Goal: Task Accomplishment & Management: Complete application form

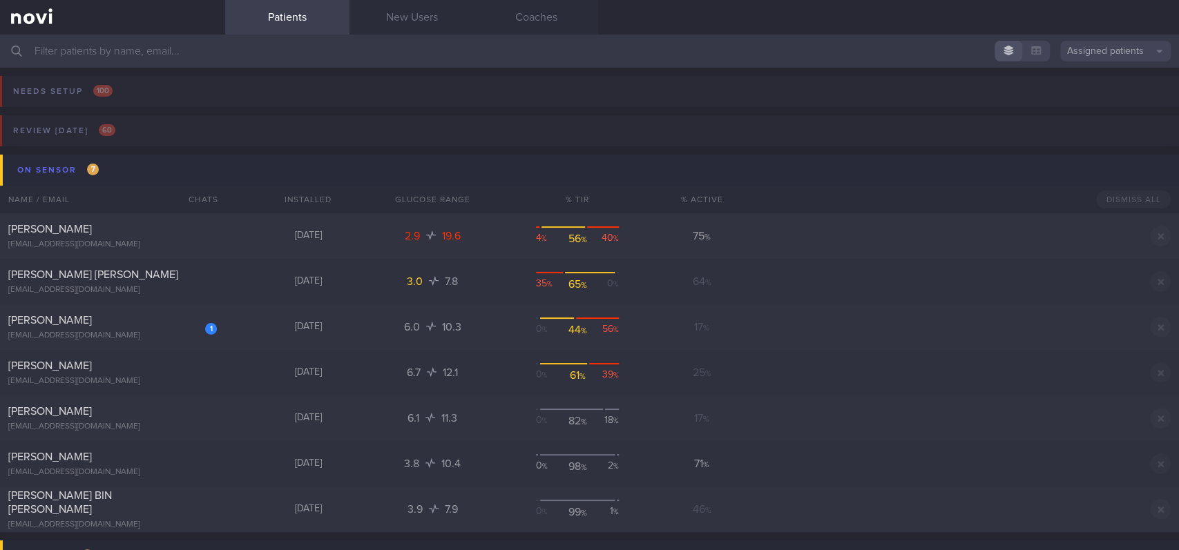
click at [126, 174] on button "On sensor 7" at bounding box center [591, 170] width 1183 height 31
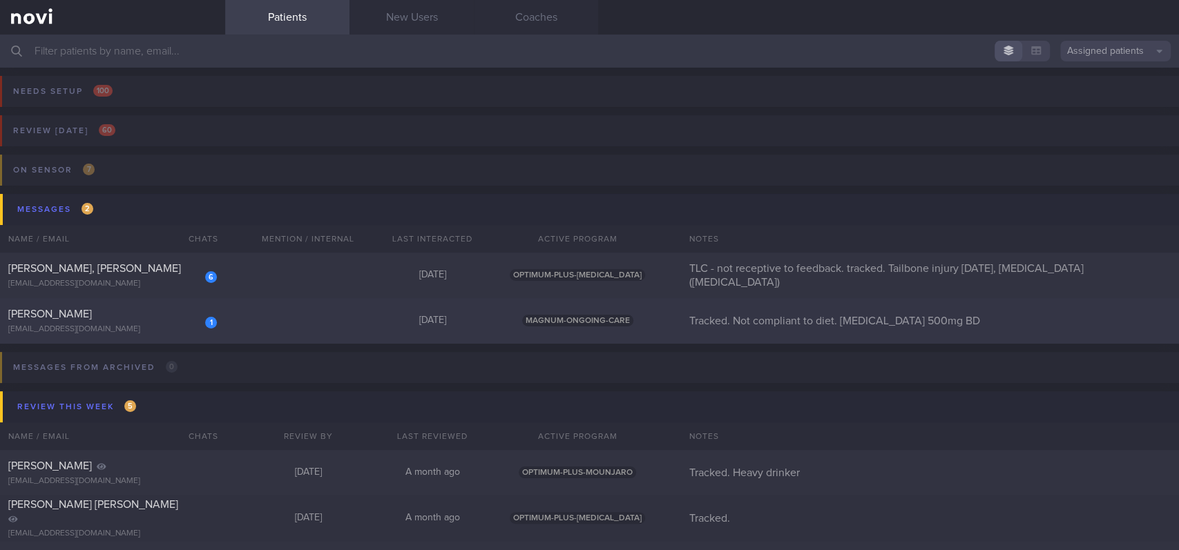
click at [299, 329] on div "1 [PERSON_NAME] [EMAIL_ADDRESS][DOMAIN_NAME] [DATE] MAGNUM-ONGOING-CARE Tracked…" at bounding box center [589, 321] width 1179 height 46
select select "8"
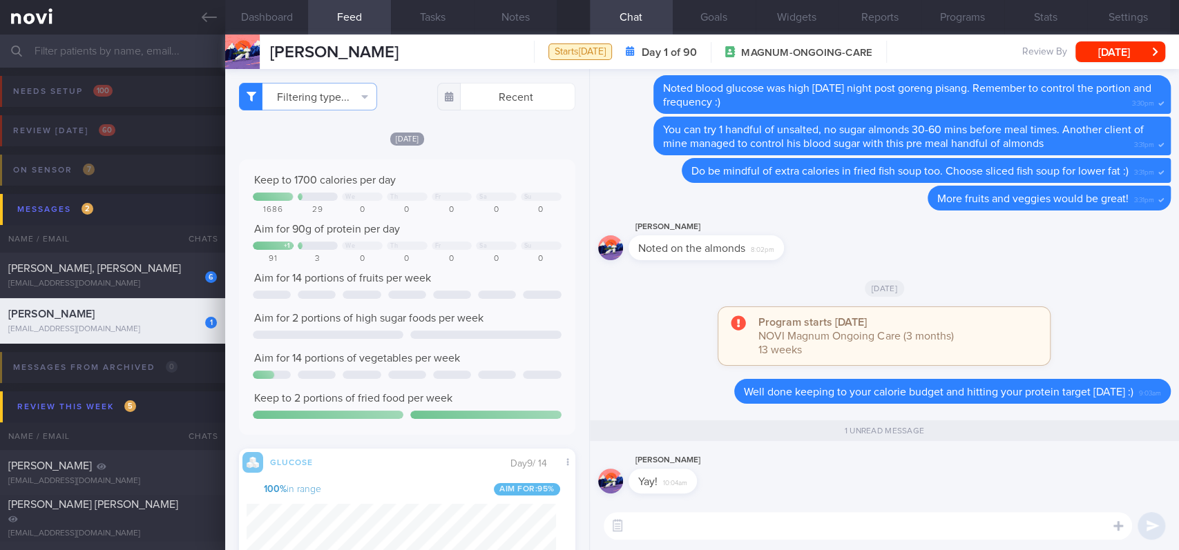
scroll to position [201, 309]
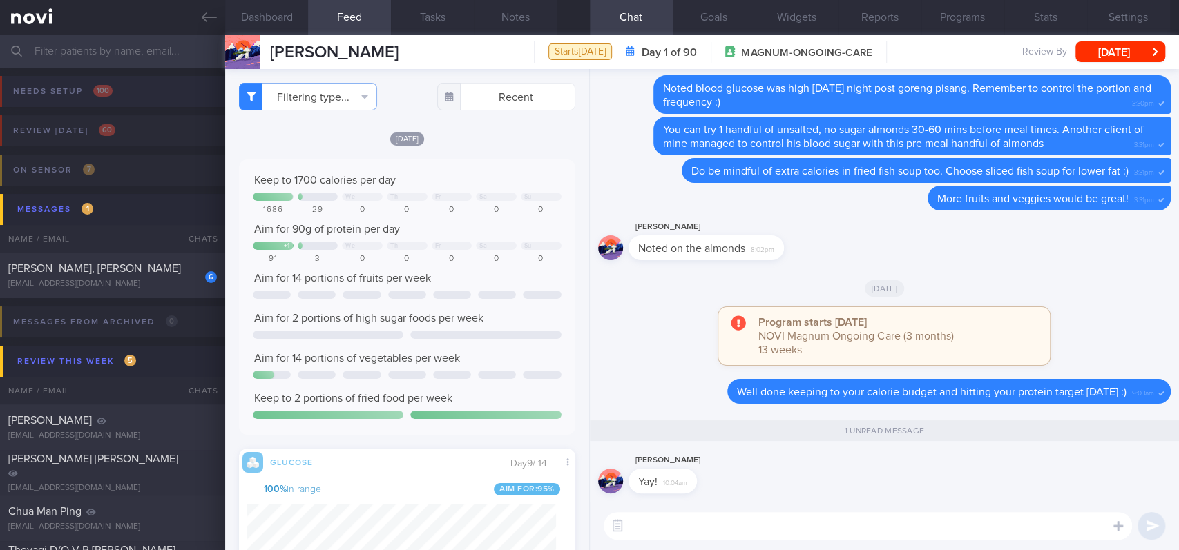
drag, startPoint x: 188, startPoint y: 11, endPoint x: 235, endPoint y: 82, distance: 85.6
click at [188, 11] on link at bounding box center [112, 17] width 225 height 35
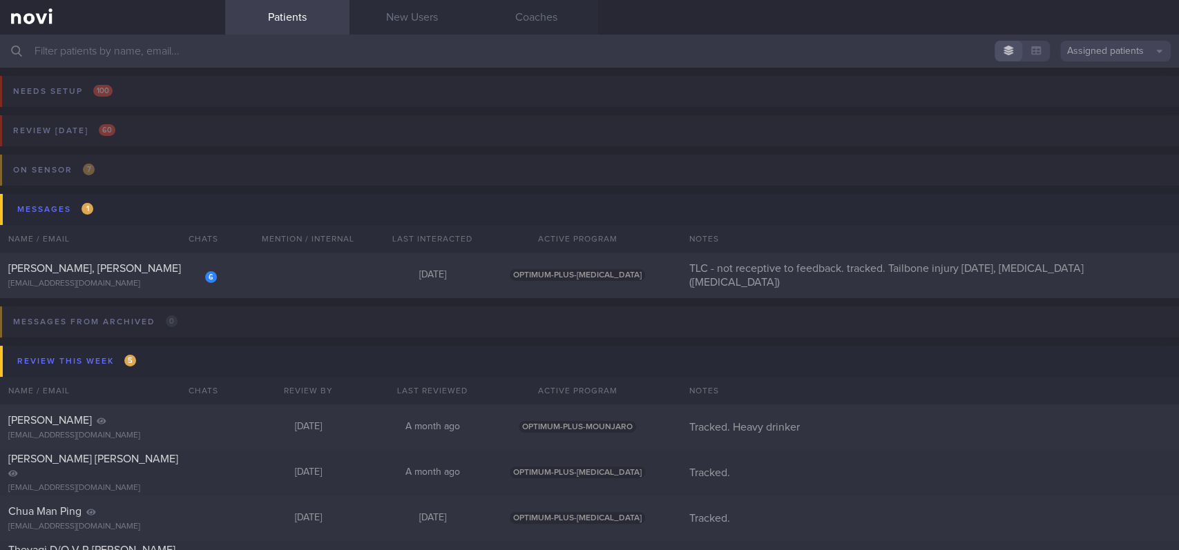
click at [168, 50] on input "text" at bounding box center [589, 51] width 1179 height 33
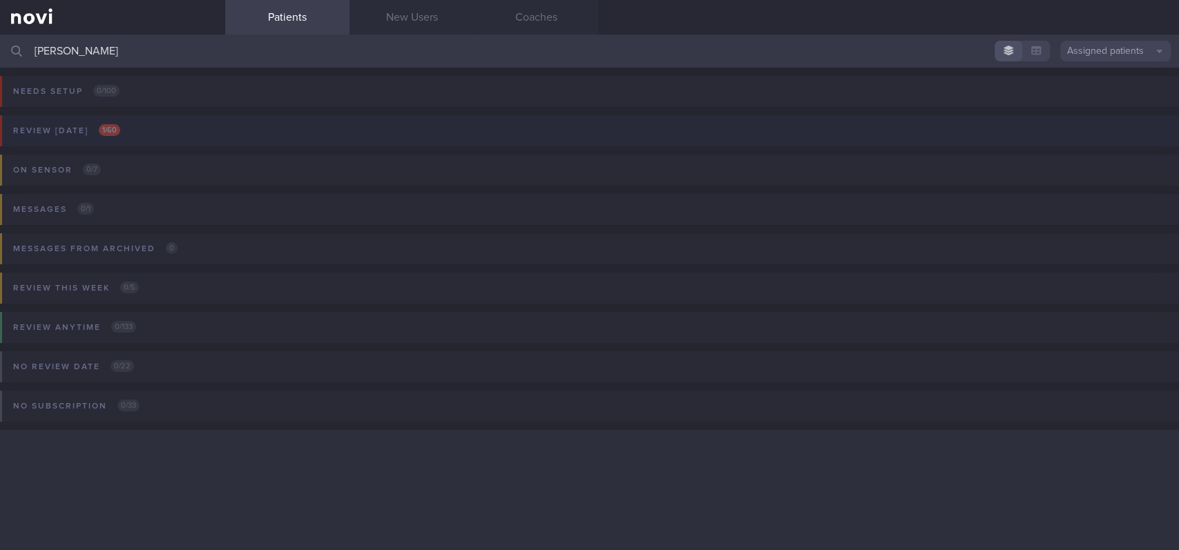
type input "[PERSON_NAME]"
click at [155, 135] on button "Review [DATE] 1 / 60" at bounding box center [587, 134] width 1183 height 39
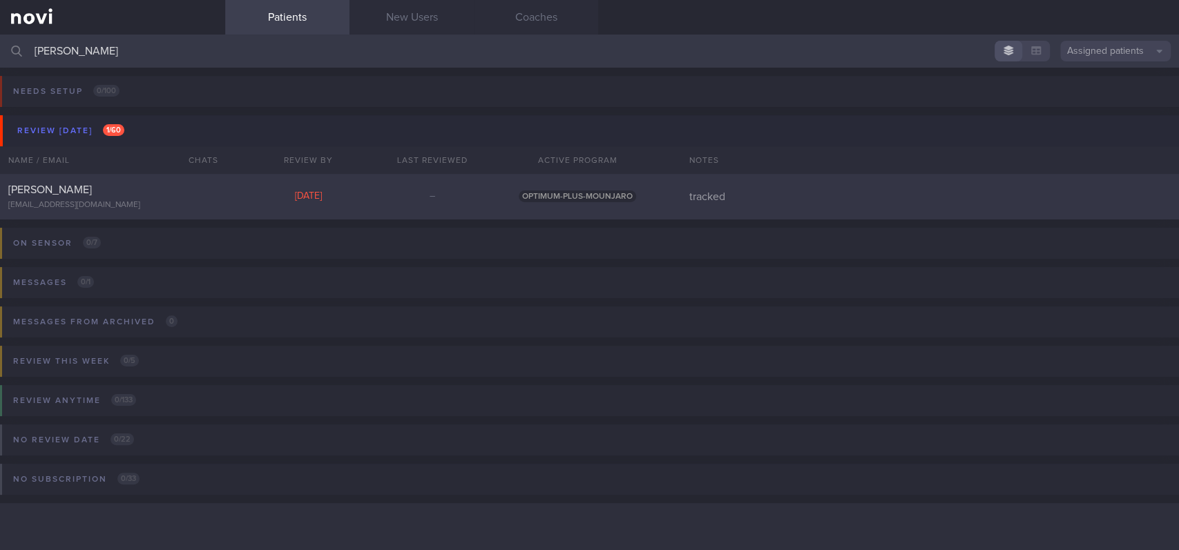
click at [180, 188] on div "[PERSON_NAME]" at bounding box center [110, 190] width 205 height 14
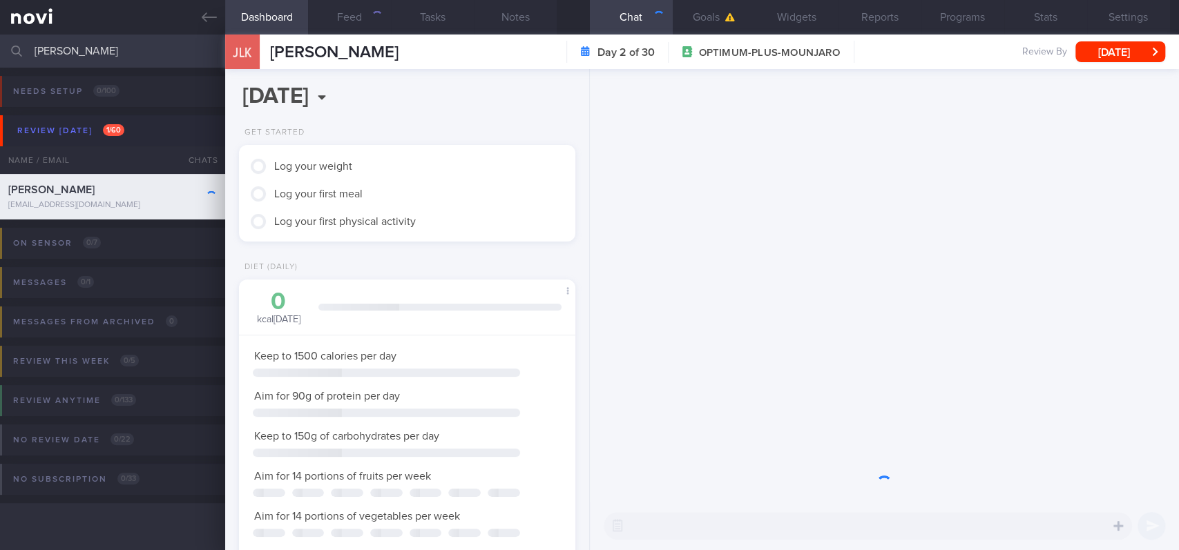
scroll to position [168, 297]
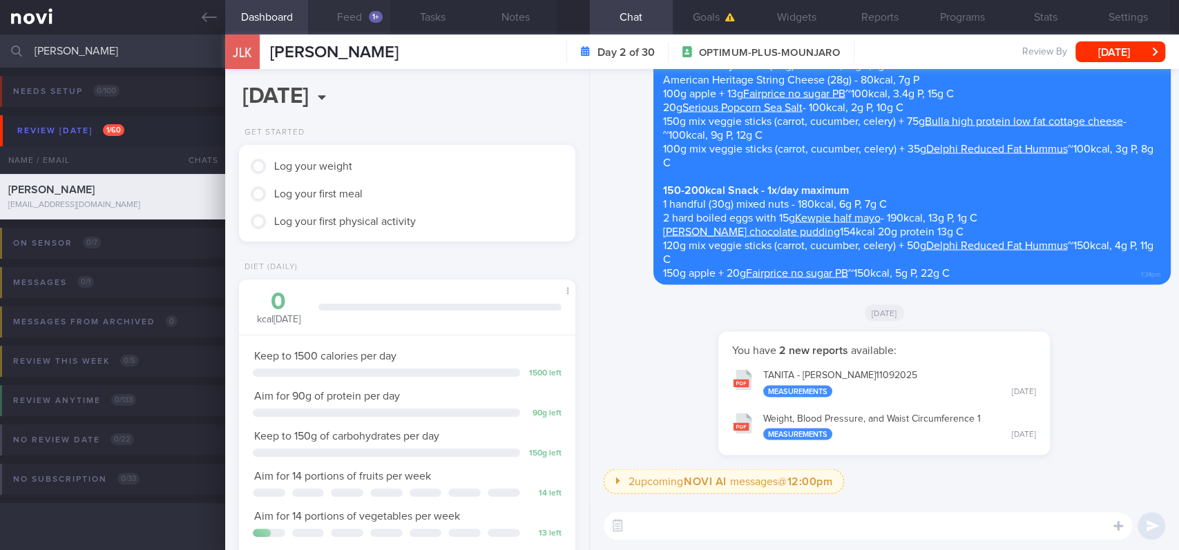
click at [366, 9] on button "Feed 1+" at bounding box center [349, 17] width 83 height 35
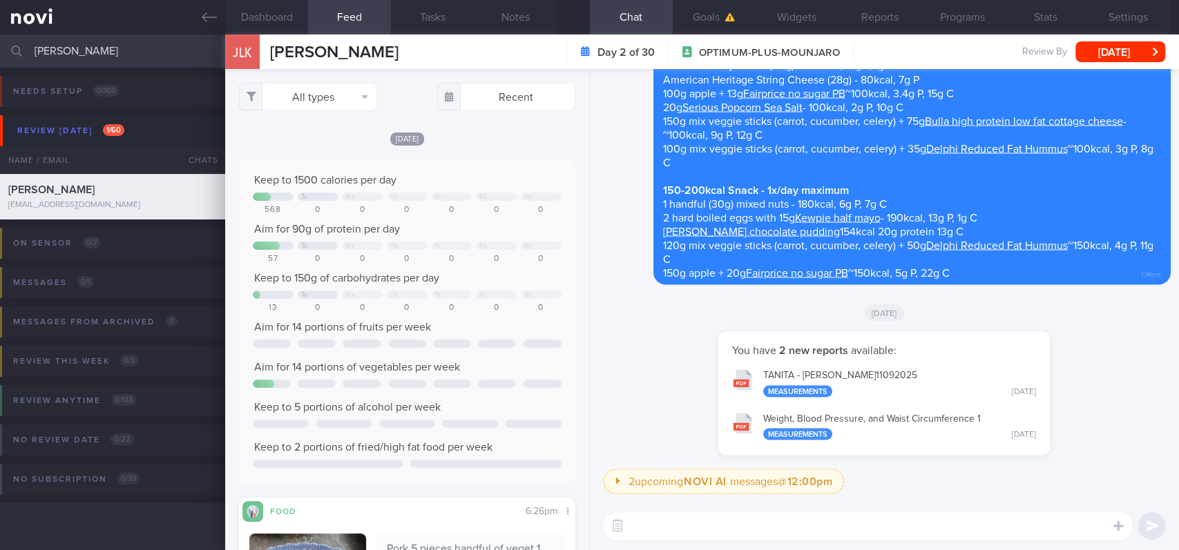
scroll to position [322, 0]
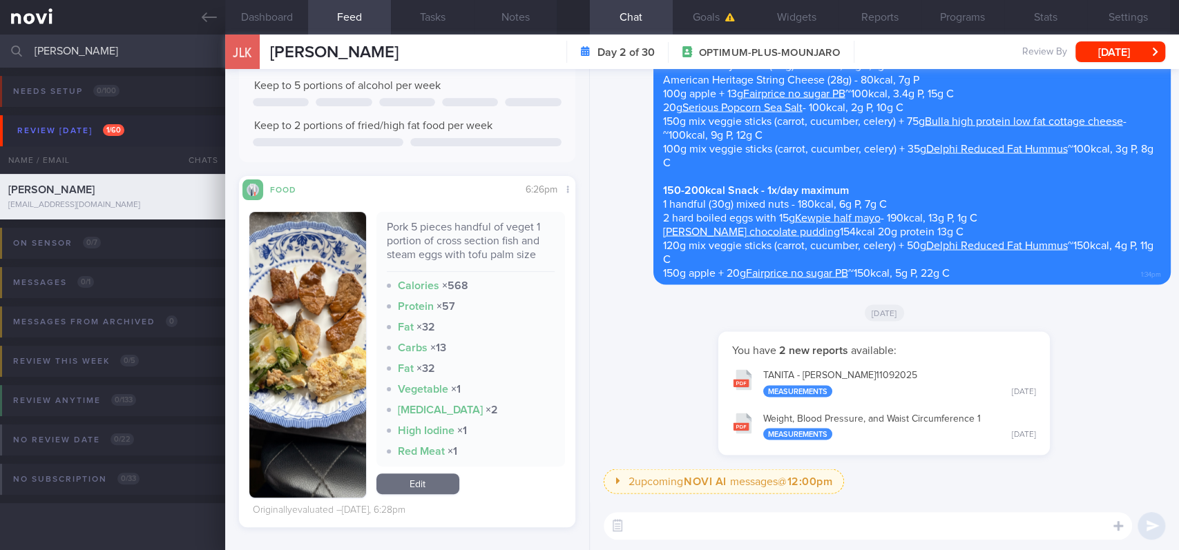
click at [307, 364] on button "button" at bounding box center [307, 355] width 117 height 286
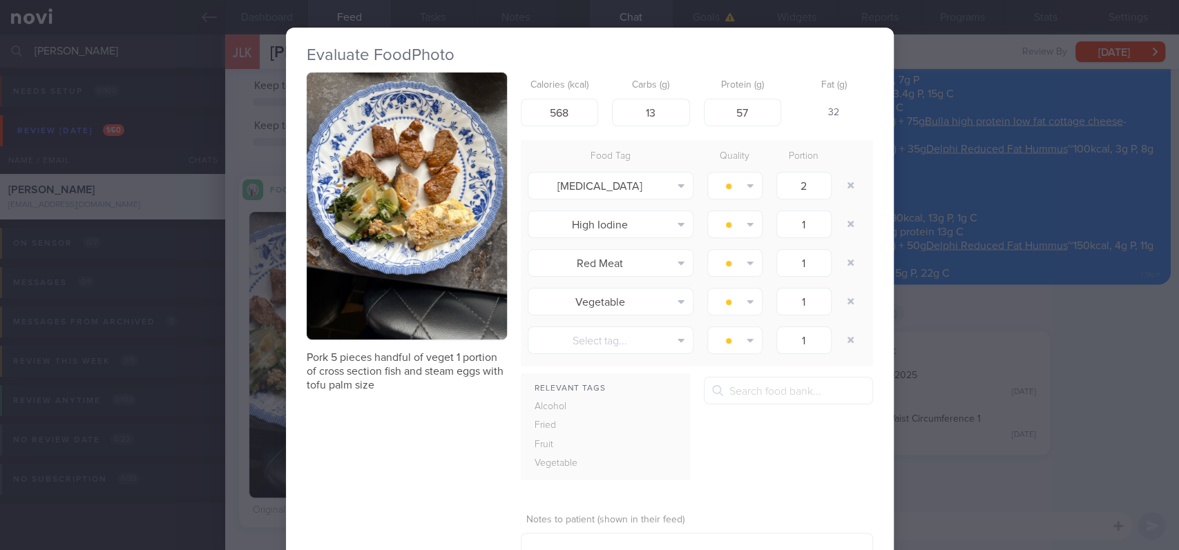
click at [420, 227] on button "button" at bounding box center [407, 205] width 200 height 267
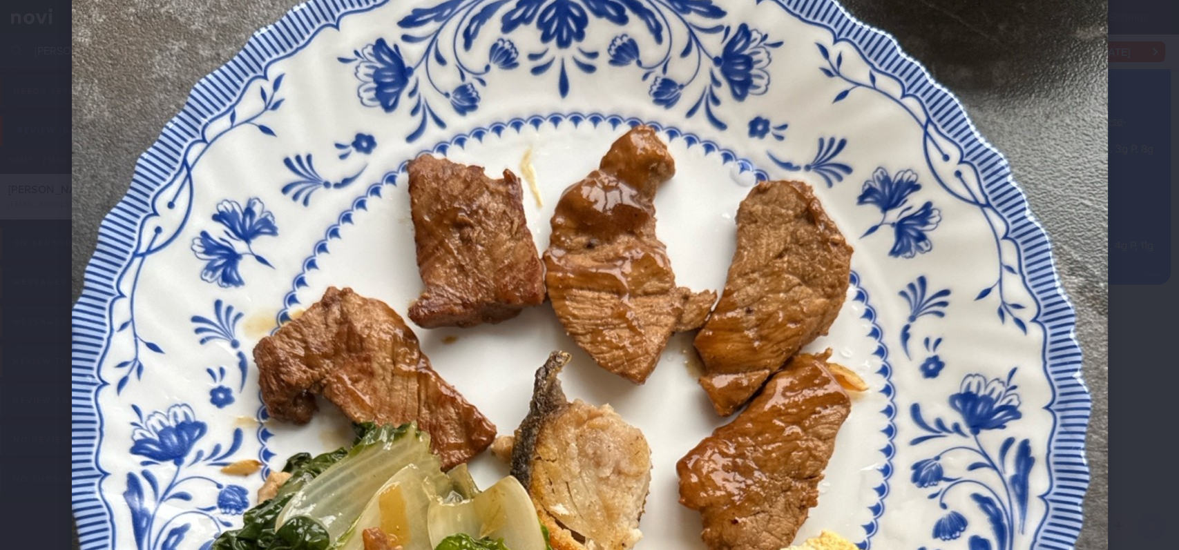
scroll to position [460, 0]
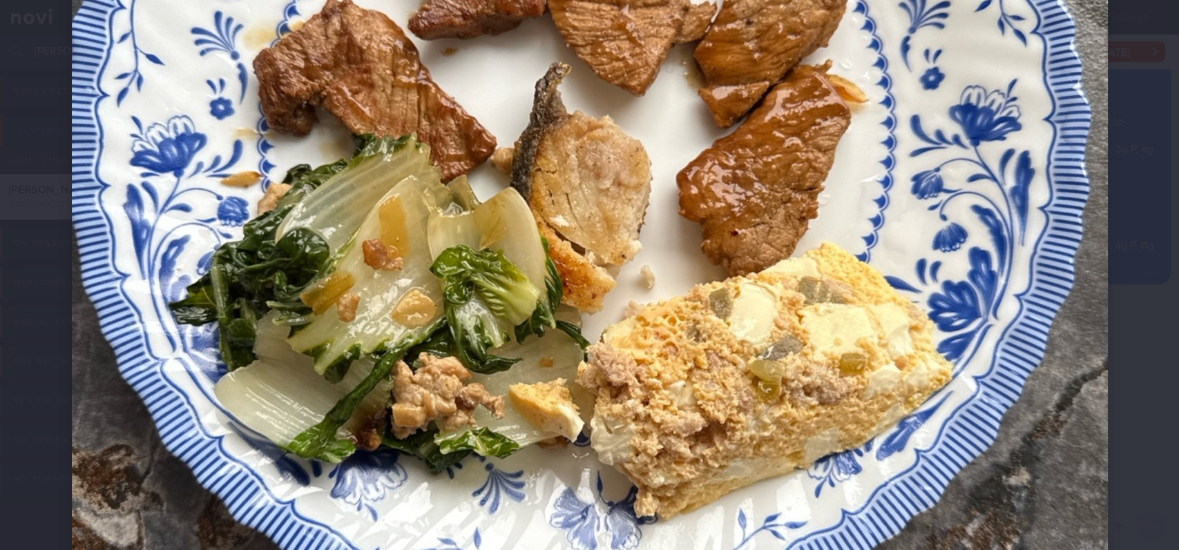
click at [958, 437] on img at bounding box center [590, 285] width 1036 height 1381
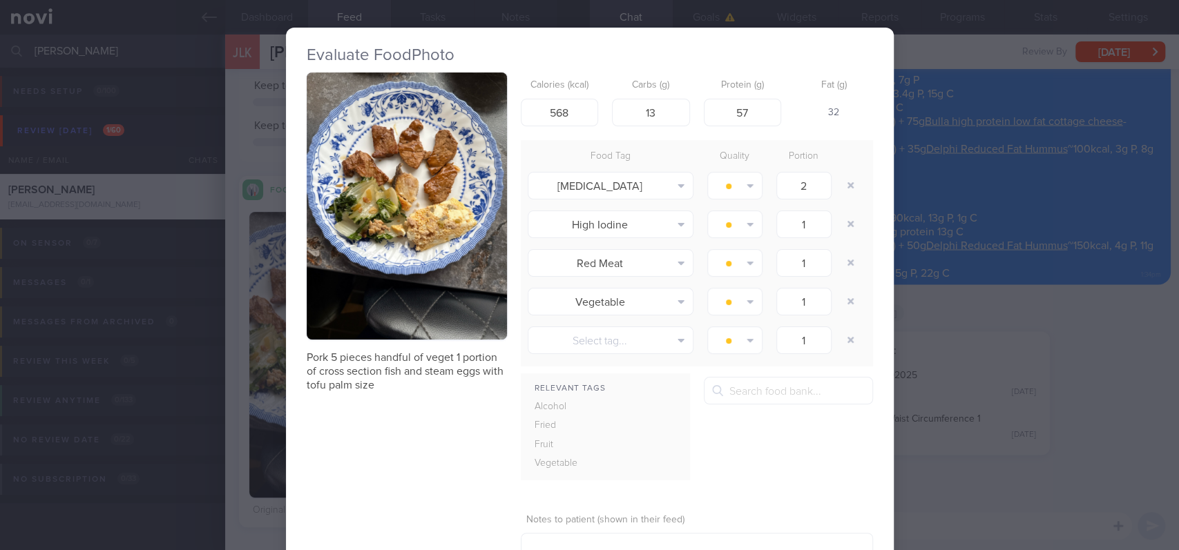
drag, startPoint x: 1022, startPoint y: 420, endPoint x: 954, endPoint y: 483, distance: 92.3
click at [1020, 423] on div "Evaluate Food Photo Pork 5 pieces handful of veget 1 portion of cross section f…" at bounding box center [589, 275] width 1179 height 550
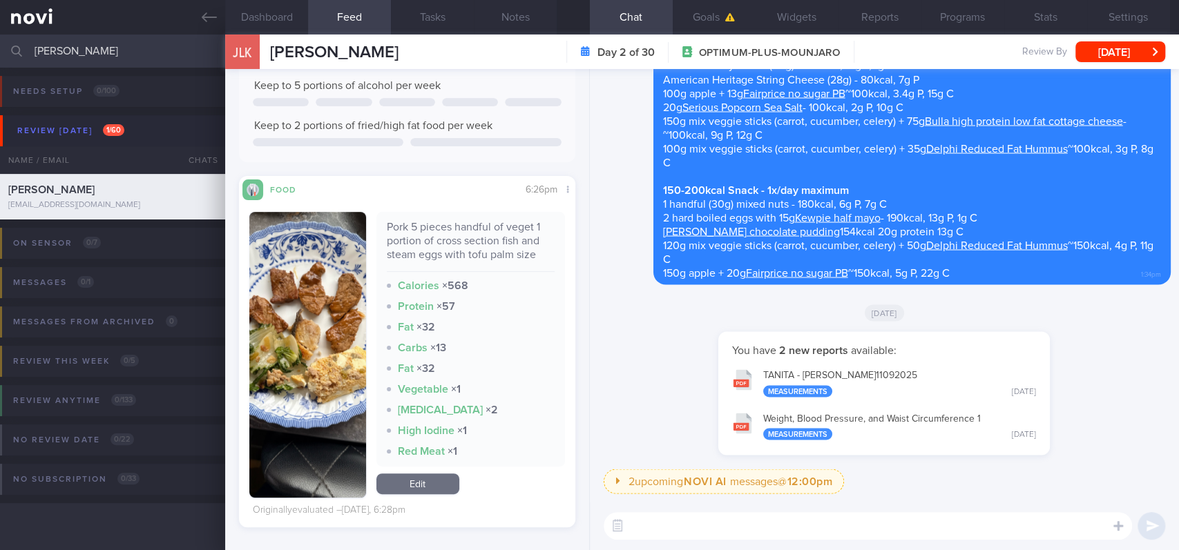
click at [862, 539] on textarea at bounding box center [867, 526] width 528 height 28
type textarea "Good job including some protein and fibre at dinner time [DATE] :)"
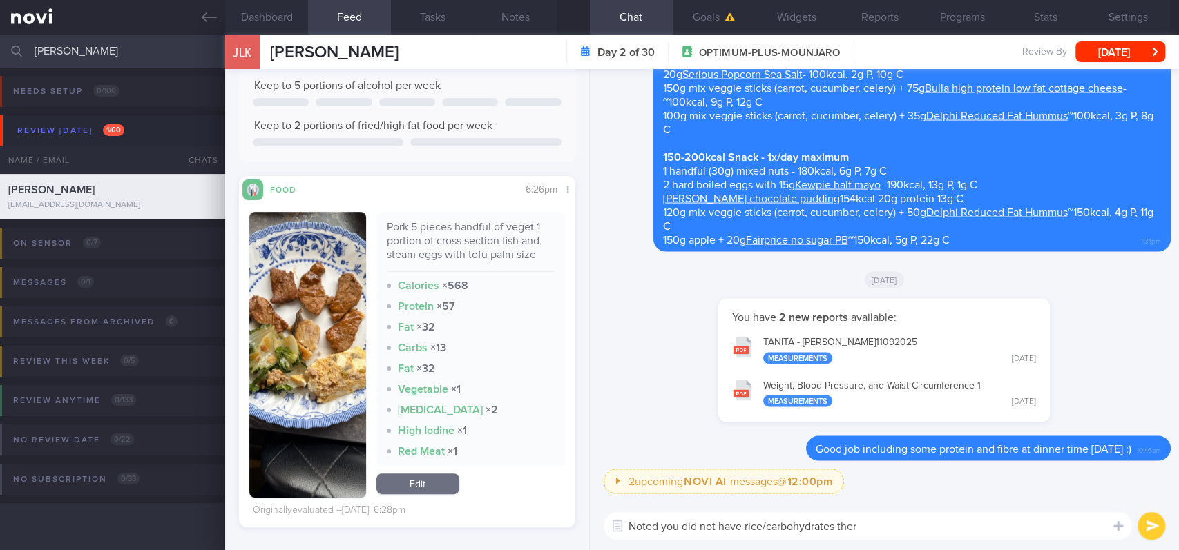
type textarea "Noted you did not have rice/carbohydrates there"
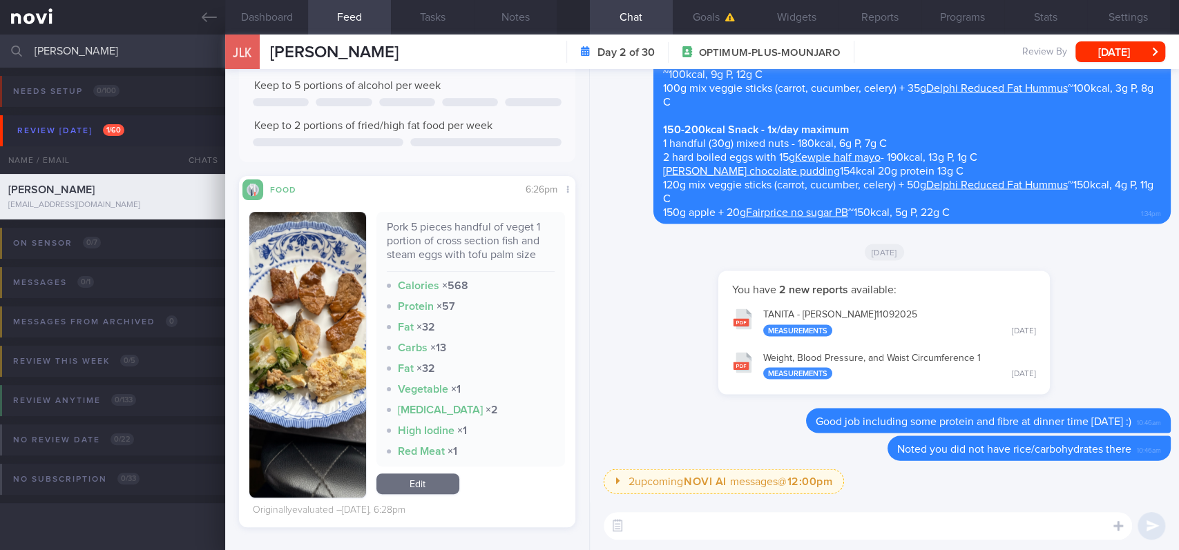
click at [825, 527] on textarea at bounding box center [867, 526] width 528 height 28
paste textarea "It is ok to have less rice/carbs but do remember that it is not necessary to av…"
type textarea "It is ok to have less rice/carbs but do remember that it is not necessary to av…"
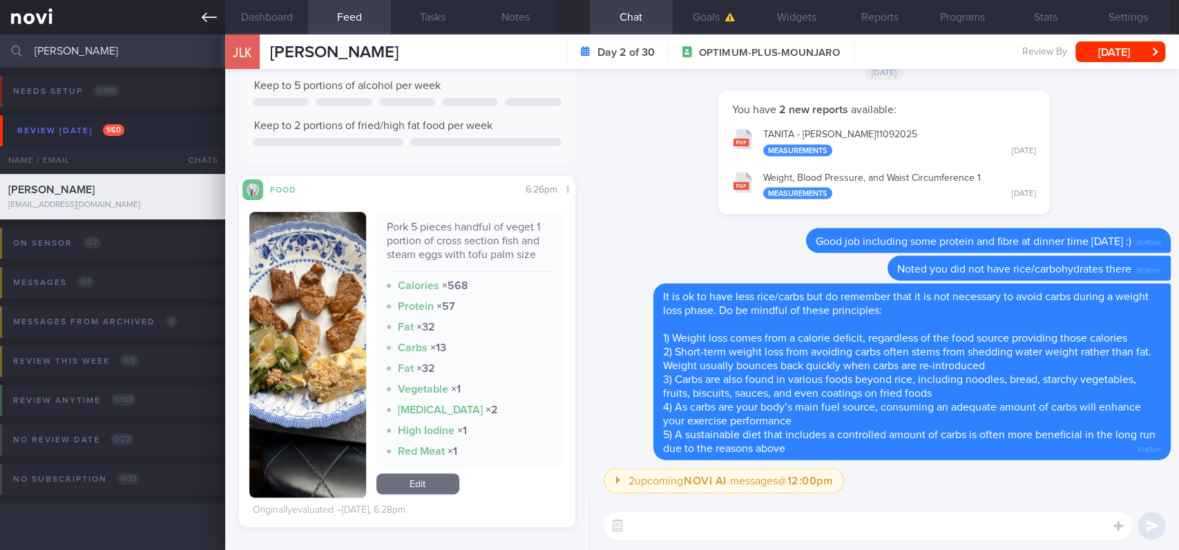
click at [200, 17] on link at bounding box center [112, 17] width 225 height 35
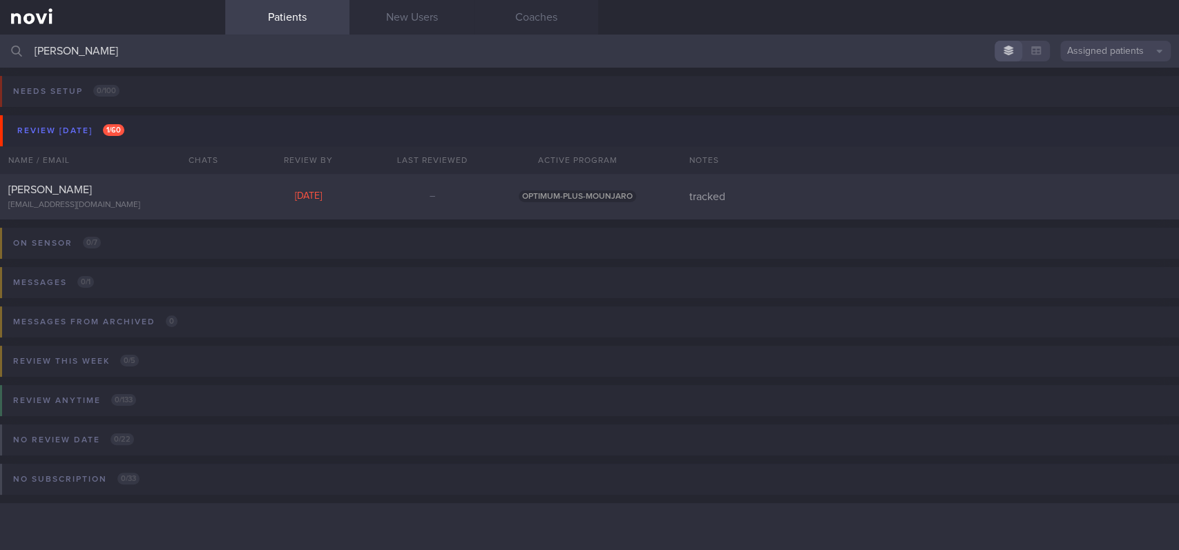
drag, startPoint x: 323, startPoint y: 63, endPoint x: 0, endPoint y: 60, distance: 323.1
click at [0, 60] on input "[PERSON_NAME]" at bounding box center [589, 51] width 1179 height 33
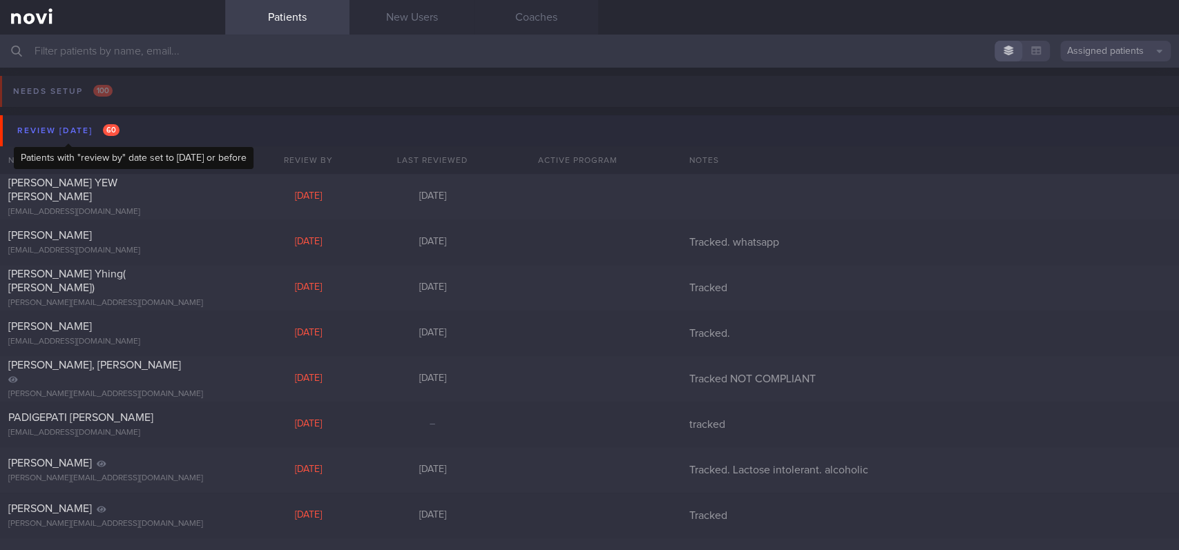
click at [124, 130] on button "Review [DATE] 60" at bounding box center [591, 130] width 1183 height 31
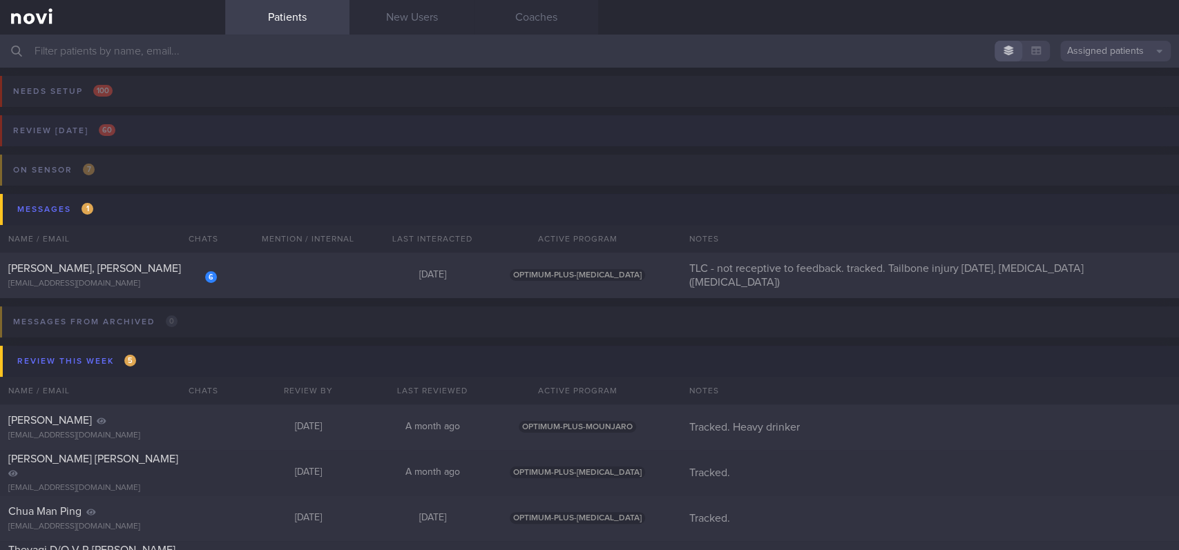
click at [159, 122] on button "Review [DATE] 60" at bounding box center [587, 134] width 1183 height 39
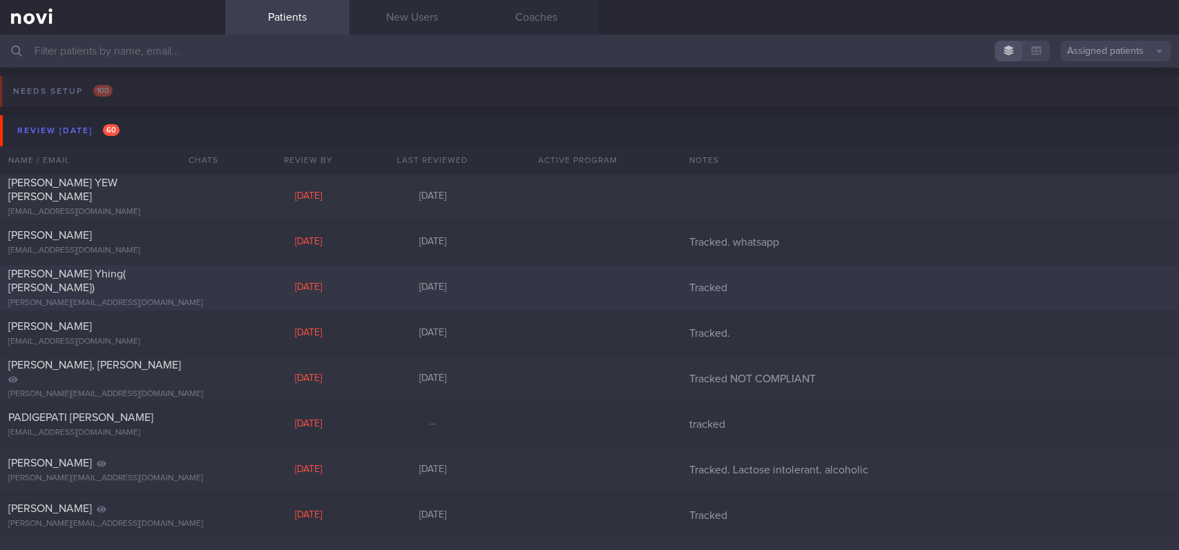
click at [204, 302] on div "[PERSON_NAME] Yhing( [PERSON_NAME]) [PERSON_NAME][EMAIL_ADDRESS][DOMAIN_NAME] […" at bounding box center [589, 288] width 1179 height 46
select select "4"
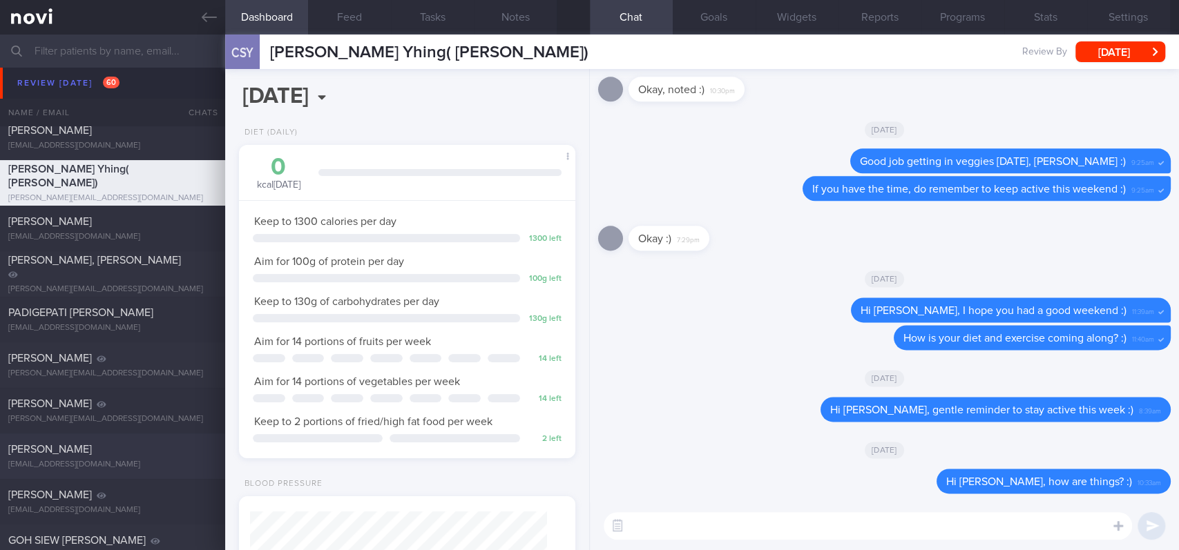
scroll to position [184, 0]
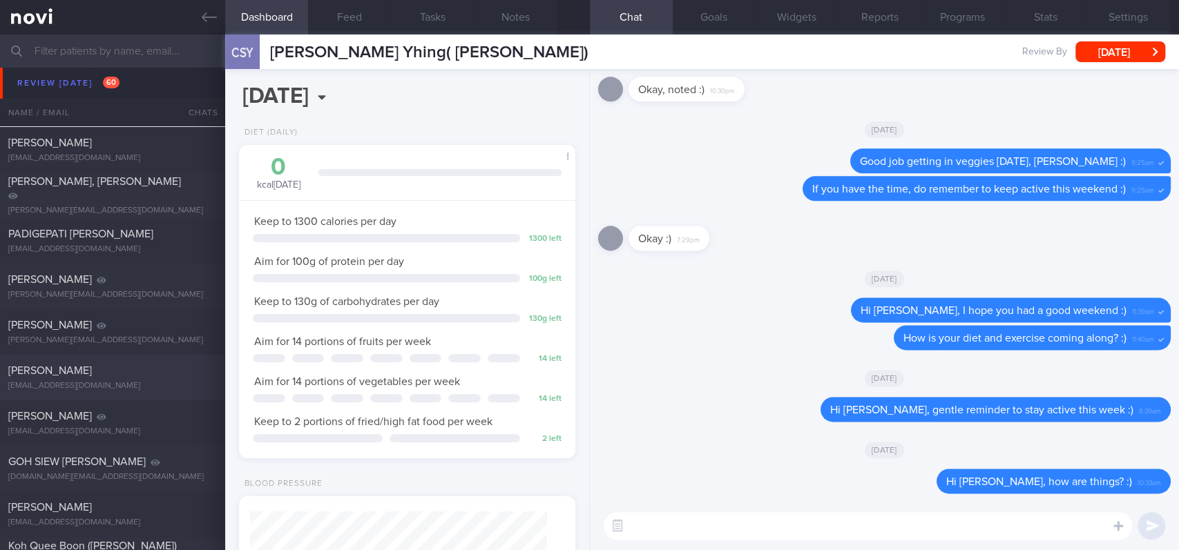
click at [168, 369] on div "[PERSON_NAME]" at bounding box center [110, 371] width 205 height 14
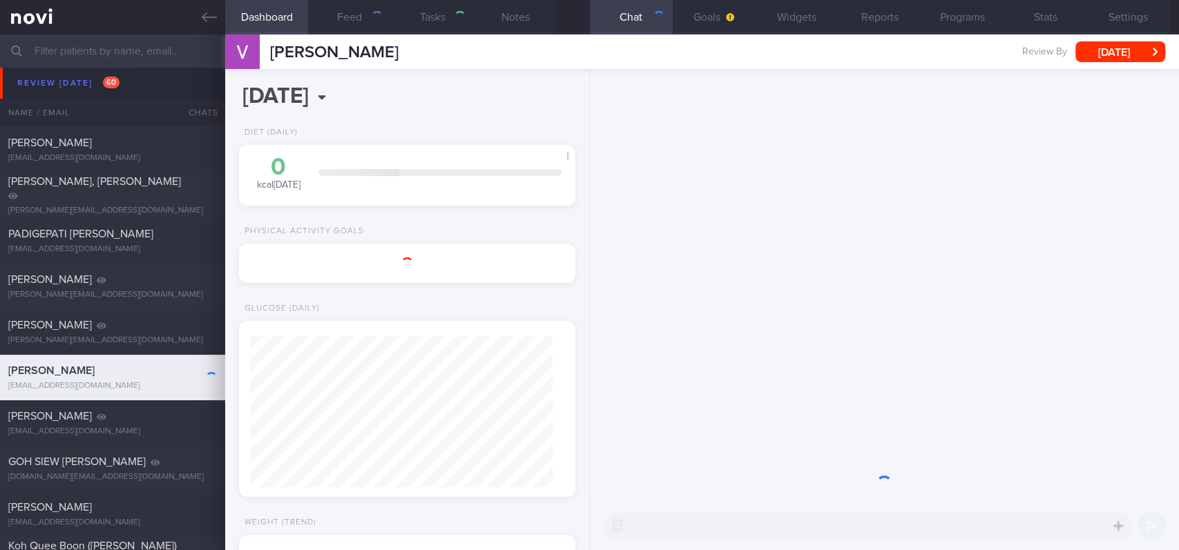
select select "Month"
type input "tracked"
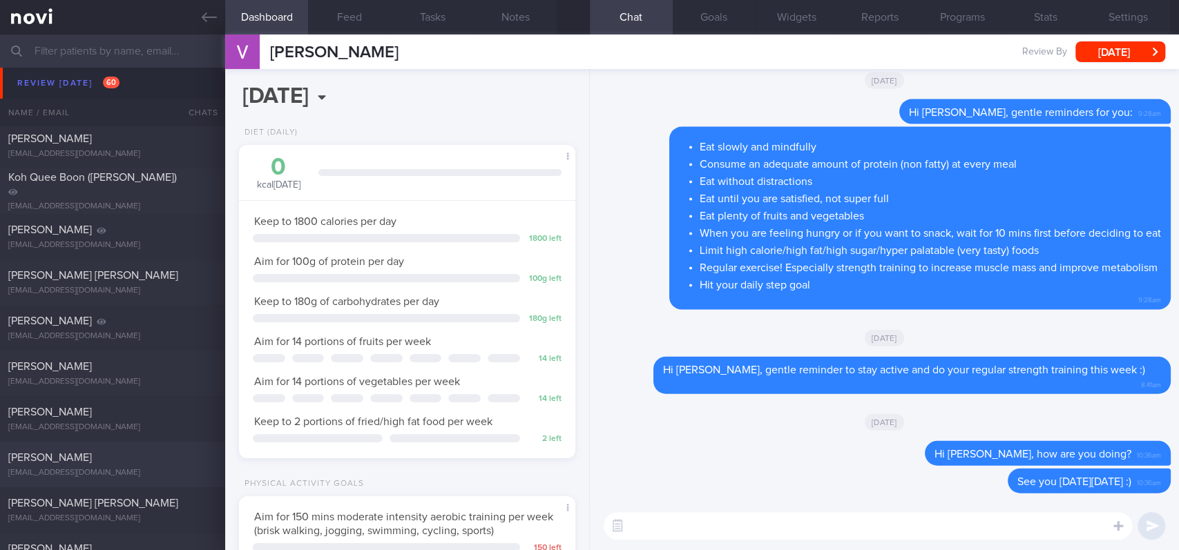
scroll to position [644, 0]
click at [153, 425] on div "[EMAIL_ADDRESS][DOMAIN_NAME]" at bounding box center [112, 427] width 209 height 10
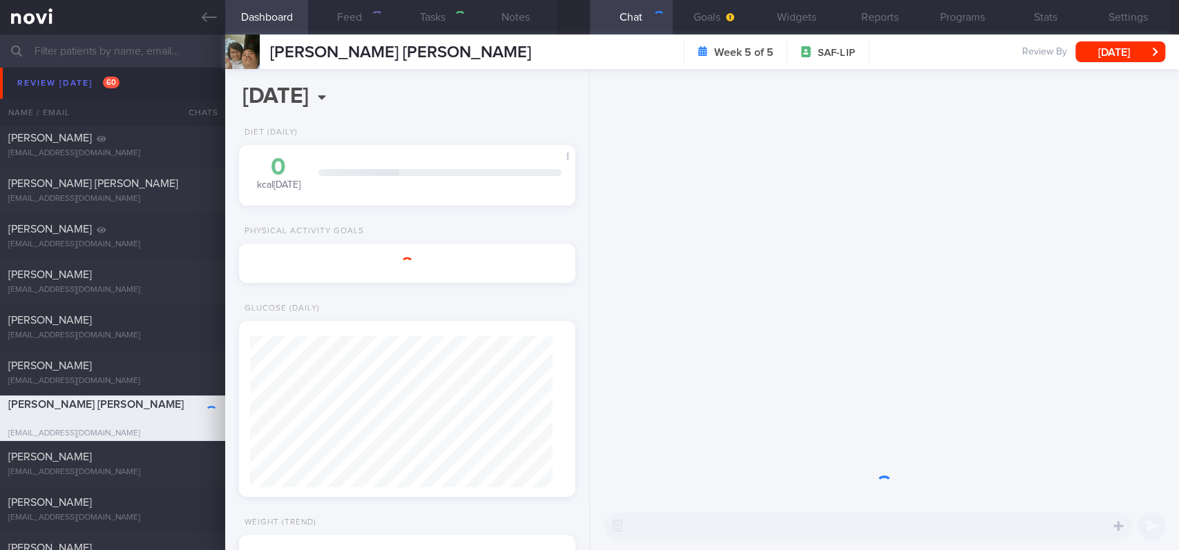
select select "7"
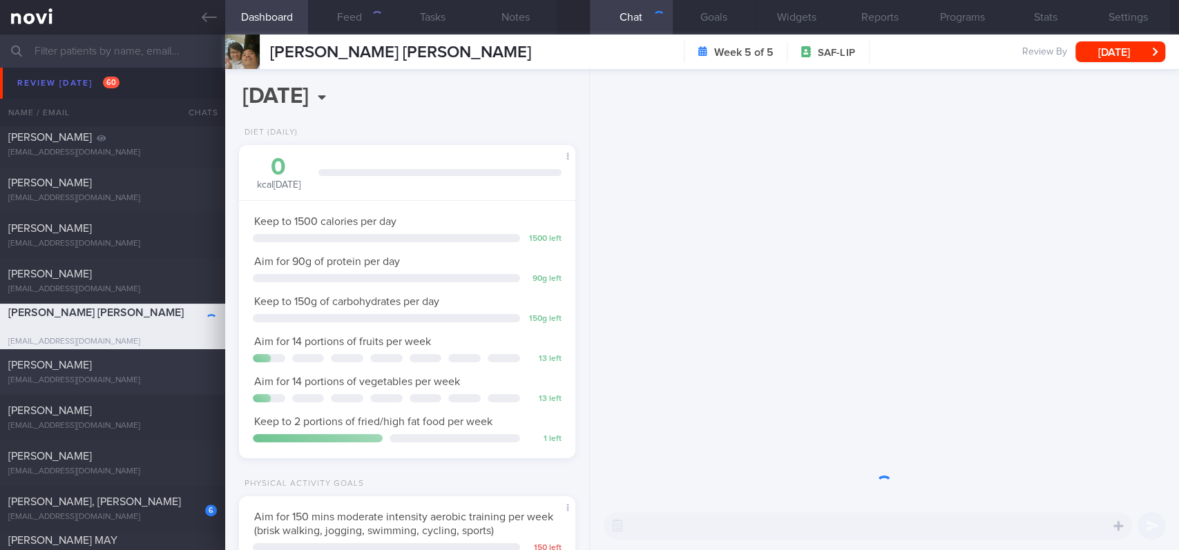
scroll to position [168, 297]
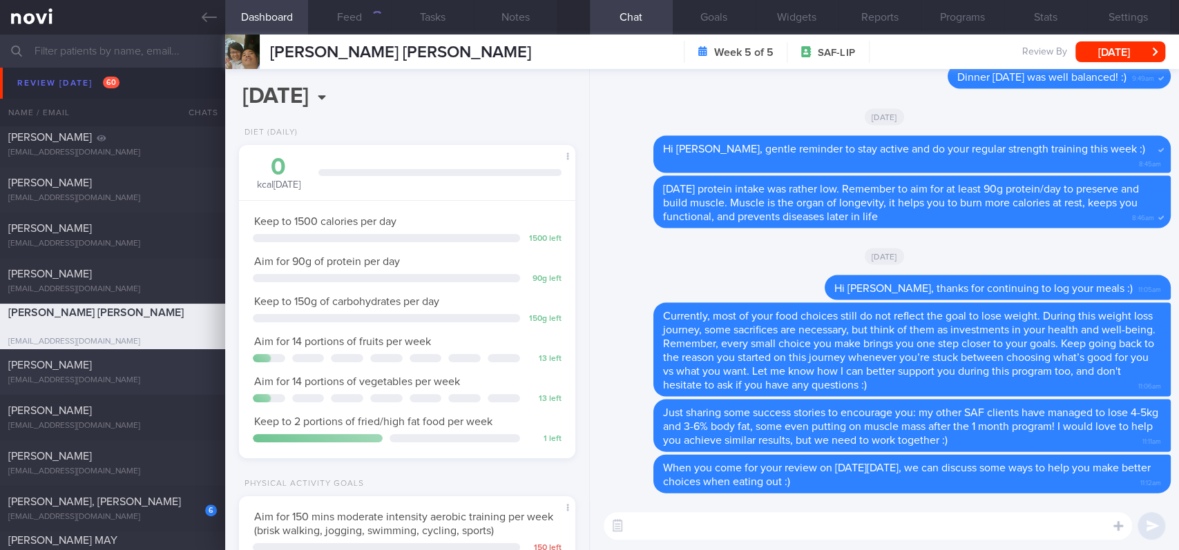
click at [165, 367] on div "[PERSON_NAME]" at bounding box center [110, 365] width 205 height 14
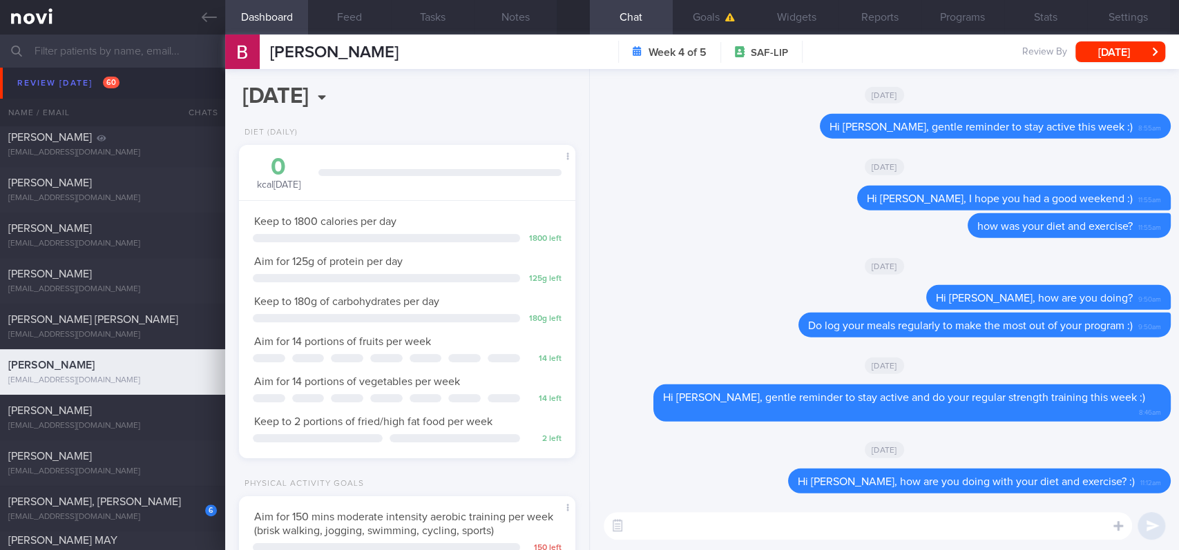
scroll to position [151, 302]
click at [356, 26] on button "Feed" at bounding box center [349, 17] width 83 height 35
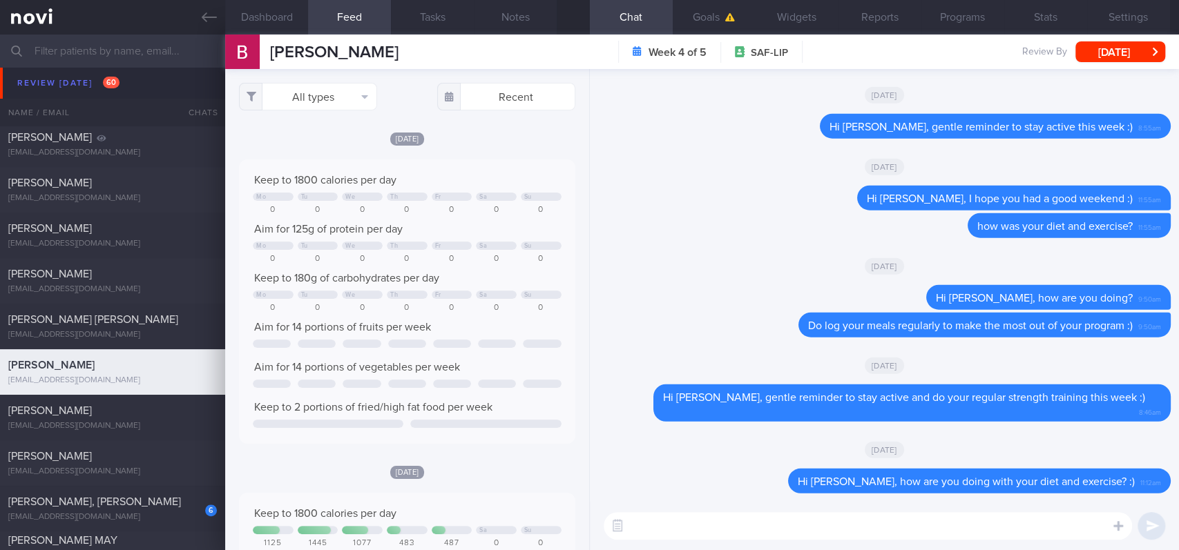
click at [884, 525] on textarea at bounding box center [867, 526] width 528 height 28
type textarea "Hi [PERSON_NAME], how are you?"
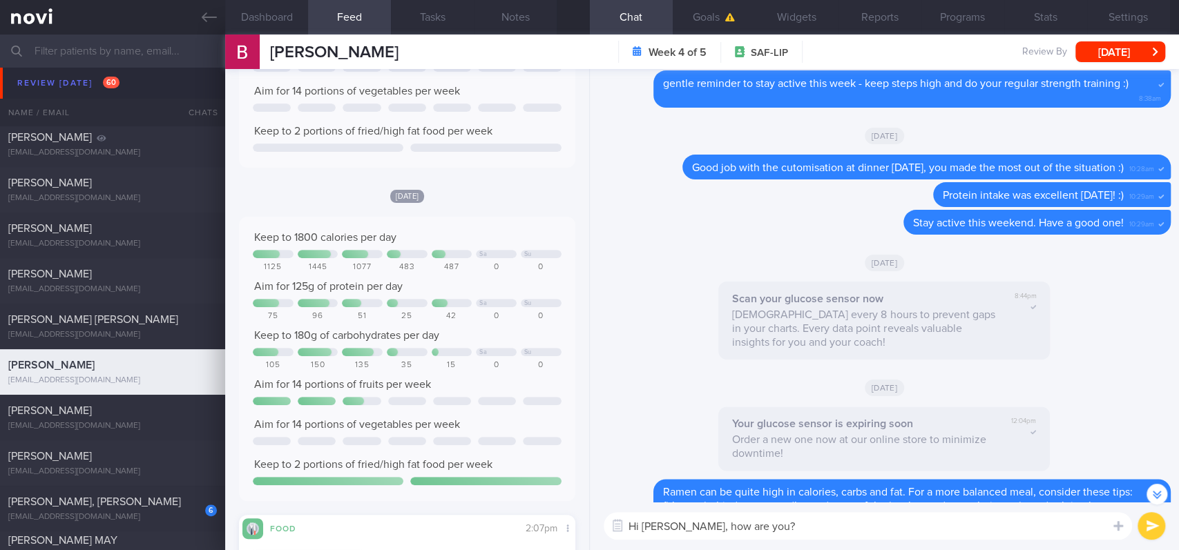
drag, startPoint x: 1152, startPoint y: 526, endPoint x: 1163, endPoint y: 546, distance: 22.5
click at [1152, 525] on button "submit" at bounding box center [1151, 526] width 28 height 28
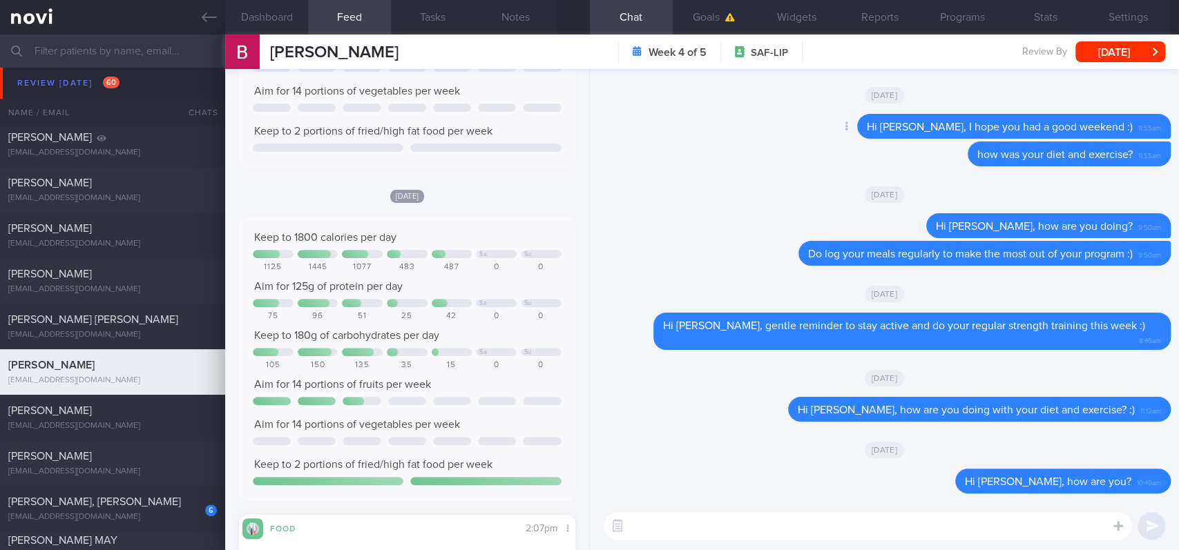
drag, startPoint x: 677, startPoint y: 174, endPoint x: 615, endPoint y: 128, distance: 77.5
click at [676, 174] on div "Delete how was your diet and exercise? 11:55am" at bounding box center [884, 158] width 572 height 33
drag, startPoint x: 410, startPoint y: 54, endPoint x: 253, endPoint y: 55, distance: 157.4
click at [253, 55] on div "[PERSON_NAME] [PERSON_NAME] [PERSON_NAME][EMAIL_ADDRESS][DOMAIN_NAME] Week 4 of…" at bounding box center [701, 52] width 953 height 35
copy div "[PERSON_NAME]"
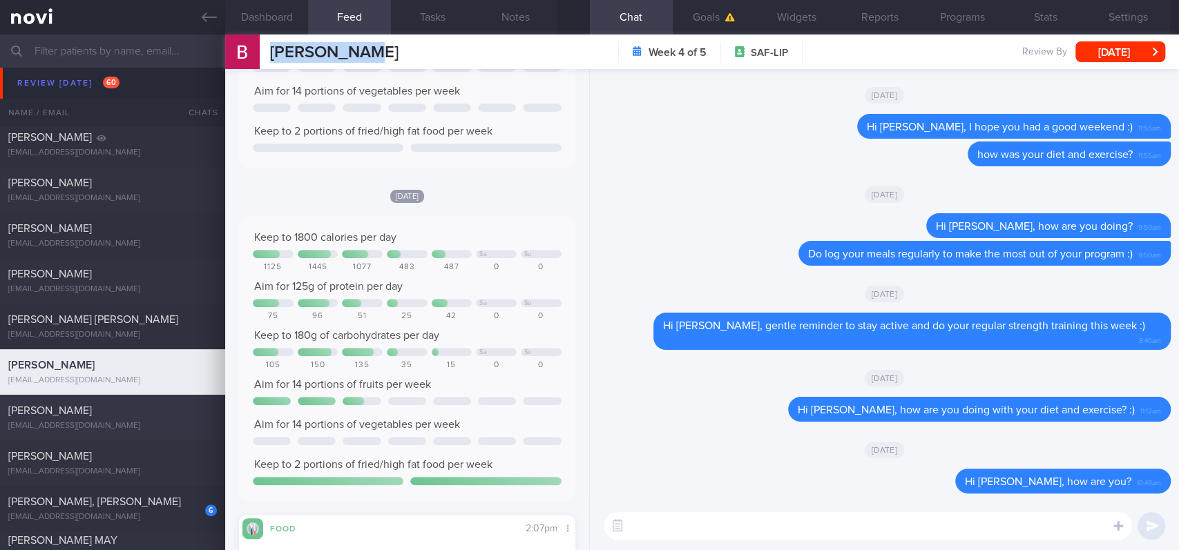
click at [177, 411] on div "[PERSON_NAME]" at bounding box center [110, 411] width 205 height 14
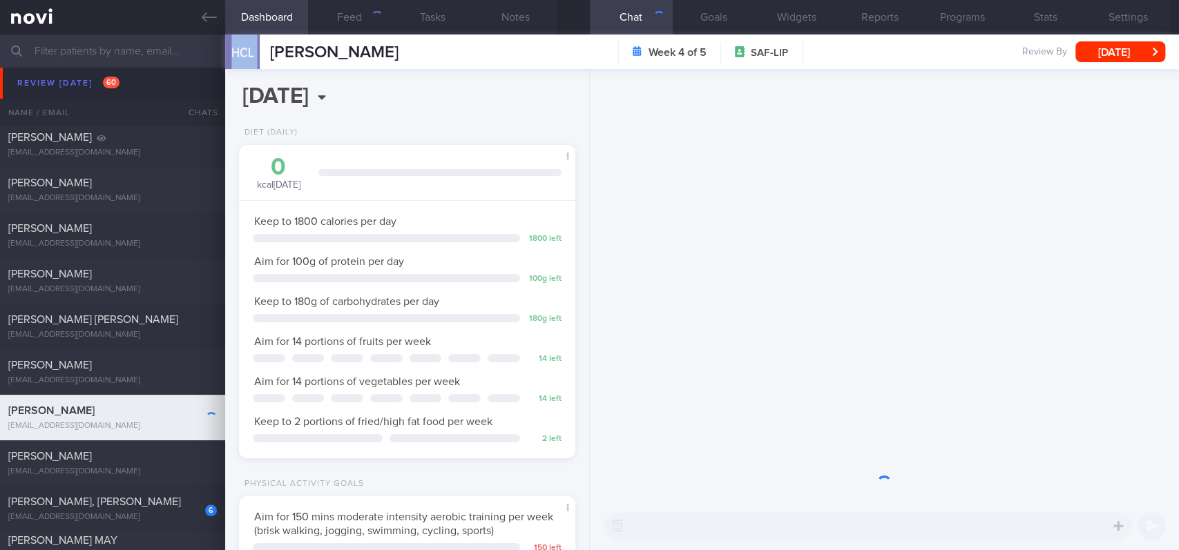
scroll to position [151, 302]
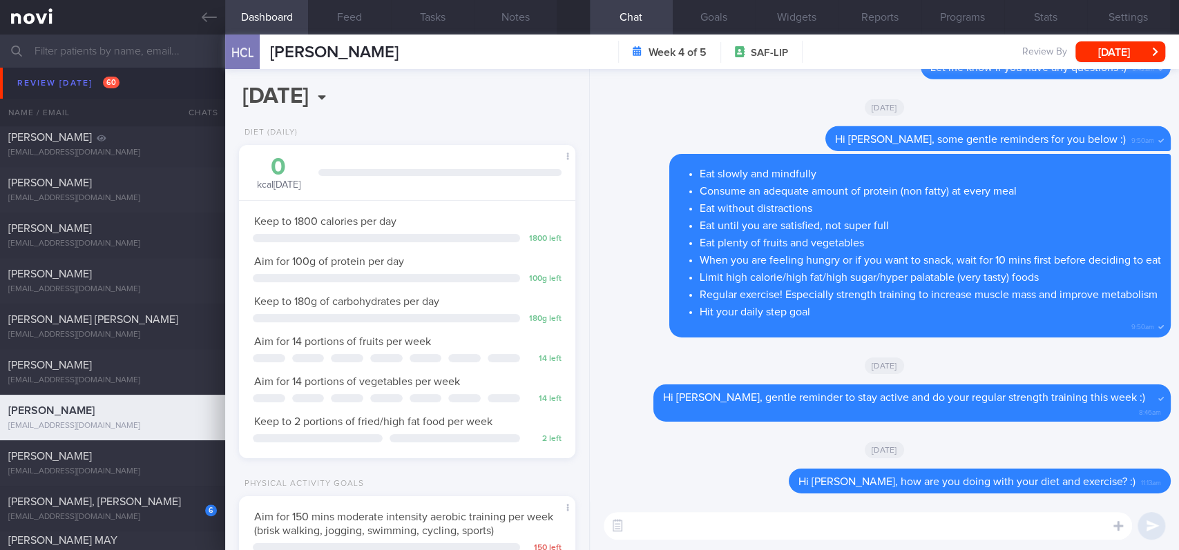
click at [898, 533] on textarea at bounding box center [867, 526] width 528 height 28
type textarea "Hi [PERSON_NAME], how are you doing?"
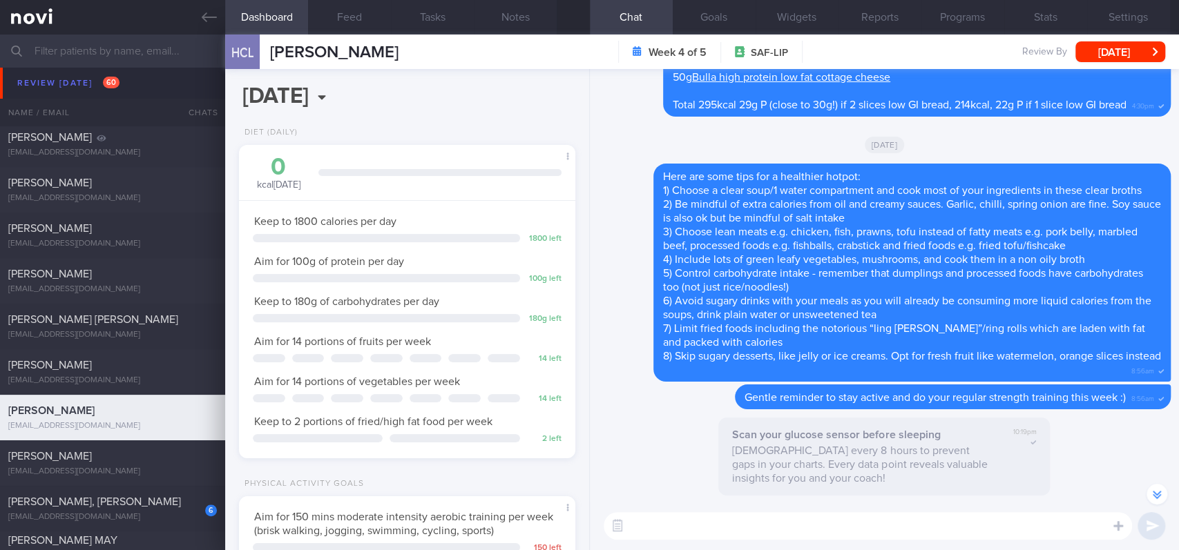
scroll to position [-460, 0]
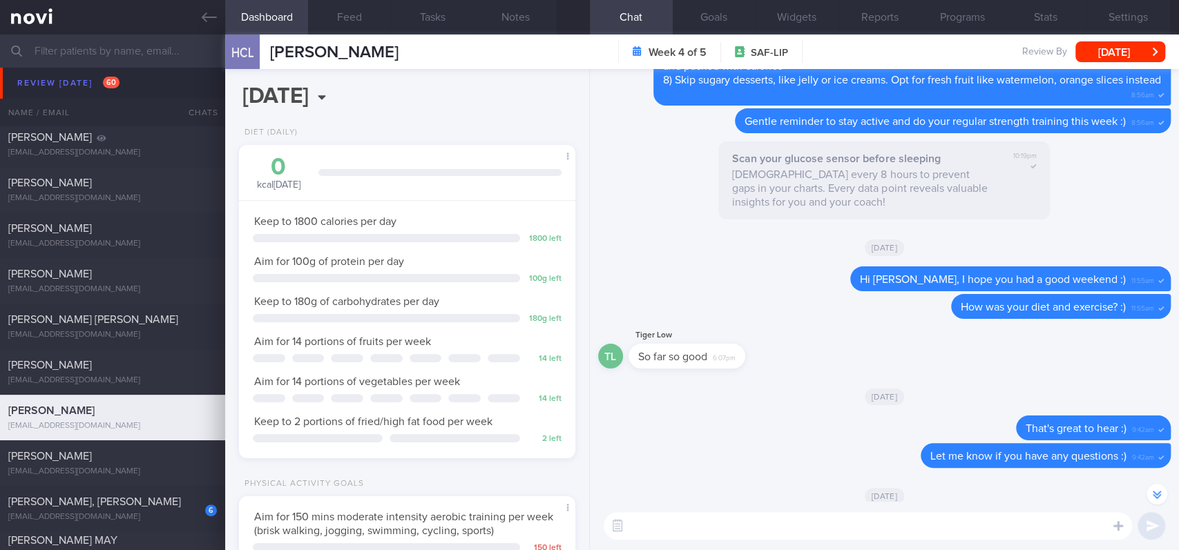
click at [370, 26] on button "Feed" at bounding box center [349, 17] width 83 height 35
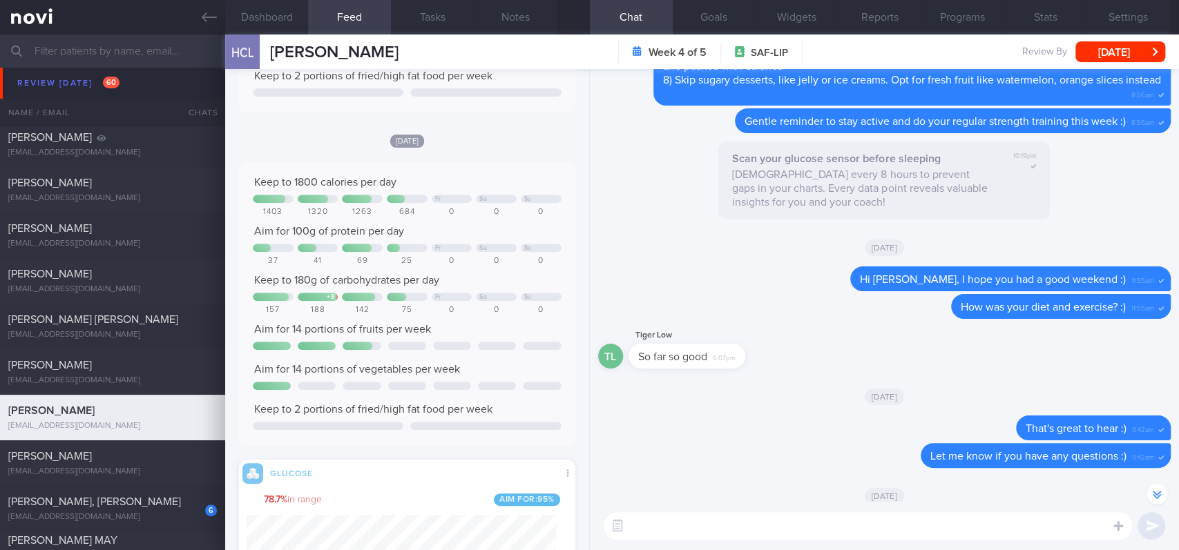
scroll to position [276, 0]
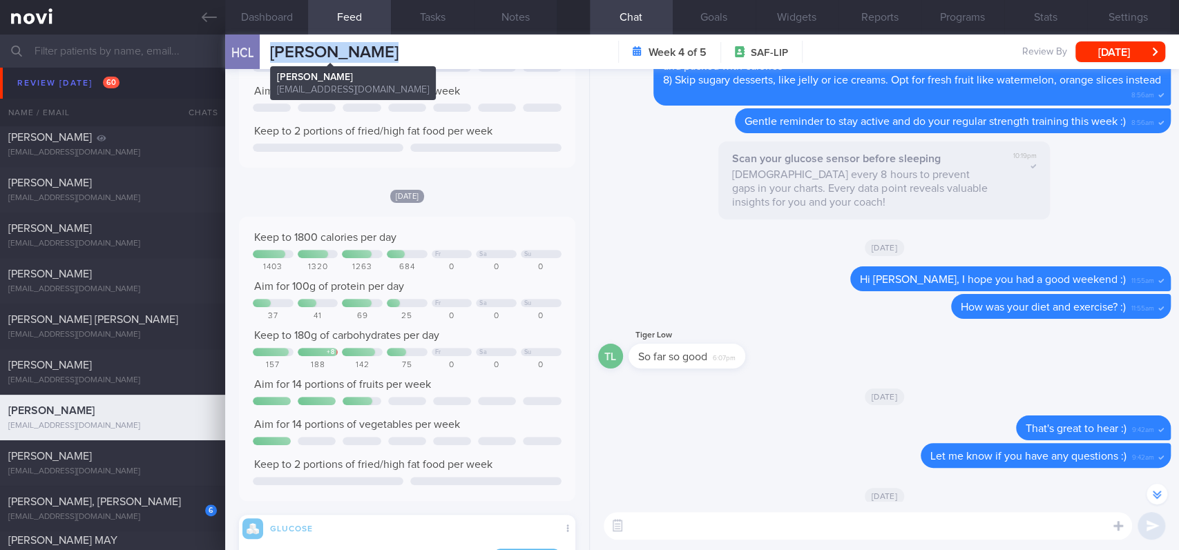
drag, startPoint x: 396, startPoint y: 53, endPoint x: 273, endPoint y: 52, distance: 122.2
click at [273, 52] on div "HCL Hoo [PERSON_NAME] Low [PERSON_NAME] Low [EMAIL_ADDRESS][DOMAIN_NAME] Week 4…" at bounding box center [701, 52] width 953 height 35
copy span "[PERSON_NAME]"
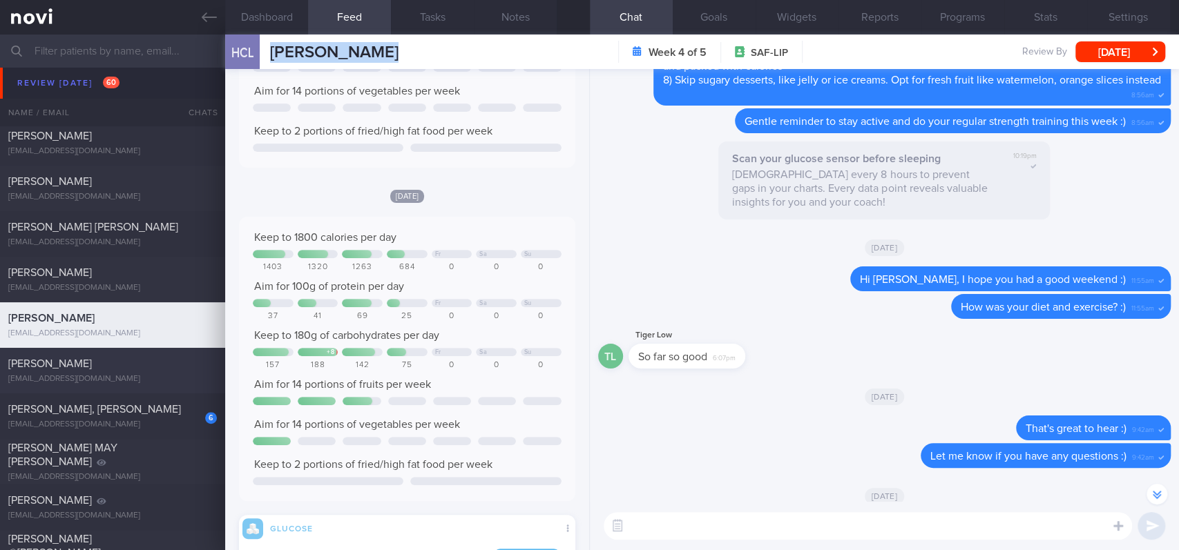
click at [155, 369] on div "[PERSON_NAME]" at bounding box center [110, 364] width 205 height 14
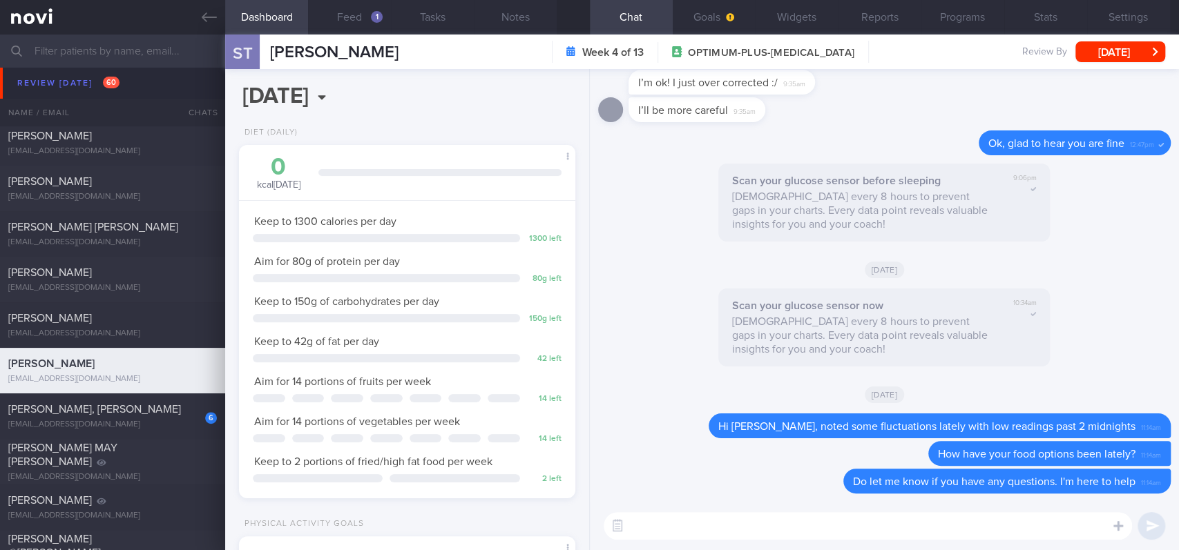
scroll to position [188, 302]
click at [364, 23] on button "Feed 1" at bounding box center [349, 17] width 83 height 35
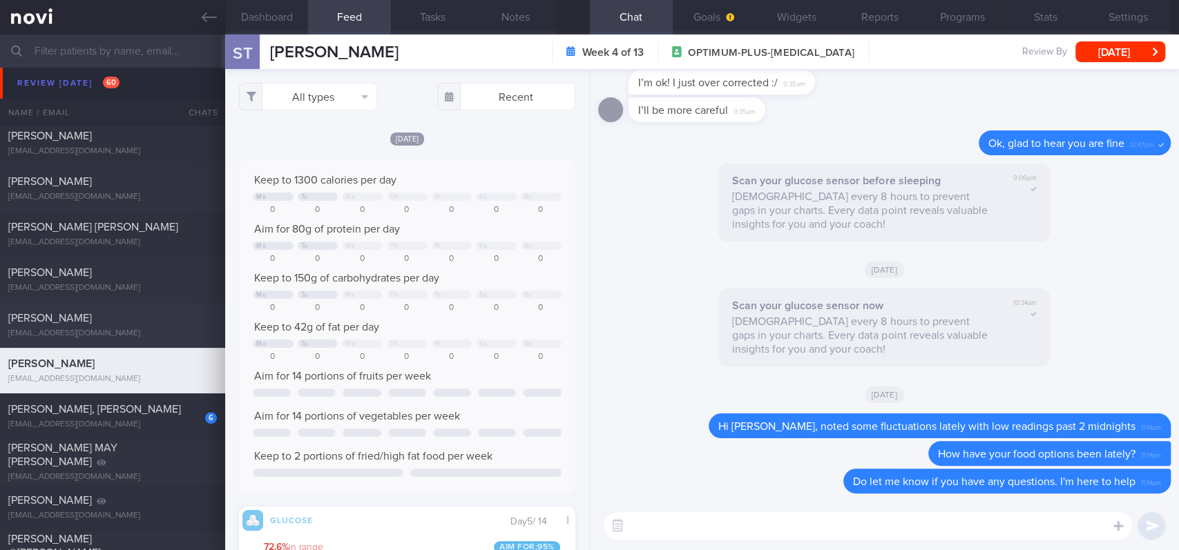
scroll to position [76, 304]
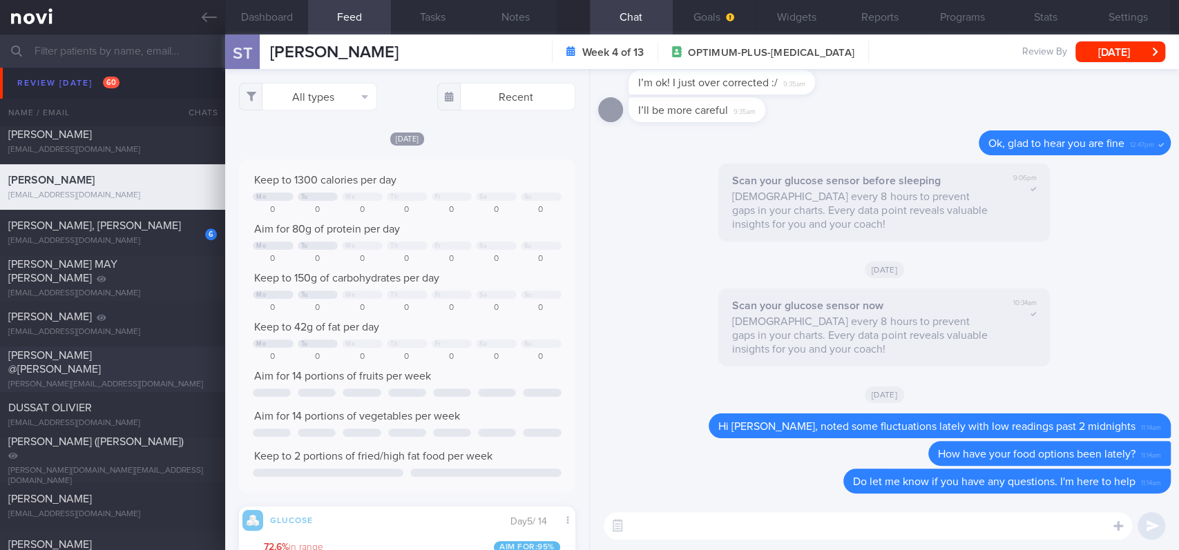
click at [156, 361] on div "[PERSON_NAME] @[PERSON_NAME]" at bounding box center [110, 363] width 205 height 28
type input "Tracked"
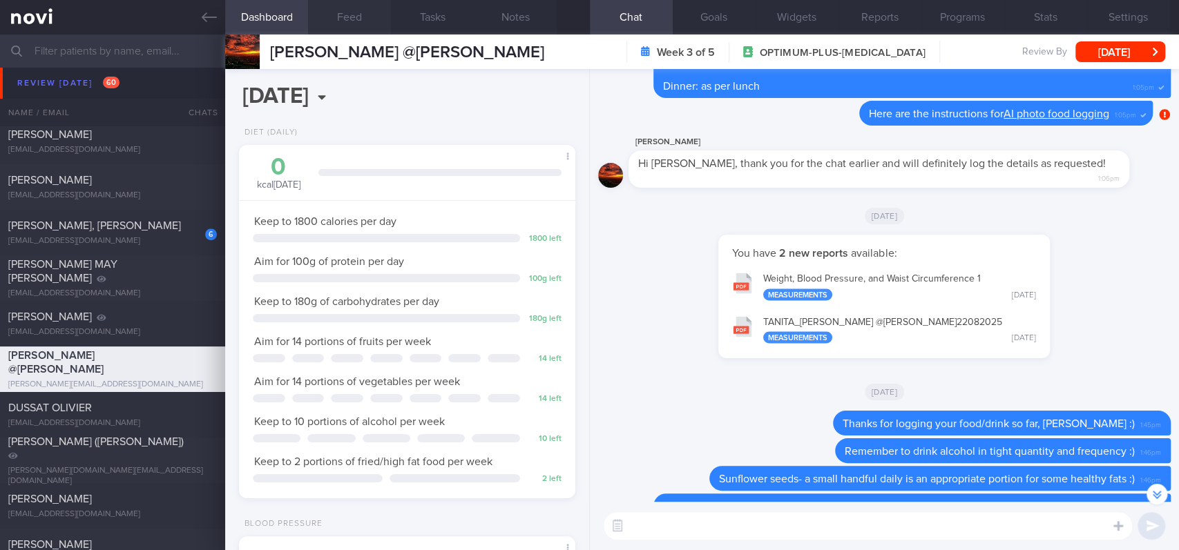
click at [344, 21] on button "Feed" at bounding box center [349, 17] width 83 height 35
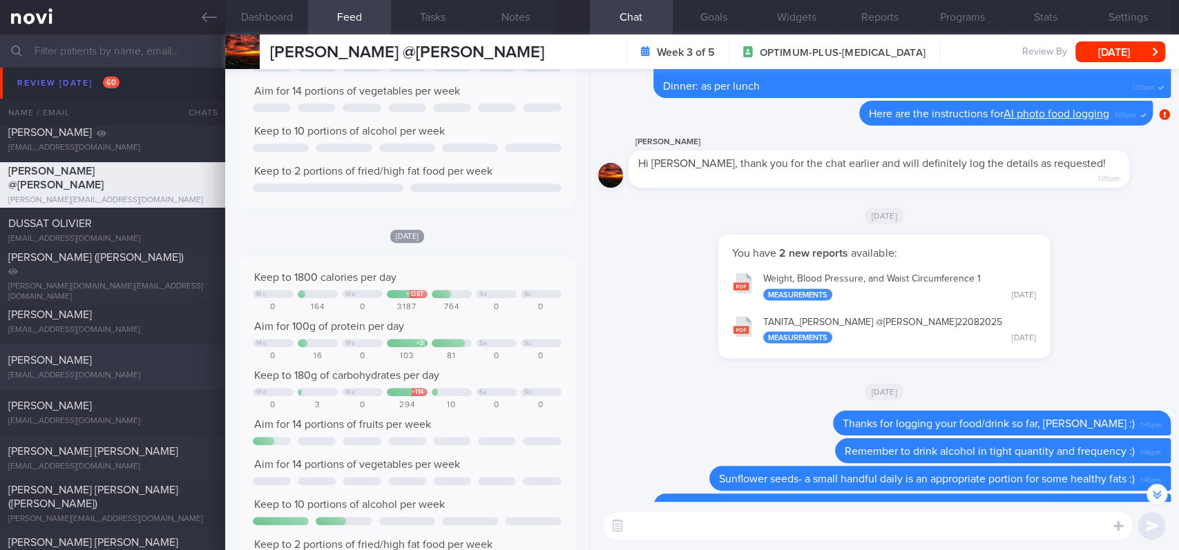
click at [158, 378] on div "[EMAIL_ADDRESS][DOMAIN_NAME]" at bounding box center [112, 376] width 209 height 10
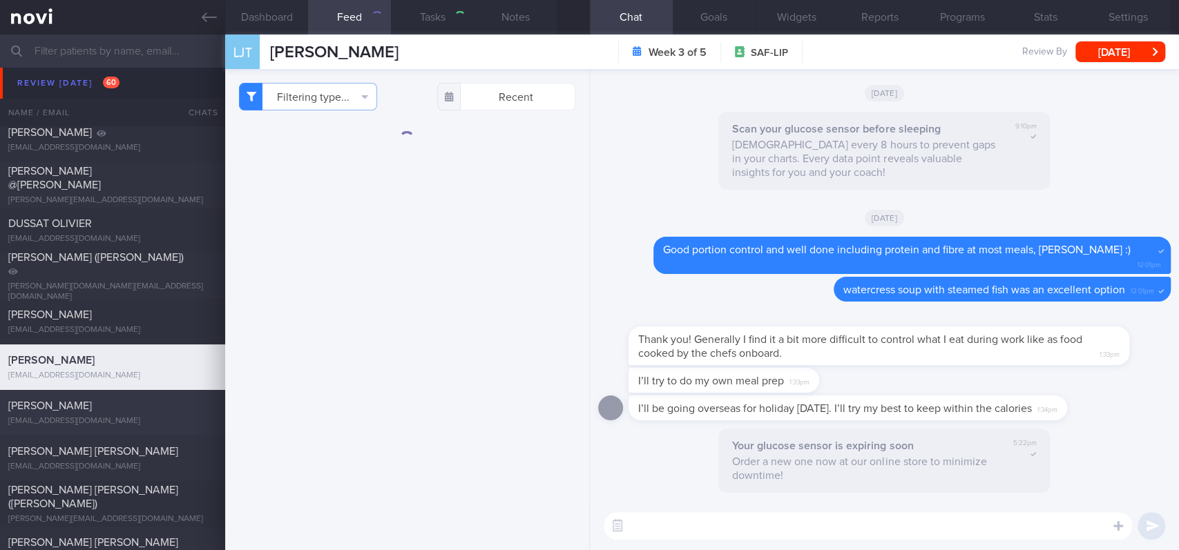
select select "8"
type input "tracked"
checkbox input "false"
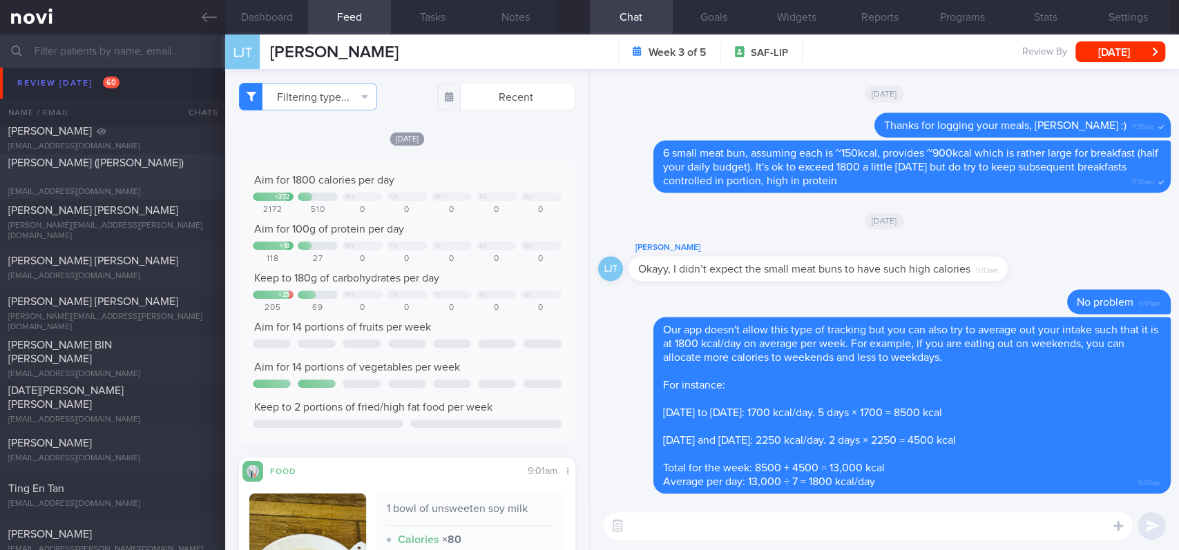
click at [146, 179] on div "[PERSON_NAME] ([PERSON_NAME]) [EMAIL_ADDRESS][DOMAIN_NAME]" at bounding box center [112, 176] width 225 height 41
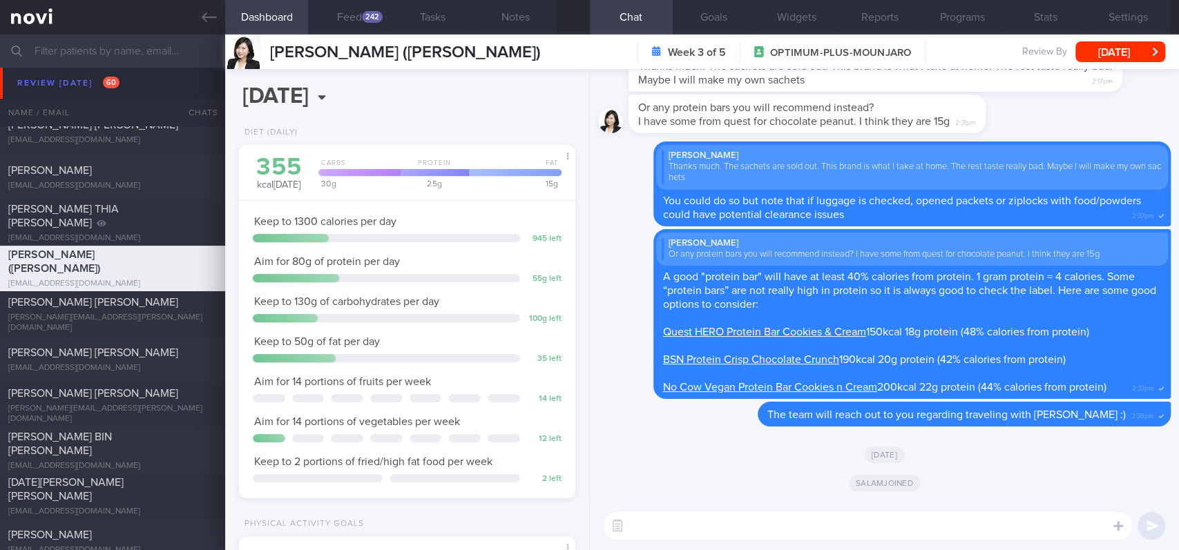
click at [703, 527] on textarea at bounding box center [867, 526] width 528 height 28
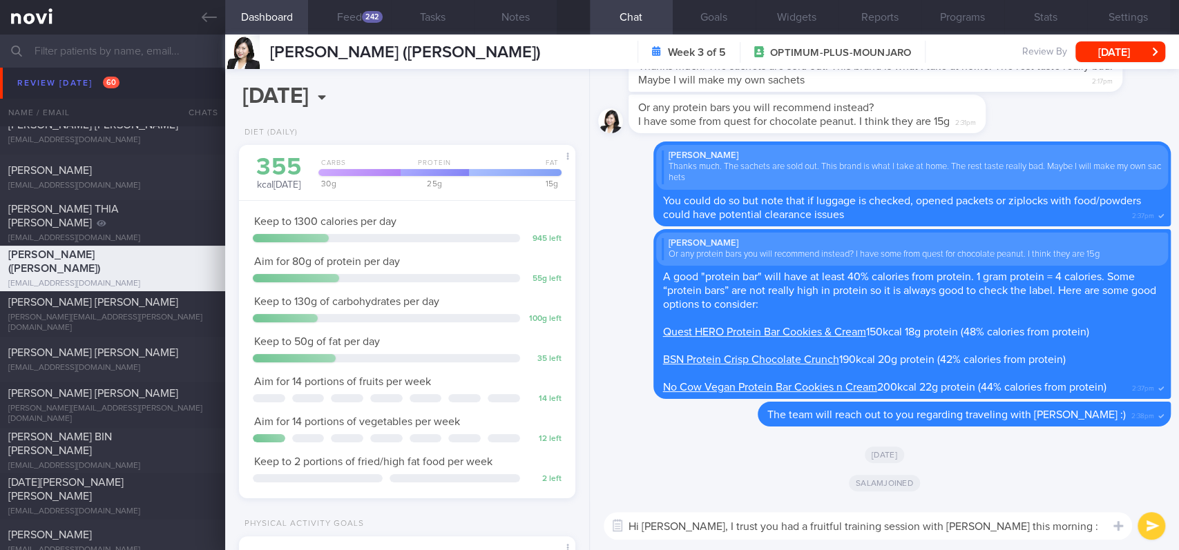
type textarea "Hi [PERSON_NAME], I trust you had a fruitful training session with [PERSON_NAME…"
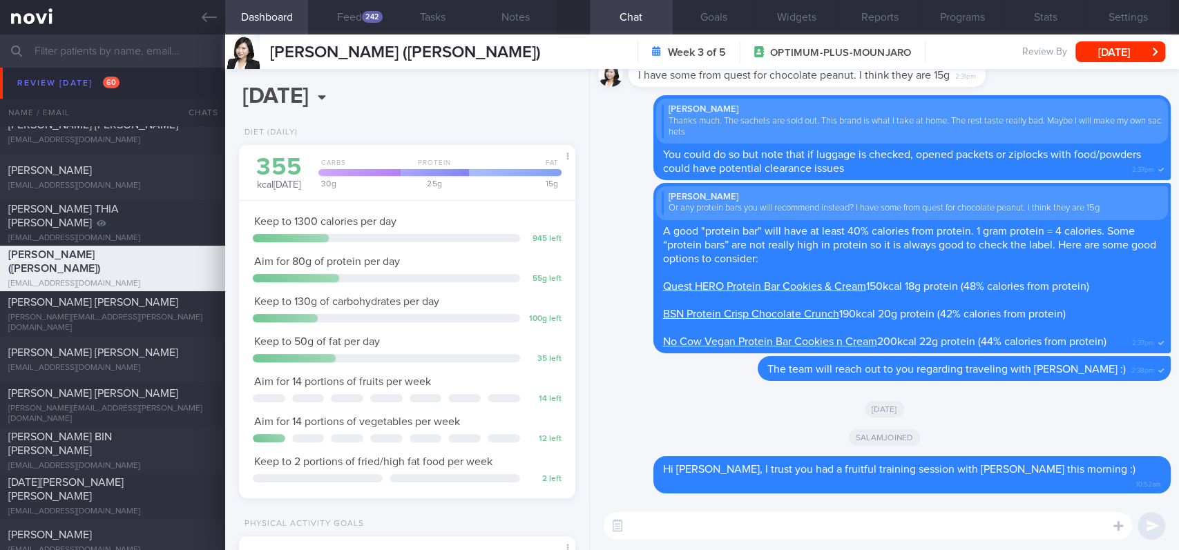
drag, startPoint x: 356, startPoint y: 20, endPoint x: 826, endPoint y: 417, distance: 615.9
click at [356, 20] on button "Feed 242" at bounding box center [349, 17] width 83 height 35
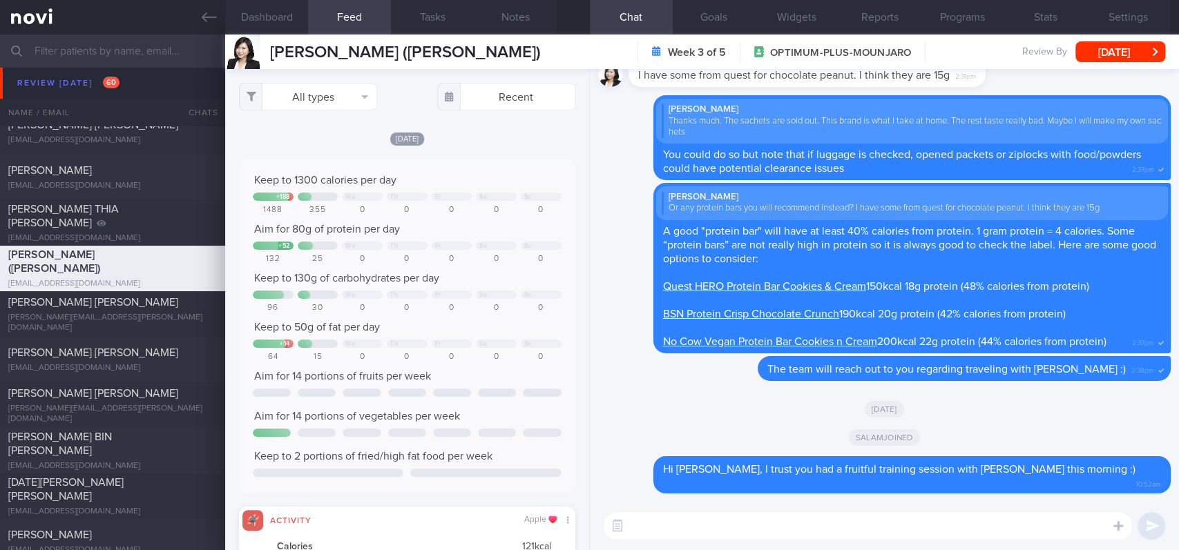
scroll to position [76, 304]
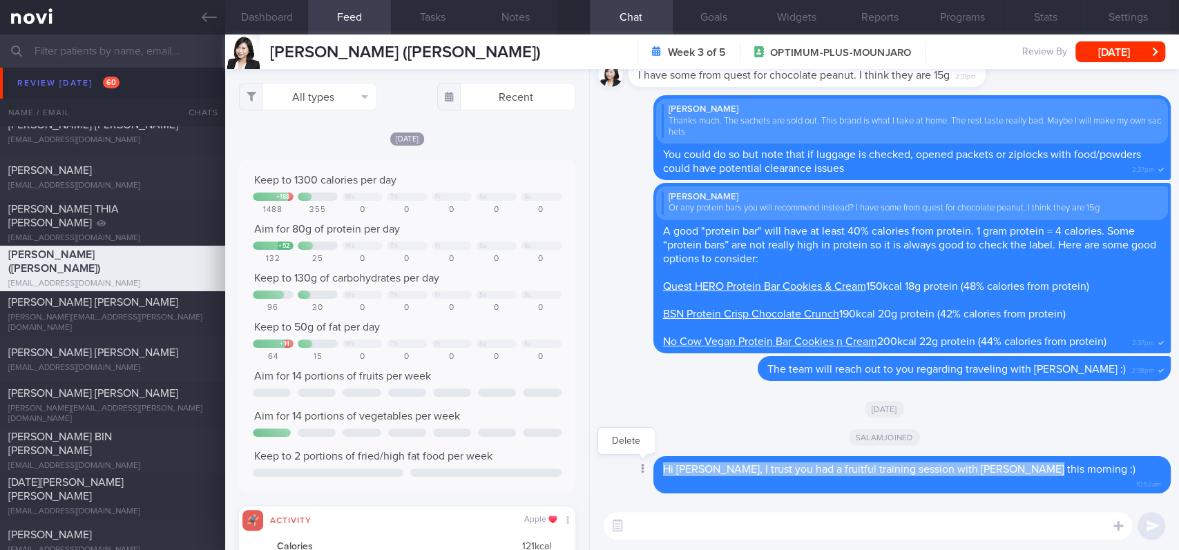
drag, startPoint x: 843, startPoint y: 485, endPoint x: 742, endPoint y: 486, distance: 100.8
click at [742, 486] on div "Delete Hi [PERSON_NAME], I trust you had a fruitful training session with Salam…" at bounding box center [884, 475] width 572 height 38
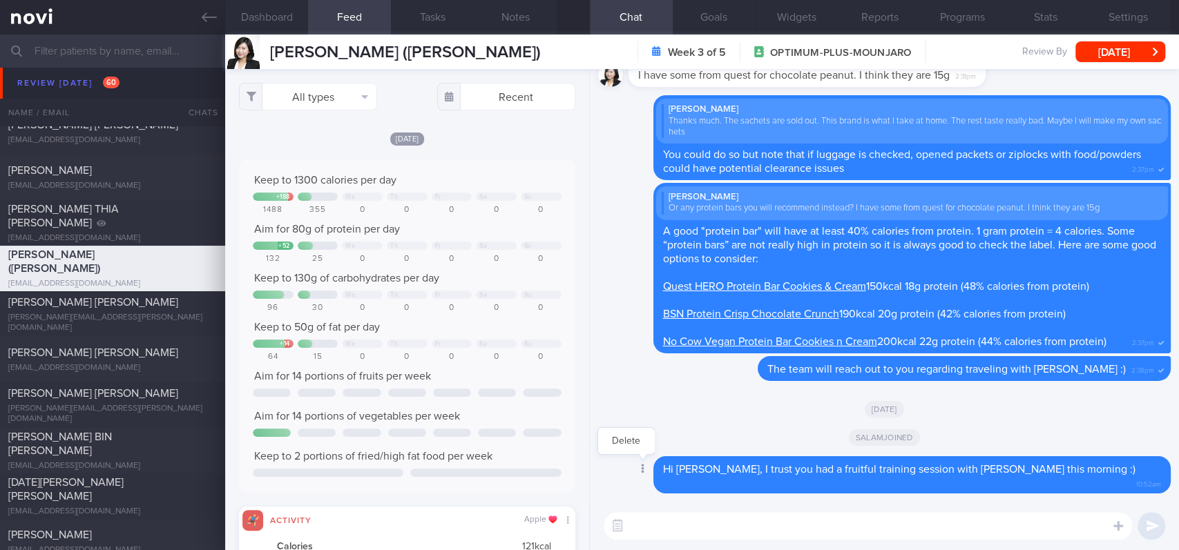
click at [654, 481] on div at bounding box center [641, 470] width 25 height 26
click at [654, 452] on button "Delete" at bounding box center [626, 441] width 56 height 21
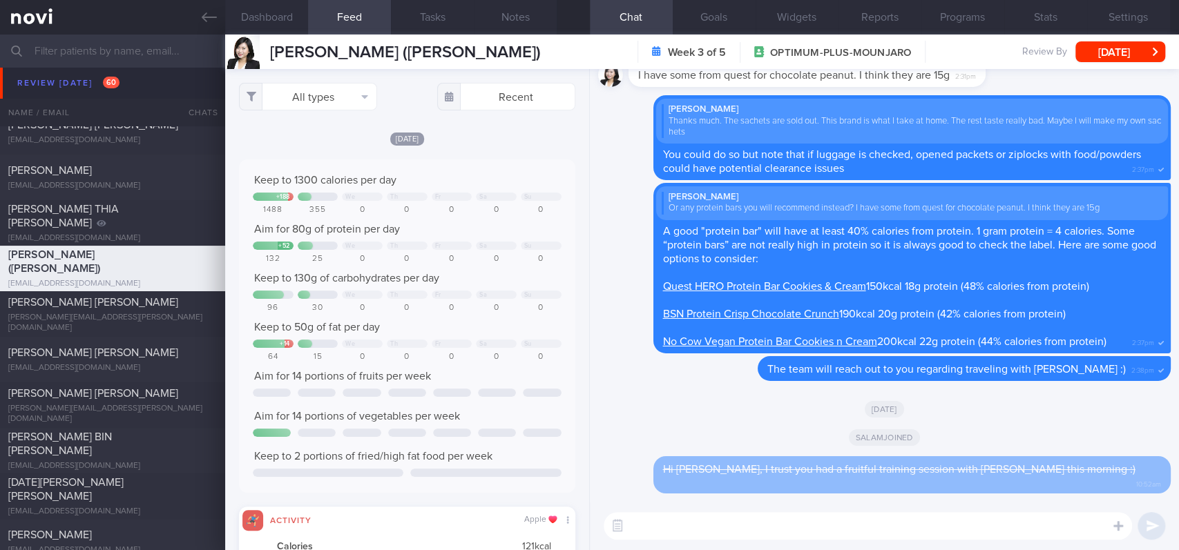
click at [717, 536] on textarea at bounding box center [867, 526] width 528 height 28
paste textarea "Hi [PERSON_NAME], I trust you had a fruitful training session with [PERSON_NAME…"
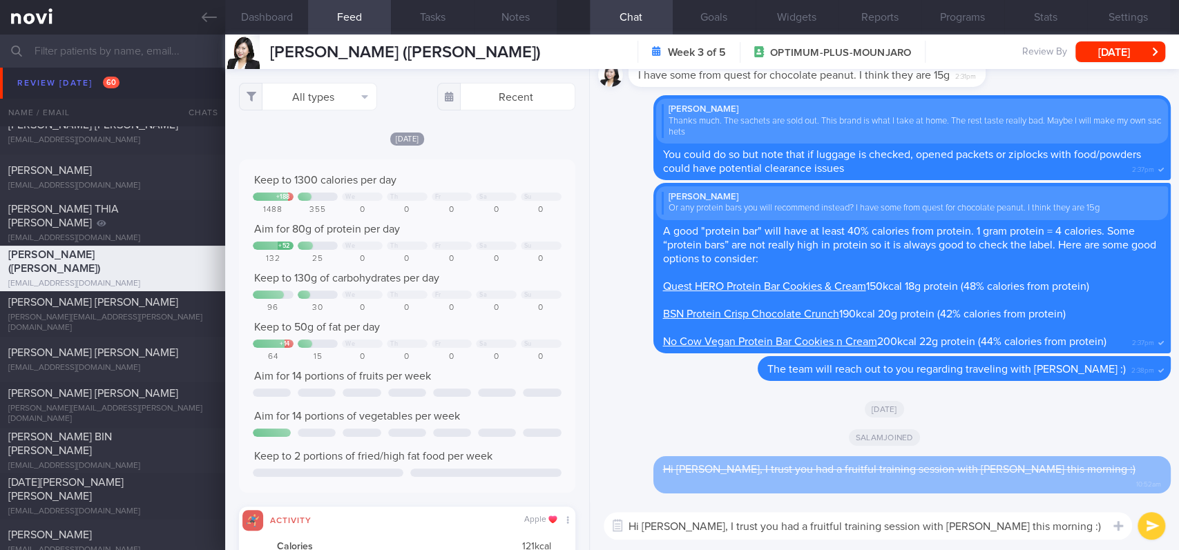
click at [652, 525] on textarea "Hi [PERSON_NAME], I trust you had a fruitful training session with [PERSON_NAME…" at bounding box center [867, 526] width 528 height 28
type textarea "Hi [PERSON_NAME], I trust you had a fruitful training session with [PERSON_NAME…"
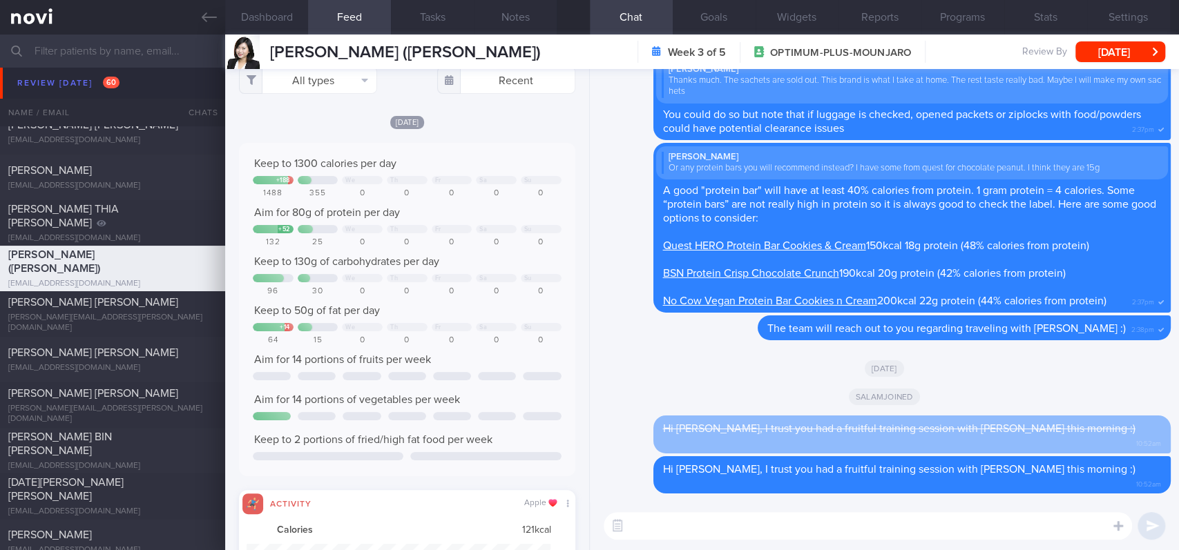
scroll to position [0, 0]
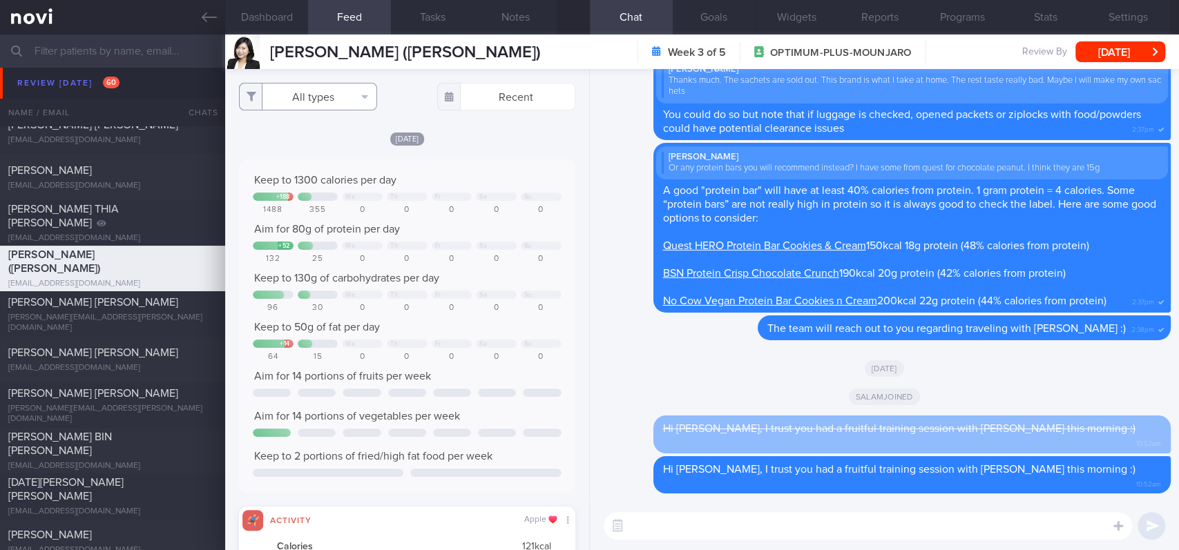
click at [337, 103] on button "All types" at bounding box center [308, 97] width 138 height 28
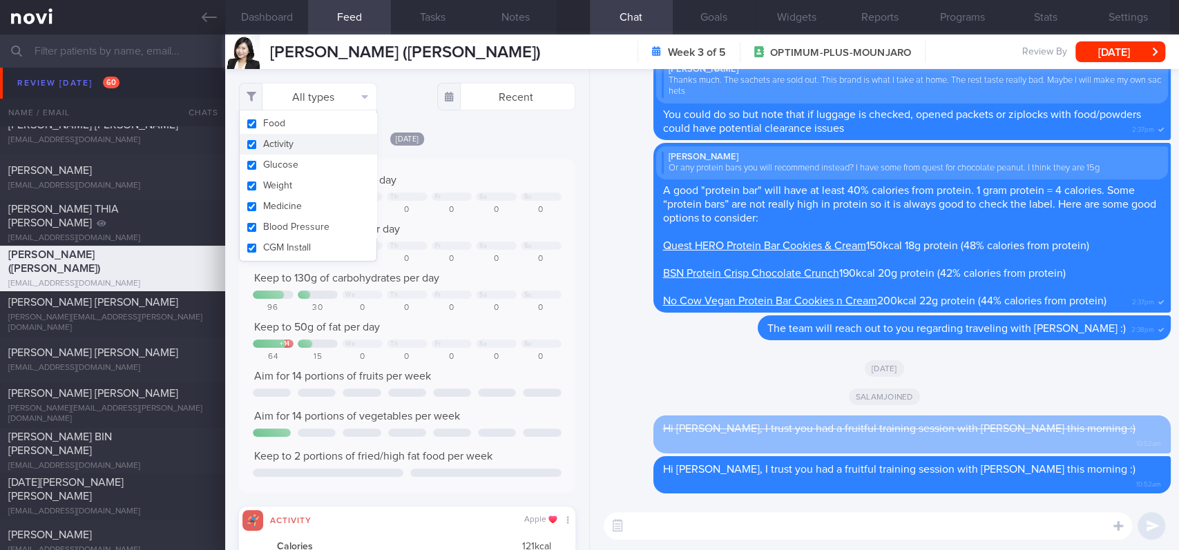
click at [298, 146] on button "Activity" at bounding box center [308, 144] width 137 height 21
checkbox input "false"
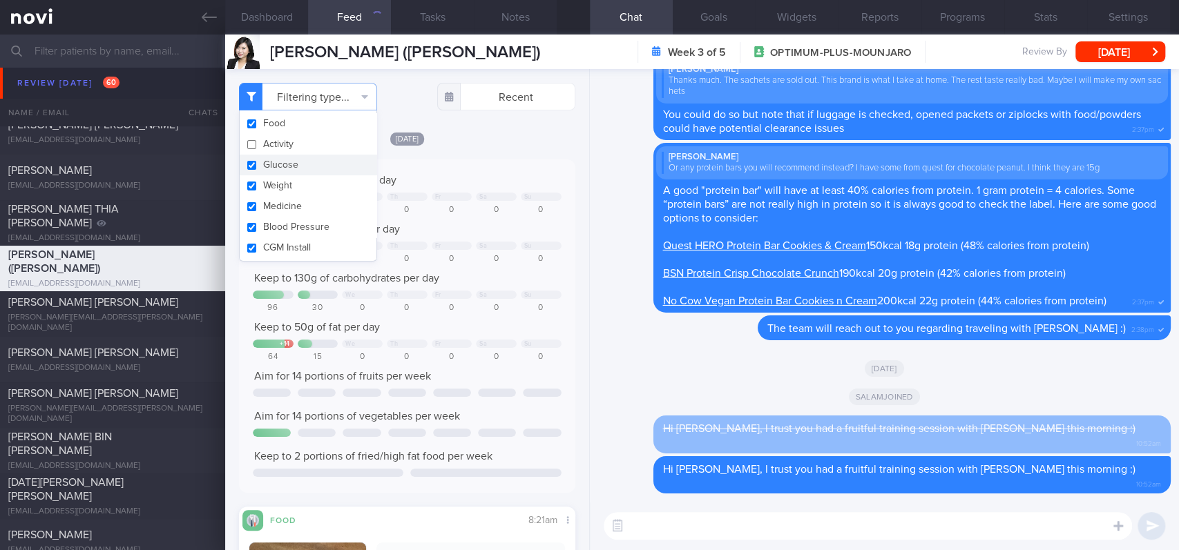
click at [417, 176] on div "Keep to 1300 calories per day" at bounding box center [407, 180] width 309 height 14
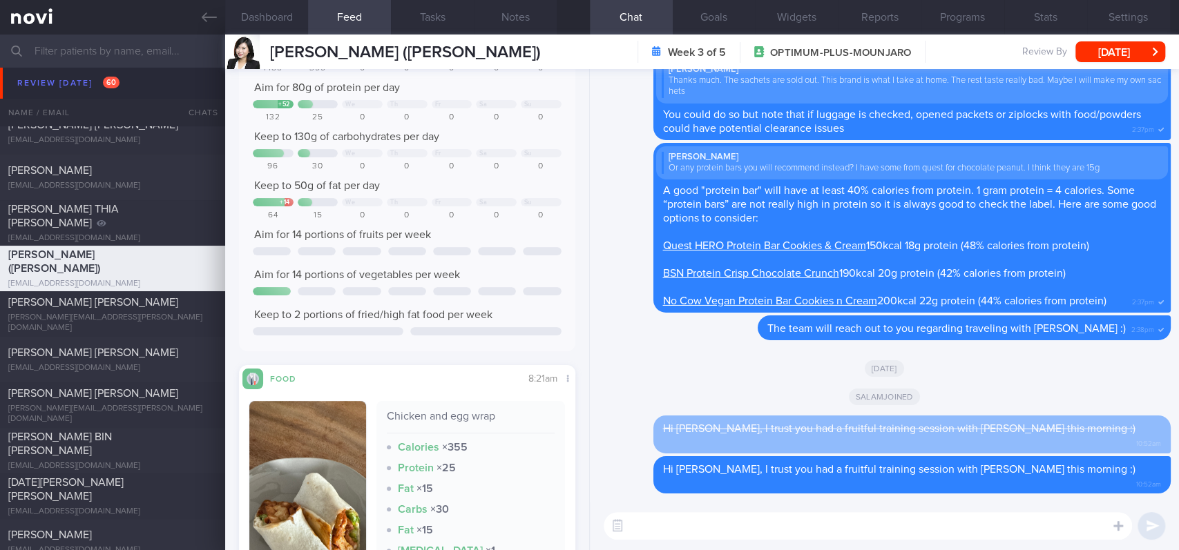
scroll to position [368, 0]
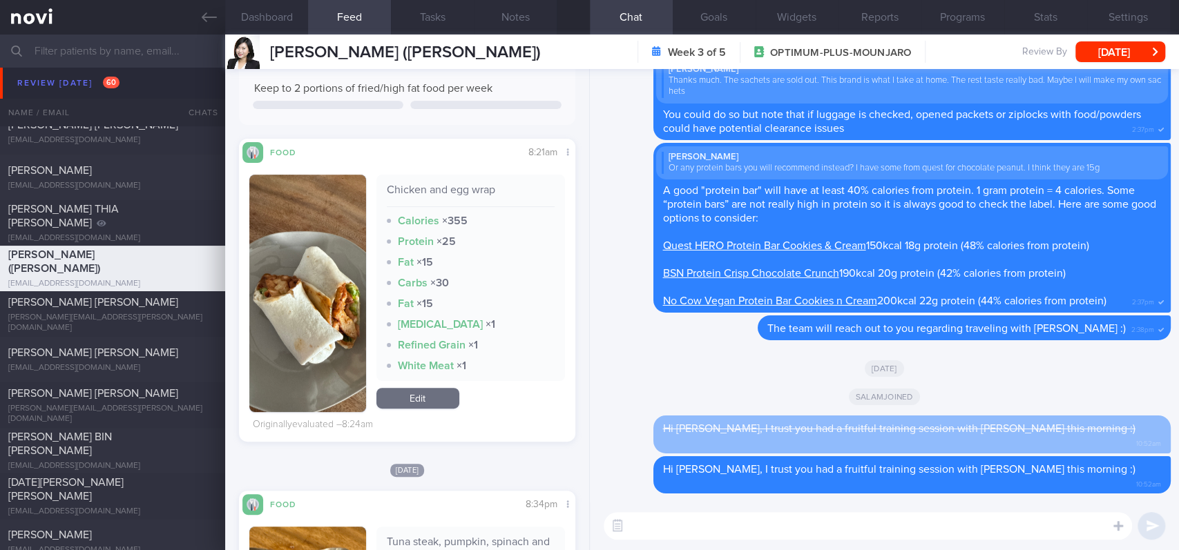
click at [329, 359] on img "button" at bounding box center [307, 294] width 117 height 238
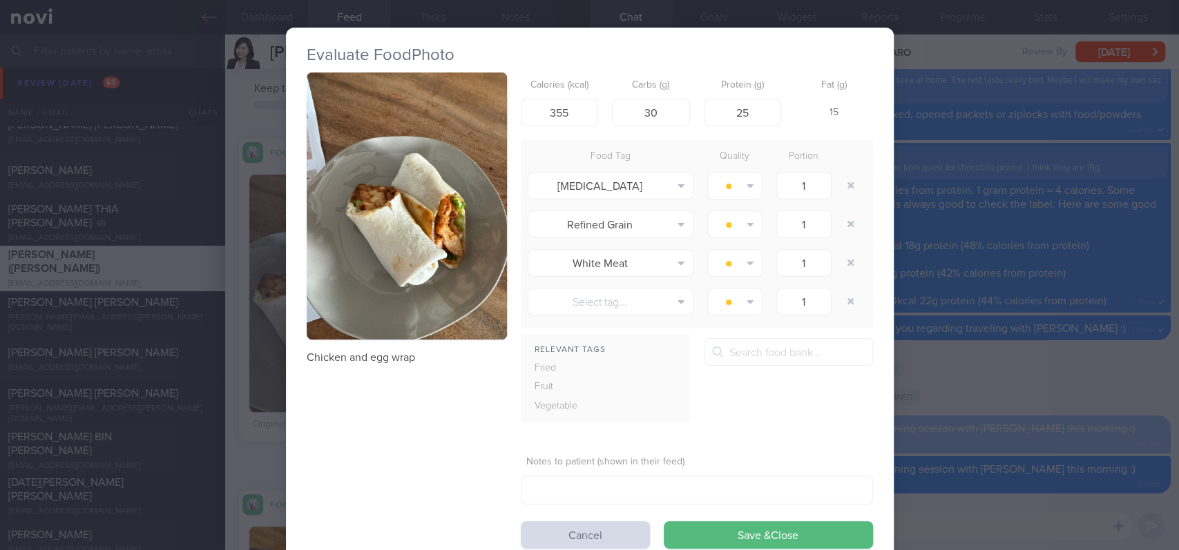
click at [399, 205] on button "button" at bounding box center [407, 205] width 200 height 267
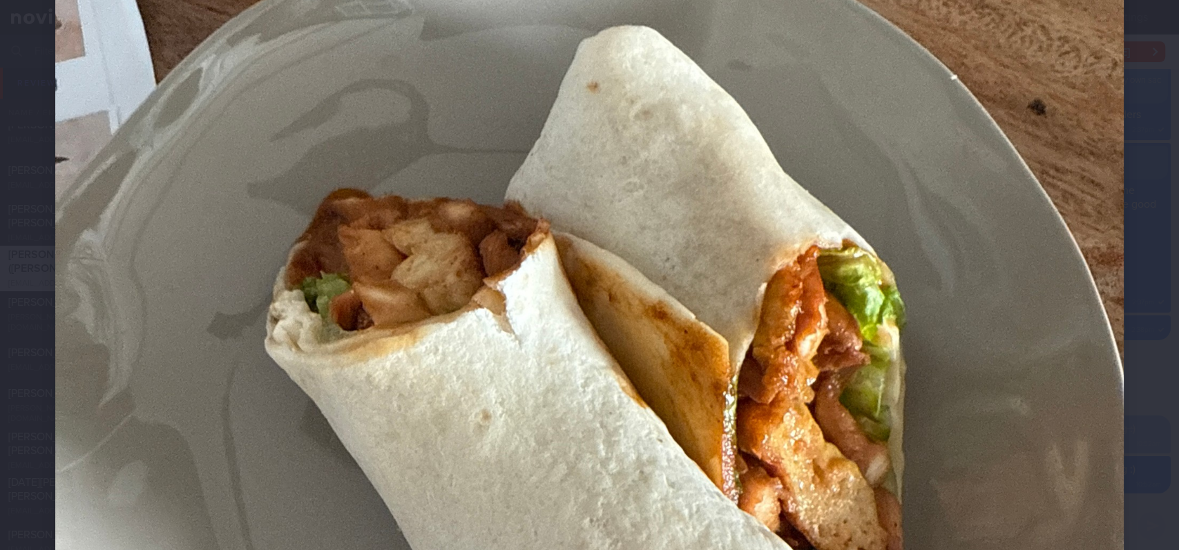
click at [1112, 437] on div at bounding box center [589, 307] width 1179 height 1535
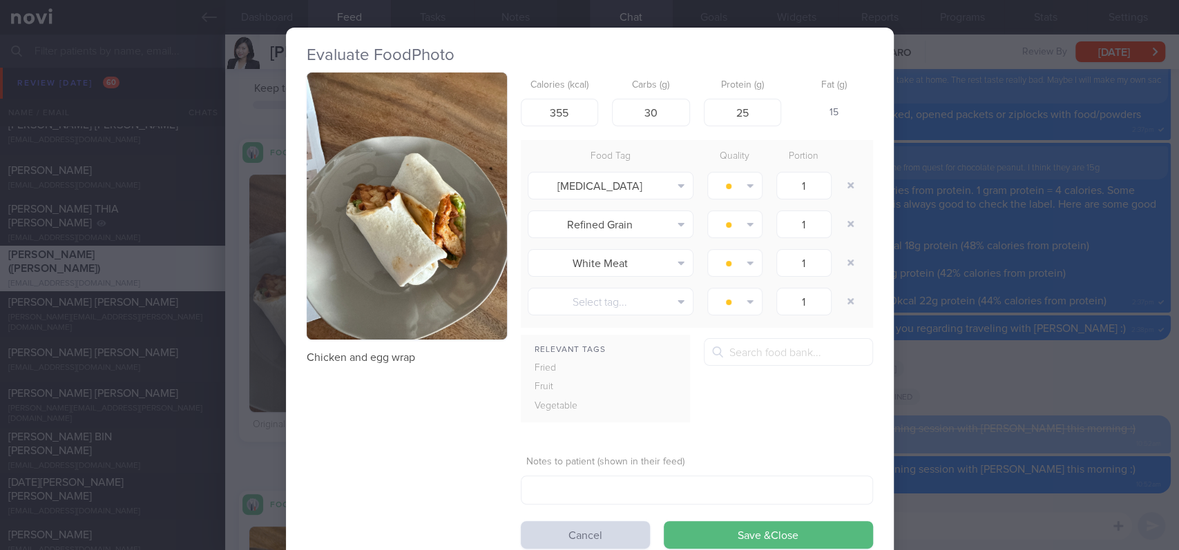
click at [1018, 378] on div "Evaluate Food Photo Chicken and egg wrap Calories (kcal) 355 Carbs (g) 30 Prote…" at bounding box center [589, 275] width 1179 height 550
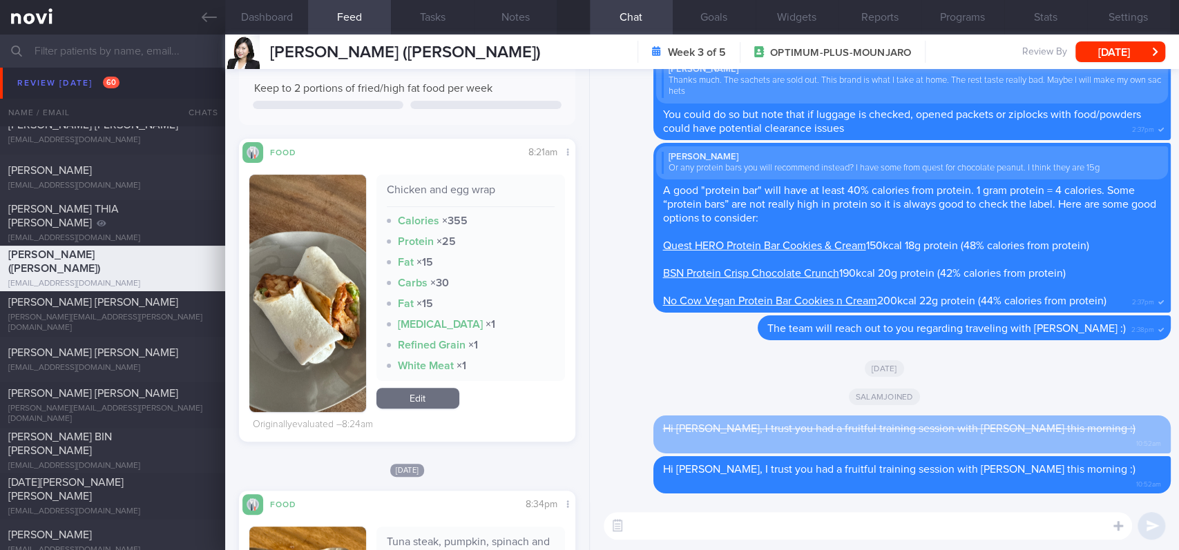
click at [307, 329] on img "button" at bounding box center [307, 294] width 117 height 238
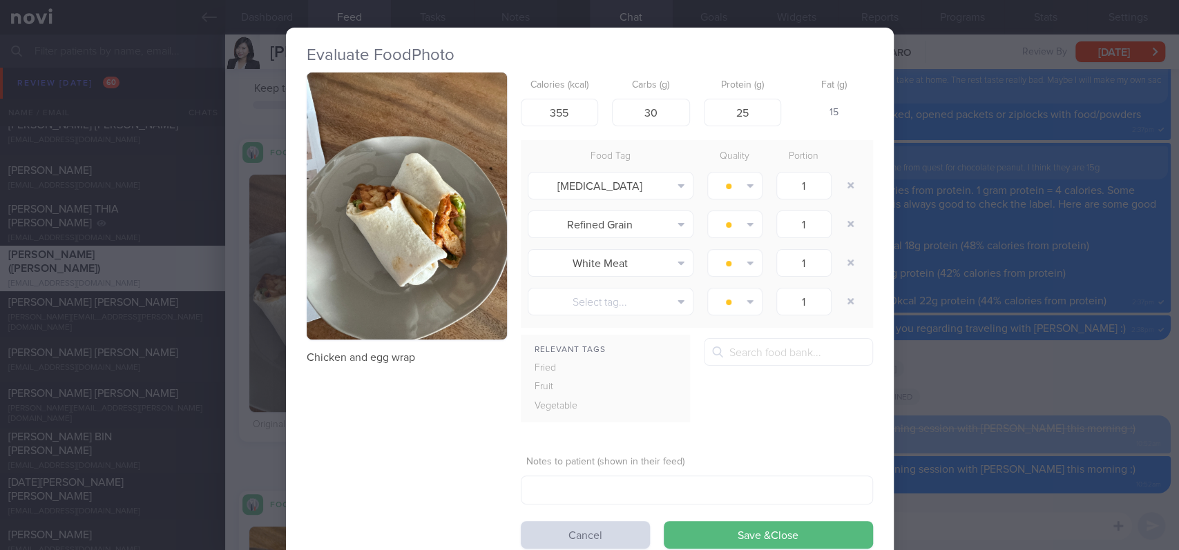
click at [435, 250] on img "button" at bounding box center [407, 205] width 200 height 267
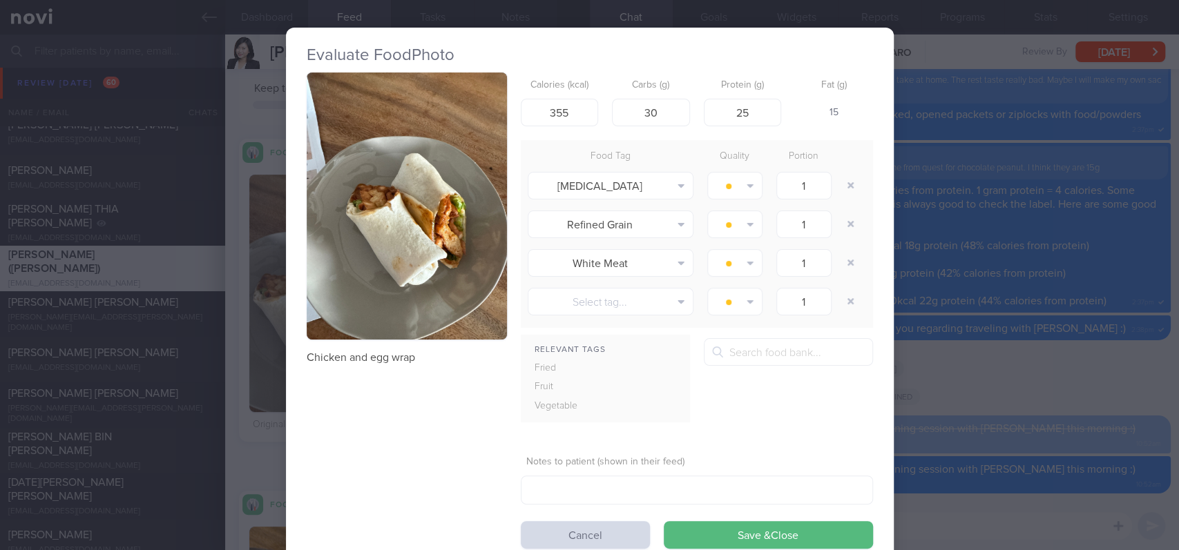
click at [1018, 354] on div "Evaluate Food Photo Chicken and egg wrap Calories (kcal) 355 Carbs (g) 30 Prote…" at bounding box center [589, 275] width 1179 height 550
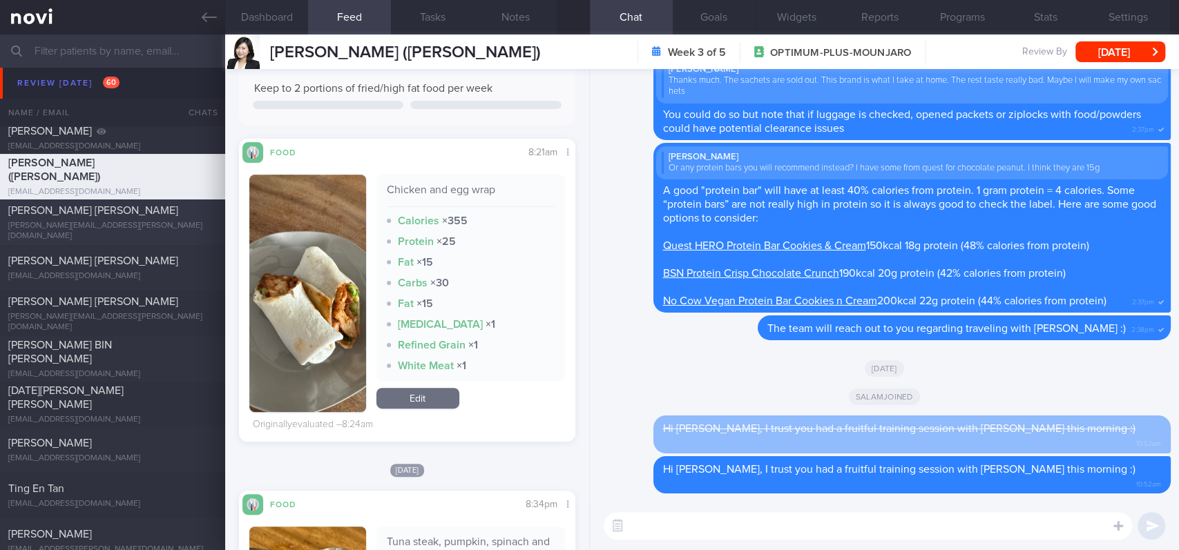
click at [143, 217] on div "[PERSON_NAME] [PERSON_NAME]" at bounding box center [110, 211] width 205 height 14
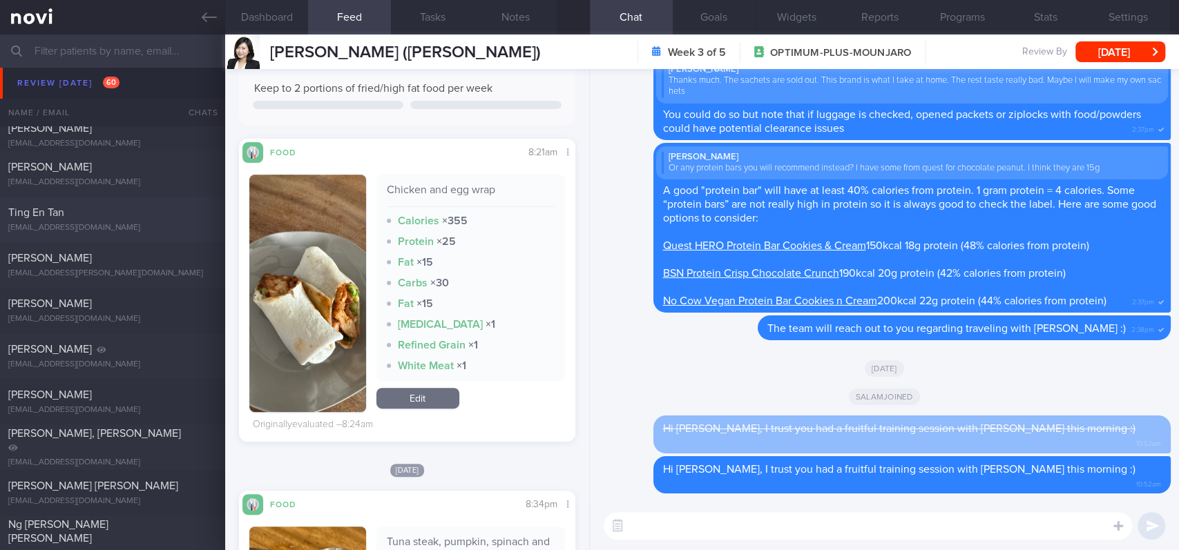
click at [149, 209] on div "Ting En Tan" at bounding box center [110, 213] width 205 height 14
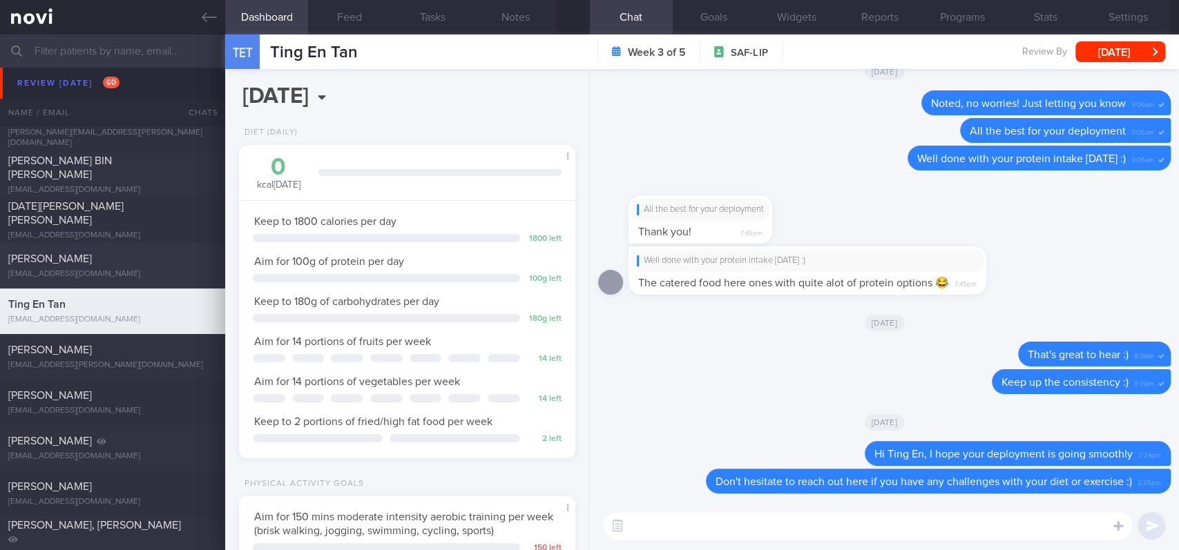
click at [133, 279] on div "[EMAIL_ADDRESS][DOMAIN_NAME]" at bounding box center [112, 274] width 209 height 10
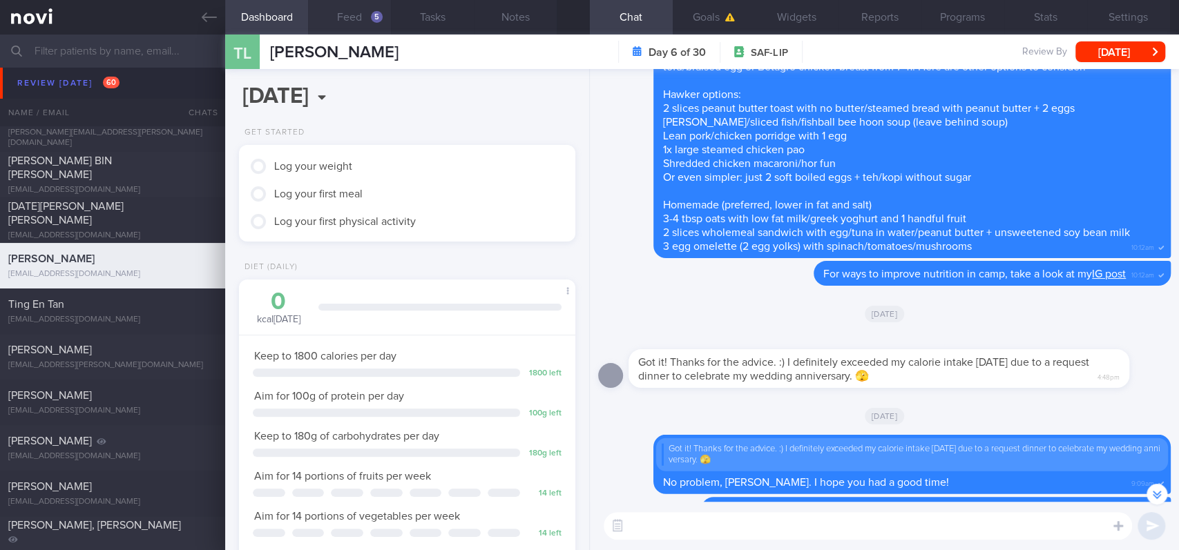
click at [362, 24] on button "Feed 5" at bounding box center [349, 17] width 83 height 35
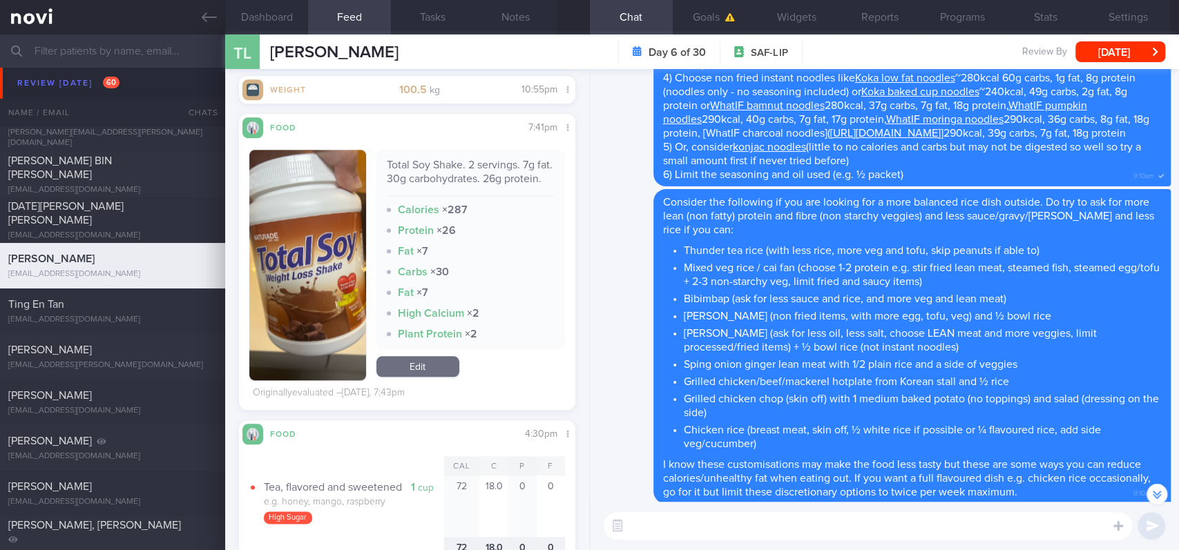
drag, startPoint x: 773, startPoint y: 515, endPoint x: 751, endPoint y: 520, distance: 22.6
click at [773, 515] on textarea at bounding box center [867, 526] width 528 height 28
click at [723, 530] on textarea at bounding box center [867, 526] width 528 height 28
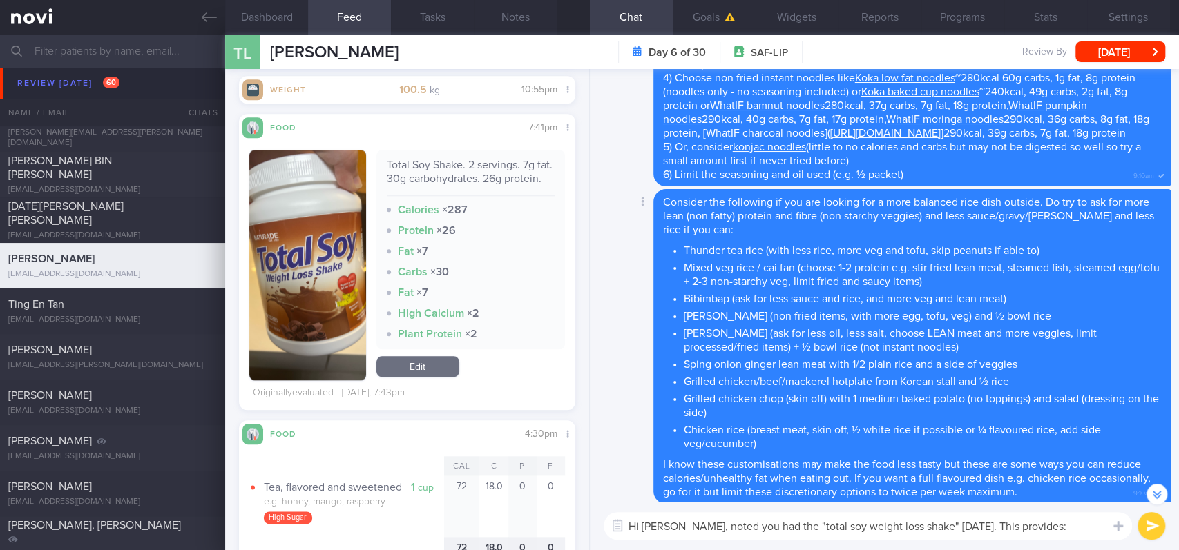
scroll to position [-289, 0]
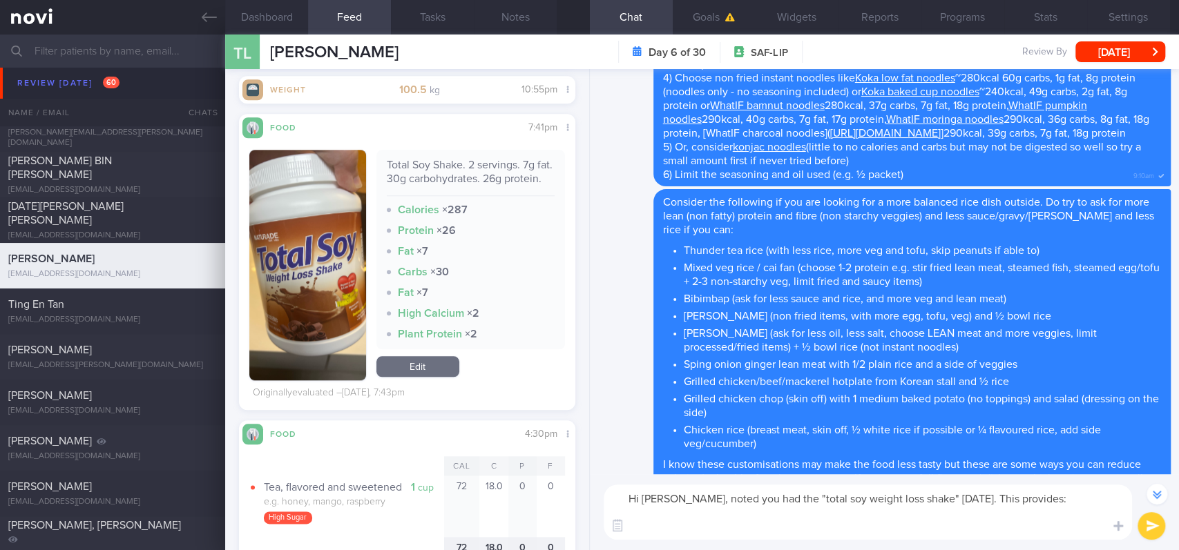
drag, startPoint x: 914, startPoint y: 501, endPoint x: 782, endPoint y: 501, distance: 131.9
click at [782, 501] on textarea "Hi [PERSON_NAME], noted you had the "total soy weight loss shake" [DATE]. This …" at bounding box center [867, 512] width 528 height 55
click at [312, 289] on button "button" at bounding box center [307, 265] width 117 height 231
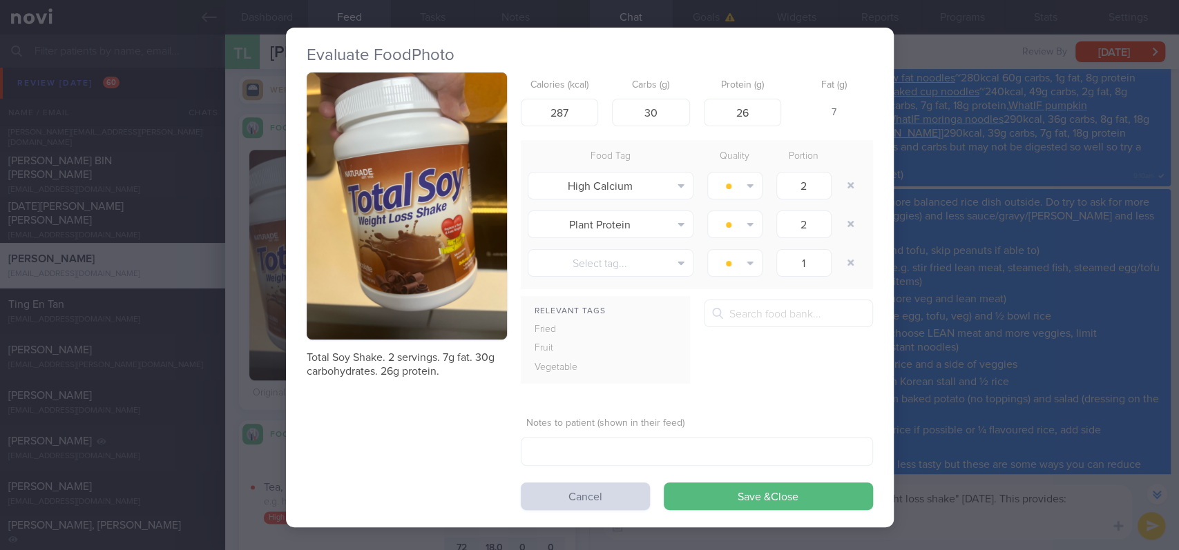
click at [364, 159] on button "button" at bounding box center [407, 205] width 200 height 267
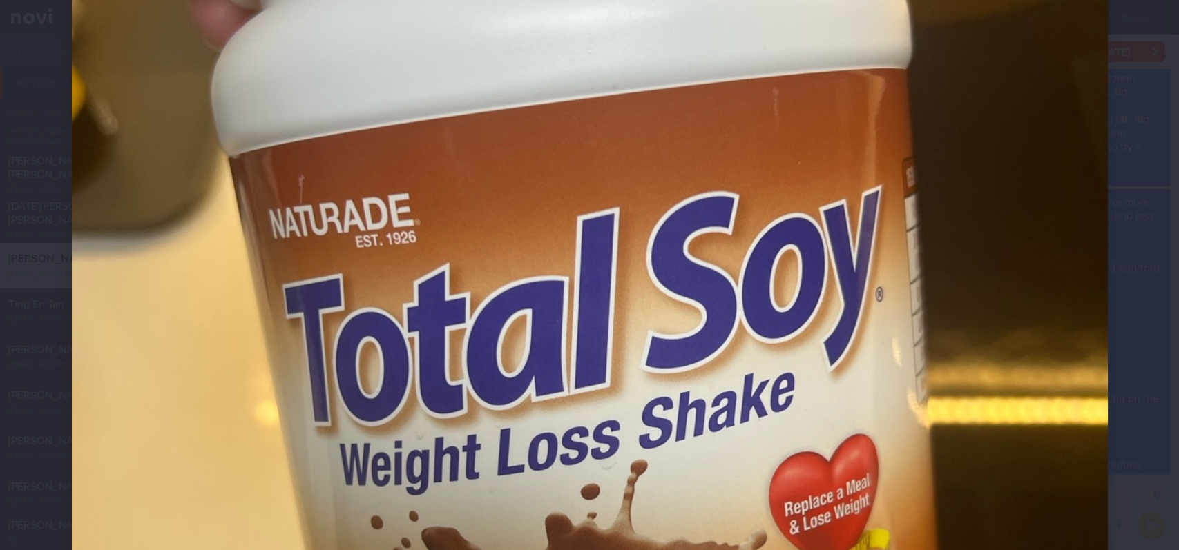
scroll to position [368, 0]
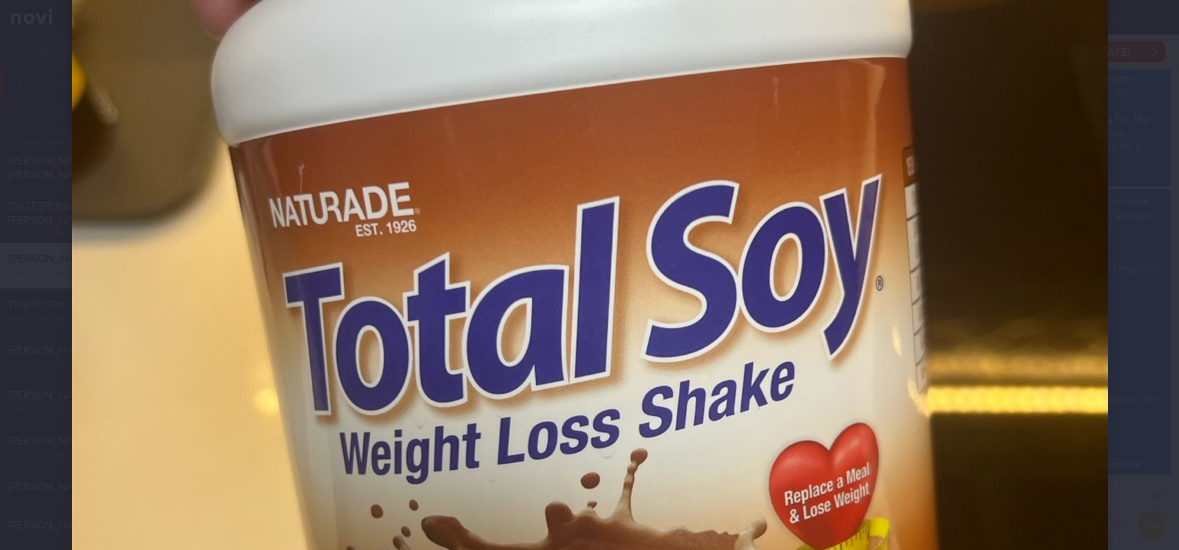
click at [1135, 328] on div at bounding box center [590, 377] width 1146 height 1491
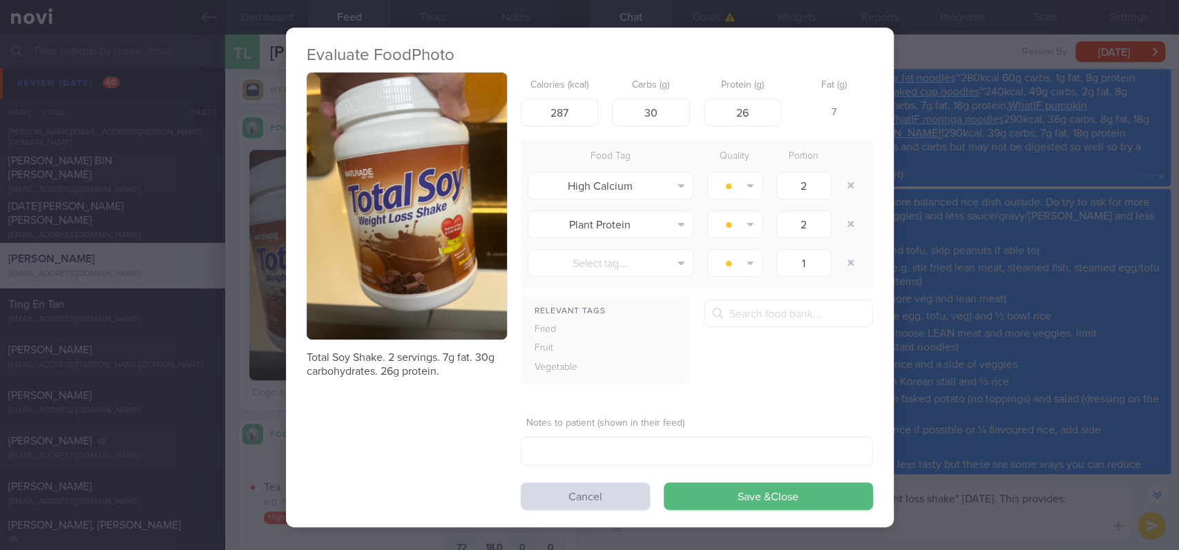
click at [1034, 328] on div "Evaluate Food Photo Total Soy Shake. 2 servings. 7g fat. 30g carbohydrates. 26g…" at bounding box center [589, 275] width 1179 height 550
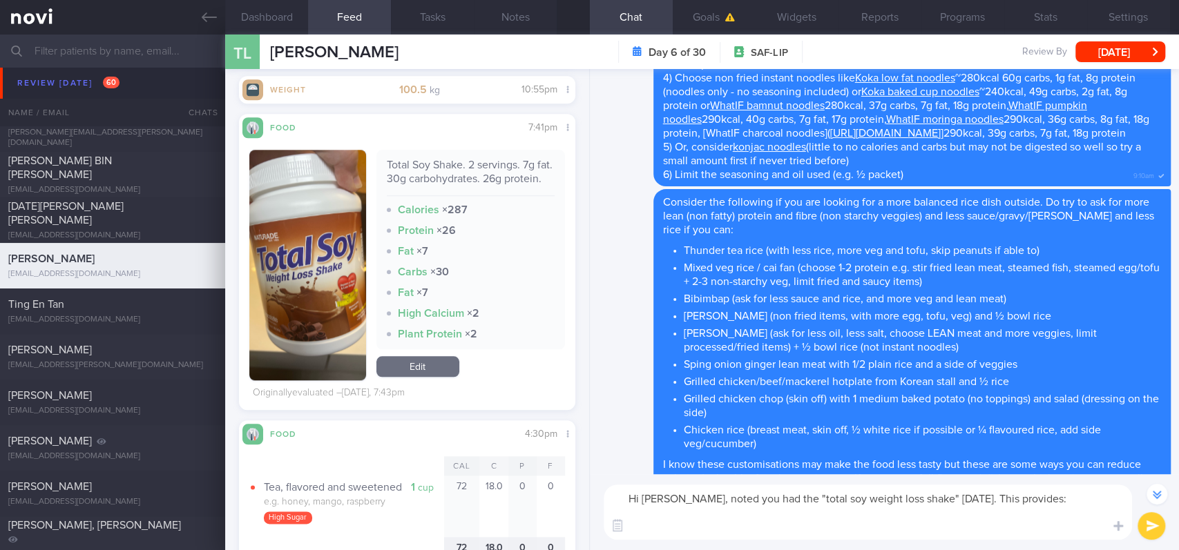
drag, startPoint x: 1063, startPoint y: 511, endPoint x: 1027, endPoint y: 511, distance: 35.9
click at [1063, 511] on textarea "Hi [PERSON_NAME], noted you had the "total soy weight loss shake" [DATE]. This …" at bounding box center [867, 512] width 528 height 55
click at [985, 523] on textarea "Hi [PERSON_NAME], noted you had the "total soy weight loss shake" [DATE]. This …" at bounding box center [867, 512] width 528 height 55
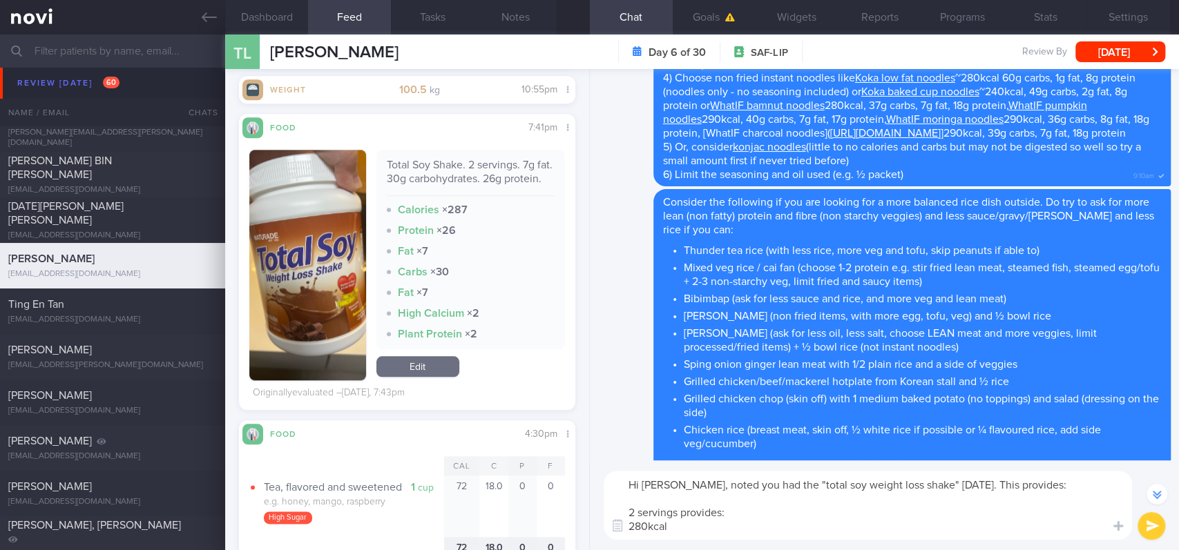
drag, startPoint x: 1056, startPoint y: 484, endPoint x: 962, endPoint y: 478, distance: 94.7
click at [962, 478] on textarea "Hi [PERSON_NAME], noted you had the "total soy weight loss shake" [DATE]. This …" at bounding box center [867, 505] width 528 height 69
click at [677, 515] on textarea "Hi [PERSON_NAME], noted you had the "total soy weight loss shake" [DATE] 2 serv…" at bounding box center [867, 505] width 528 height 69
click at [686, 534] on textarea "Hi [PERSON_NAME], noted you had the "total soy weight loss shake" [DATE] 2 serv…" at bounding box center [867, 505] width 528 height 69
click at [793, 534] on textarea "Hi [PERSON_NAME], noted you had the "total soy weight loss shake" [DATE] 2 serv…" at bounding box center [867, 505] width 528 height 69
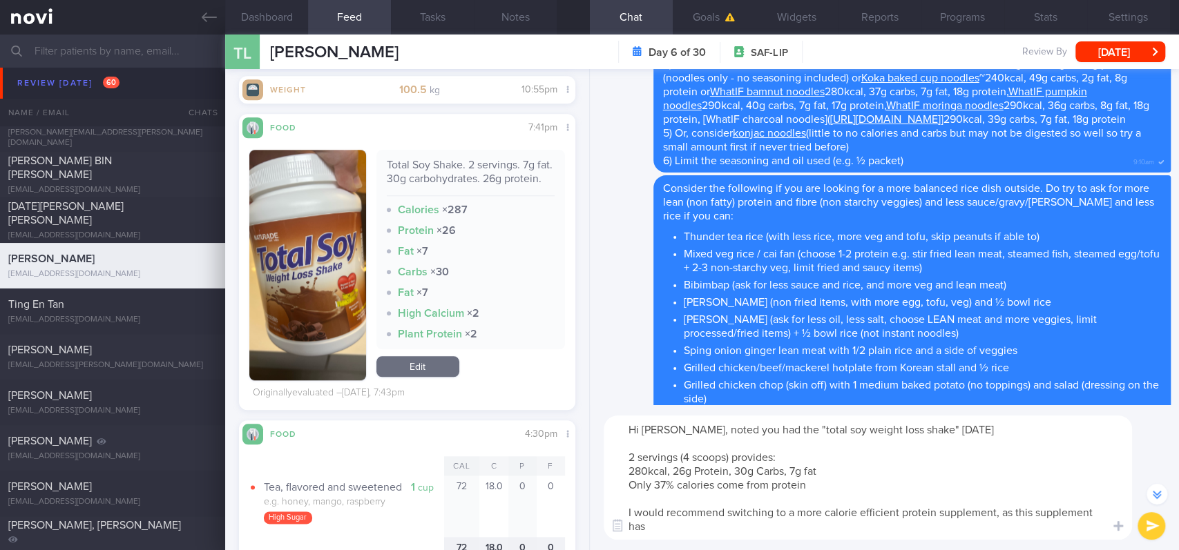
scroll to position [-372, 0]
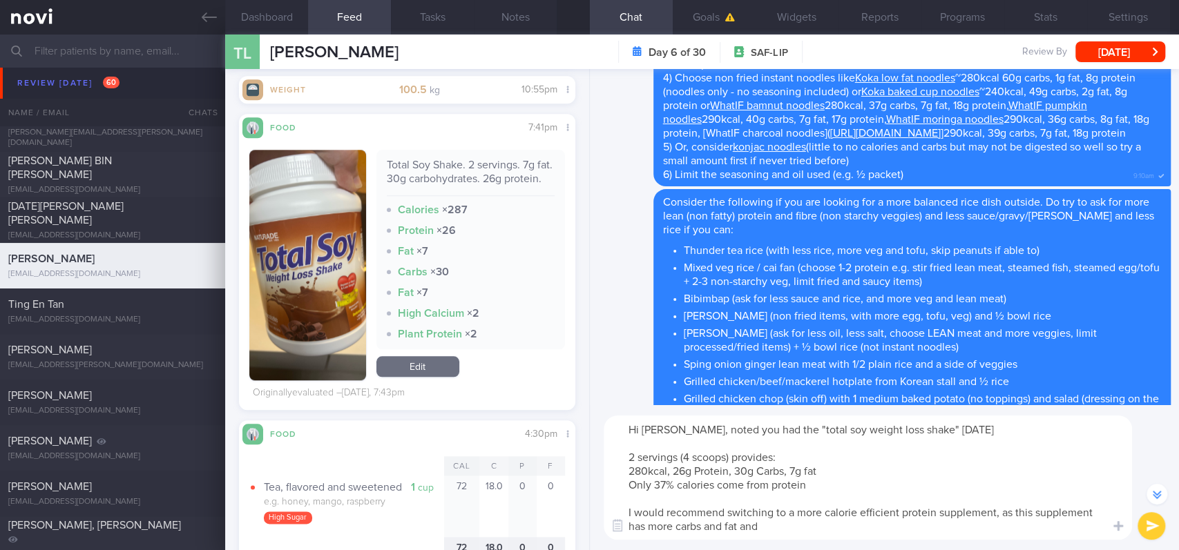
click at [666, 523] on textarea "Hi [PERSON_NAME], noted you had the "total soy weight loss shake" [DATE] 2 serv…" at bounding box center [867, 478] width 528 height 124
click at [789, 521] on textarea "Hi [PERSON_NAME], noted you had the "total soy weight loss shake" [DATE] 2 serv…" at bounding box center [867, 478] width 528 height 124
click at [630, 478] on textarea "Hi [PERSON_NAME], noted you had the "total soy weight loss shake" [DATE] 2 serv…" at bounding box center [867, 478] width 528 height 124
click at [630, 485] on textarea "Hi [PERSON_NAME], noted you had the "total soy weight loss shake" [DATE] 2 serv…" at bounding box center [867, 478] width 528 height 124
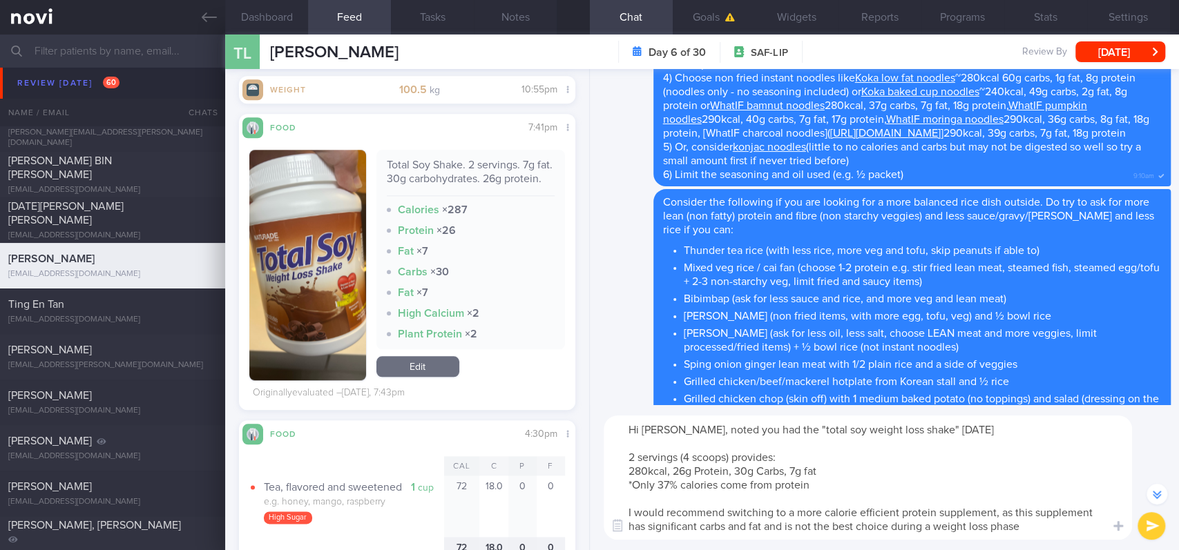
click at [811, 483] on textarea "Hi [PERSON_NAME], noted you had the "total soy weight loss shake" [DATE] 2 serv…" at bounding box center [867, 478] width 528 height 124
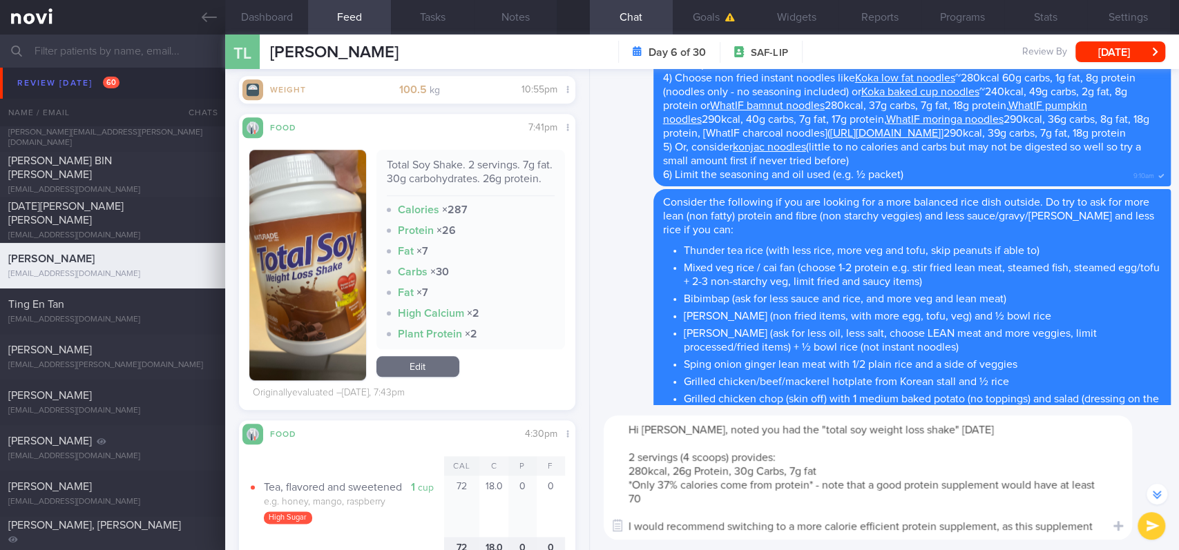
scroll to position [-386, 0]
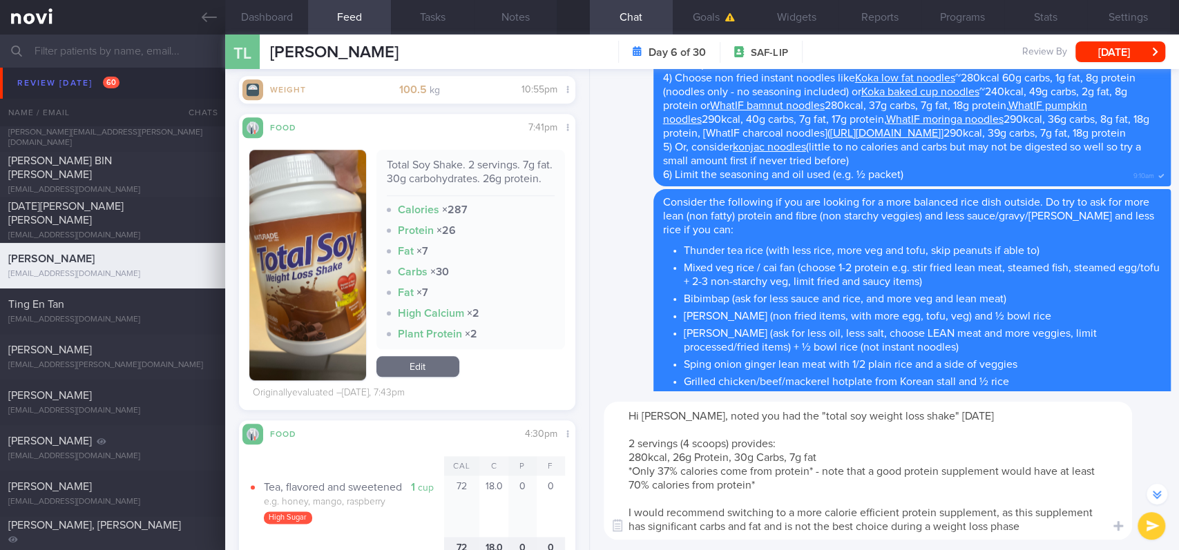
click at [812, 476] on textarea "Hi [PERSON_NAME], noted you had the "total soy weight loss shake" [DATE] 2 serv…" at bounding box center [867, 471] width 528 height 138
type textarea "Hi [PERSON_NAME], noted you had the "total soy weight loss shake" [DATE] 2 serv…"
click at [1152, 522] on button "submit" at bounding box center [1151, 526] width 28 height 28
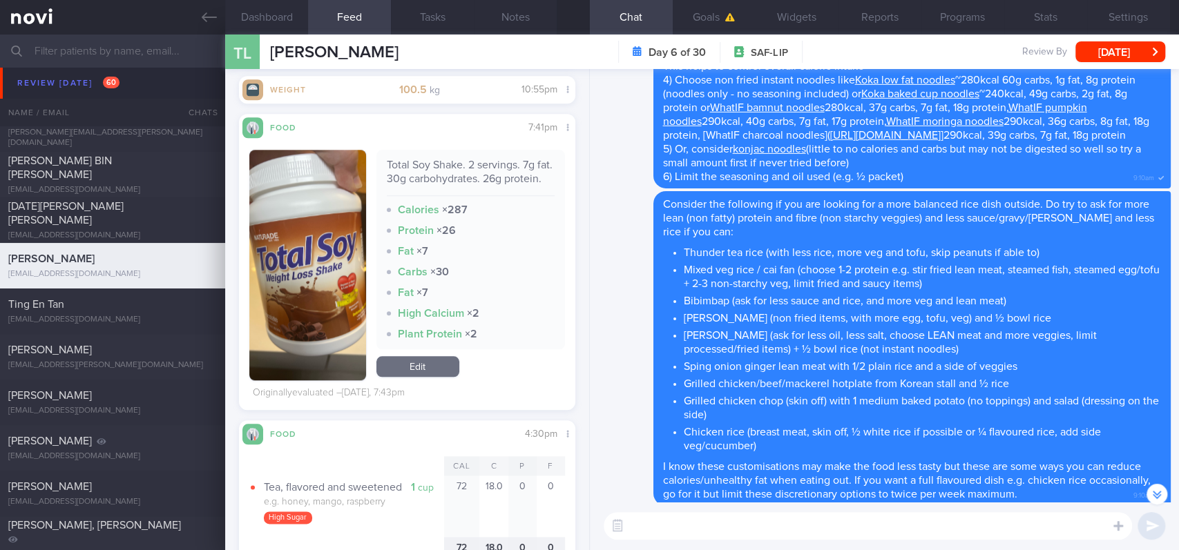
scroll to position [0, 0]
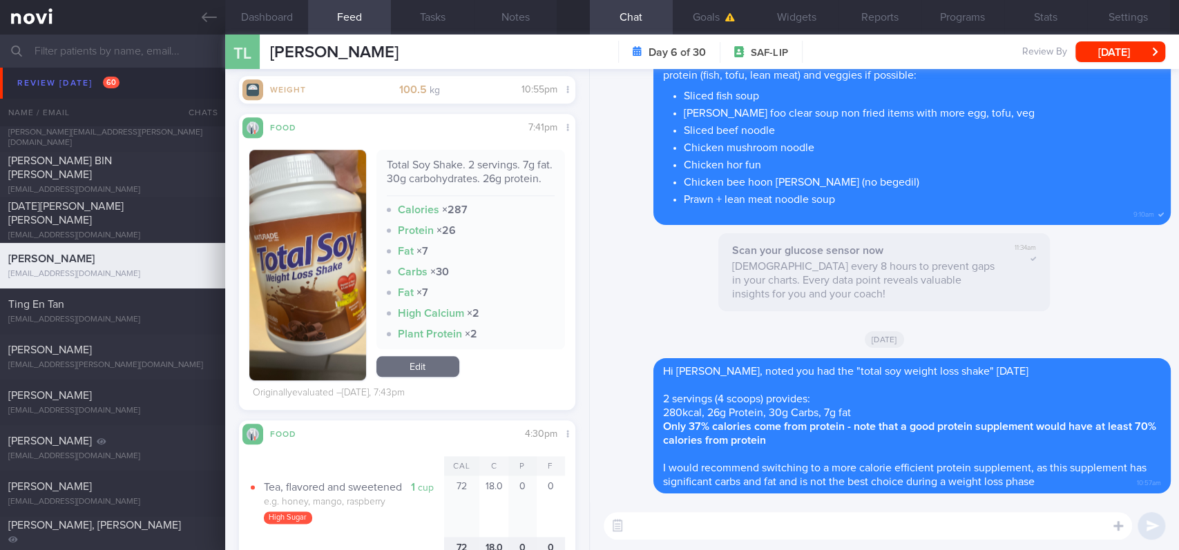
click at [793, 518] on textarea at bounding box center [867, 526] width 528 height 28
paste textarea "*Protein powders:* [MyProtein Impact Whey Isolate]([URL][DOMAIN_NAME]) 109kcal …"
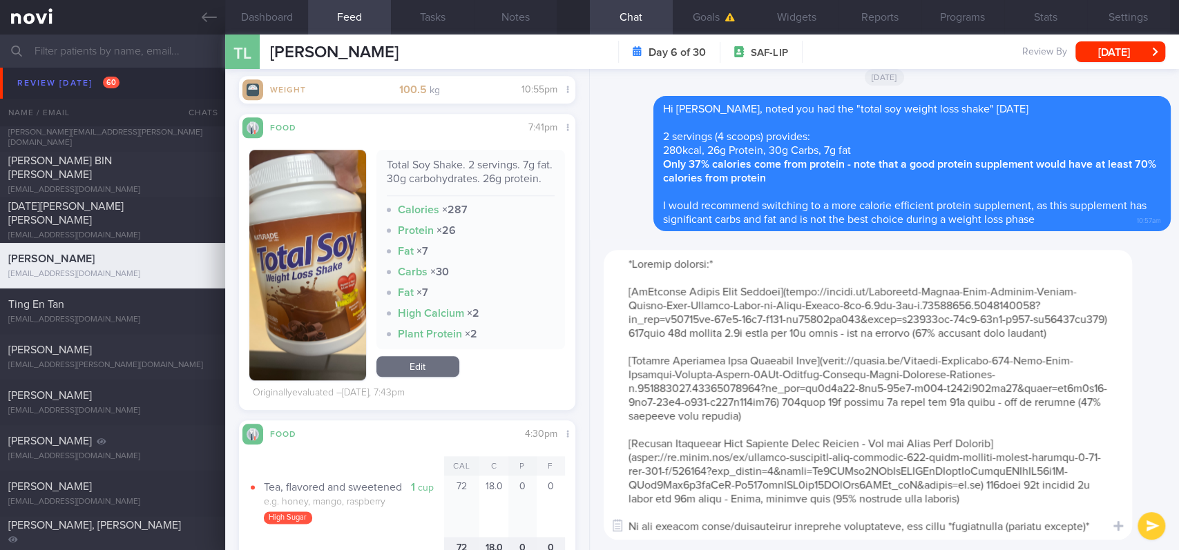
click at [626, 269] on textarea at bounding box center [867, 395] width 528 height 290
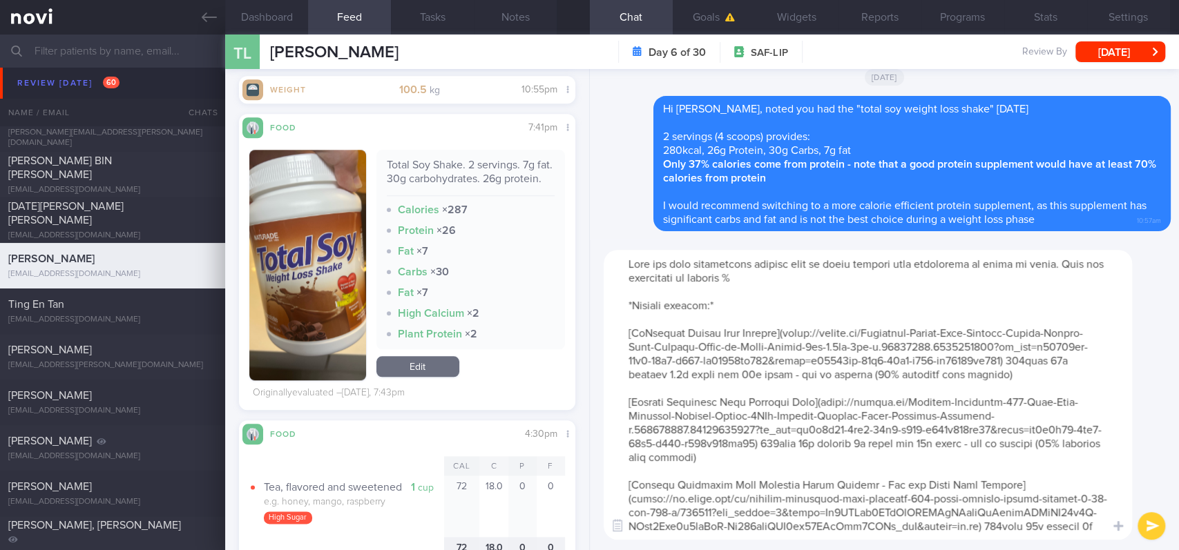
drag, startPoint x: 721, startPoint y: 390, endPoint x: 622, endPoint y: 324, distance: 119.5
click at [622, 324] on textarea at bounding box center [867, 395] width 528 height 290
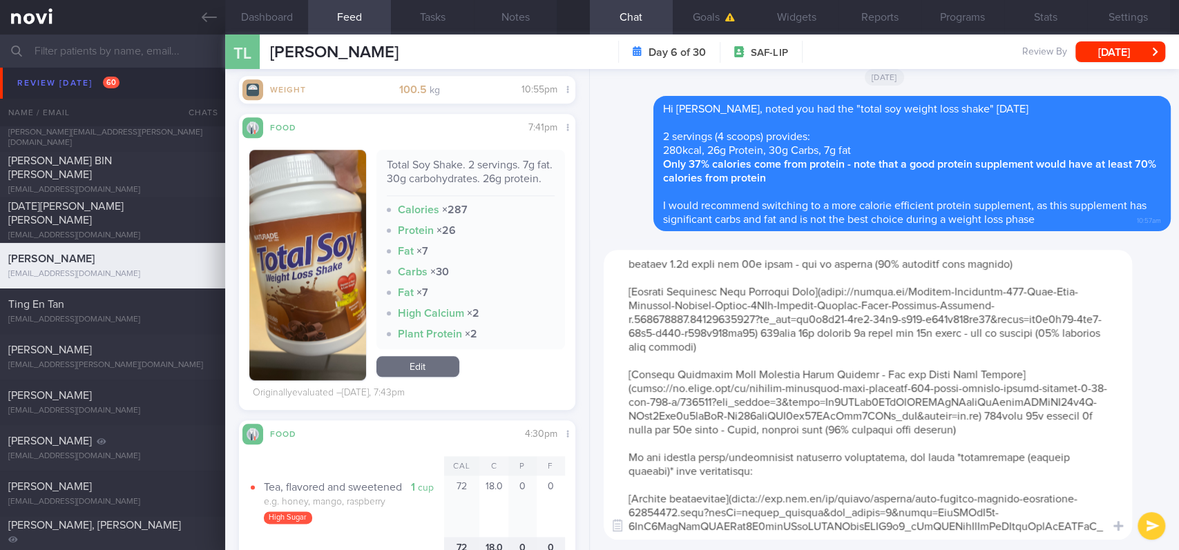
scroll to position [184, 0]
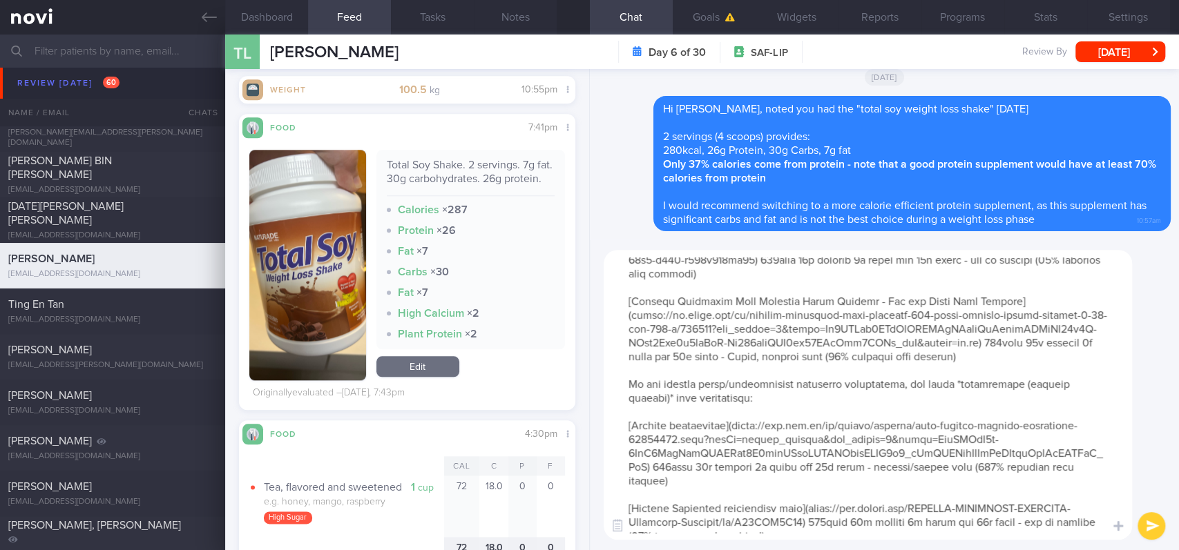
drag, startPoint x: 744, startPoint y: 305, endPoint x: 626, endPoint y: 403, distance: 153.6
click at [626, 403] on textarea at bounding box center [867, 395] width 528 height 290
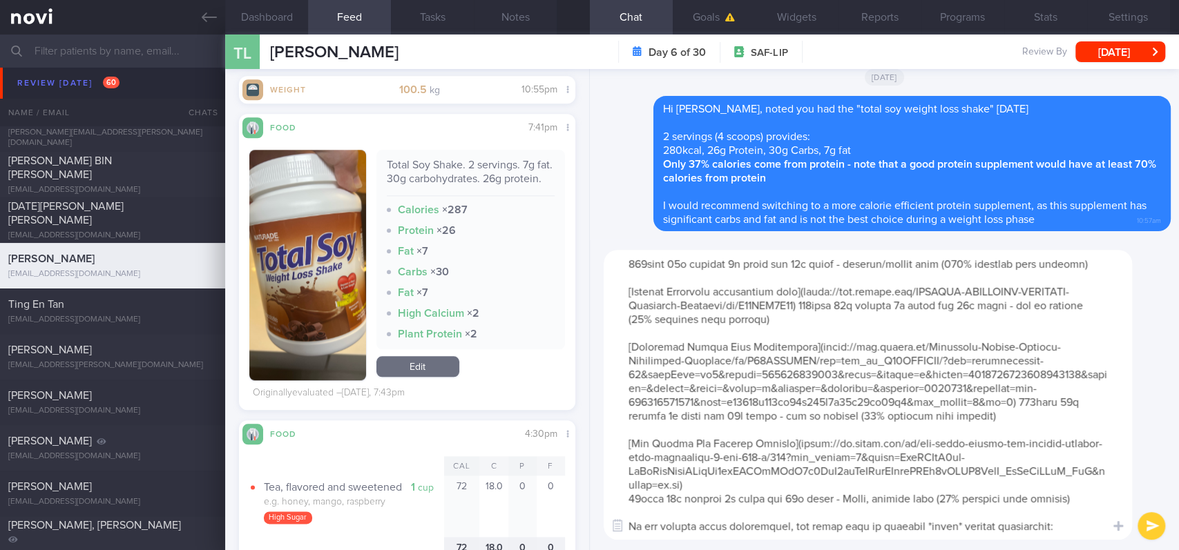
scroll to position [311, 0]
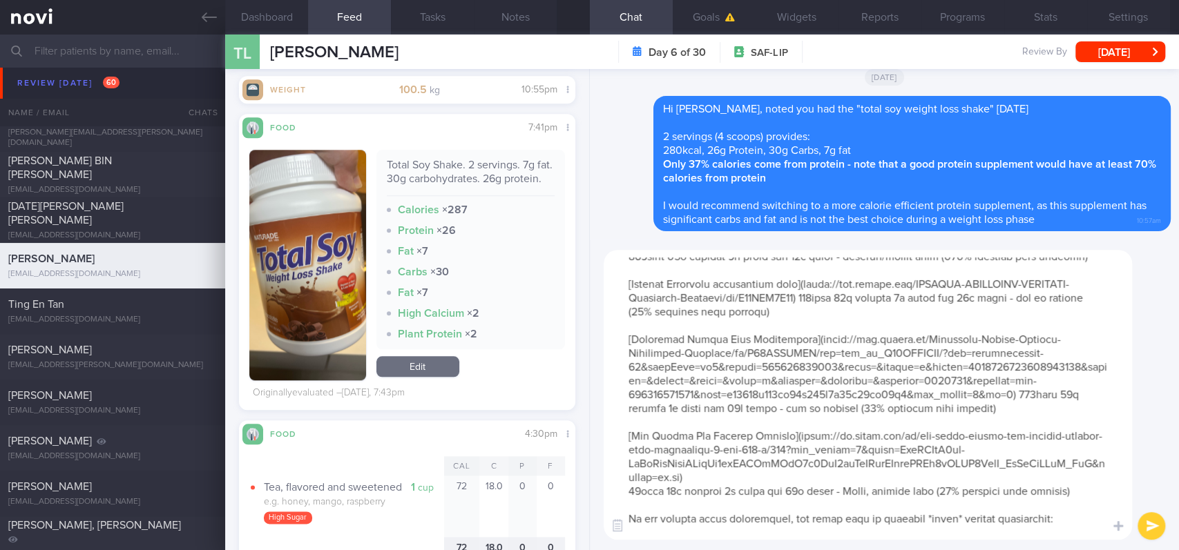
drag, startPoint x: 685, startPoint y: 425, endPoint x: 702, endPoint y: 453, distance: 33.2
click at [702, 453] on textarea at bounding box center [867, 395] width 528 height 290
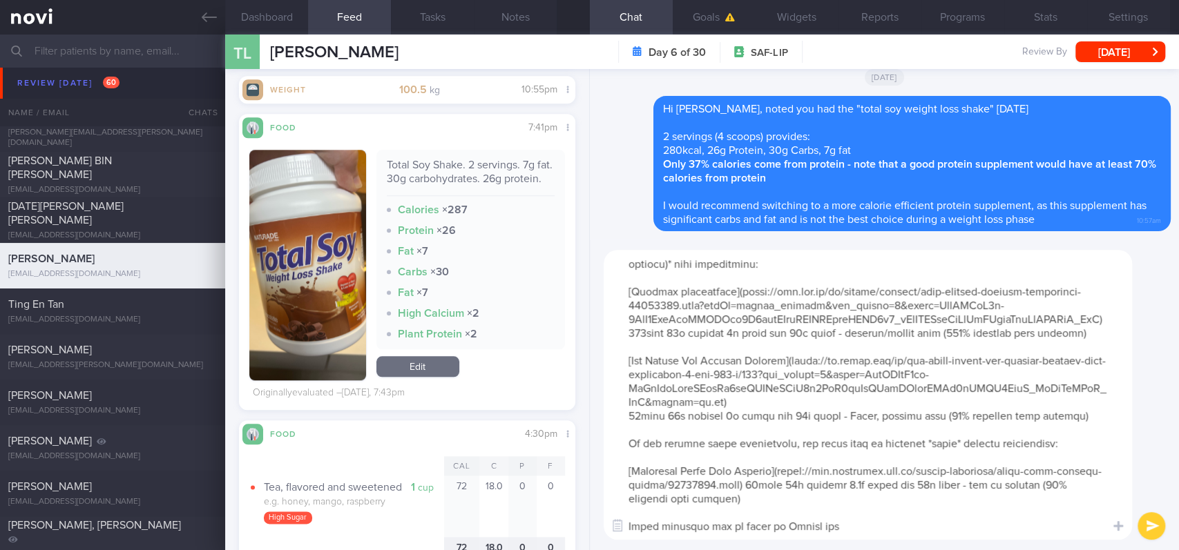
scroll to position [234, 0]
type textarea "Here are some recommended options that my other clients find acceptable in term…"
click at [1145, 527] on button "submit" at bounding box center [1151, 526] width 28 height 28
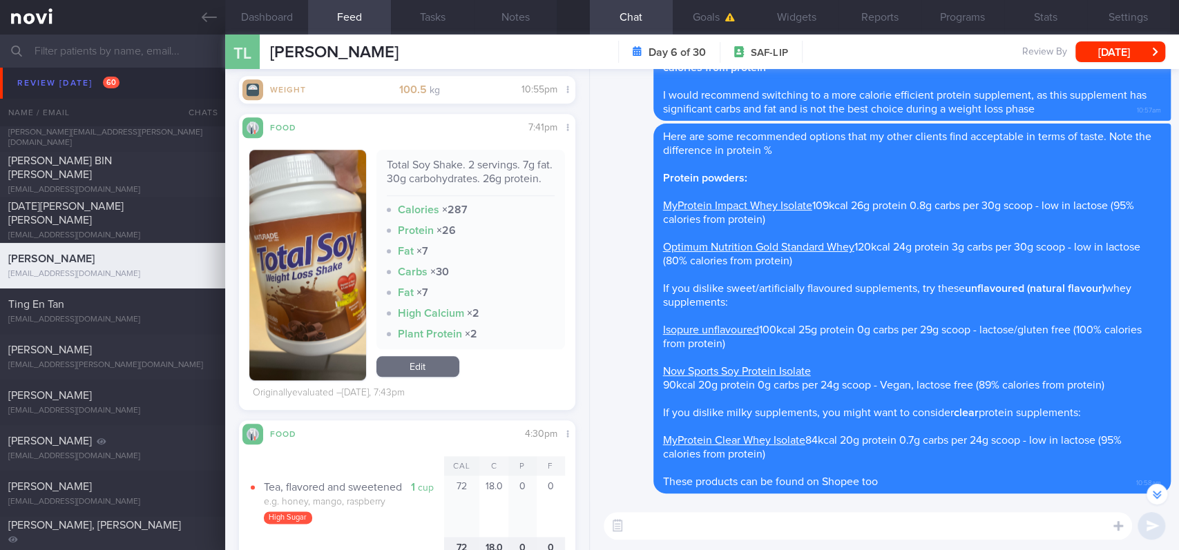
scroll to position [-183, 0]
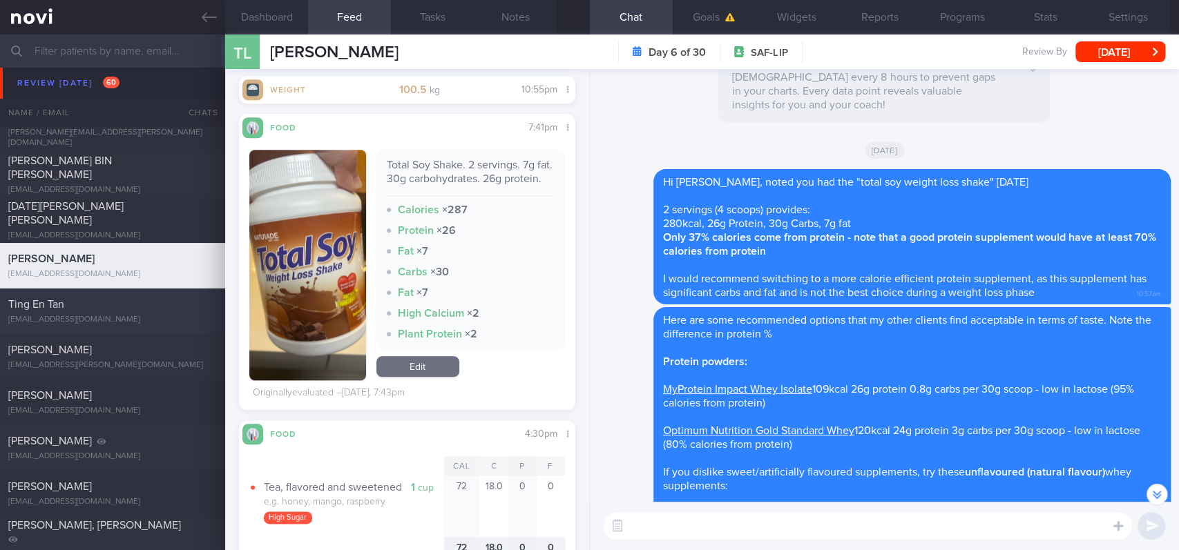
click at [147, 302] on div "Ting En Tan" at bounding box center [110, 305] width 205 height 14
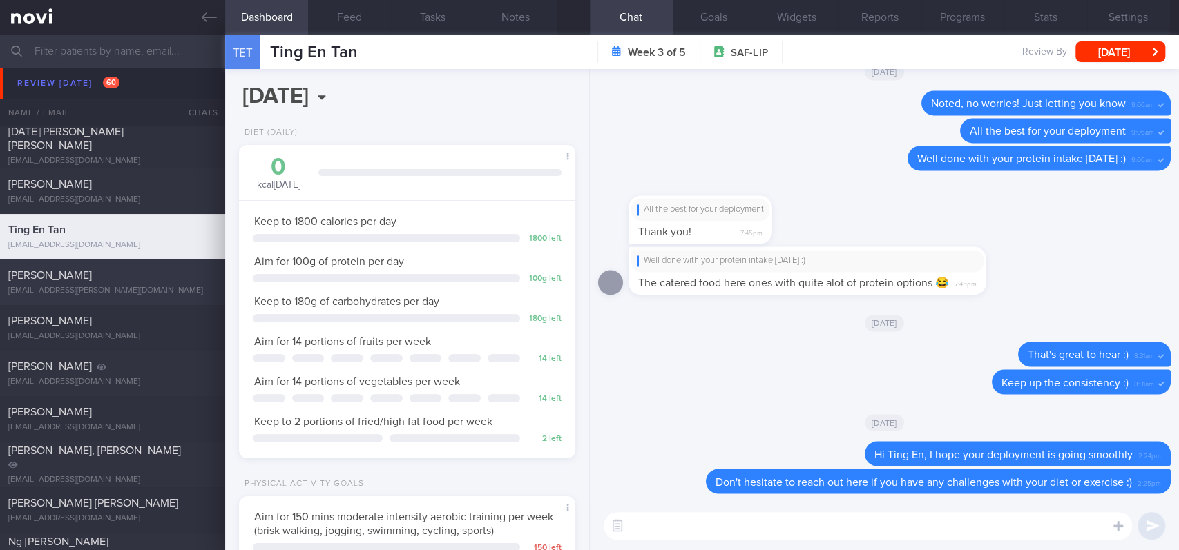
scroll to position [2393, 0]
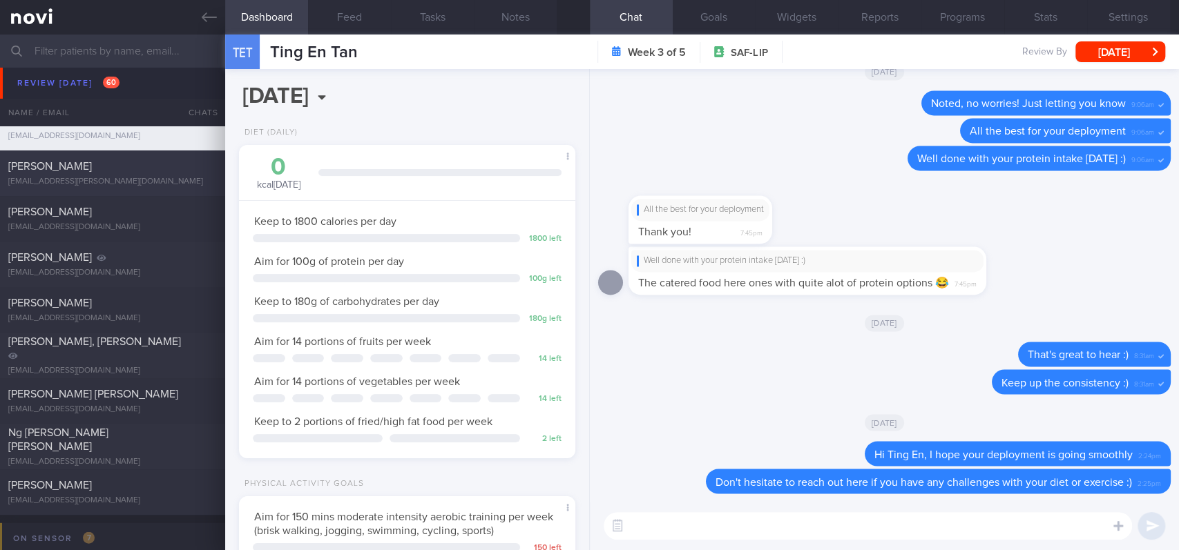
click at [167, 175] on div "[PERSON_NAME] DE LEON [EMAIL_ADDRESS][PERSON_NAME][DOMAIN_NAME]" at bounding box center [112, 173] width 225 height 28
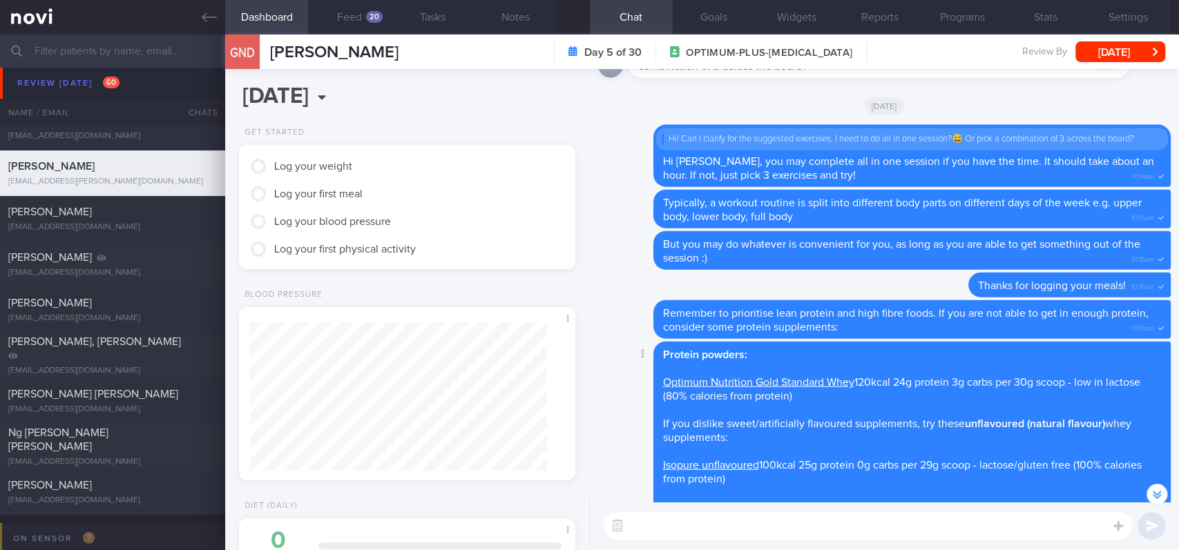
scroll to position [-184, 0]
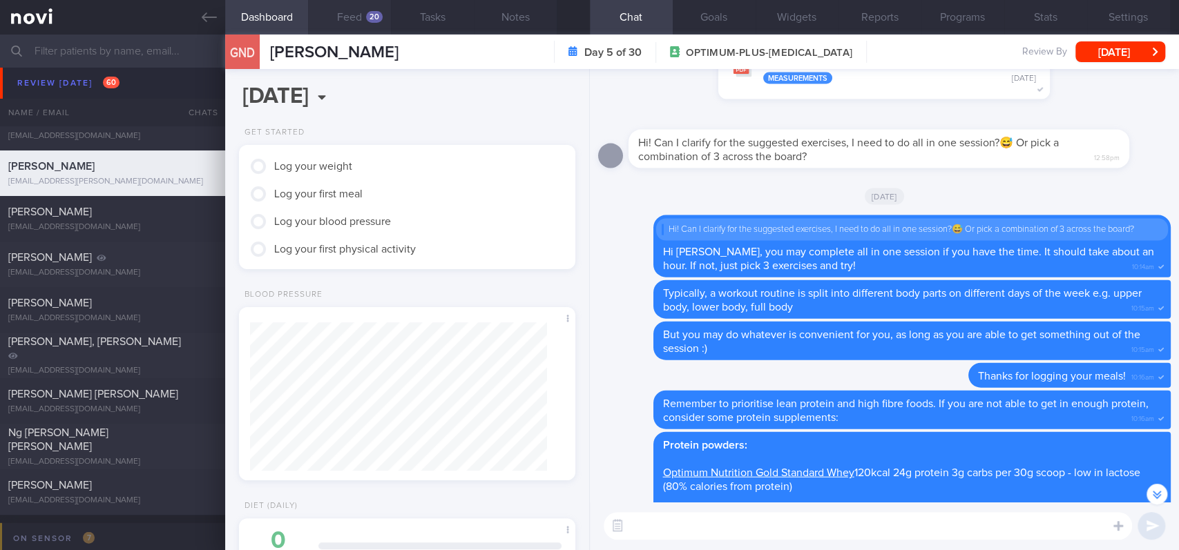
click at [351, 21] on button "Feed 20" at bounding box center [349, 17] width 83 height 35
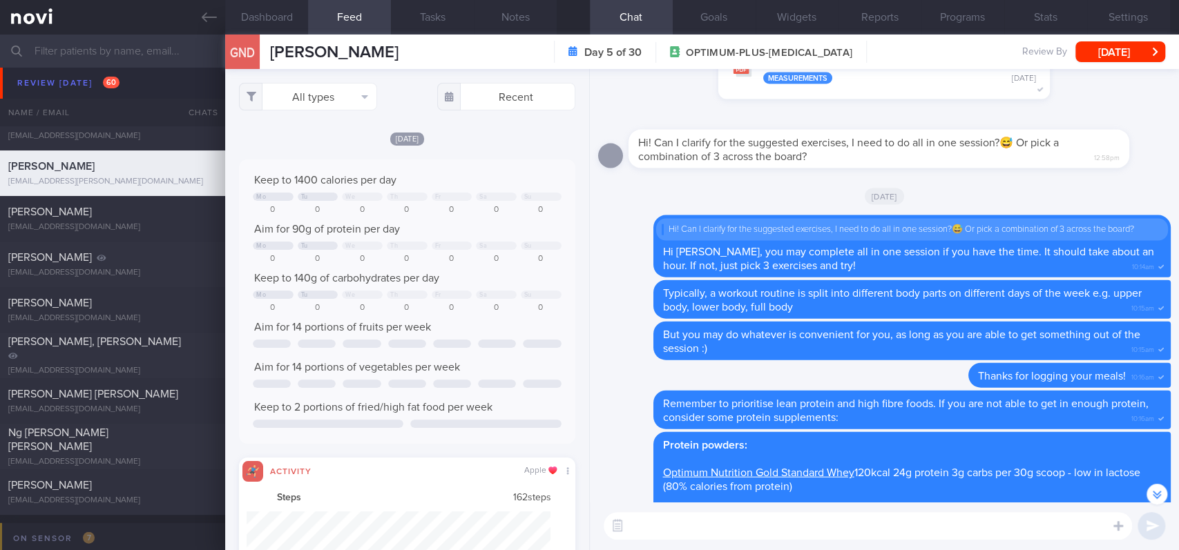
scroll to position [690339, 690112]
click at [340, 95] on button "All types" at bounding box center [308, 97] width 138 height 28
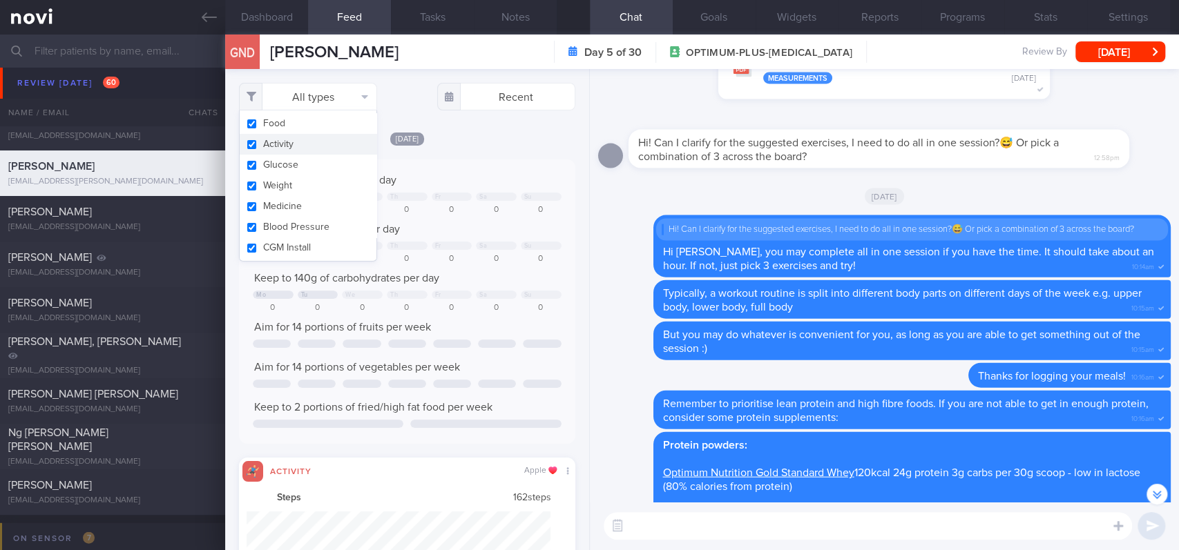
click at [311, 151] on button "Activity" at bounding box center [308, 144] width 137 height 21
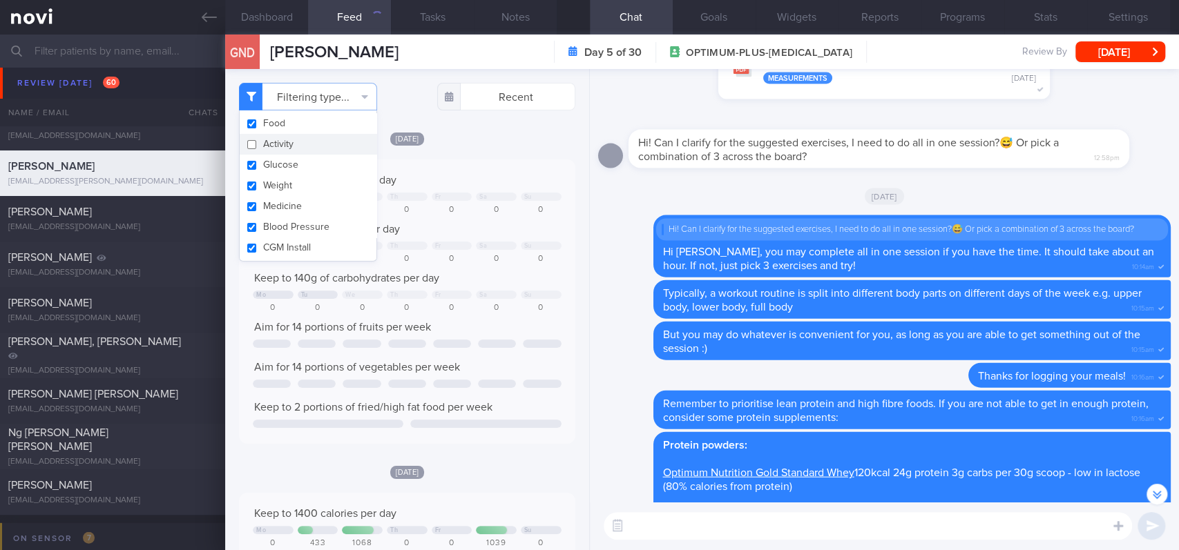
checkbox input "false"
click at [463, 205] on div "0 0 0 0 0 0 0" at bounding box center [407, 210] width 309 height 10
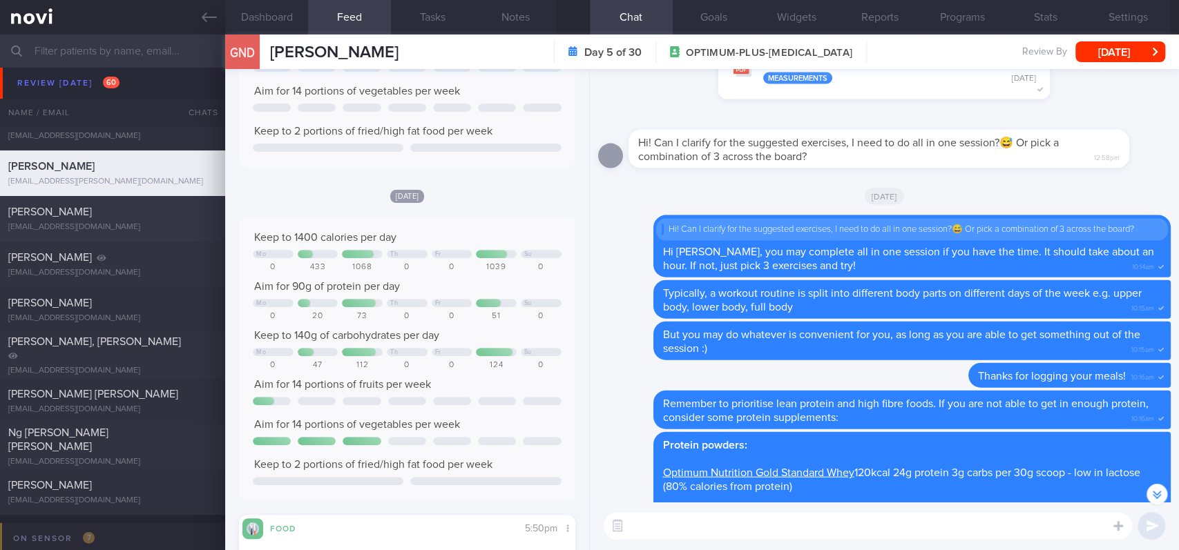
click at [144, 229] on div "[EMAIL_ADDRESS][DOMAIN_NAME]" at bounding box center [112, 227] width 209 height 10
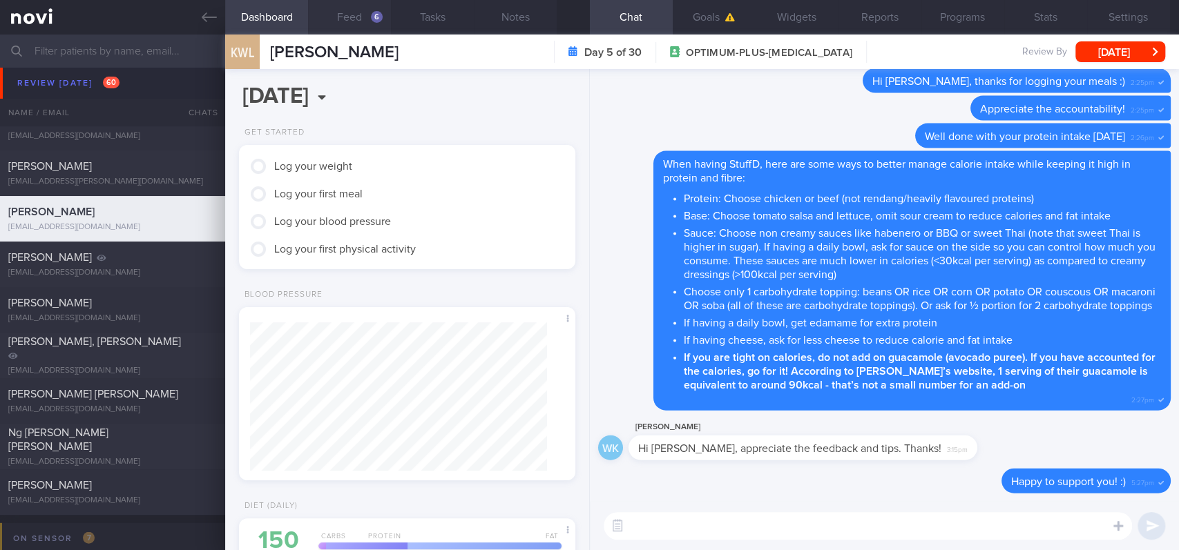
click at [344, 13] on button "Feed 6" at bounding box center [349, 17] width 83 height 35
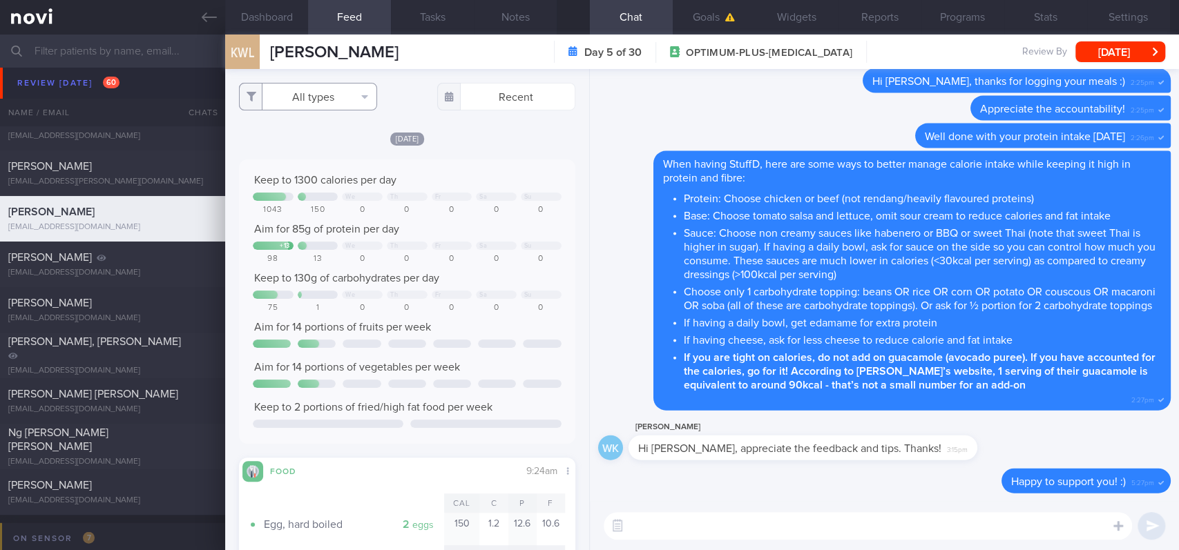
click at [326, 95] on button "All types" at bounding box center [308, 97] width 138 height 28
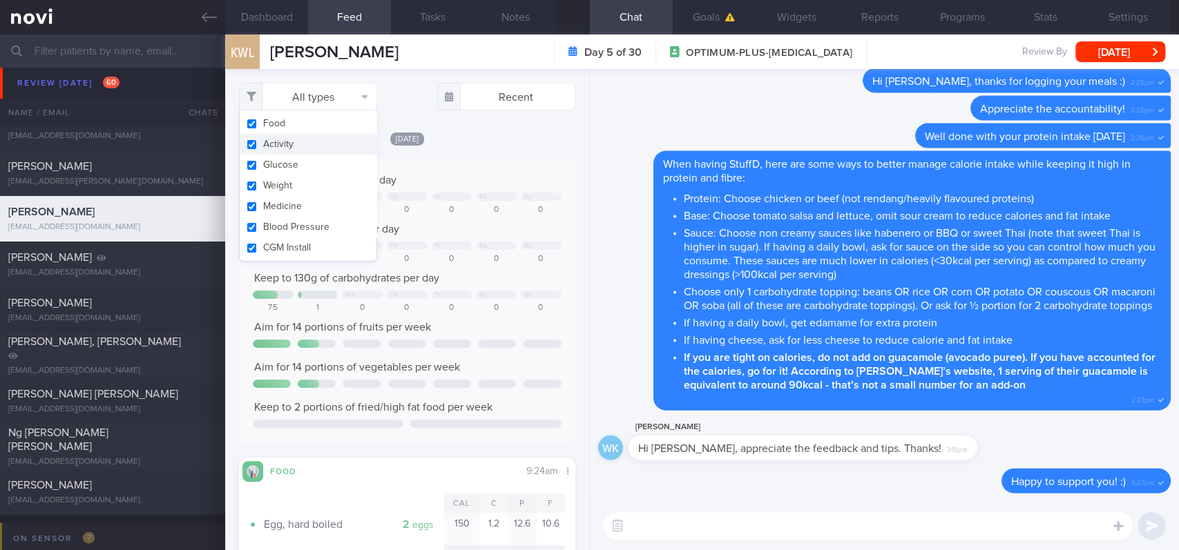
click at [300, 139] on button "Activity" at bounding box center [308, 144] width 137 height 21
checkbox input "false"
click at [478, 181] on div "Keep to 1300 calories per day" at bounding box center [407, 180] width 309 height 14
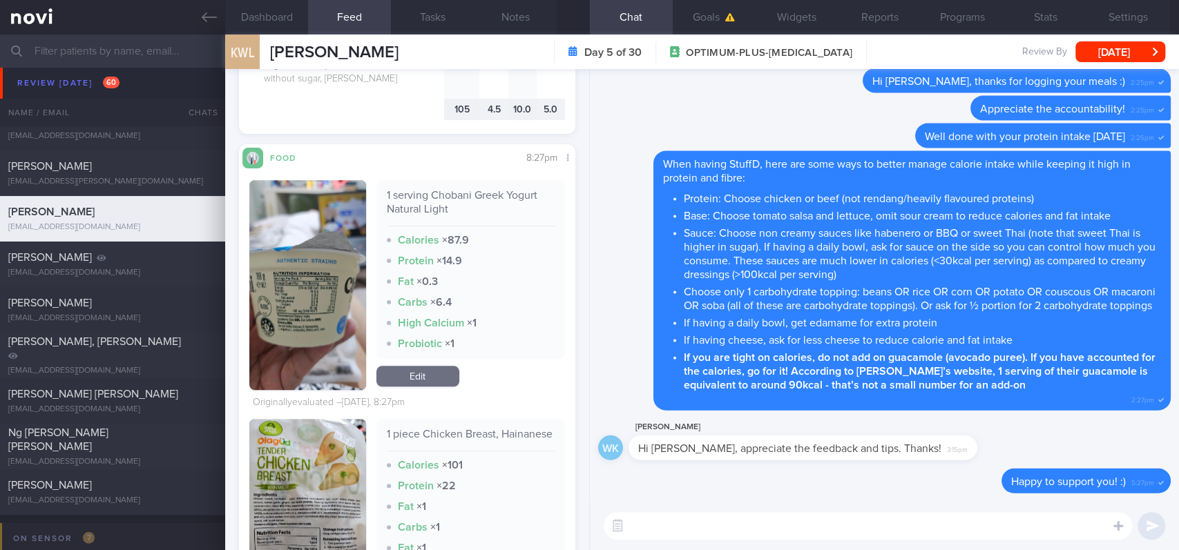
click at [652, 524] on textarea at bounding box center [867, 526] width 528 height 28
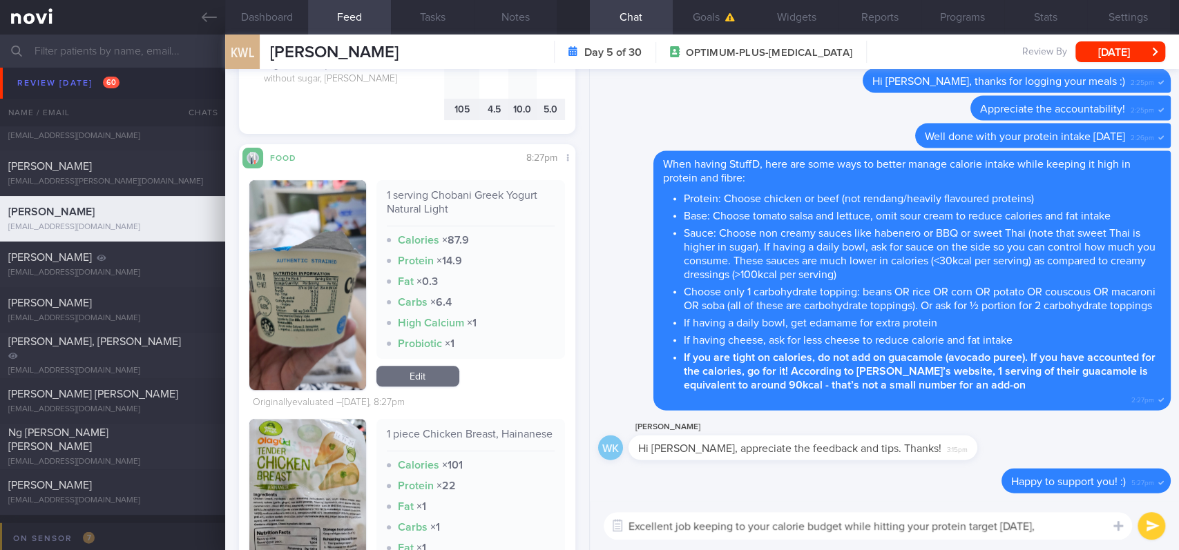
type textarea "Excellent job keeping to your calorie budget while hitting your protein target …"
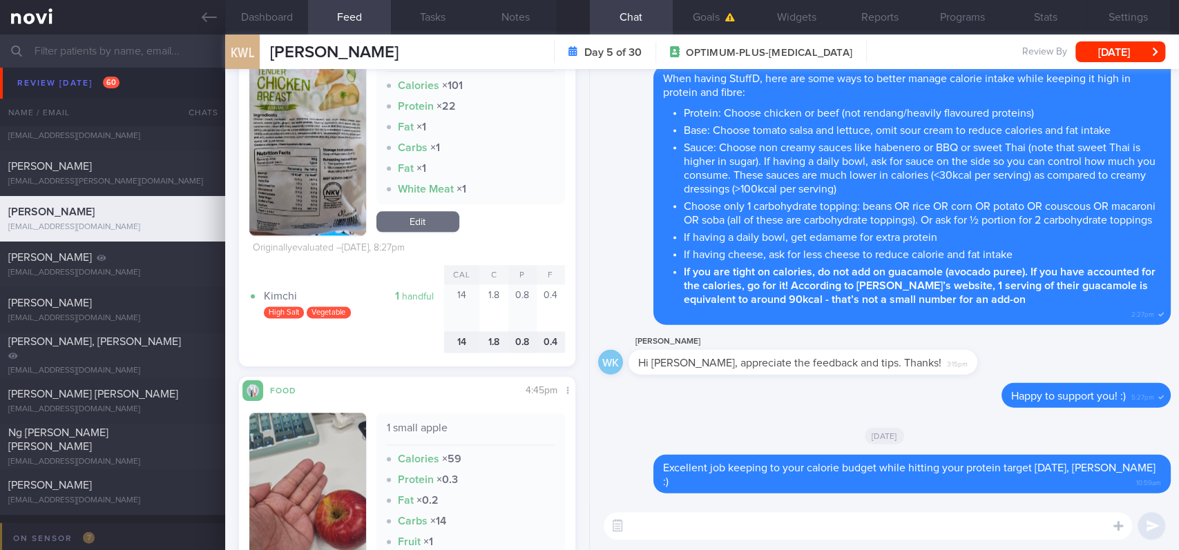
click at [280, 194] on img "button" at bounding box center [307, 137] width 117 height 196
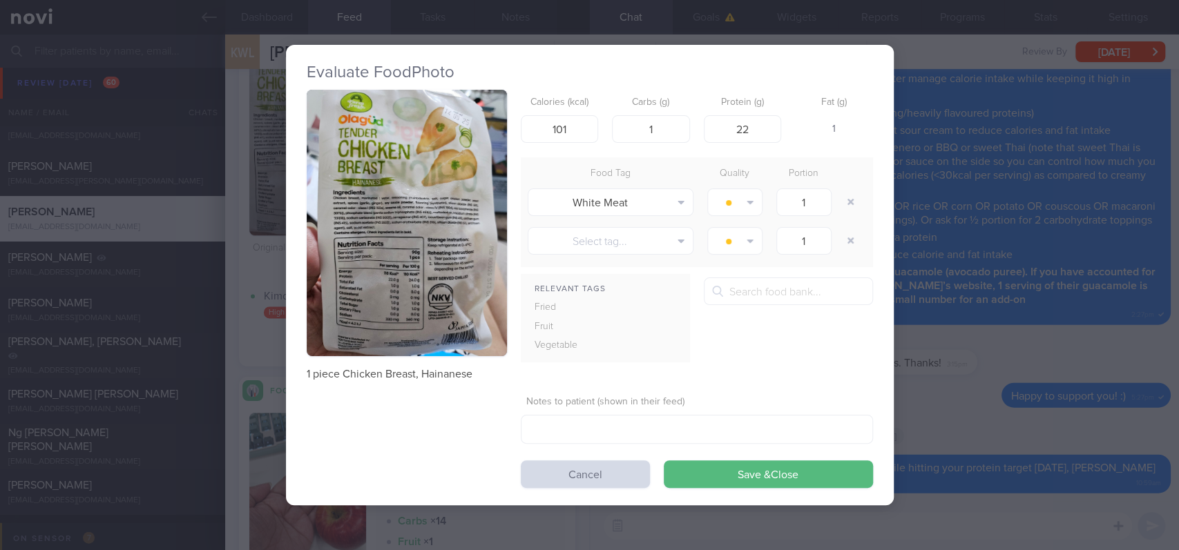
click at [425, 214] on button "button" at bounding box center [407, 223] width 200 height 267
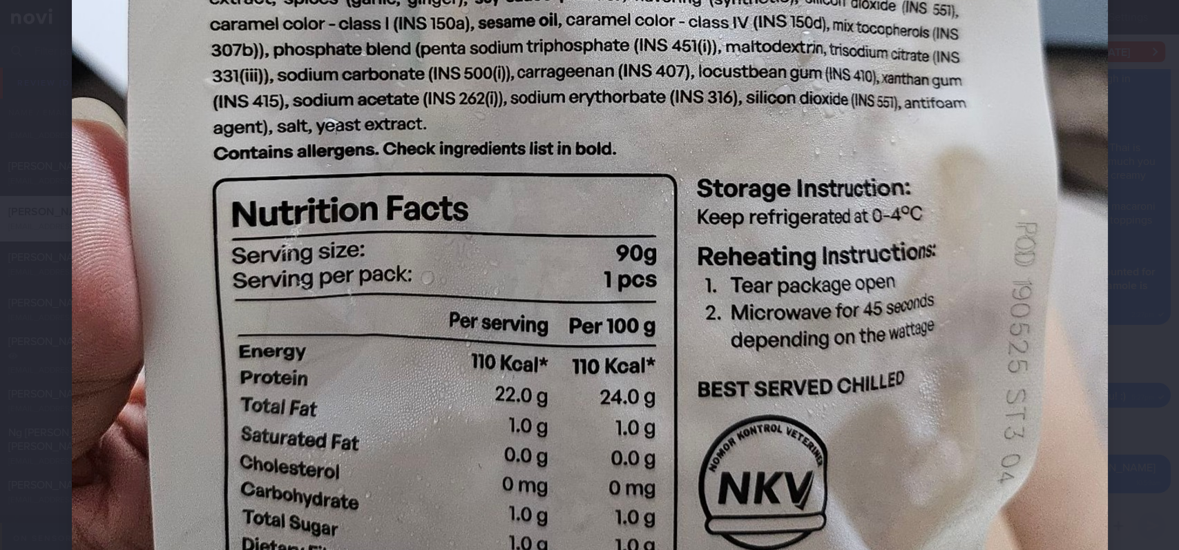
click at [978, 342] on img at bounding box center [590, 101] width 1036 height 1381
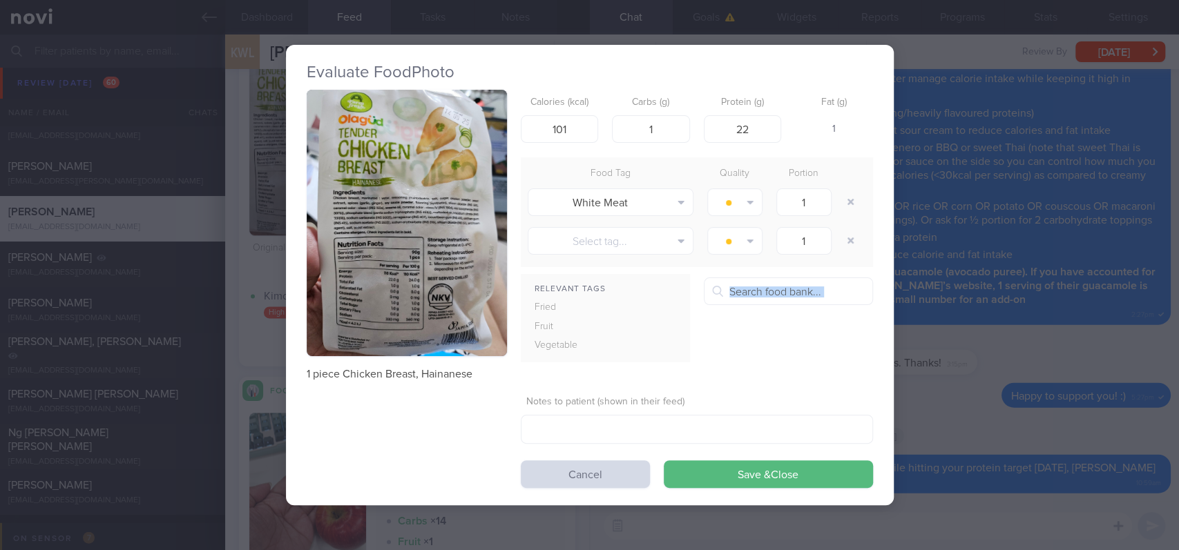
click at [978, 342] on div "Evaluate Food Photo 1 piece Chicken Breast, Hainanese Calories (kcal) 101 Carbs…" at bounding box center [589, 275] width 1179 height 550
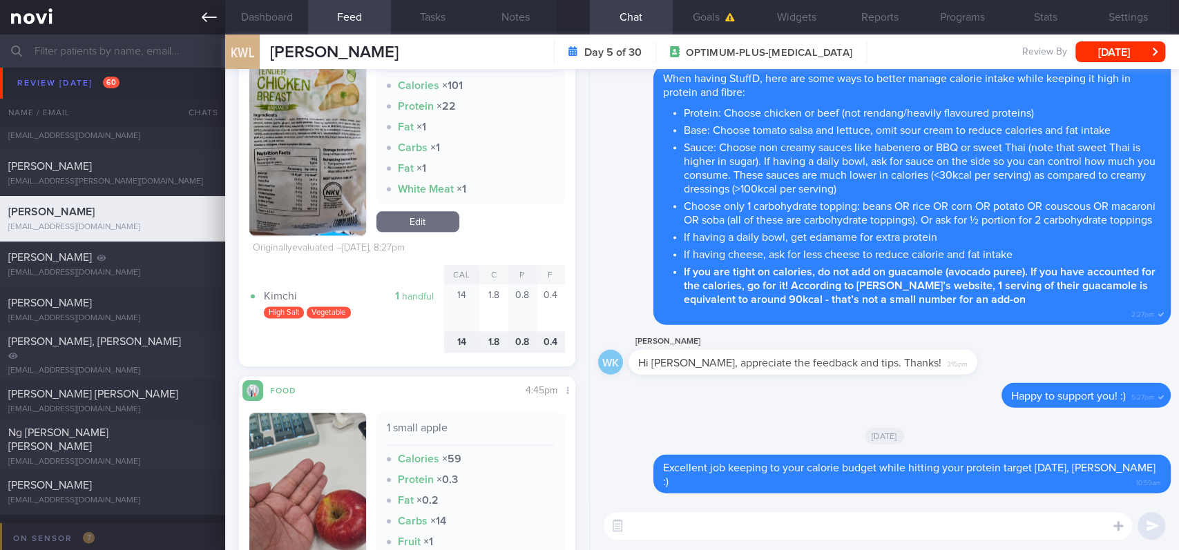
click at [193, 19] on link at bounding box center [112, 17] width 225 height 35
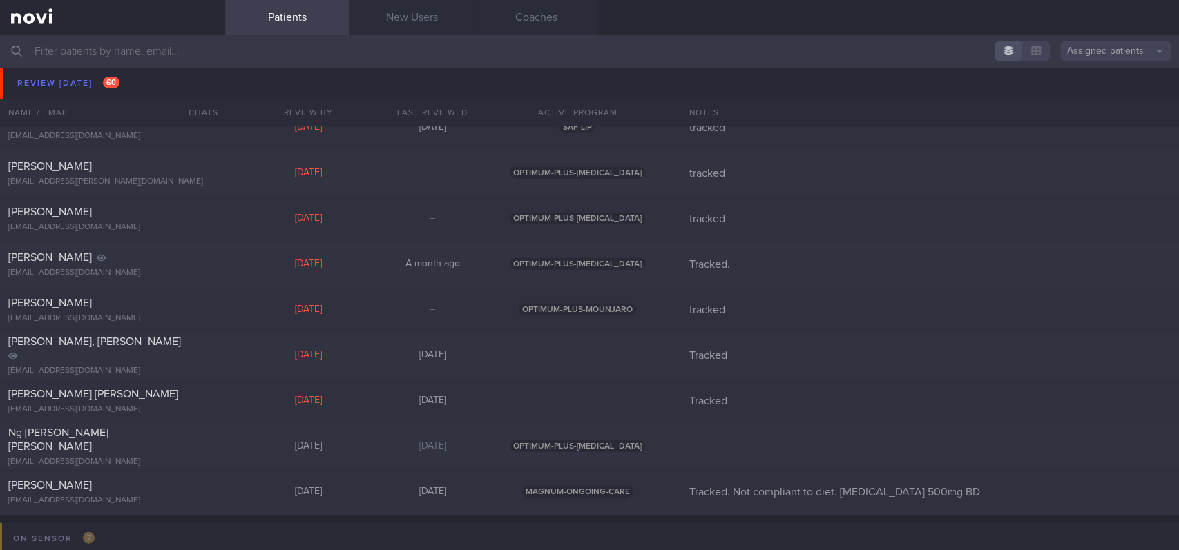
click at [101, 69] on div "[PERSON_NAME]" at bounding box center [110, 75] width 205 height 14
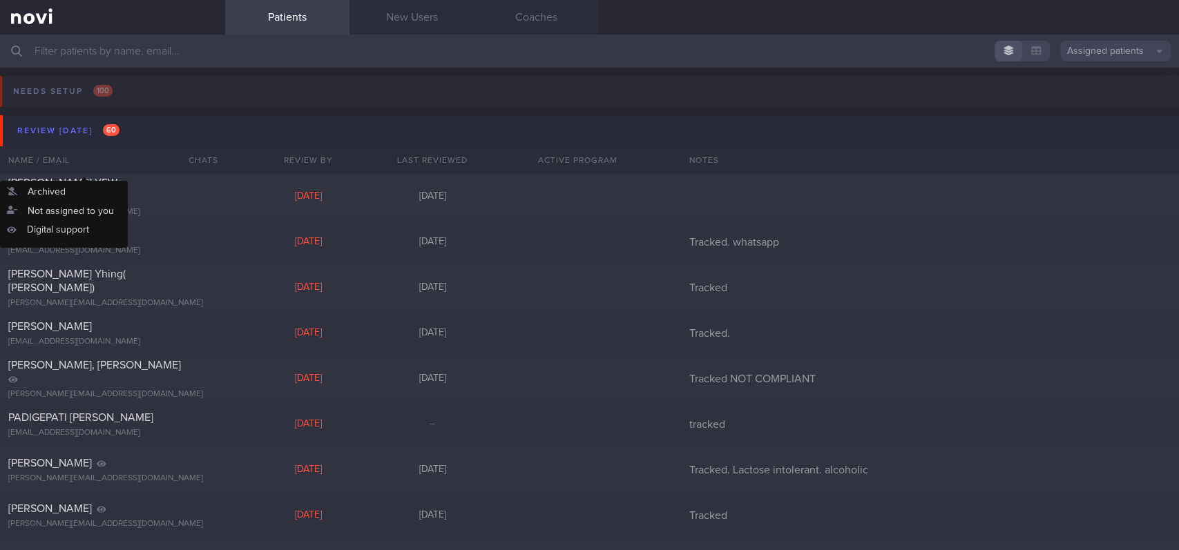
click at [140, 141] on button "Review [DATE] 60" at bounding box center [591, 130] width 1183 height 31
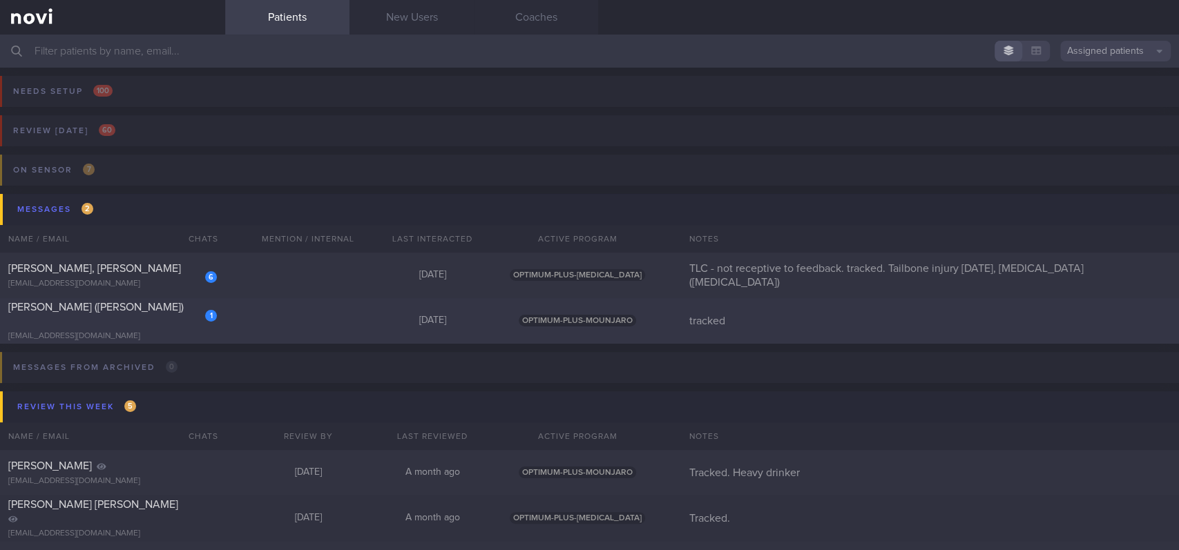
click at [200, 320] on div "1" at bounding box center [201, 310] width 30 height 21
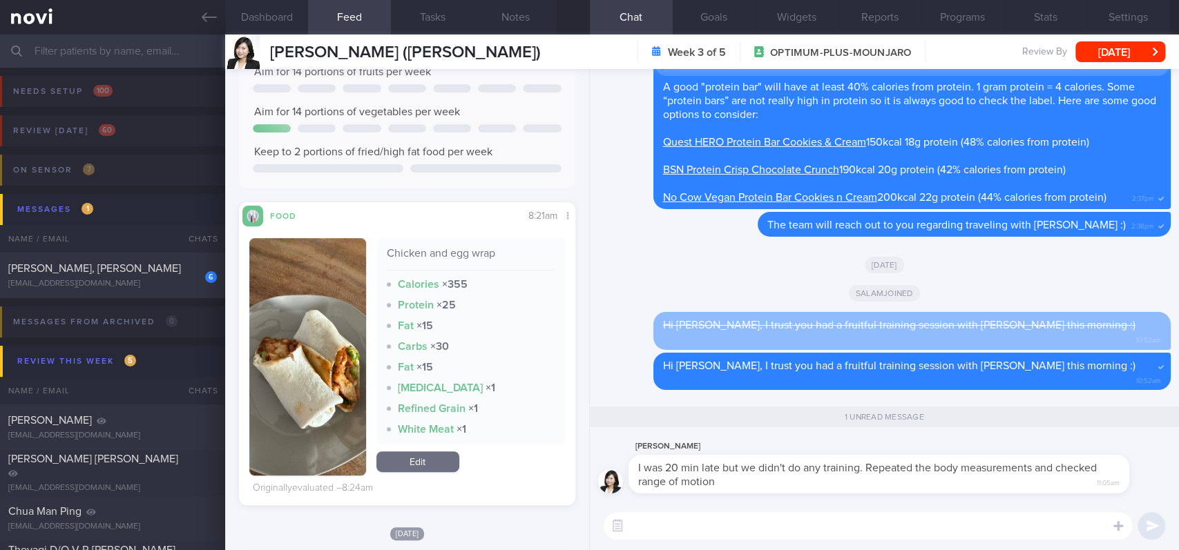
scroll to position [368, 0]
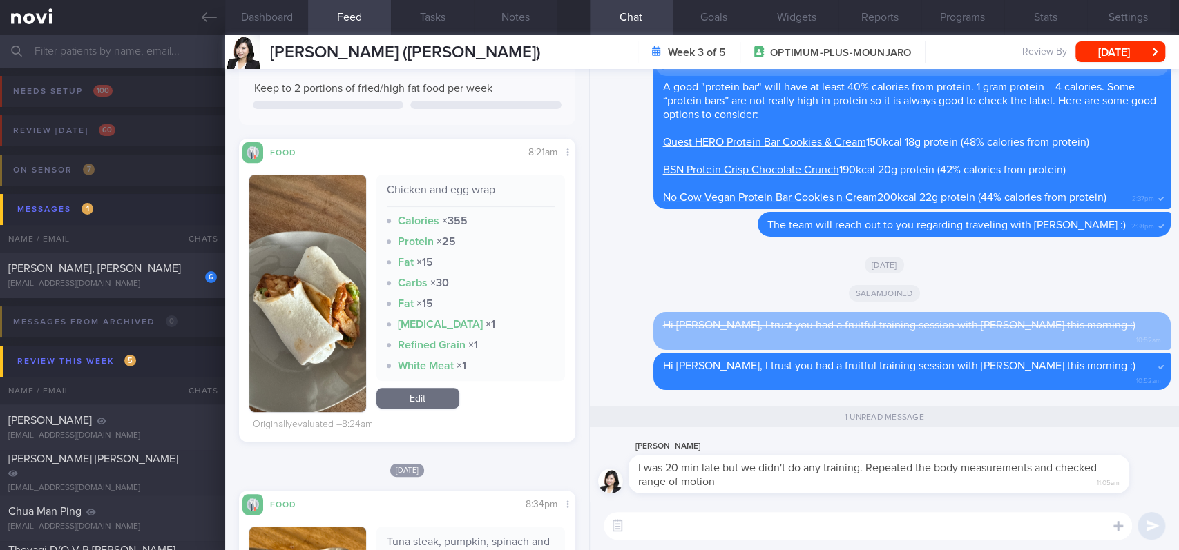
click at [784, 527] on textarea at bounding box center [867, 526] width 528 height 28
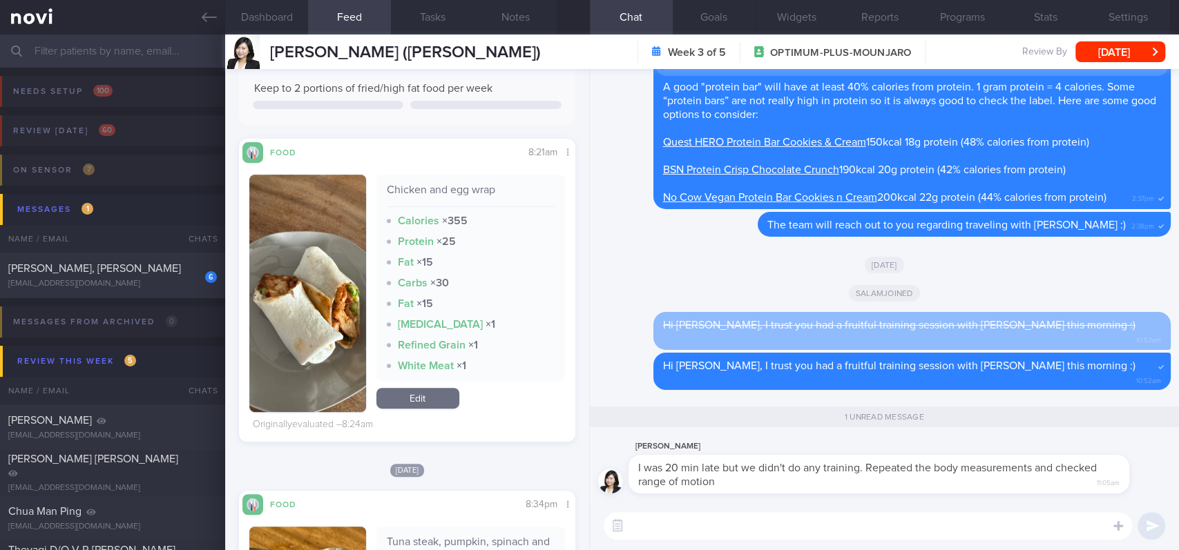
click at [784, 527] on textarea at bounding box center [867, 526] width 528 height 28
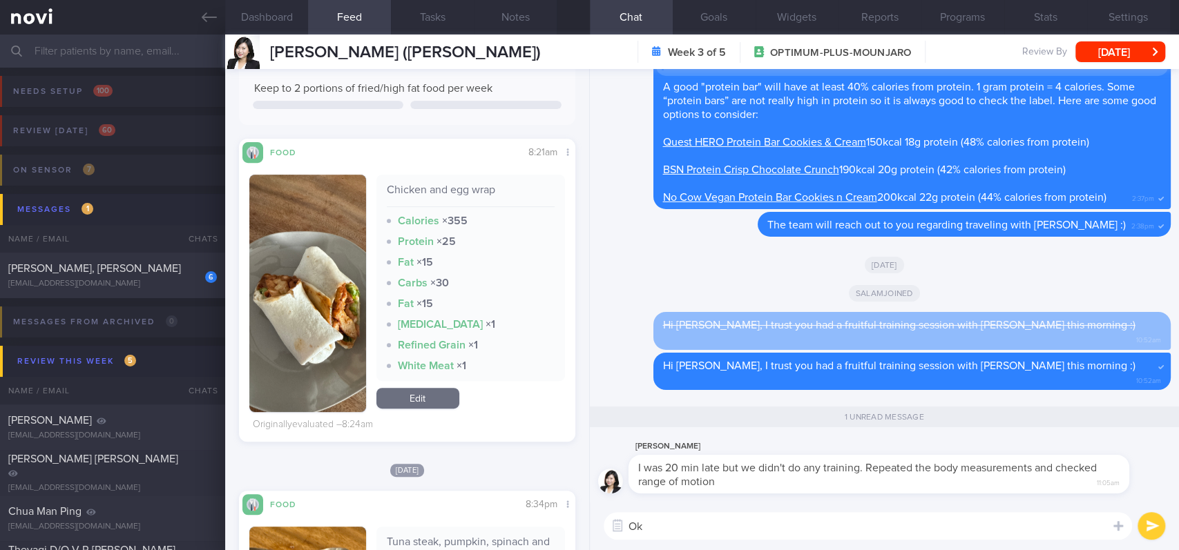
type textarea "O"
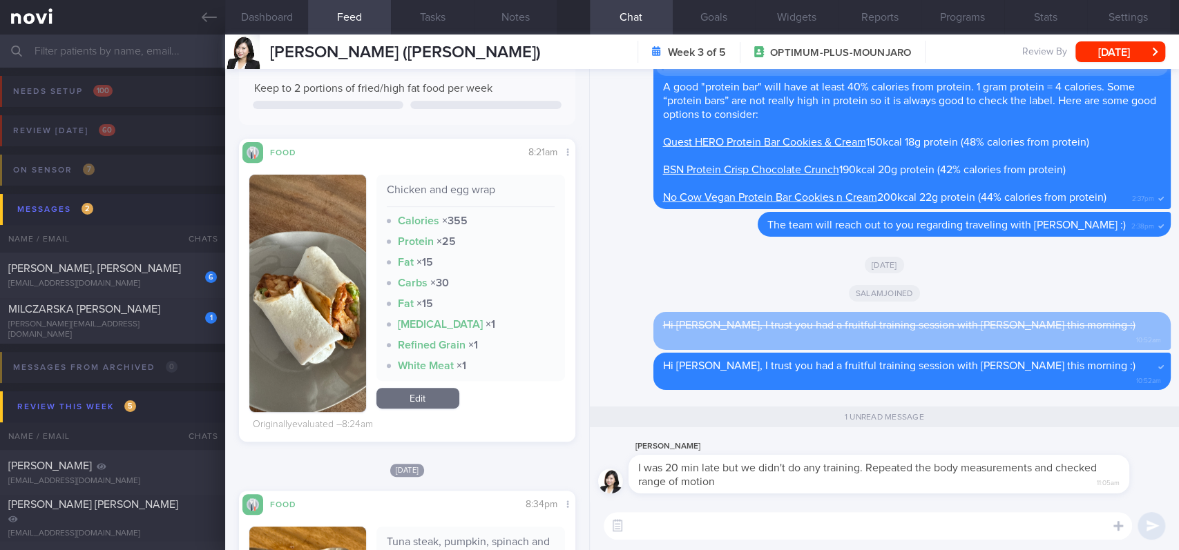
click at [160, 51] on input "text" at bounding box center [589, 51] width 1179 height 33
click at [165, 316] on div "MILCZARSKA [PERSON_NAME]" at bounding box center [110, 309] width 205 height 14
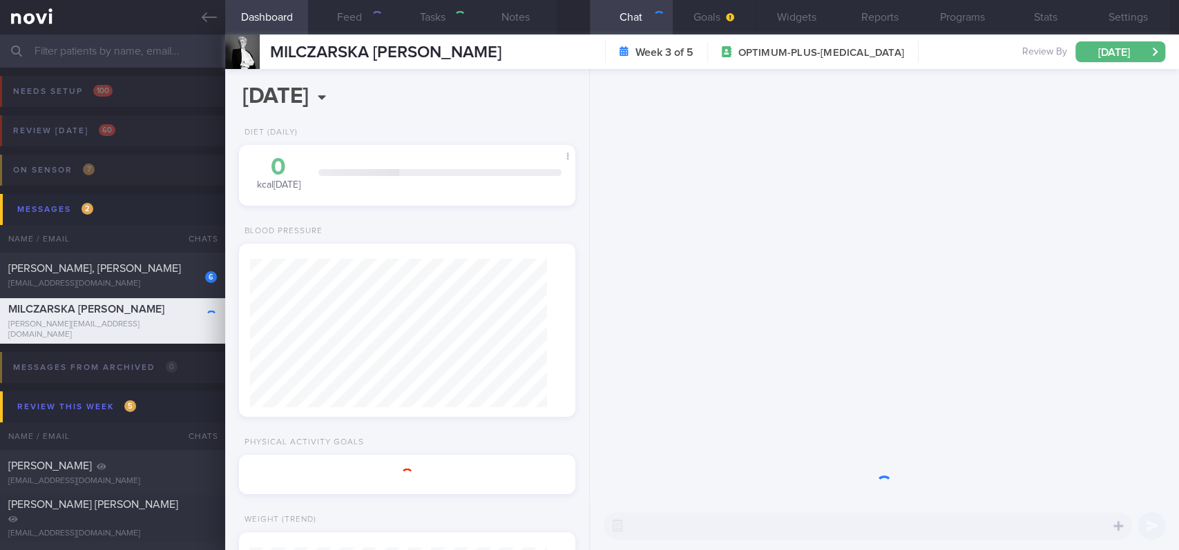
type input "tracked. [PERSON_NAME]. using Macrofactor"
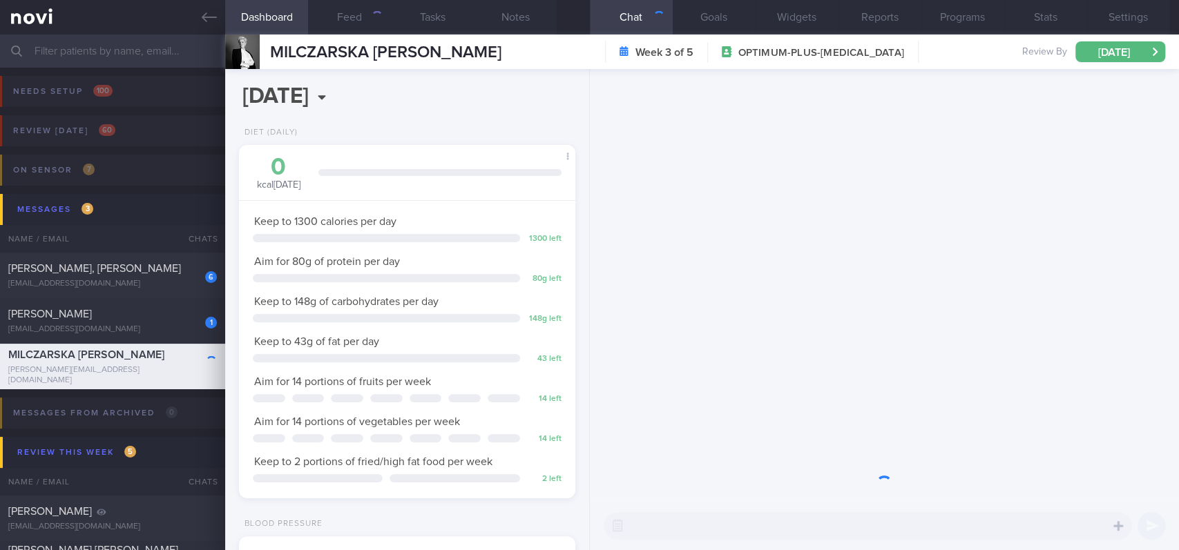
scroll to position [168, 297]
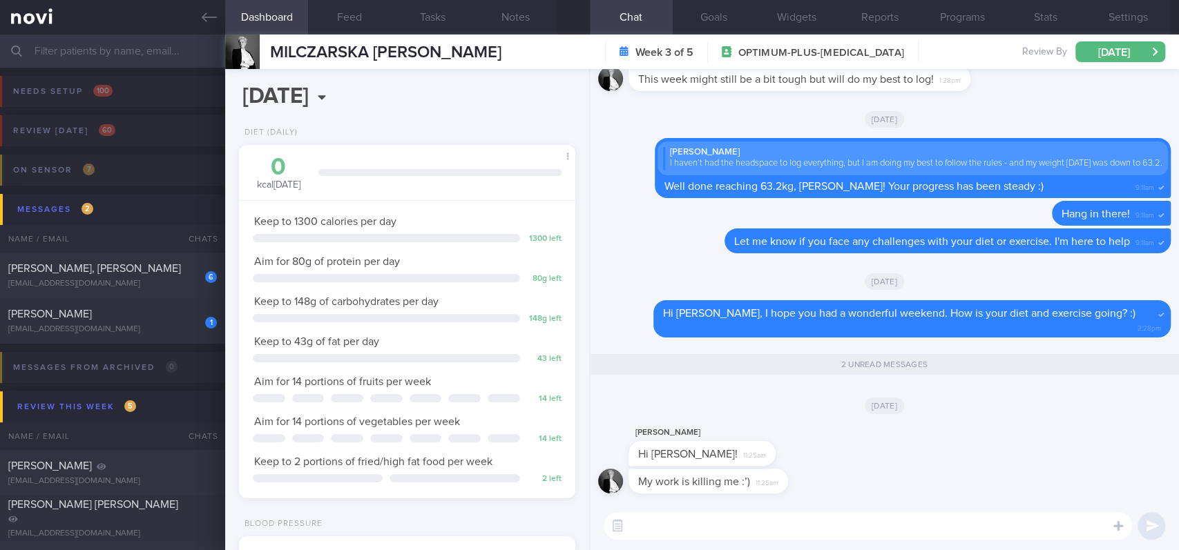
click at [160, 52] on input "text" at bounding box center [589, 51] width 1179 height 33
click at [727, 534] on textarea at bounding box center [867, 526] width 528 height 28
type textarea "o"
type textarea "Oh no, I hope you manage to get some rest soon"
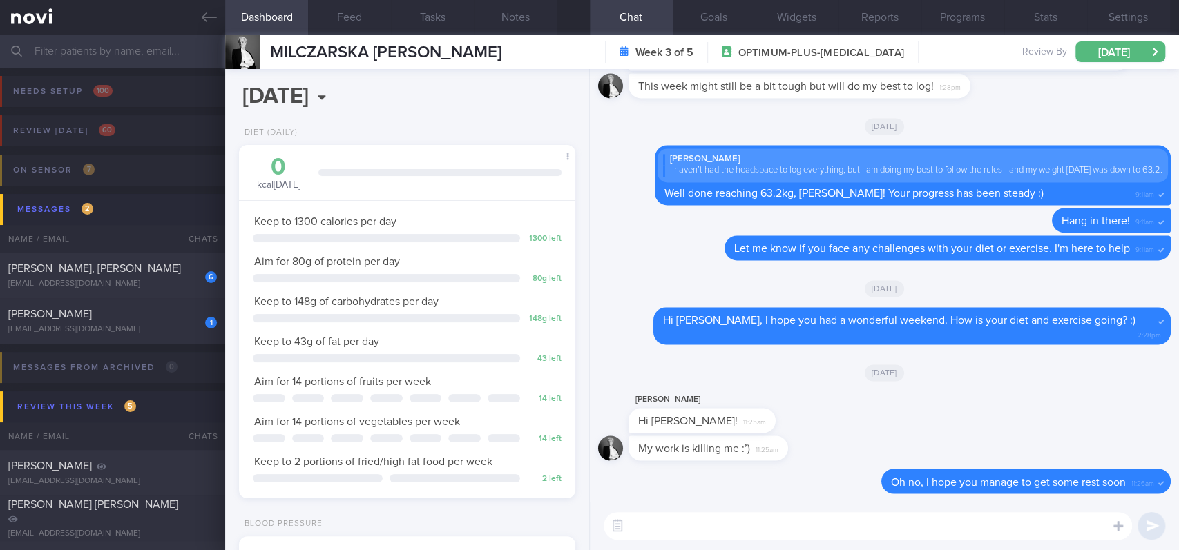
click at [167, 52] on input "text" at bounding box center [589, 51] width 1179 height 33
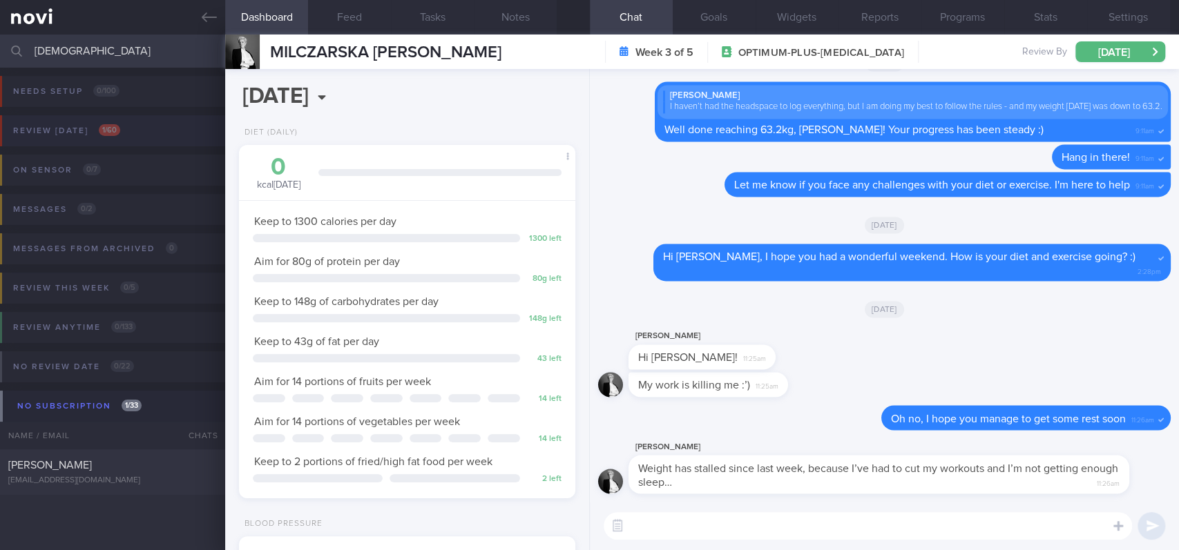
type input "[DEMOGRAPHIC_DATA]"
click at [171, 140] on button "Review [DATE] 1 / 60" at bounding box center [587, 134] width 1183 height 39
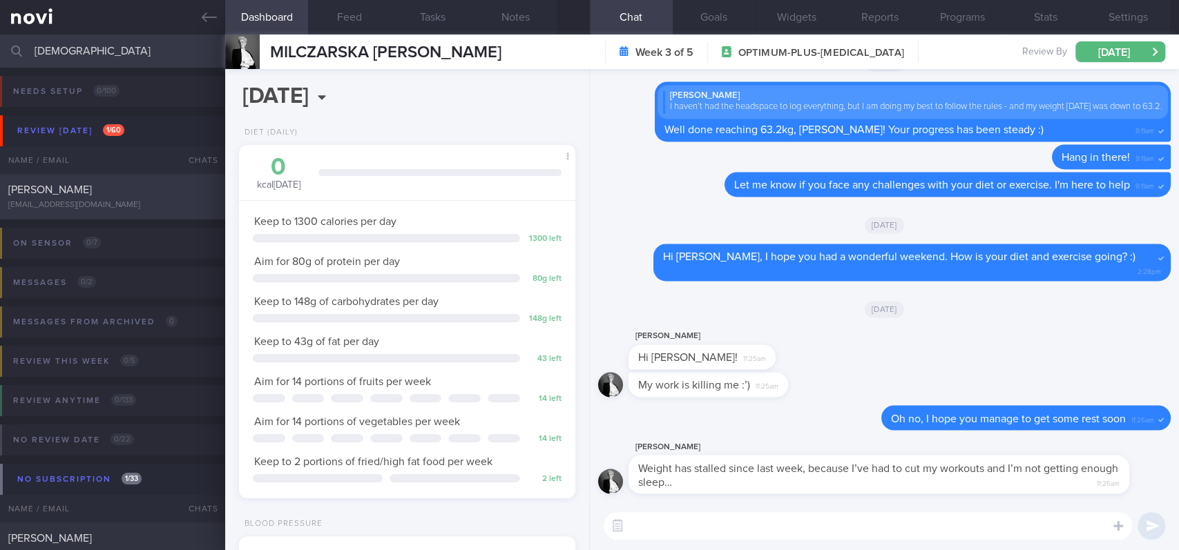
click at [144, 187] on div "[PERSON_NAME]" at bounding box center [110, 190] width 205 height 14
type input "tracked"
select select "6"
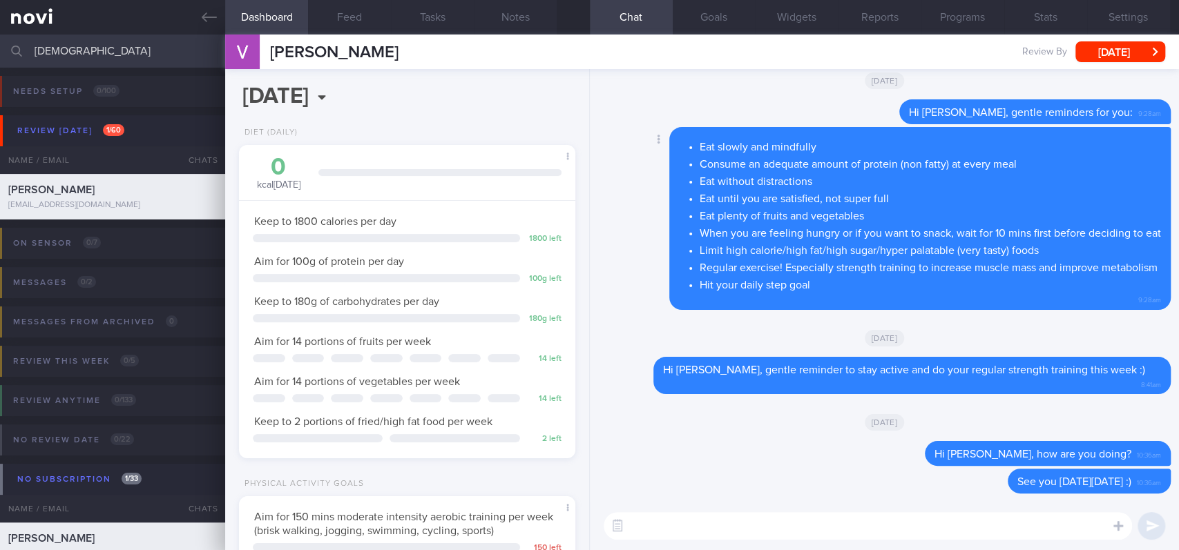
scroll to position [151, 302]
click at [361, 17] on button "Feed" at bounding box center [349, 17] width 83 height 35
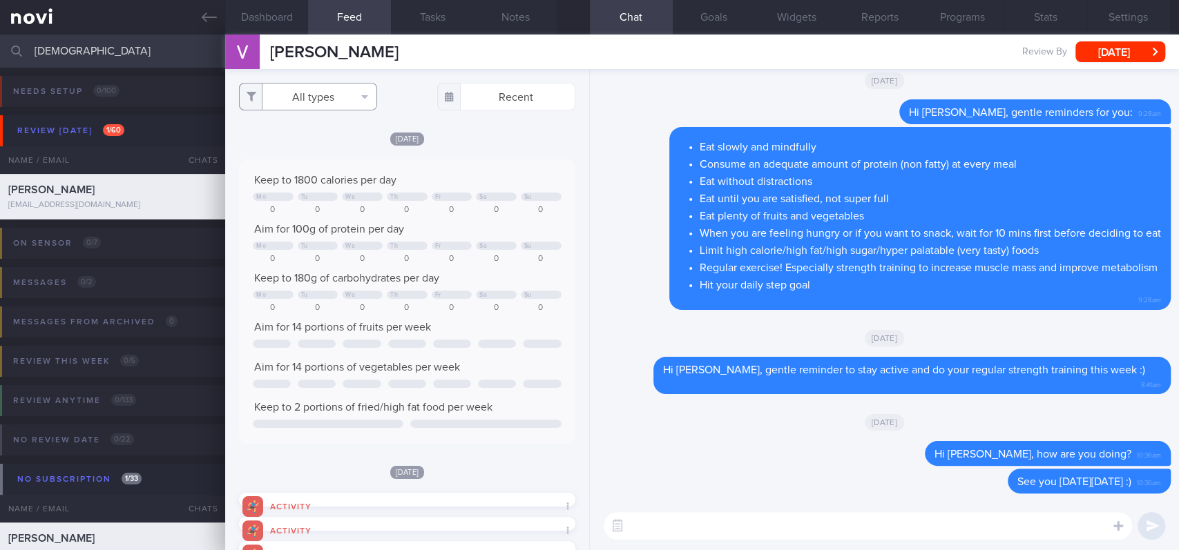
click at [338, 97] on button "All types" at bounding box center [308, 97] width 138 height 28
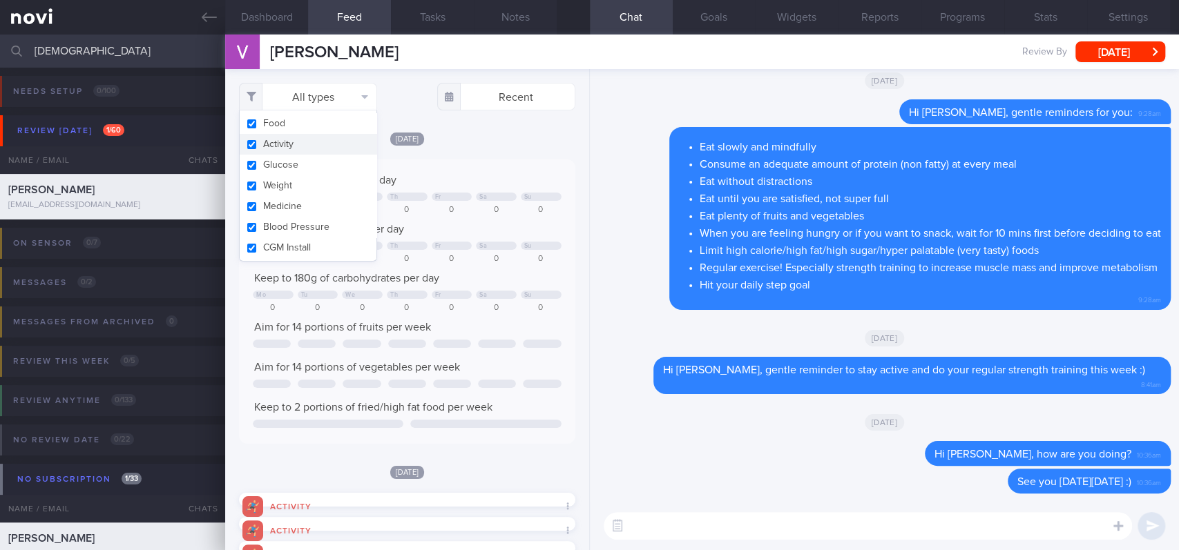
click at [316, 142] on button "Activity" at bounding box center [308, 144] width 137 height 21
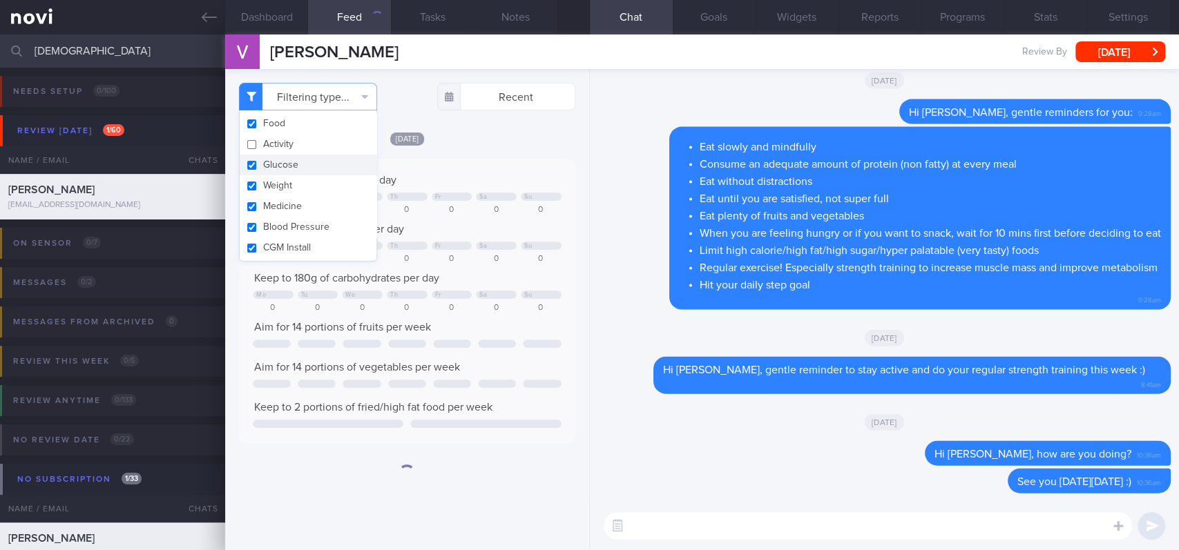
checkbox input "false"
click at [311, 170] on button "Glucose" at bounding box center [308, 165] width 137 height 21
checkbox input "false"
click at [305, 183] on button "Weight" at bounding box center [308, 185] width 137 height 21
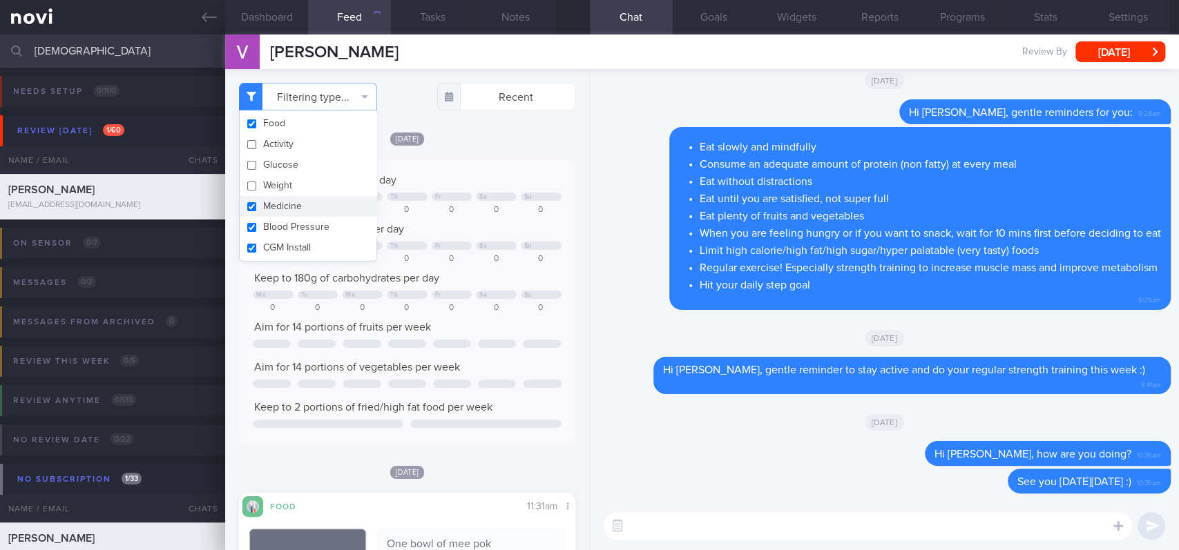
click at [290, 209] on button "Medicine" at bounding box center [308, 206] width 137 height 21
checkbox input "false"
click at [289, 226] on button "Blood Pressure" at bounding box center [308, 227] width 137 height 21
click at [289, 240] on button "CGM Install" at bounding box center [308, 248] width 137 height 21
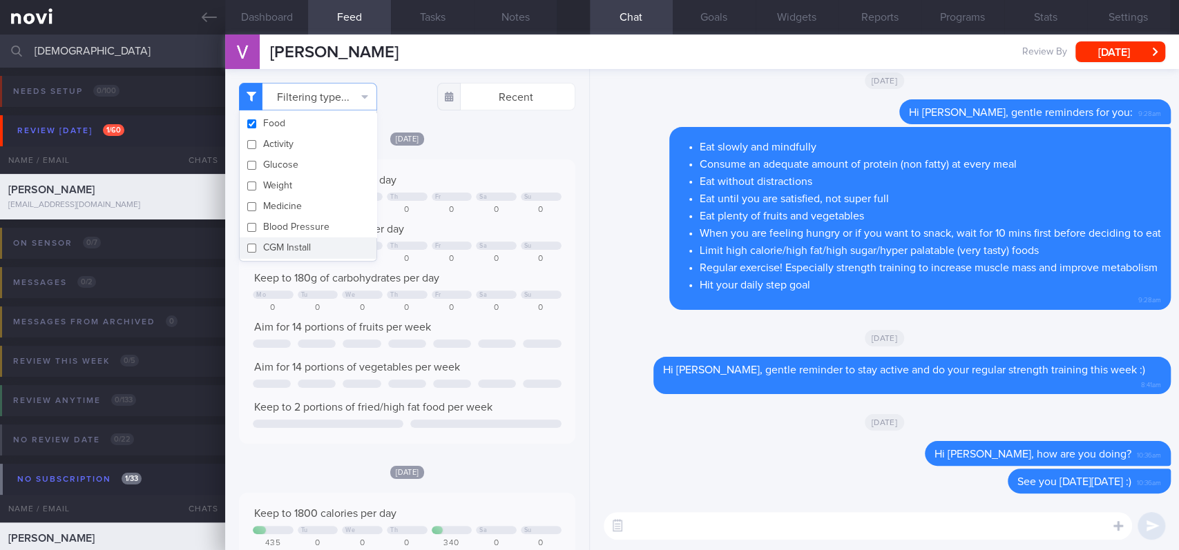
checkbox input "false"
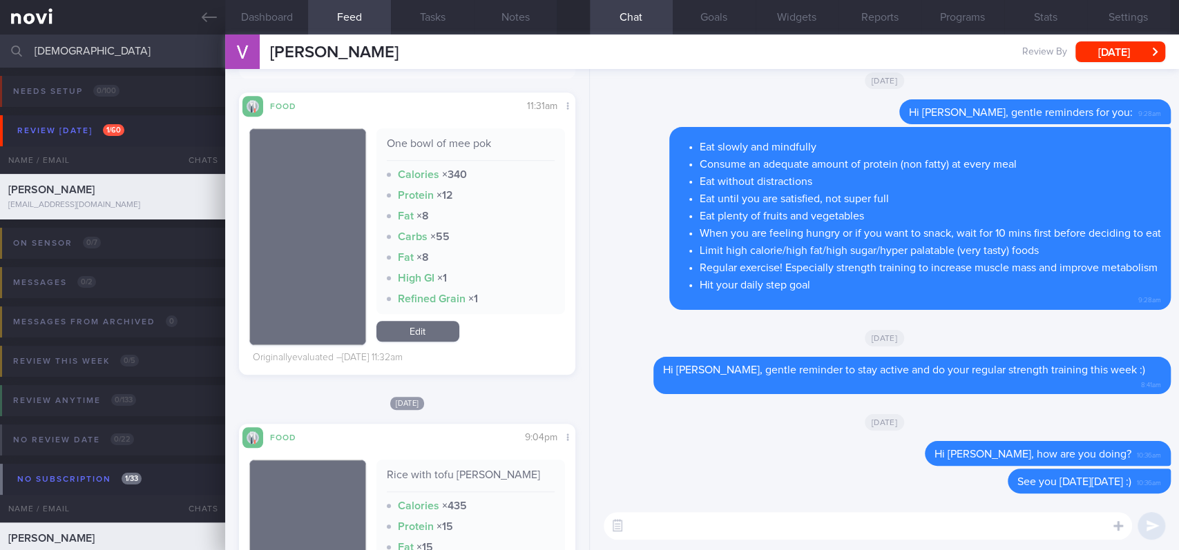
scroll to position [920, 0]
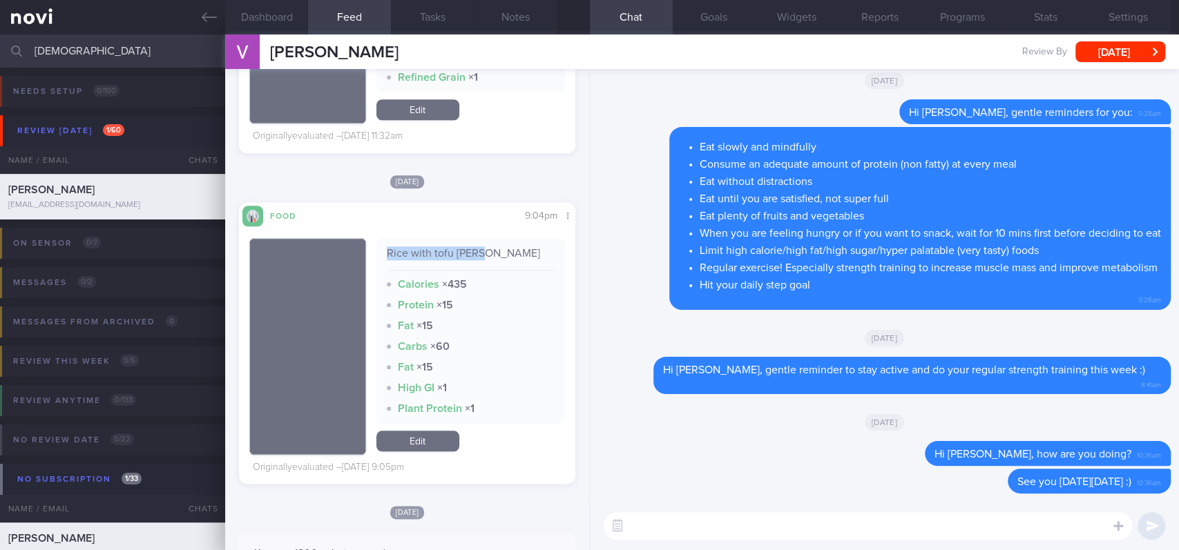
drag, startPoint x: 494, startPoint y: 253, endPoint x: 377, endPoint y: 246, distance: 116.9
click at [377, 246] on div "Rice with tofu [PERSON_NAME] Calories × 435 Protein × 15 Fat × 15 Carbs × 60 Fa…" at bounding box center [470, 331] width 188 height 186
copy div "Rice with tofu [PERSON_NAME]"
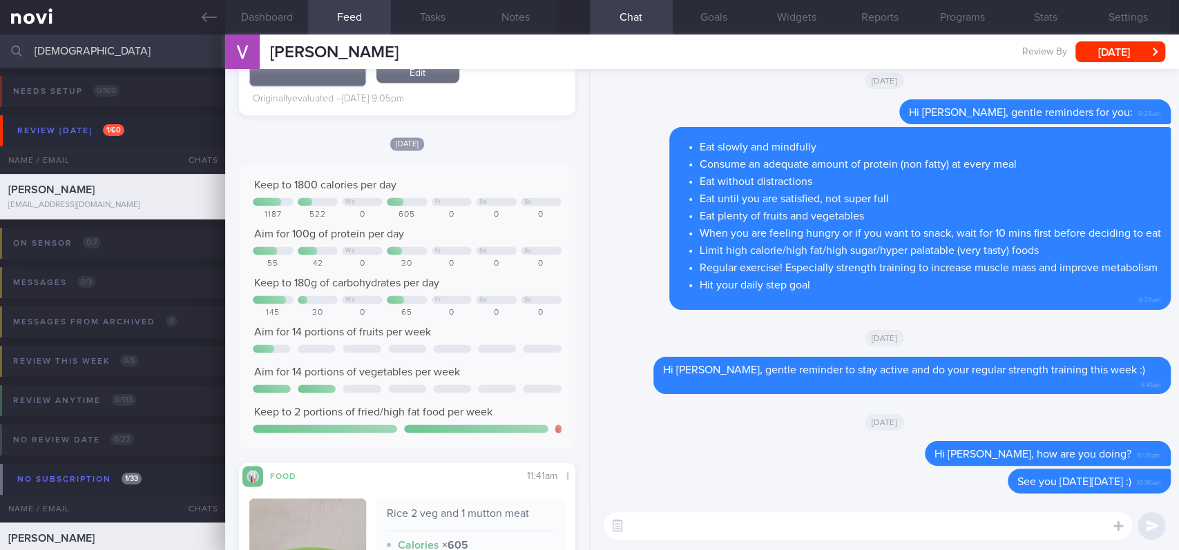
scroll to position [1657, 0]
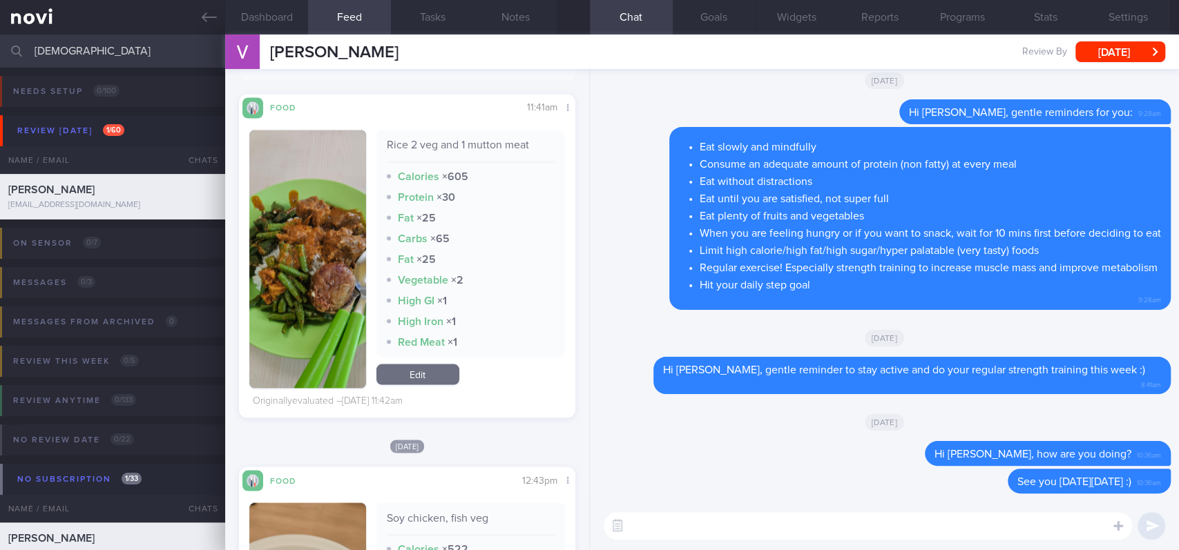
click at [302, 267] on button "button" at bounding box center [307, 259] width 117 height 258
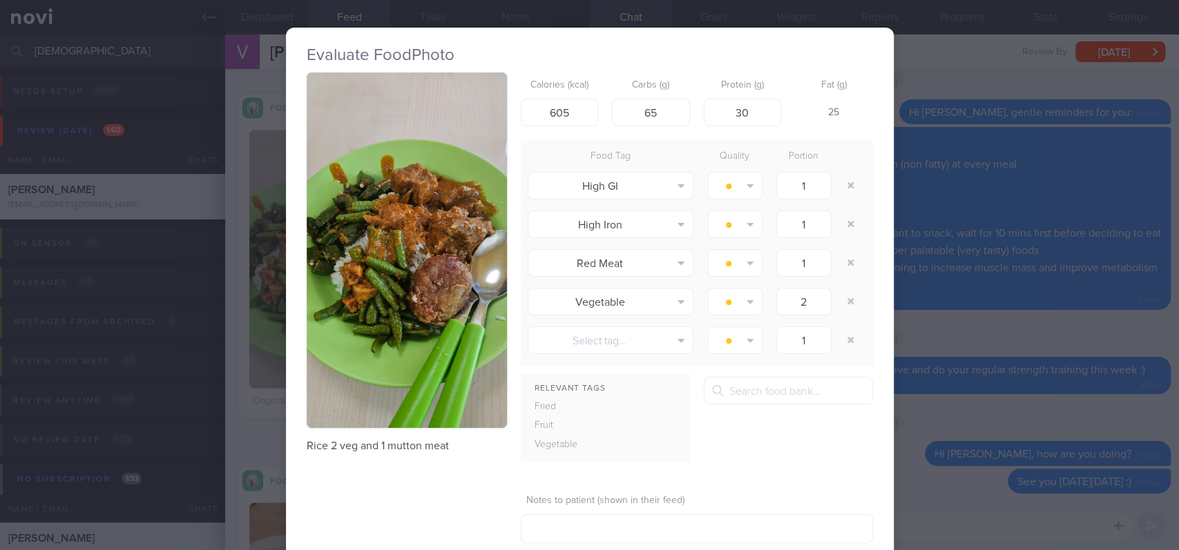
click at [412, 167] on button "button" at bounding box center [407, 250] width 200 height 356
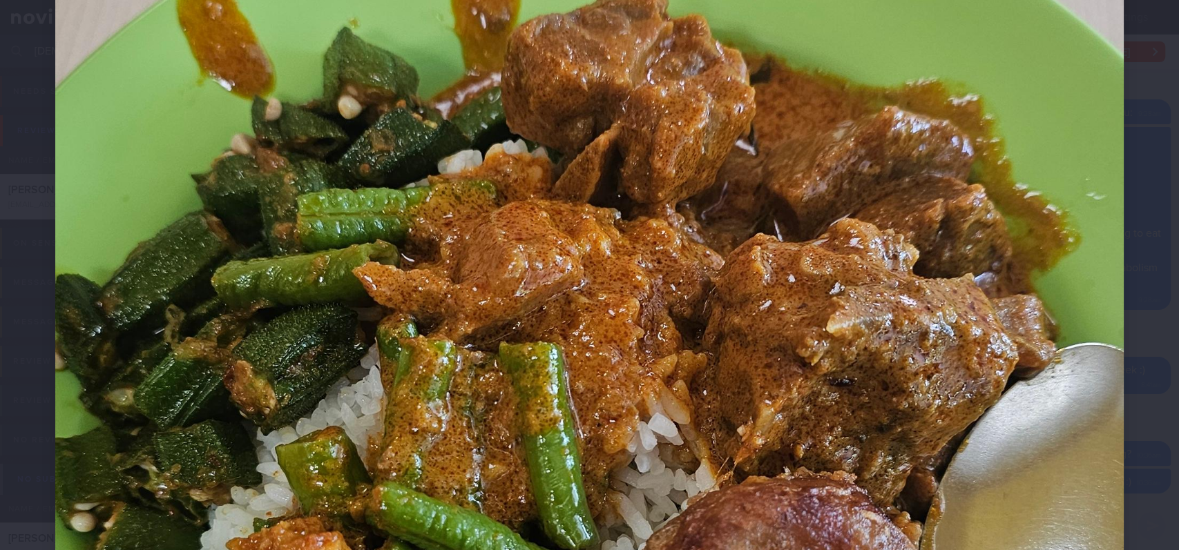
scroll to position [736, 0]
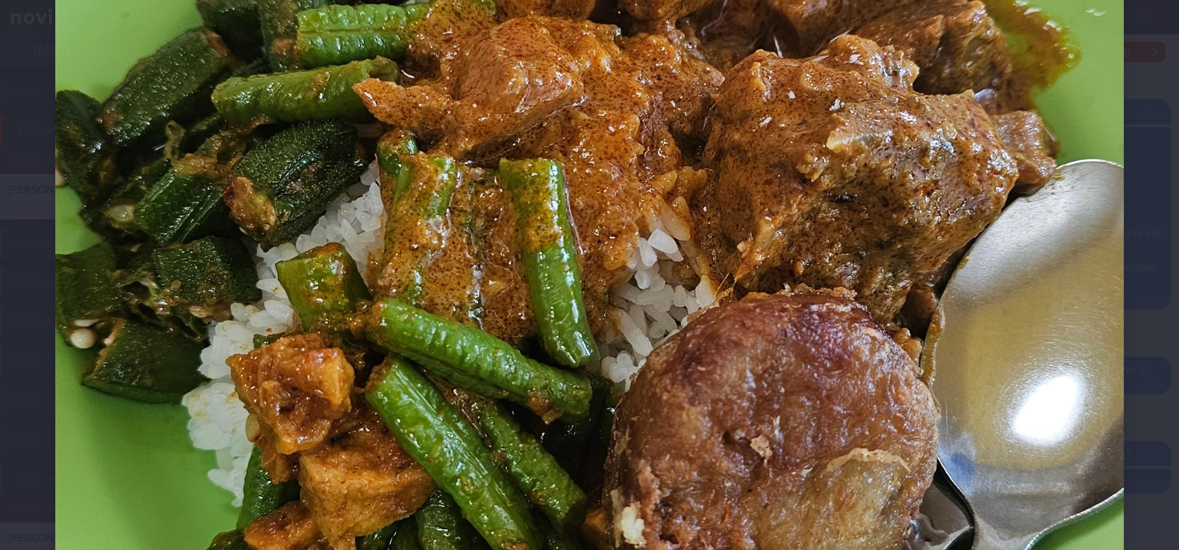
click at [1060, 219] on img at bounding box center [589, 267] width 1068 height 1897
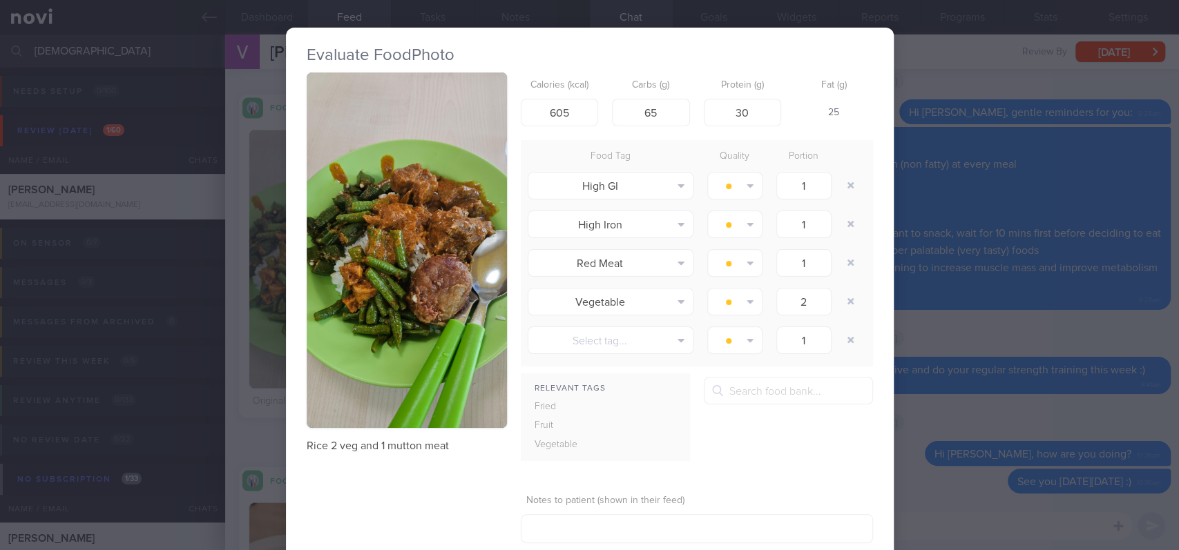
click at [374, 340] on img "button" at bounding box center [407, 250] width 200 height 356
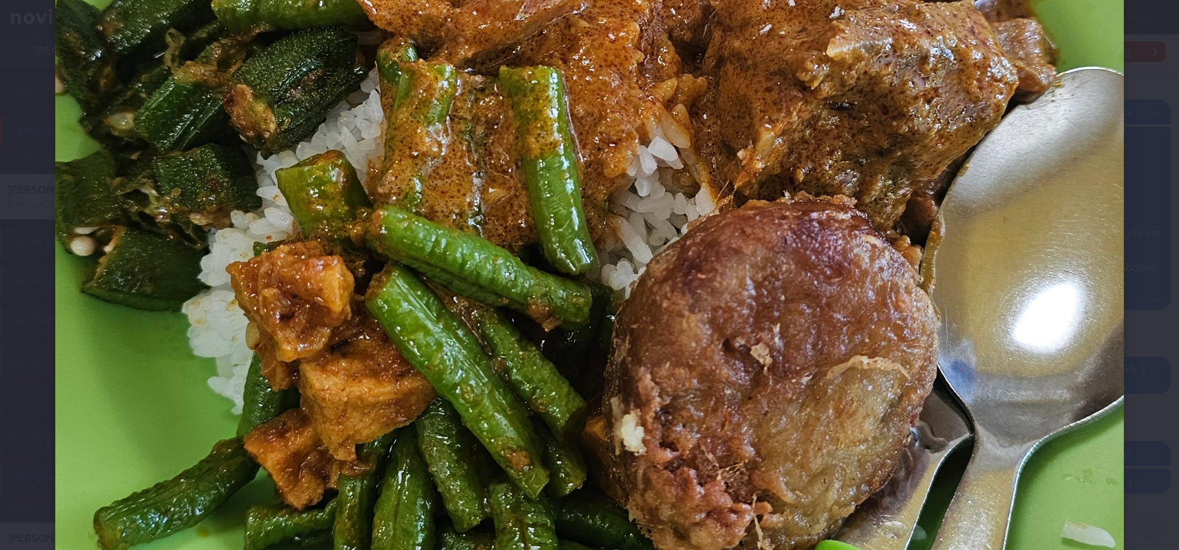
scroll to position [1012, 0]
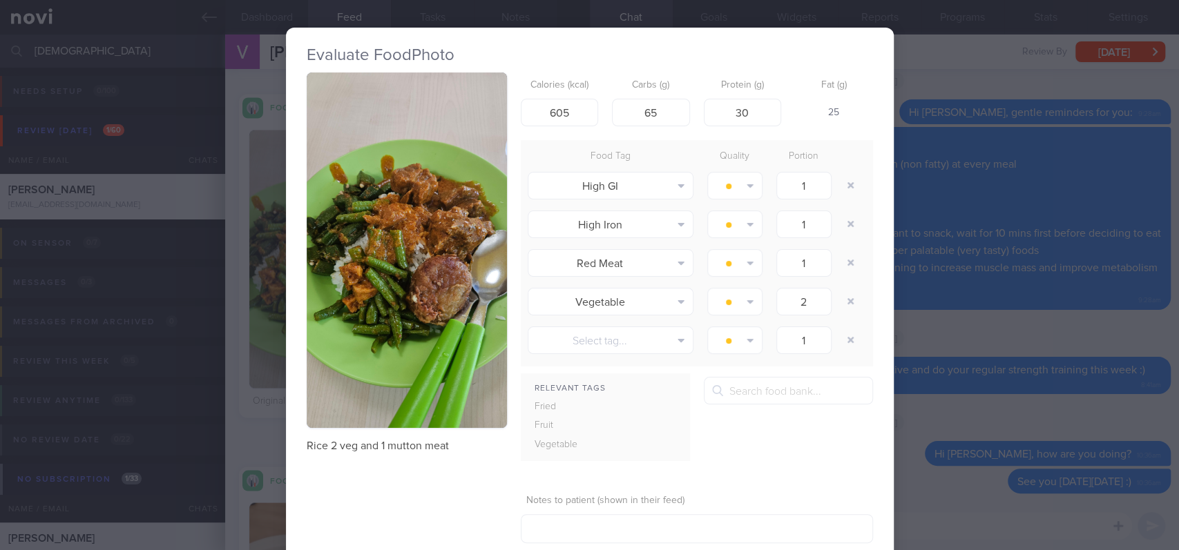
click at [944, 158] on div "Evaluate Food Photo Rice 2 veg and 1 mutton meat Calories (kcal) 605 Carbs (g) …" at bounding box center [589, 275] width 1179 height 550
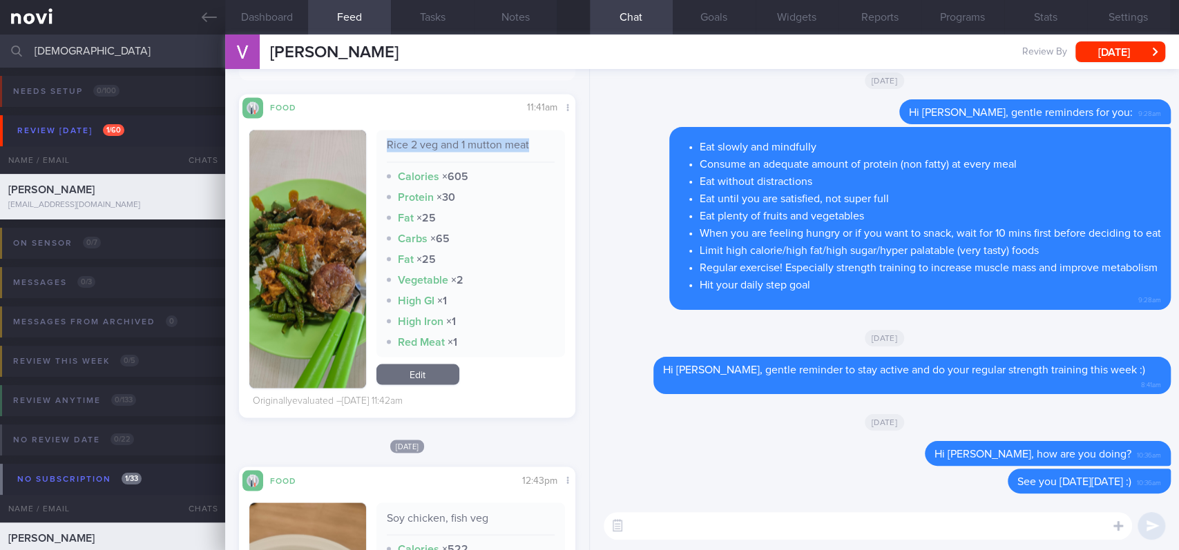
drag, startPoint x: 490, startPoint y: 145, endPoint x: 376, endPoint y: 142, distance: 113.3
click at [376, 142] on div "Rice 2 veg and 1 mutton meat Calories × 605 Protein × 30 Fat × 25 Carbs × 65 Fa…" at bounding box center [470, 243] width 188 height 227
copy div "Rice 2 veg and 1 mutton meat"
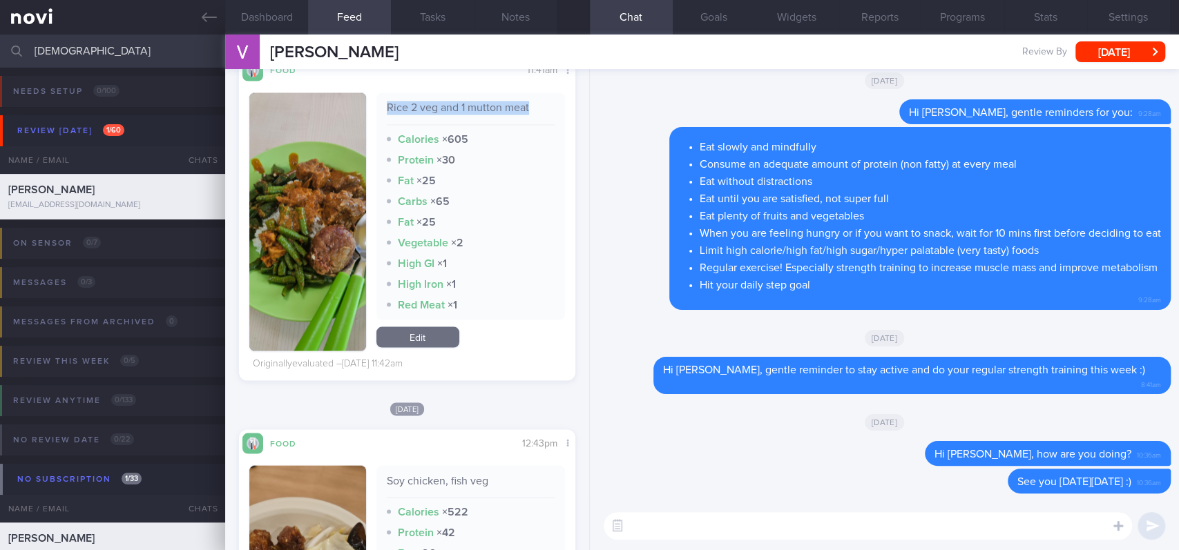
scroll to position [2025, 0]
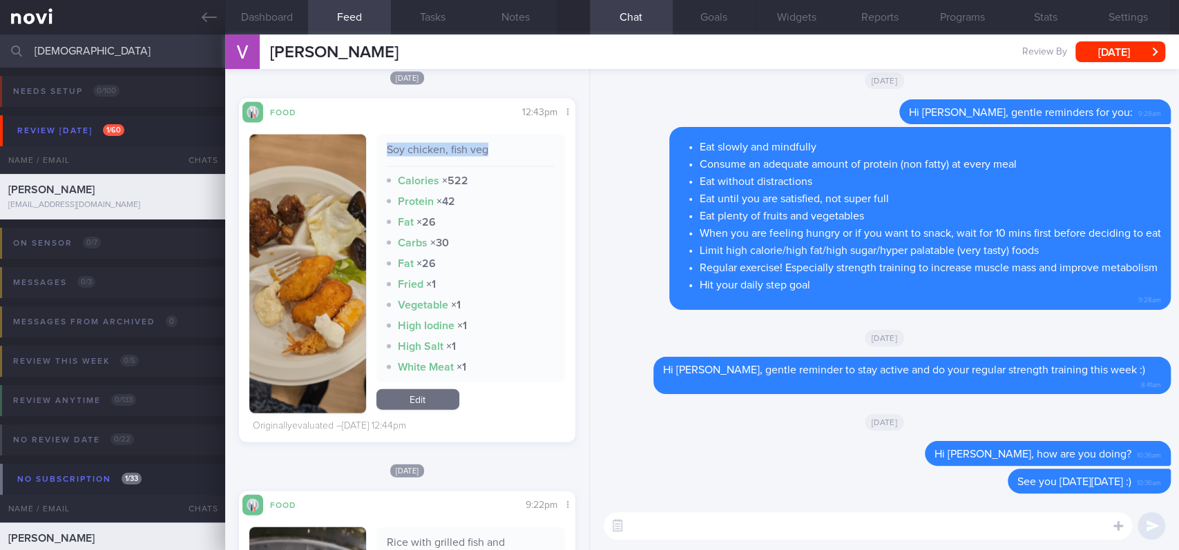
drag, startPoint x: 498, startPoint y: 150, endPoint x: 376, endPoint y: 139, distance: 123.4
click at [376, 139] on div "Soy chicken, fish veg Calories × 522 Protein × 42 Fat × 26 Carbs × 30 Fat × 26 …" at bounding box center [470, 259] width 188 height 248
copy div "Soy chicken, fish veg"
click at [304, 264] on button "button" at bounding box center [307, 274] width 117 height 279
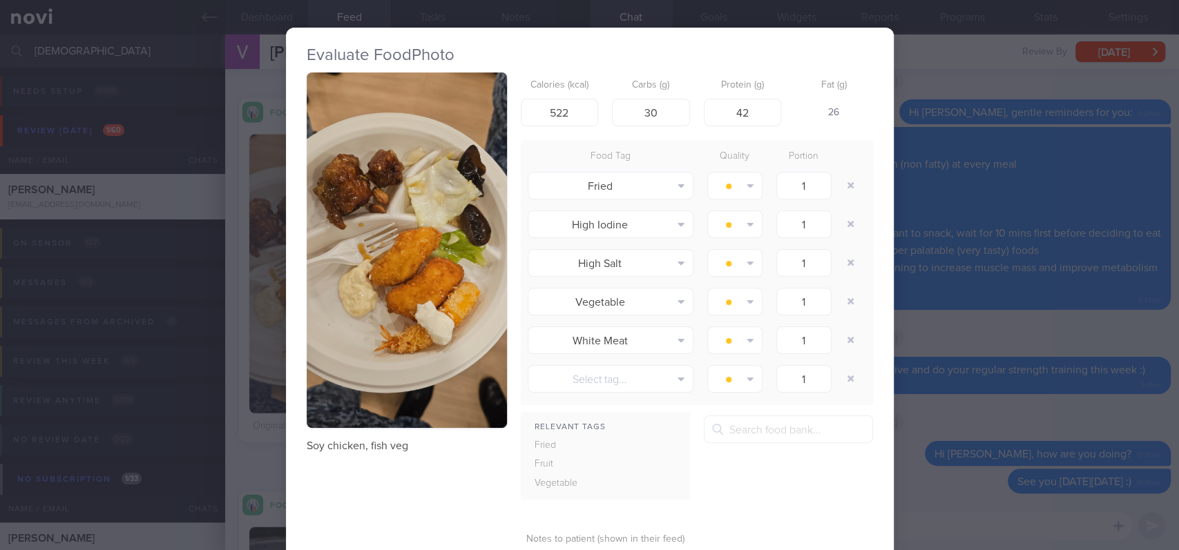
click at [927, 142] on div "Evaluate Food Photo Soy chicken, fish veg Calories (kcal) 522 Carbs (g) 30 Prot…" at bounding box center [589, 275] width 1179 height 550
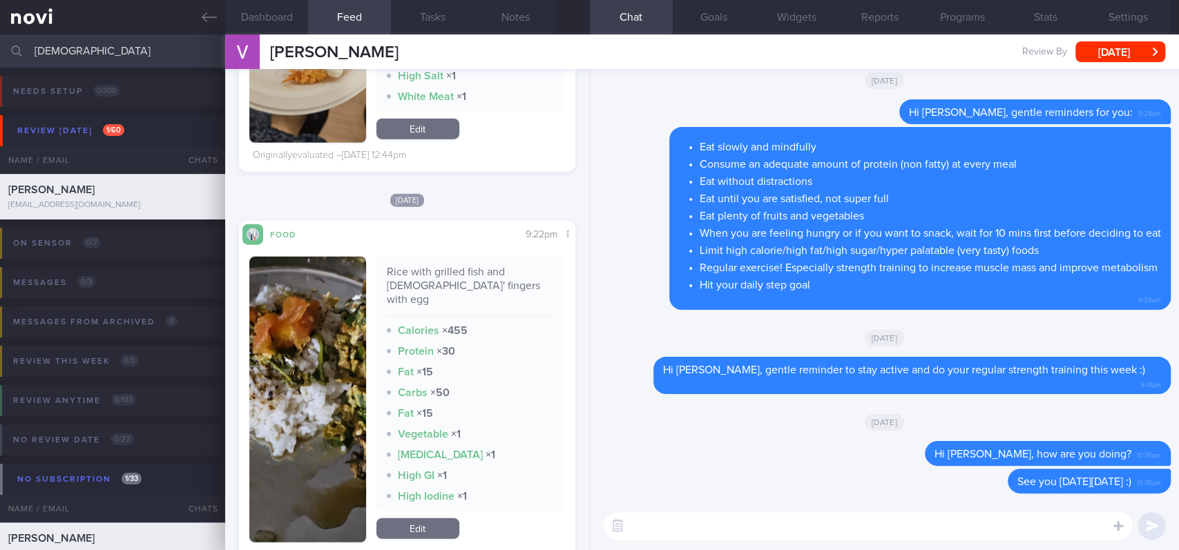
scroll to position [2393, 0]
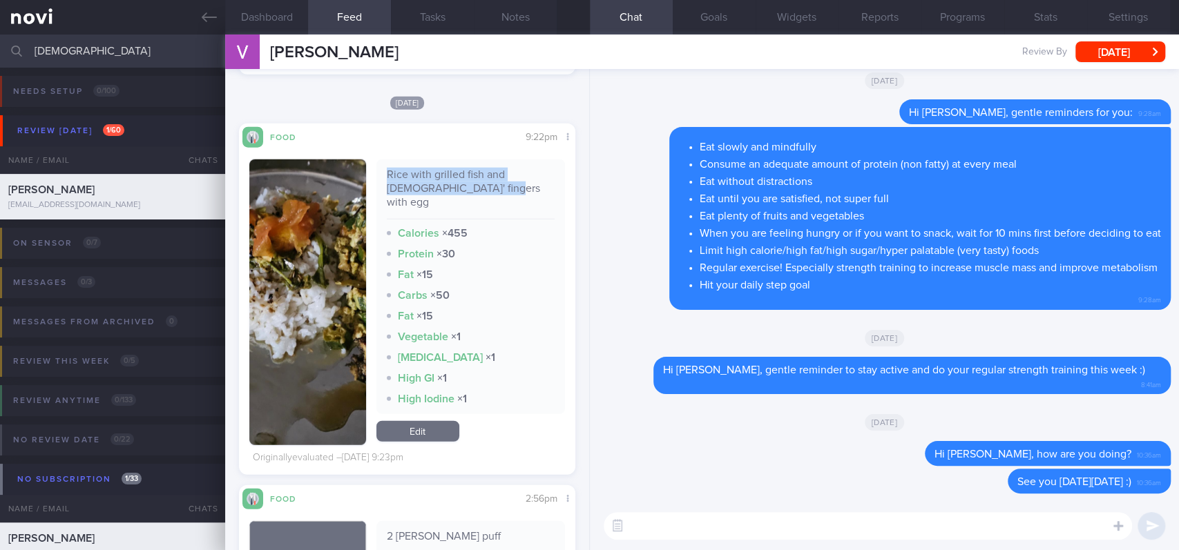
drag, startPoint x: 490, startPoint y: 186, endPoint x: 378, endPoint y: 175, distance: 111.6
click at [378, 175] on div "Rice with grilled fish and [DEMOGRAPHIC_DATA]' fingers with egg Calories × 455 …" at bounding box center [470, 286] width 188 height 255
copy div "Rice with grilled fish and [DEMOGRAPHIC_DATA]' fingers with egg"
click at [279, 323] on button "button" at bounding box center [307, 302] width 117 height 286
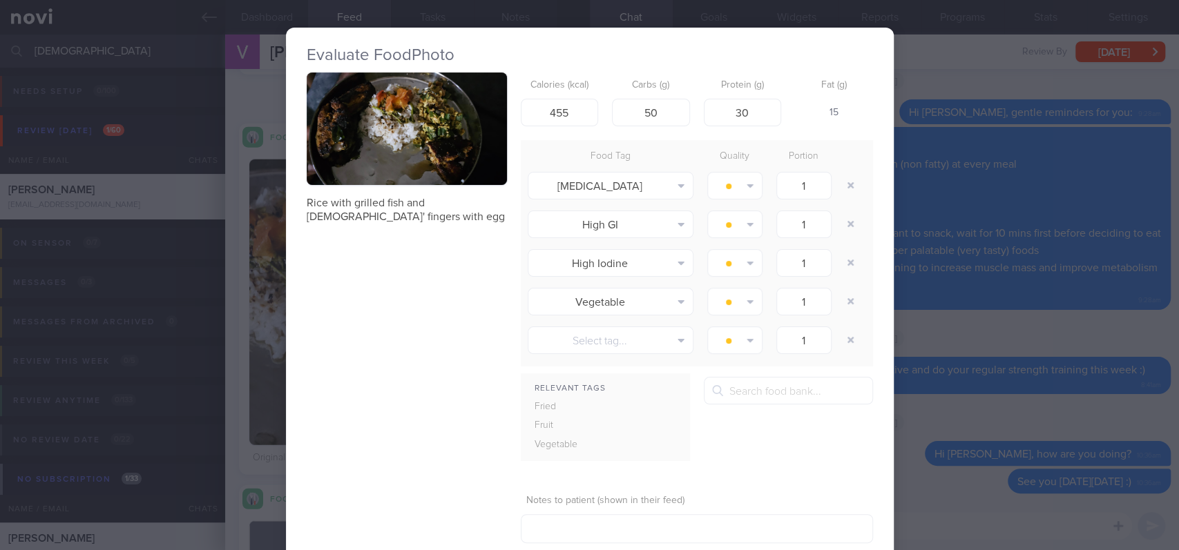
click at [345, 126] on button "button" at bounding box center [407, 128] width 200 height 113
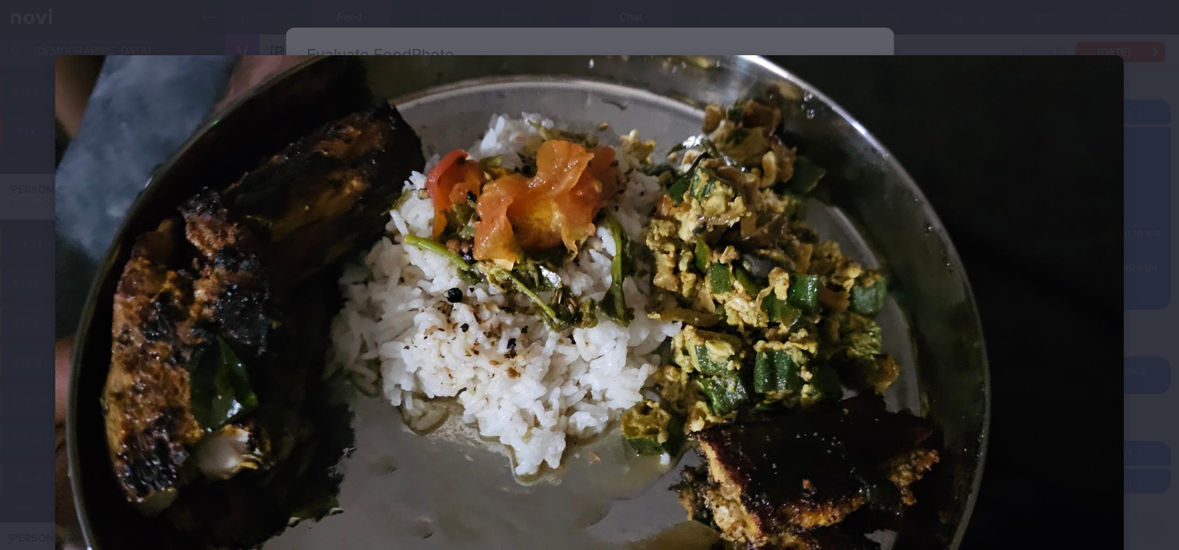
click at [1081, 304] on img at bounding box center [589, 355] width 1068 height 601
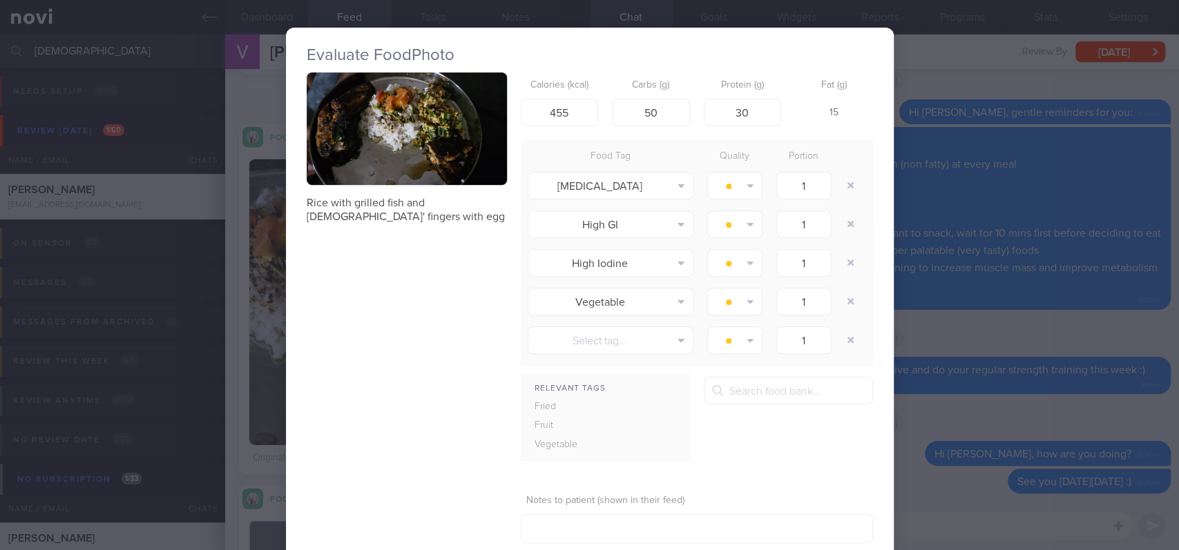
click at [984, 283] on div "Evaluate Food Photo Rice with grilled fish and [DEMOGRAPHIC_DATA]' fingers with…" at bounding box center [589, 275] width 1179 height 550
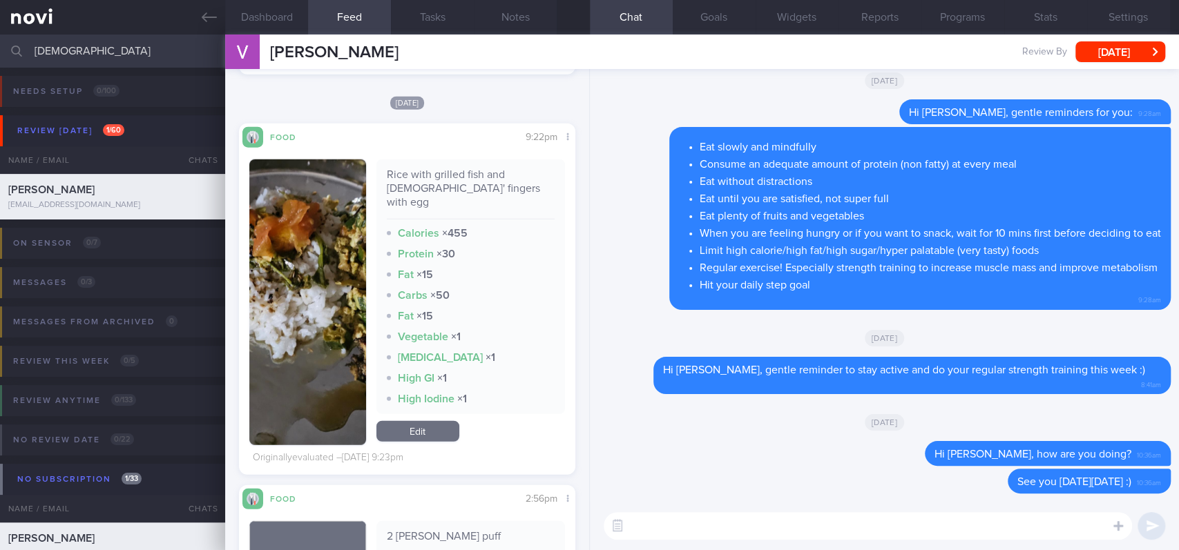
click at [298, 328] on img "button" at bounding box center [307, 302] width 117 height 286
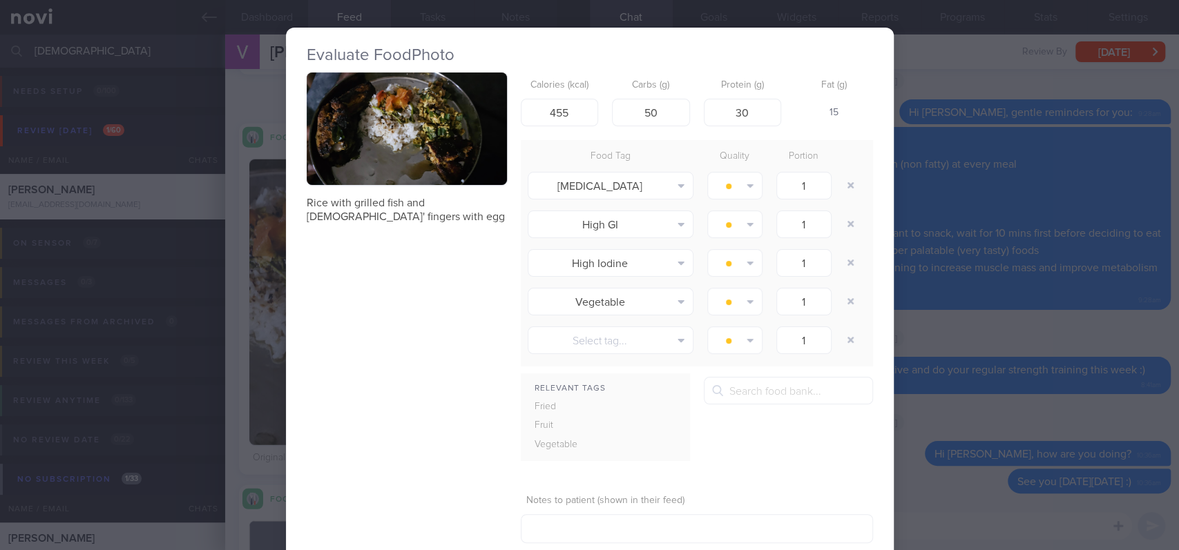
click at [367, 151] on button "button" at bounding box center [407, 128] width 200 height 113
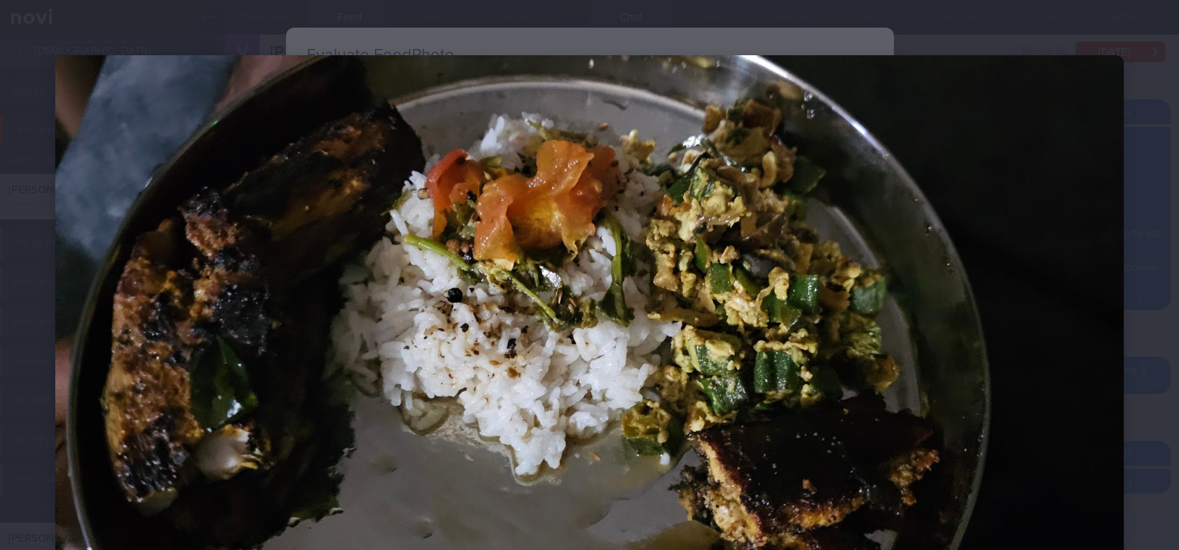
click at [1040, 351] on img at bounding box center [589, 355] width 1068 height 601
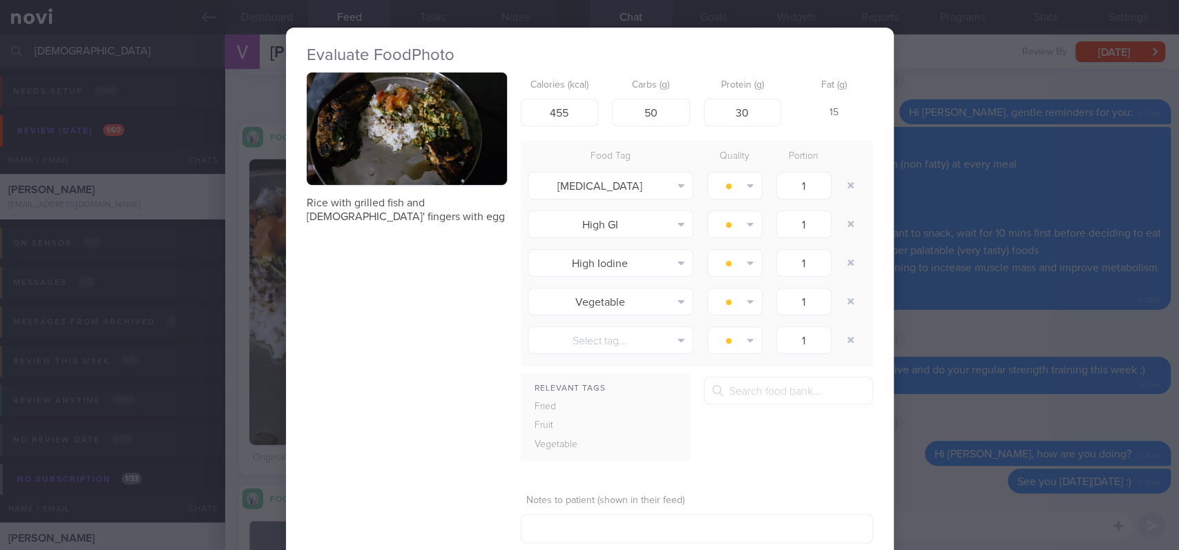
click at [1016, 336] on div "Evaluate Food Photo Rice with grilled fish and [DEMOGRAPHIC_DATA]' fingers with…" at bounding box center [589, 275] width 1179 height 550
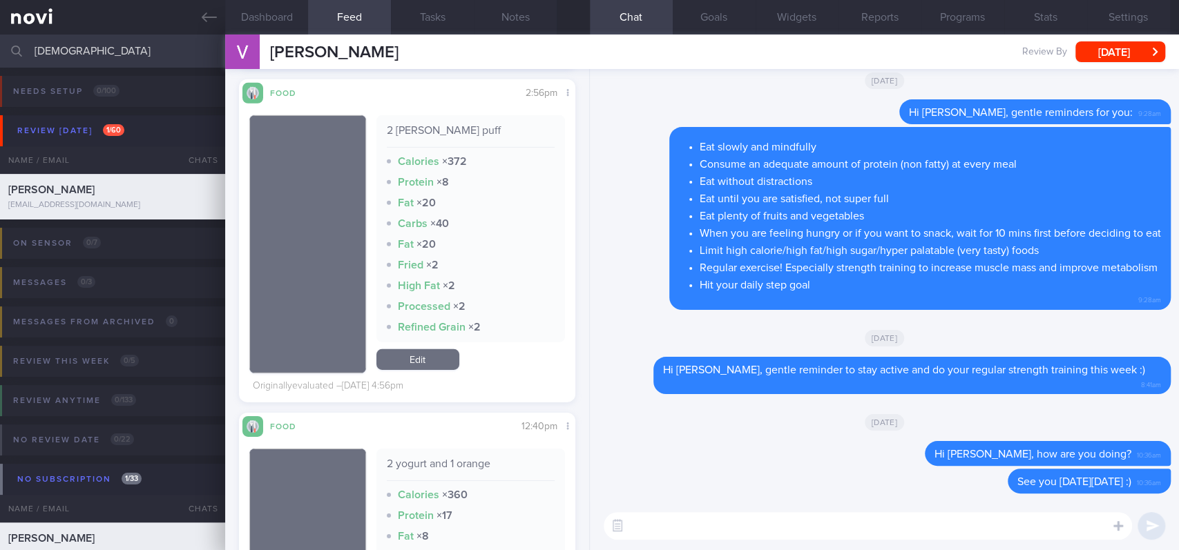
scroll to position [2669, 0]
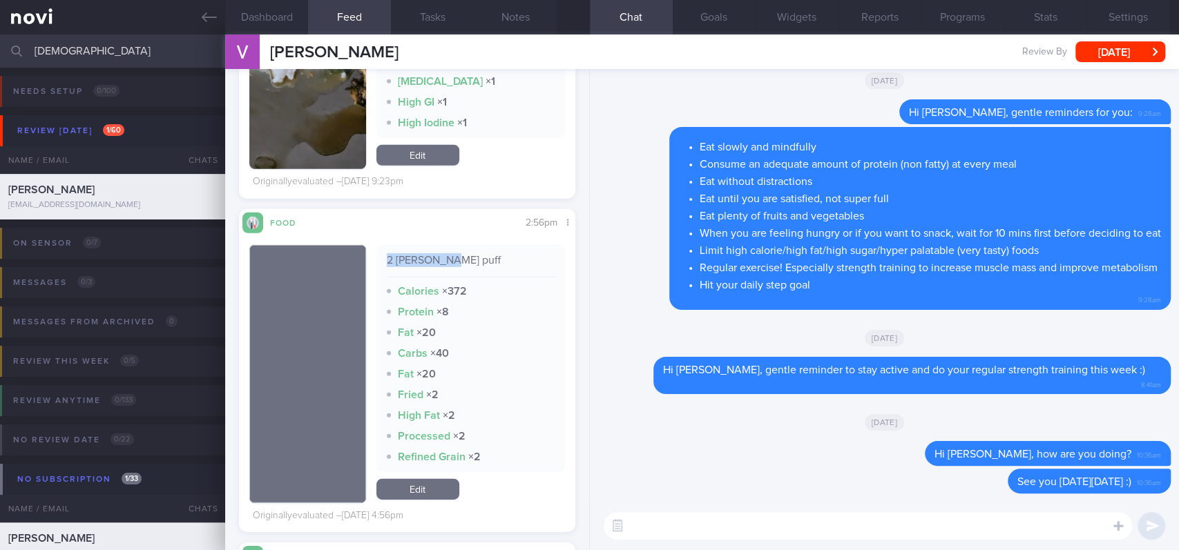
drag, startPoint x: 439, startPoint y: 244, endPoint x: 375, endPoint y: 237, distance: 64.7
click at [376, 245] on div "2 [PERSON_NAME] puff Calories × 372 Protein × 8 Fat × 20 Carbs × 40 Fat × 20 Fr…" at bounding box center [470, 358] width 188 height 227
copy div "2 [PERSON_NAME] puff"
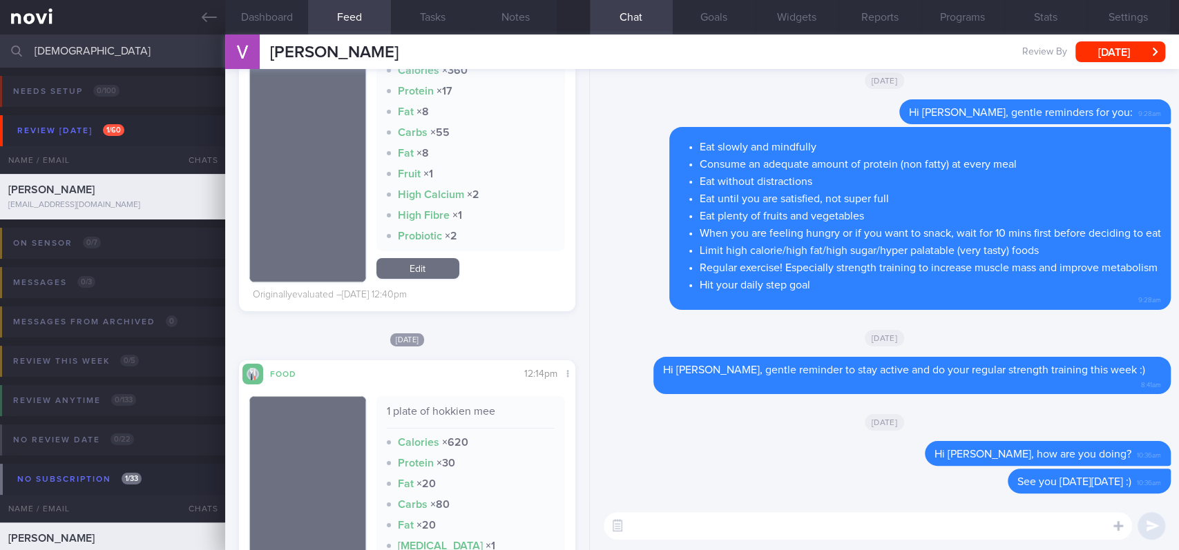
scroll to position [3369, 0]
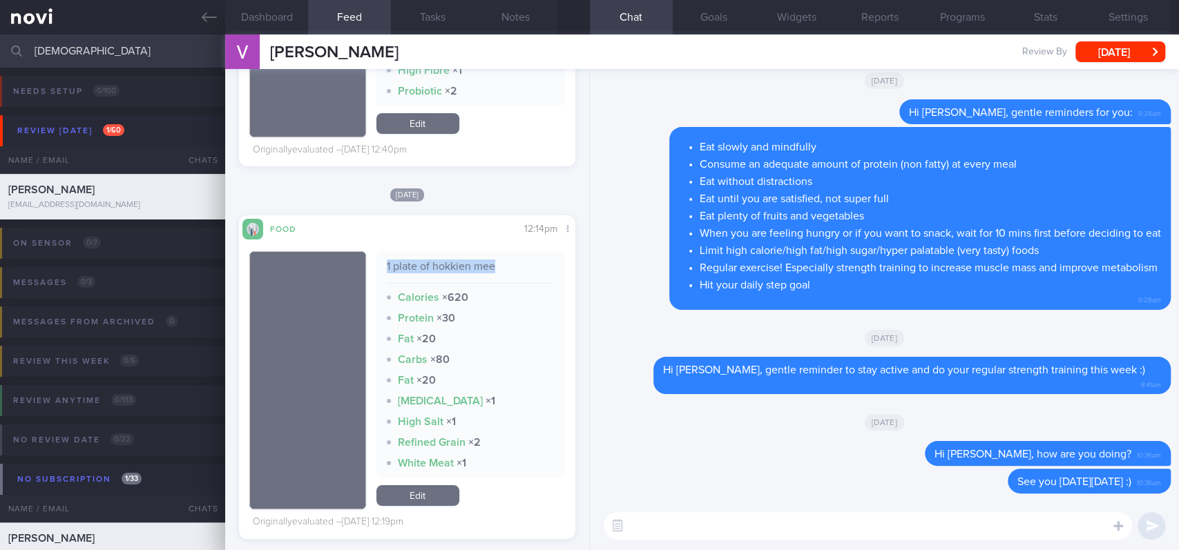
drag, startPoint x: 486, startPoint y: 257, endPoint x: 371, endPoint y: 251, distance: 115.4
click at [376, 251] on div "1 plate of hokkien mee Calories × 620 Protein × 30 Fat × 20 Carbs × 80 Fat × 20…" at bounding box center [470, 364] width 188 height 227
copy div "1 plate of hokkien mee"
drag, startPoint x: 116, startPoint y: 48, endPoint x: 0, endPoint y: 46, distance: 116.0
click at [0, 46] on input "[DEMOGRAPHIC_DATA]" at bounding box center [589, 51] width 1179 height 33
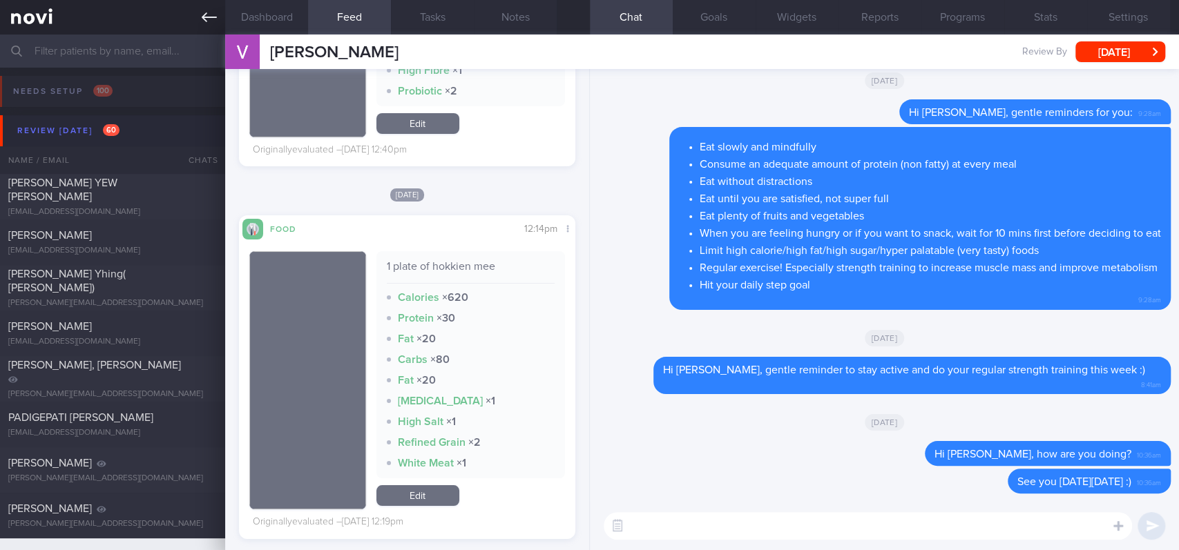
click at [204, 20] on icon at bounding box center [209, 17] width 15 height 15
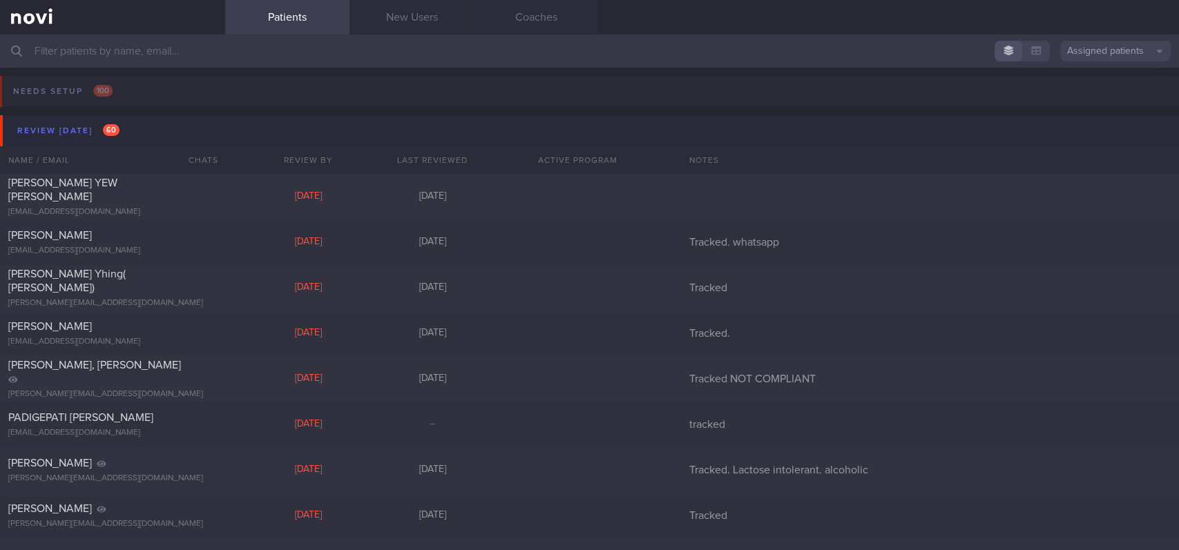
click at [177, 130] on button "Review [DATE] 60" at bounding box center [591, 130] width 1183 height 31
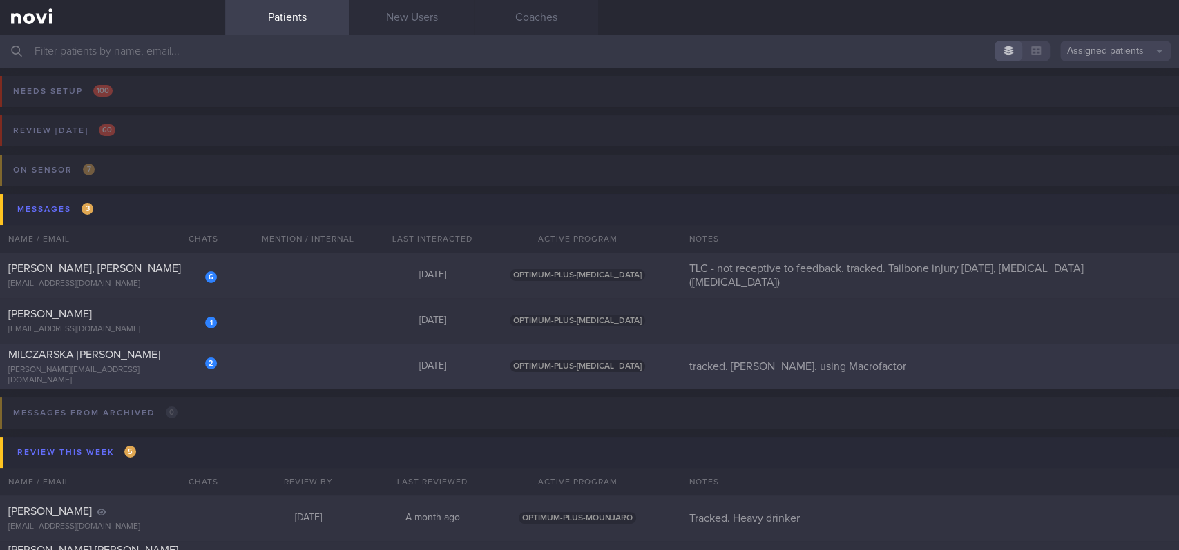
click at [320, 364] on div "2 MILCZARSKA [PERSON_NAME] [PERSON_NAME][EMAIL_ADDRESS][DOMAIN_NAME] [DATE] OPT…" at bounding box center [589, 367] width 1179 height 46
select select "8"
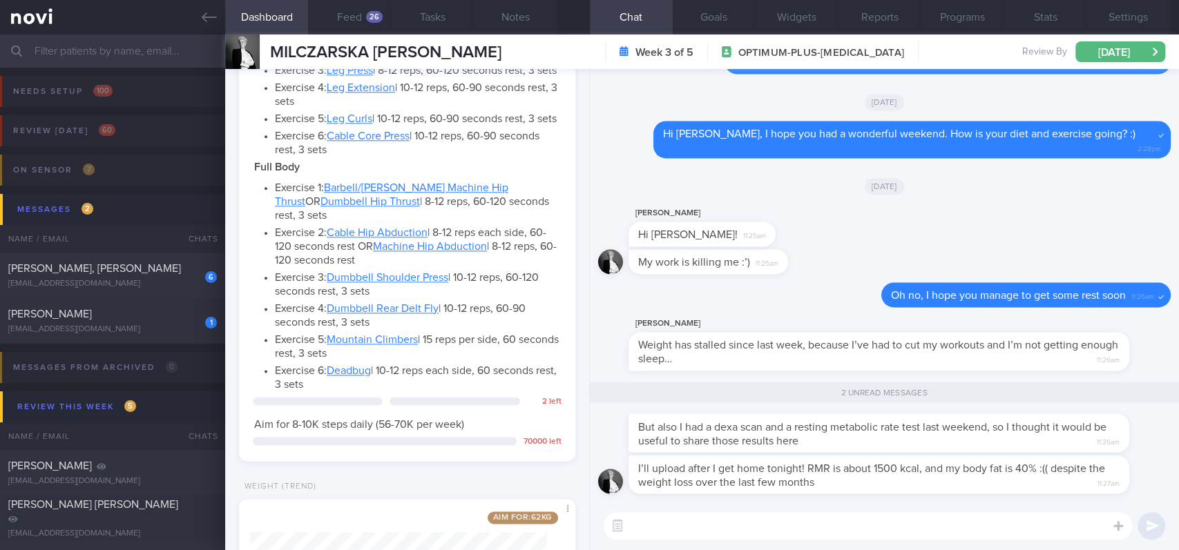
scroll to position [1315, 0]
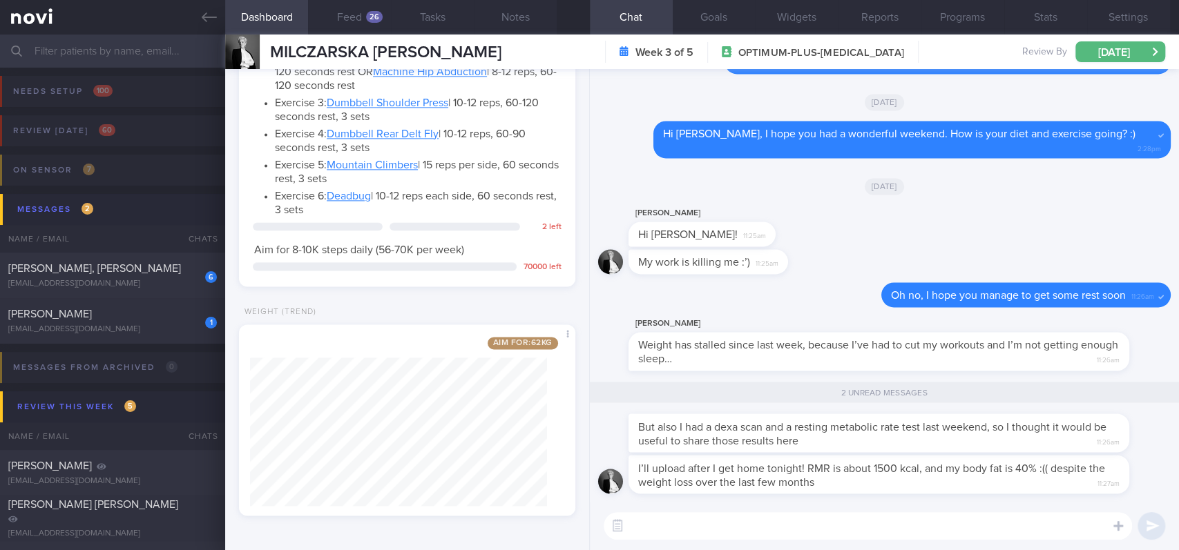
click at [784, 519] on textarea at bounding box center [867, 526] width 528 height 28
click at [783, 525] on textarea at bounding box center [867, 526] width 528 height 28
type textarea "N"
click at [1127, 19] on button "Settings" at bounding box center [1128, 17] width 83 height 35
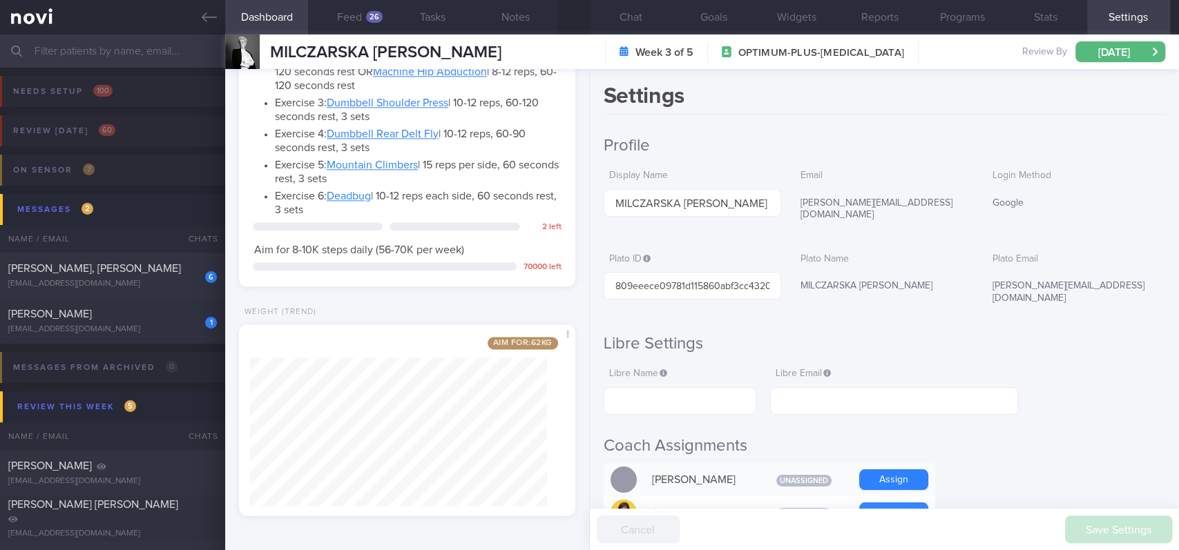
scroll to position [644, 0]
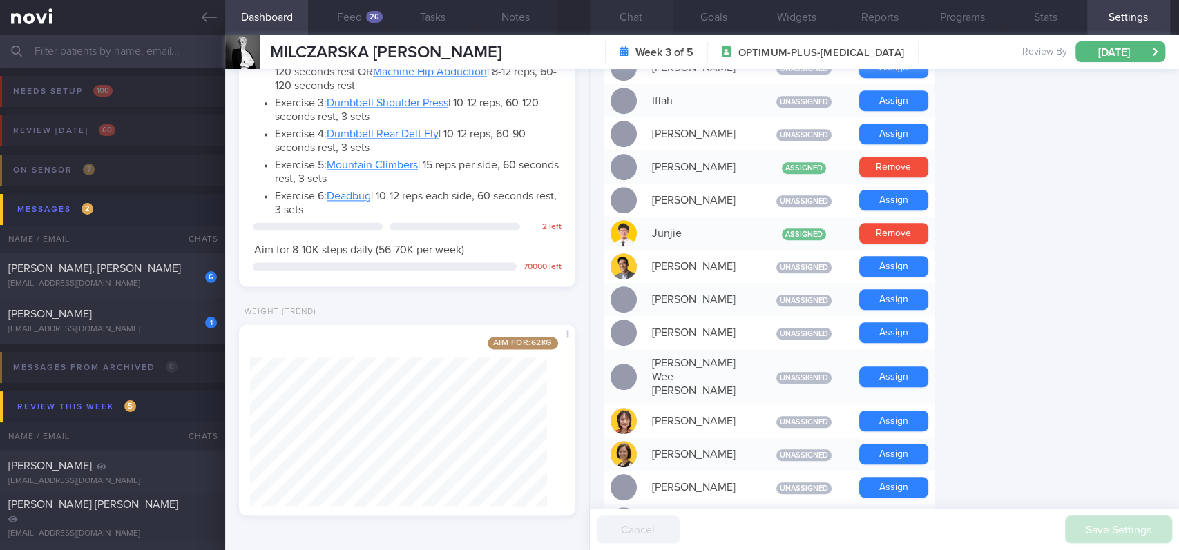
click at [635, 25] on button "Chat" at bounding box center [631, 17] width 83 height 35
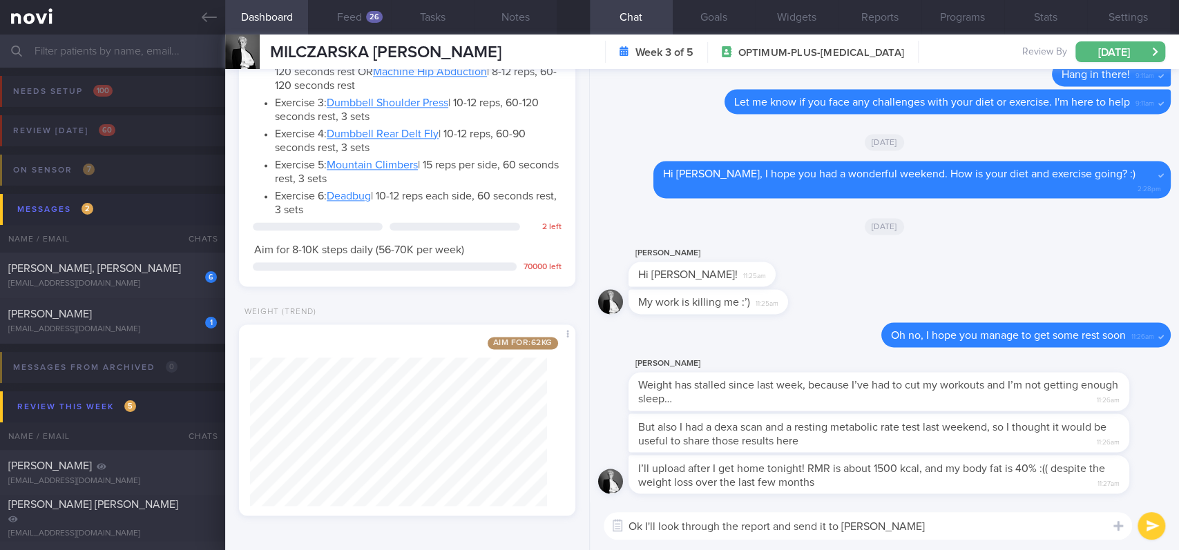
click at [866, 527] on textarea "Ok I'll look through the report and send it to [PERSON_NAME]" at bounding box center [867, 526] width 528 height 28
type textarea "Ok I'll look through the report and send it to [PERSON_NAME] when its here :)"
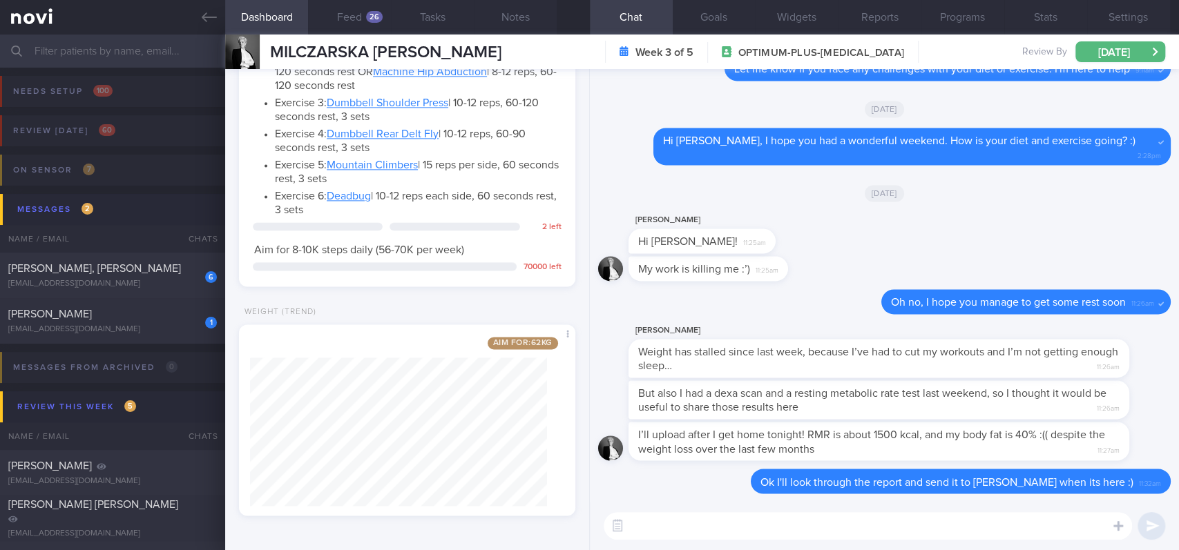
click at [119, 325] on div "[EMAIL_ADDRESS][DOMAIN_NAME]" at bounding box center [112, 329] width 209 height 10
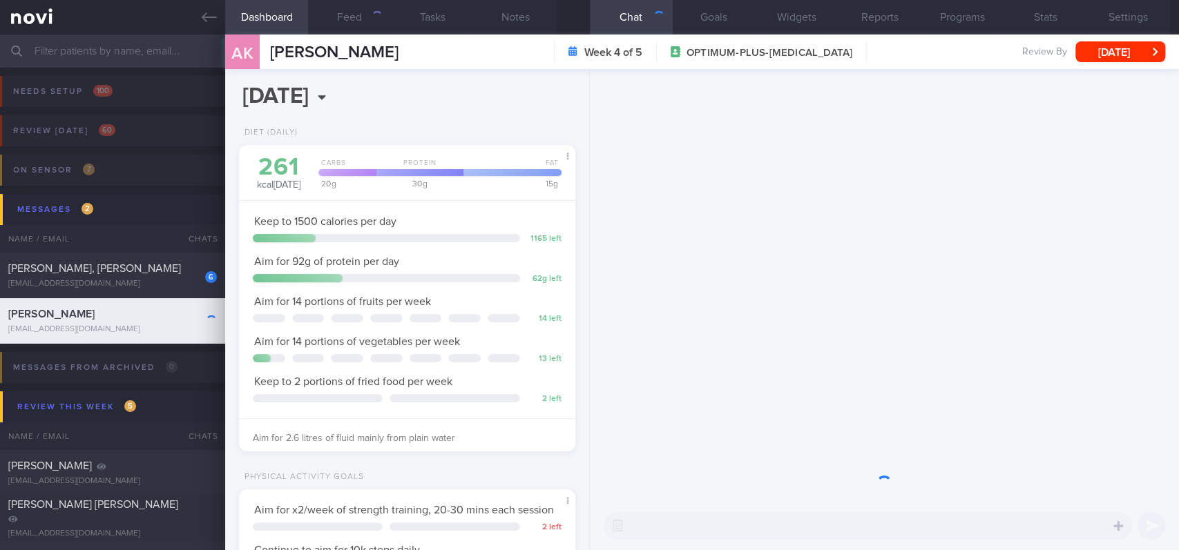
scroll to position [168, 297]
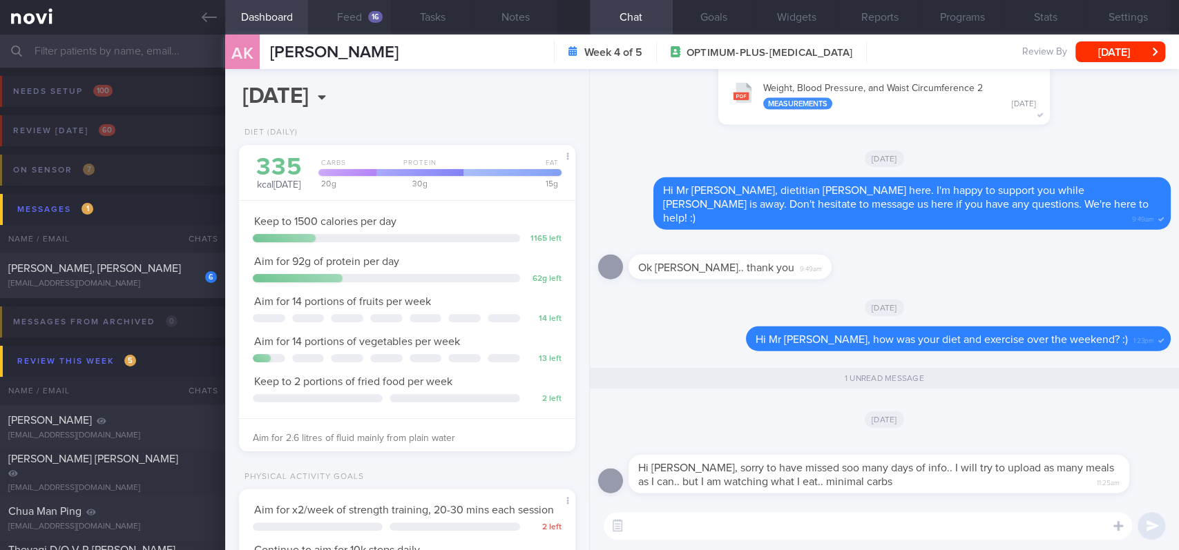
click at [357, 17] on button "Feed 16" at bounding box center [349, 17] width 83 height 35
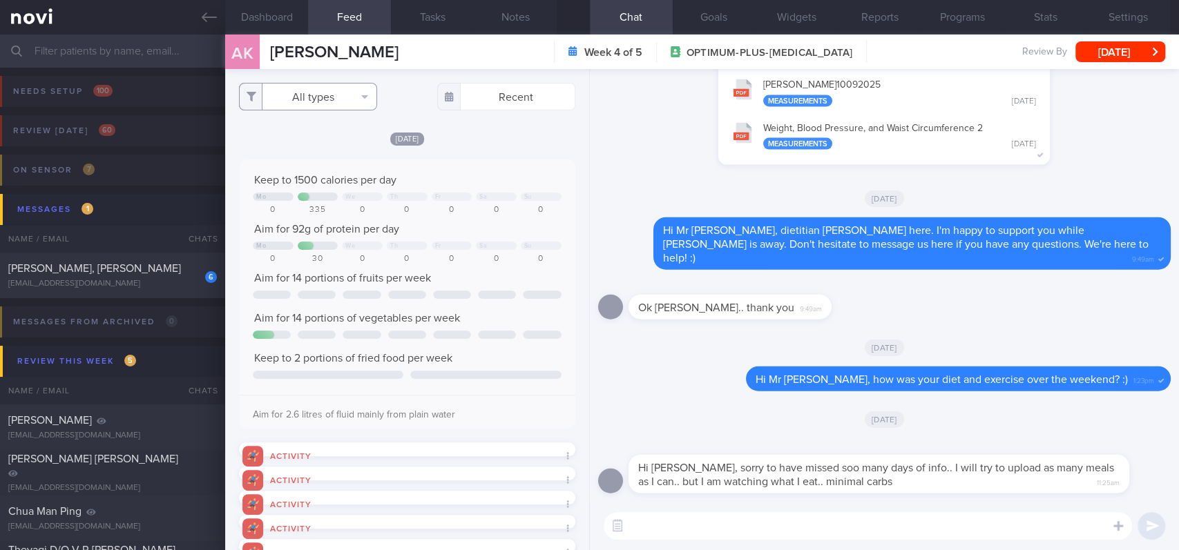
click at [338, 95] on button "All types" at bounding box center [308, 97] width 138 height 28
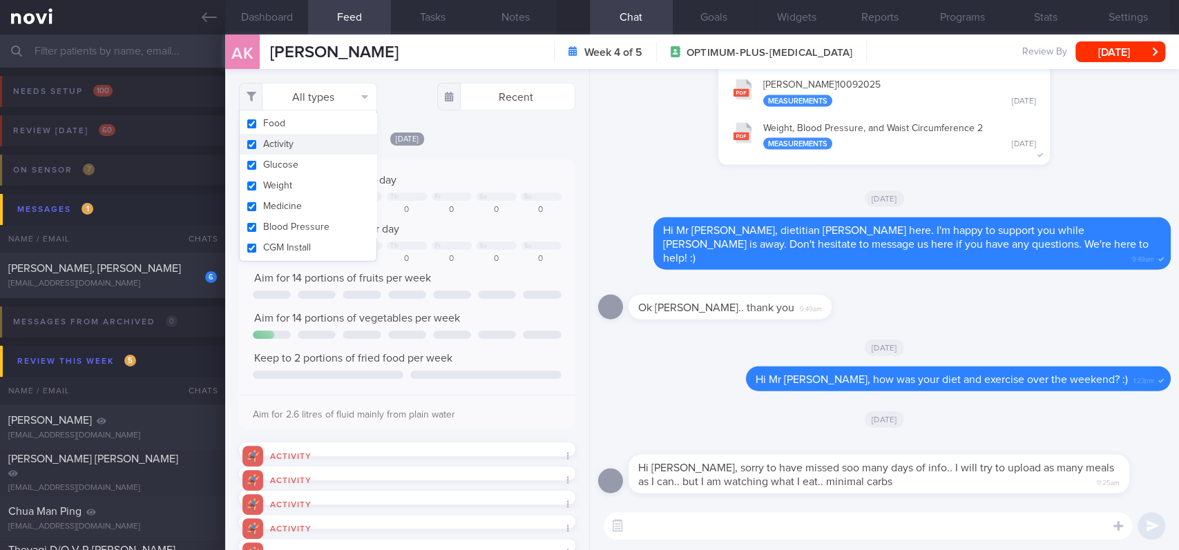
click at [313, 139] on button "Activity" at bounding box center [308, 144] width 137 height 21
checkbox input "false"
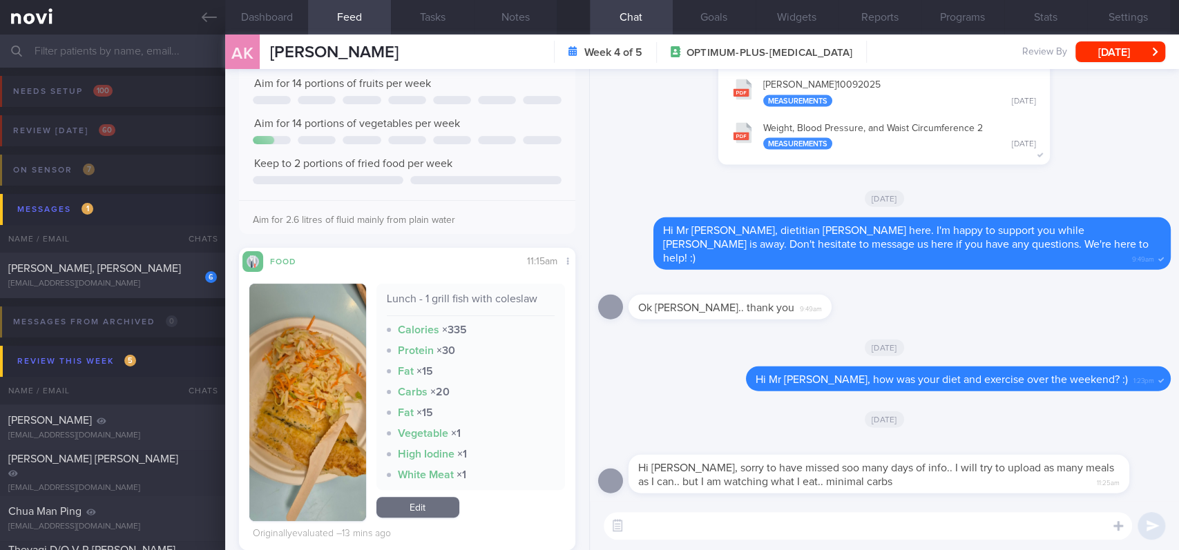
scroll to position [368, 0]
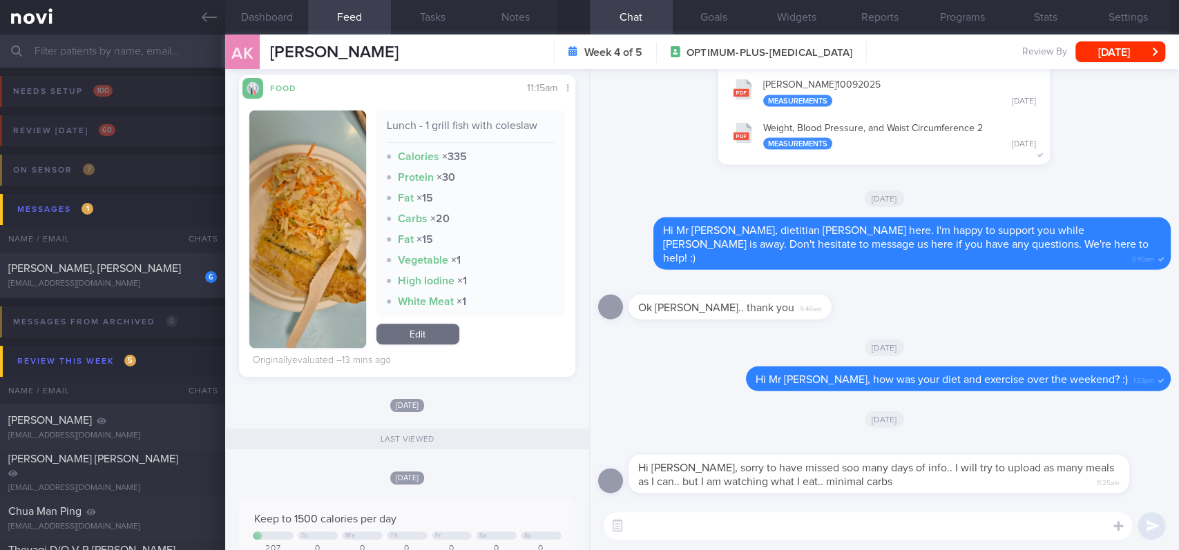
click at [719, 530] on textarea at bounding box center [867, 526] width 528 height 28
type textarea "No problem. Well done having veggies and protein [DATE] :)"
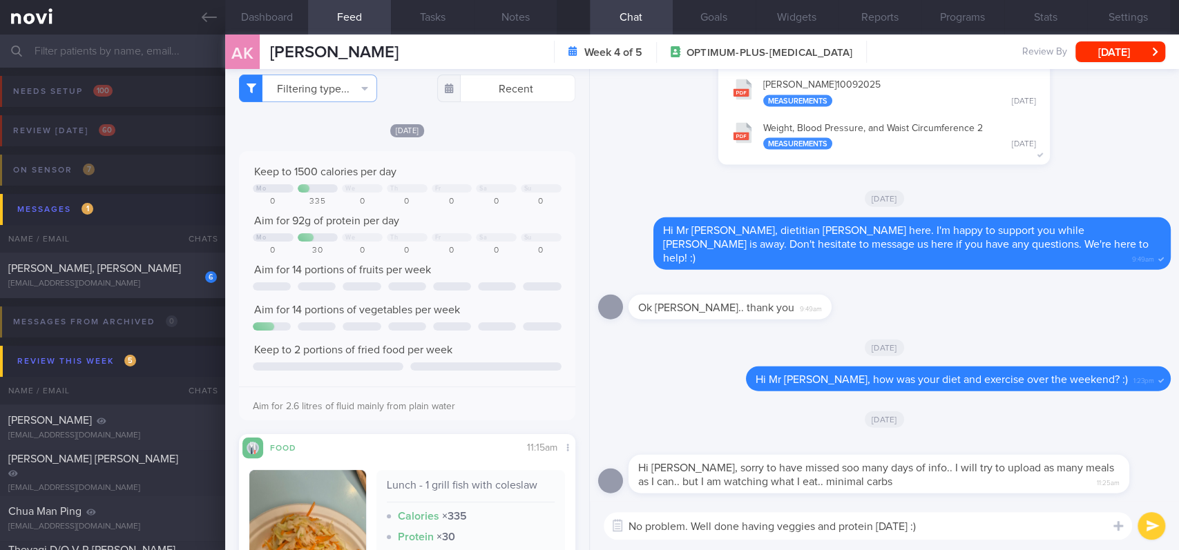
scroll to position [0, 0]
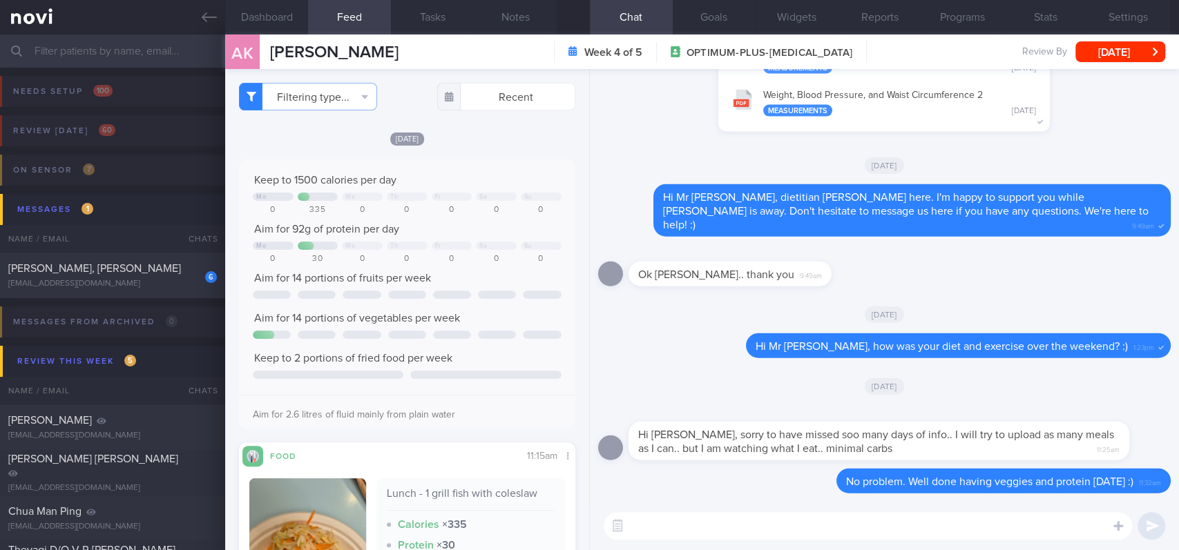
paste textarea "It is ok to have less rice/carbs but do remember that it is not necessary to av…"
type textarea "It is ok to have less rice/carbs but do remember that it is not necessary to av…"
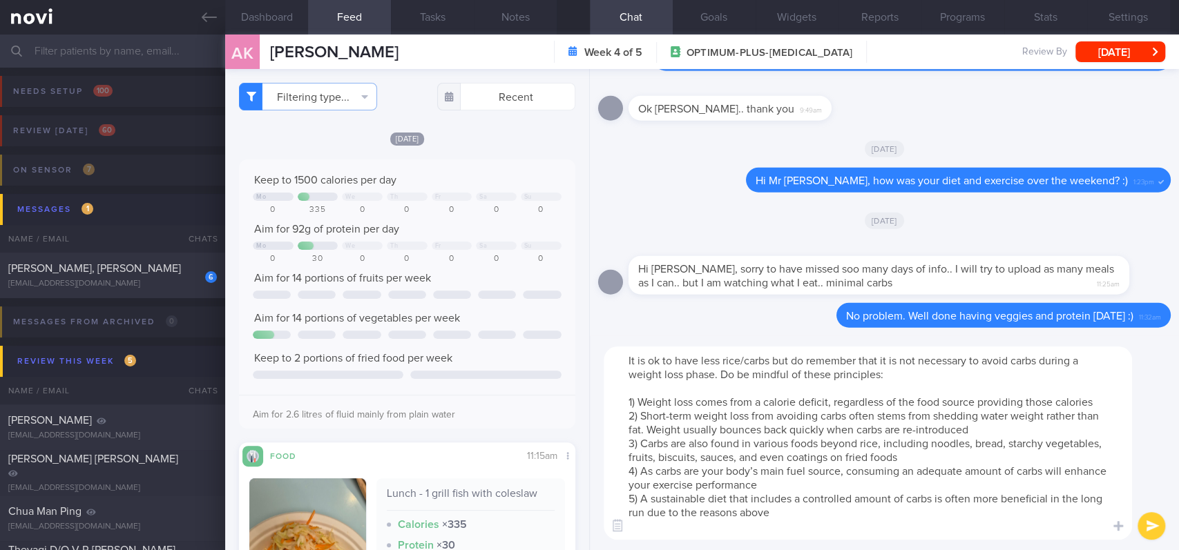
click at [795, 385] on textarea "It is ok to have less rice/carbs but do remember that it is not necessary to av…" at bounding box center [867, 443] width 528 height 193
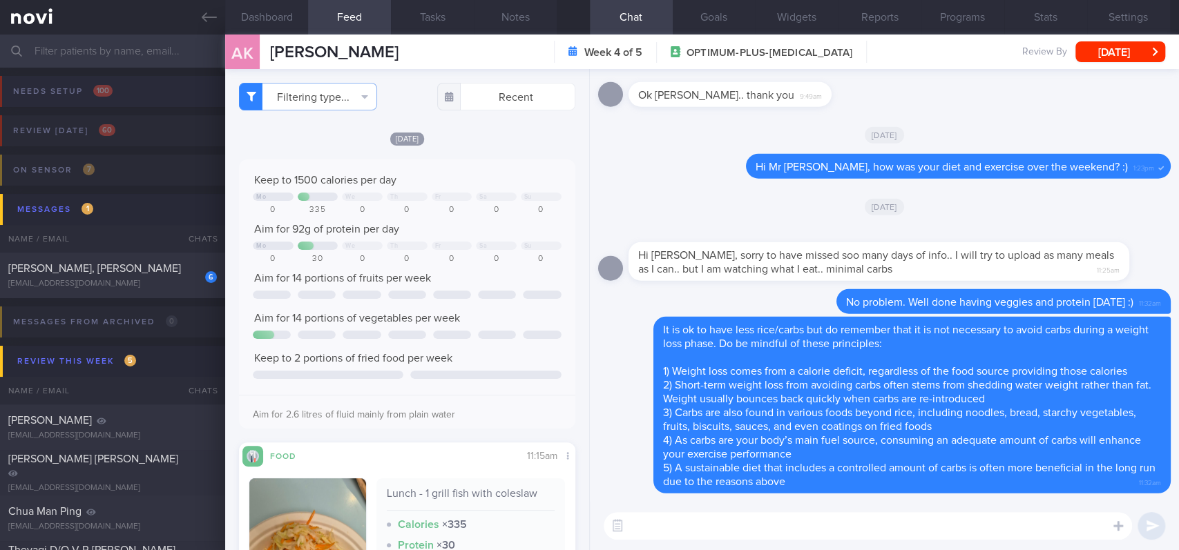
click at [193, 14] on link at bounding box center [112, 17] width 225 height 35
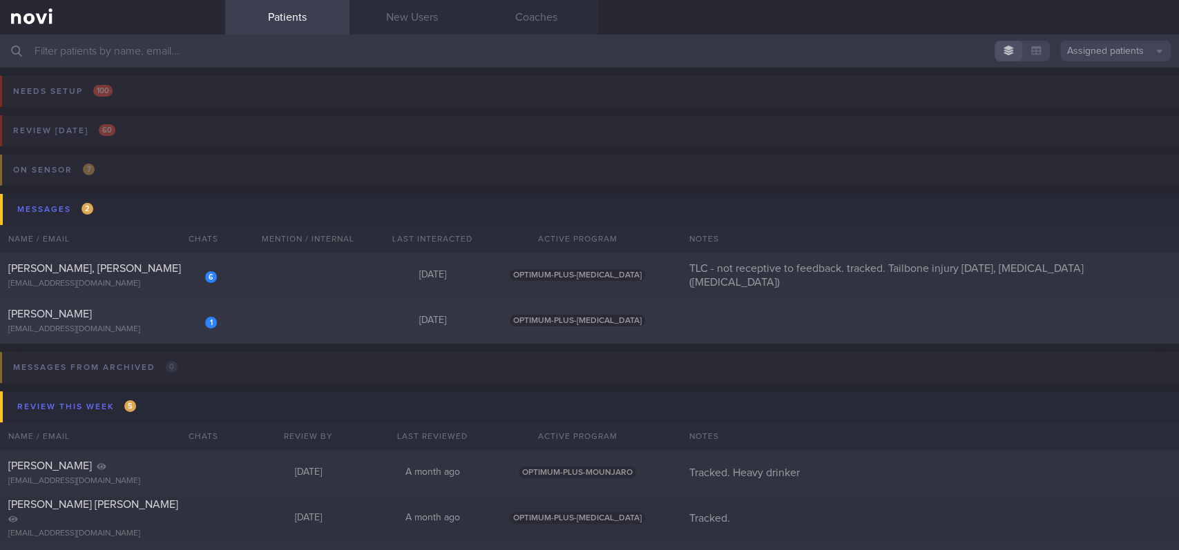
click at [285, 330] on div "1 [PERSON_NAME] [EMAIL_ADDRESS][DOMAIN_NAME] [DATE] OPTIMUM-PLUS-[MEDICAL_DATA]" at bounding box center [589, 321] width 1179 height 46
select select "8"
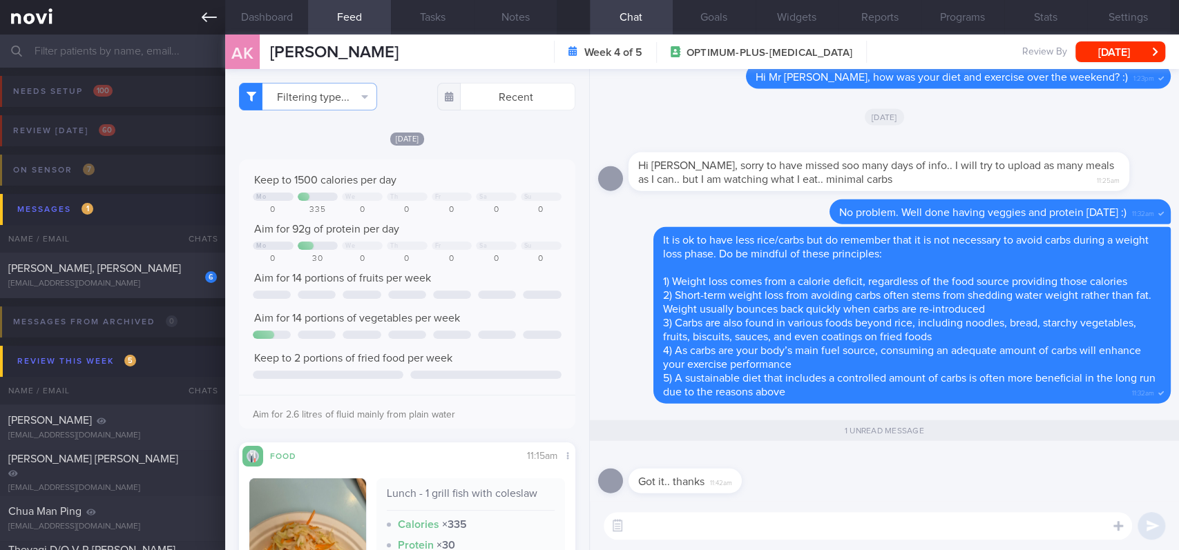
click at [200, 28] on link at bounding box center [112, 17] width 225 height 35
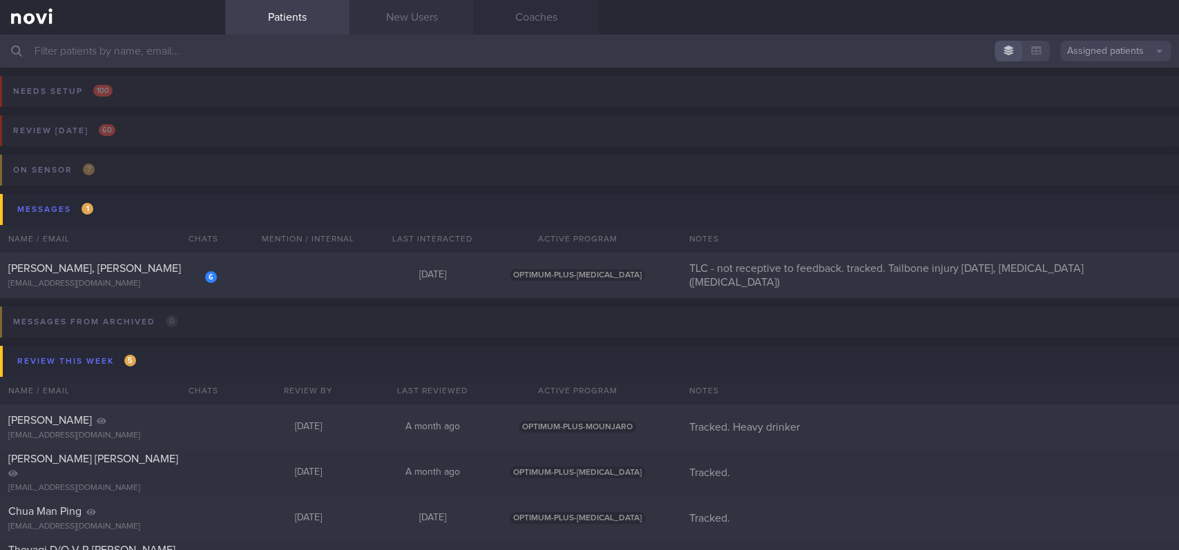
click at [447, 26] on link "New Users" at bounding box center [411, 17] width 124 height 35
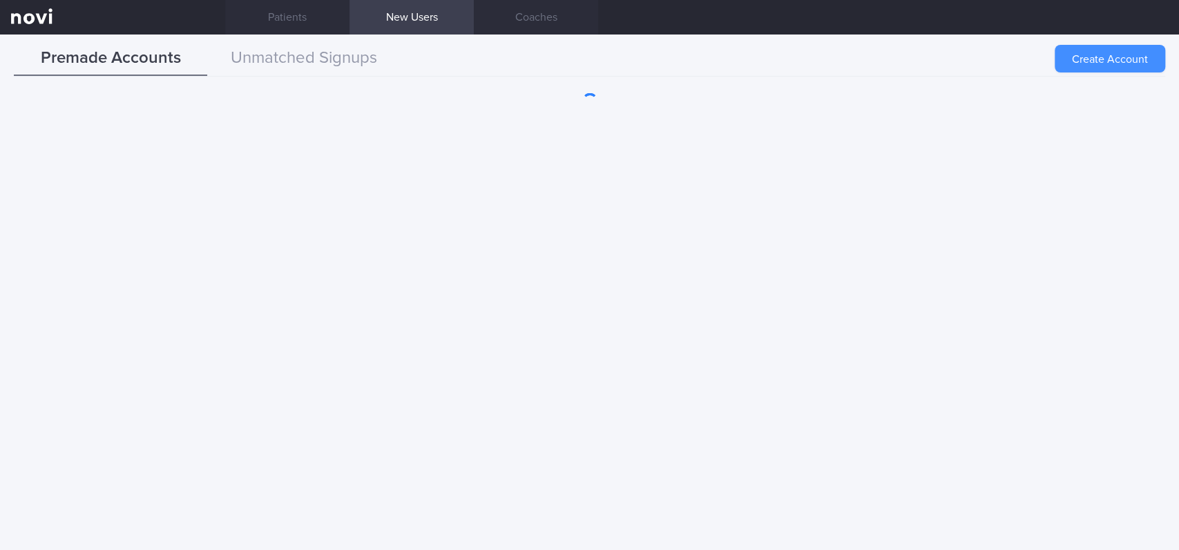
click at [1132, 70] on button "Create Account" at bounding box center [1109, 59] width 110 height 28
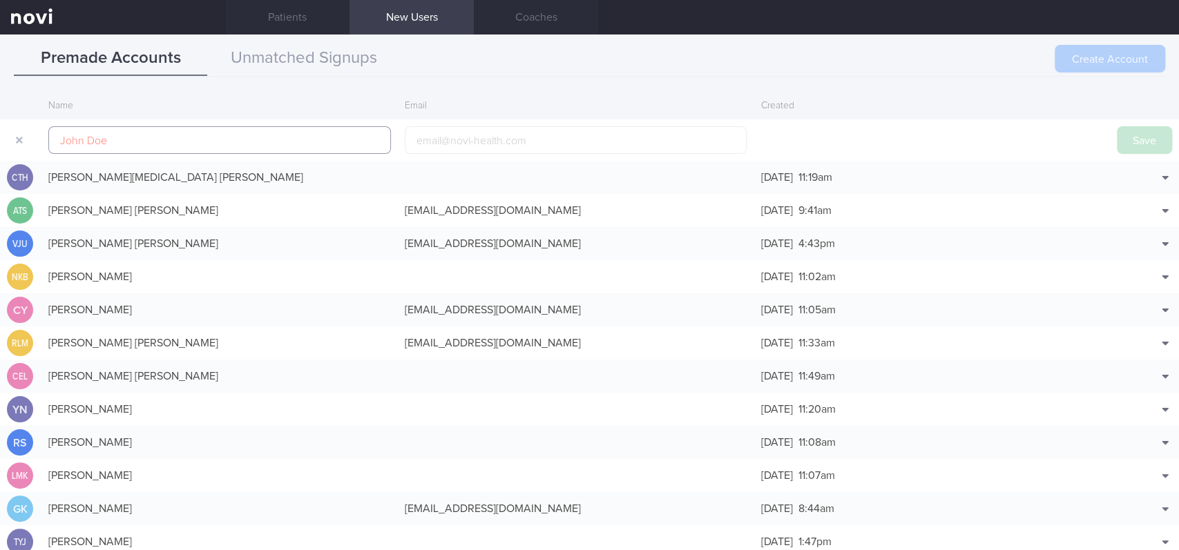
click at [244, 139] on input "text" at bounding box center [219, 140] width 342 height 28
paste input "[PERSON_NAME]"
type input "[PERSON_NAME]"
click at [1122, 144] on button "Save" at bounding box center [1143, 140] width 55 height 28
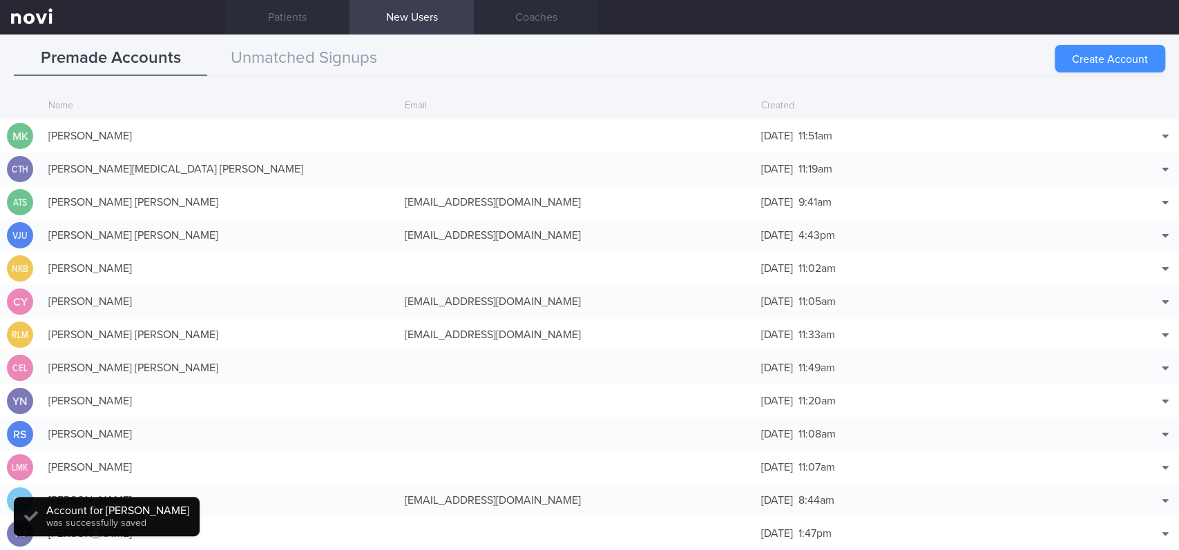
click at [1081, 56] on button "Create Account" at bounding box center [1109, 59] width 110 height 28
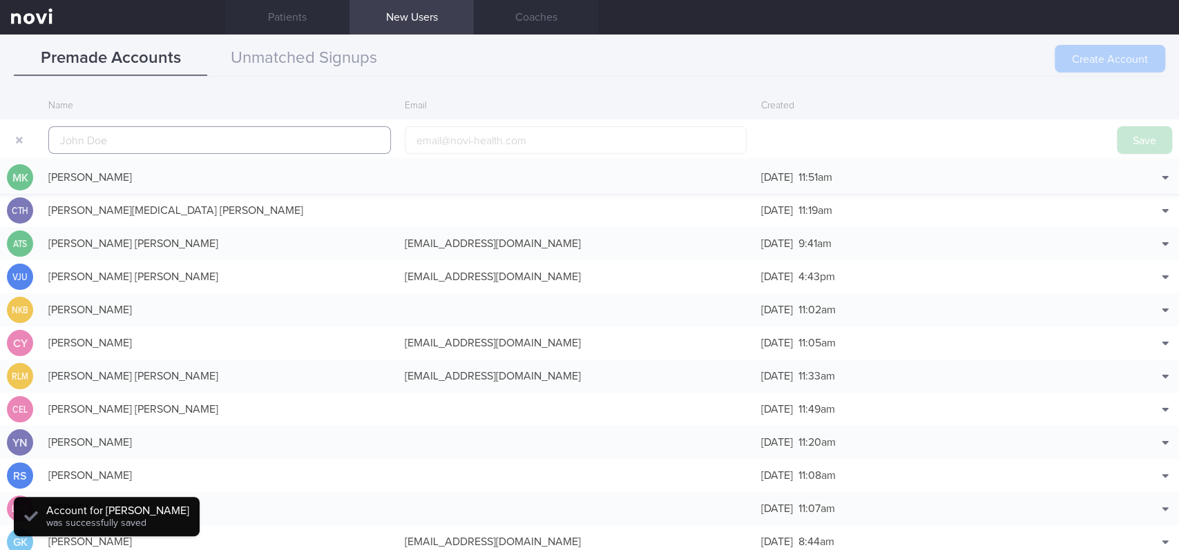
scroll to position [33, 0]
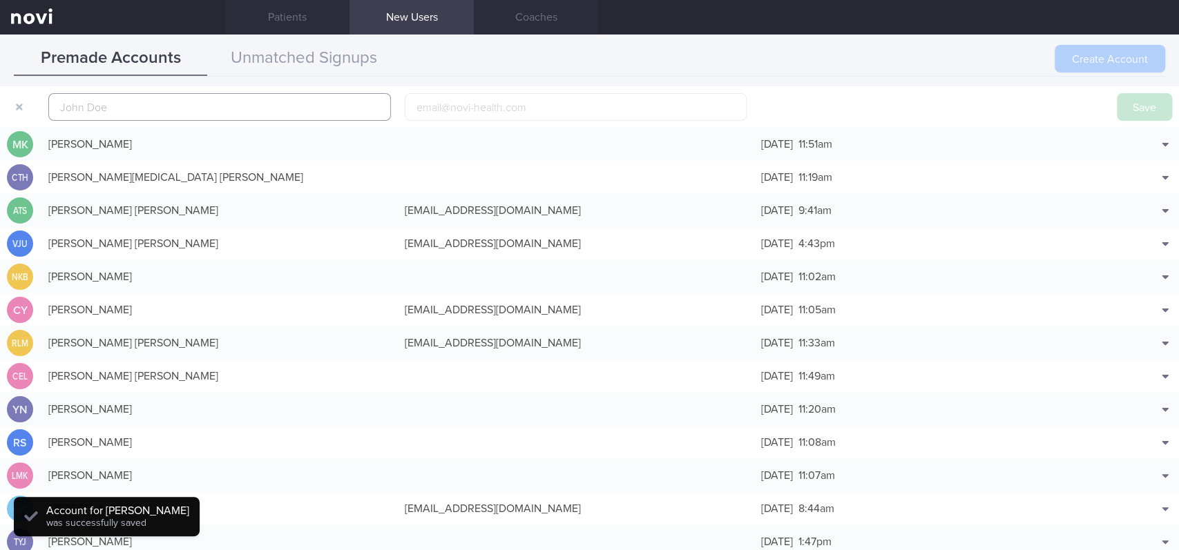
click at [232, 104] on input "text" at bounding box center [219, 107] width 342 height 28
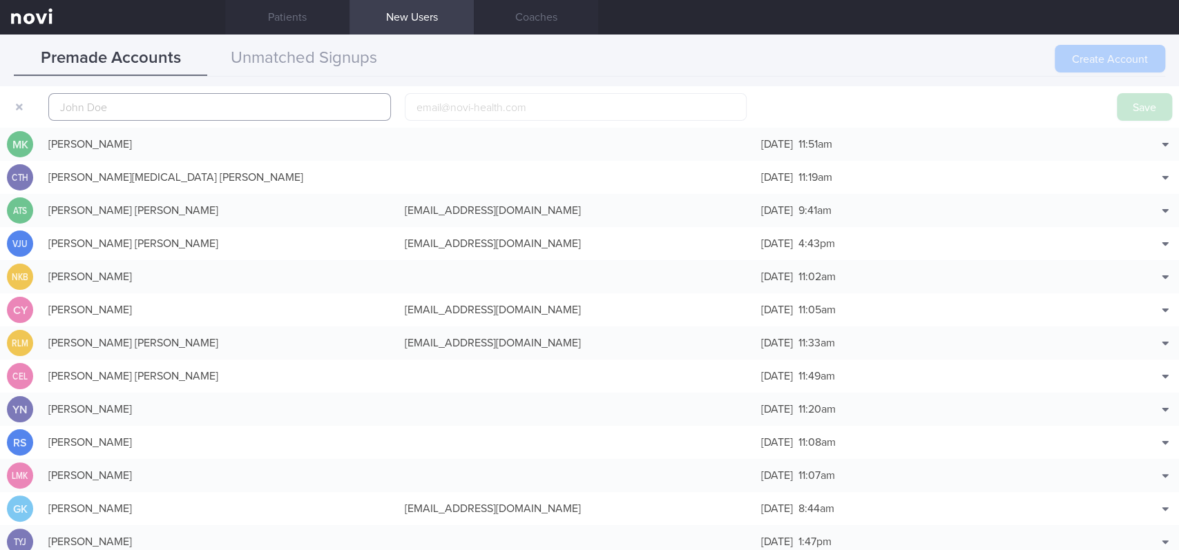
paste input "[PERSON_NAME] See"
type input "[PERSON_NAME] See"
click at [1116, 108] on button "Save" at bounding box center [1143, 107] width 55 height 28
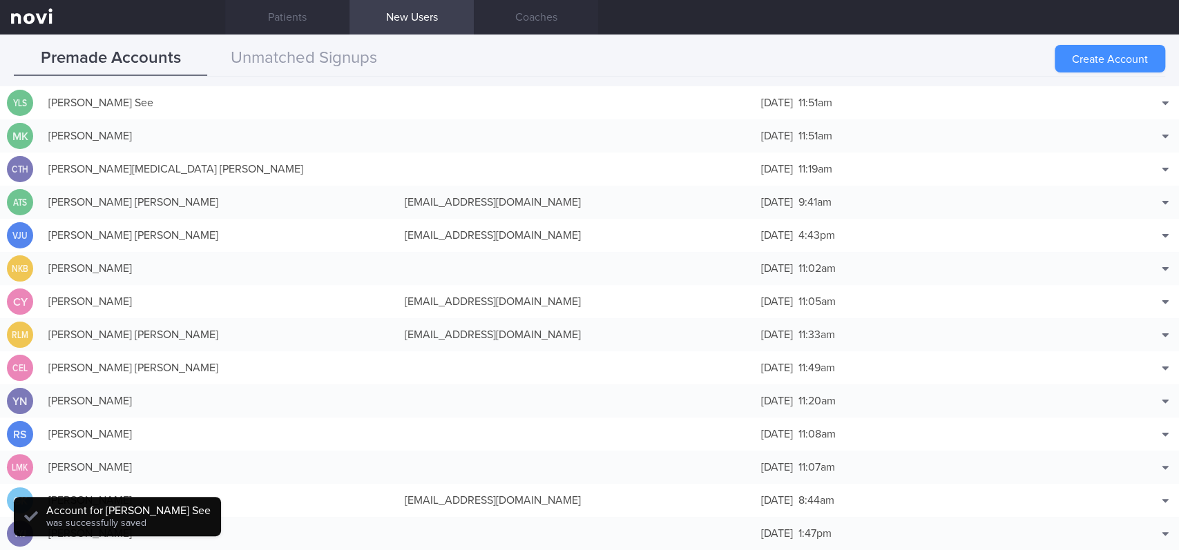
click at [1127, 64] on button "Create Account" at bounding box center [1109, 59] width 110 height 28
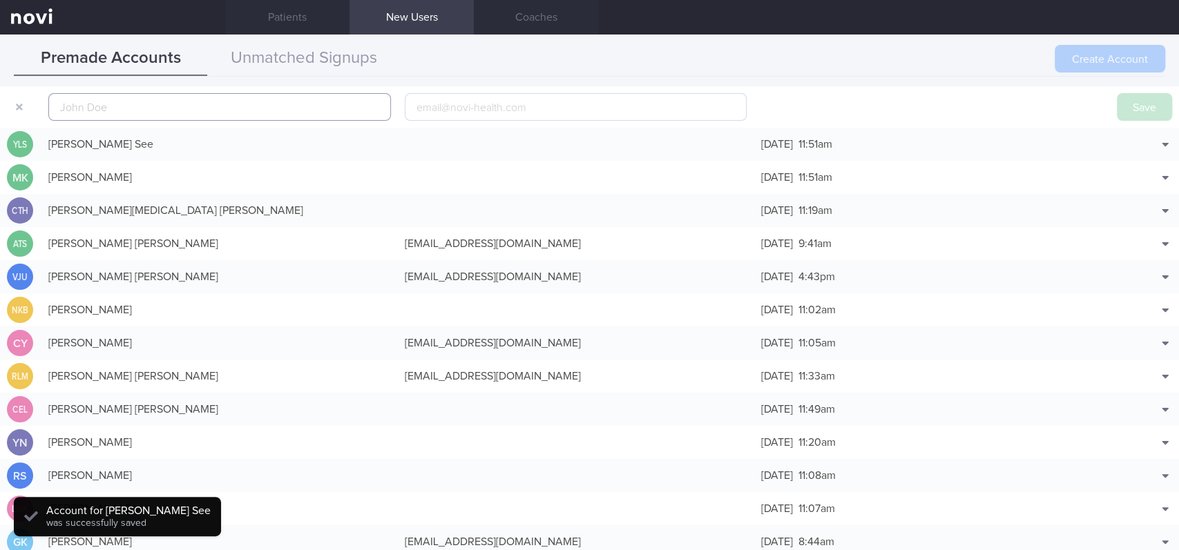
scroll to position [43, 0]
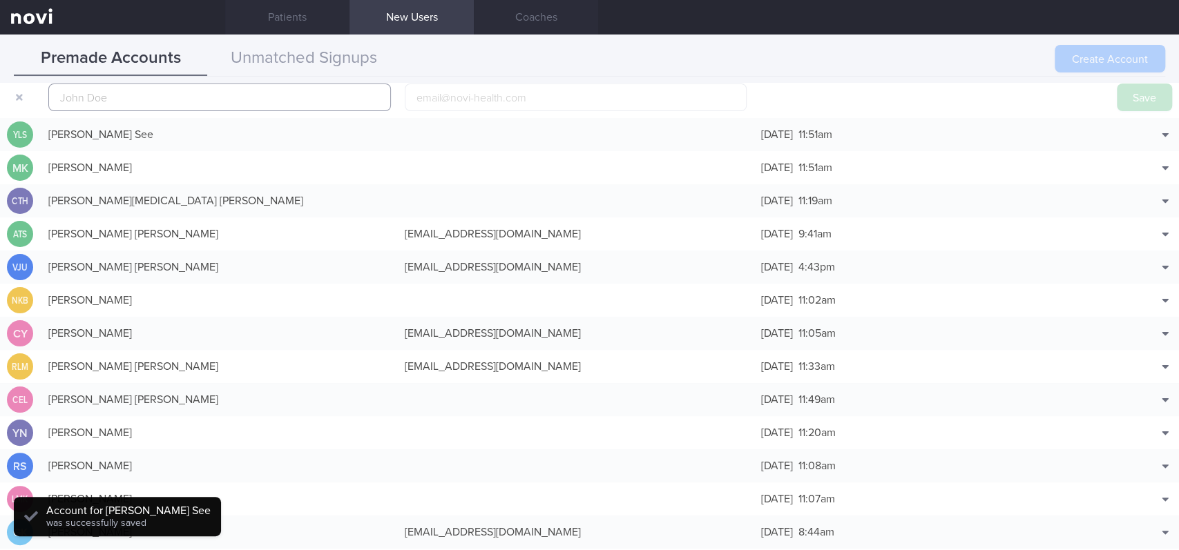
click at [276, 108] on input "text" at bounding box center [219, 98] width 342 height 28
paste input "[PERSON_NAME]"
type input "[PERSON_NAME]"
click at [1134, 87] on button "Save" at bounding box center [1143, 98] width 55 height 28
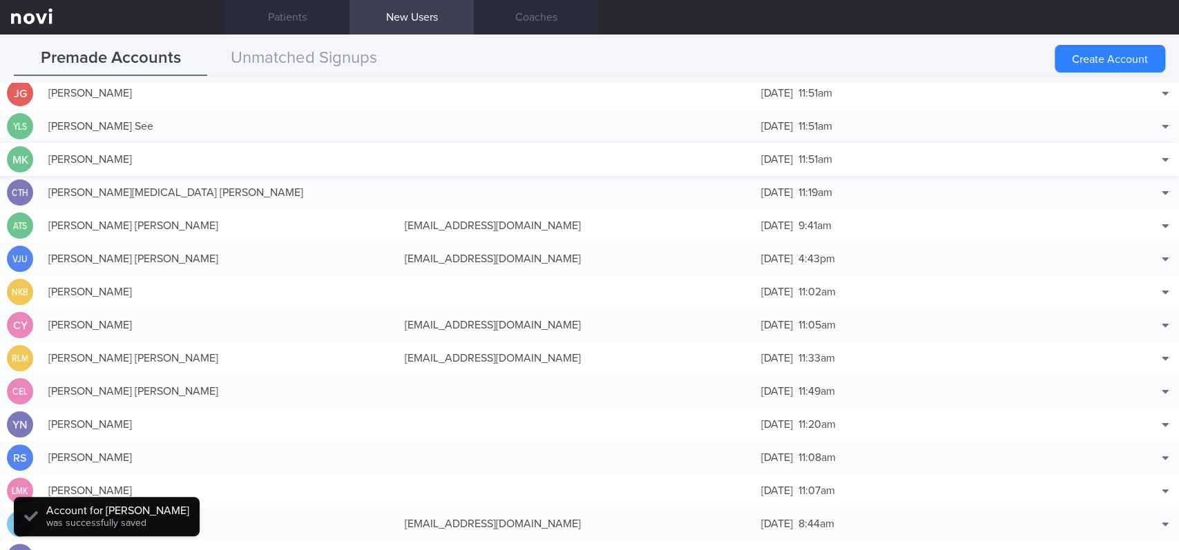
scroll to position [34, 0]
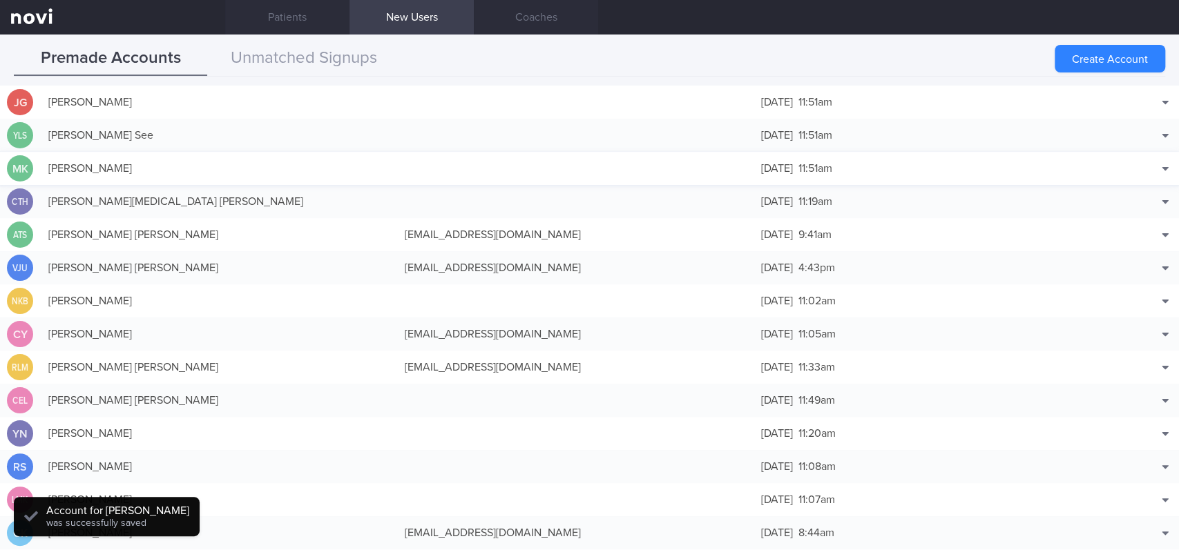
click at [233, 180] on div "[PERSON_NAME]" at bounding box center [219, 169] width 356 height 28
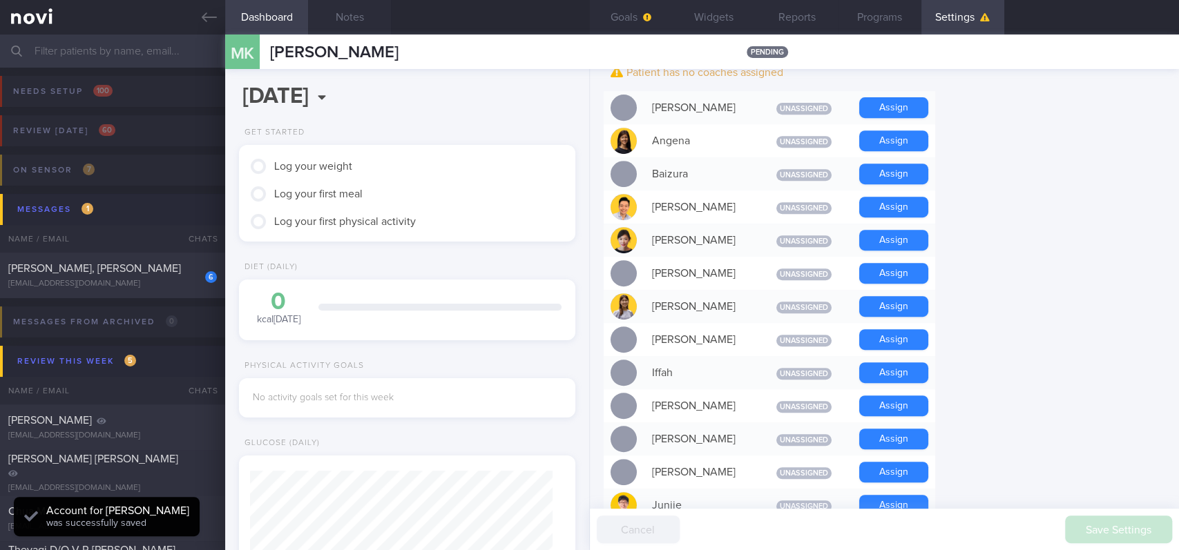
scroll to position [460, 0]
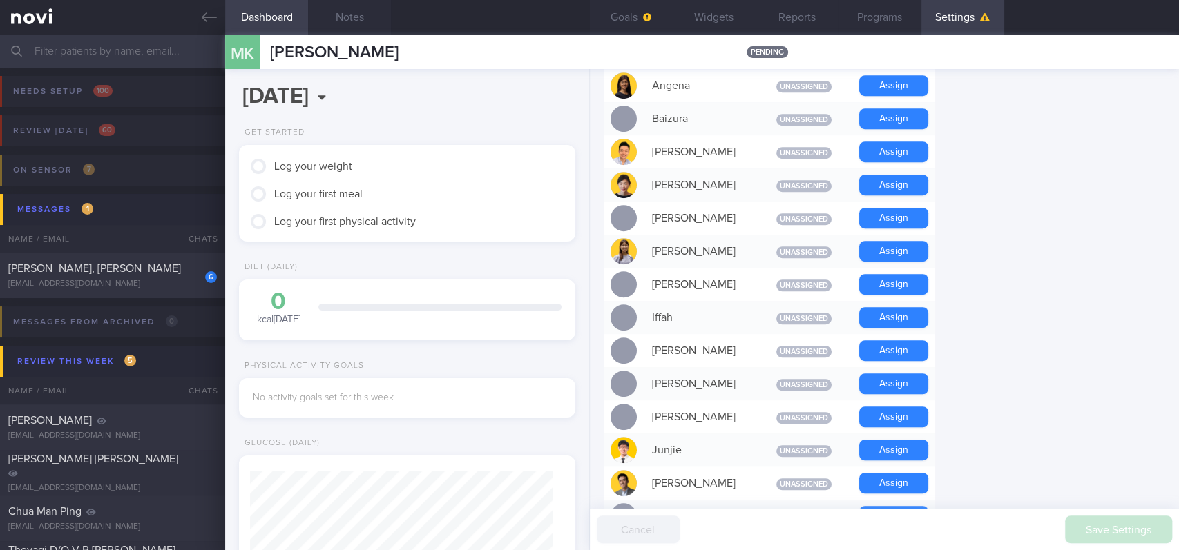
click at [886, 395] on div "Assign" at bounding box center [893, 383] width 83 height 33
click at [891, 386] on button "Assign" at bounding box center [893, 384] width 69 height 21
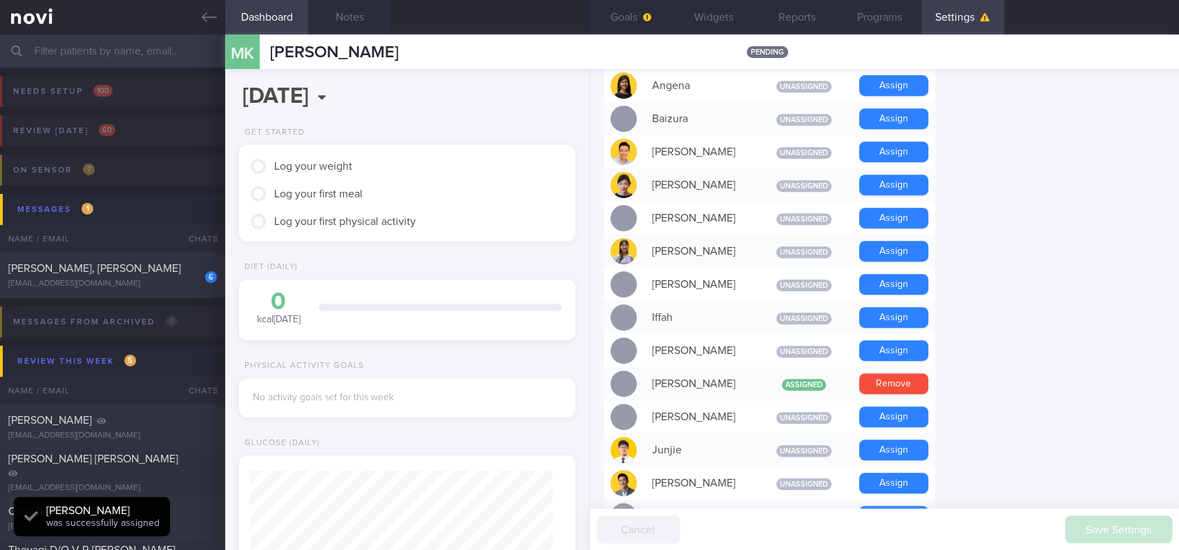
scroll to position [523, 0]
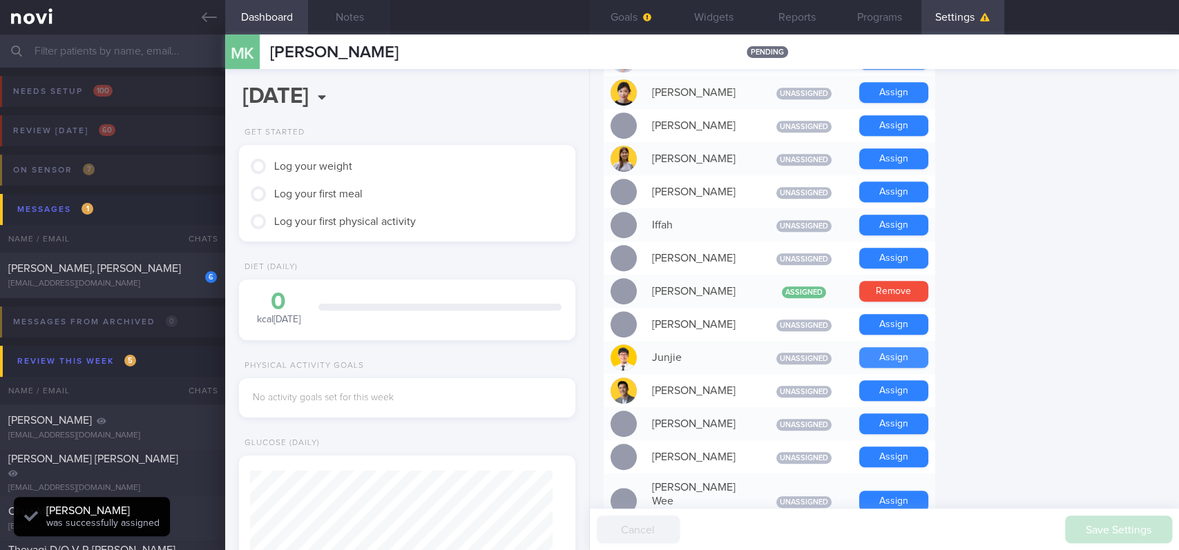
click at [897, 359] on button "Assign" at bounding box center [893, 357] width 69 height 21
click at [350, 14] on button "Notes" at bounding box center [349, 17] width 83 height 35
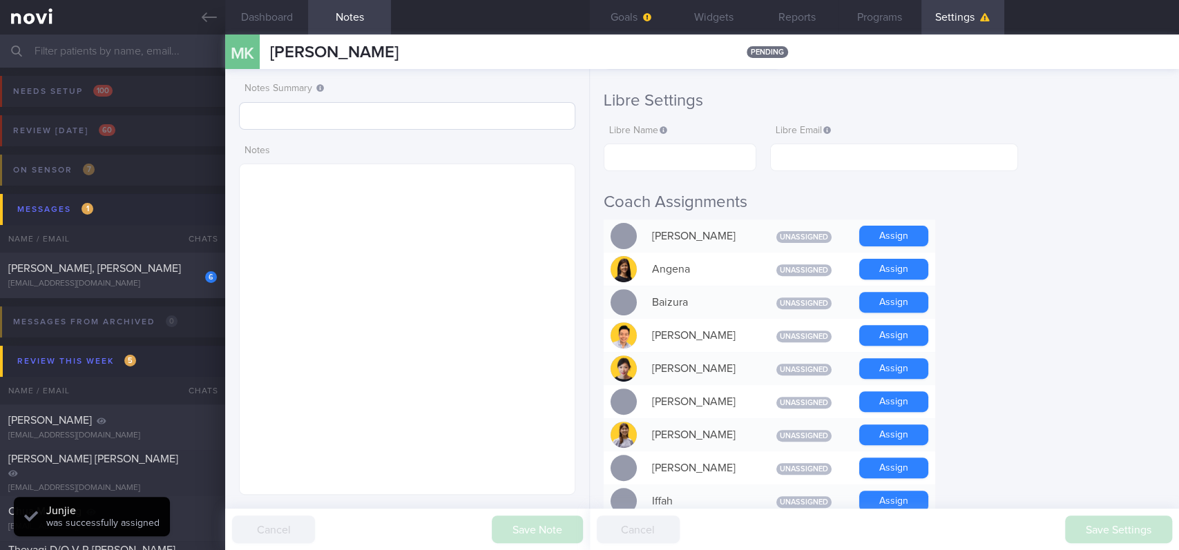
scroll to position [151, 302]
click at [327, 108] on input "text" at bounding box center [407, 116] width 336 height 28
type input "tracked"
click at [532, 524] on button "Save Note" at bounding box center [537, 530] width 91 height 28
click at [652, 21] on button "Goals" at bounding box center [631, 17] width 83 height 35
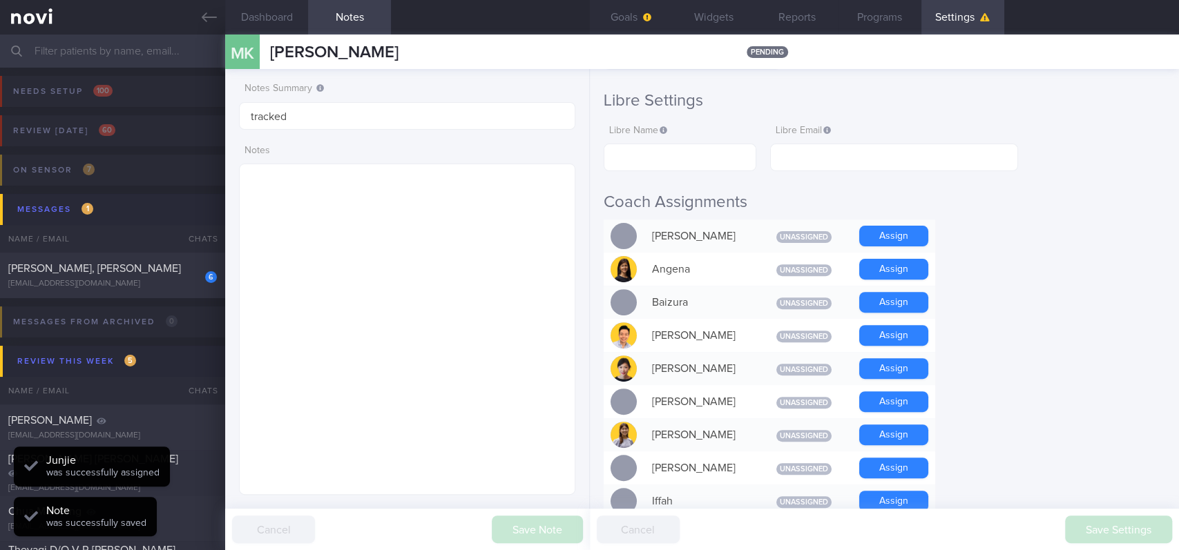
select select "8"
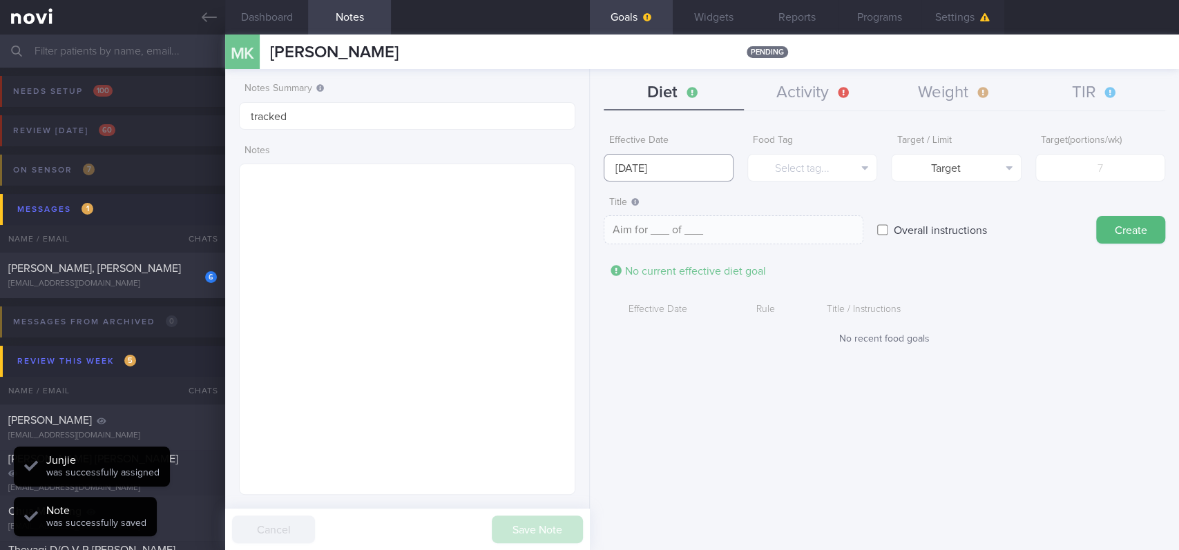
click at [677, 163] on input "[DATE]" at bounding box center [668, 168] width 130 height 28
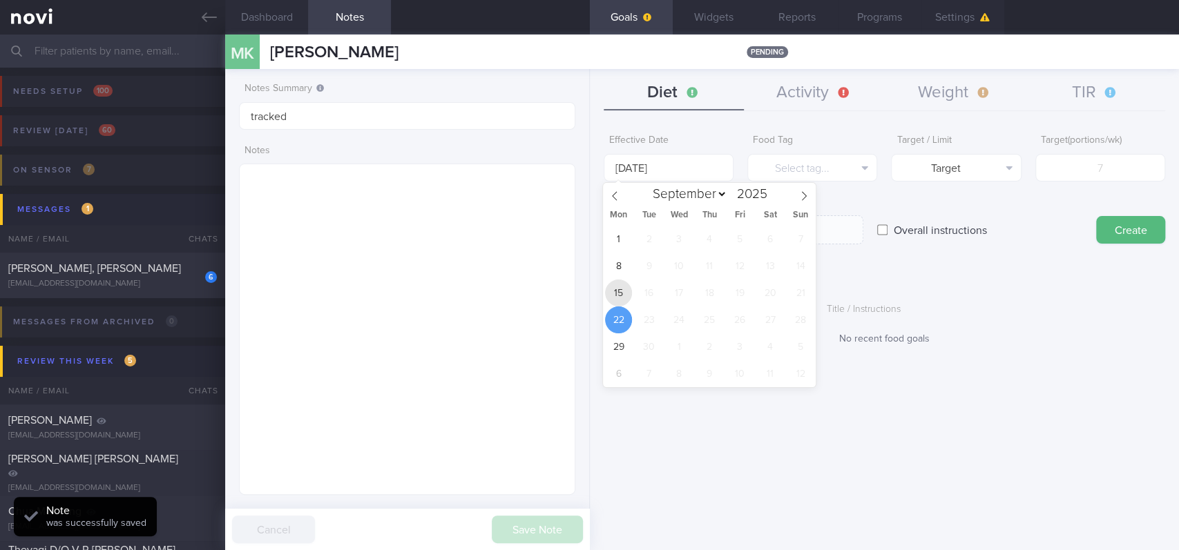
click at [617, 290] on span "15" at bounding box center [618, 293] width 27 height 27
type input "[DATE]"
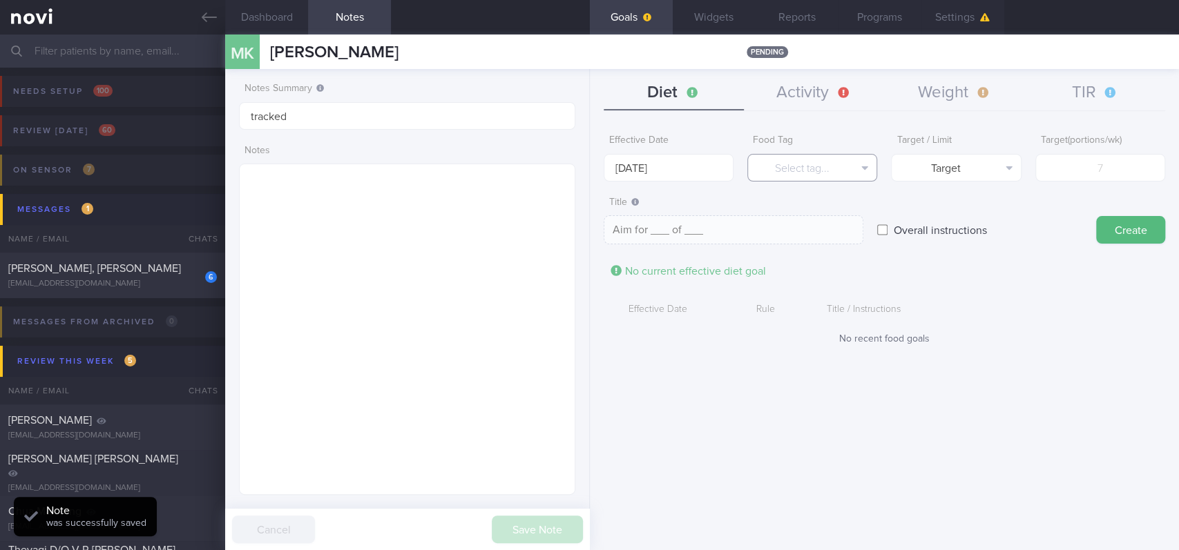
click at [830, 155] on button "Select tag..." at bounding box center [812, 168] width 130 height 28
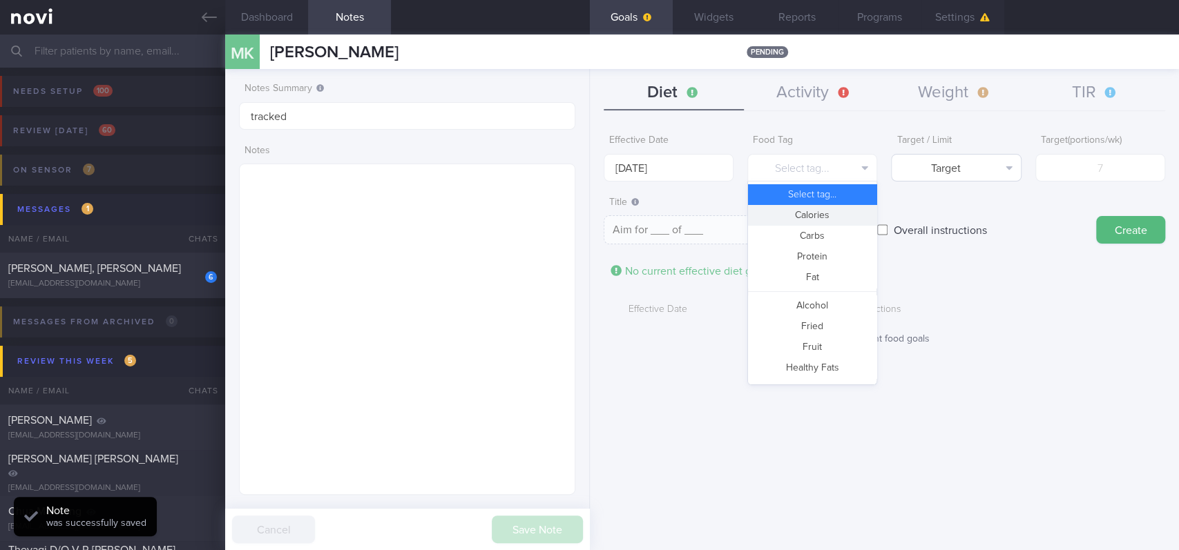
drag, startPoint x: 815, startPoint y: 217, endPoint x: 966, endPoint y: 157, distance: 162.7
click at [819, 213] on button "Calories" at bounding box center [812, 215] width 128 height 21
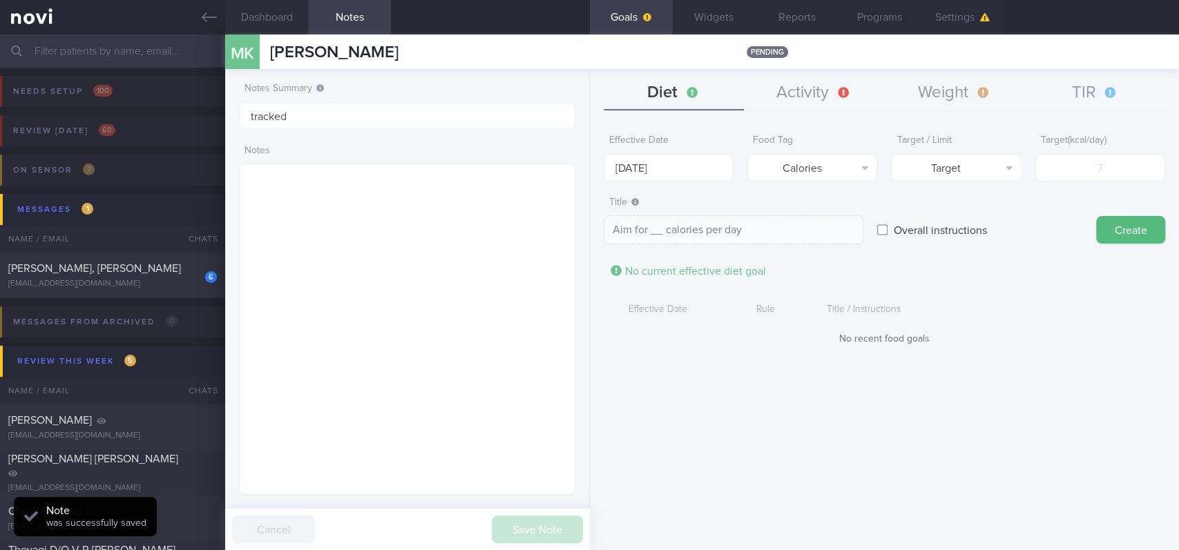
click at [989, 149] on div "Target / Limit Target Target Limit" at bounding box center [956, 155] width 130 height 54
click at [982, 165] on button "Target" at bounding box center [956, 168] width 130 height 28
click at [965, 215] on button "Limit" at bounding box center [955, 215] width 128 height 21
type textarea "Keep to __ calories per day"
click at [1114, 152] on div "Limit ( kcal/day )" at bounding box center [1100, 155] width 130 height 54
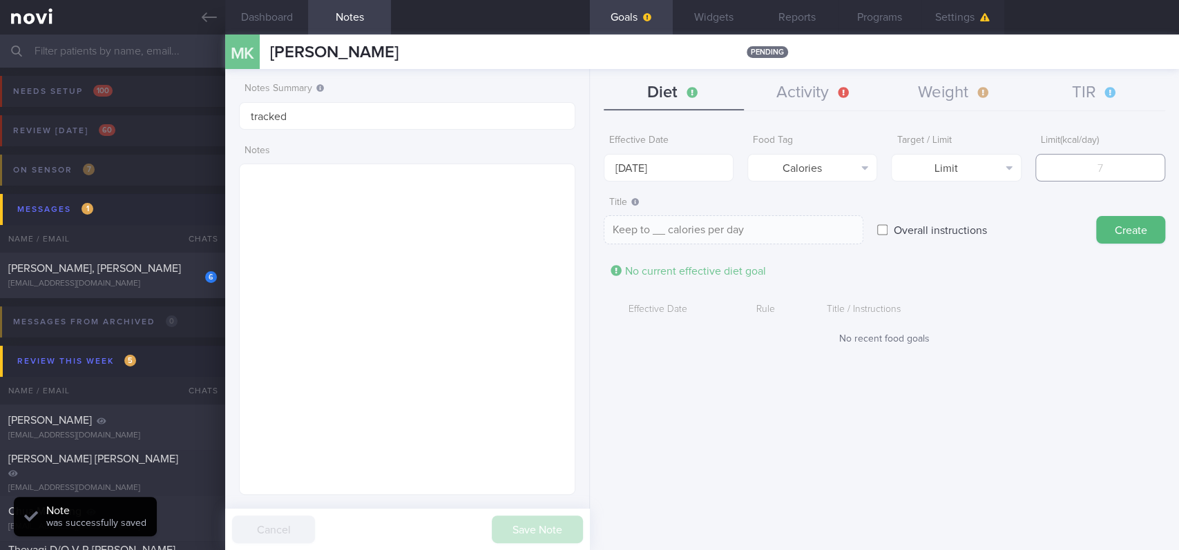
click at [1099, 173] on input "number" at bounding box center [1100, 168] width 130 height 28
type input "1"
type textarea "Keep to 1 calories per day"
type input "15"
type textarea "Keep to 15 calories per day"
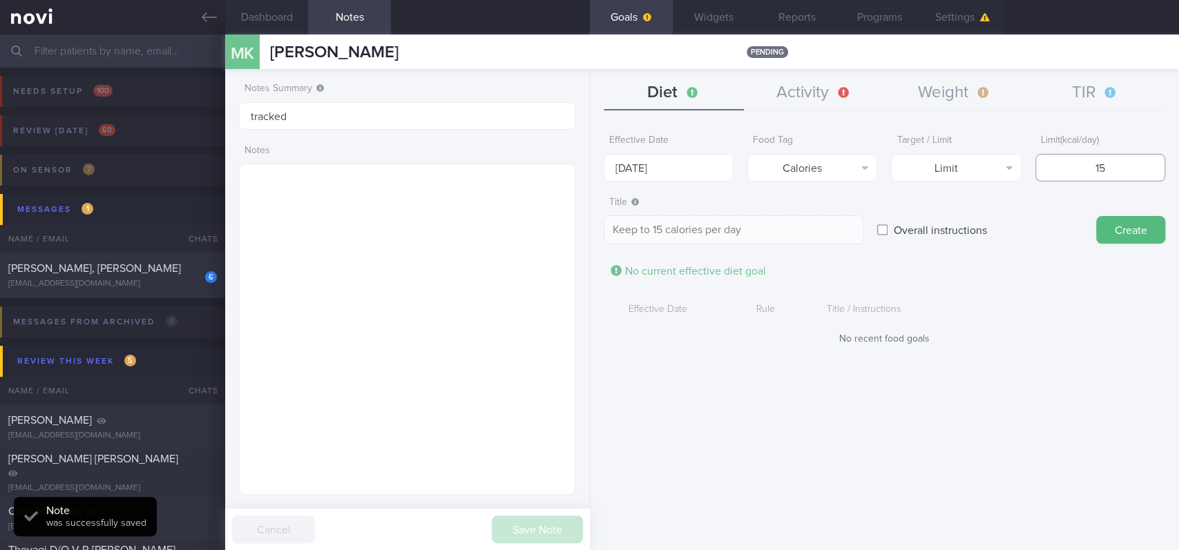
type input "150"
type textarea "Keep to 150 calories per day"
type input "1500"
type textarea "Keep to 1500 calories per day"
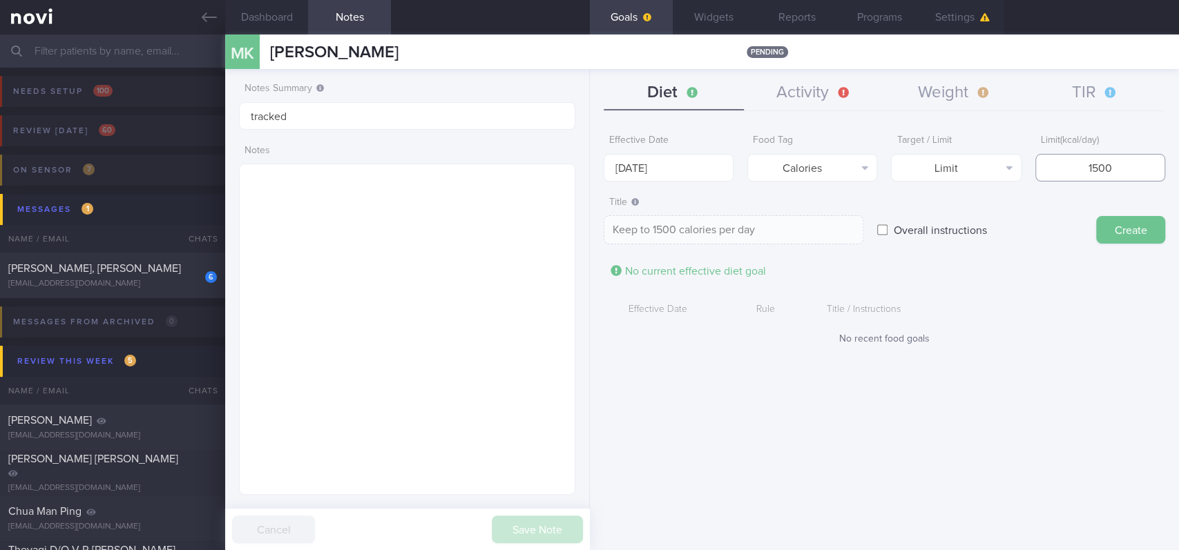
type input "1500"
click at [1127, 217] on button "Create" at bounding box center [1130, 230] width 69 height 28
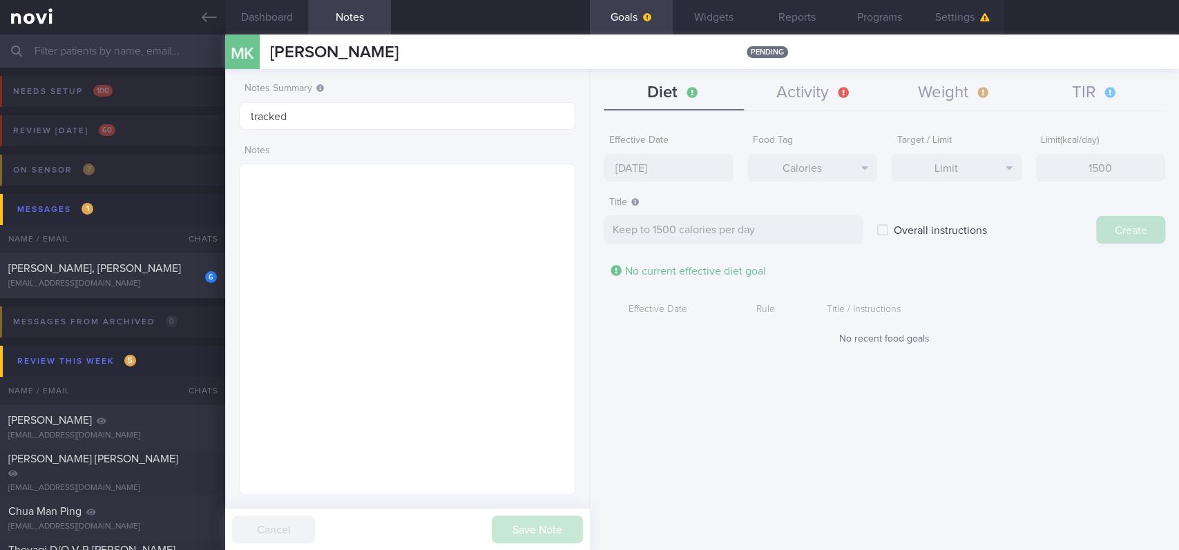
type input "[DATE]"
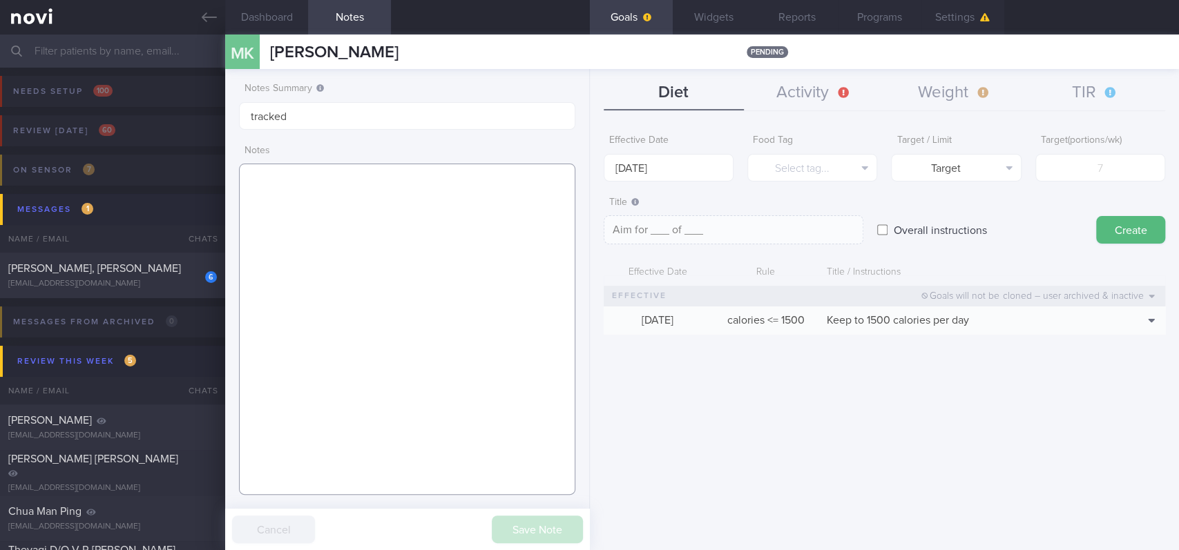
click at [351, 273] on textarea at bounding box center [407, 329] width 336 height 331
click at [829, 169] on button "Select tag..." at bounding box center [812, 168] width 130 height 28
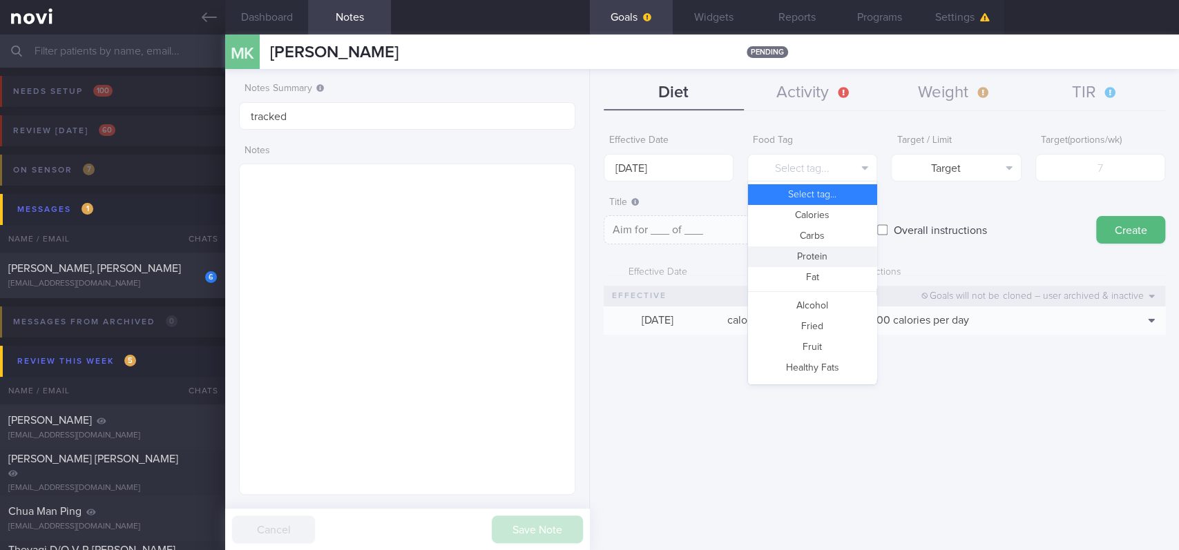
click at [820, 251] on button "Protein" at bounding box center [812, 256] width 128 height 21
type textarea "Aim for __g of protein per day"
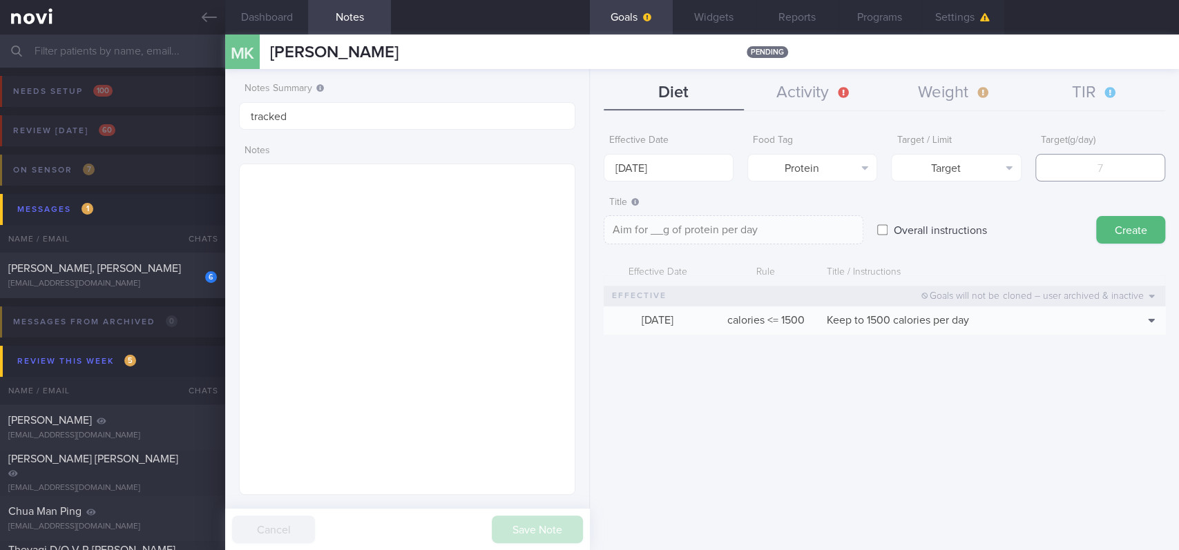
click at [1142, 167] on input "number" at bounding box center [1100, 168] width 130 height 28
type input "0"
type textarea "Aim for 0g of protein per day"
type textarea "Aim for __g of protein per day"
type input "9"
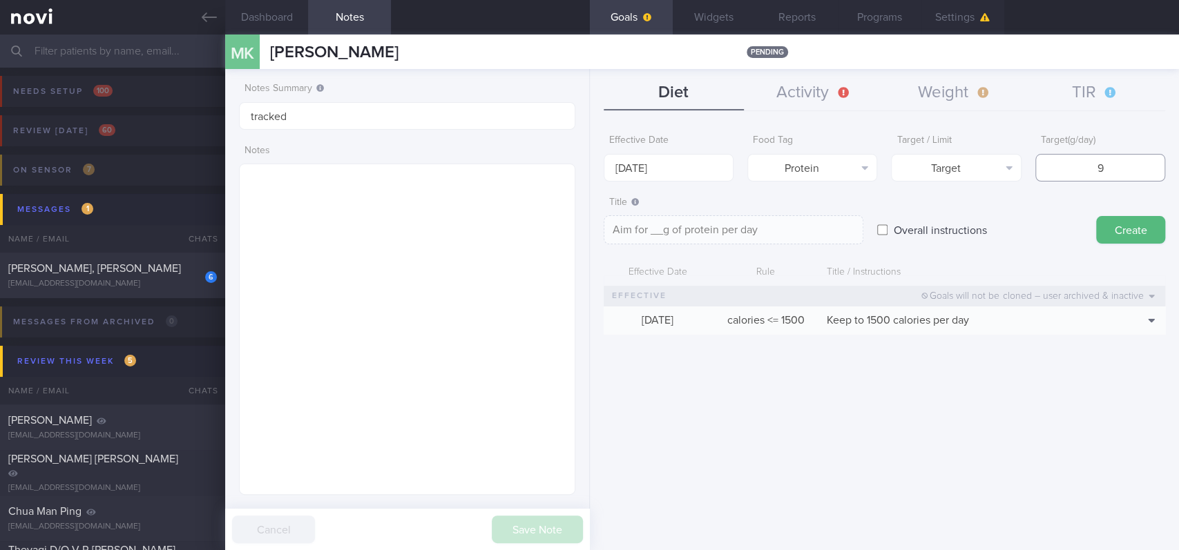
type textarea "Aim for 9g of protein per day"
type input "90"
type textarea "Aim for 90g of protein per day"
type input "90"
click at [709, 162] on input "[DATE]" at bounding box center [668, 168] width 130 height 28
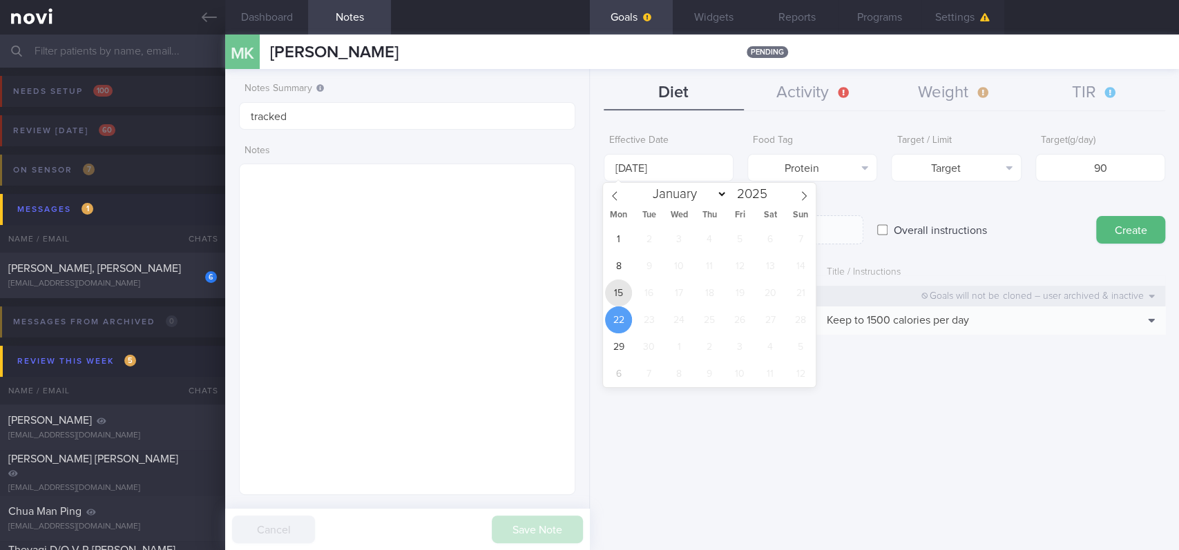
click at [623, 284] on span "15" at bounding box center [618, 293] width 27 height 27
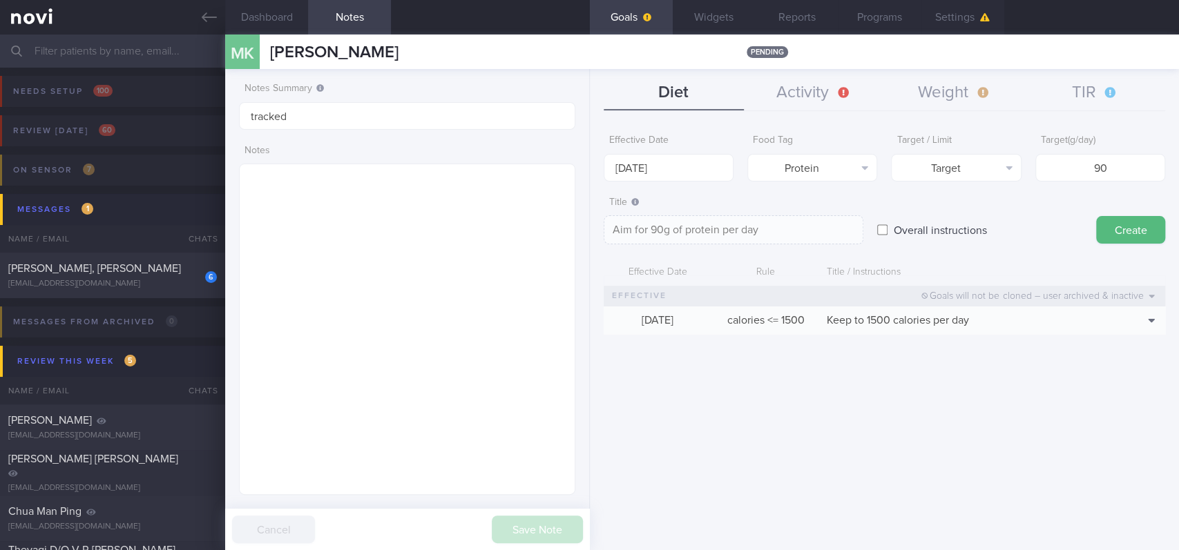
click at [1152, 212] on div "Create" at bounding box center [1130, 217] width 69 height 54
click at [1143, 225] on button "Create" at bounding box center [1130, 230] width 69 height 28
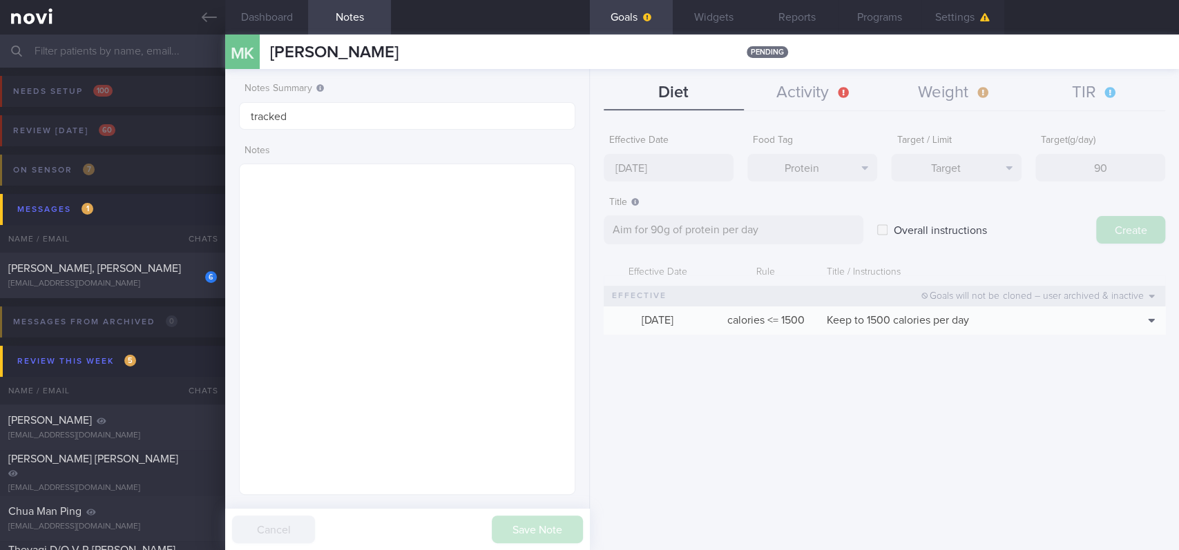
type input "[DATE]"
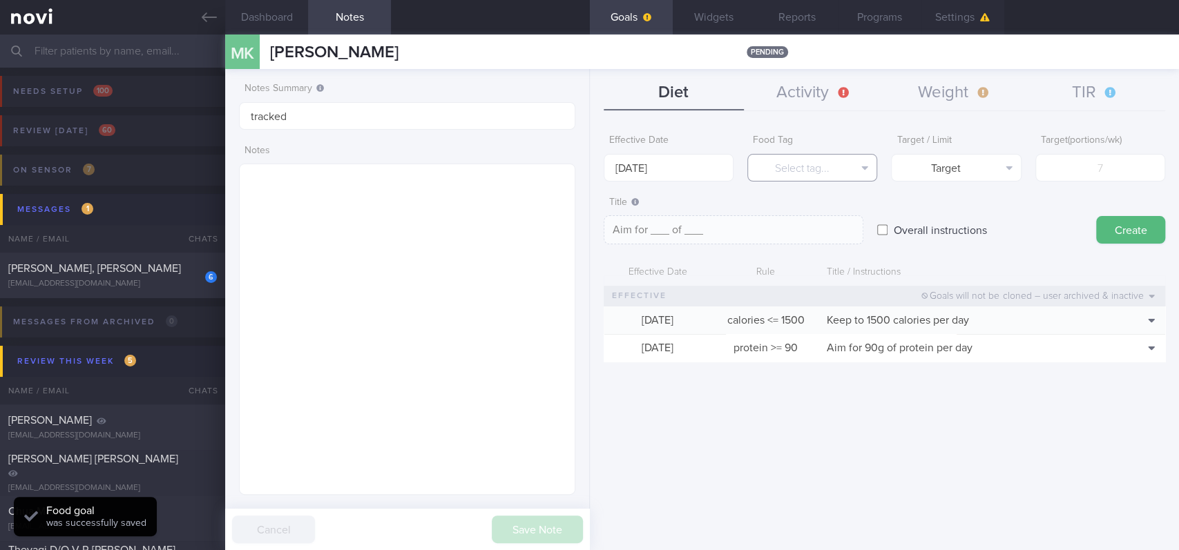
drag, startPoint x: 811, startPoint y: 162, endPoint x: 817, endPoint y: 224, distance: 62.4
click at [812, 162] on button "Select tag..." at bounding box center [812, 168] width 130 height 28
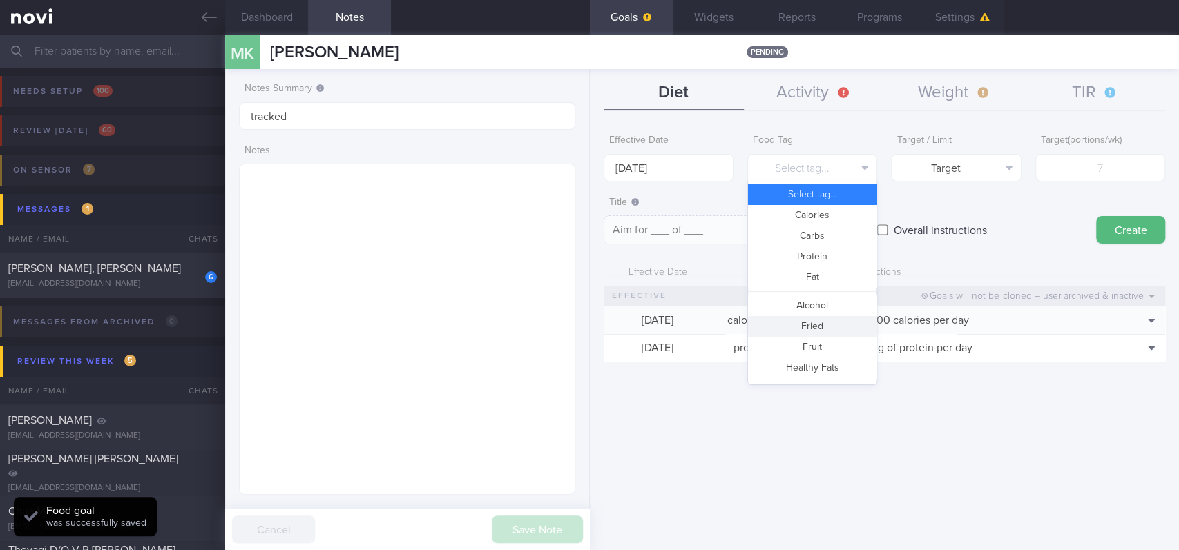
click at [816, 334] on button "Fried" at bounding box center [812, 326] width 128 height 21
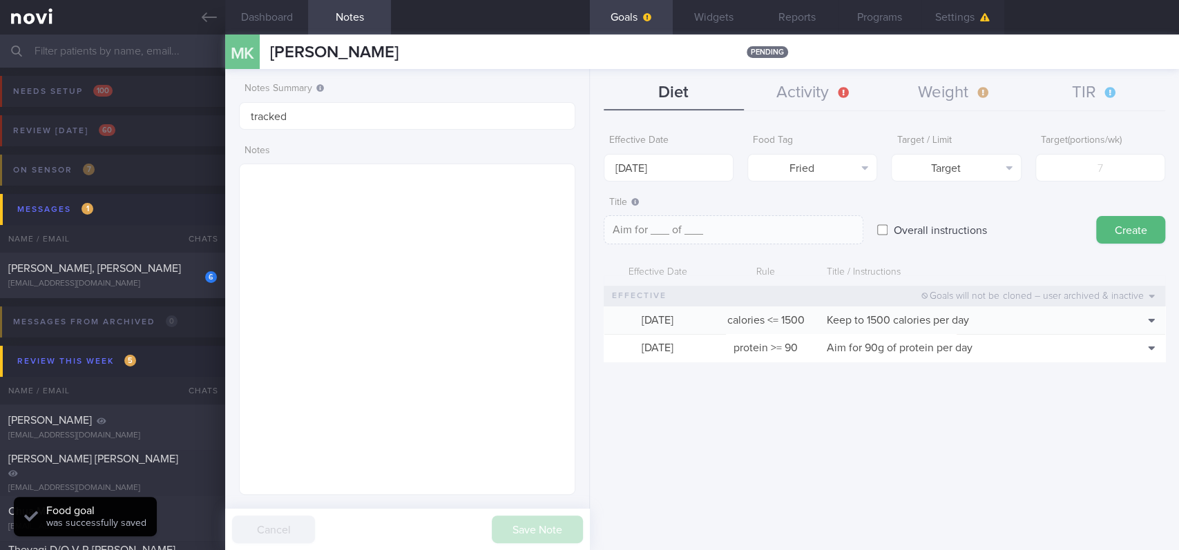
type textarea "Aim for __ portions of fried food per week"
click at [1086, 174] on input "number" at bounding box center [1100, 168] width 130 height 28
type input "2"
type textarea "Aim for 2 portions of fried food per week"
type input "2"
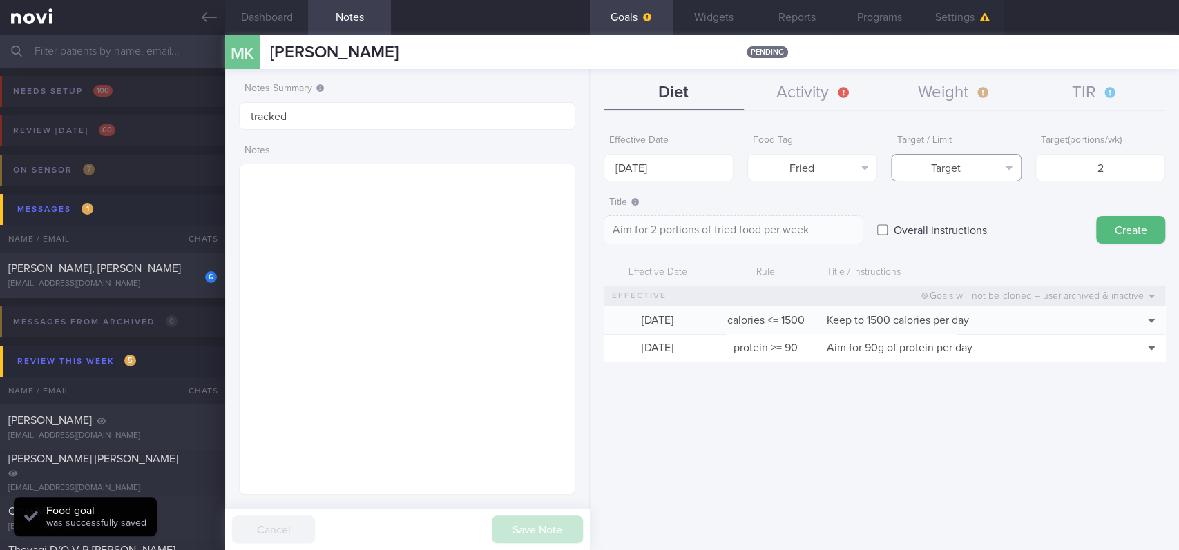
click at [1016, 159] on button "Target" at bounding box center [956, 168] width 130 height 28
click at [980, 217] on button "Limit" at bounding box center [955, 215] width 128 height 21
type textarea "Keep to 2 portions of fried food per week"
click at [632, 156] on input "[DATE]" at bounding box center [668, 168] width 130 height 28
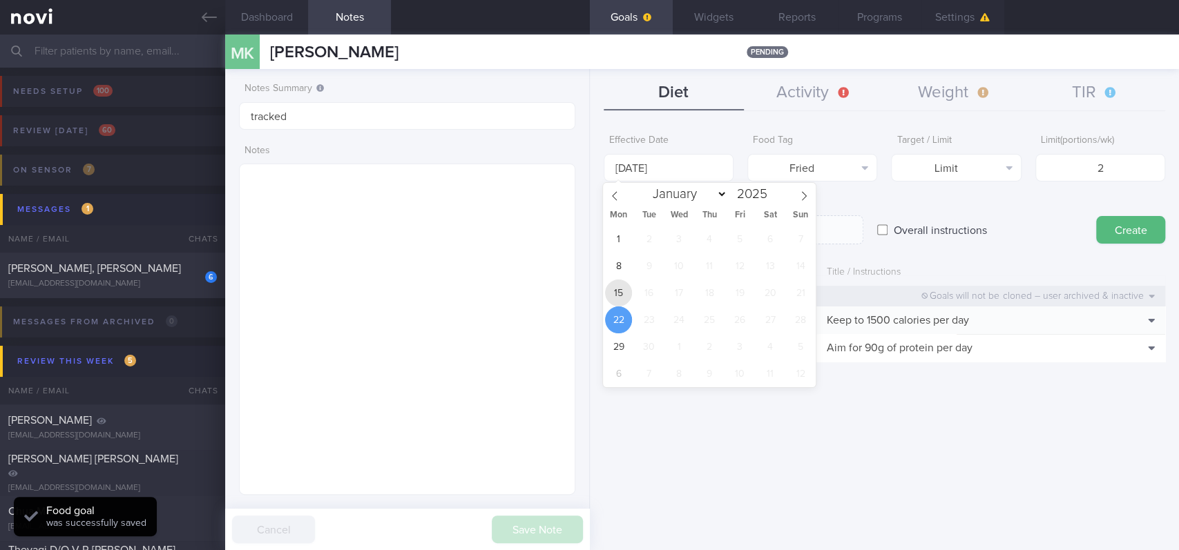
click at [619, 293] on span "15" at bounding box center [618, 293] width 27 height 27
type input "[DATE]"
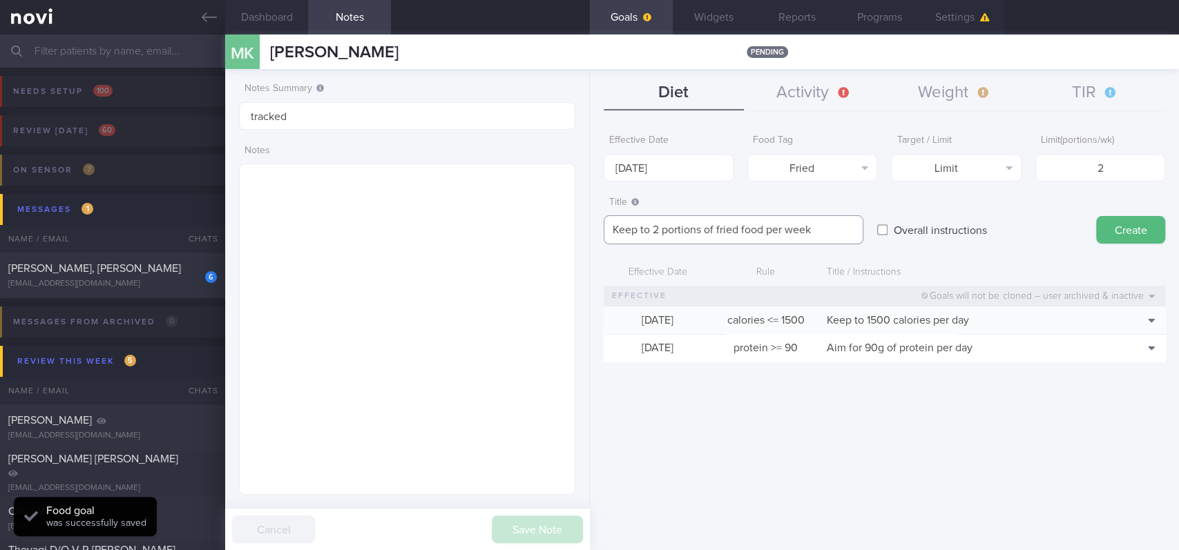
click at [737, 228] on textarea "Keep to 2 portions of fried food per week" at bounding box center [733, 229] width 260 height 29
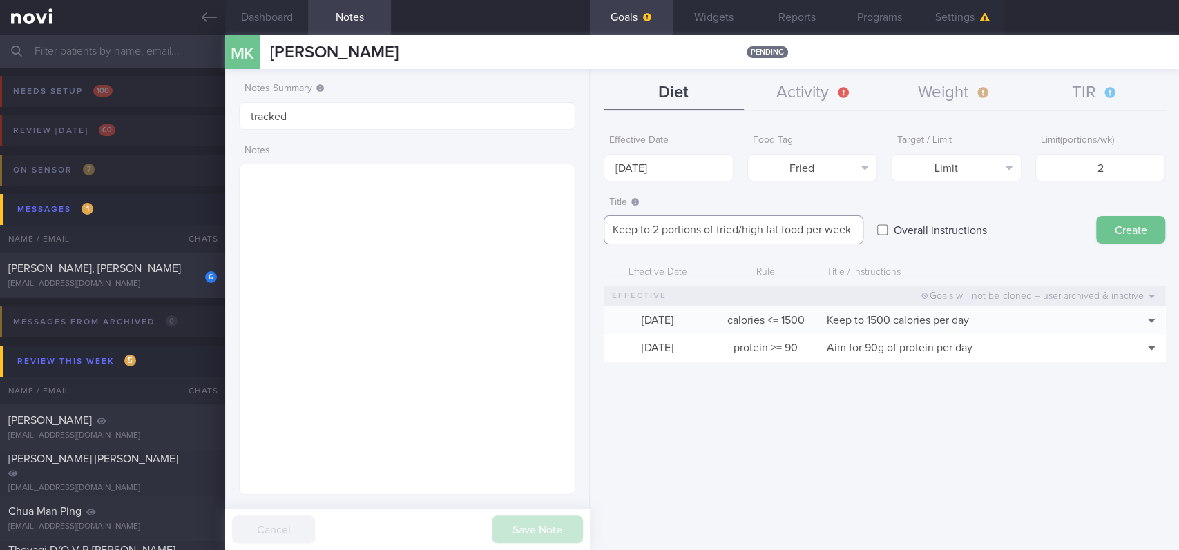
type textarea "Keep to 2 portions of fried/high fat food per week"
click at [1140, 235] on button "Create" at bounding box center [1130, 230] width 69 height 28
type input "[DATE]"
type textarea "Aim for ___ of ___"
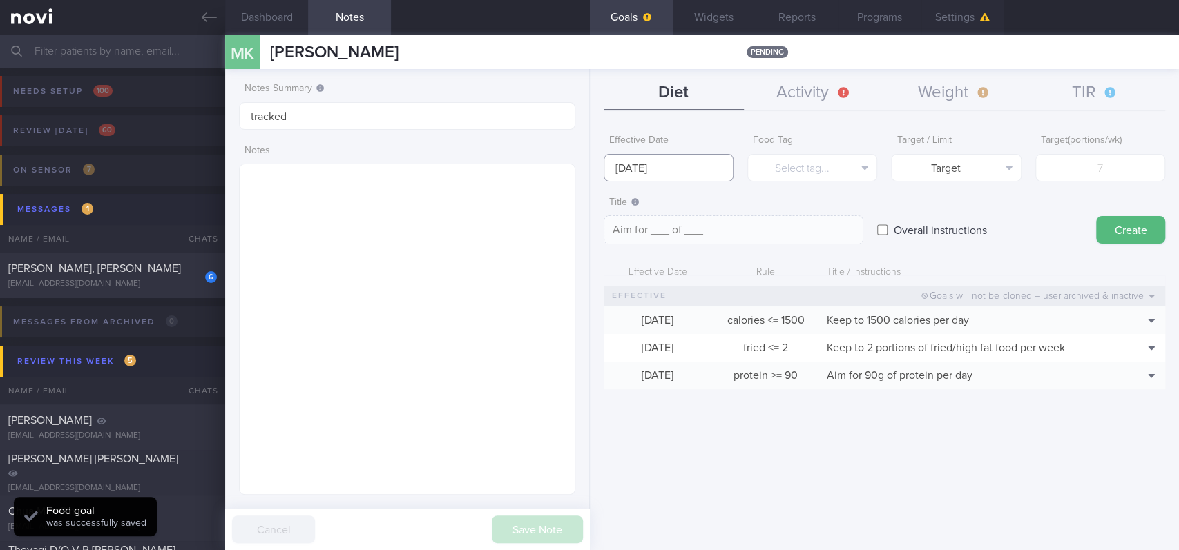
click at [692, 171] on input "[DATE]" at bounding box center [668, 168] width 130 height 28
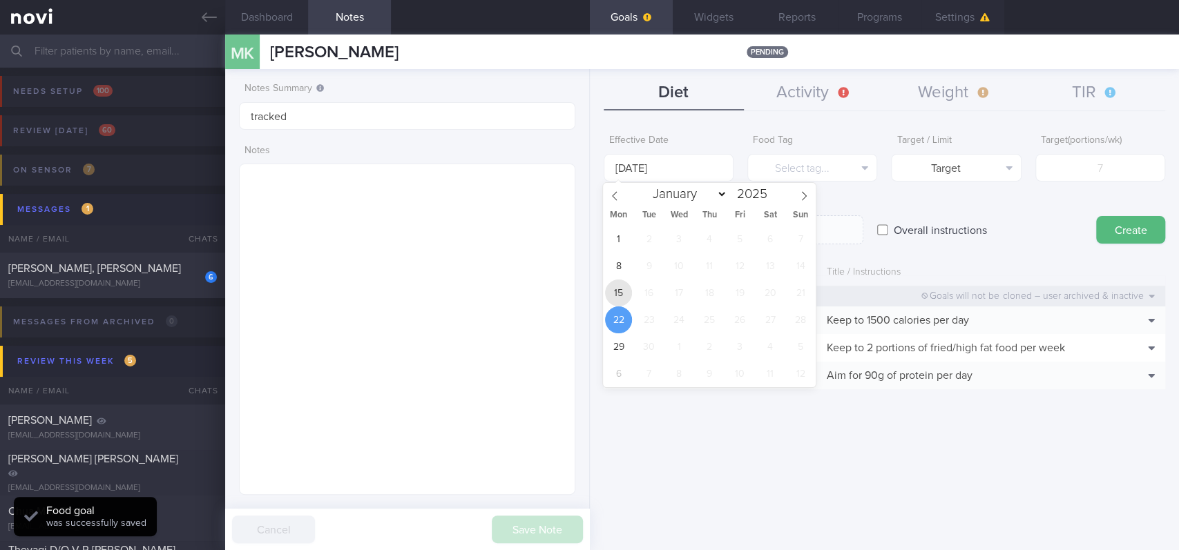
click at [617, 290] on span "15" at bounding box center [618, 293] width 27 height 27
type input "[DATE]"
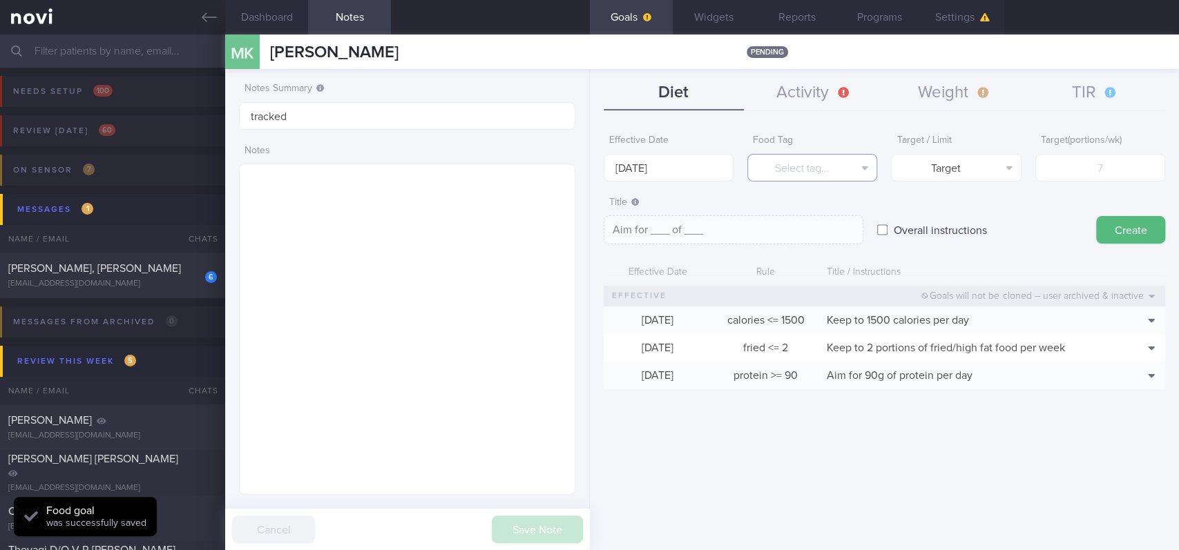
click at [819, 164] on button "Select tag..." at bounding box center [812, 168] width 130 height 28
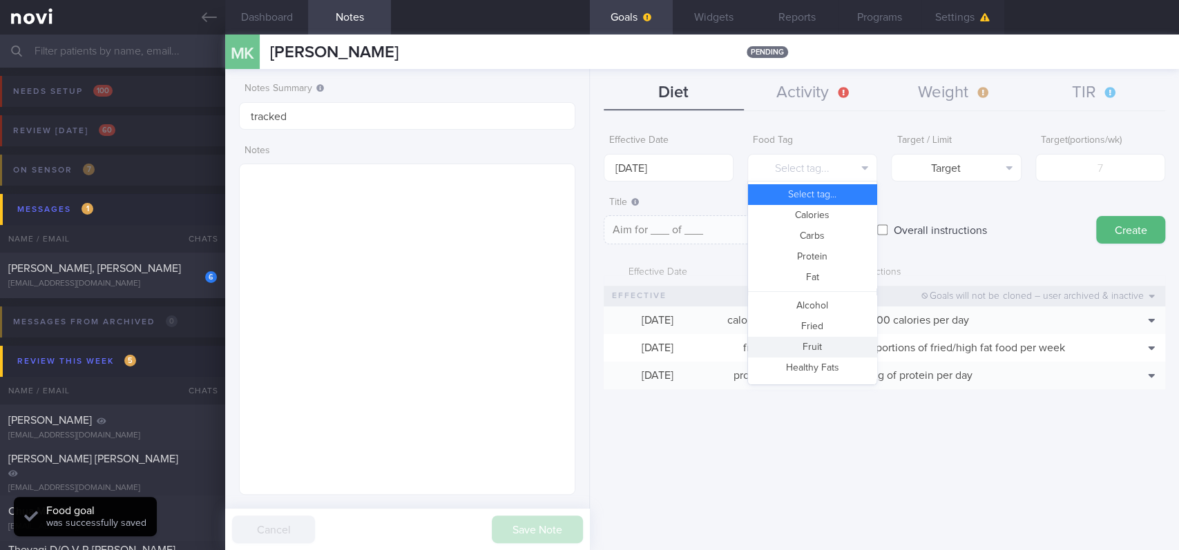
click at [831, 347] on button "Fruit" at bounding box center [812, 347] width 128 height 21
type textarea "Aim for __ portions of fruits per week"
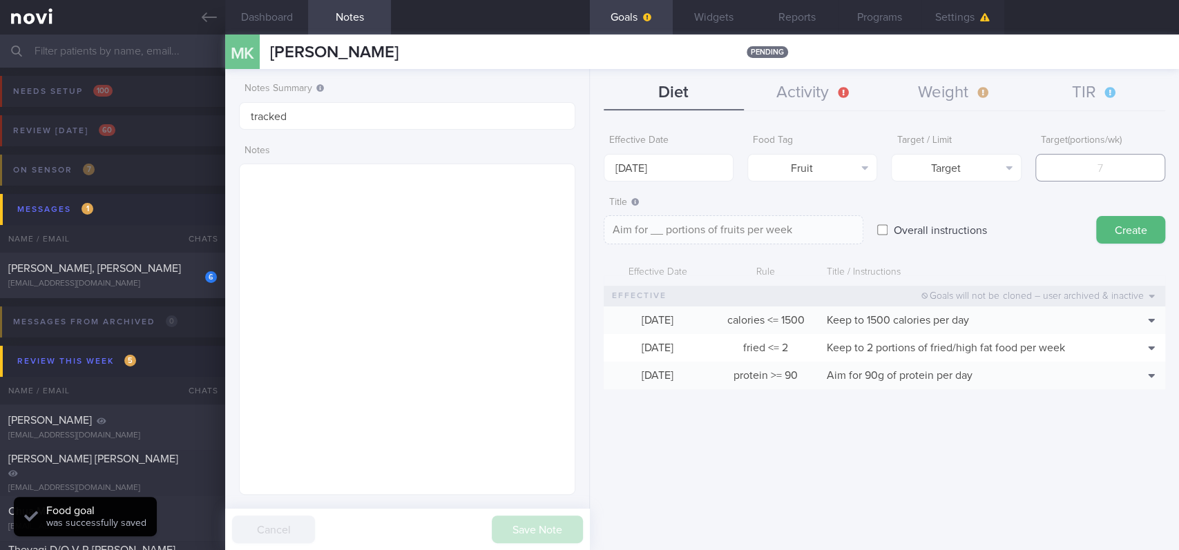
click at [1108, 165] on input "number" at bounding box center [1100, 168] width 130 height 28
type input "1"
type textarea "Aim for 1 portions of fruits per week"
type input "14"
type textarea "Aim for 14 portions of fruits per week"
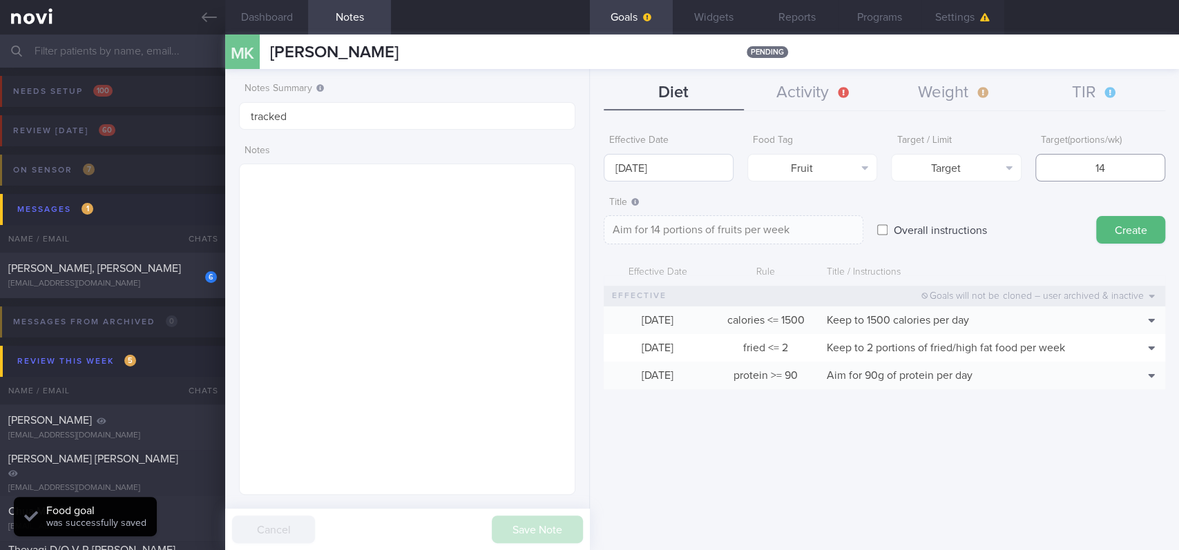
type input "14"
click at [656, 163] on input "[DATE]" at bounding box center [668, 168] width 130 height 28
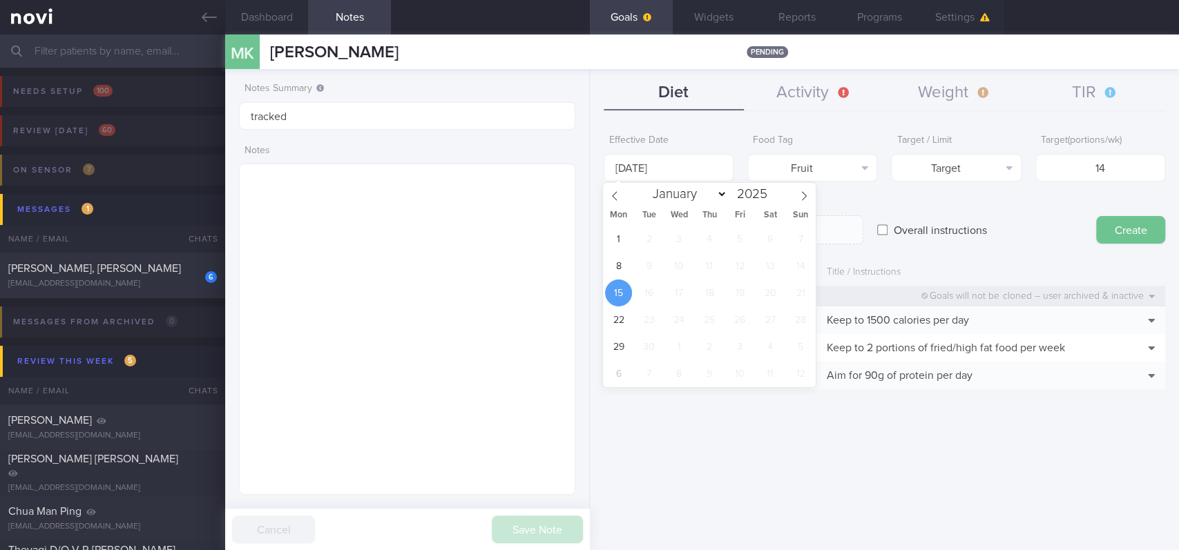
click at [1127, 240] on button "Create" at bounding box center [1130, 230] width 69 height 28
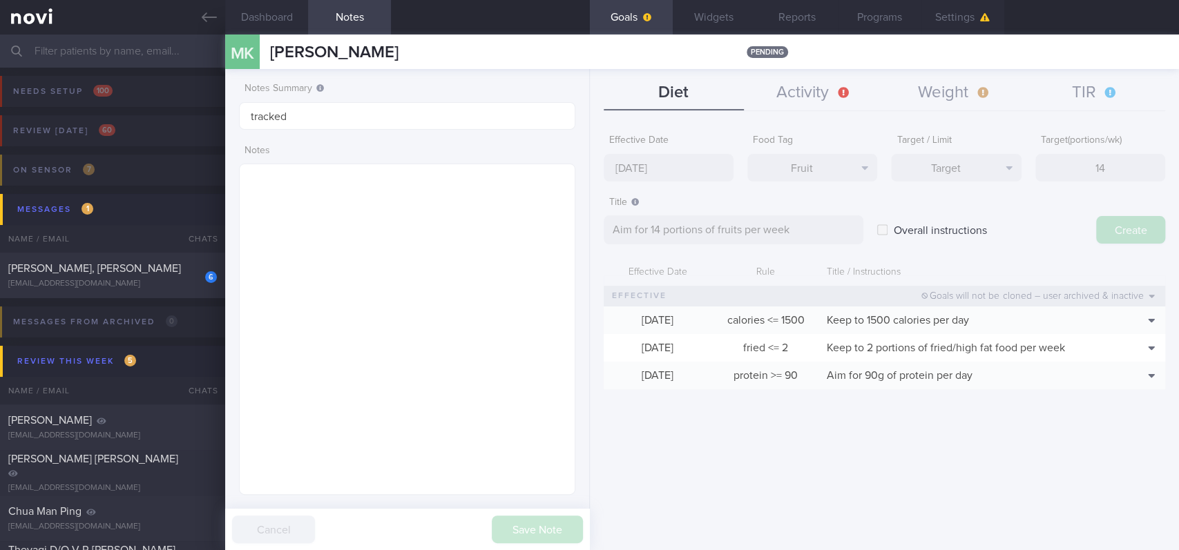
type input "[DATE]"
type textarea "Aim for ___ of ___"
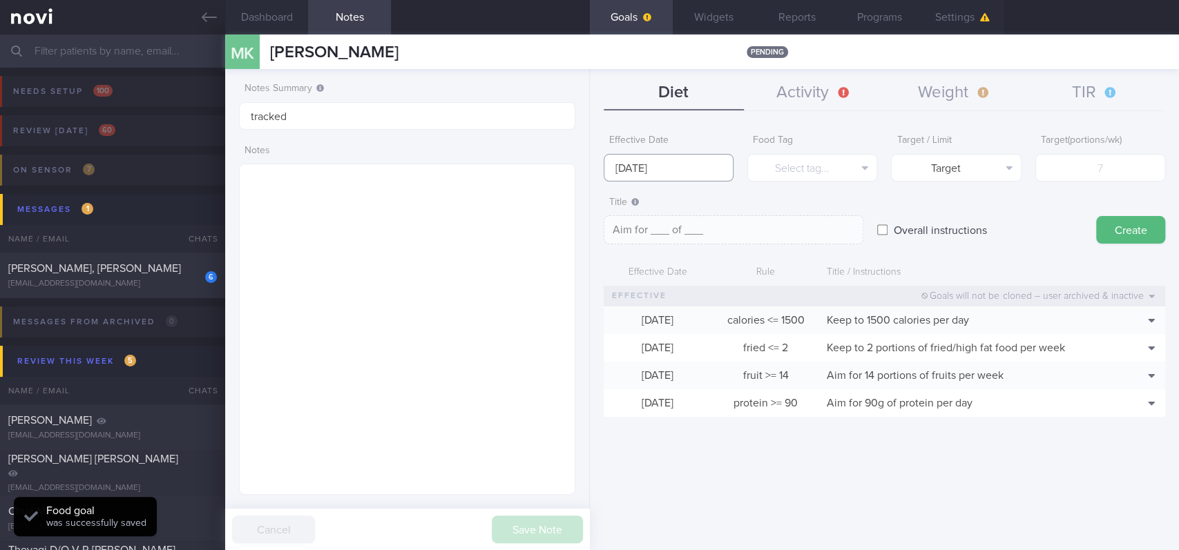
click at [640, 162] on input "[DATE]" at bounding box center [668, 168] width 130 height 28
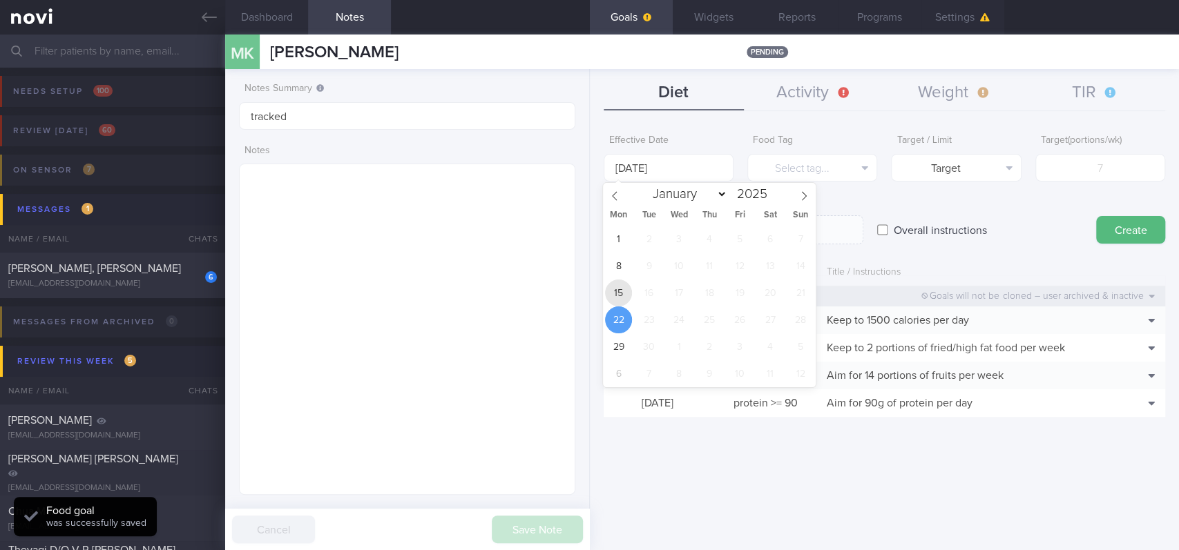
click at [610, 294] on span "15" at bounding box center [618, 293] width 27 height 27
type input "[DATE]"
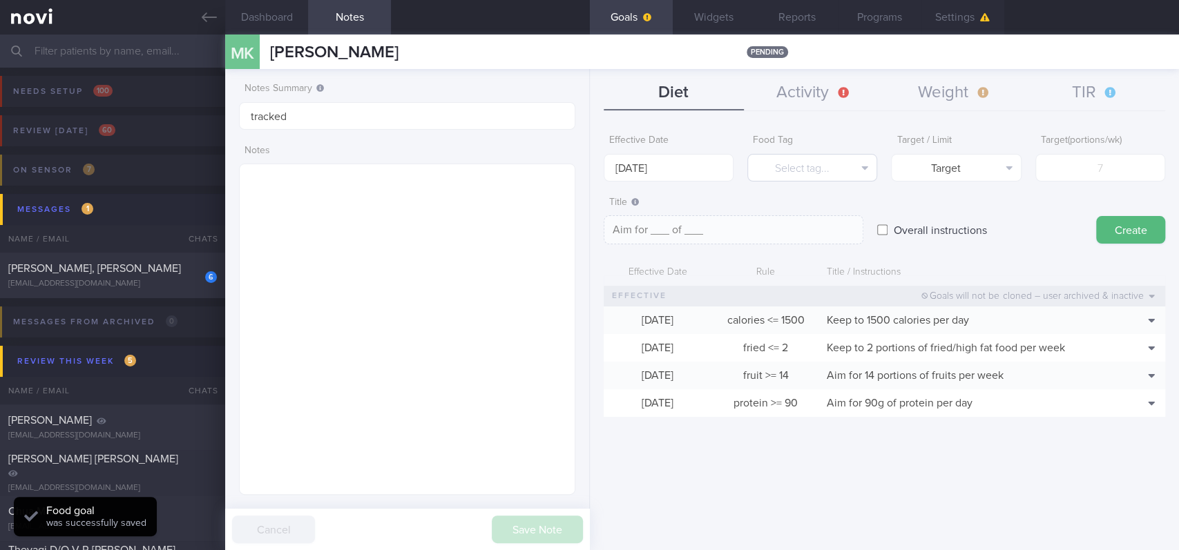
click at [812, 180] on form "Effective Date [DATE] Food Tag Select tag... Select tag... Calories Carbs Prote…" at bounding box center [883, 279] width 561 height 303
click at [845, 167] on button "Select tag..." at bounding box center [812, 168] width 130 height 28
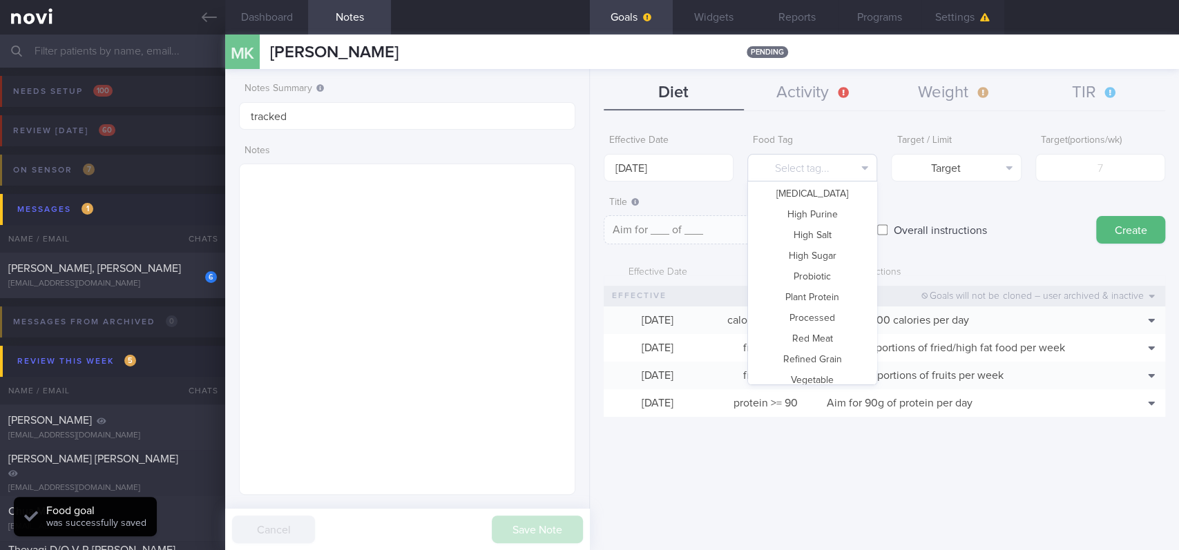
scroll to position [410, 0]
click at [822, 324] on button "Vegetable" at bounding box center [812, 330] width 128 height 21
type textarea "Aim for __ portions of vegetables per week"
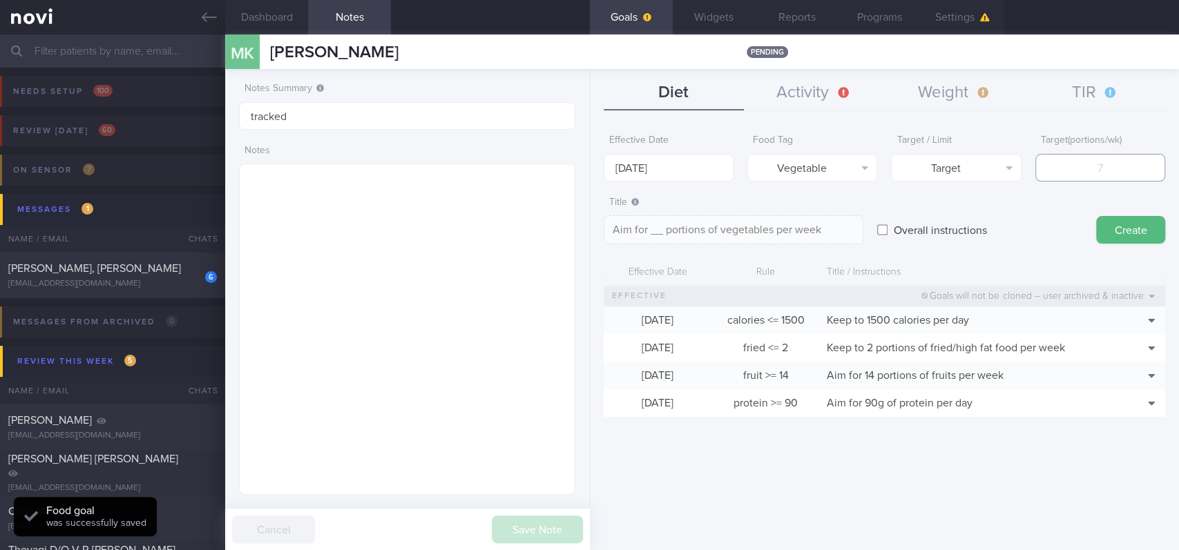
click at [1112, 163] on input "number" at bounding box center [1100, 168] width 130 height 28
type input "14"
type textarea "Aim for 14 portions of vegetables per week"
type input "14"
click at [1144, 224] on button "Create" at bounding box center [1130, 230] width 69 height 28
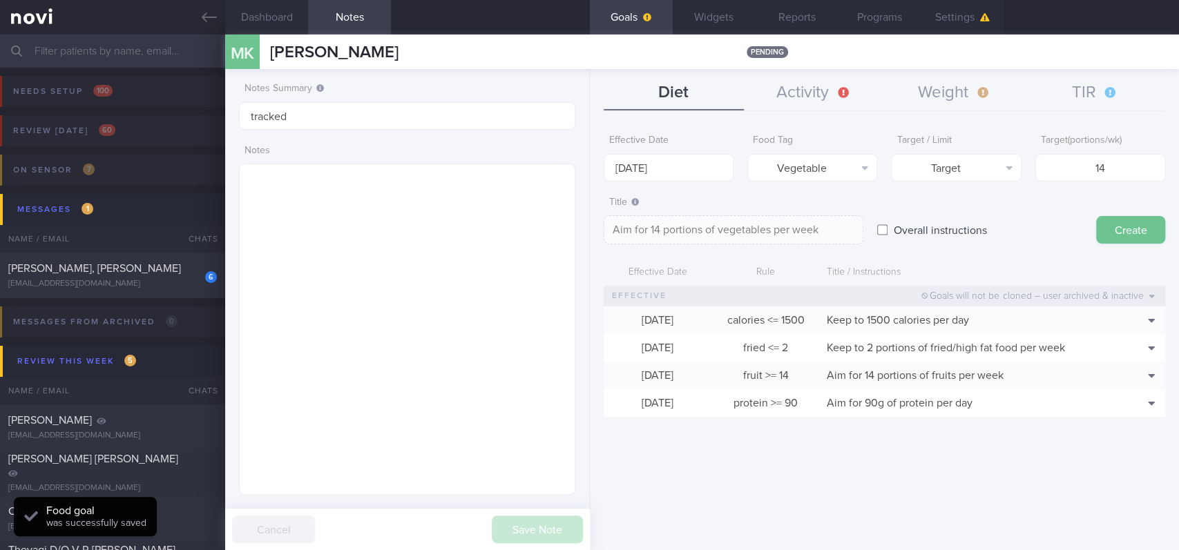
type input "[DATE]"
click at [850, 169] on button "Select tag..." at bounding box center [812, 168] width 130 height 28
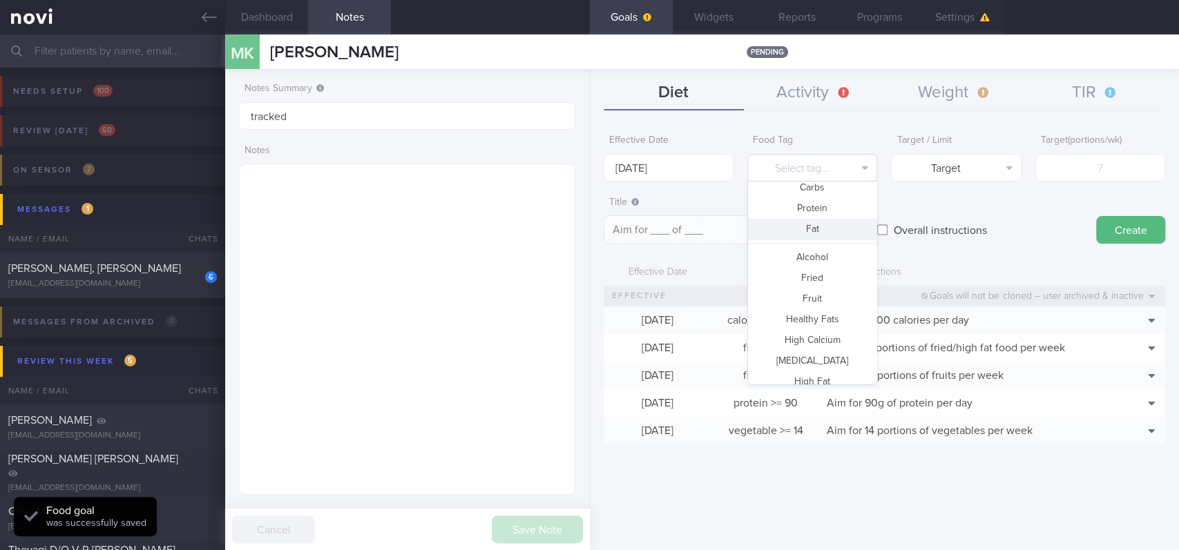
scroll to position [0, 0]
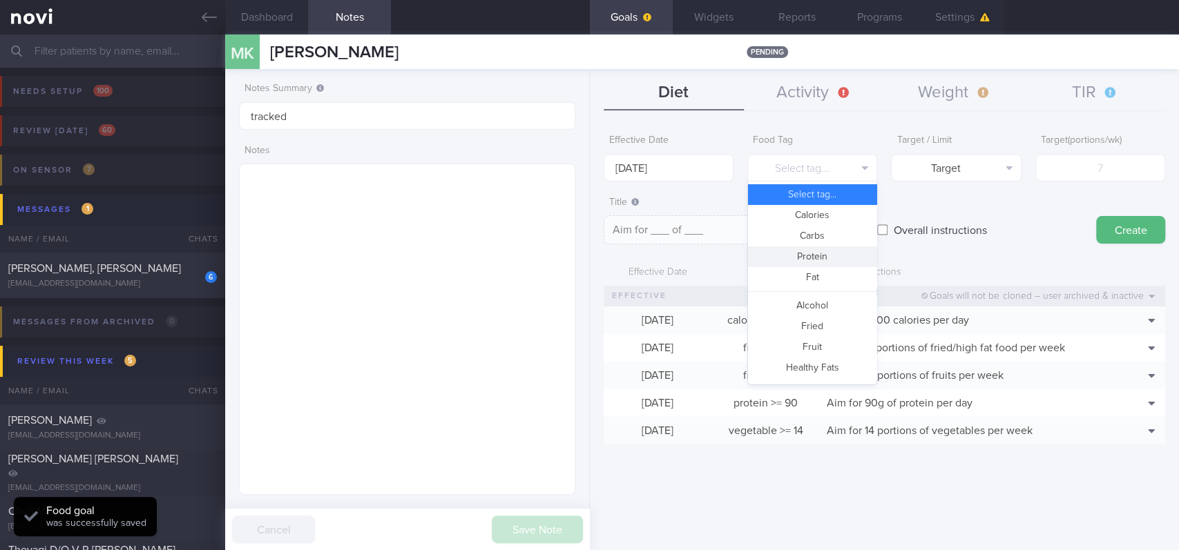
click at [811, 232] on button "Carbs" at bounding box center [812, 236] width 128 height 21
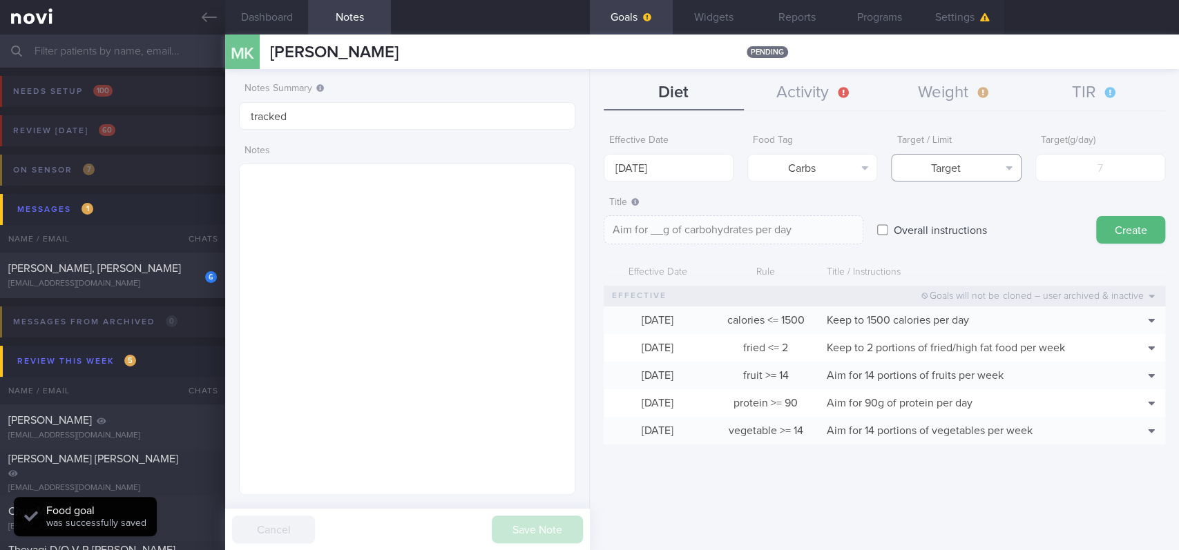
click at [956, 167] on button "Target" at bounding box center [956, 168] width 130 height 28
click at [965, 215] on button "Limit" at bounding box center [955, 215] width 128 height 21
type textarea "Keep to __g of carbohydrates per day"
click at [657, 177] on body "You are offline! Some functionality will be unavailable Patients New Users Coac…" at bounding box center [589, 275] width 1179 height 550
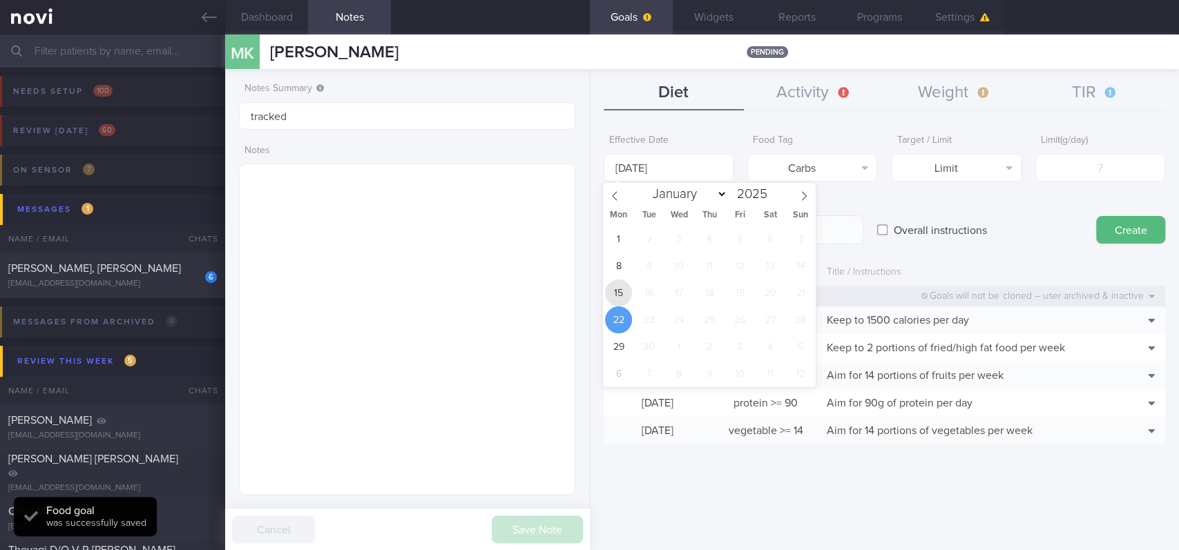
click at [619, 286] on span "15" at bounding box center [618, 293] width 27 height 27
type input "[DATE]"
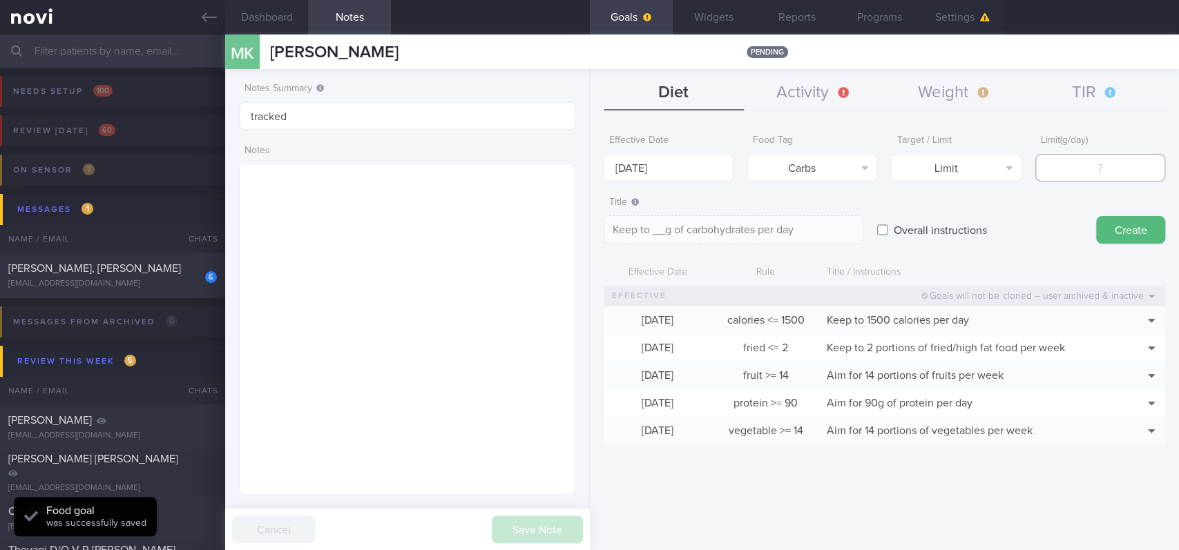
click at [1064, 161] on input "number" at bounding box center [1100, 168] width 130 height 28
type input "1"
type textarea "Keep to 1g of carbohydrates per day"
type input "15"
type textarea "Keep to 15g of carbohydrates per day"
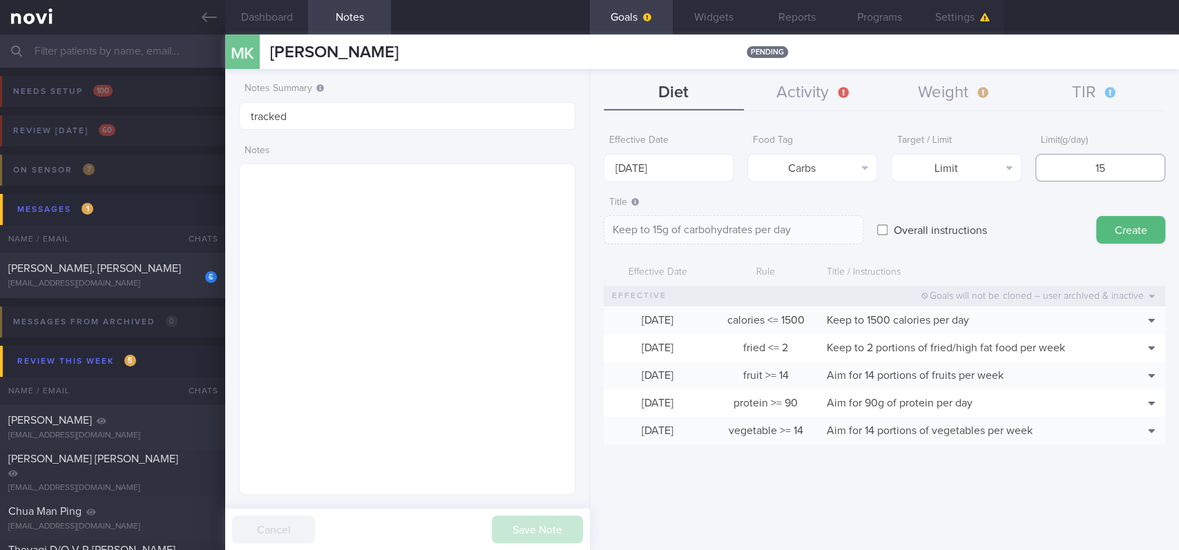
type input "150"
type textarea "Keep to 150g of carbohydrates per day"
type input "150"
click at [1143, 220] on button "Create" at bounding box center [1130, 230] width 69 height 28
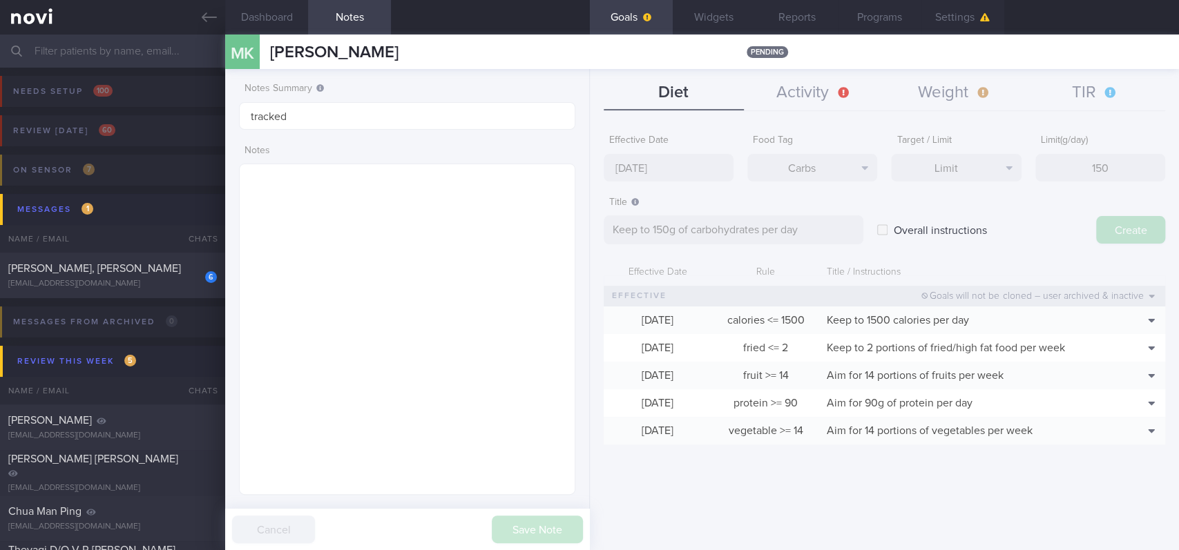
type input "[DATE]"
type textarea "Aim for ___ of ___"
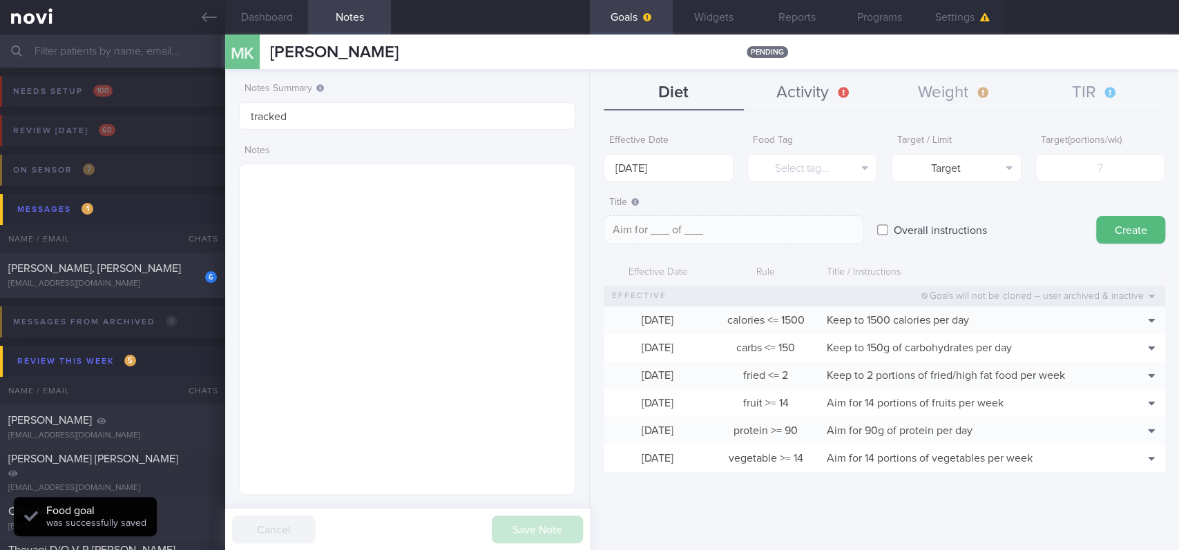
click at [836, 90] on button "Activity" at bounding box center [814, 93] width 140 height 35
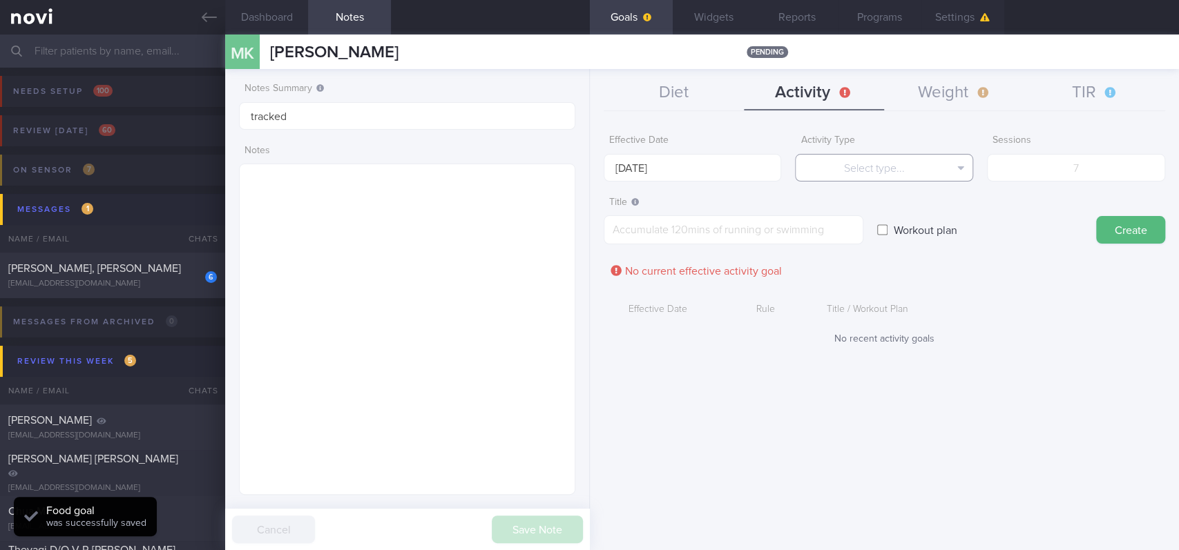
click at [840, 164] on button "Select type..." at bounding box center [884, 168] width 178 height 28
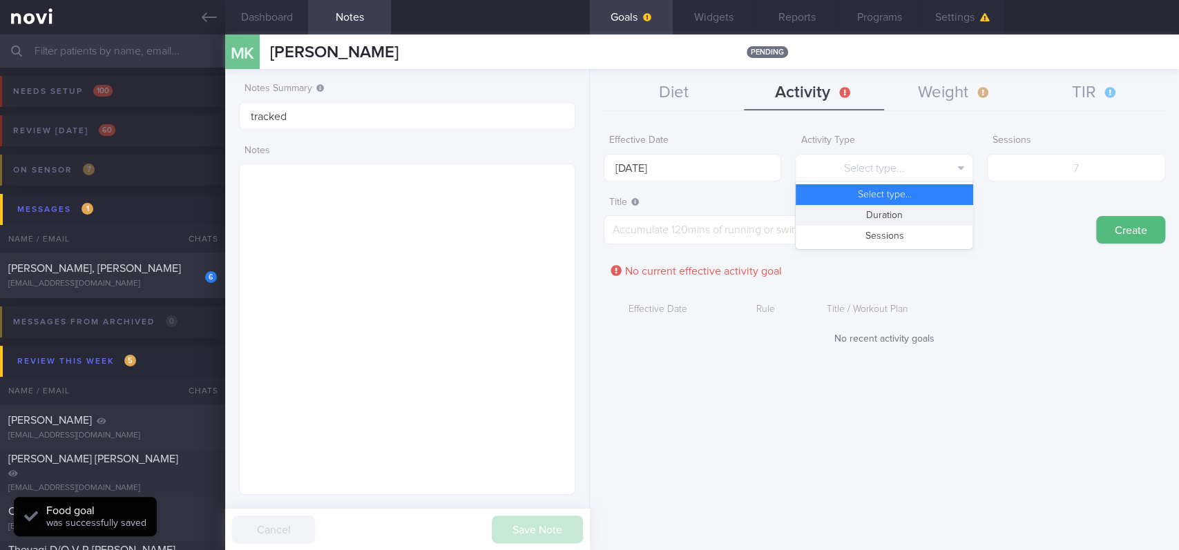
click at [895, 214] on button "Duration" at bounding box center [883, 215] width 177 height 21
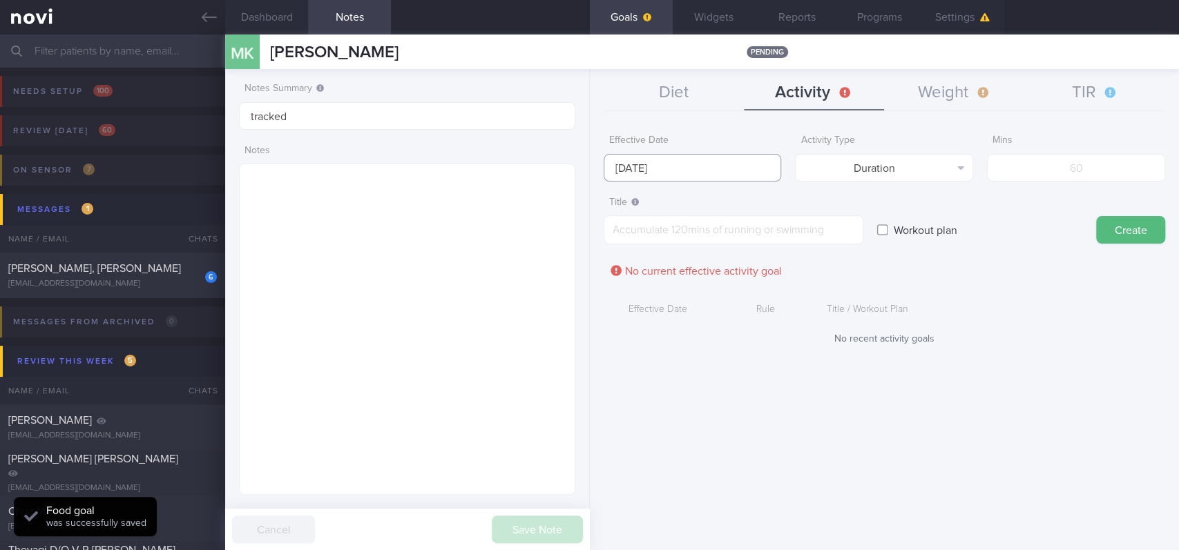
click at [708, 159] on input "[DATE]" at bounding box center [692, 168] width 178 height 28
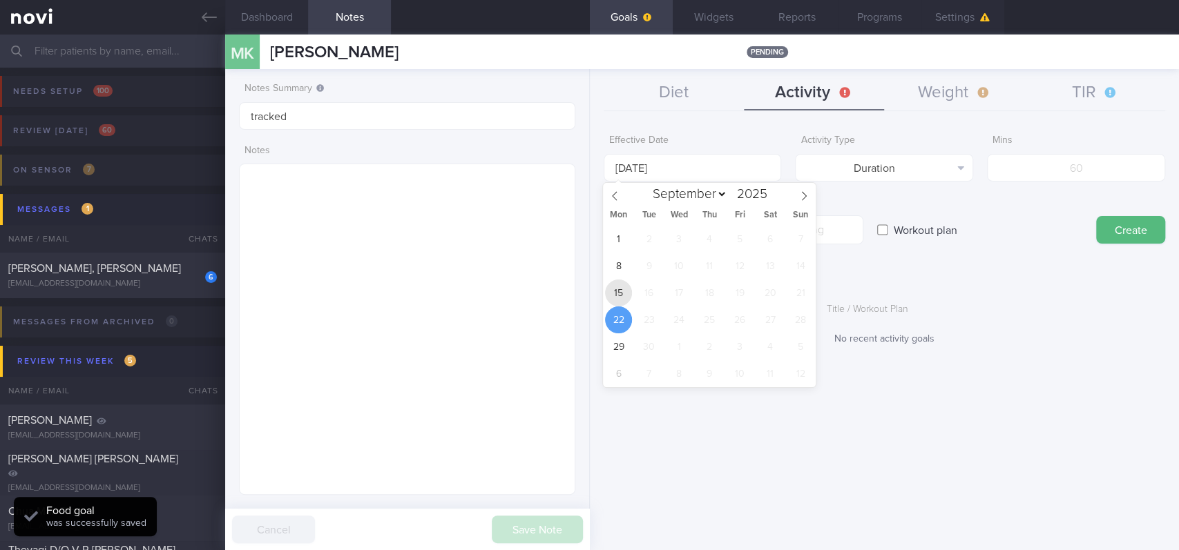
click at [620, 282] on span "15" at bounding box center [618, 293] width 27 height 27
type input "[DATE]"
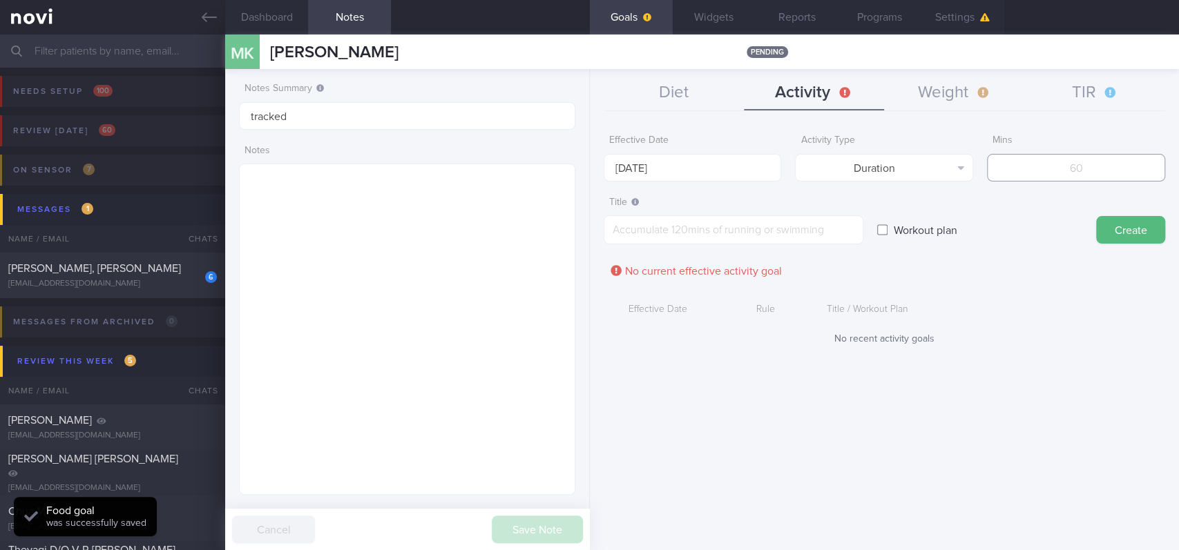
click at [1101, 168] on input "number" at bounding box center [1076, 168] width 178 height 28
type input "150"
click at [782, 224] on textarea at bounding box center [733, 229] width 260 height 29
paste textarea "Aim for 150 mins moderate intensity aerobic training per week (brisk walking, j…"
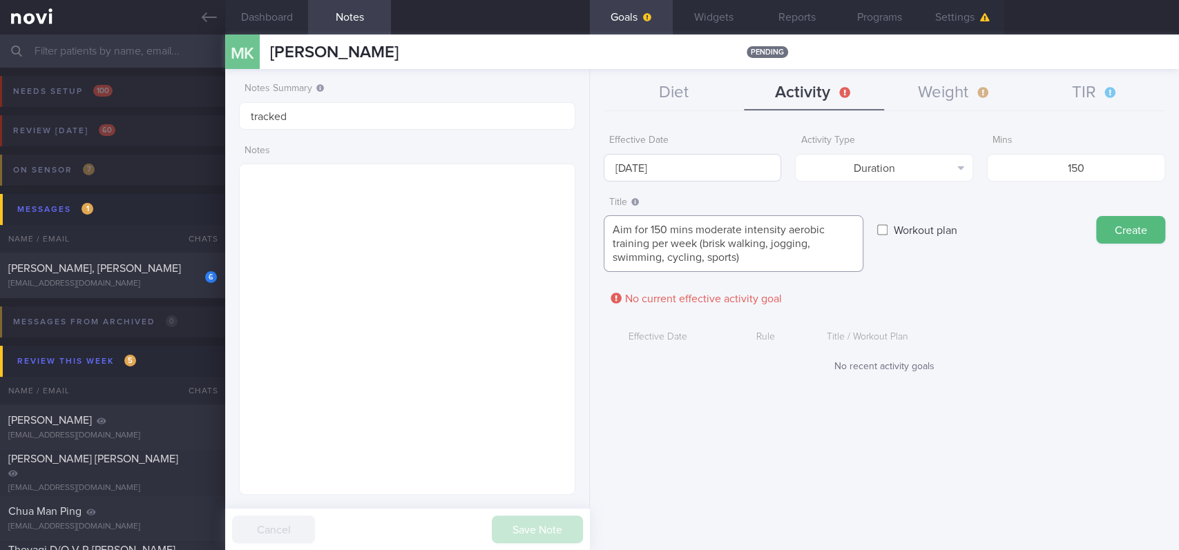
type textarea "Aim for 150 mins moderate intensity aerobic training per week (brisk walking, j…"
click at [710, 162] on input "[DATE]" at bounding box center [692, 168] width 178 height 28
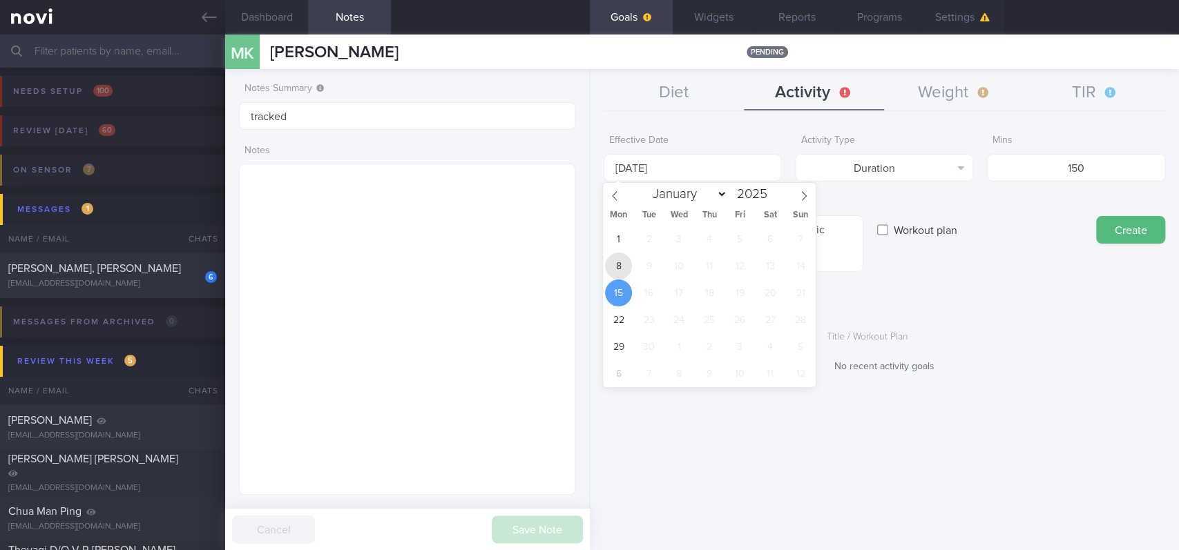
click at [617, 268] on span "8" at bounding box center [618, 266] width 27 height 27
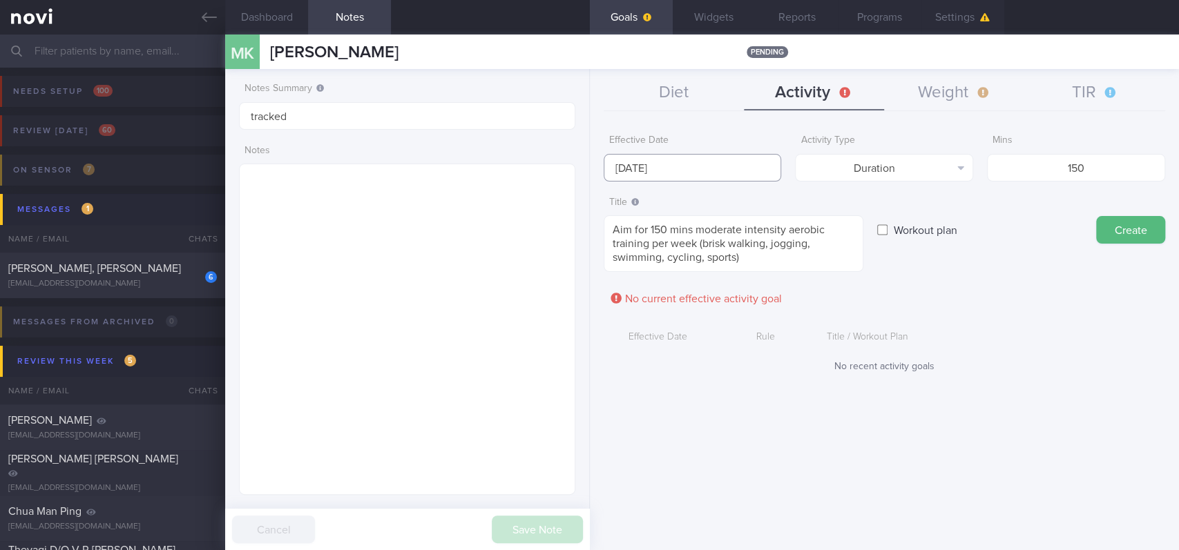
click at [725, 167] on input "[DATE]" at bounding box center [692, 168] width 178 height 28
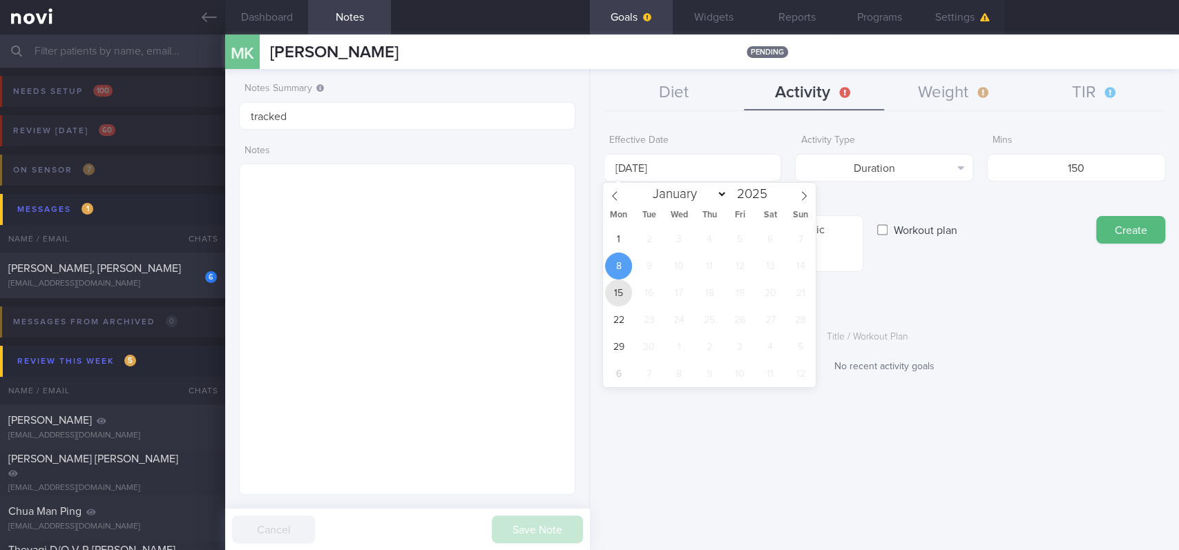
click at [610, 295] on span "15" at bounding box center [618, 293] width 27 height 27
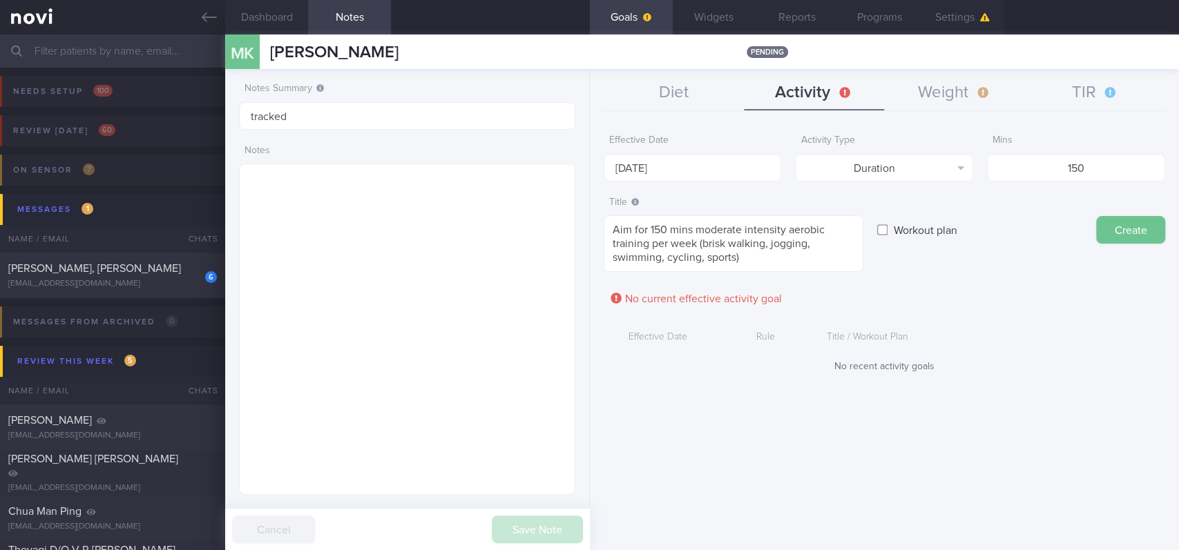
click at [1125, 229] on button "Create" at bounding box center [1130, 230] width 69 height 28
type input "[DATE]"
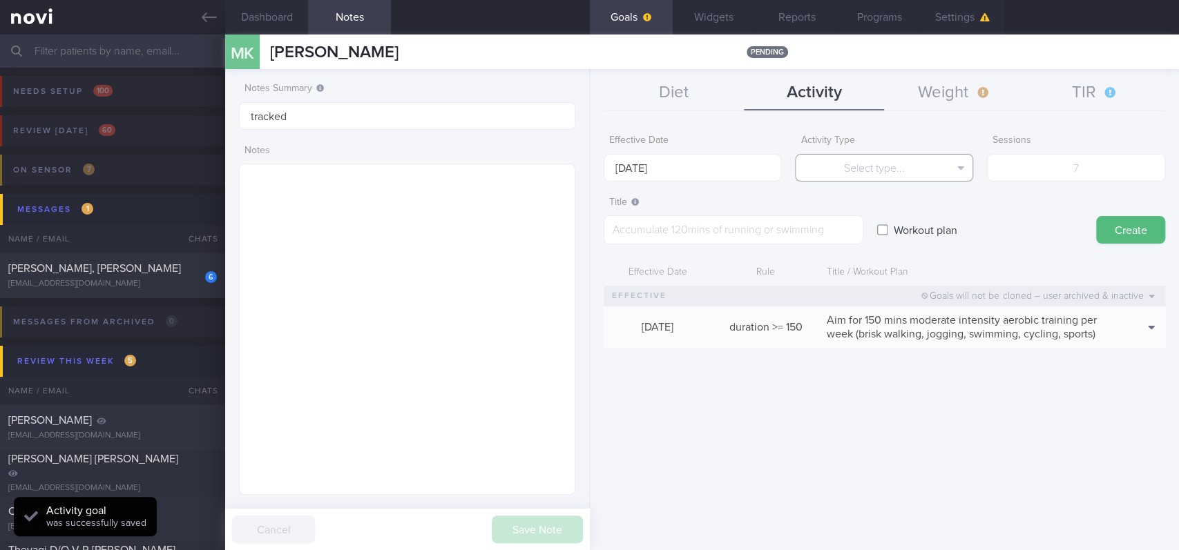
click at [885, 172] on button "Select type..." at bounding box center [884, 168] width 178 height 28
click at [884, 229] on button "Sessions" at bounding box center [883, 236] width 177 height 21
click at [1075, 171] on input "number" at bounding box center [1076, 168] width 178 height 28
type input "2"
click at [630, 173] on body "You are offline! Some functionality will be unavailable Patients New Users Coac…" at bounding box center [589, 275] width 1179 height 550
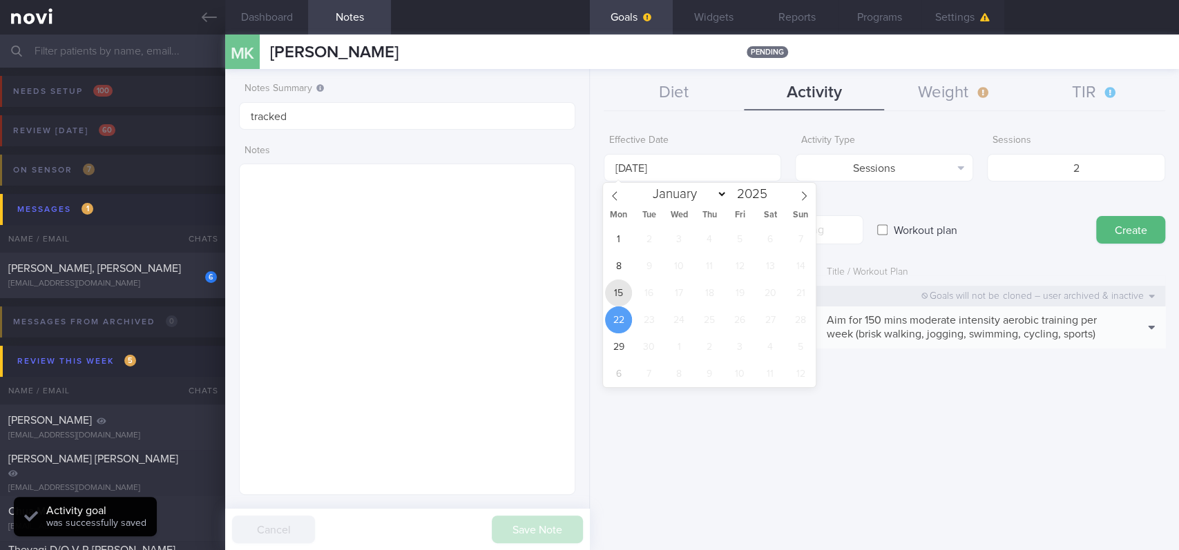
click at [614, 293] on span "15" at bounding box center [618, 293] width 27 height 27
type input "[DATE]"
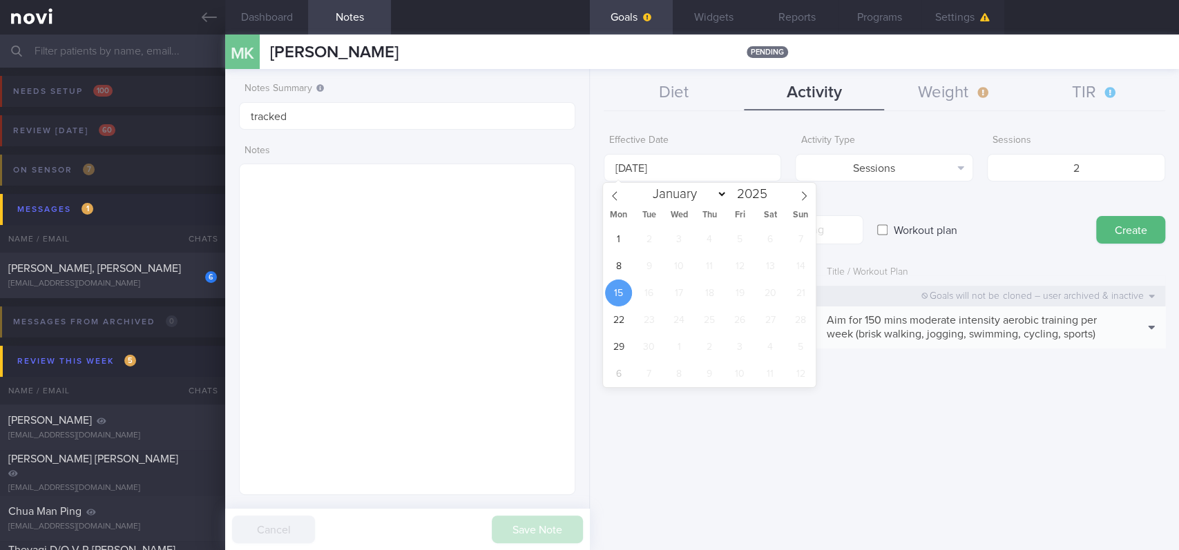
click at [733, 227] on span "5" at bounding box center [739, 239] width 27 height 27
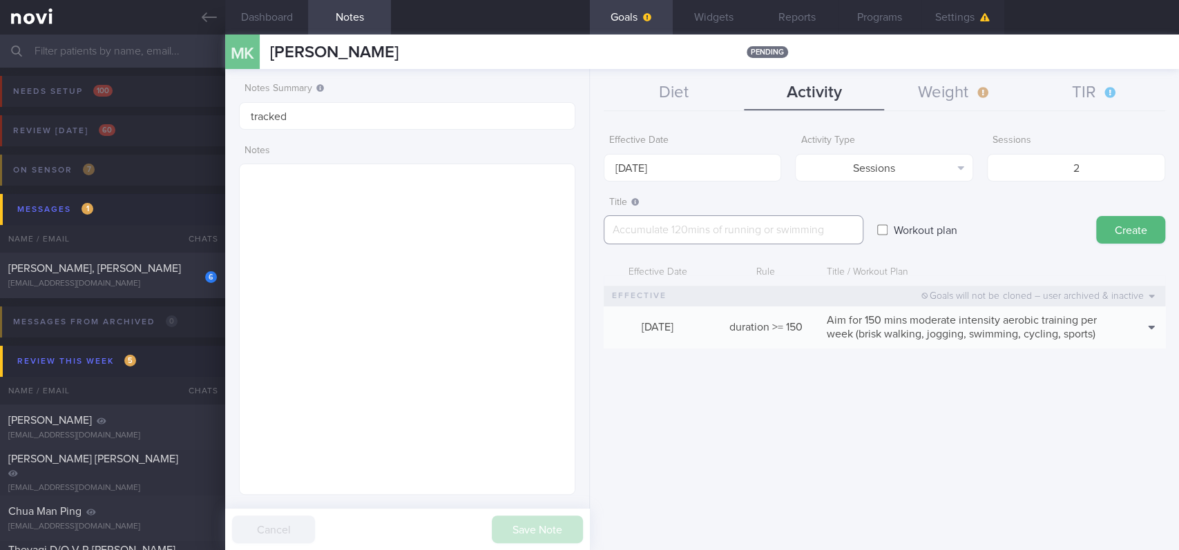
click at [836, 235] on textarea at bounding box center [733, 229] width 260 height 29
paste textarea "Aim for at least 2 strength training sessions per week *Bodyweight exercises* -…"
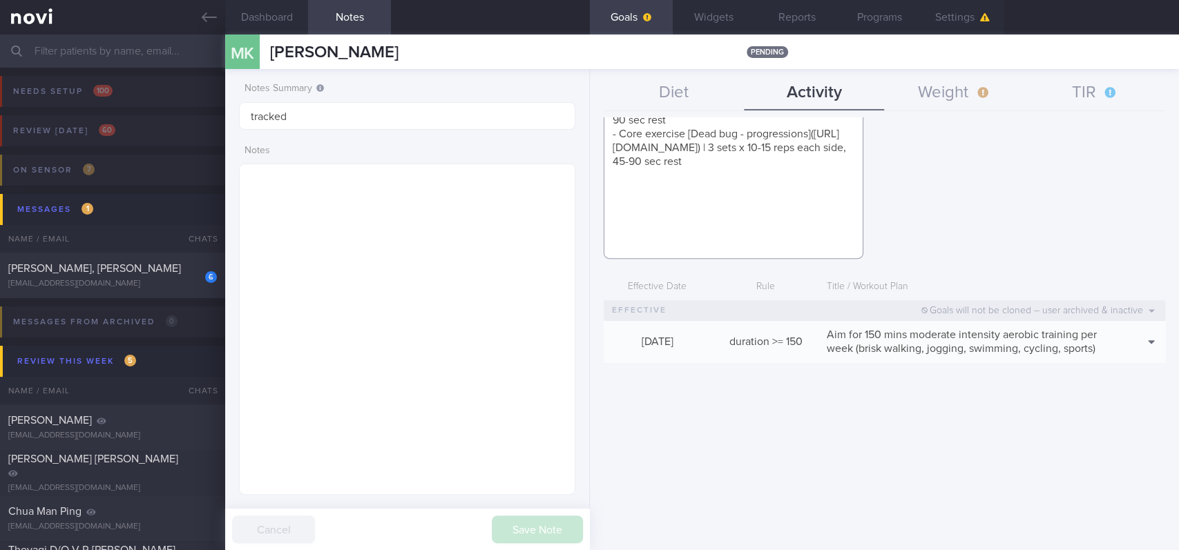
scroll to position [368, 0]
paste textarea "*Upper Body* - Exercise 1: [Lat Pull-down]([URL][DOMAIN_NAME]) | 10-12 reps, 60…"
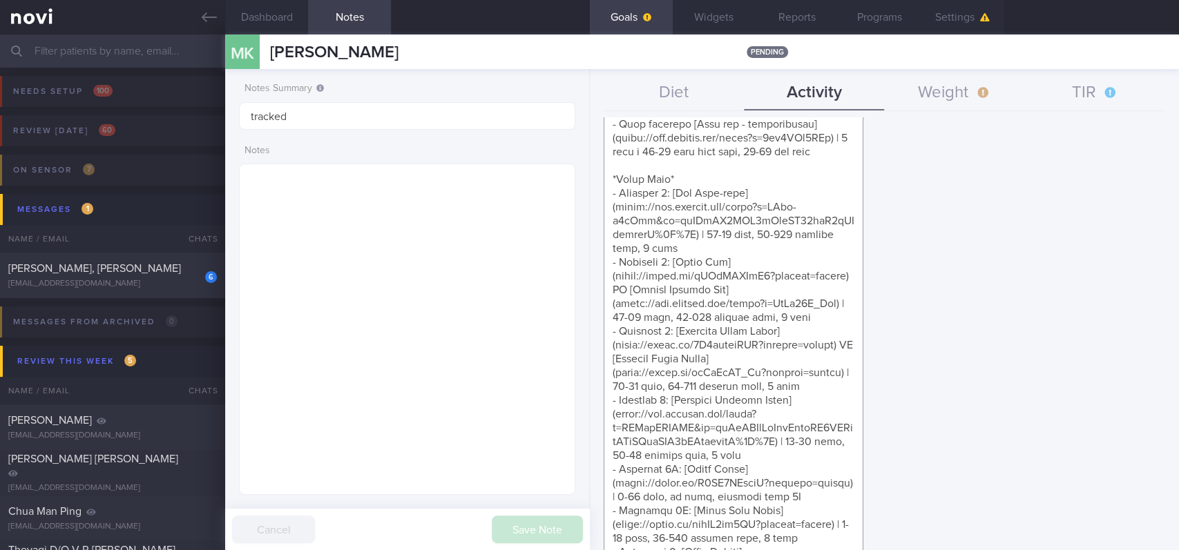
scroll to position [184, 0]
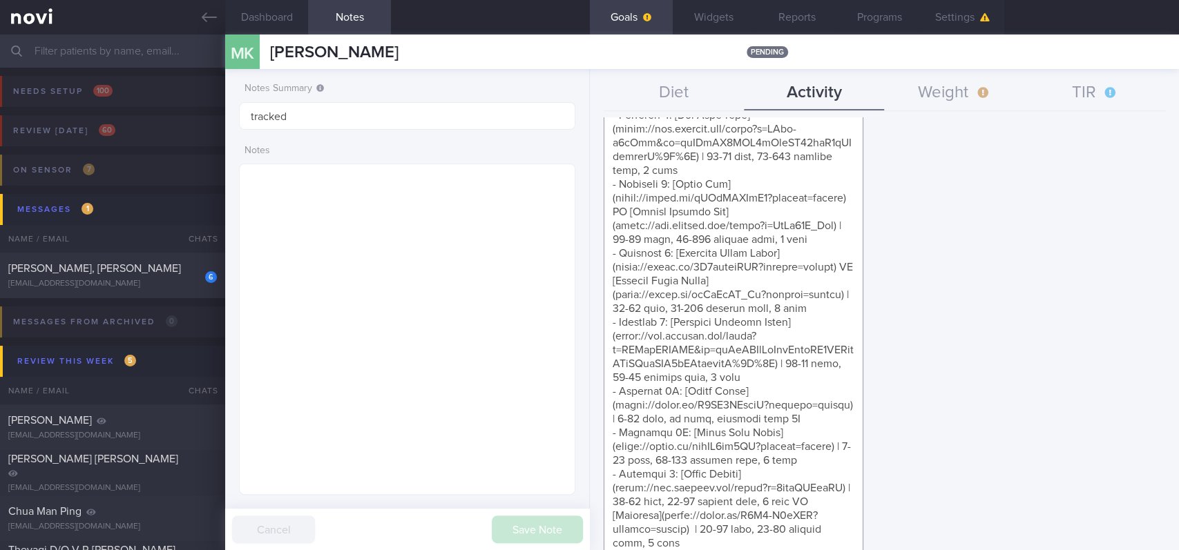
scroll to position [262, 0]
drag, startPoint x: 782, startPoint y: 267, endPoint x: 679, endPoint y: 478, distance: 235.9
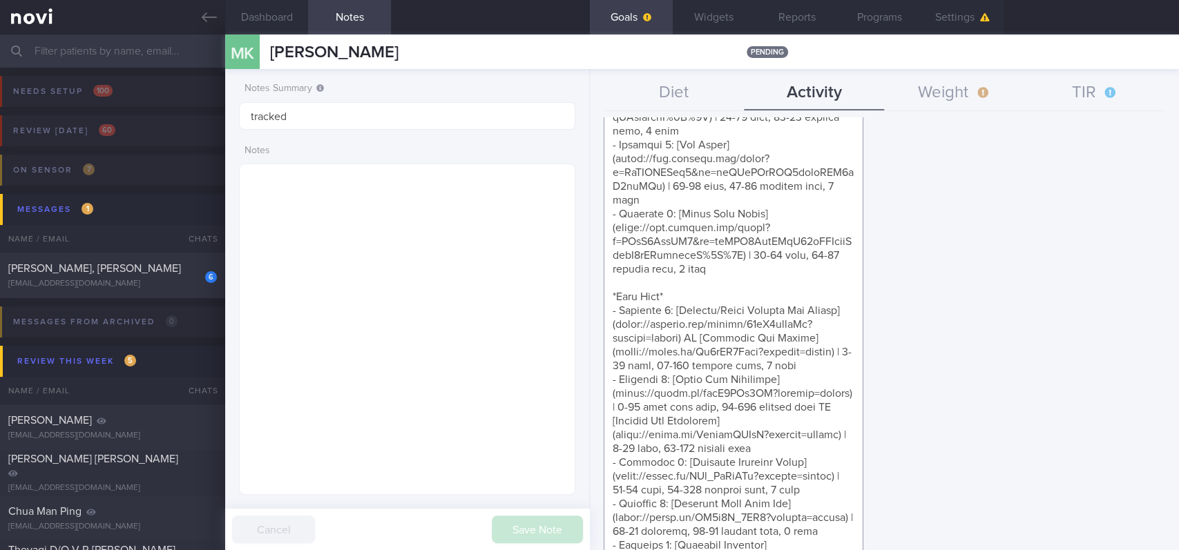
scroll to position [1098, 0]
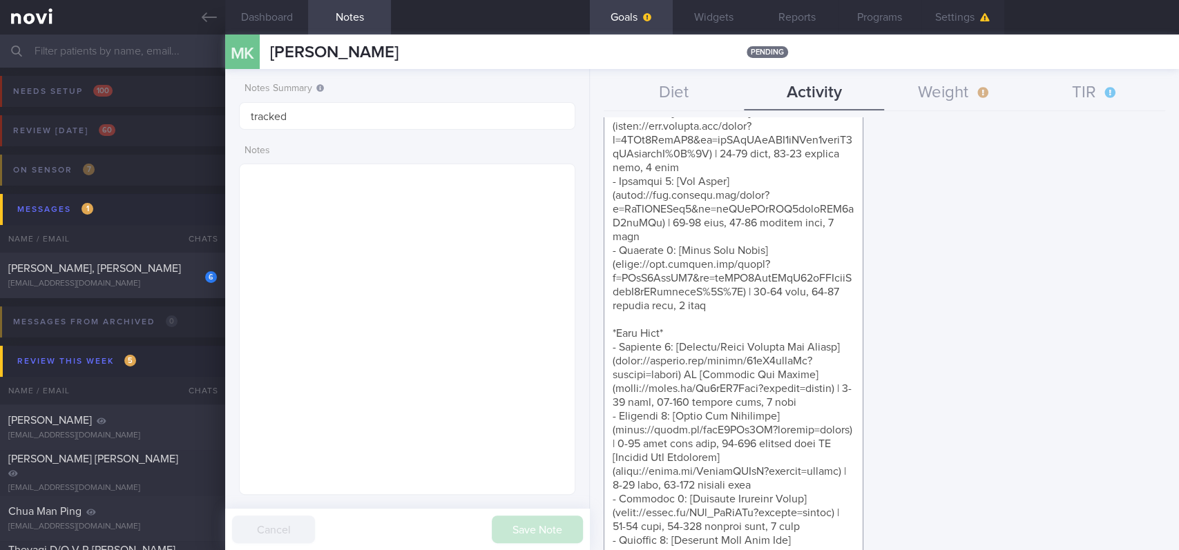
drag, startPoint x: 784, startPoint y: 356, endPoint x: 614, endPoint y: 182, distance: 244.1
click at [614, 182] on textarea at bounding box center [733, 99] width 260 height 1962
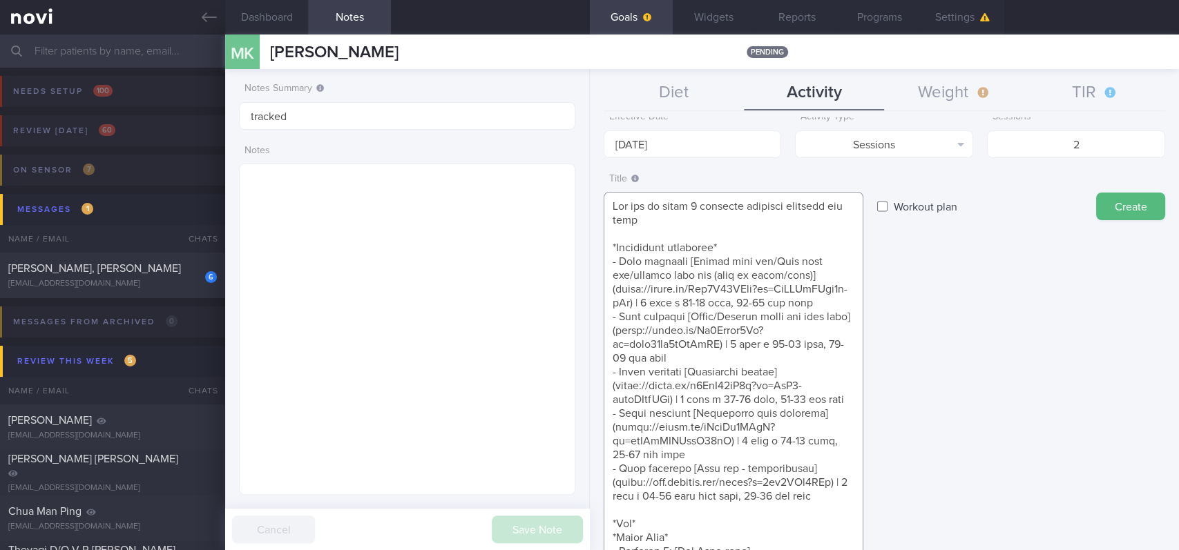
scroll to position [0, 0]
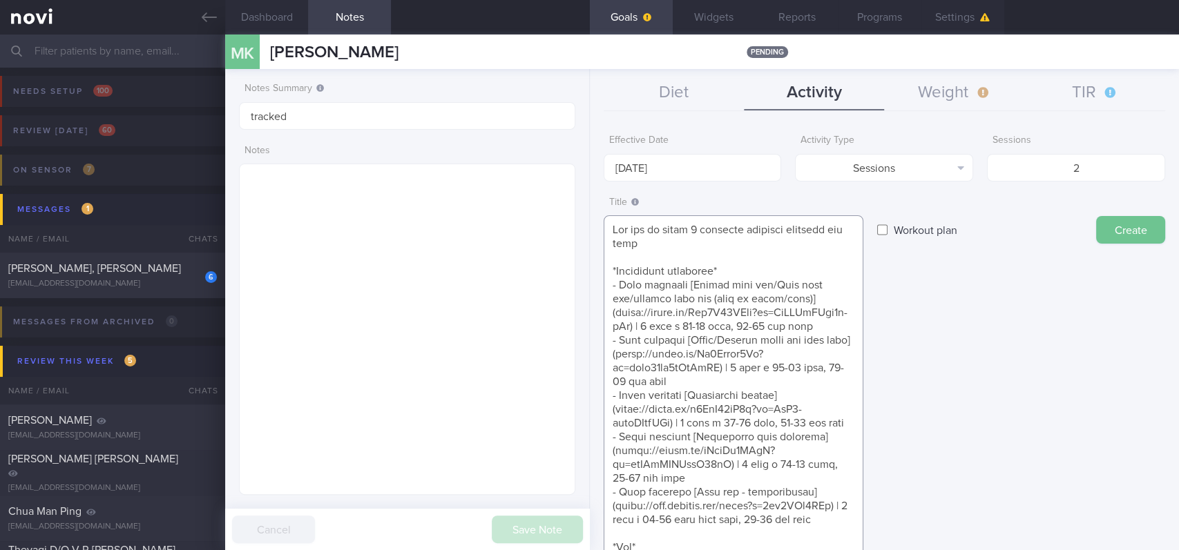
type textarea "Aim for at least 2 strength training sessions per week *Bodyweight exercises* -…"
click at [1107, 224] on button "Create" at bounding box center [1130, 230] width 69 height 28
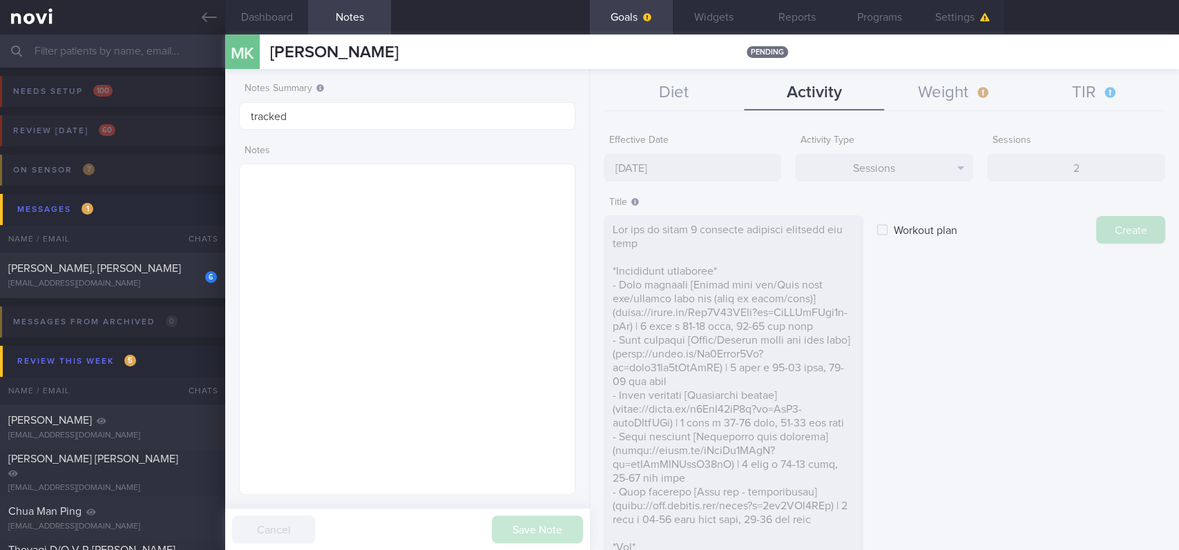
type input "[DATE]"
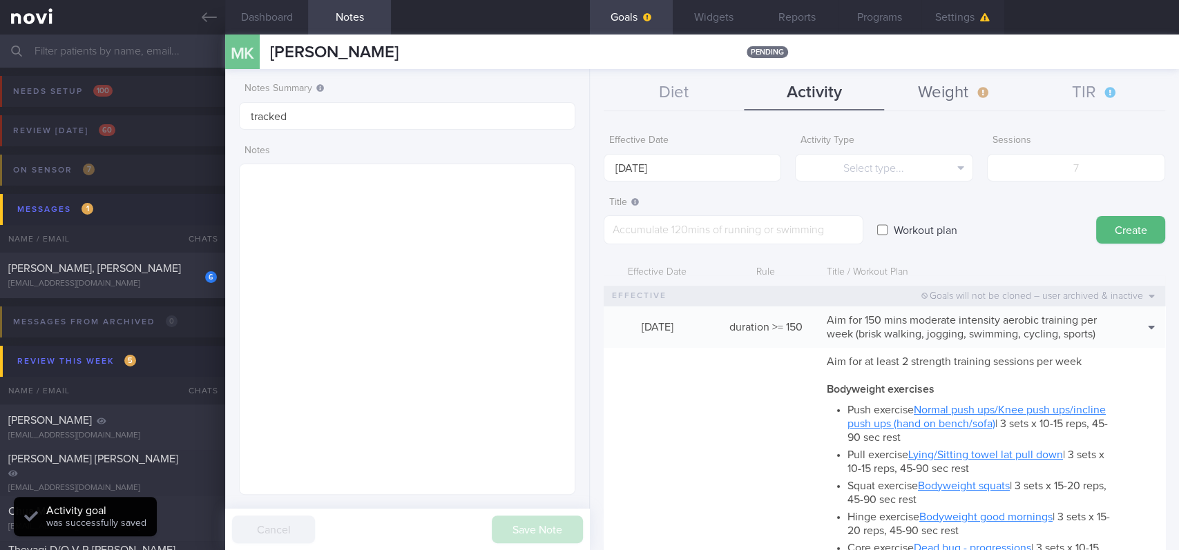
click at [962, 94] on button "Weight" at bounding box center [954, 93] width 140 height 35
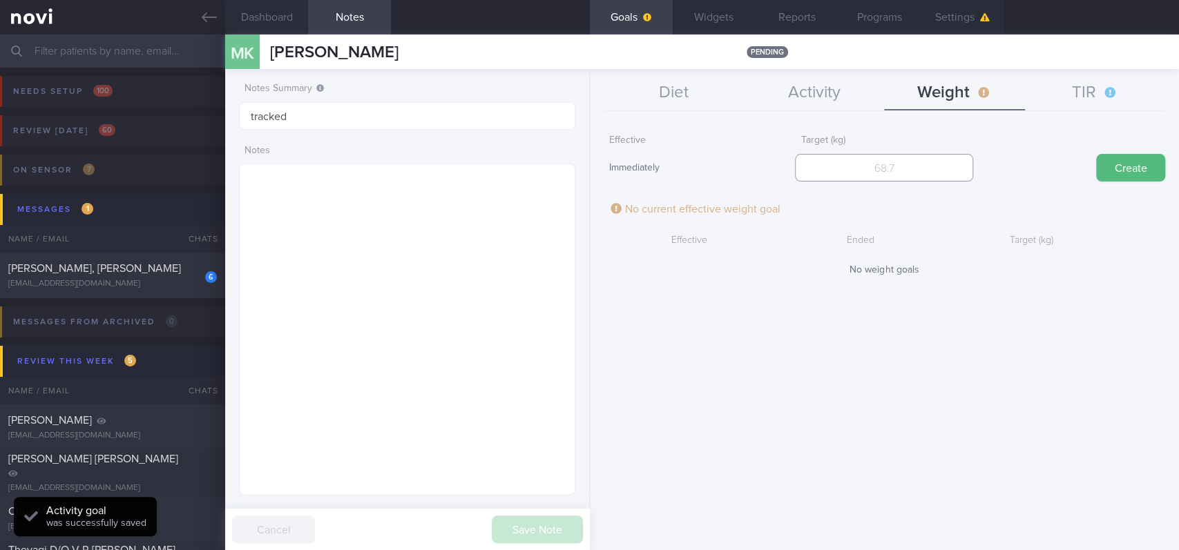
click at [949, 177] on input "number" at bounding box center [884, 168] width 178 height 28
click at [902, 168] on input "number" at bounding box center [884, 168] width 178 height 28
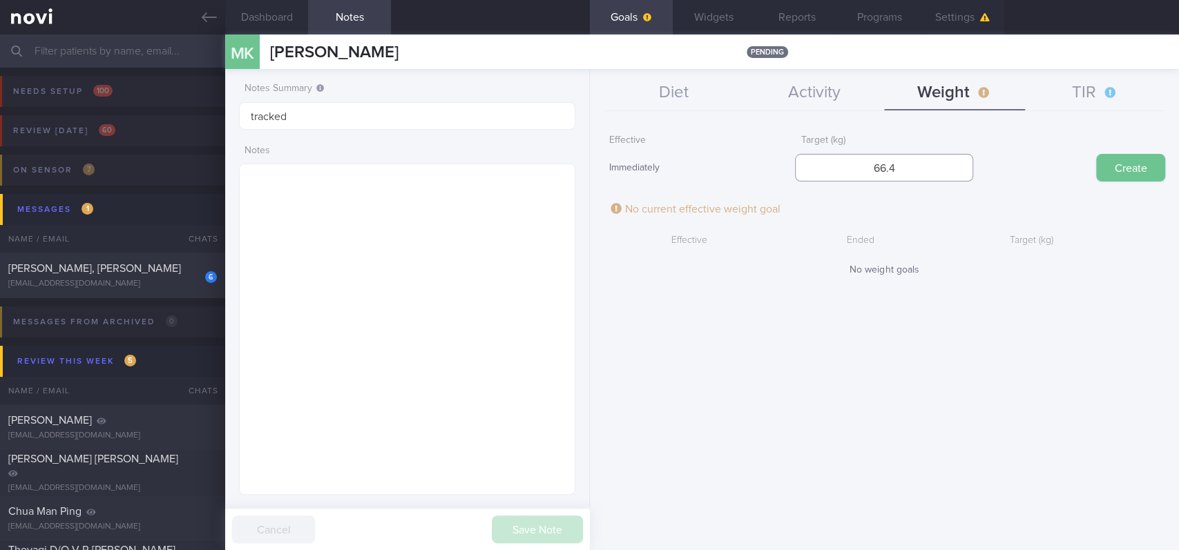
type input "66.4"
click at [1121, 172] on button "Create" at bounding box center [1130, 168] width 69 height 28
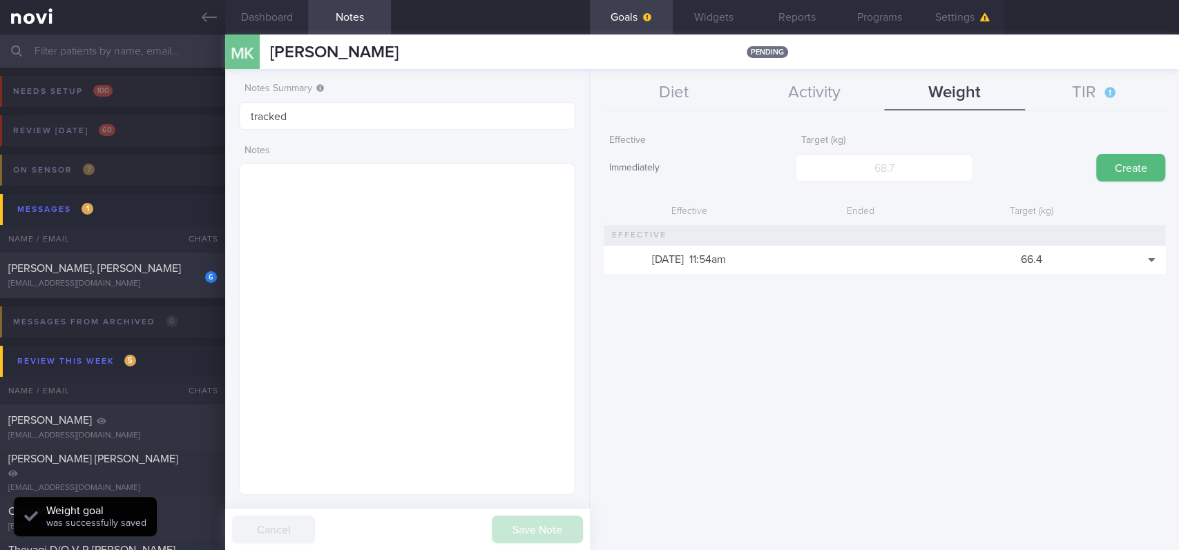
click at [1063, 80] on button "TIR" at bounding box center [1095, 93] width 140 height 35
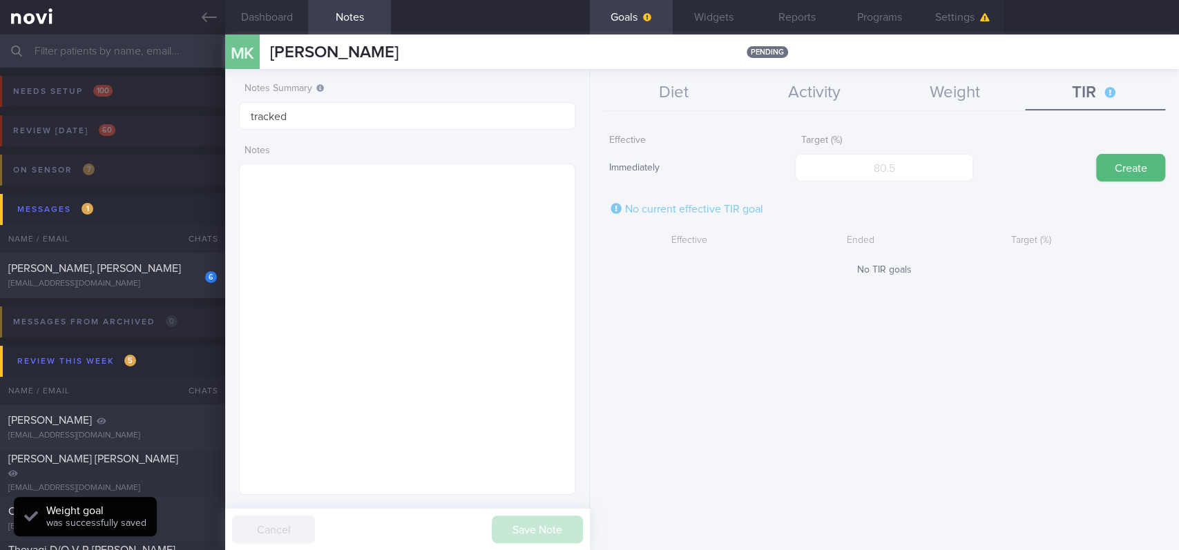
click at [1103, 104] on button "TIR" at bounding box center [1095, 93] width 140 height 35
click at [898, 168] on input "number" at bounding box center [884, 168] width 178 height 28
type input "95"
click at [1137, 159] on button "Create" at bounding box center [1130, 168] width 69 height 28
drag, startPoint x: 721, startPoint y: 15, endPoint x: 724, endPoint y: 57, distance: 42.2
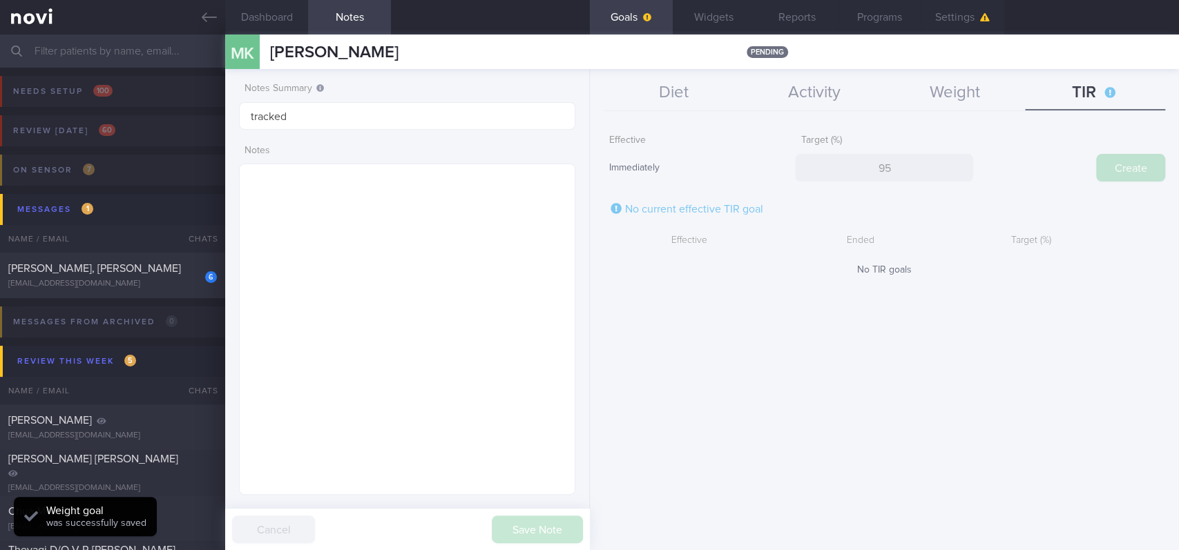
click at [720, 14] on button "Widgets" at bounding box center [713, 17] width 83 height 35
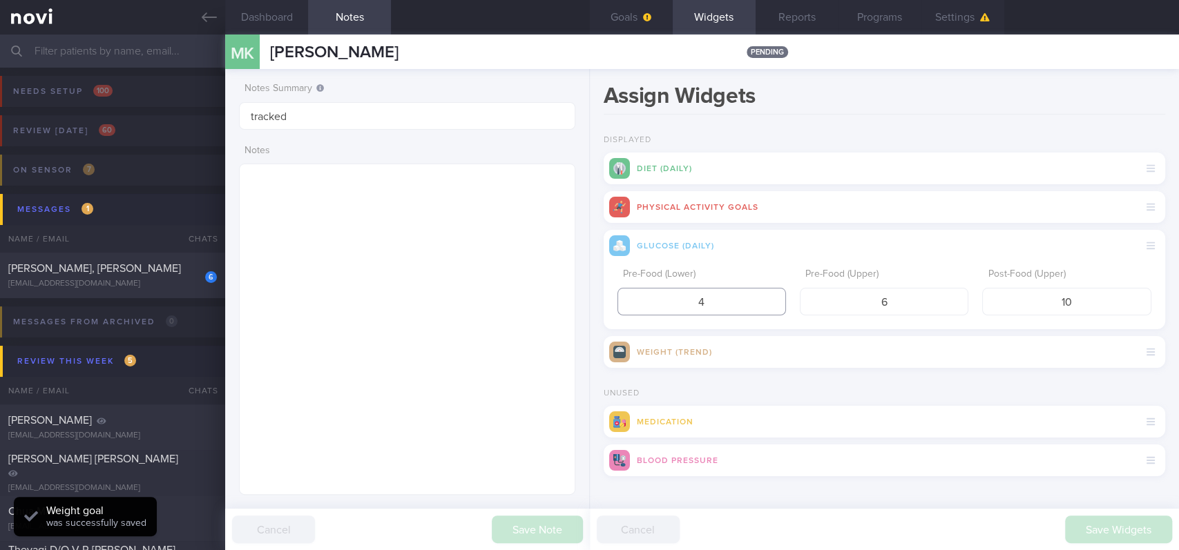
drag, startPoint x: 724, startPoint y: 290, endPoint x: 646, endPoint y: 290, distance: 78.0
click at [646, 290] on input "4" at bounding box center [701, 302] width 168 height 28
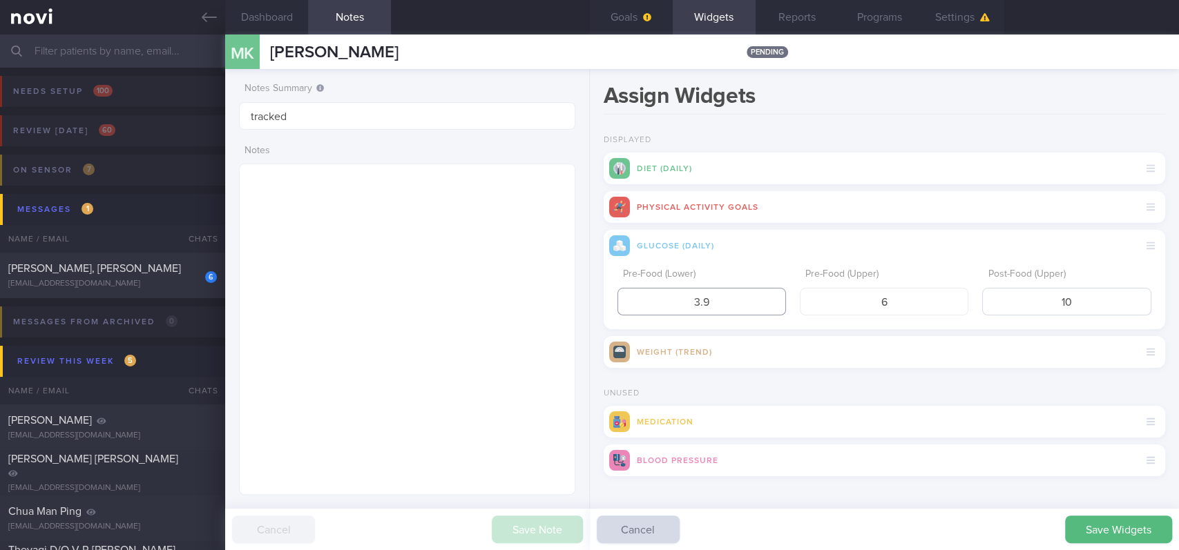
type input "3.9"
drag, startPoint x: 1044, startPoint y: 301, endPoint x: 976, endPoint y: 307, distance: 67.9
click at [982, 307] on input "10" at bounding box center [1066, 302] width 168 height 28
type input "7"
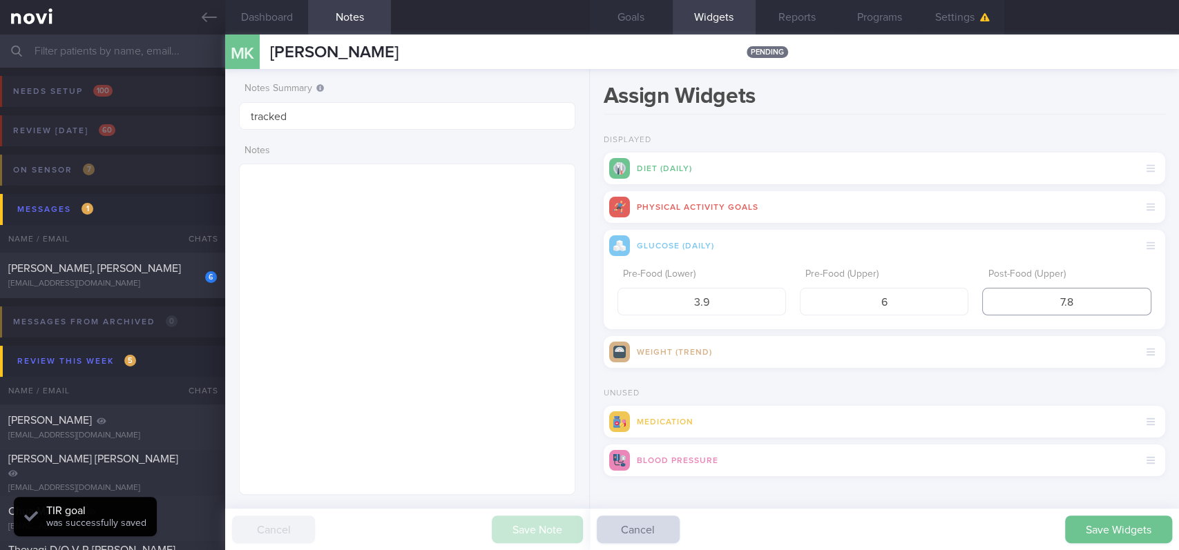
type input "7.8"
drag, startPoint x: 1117, startPoint y: 525, endPoint x: 862, endPoint y: 394, distance: 287.2
click at [1118, 529] on button "Save Widgets" at bounding box center [1118, 530] width 107 height 28
click at [640, 19] on button "Goals" at bounding box center [631, 17] width 83 height 35
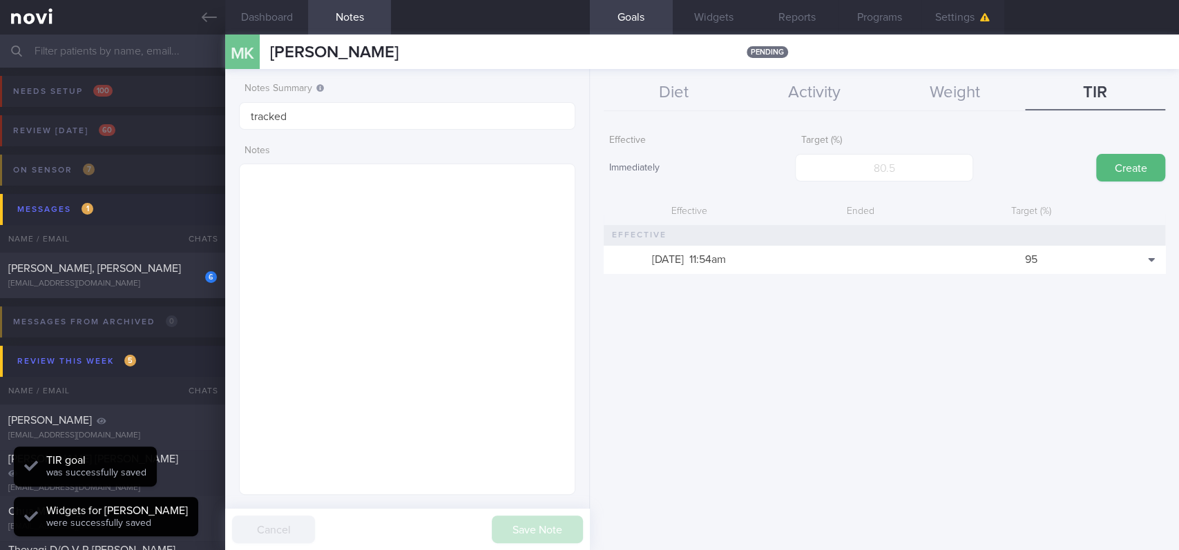
scroll to position [151, 302]
click at [207, 19] on icon at bounding box center [209, 17] width 15 height 15
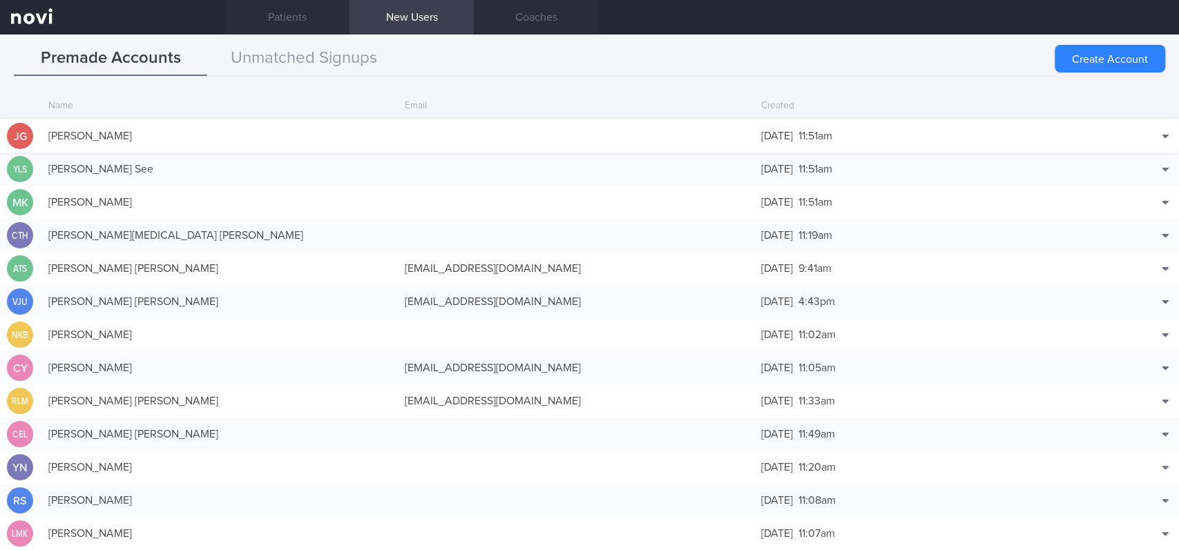
click at [250, 142] on div "[PERSON_NAME]" at bounding box center [219, 136] width 356 height 28
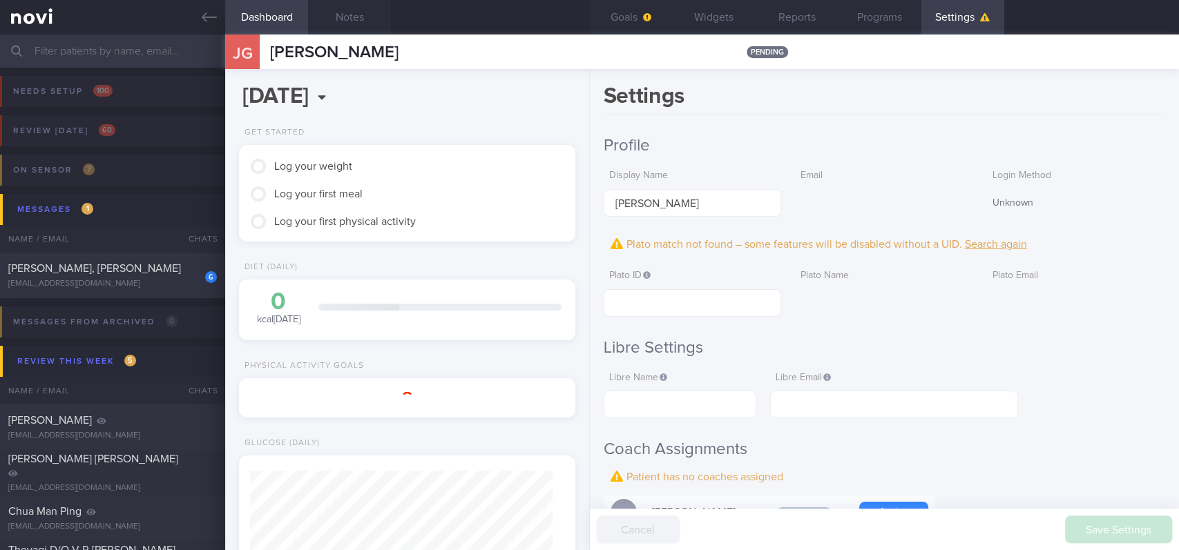
scroll to position [148, 297]
click at [338, 22] on button "Notes" at bounding box center [349, 17] width 83 height 35
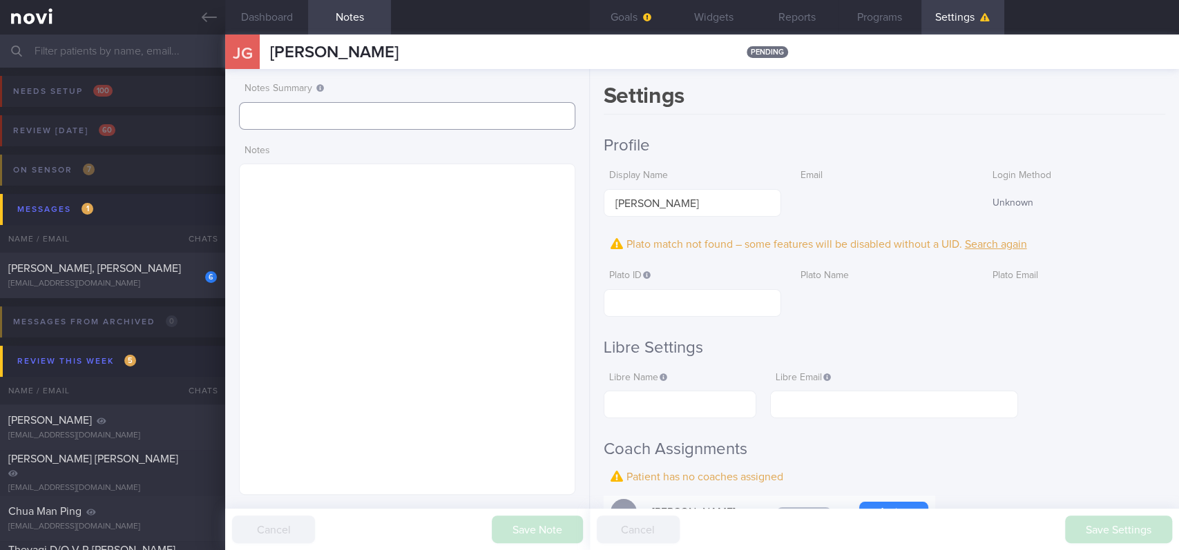
click at [280, 108] on input "text" at bounding box center [407, 116] width 336 height 28
type input "tracked"
click at [564, 534] on button "Save Note" at bounding box center [537, 530] width 91 height 28
click at [645, 16] on icon "button" at bounding box center [647, 17] width 8 height 8
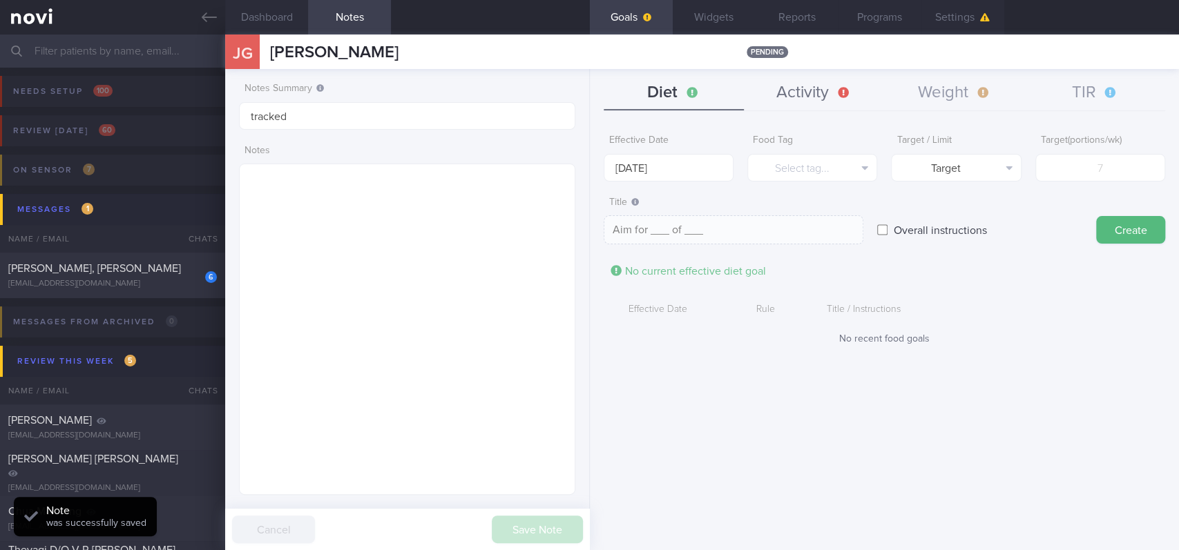
click at [834, 92] on button "Activity" at bounding box center [814, 93] width 140 height 35
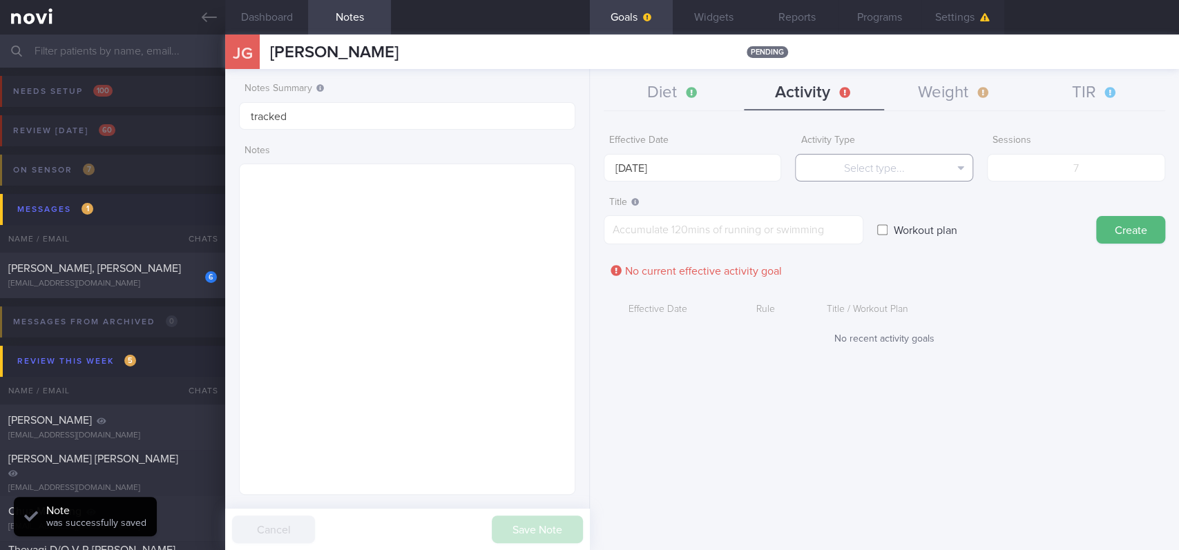
click at [875, 170] on button "Select type..." at bounding box center [884, 168] width 178 height 28
click at [906, 238] on button "Sessions" at bounding box center [883, 236] width 177 height 21
click at [1070, 168] on input "number" at bounding box center [1076, 168] width 178 height 28
type input "2"
click at [710, 157] on input "[DATE]" at bounding box center [692, 168] width 178 height 28
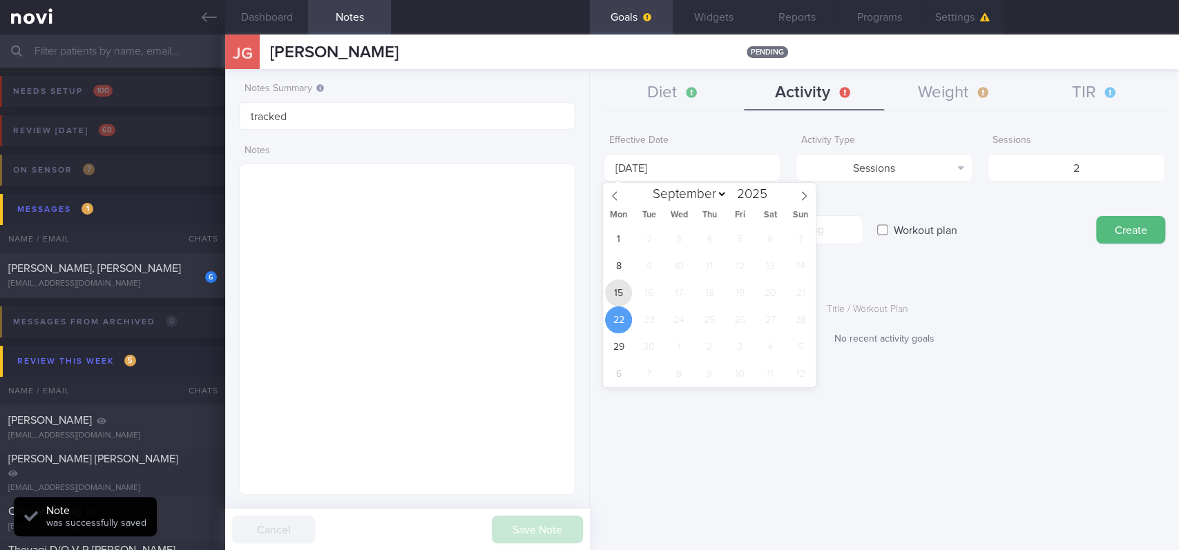
click at [619, 291] on span "15" at bounding box center [618, 293] width 27 height 27
type input "[DATE]"
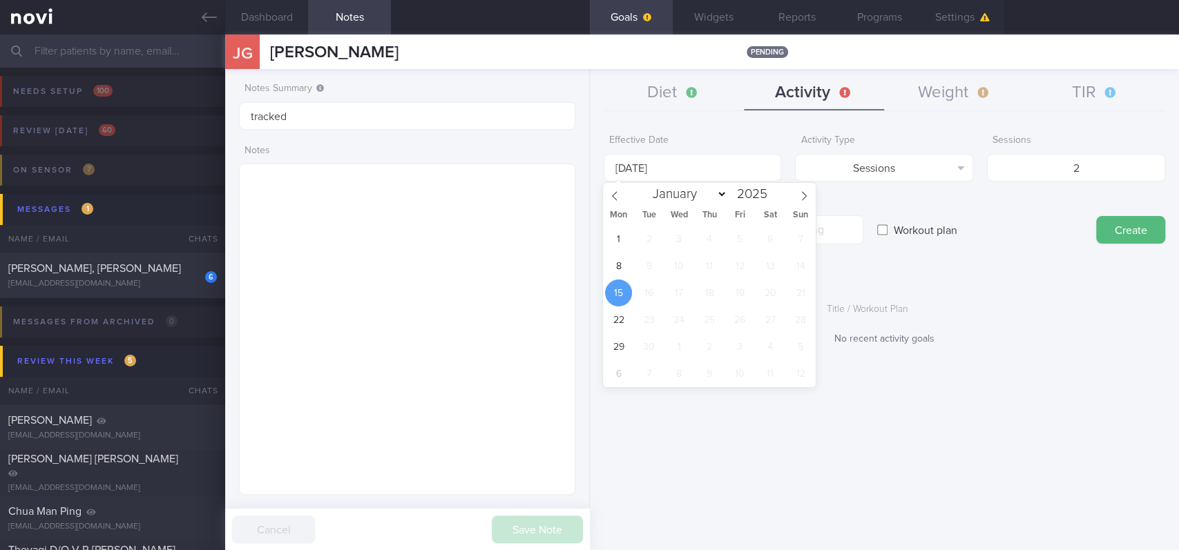
click at [728, 232] on span "5" at bounding box center [739, 239] width 27 height 27
click at [838, 232] on textarea at bounding box center [733, 229] width 260 height 29
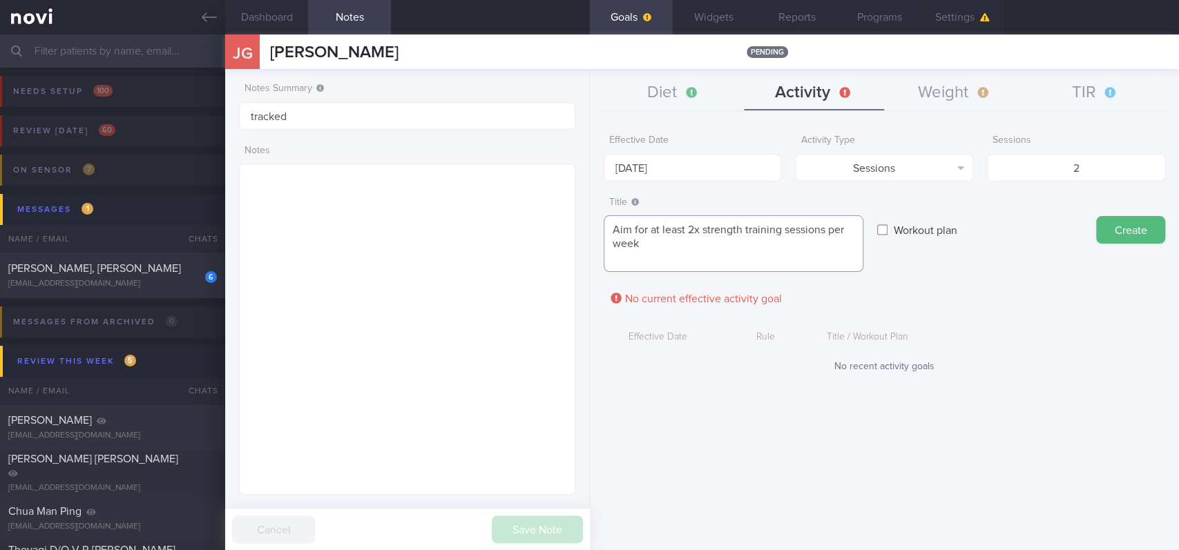
paste textarea "*Upper Body* - Exercise 1: [Lat Pull-down]([URL][DOMAIN_NAME]) | 10-12 reps, 60…"
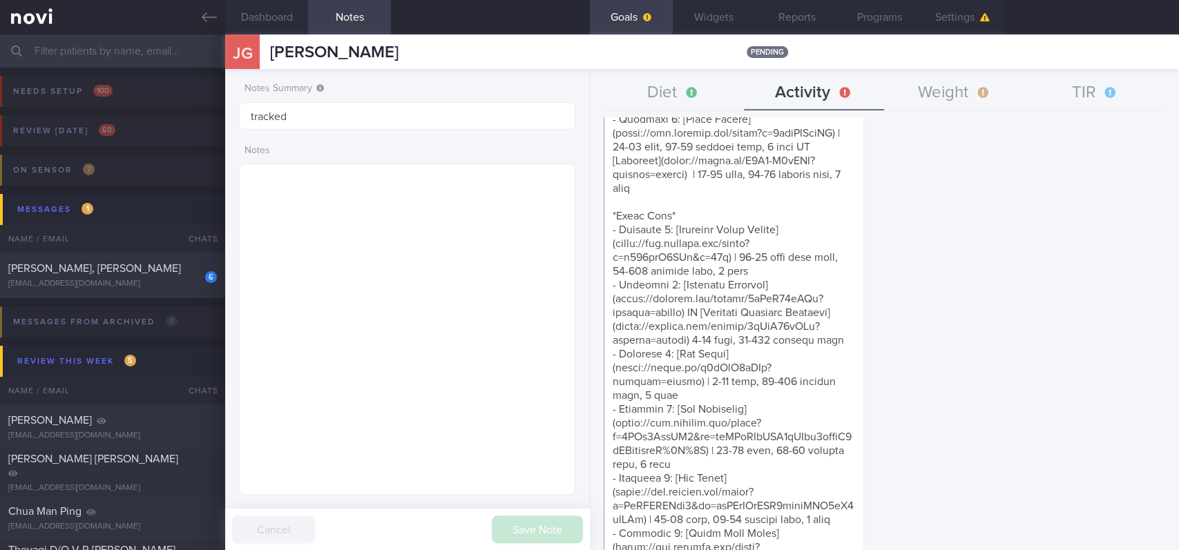
scroll to position [487, 0]
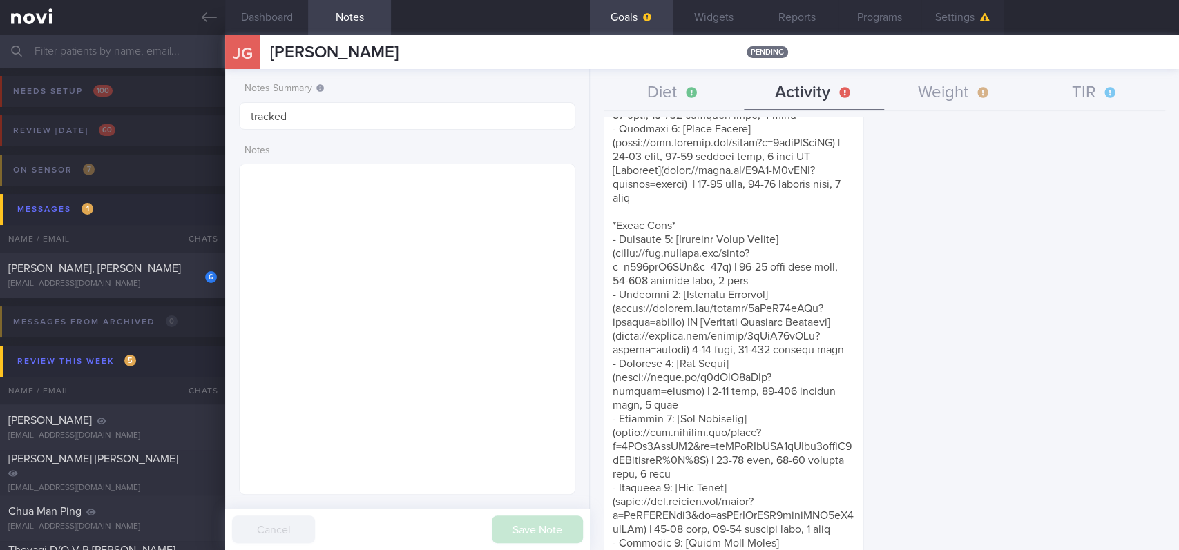
drag, startPoint x: 788, startPoint y: 221, endPoint x: 611, endPoint y: 480, distance: 313.9
click at [611, 480] on textarea at bounding box center [733, 550] width 260 height 1645
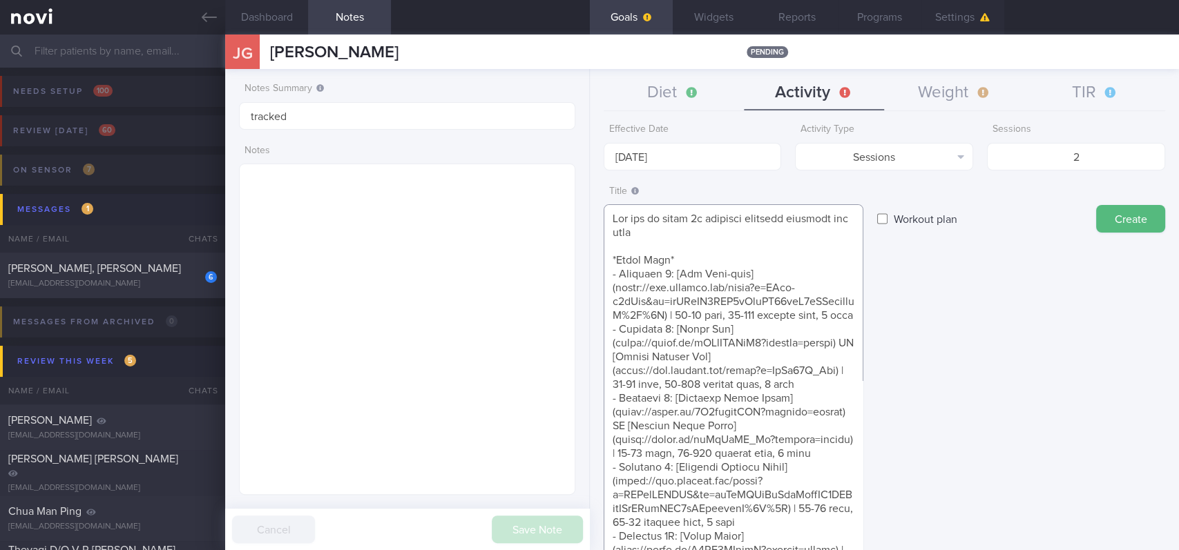
scroll to position [0, 0]
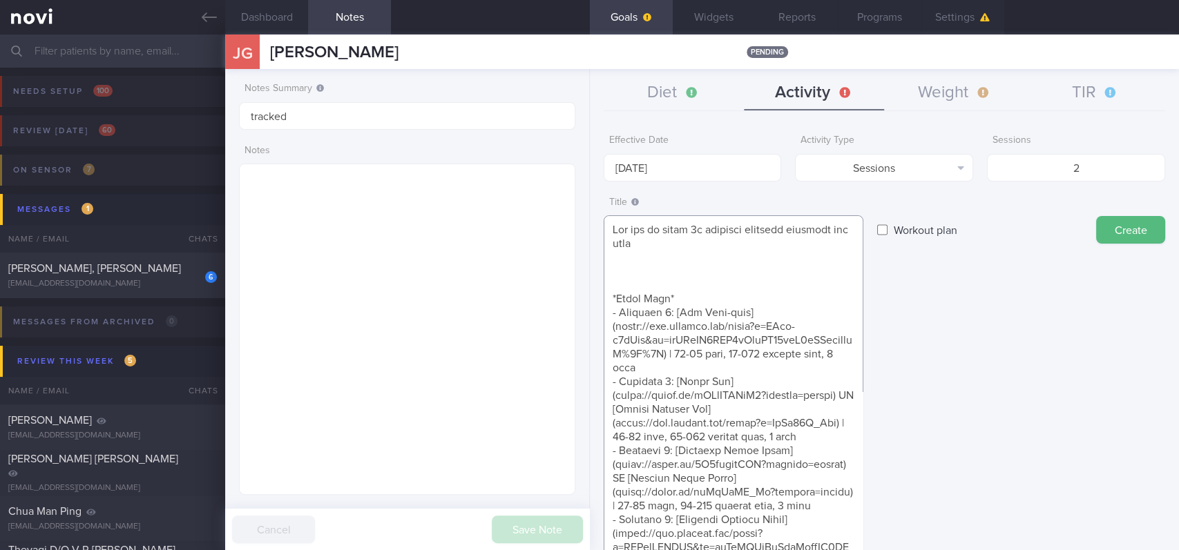
paste textarea "*Upper Body* - Exercise 1: [Lat Pull-down]([URL][DOMAIN_NAME]) | 10-12 reps, 60…"
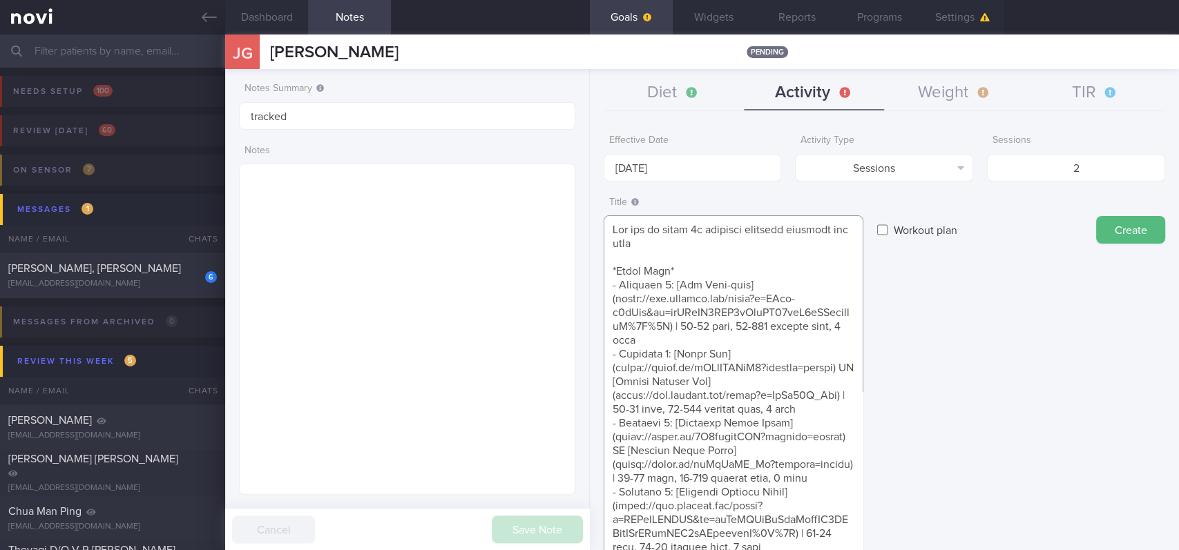
scroll to position [922, 0]
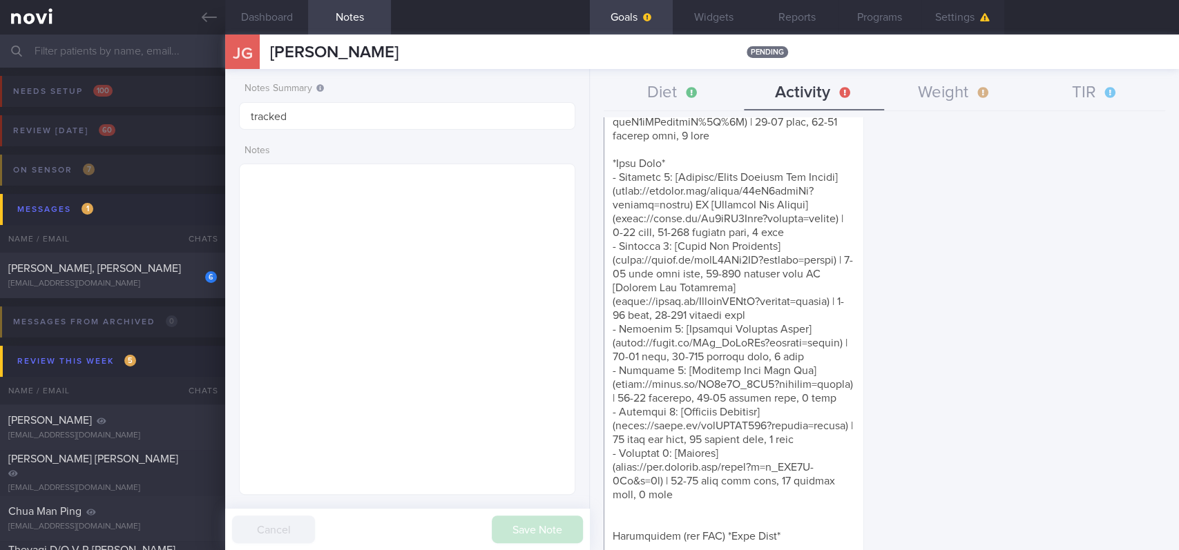
drag, startPoint x: 782, startPoint y: 303, endPoint x: 613, endPoint y: 284, distance: 170.2
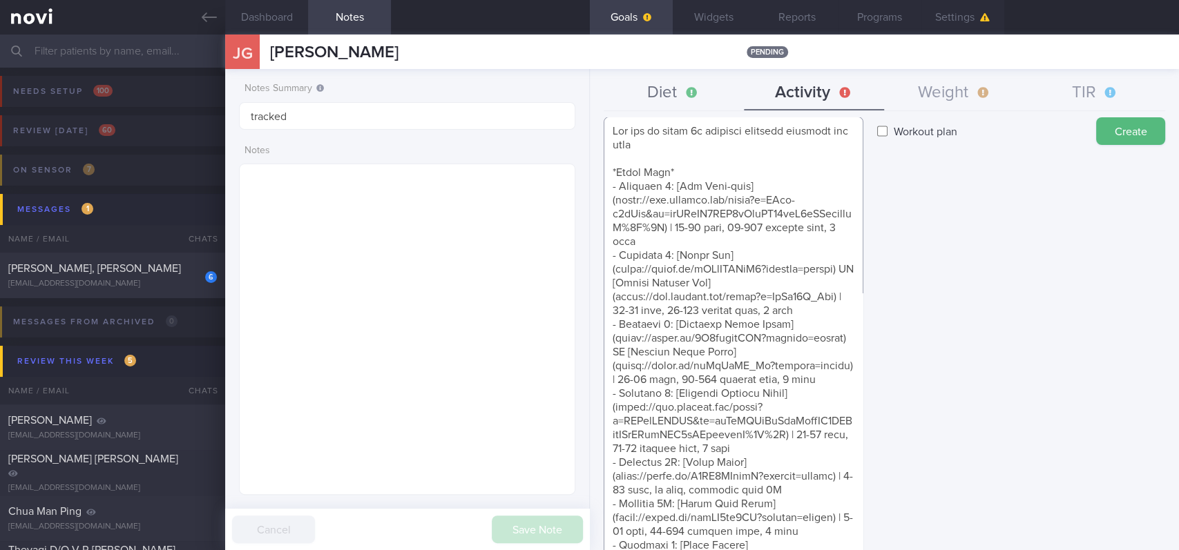
scroll to position [0, 0]
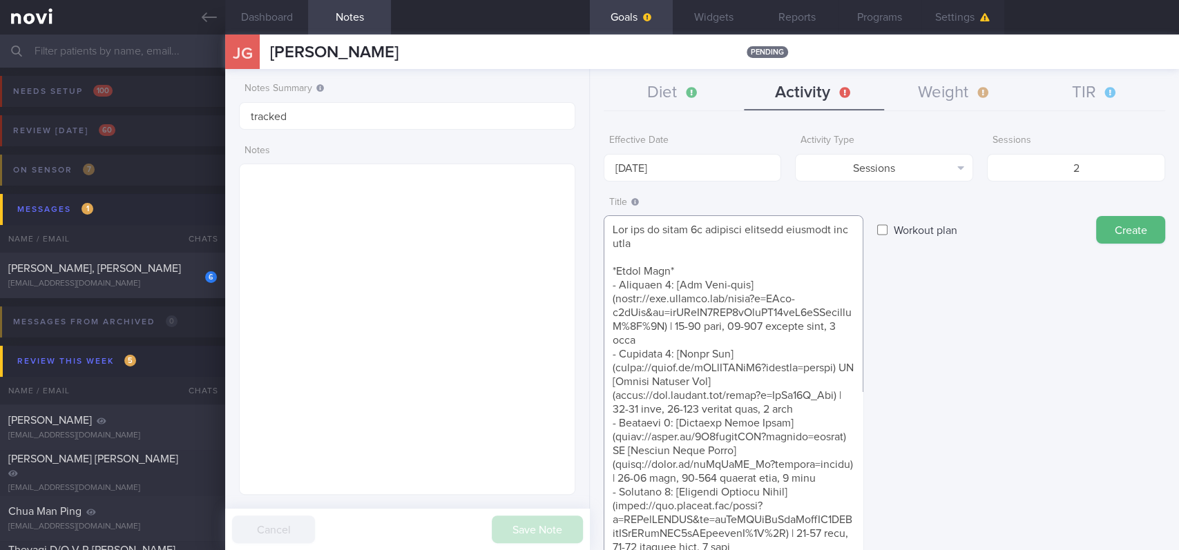
drag, startPoint x: 710, startPoint y: 257, endPoint x: 617, endPoint y: 264, distance: 92.8
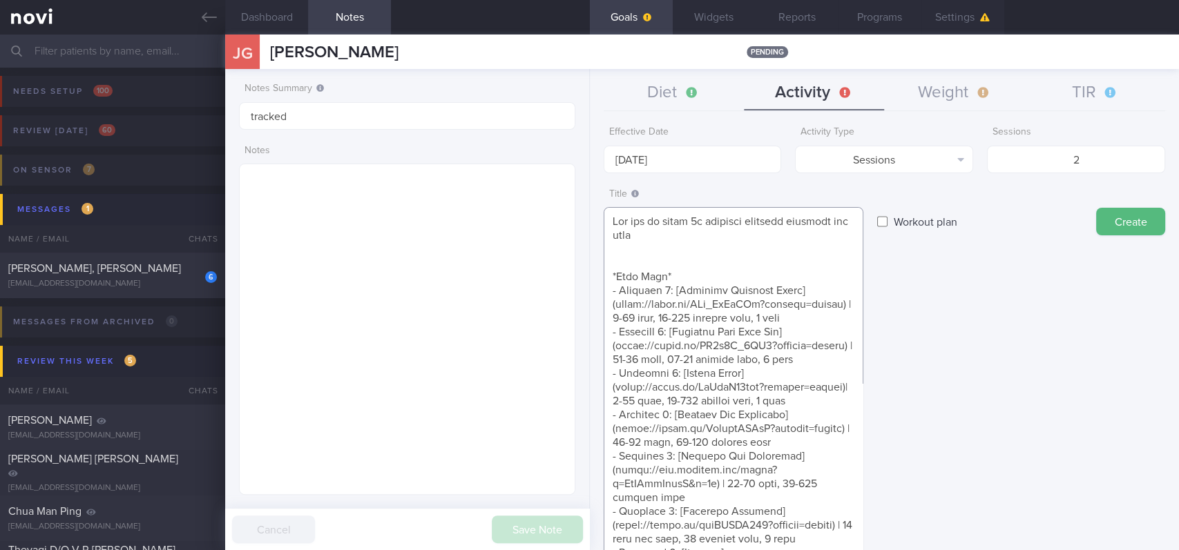
scroll to position [16, 0]
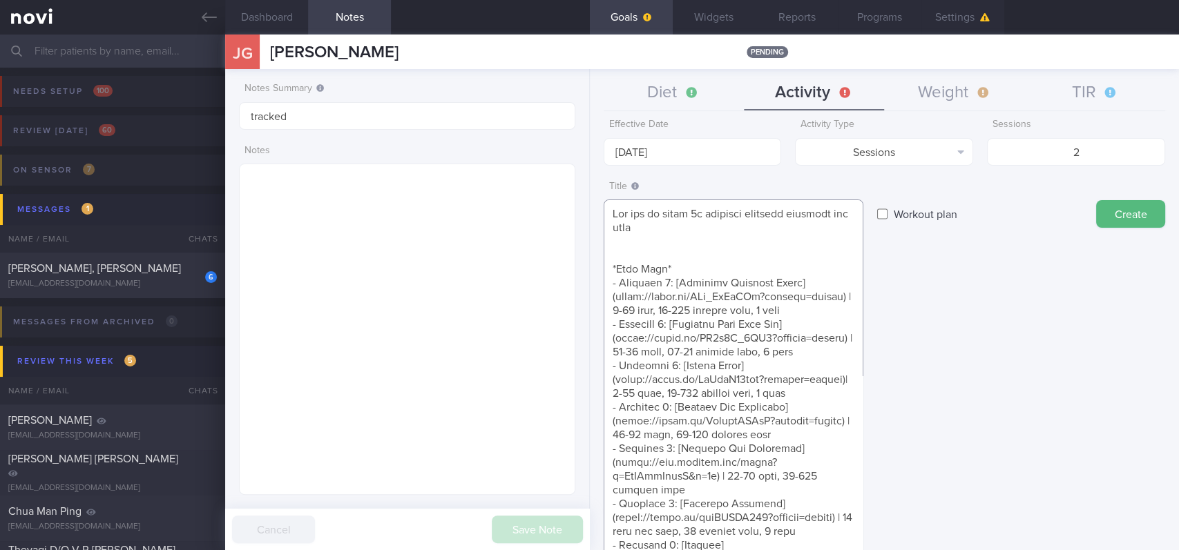
drag, startPoint x: 679, startPoint y: 271, endPoint x: 751, endPoint y: 460, distance: 202.3
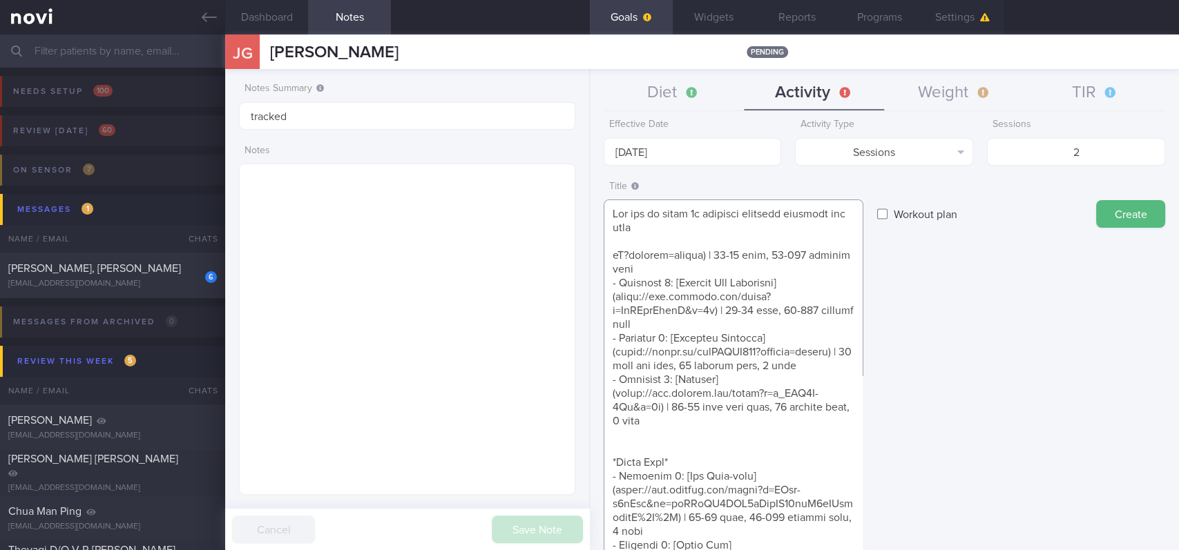
drag, startPoint x: 701, startPoint y: 435, endPoint x: 608, endPoint y: 241, distance: 215.5
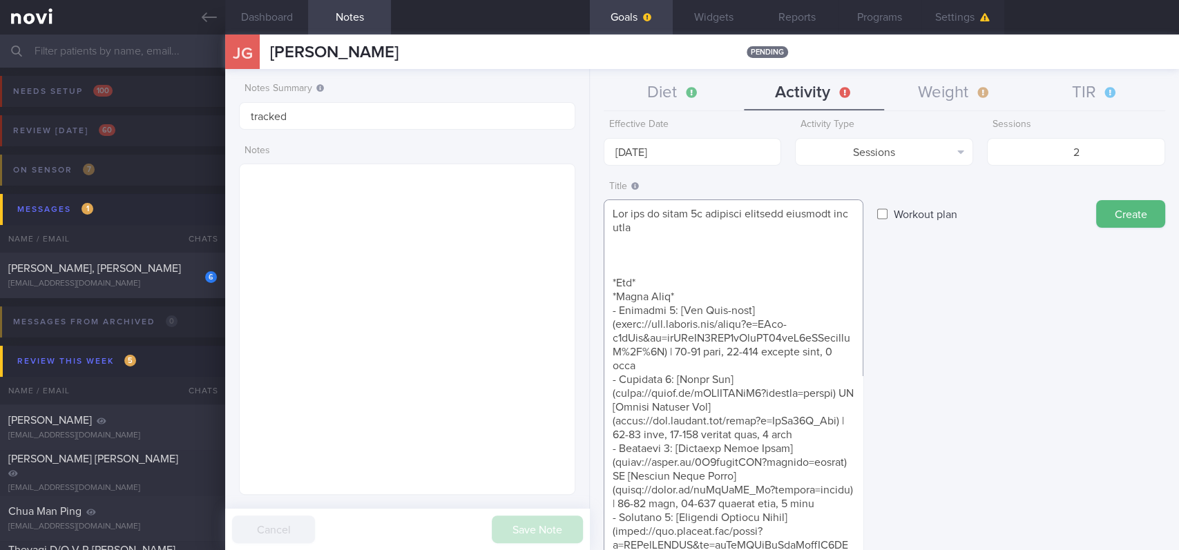
paste textarea "*Bodyweight exercises* - Push exercise [Normal push ups/Knee push ups/incline p…"
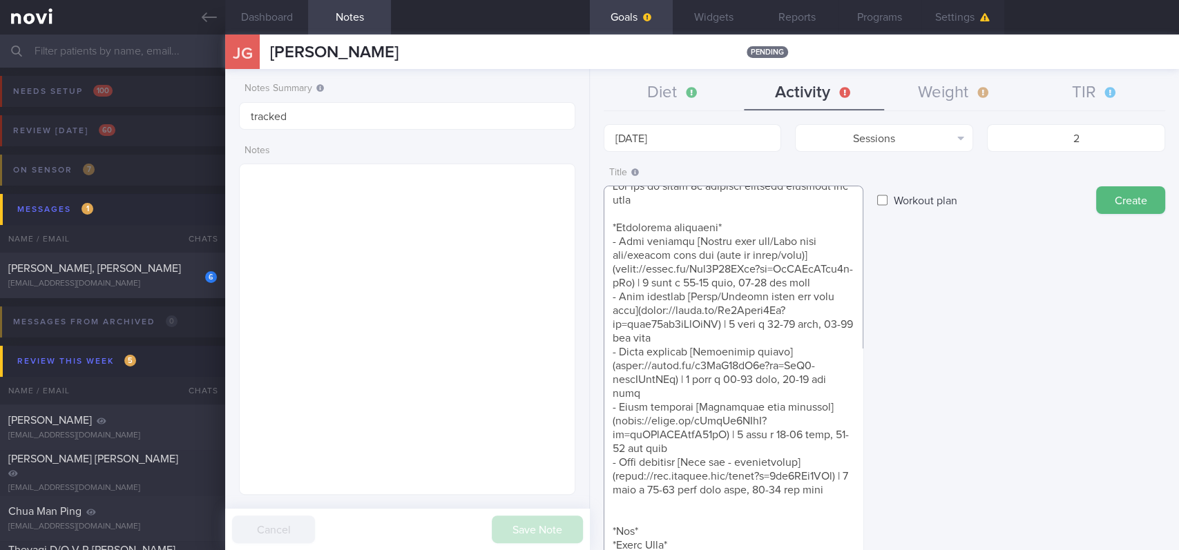
scroll to position [0, 0]
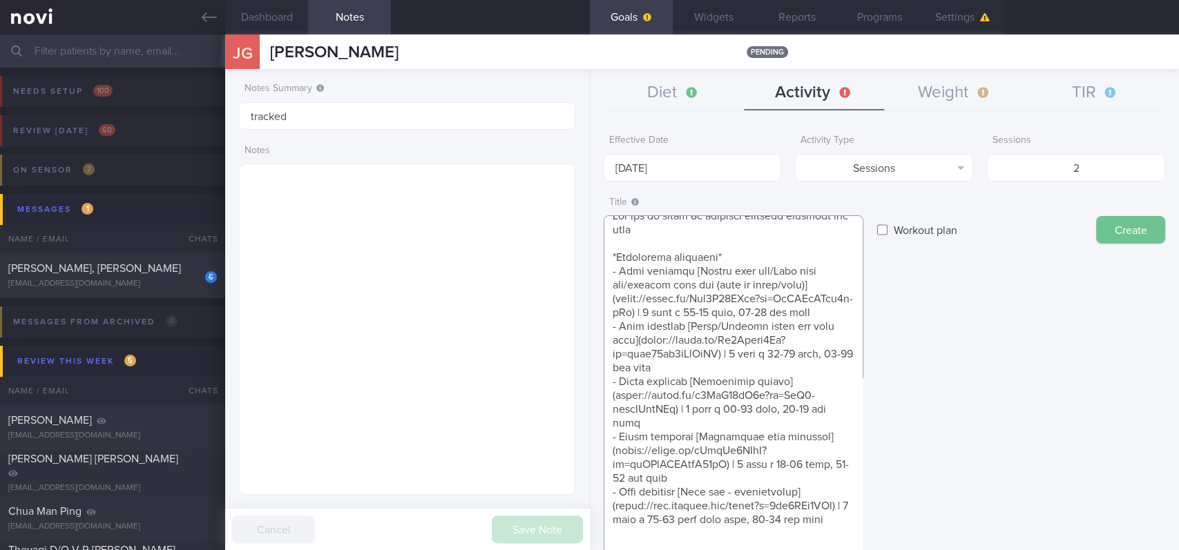
type textarea "Aim for at least 2x strength training sessions per week *Bodyweight exercises* …"
click at [1096, 224] on button "Create" at bounding box center [1130, 230] width 69 height 28
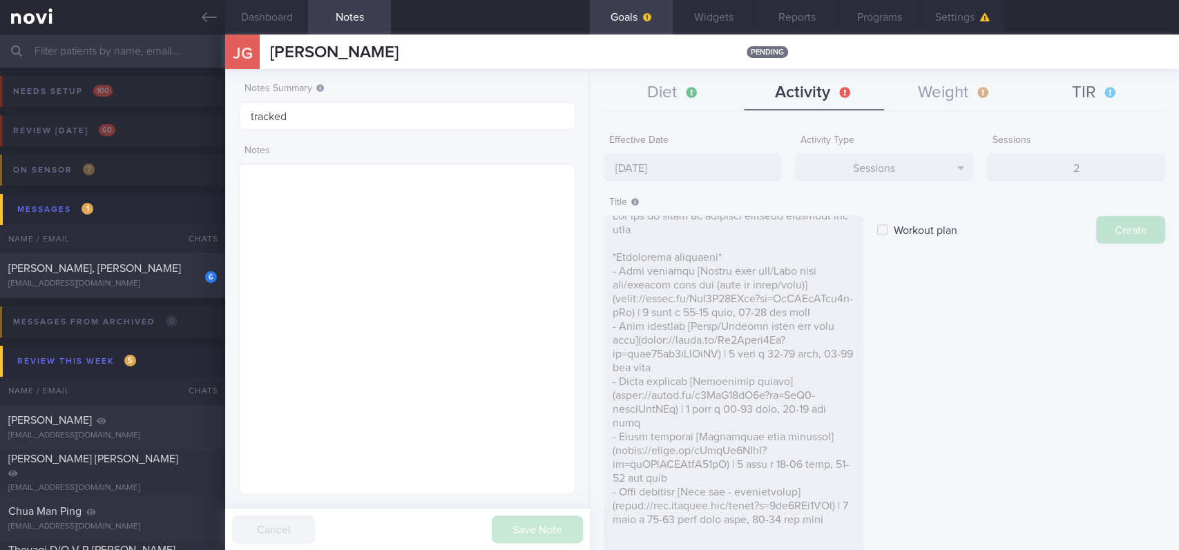
type input "[DATE]"
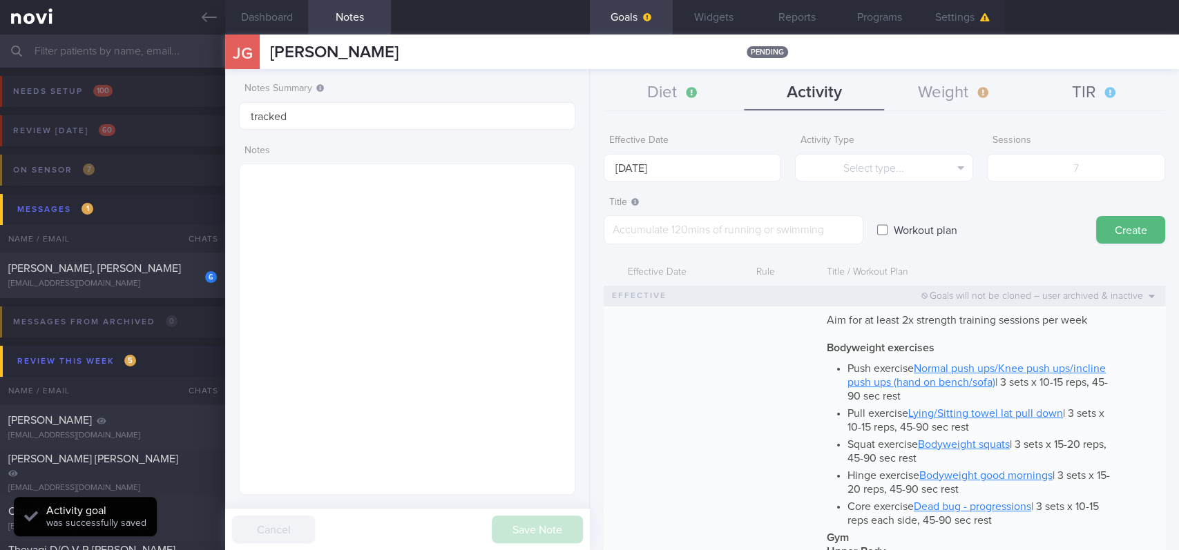
click at [1108, 86] on button "TIR" at bounding box center [1095, 93] width 140 height 35
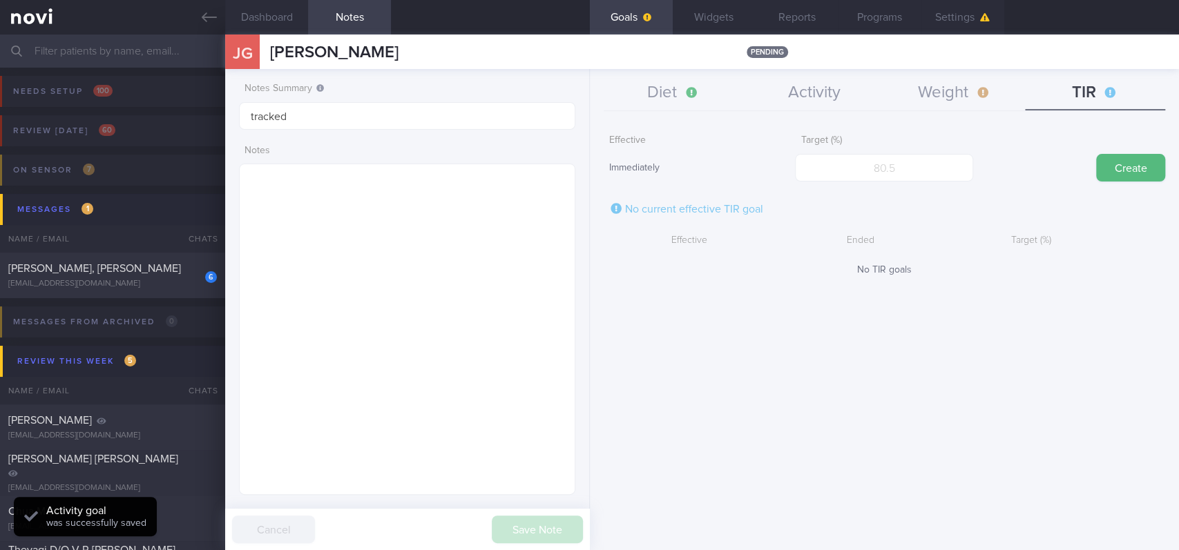
click at [886, 187] on form "Effective Immediately Target (%) Create No current effective TIR goal Effective…" at bounding box center [883, 202] width 561 height 148
click at [895, 176] on input "number" at bounding box center [884, 168] width 178 height 28
type input "95"
click at [1156, 159] on button "Create" at bounding box center [1130, 168] width 69 height 28
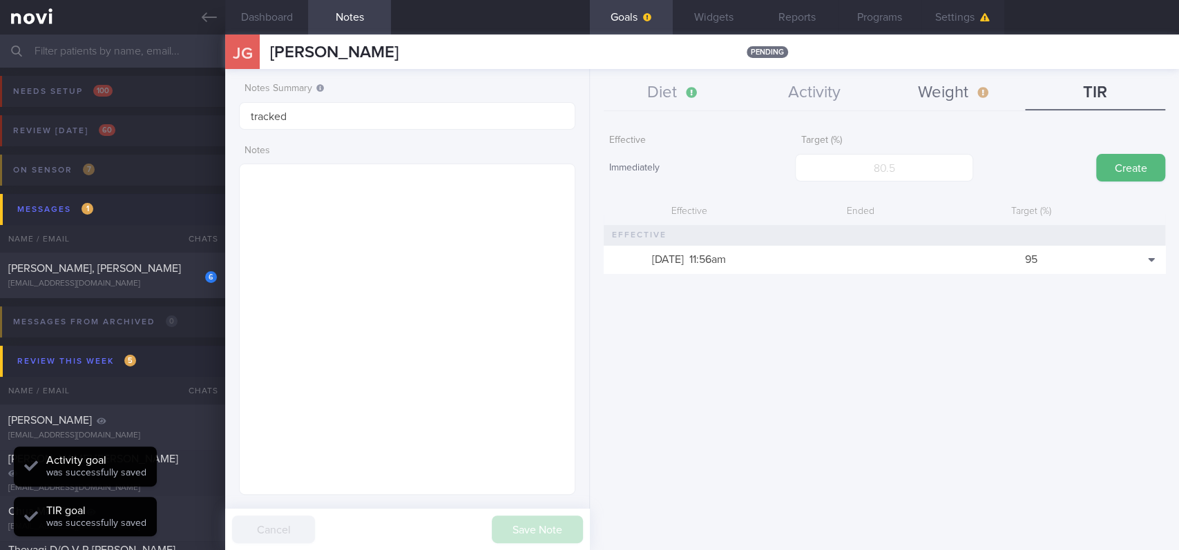
click at [987, 102] on button "Weight" at bounding box center [954, 93] width 140 height 35
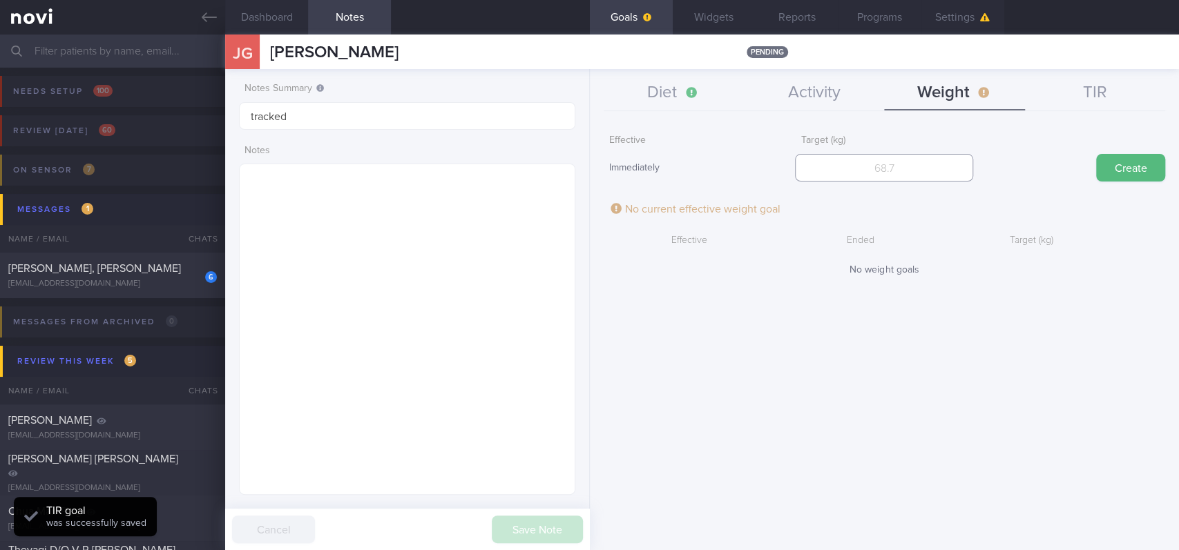
click at [884, 166] on input "number" at bounding box center [884, 168] width 178 height 28
type input "81.7"
click at [1084, 155] on div "Create" at bounding box center [1076, 155] width 178 height 54
drag, startPoint x: 1105, startPoint y: 157, endPoint x: 1110, endPoint y: 163, distance: 7.8
click at [1110, 163] on button "Create" at bounding box center [1130, 168] width 69 height 28
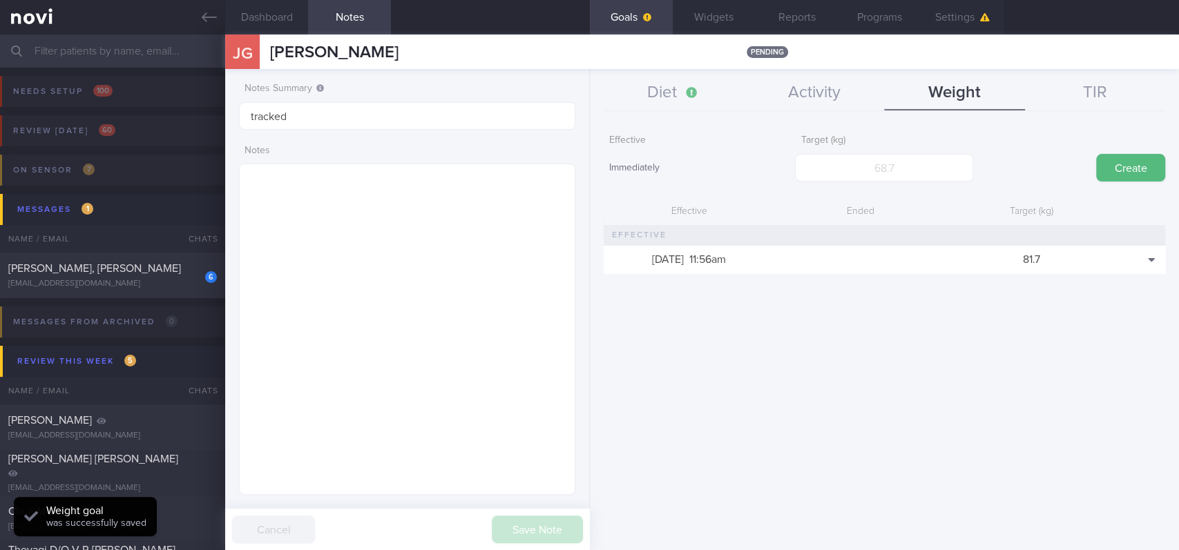
scroll to position [168, 297]
click at [670, 101] on button "Diet" at bounding box center [673, 93] width 140 height 35
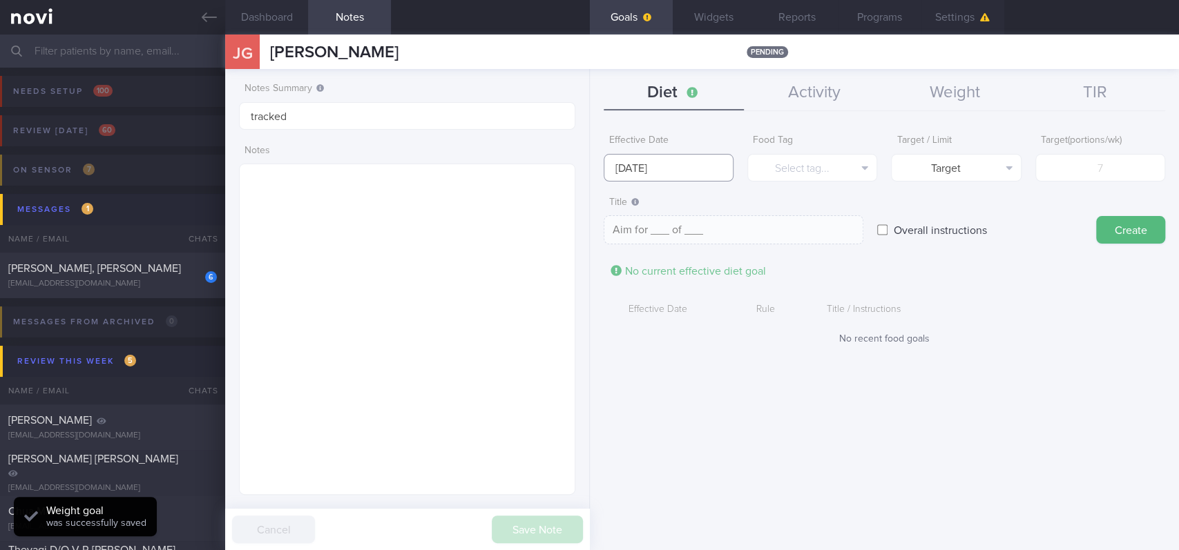
click at [690, 180] on body "You are offline! Some functionality will be unavailable Patients New Users Coac…" at bounding box center [589, 275] width 1179 height 550
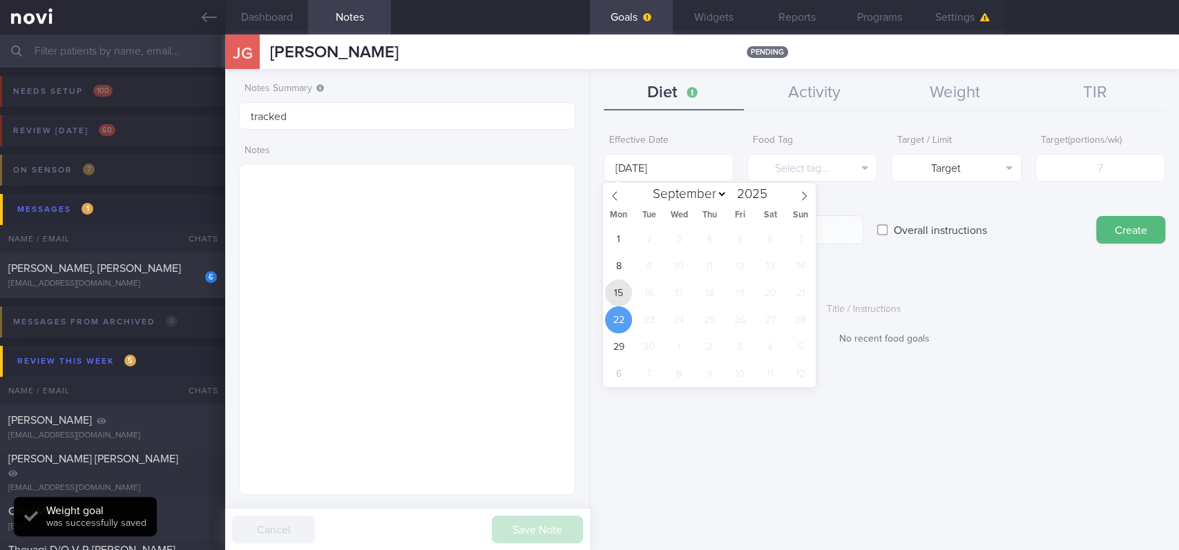
click at [623, 285] on span "15" at bounding box center [618, 293] width 27 height 27
type input "[DATE]"
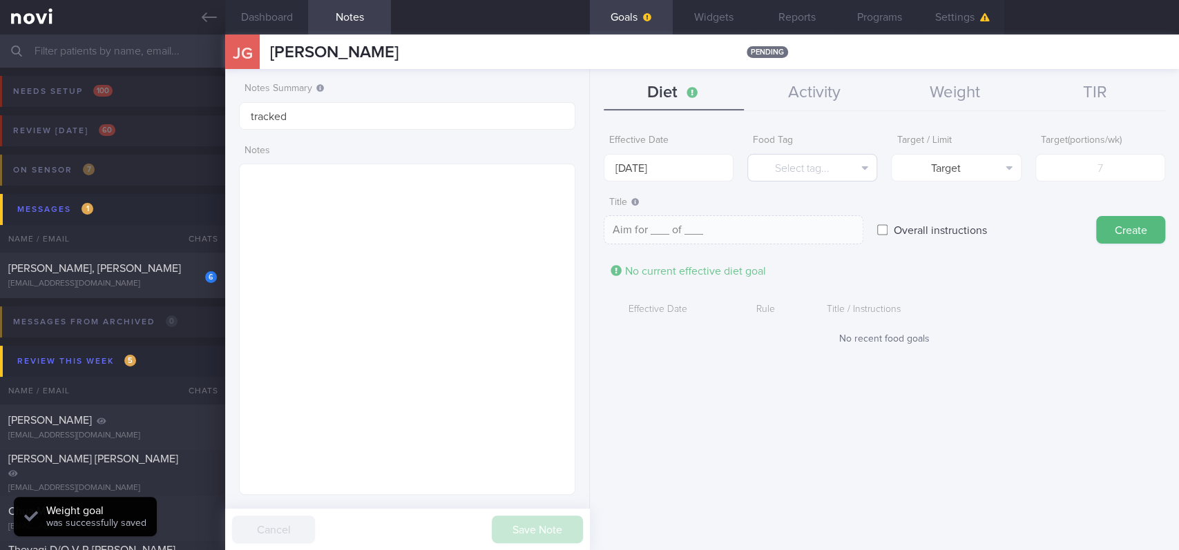
drag, startPoint x: 823, startPoint y: 186, endPoint x: 828, endPoint y: 172, distance: 15.5
click at [823, 185] on form "Effective Date [DATE] Food Tag Select tag... Select tag... Calories Carbs Prote…" at bounding box center [883, 243] width 561 height 231
click at [830, 171] on button "Select tag..." at bounding box center [812, 168] width 130 height 28
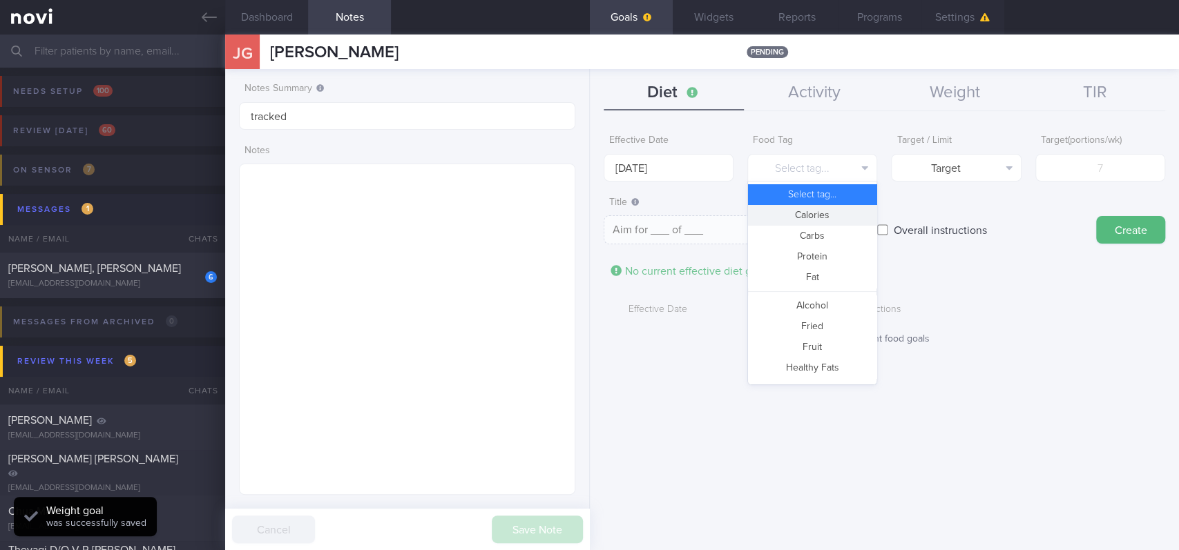
click at [822, 212] on button "Calories" at bounding box center [812, 215] width 128 height 21
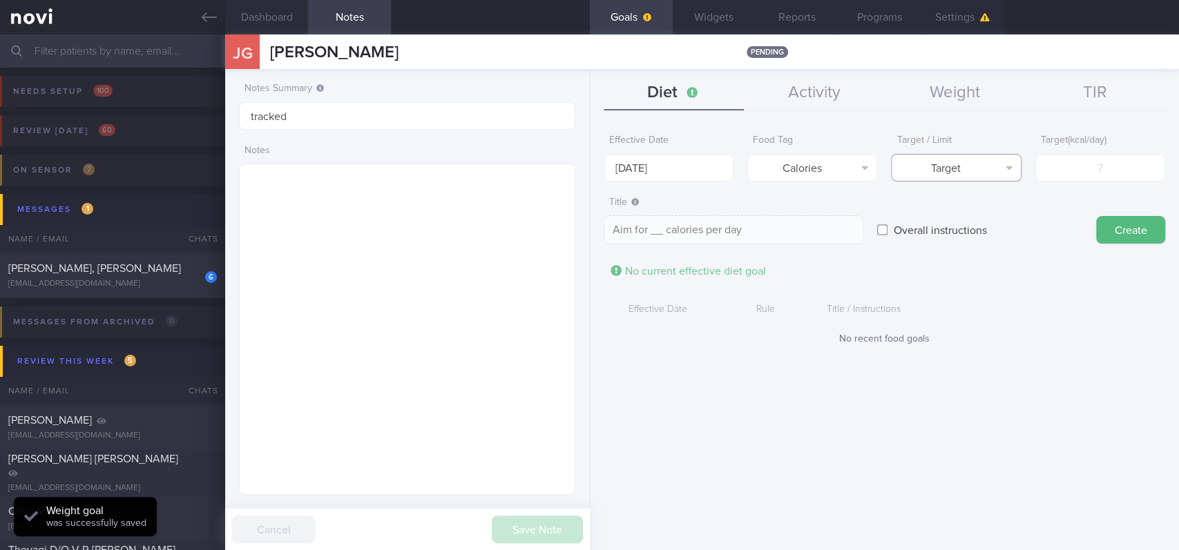
click at [989, 158] on button "Target" at bounding box center [956, 168] width 130 height 28
click at [980, 209] on button "Limit" at bounding box center [955, 215] width 128 height 21
type textarea "Keep to __ calories per day"
click at [1081, 164] on input "number" at bounding box center [1100, 168] width 130 height 28
type input "5"
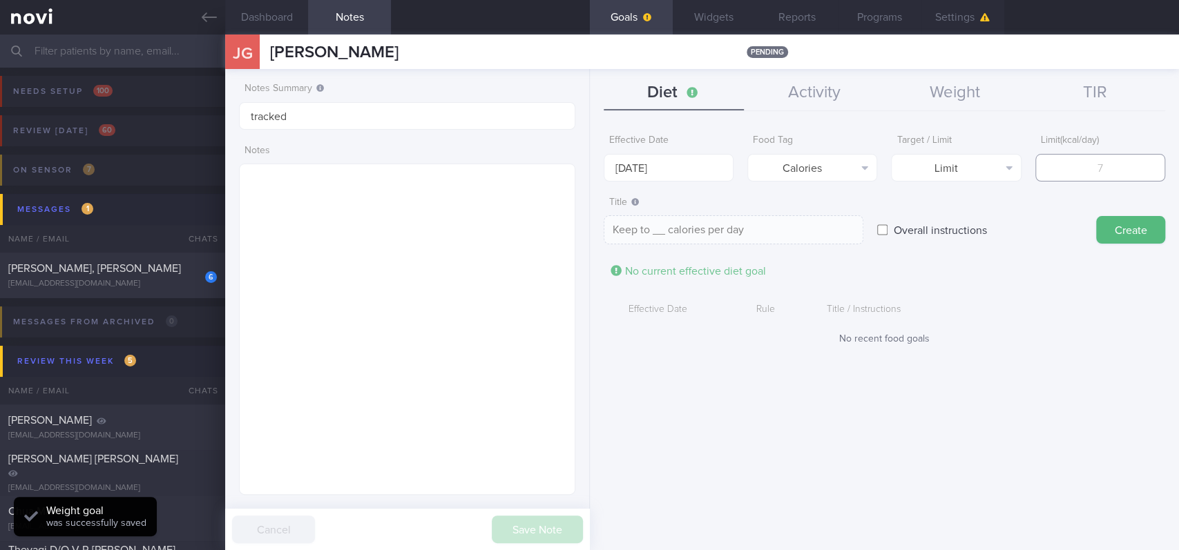
type textarea "Keep to 5 calories per day"
type textarea "Keep to __ calories per day"
type input "1"
type textarea "Keep to 1 calories per day"
type input "15"
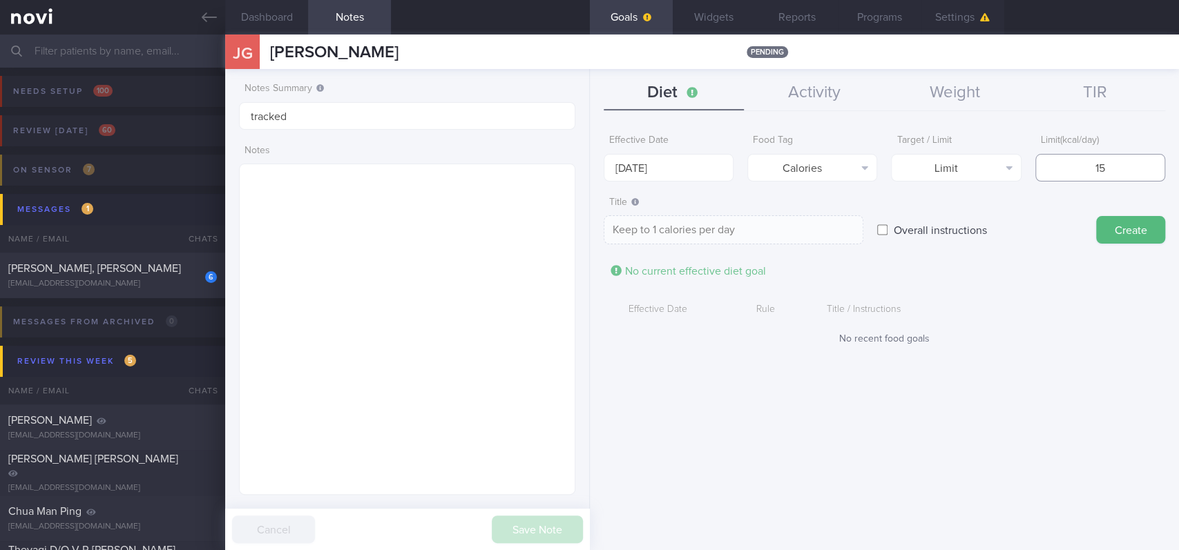
type textarea "Keep to 15 calories per day"
type input "150"
type textarea "Keep to 150 calories per day"
drag, startPoint x: 1143, startPoint y: 171, endPoint x: 1007, endPoint y: 171, distance: 136.7
click at [1007, 171] on div "Effective Date [DATE] Food Tag Calories Select tag... Calories Carbs Protein Fa…" at bounding box center [883, 155] width 561 height 54
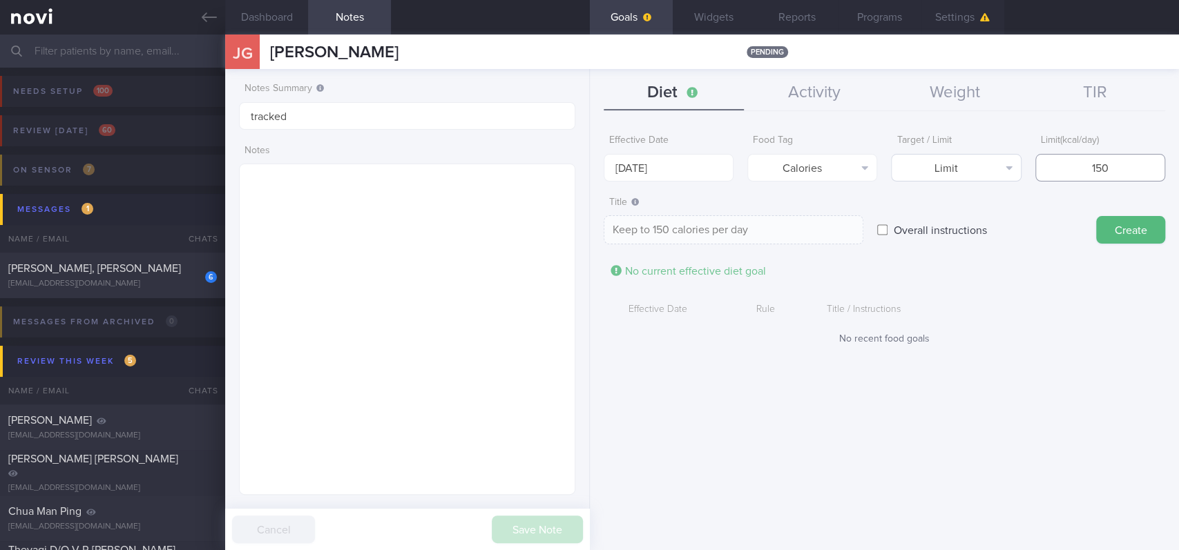
type input "1"
type textarea "Keep to 1 calories per day"
type input "18"
type textarea "Keep to 18 calories per day"
type input "180"
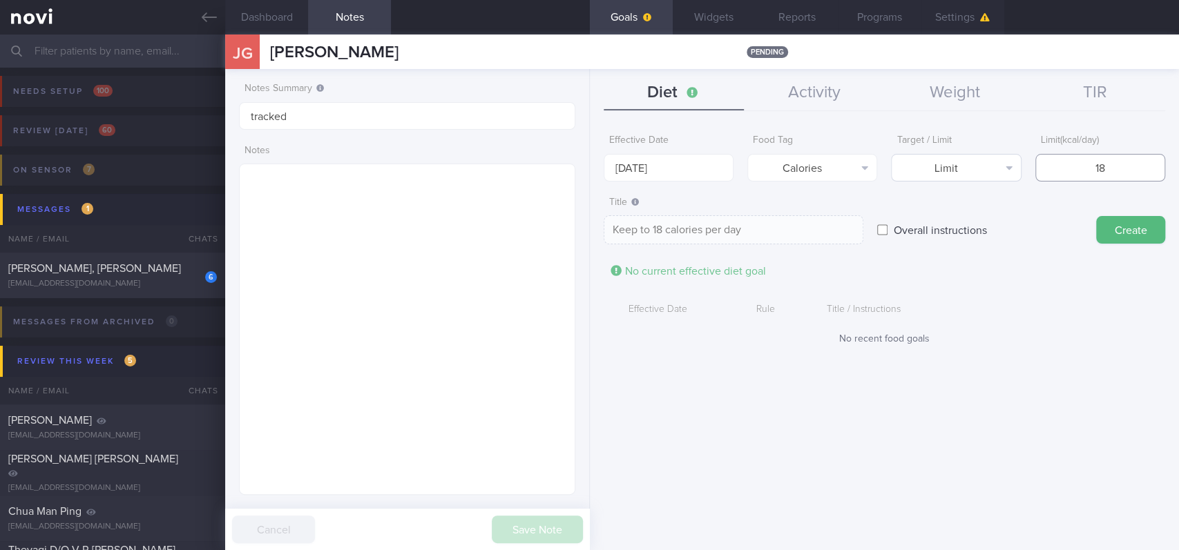
type textarea "Keep to 180 calories per day"
type input "1800"
type textarea "Keep to 1800 calories per day"
type input "1800"
click at [1114, 233] on button "Create" at bounding box center [1130, 230] width 69 height 28
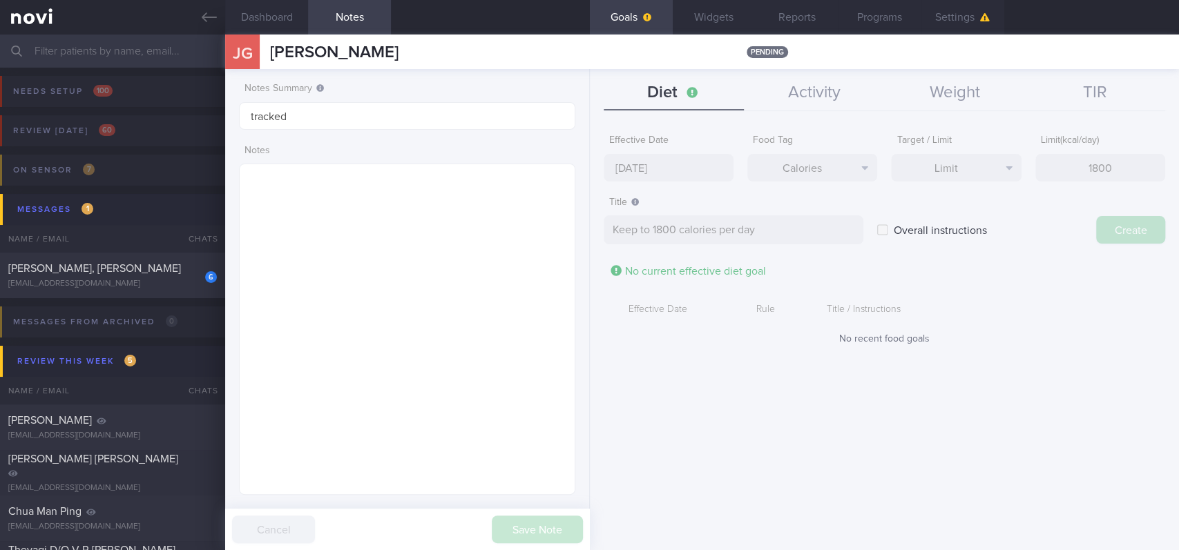
type input "[DATE]"
type textarea "Aim for ___ of ___"
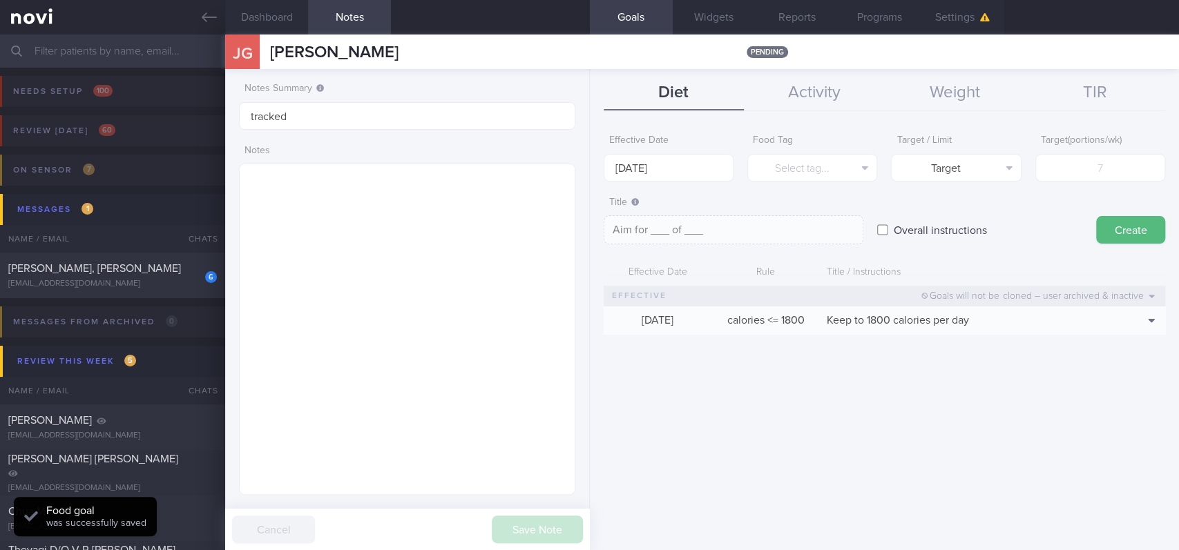
click at [781, 75] on div "Diet Activity Weight TIR Effective Date [DATE] Food Tag Select tag... Select ta…" at bounding box center [884, 309] width 589 height 481
click at [805, 100] on button "Activity" at bounding box center [814, 93] width 140 height 35
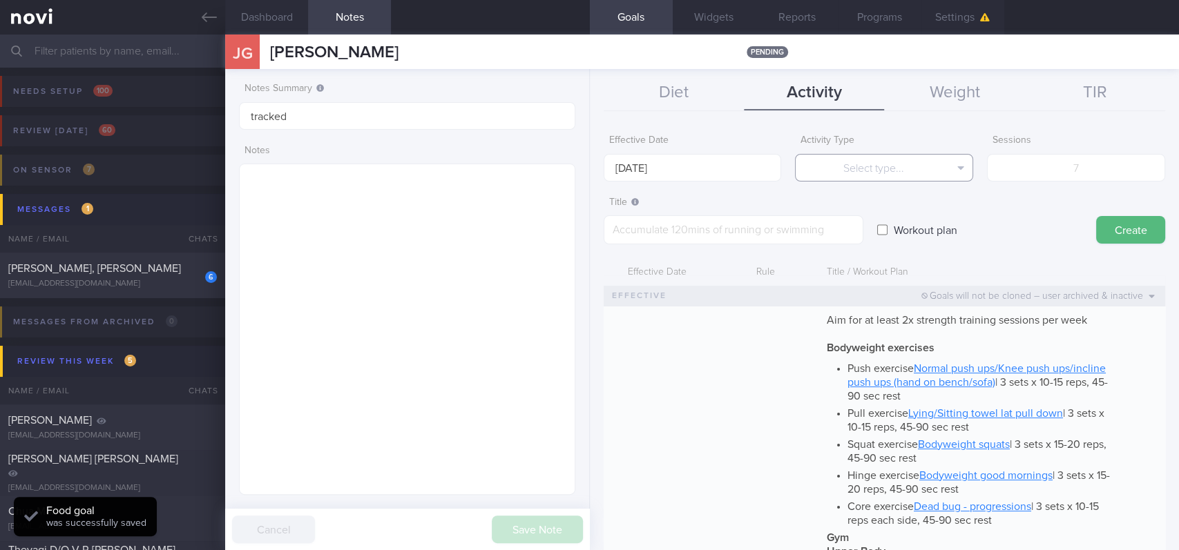
click at [869, 163] on button "Select type..." at bounding box center [884, 168] width 178 height 28
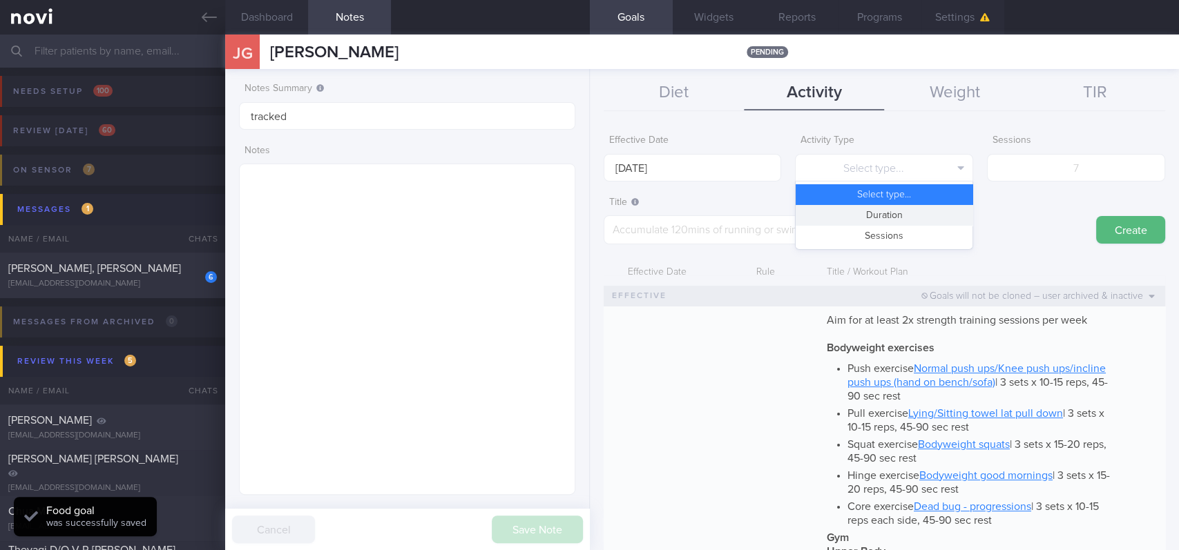
click at [871, 213] on button "Duration" at bounding box center [883, 215] width 177 height 21
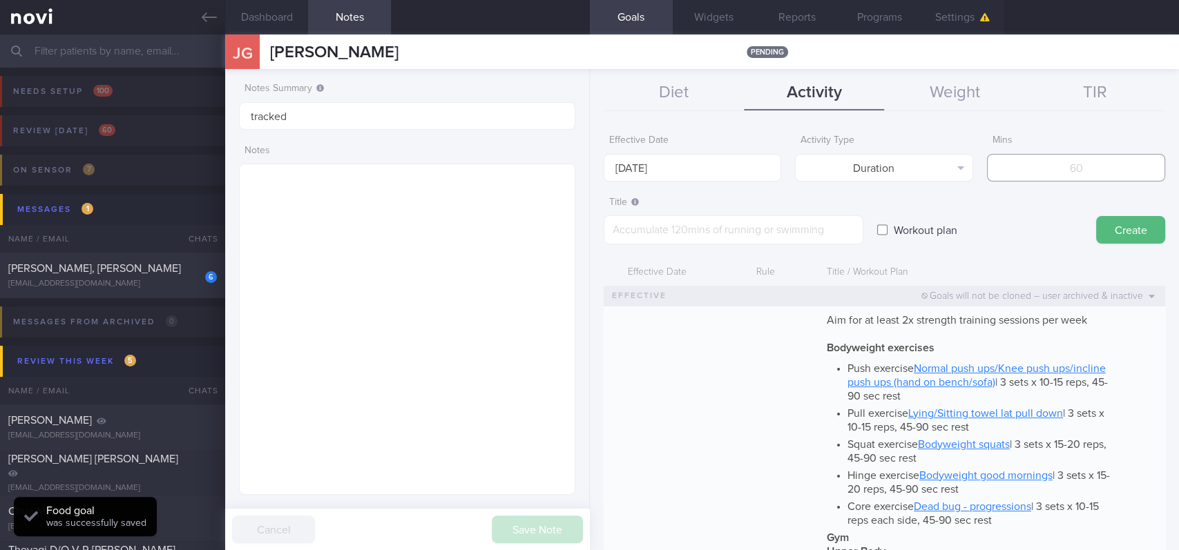
click at [1104, 168] on input "number" at bounding box center [1076, 168] width 178 height 28
type input "150"
click at [701, 164] on input "[DATE]" at bounding box center [692, 168] width 178 height 28
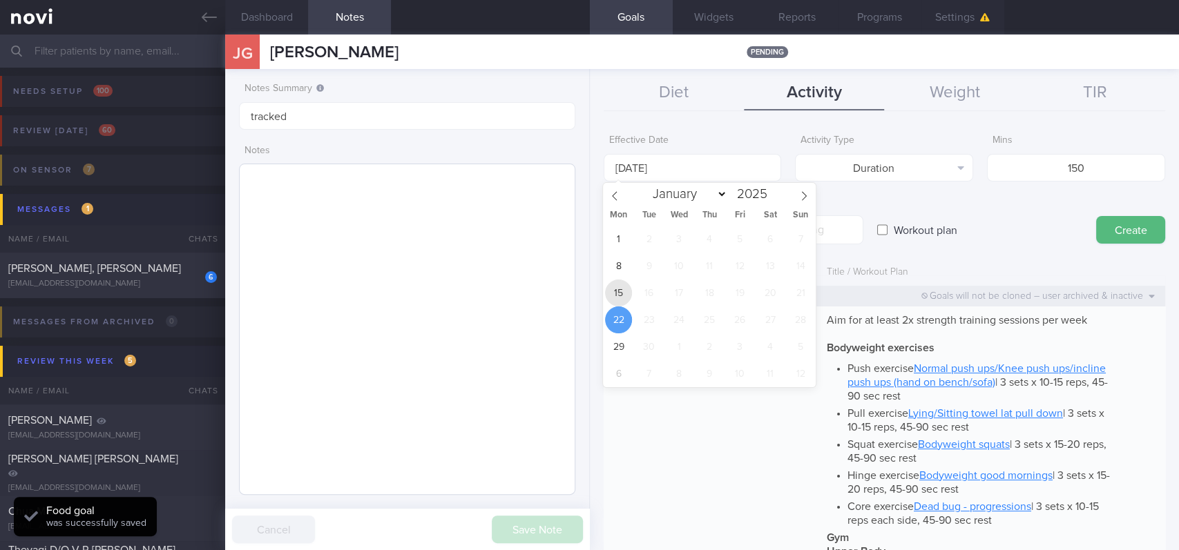
drag, startPoint x: 619, startPoint y: 287, endPoint x: 556, endPoint y: 182, distance: 122.0
click at [621, 290] on span "15" at bounding box center [618, 293] width 27 height 27
type input "[DATE]"
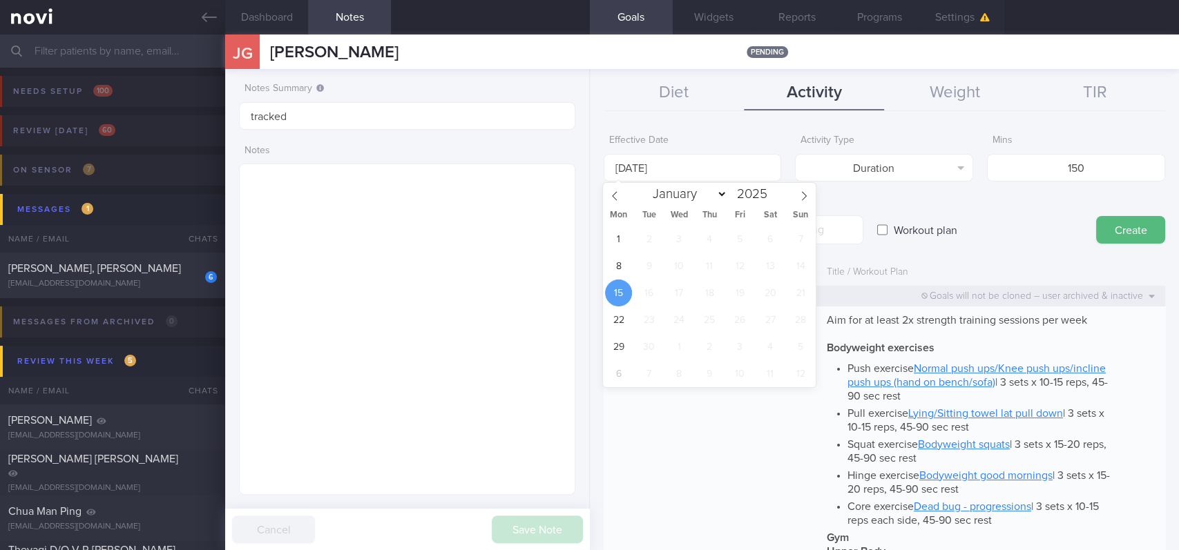
click at [751, 226] on div "1 2 3 4 5 6 7 8 9 10 11 12 13 14 15 16 17 18 19 20 21 22 23 24 25 26 27 28 29 3…" at bounding box center [709, 307] width 213 height 162
click at [840, 224] on textarea at bounding box center [733, 229] width 260 height 29
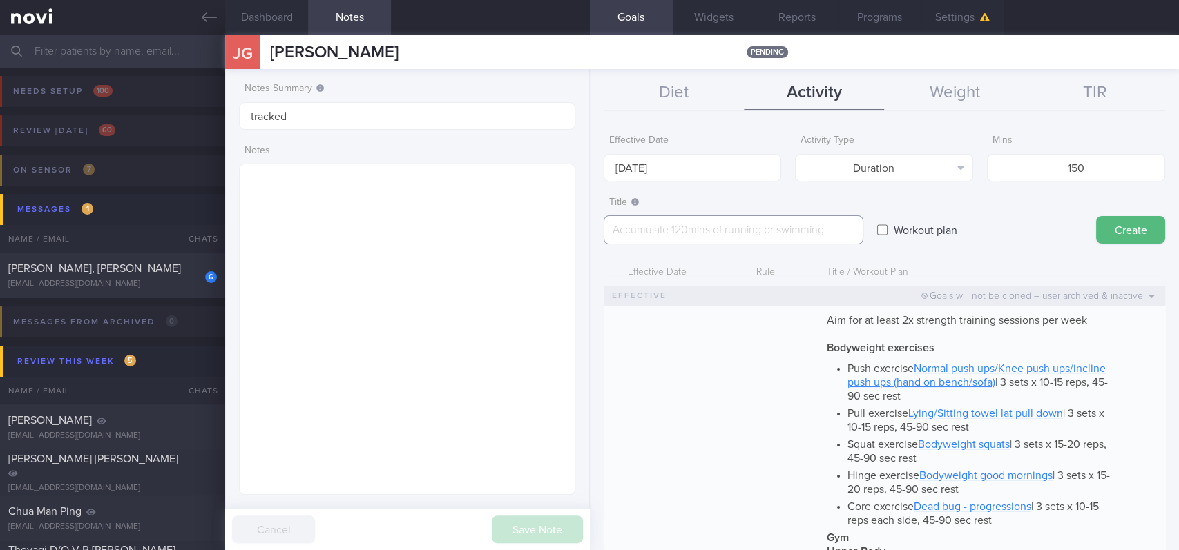
paste textarea "*Bodyweight exercises* - Push exercise [Normal push ups/Knee push ups/incline p…"
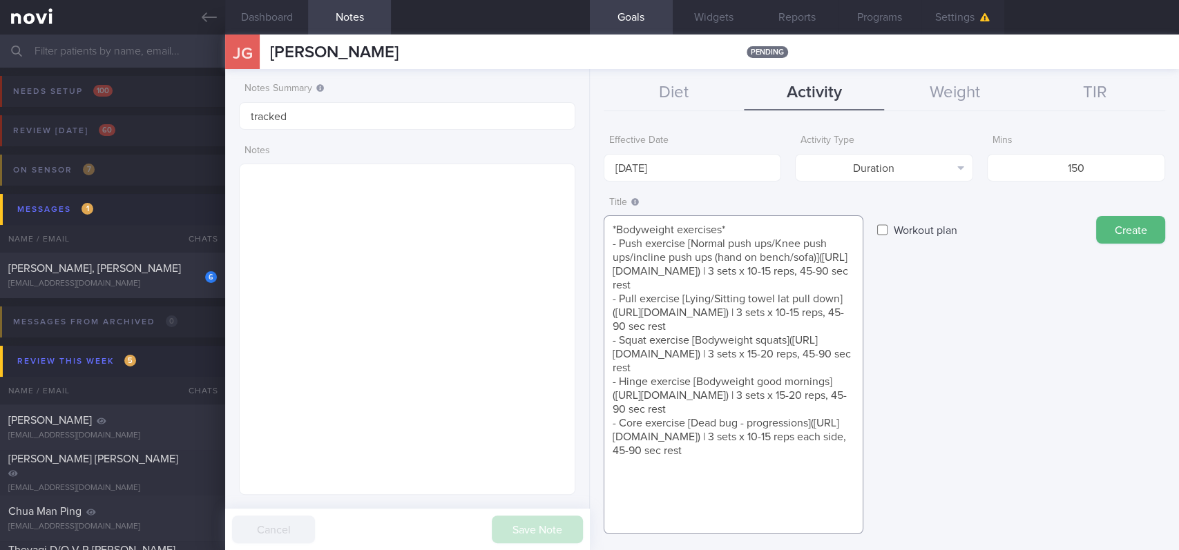
click at [722, 322] on textarea "*Bodyweight exercises* - Push exercise [Normal push ups/Knee push ups/incline p…" at bounding box center [733, 374] width 260 height 319
paste textarea "Aim for 150 mins moderate intensity aerobic training per week (brisk walking, j…"
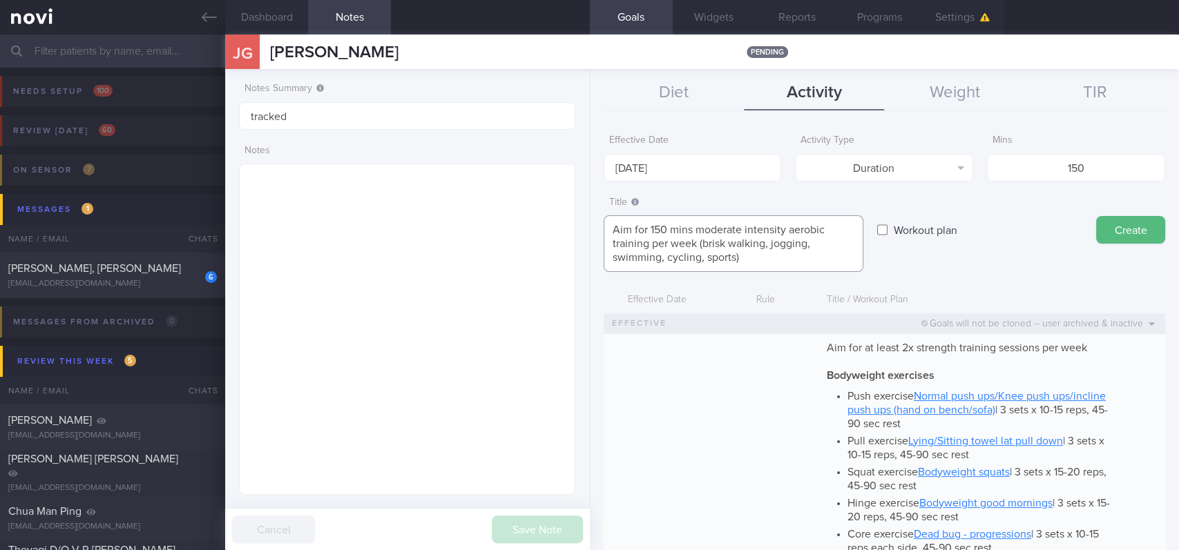
scroll to position [0, 0]
type textarea "Aim for 150 mins moderate intensity aerobic training per week (brisk walking, j…"
click at [1112, 244] on div "Title Aim for 150 mins moderate intensity aerobic training per week (brisk walk…" at bounding box center [883, 231] width 561 height 83
click at [1114, 242] on button "Create" at bounding box center [1130, 230] width 69 height 28
type input "[DATE]"
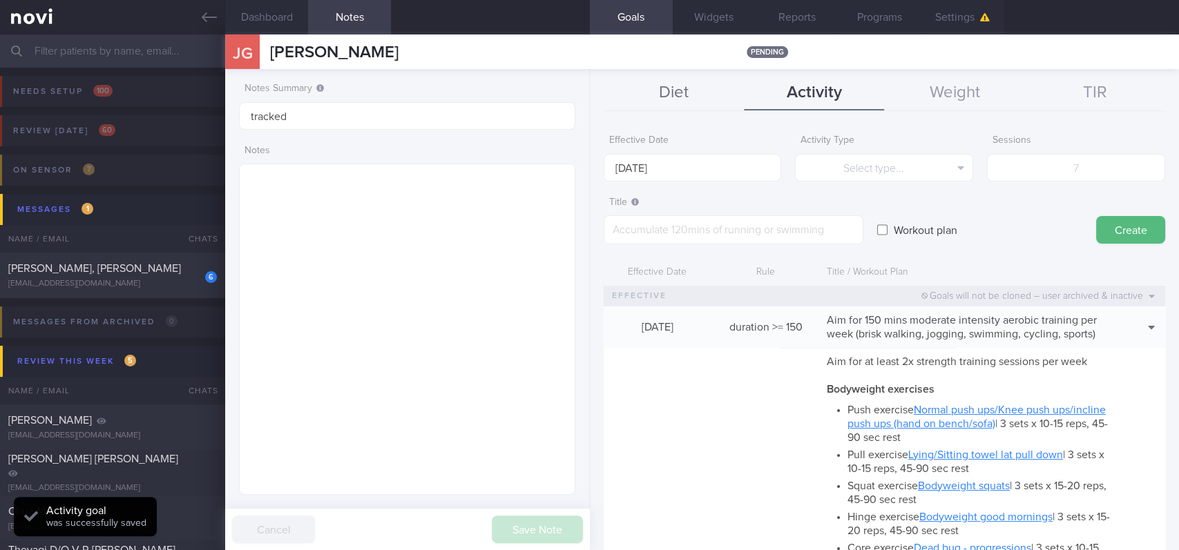
click at [668, 84] on button "Diet" at bounding box center [673, 93] width 140 height 35
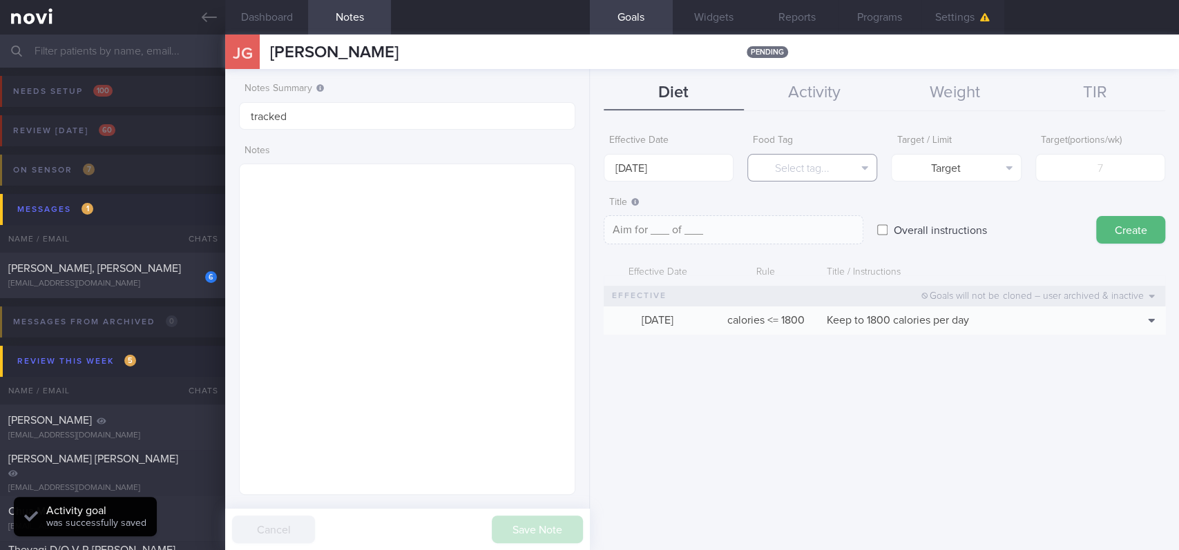
click at [822, 162] on button "Select tag..." at bounding box center [812, 168] width 130 height 28
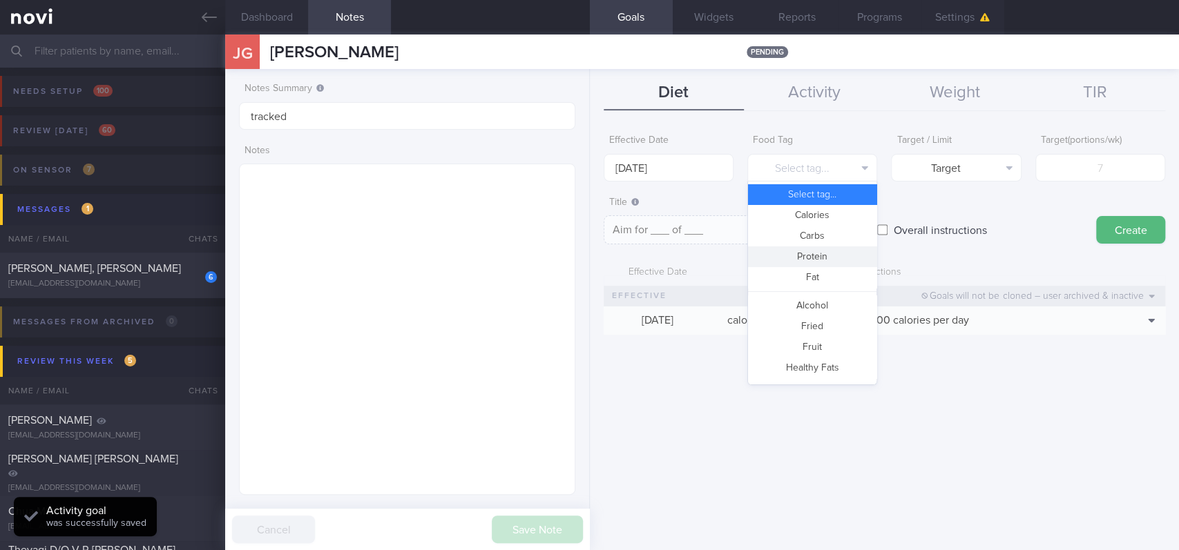
drag, startPoint x: 817, startPoint y: 253, endPoint x: 929, endPoint y: 238, distance: 112.1
click at [819, 253] on button "Protein" at bounding box center [812, 256] width 128 height 21
type textarea "Aim for __g of protein per day"
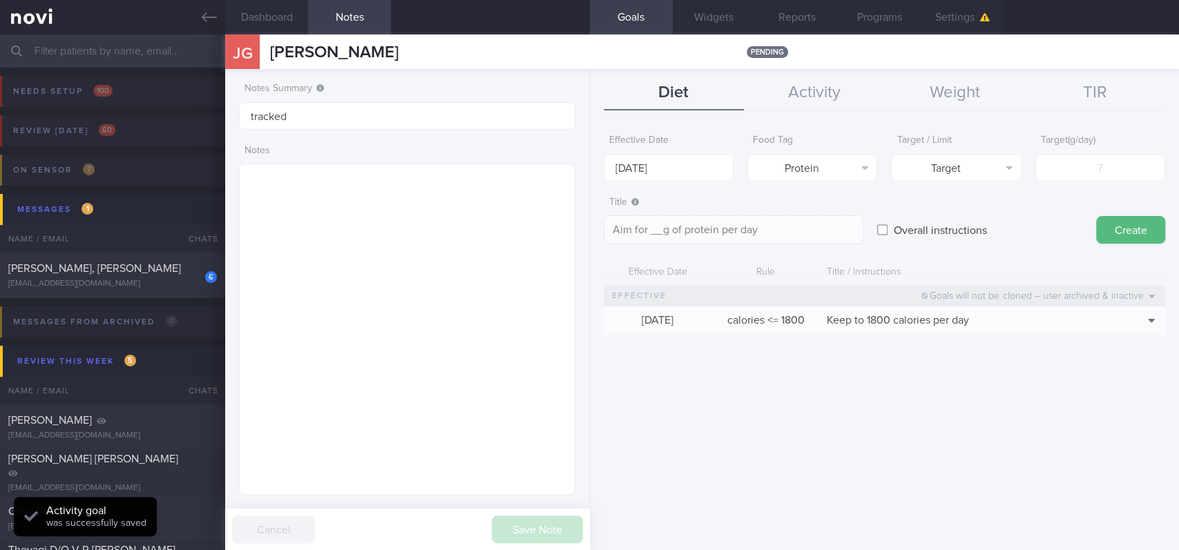
click at [1043, 185] on form "Effective Date [DATE] Food Tag Protein Select tag... Calories Carbs Protein Fat…" at bounding box center [883, 238] width 561 height 220
click at [1055, 171] on input "number" at bounding box center [1100, 168] width 130 height 28
type input "10"
type textarea "Aim for 10g of protein per day"
type input "100"
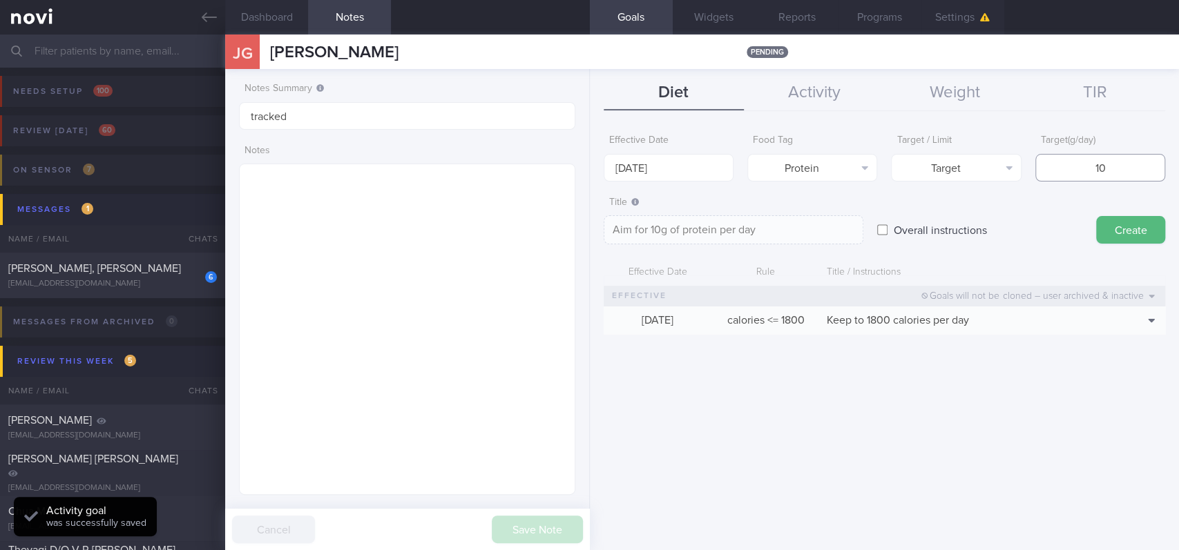
type textarea "Aim for 100g of protein per day"
type input "100"
click at [700, 169] on body "You are offline! Some functionality will be unavailable Patients New Users Coac…" at bounding box center [589, 275] width 1179 height 550
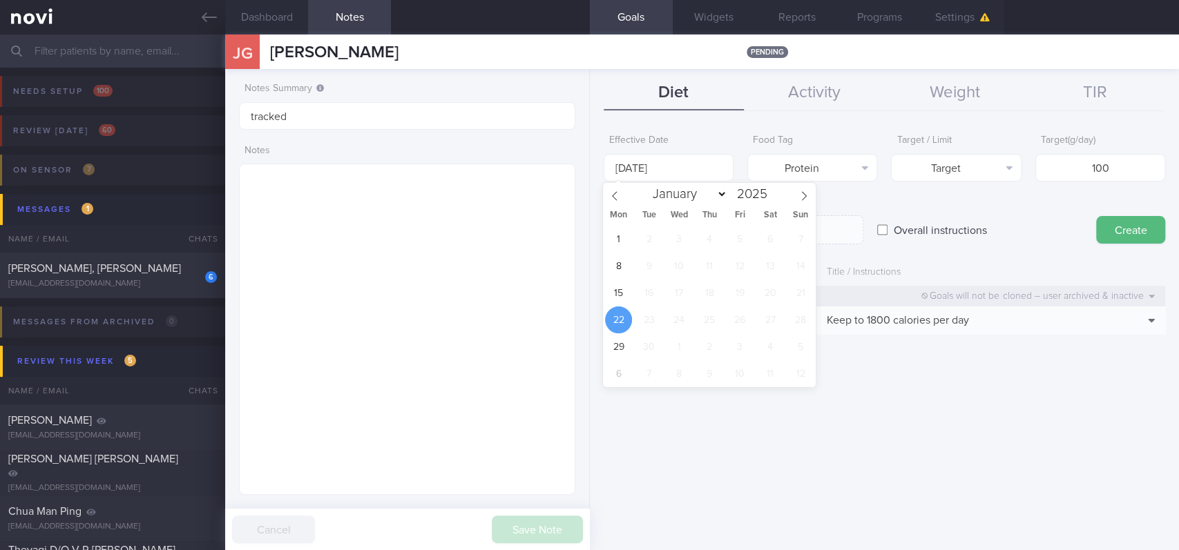
click at [610, 305] on div "1 2 3 4 5 6 7 8 9 10 11 12 13 14 15 16 17 18 19 20 21 22 23 24 25 26 27 28 29 3…" at bounding box center [709, 307] width 213 height 162
click at [619, 295] on span "15" at bounding box center [618, 293] width 27 height 27
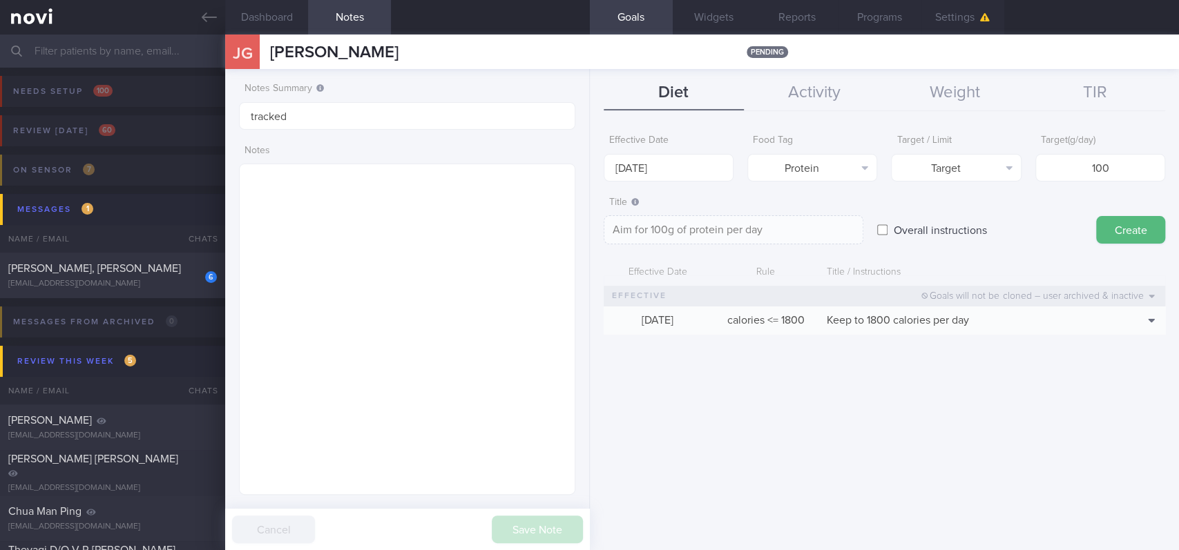
click at [1117, 235] on button "Create" at bounding box center [1130, 230] width 69 height 28
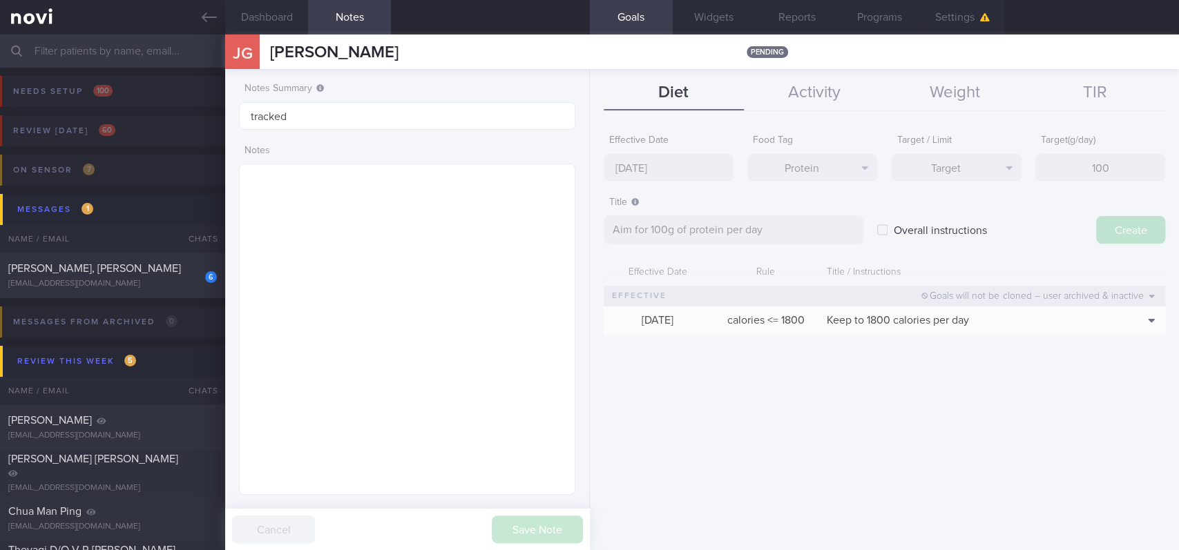
type input "[DATE]"
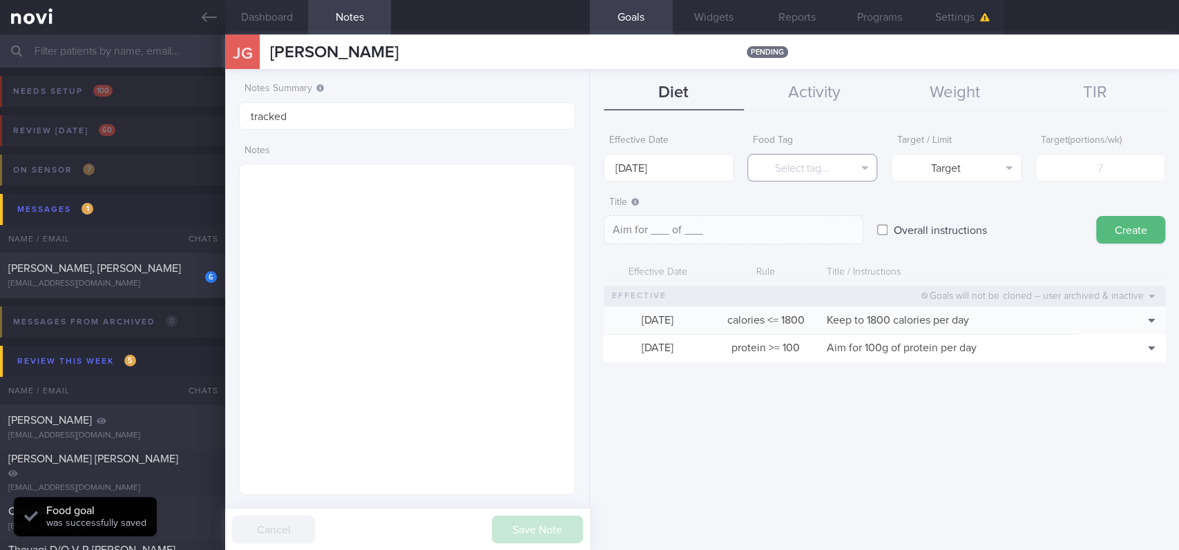
click at [804, 162] on button "Select tag..." at bounding box center [812, 168] width 130 height 28
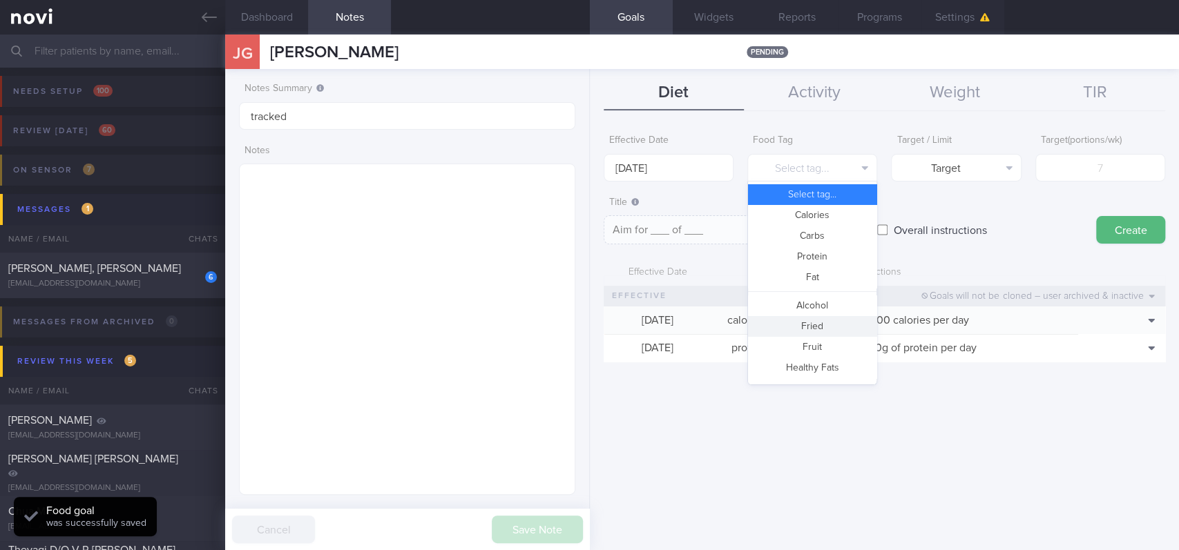
click at [801, 322] on button "Fried" at bounding box center [812, 326] width 128 height 21
type textarea "Aim for __ portions of fried food per week"
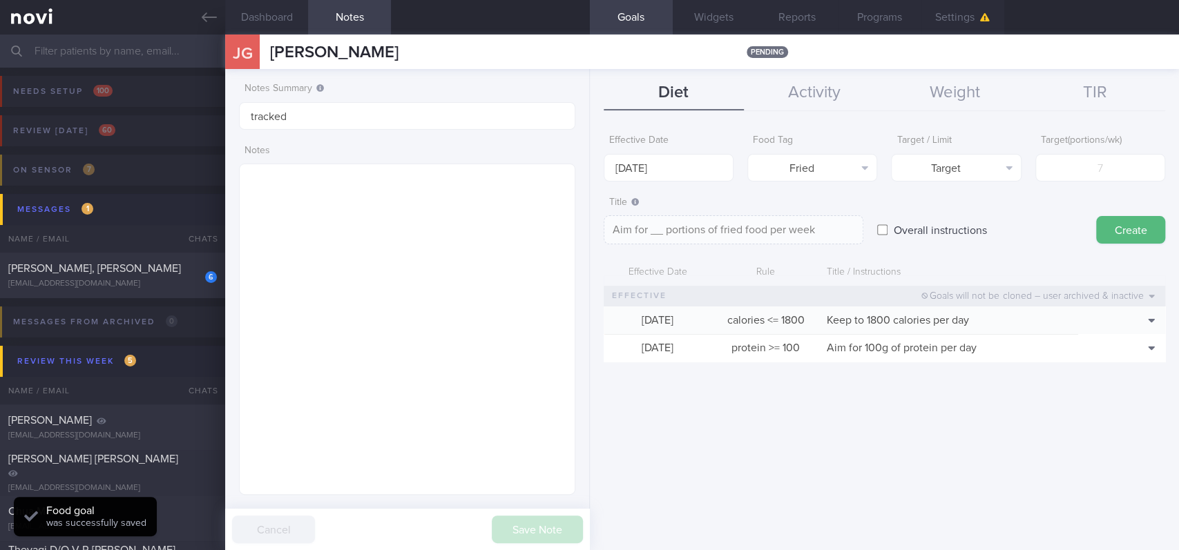
click at [1104, 150] on div "Target ( portions/wk )" at bounding box center [1100, 155] width 130 height 54
click at [1089, 164] on input "number" at bounding box center [1100, 168] width 130 height 28
type input "2"
type textarea "Aim for 2 portions of fried food per week"
type input "2"
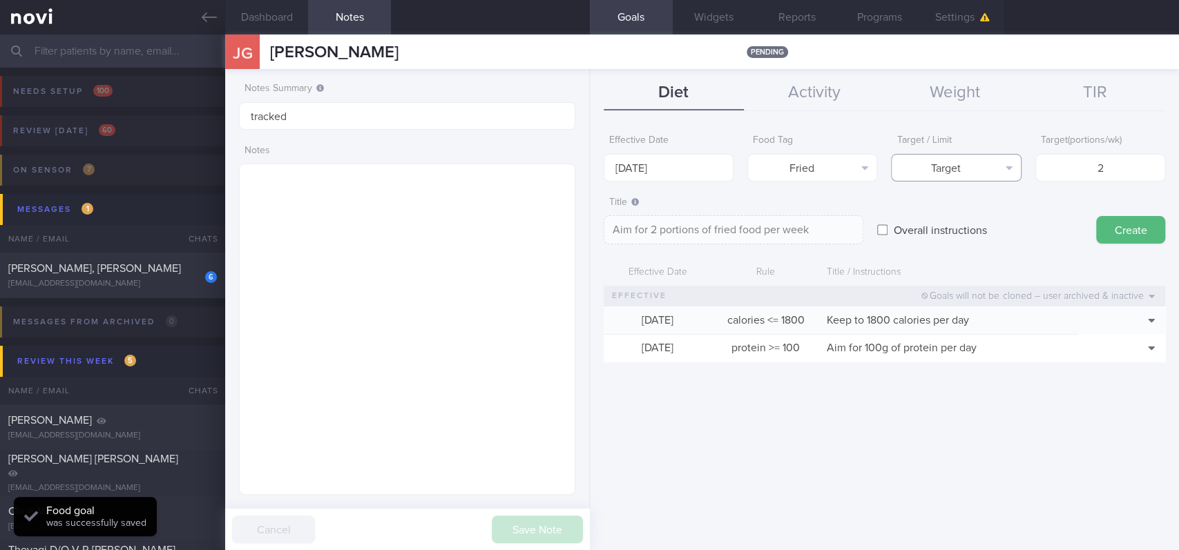
click at [959, 168] on button "Target" at bounding box center [956, 168] width 130 height 28
click at [939, 215] on button "Limit" at bounding box center [955, 215] width 128 height 21
type textarea "Keep to 2 portions of fried food per week"
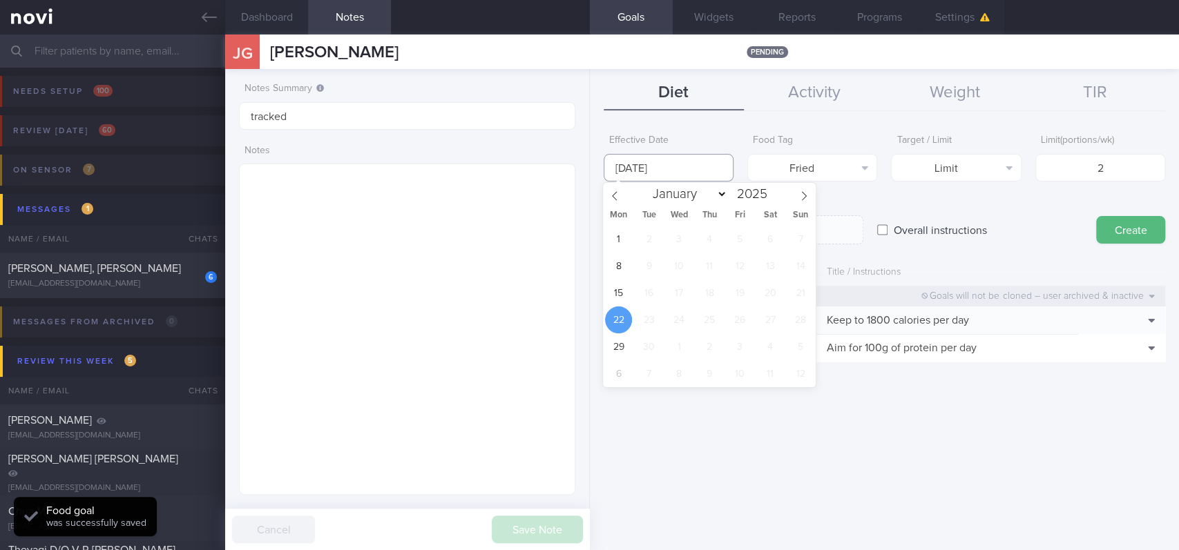
click at [616, 163] on input "[DATE]" at bounding box center [668, 168] width 130 height 28
click at [617, 298] on span "15" at bounding box center [618, 293] width 27 height 27
type input "[DATE]"
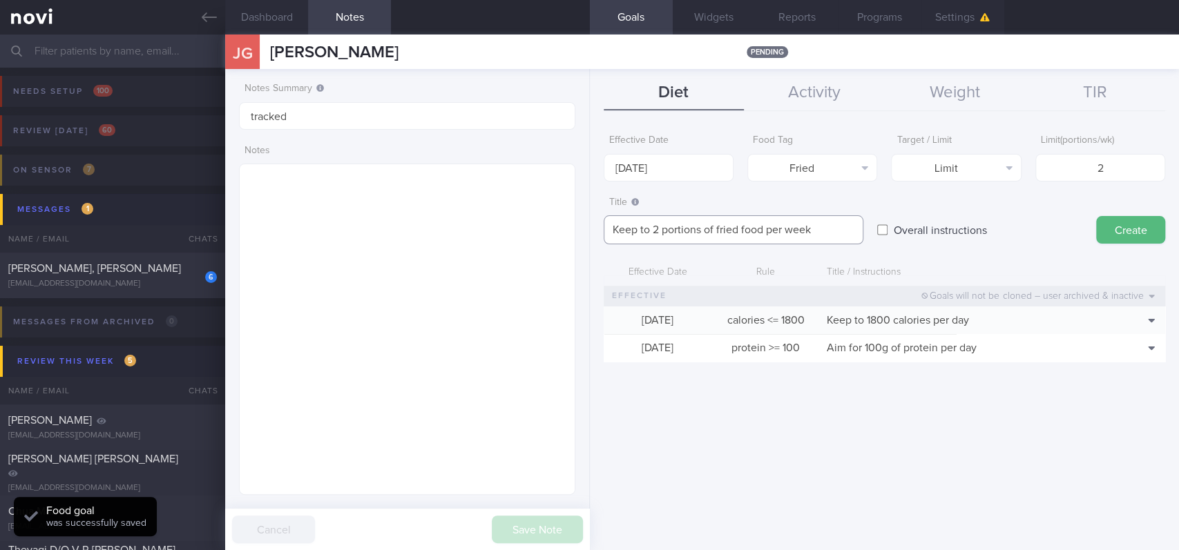
click at [735, 227] on textarea "Keep to 2 portions of fried food per week" at bounding box center [733, 229] width 260 height 29
type textarea "Keep to 2 portions of fried/high fat food per week"
click at [1096, 225] on button "Create" at bounding box center [1130, 230] width 69 height 28
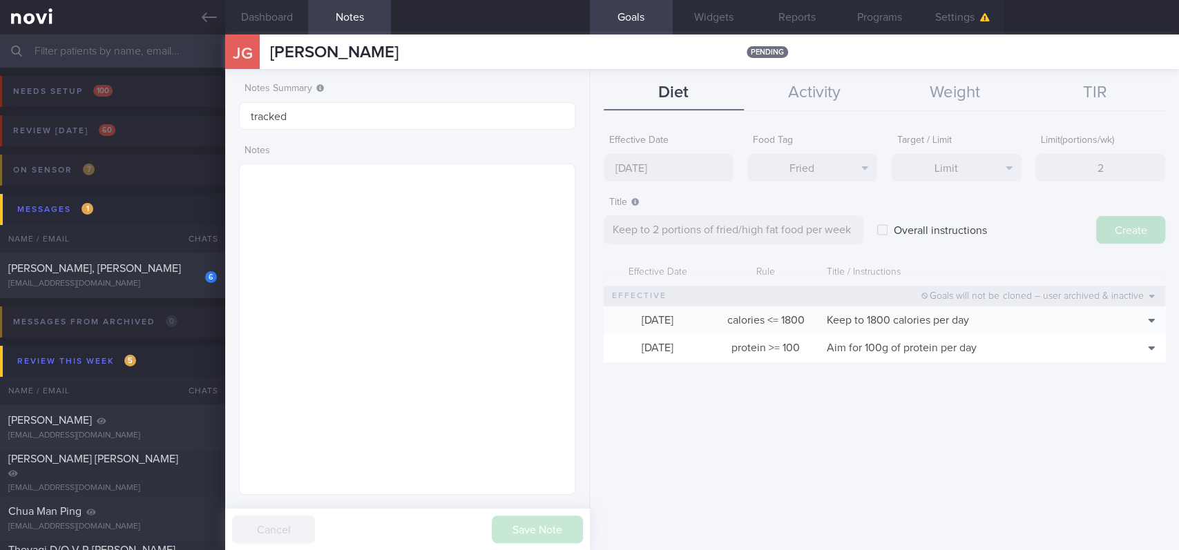
type input "[DATE]"
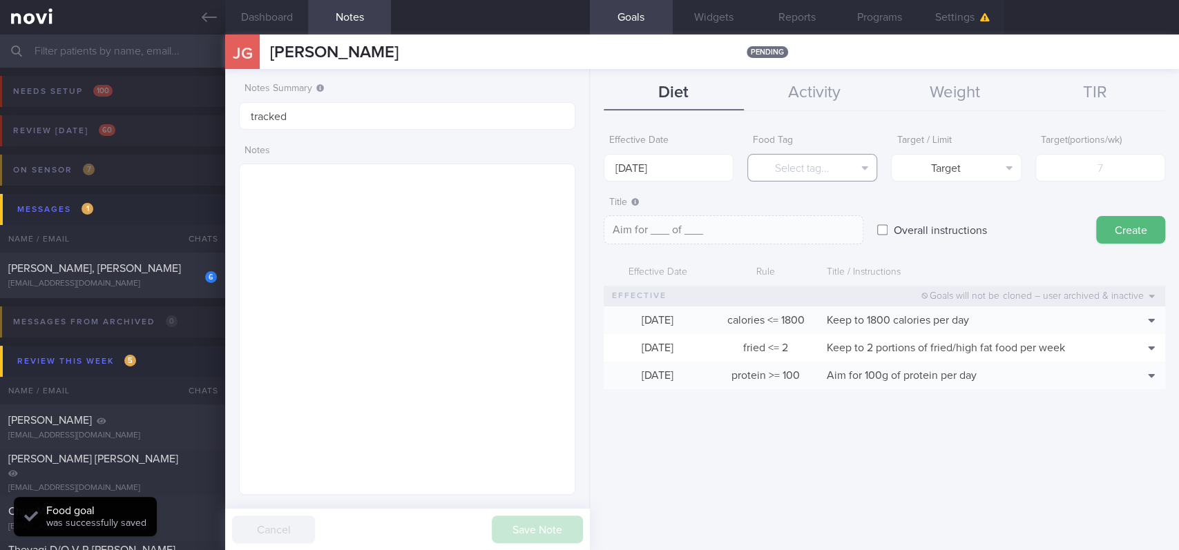
click at [823, 164] on button "Select tag..." at bounding box center [812, 168] width 130 height 28
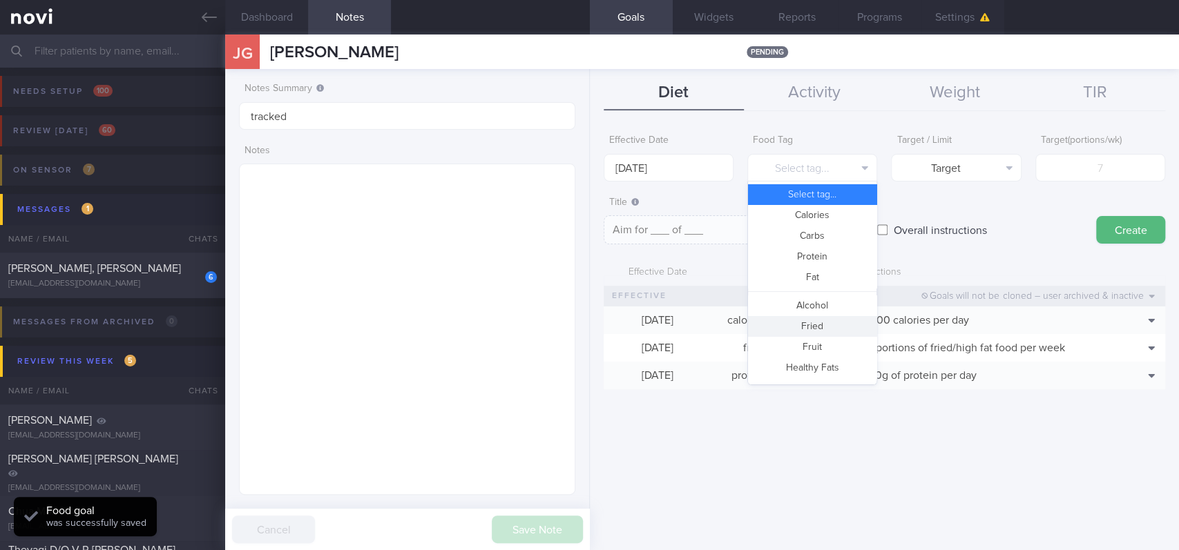
click at [822, 334] on button "Fried" at bounding box center [812, 326] width 128 height 21
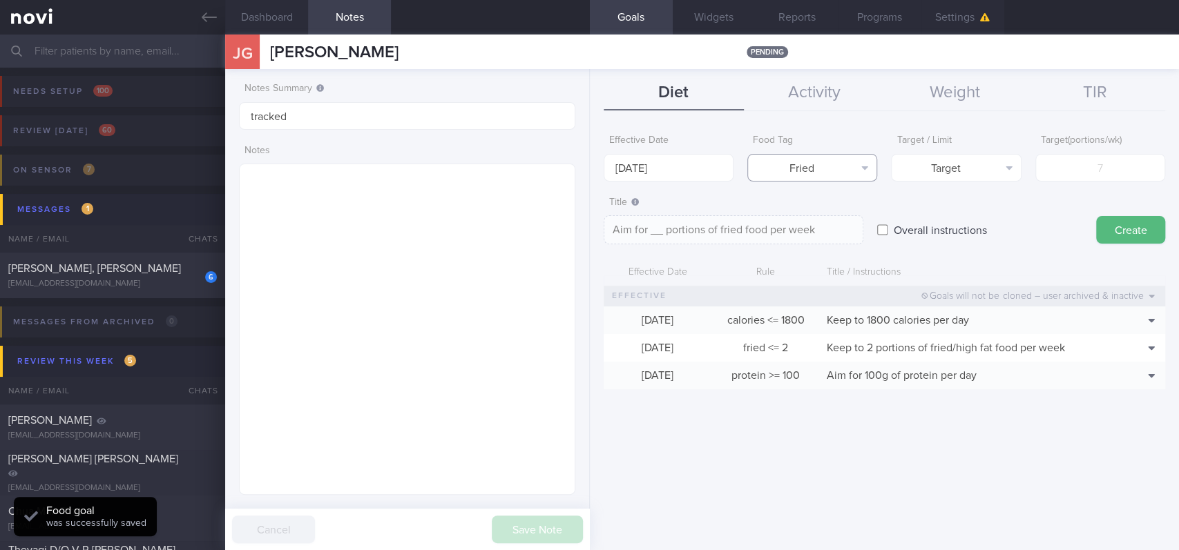
click at [844, 162] on button "Fried" at bounding box center [812, 168] width 130 height 28
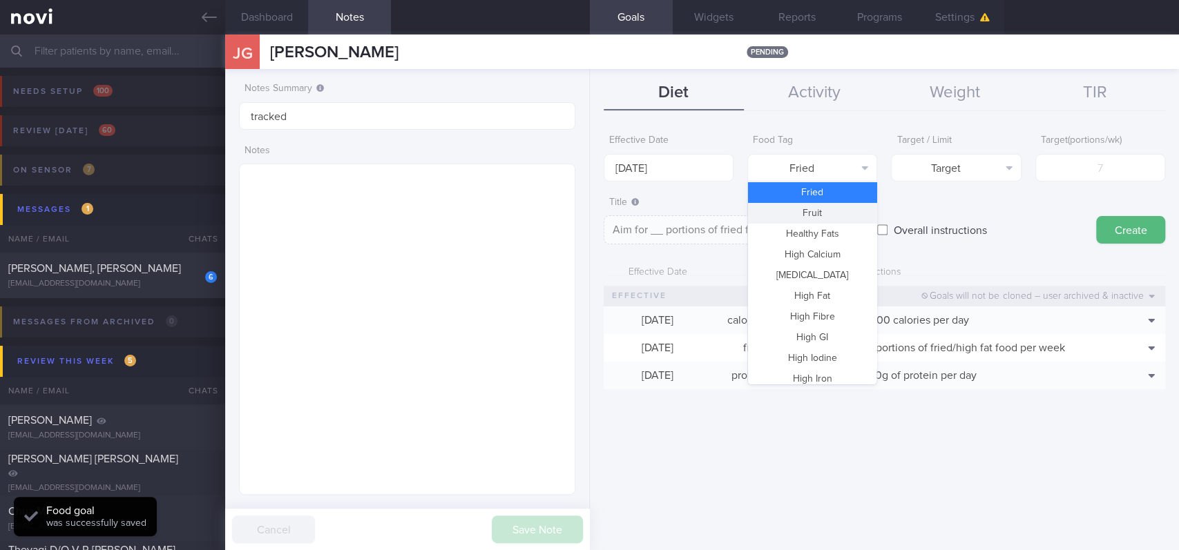
click at [822, 206] on button "Fruit" at bounding box center [812, 213] width 128 height 21
type textarea "Aim for __ portions of fruits per week"
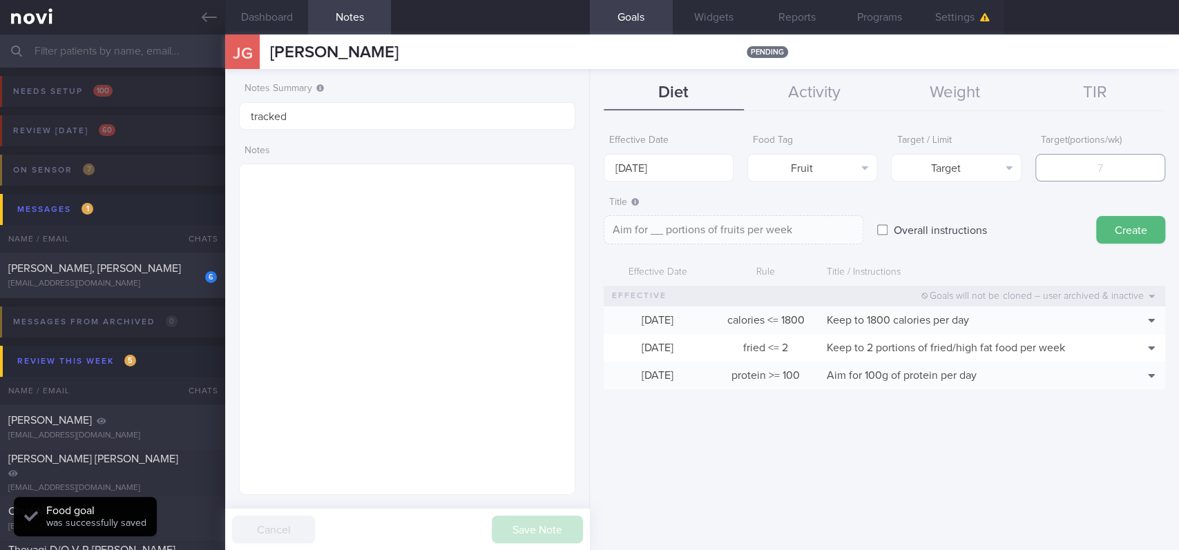
click at [1141, 167] on input "number" at bounding box center [1100, 168] width 130 height 28
click at [674, 162] on input "[DATE]" at bounding box center [668, 168] width 130 height 28
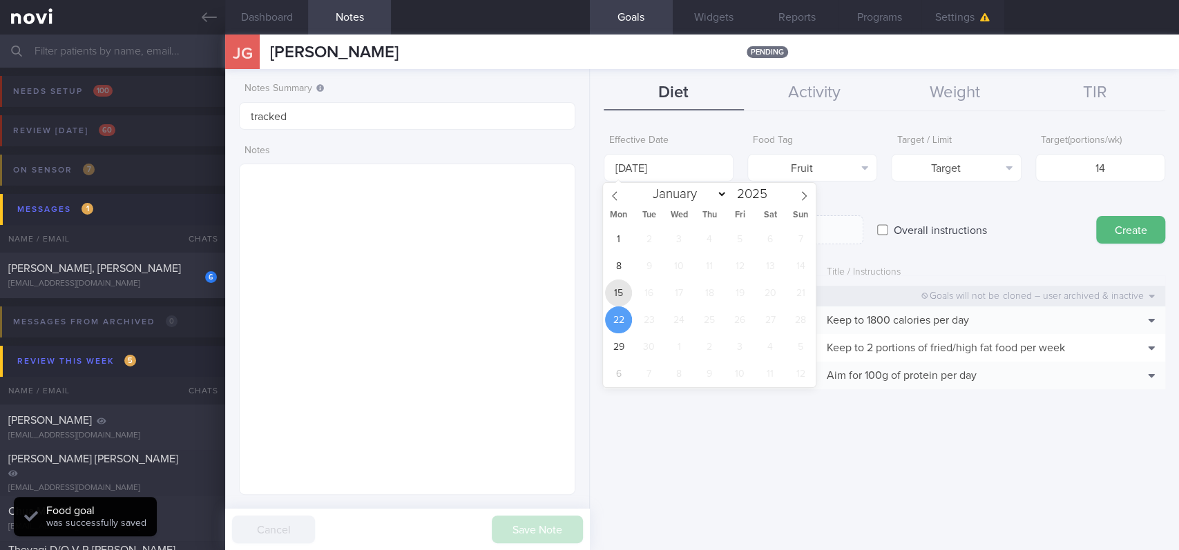
click at [619, 296] on span "15" at bounding box center [618, 293] width 27 height 27
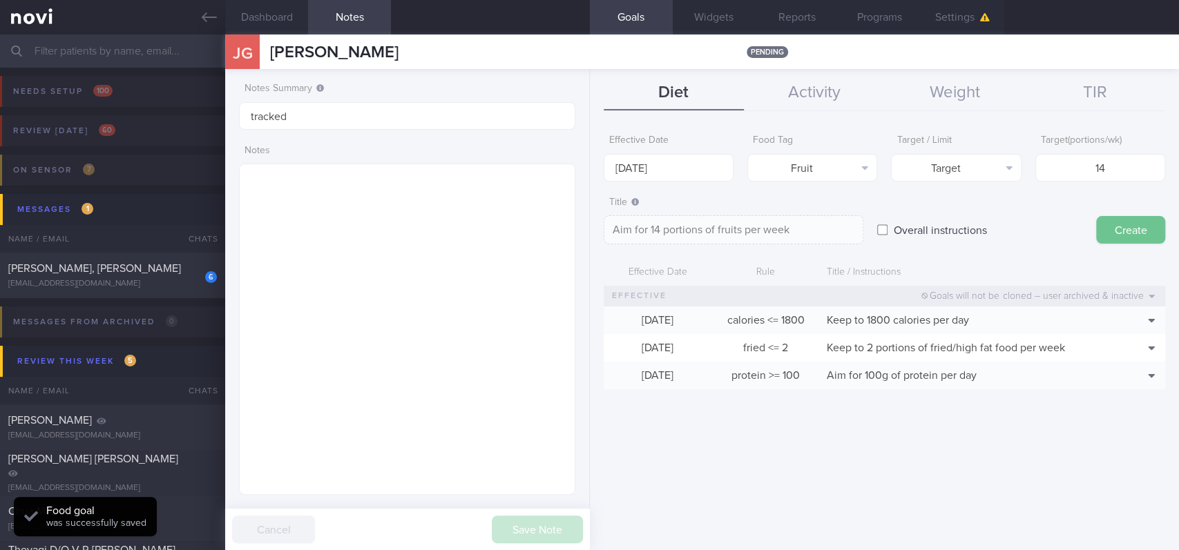
click at [1121, 235] on button "Create" at bounding box center [1130, 230] width 69 height 28
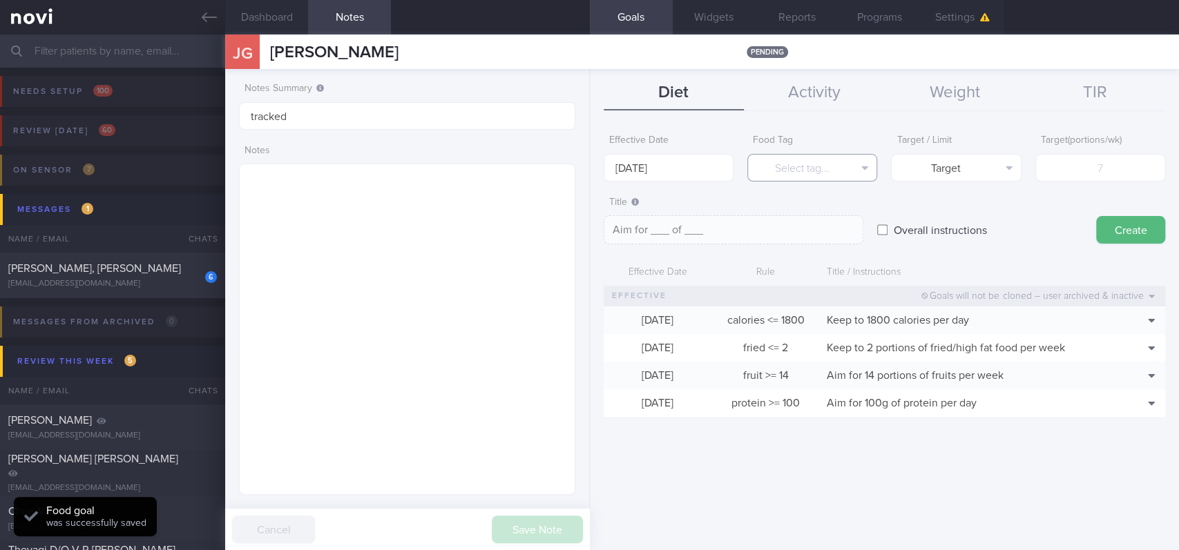
click at [827, 163] on button "Select tag..." at bounding box center [812, 168] width 130 height 28
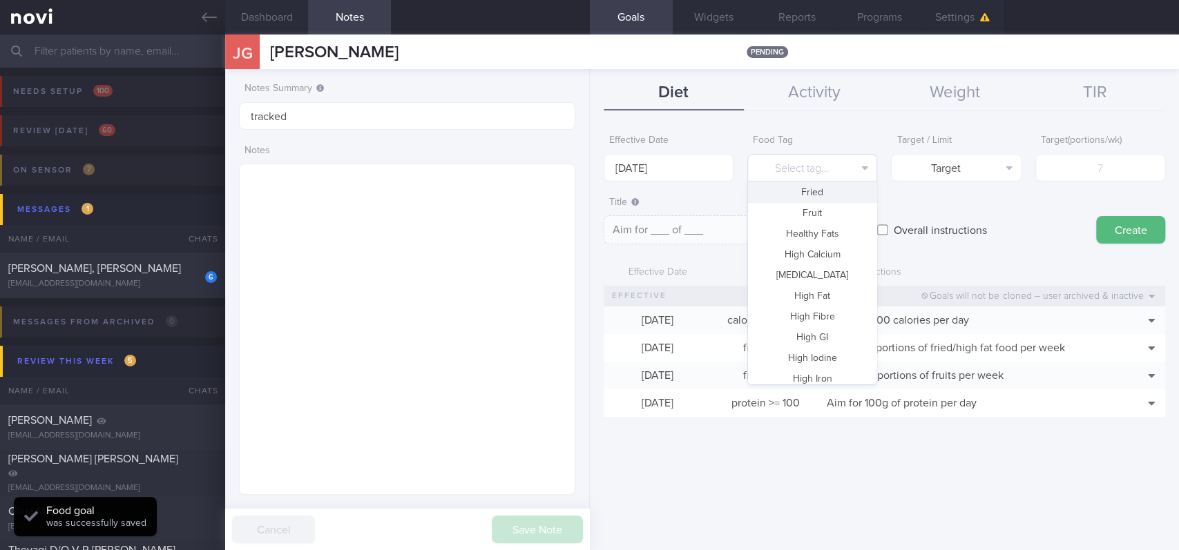
scroll to position [410, 0]
click at [817, 333] on button "Vegetable" at bounding box center [812, 330] width 128 height 21
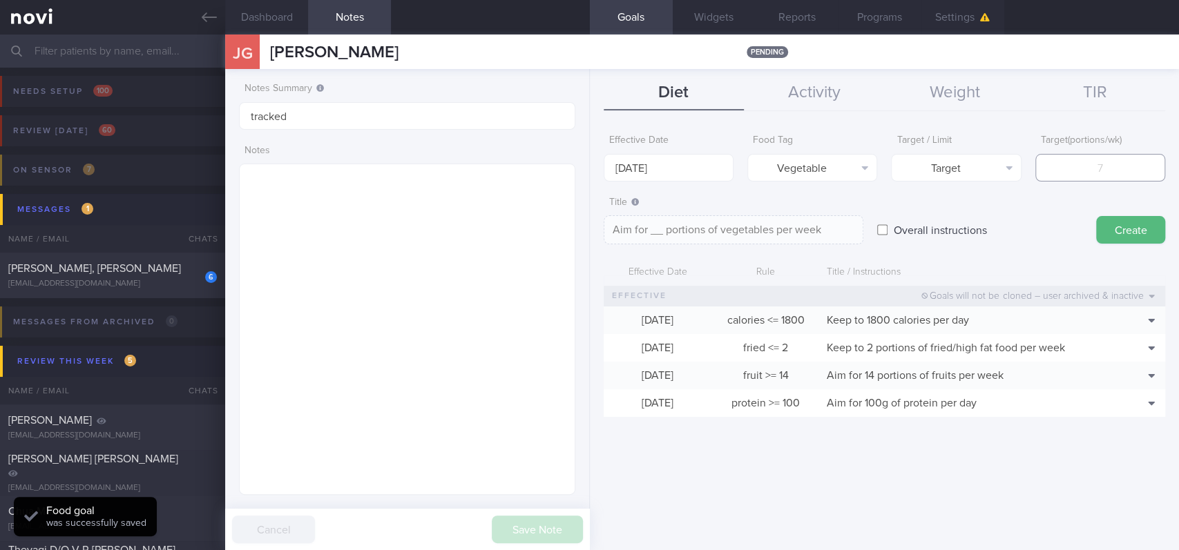
click at [1121, 171] on input "number" at bounding box center [1100, 168] width 130 height 28
click at [646, 165] on input "[DATE]" at bounding box center [668, 168] width 130 height 28
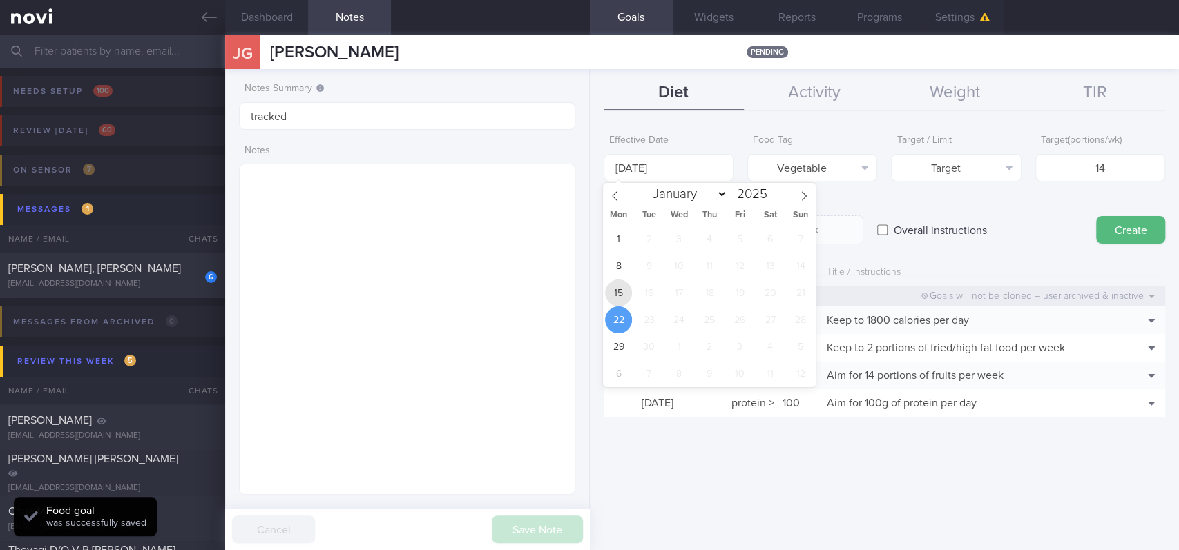
click at [617, 290] on span "15" at bounding box center [618, 293] width 27 height 27
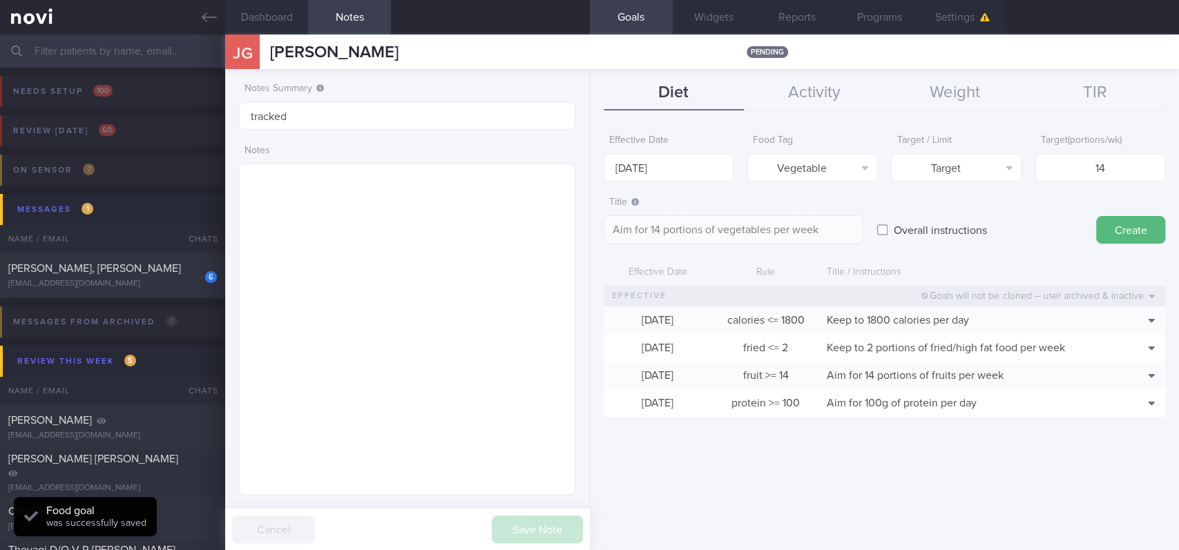
click at [1099, 236] on button "Create" at bounding box center [1130, 230] width 69 height 28
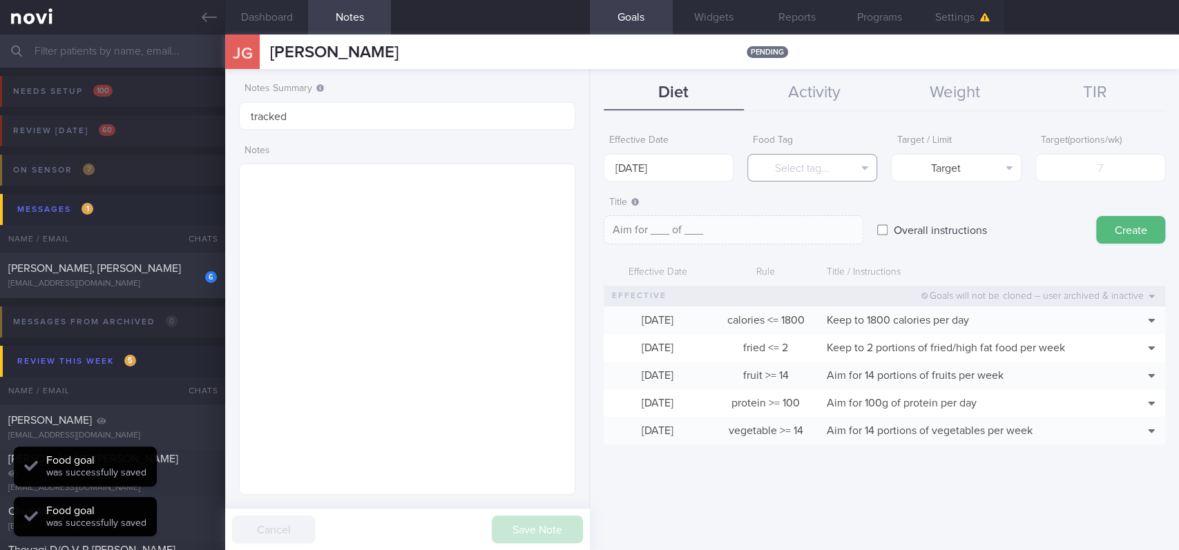
click at [840, 160] on button "Select tag..." at bounding box center [812, 168] width 130 height 28
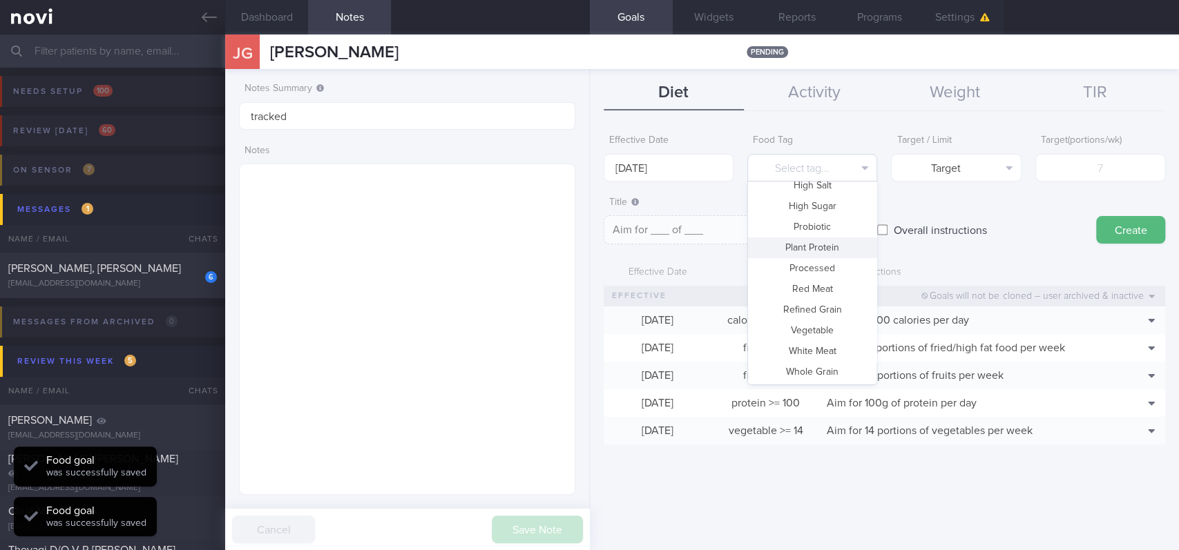
scroll to position [0, 0]
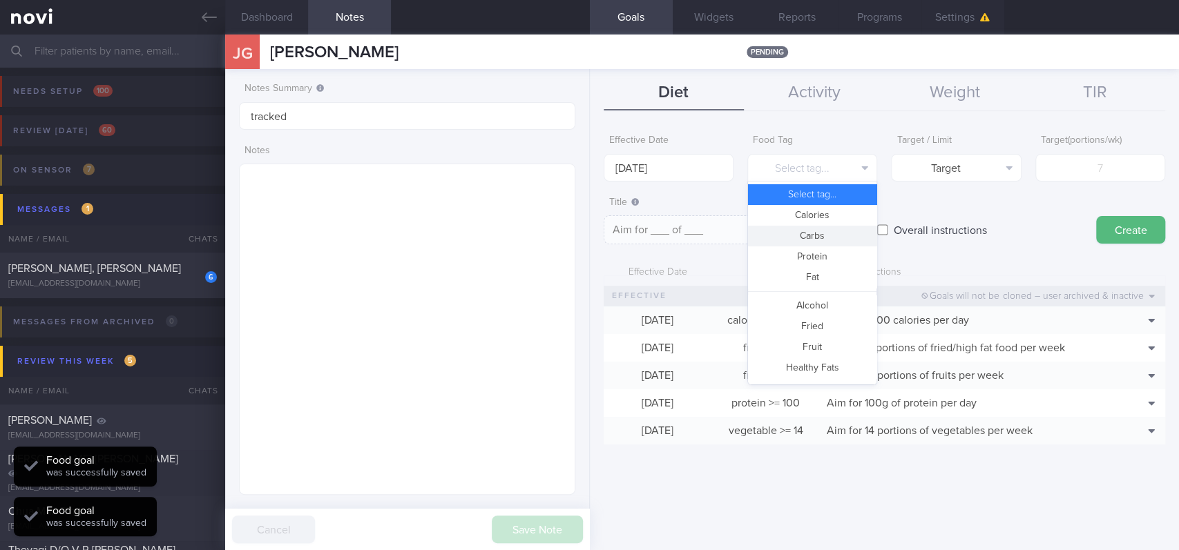
click at [820, 222] on button "Calories" at bounding box center [812, 215] width 128 height 21
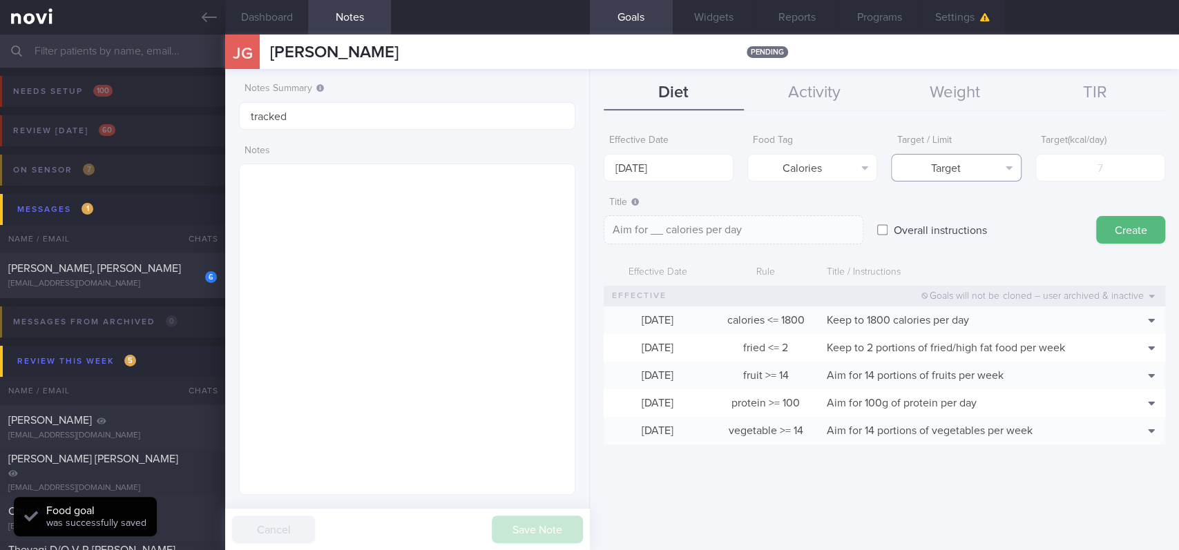
click at [1000, 164] on button "Target" at bounding box center [956, 168] width 130 height 28
click at [984, 216] on button "Limit" at bounding box center [955, 215] width 128 height 21
click at [715, 180] on input "[DATE]" at bounding box center [668, 168] width 130 height 28
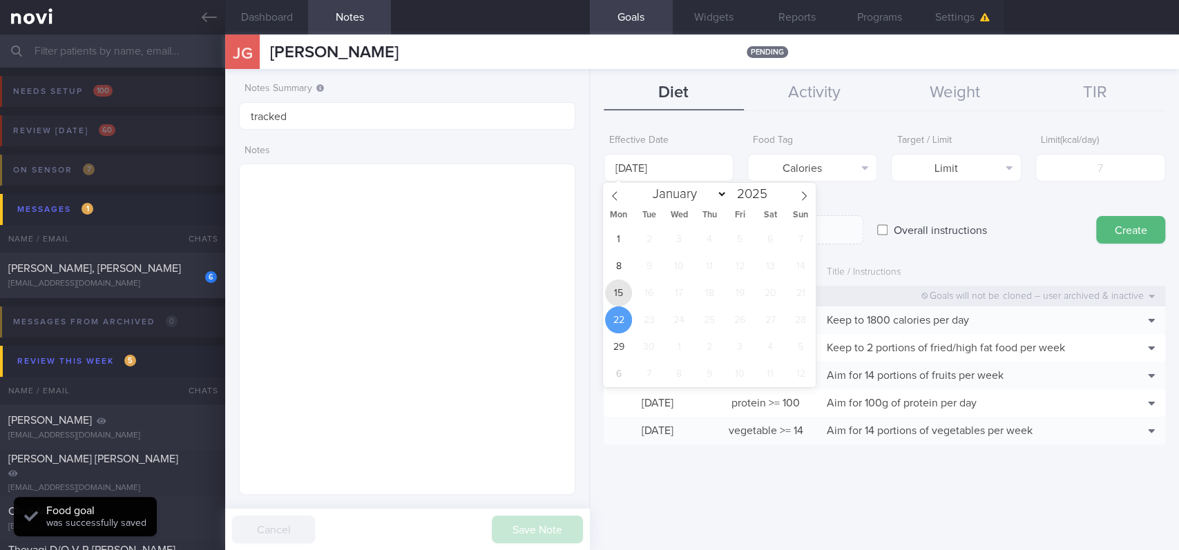
click at [626, 296] on span "15" at bounding box center [618, 293] width 27 height 27
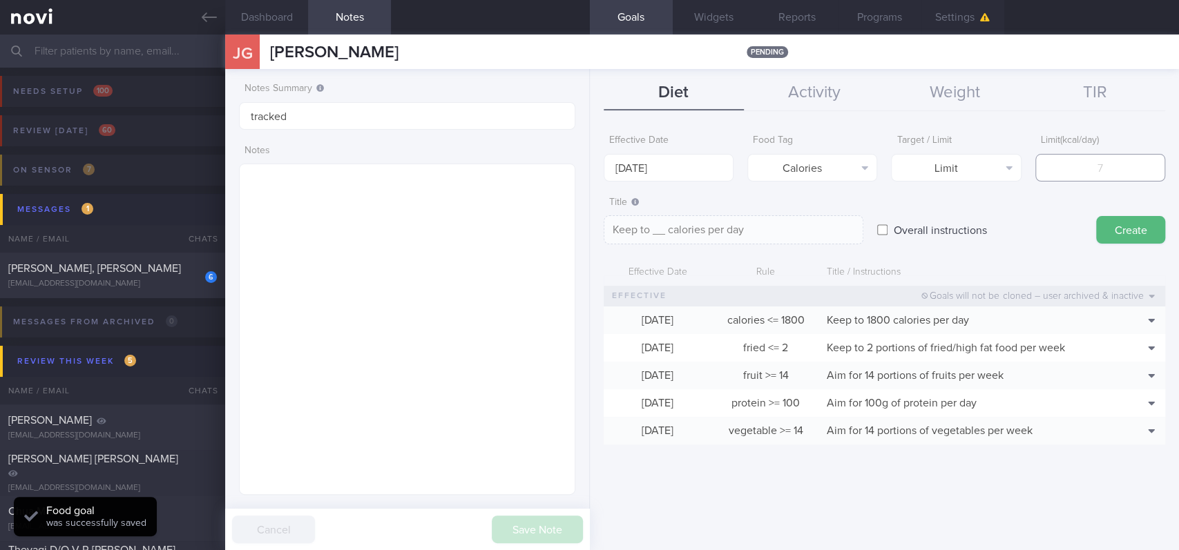
click at [1094, 171] on input "number" at bounding box center [1100, 168] width 130 height 28
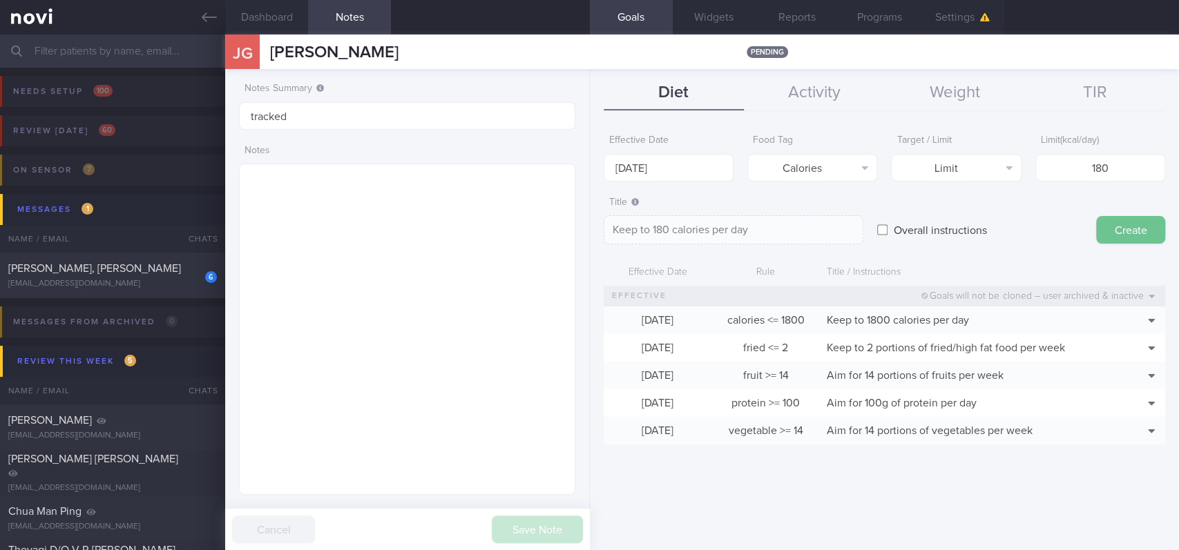
click at [1121, 231] on button "Create" at bounding box center [1130, 230] width 69 height 28
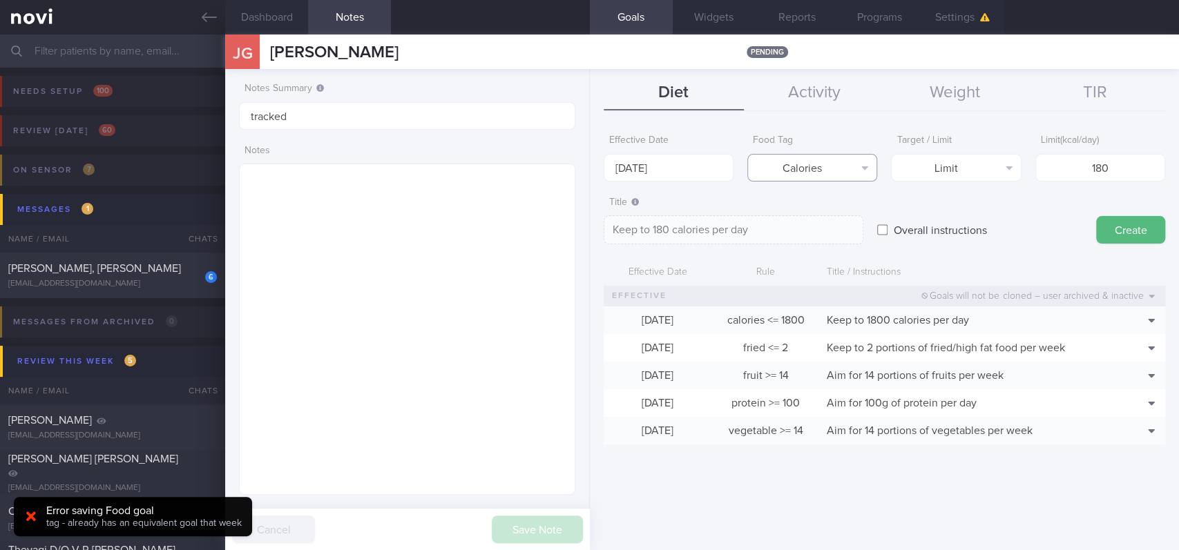
click at [852, 168] on button "Calories" at bounding box center [812, 168] width 130 height 28
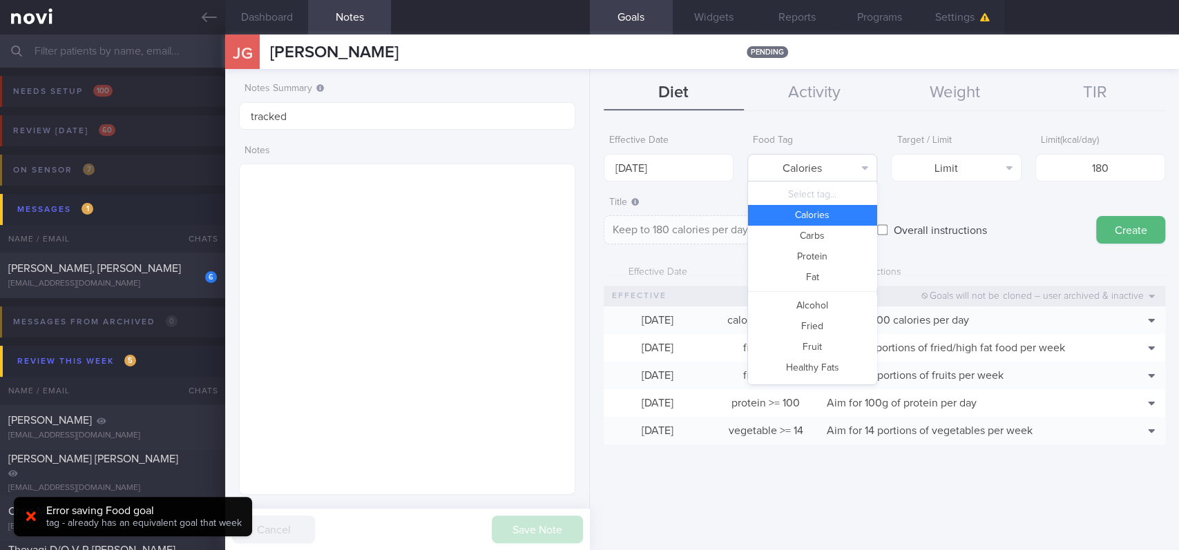
scroll to position [23, 0]
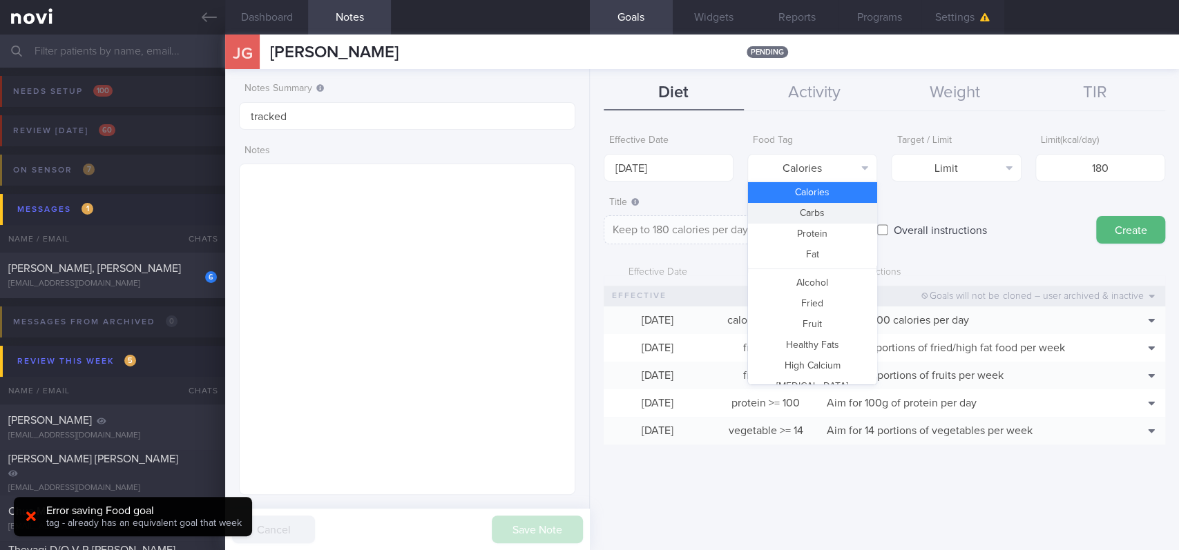
click at [843, 210] on button "Carbs" at bounding box center [812, 213] width 128 height 21
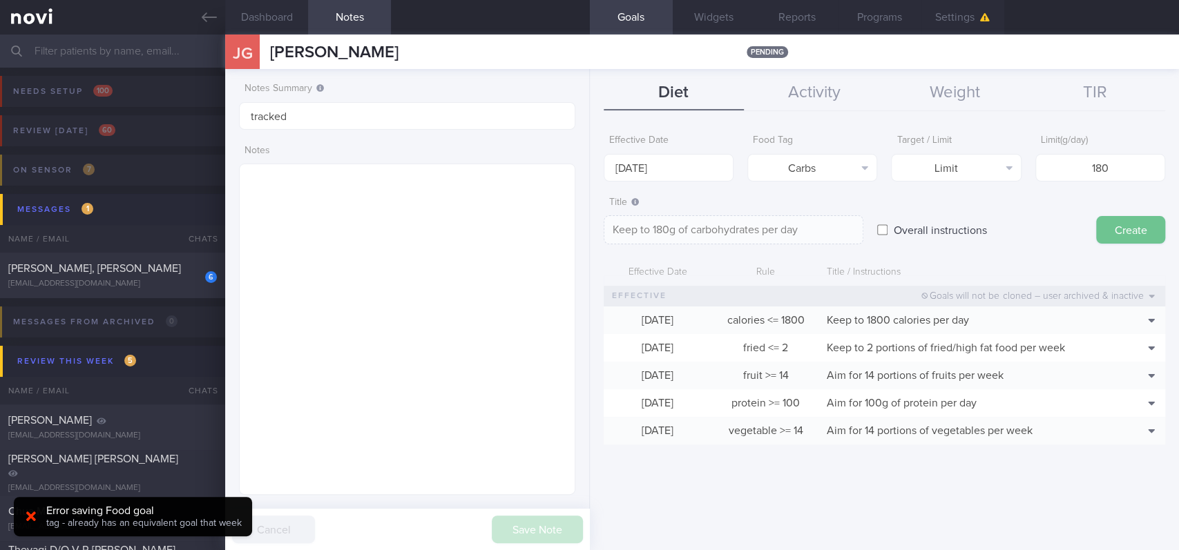
click at [1143, 241] on button "Create" at bounding box center [1130, 230] width 69 height 28
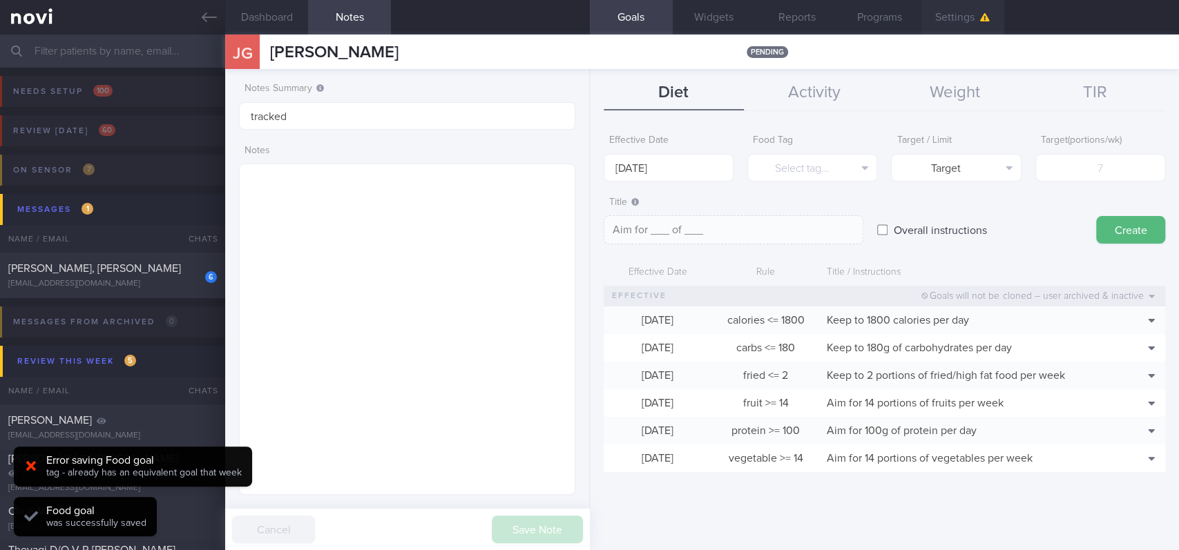
click at [961, 19] on button "Settings" at bounding box center [962, 17] width 83 height 35
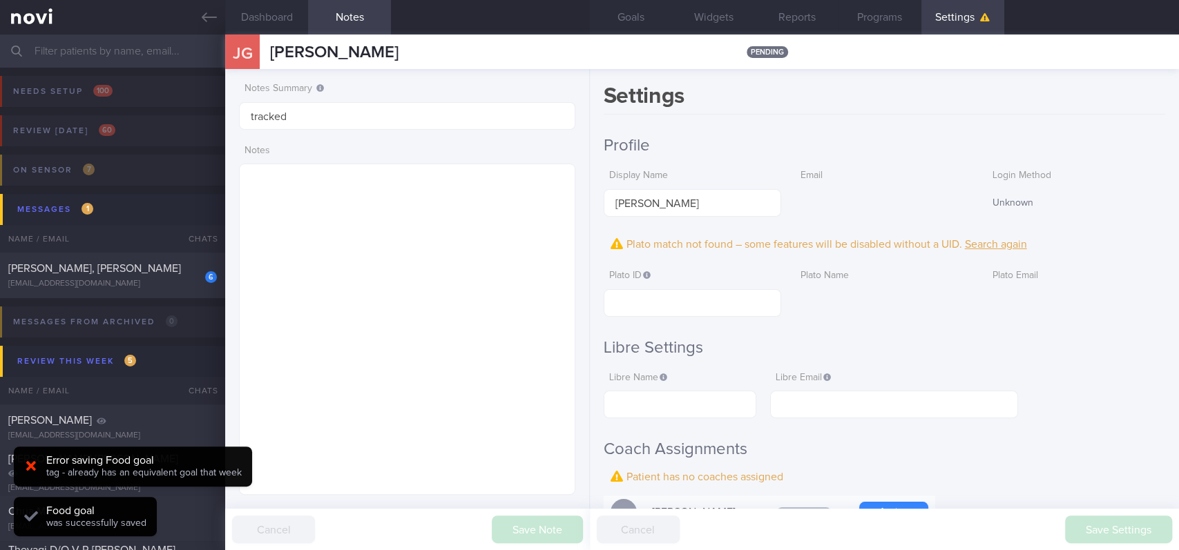
scroll to position [552, 0]
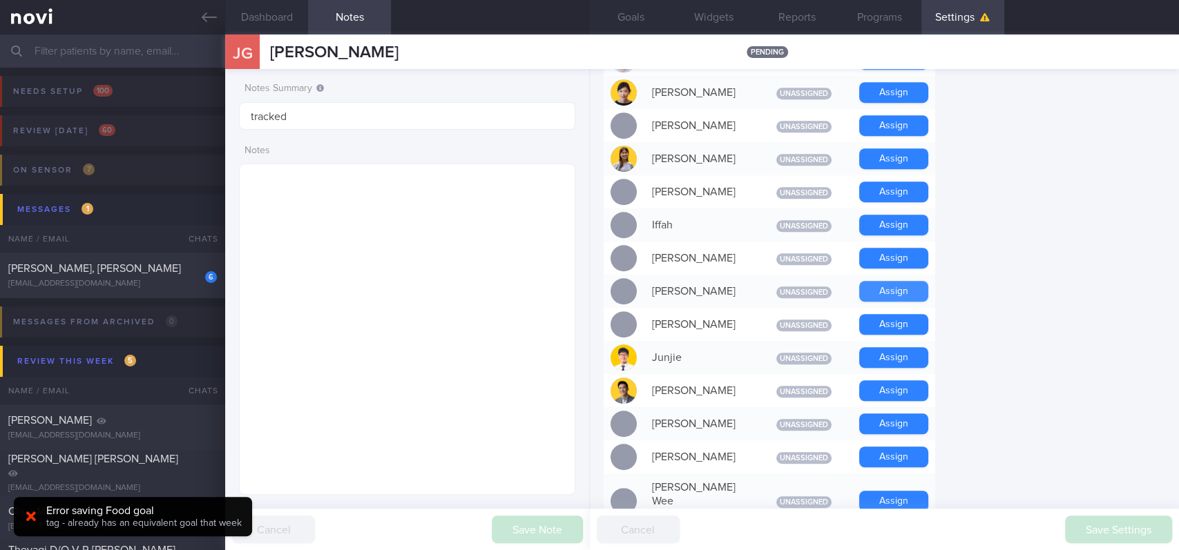
click at [907, 295] on button "Assign" at bounding box center [893, 291] width 69 height 21
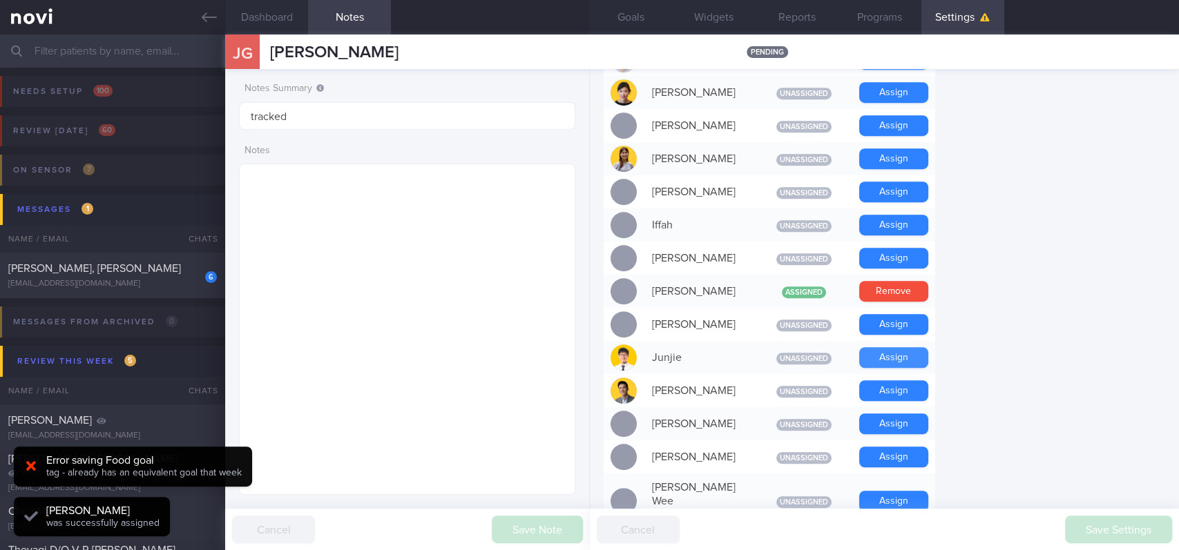
scroll to position [151, 302]
click at [906, 356] on button "Assign" at bounding box center [893, 357] width 69 height 21
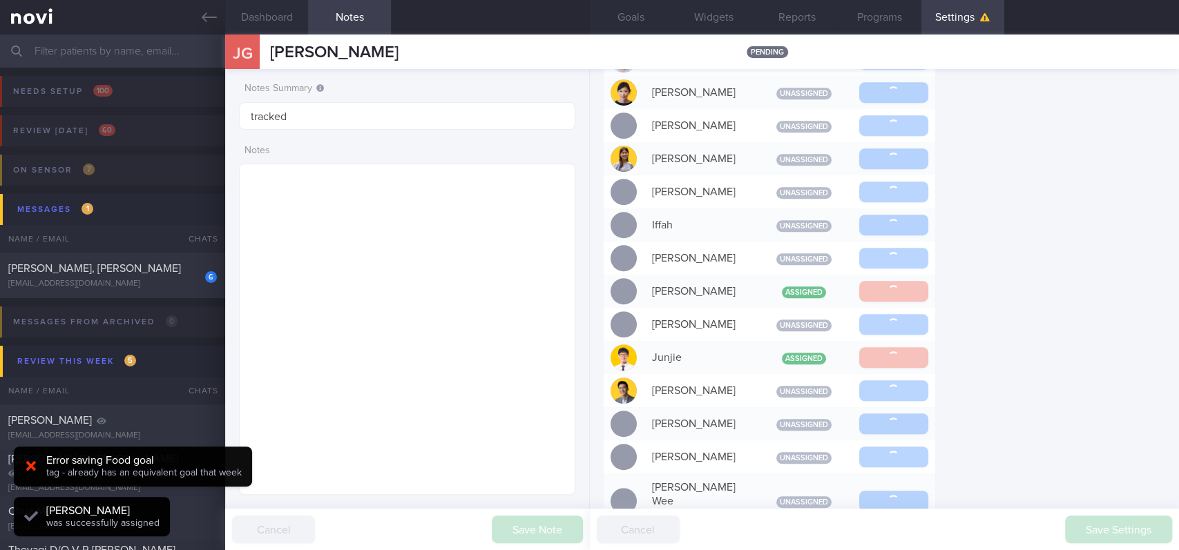
click at [646, 35] on div "[PERSON_NAME] pending" at bounding box center [701, 52] width 953 height 35
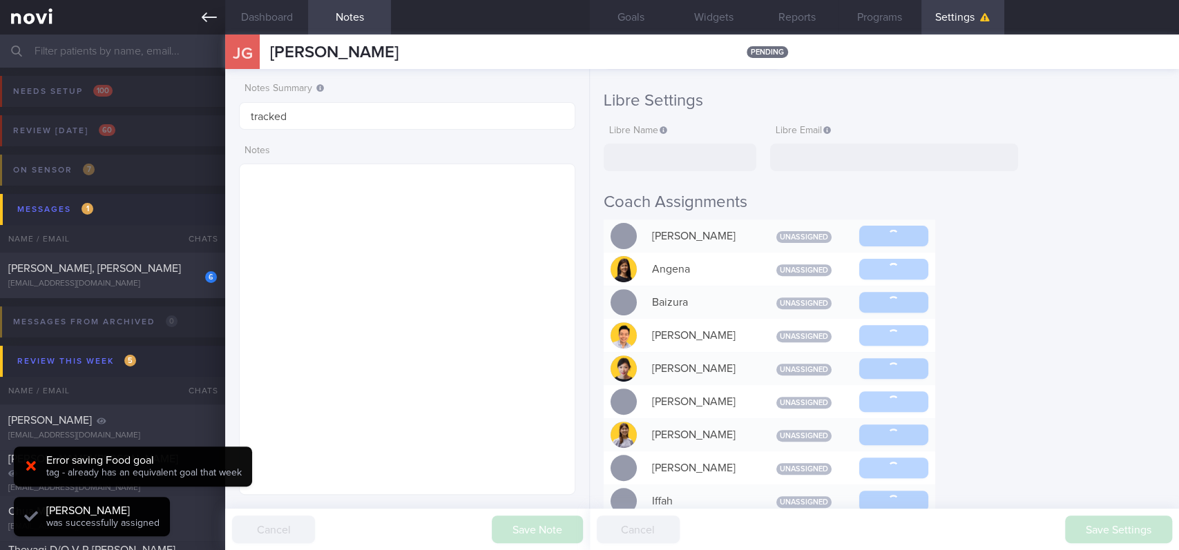
click at [652, 14] on button "Goals" at bounding box center [631, 17] width 83 height 35
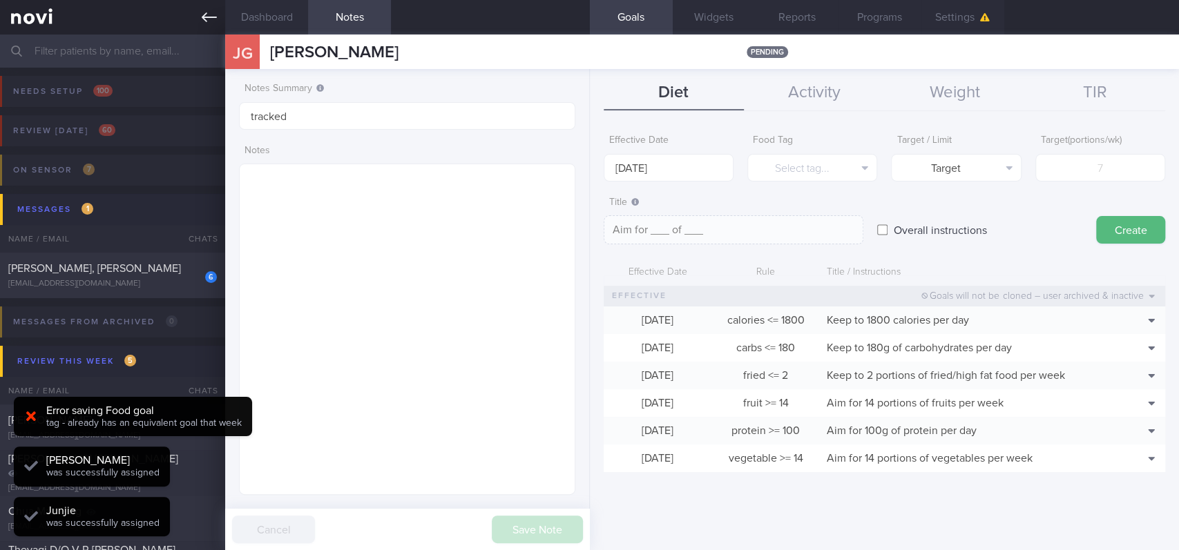
click at [202, 18] on icon at bounding box center [209, 17] width 15 height 15
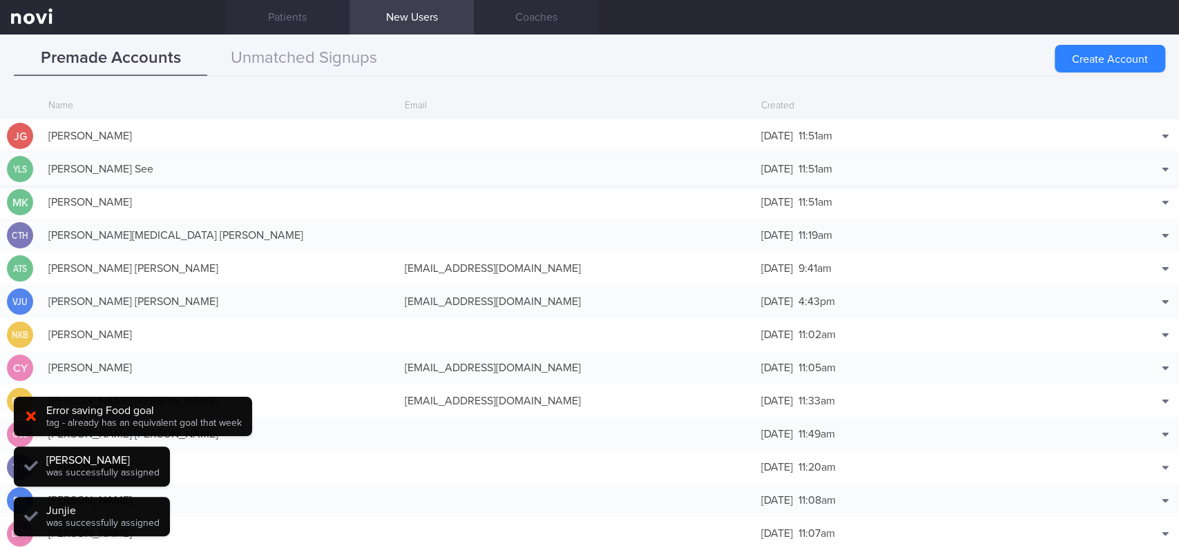
click at [391, 174] on div "[PERSON_NAME] See" at bounding box center [219, 169] width 356 height 28
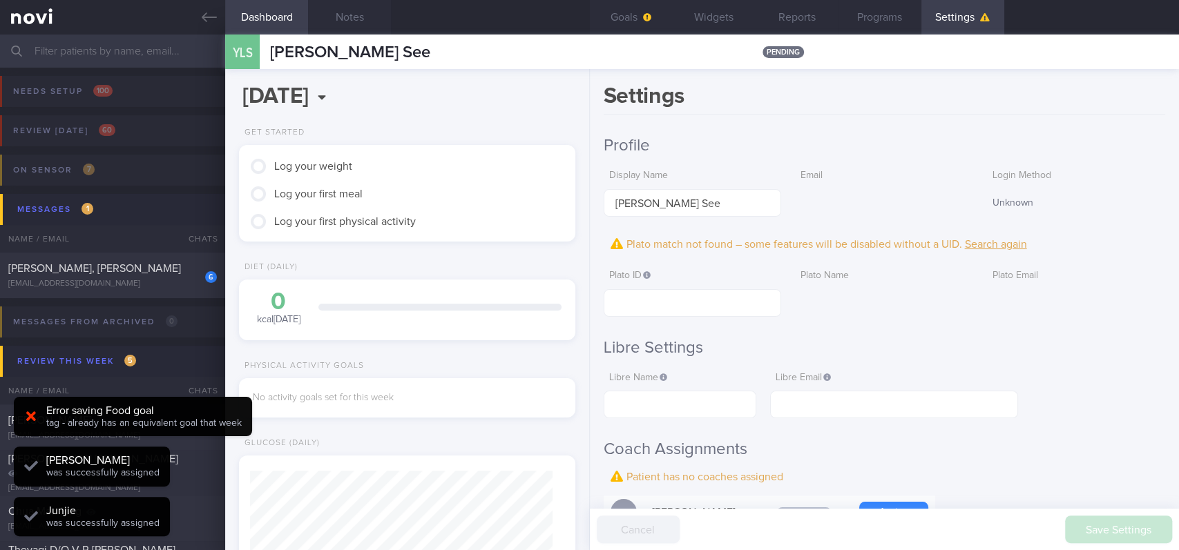
scroll to position [148, 297]
click at [631, 20] on button "Goals" at bounding box center [631, 17] width 83 height 35
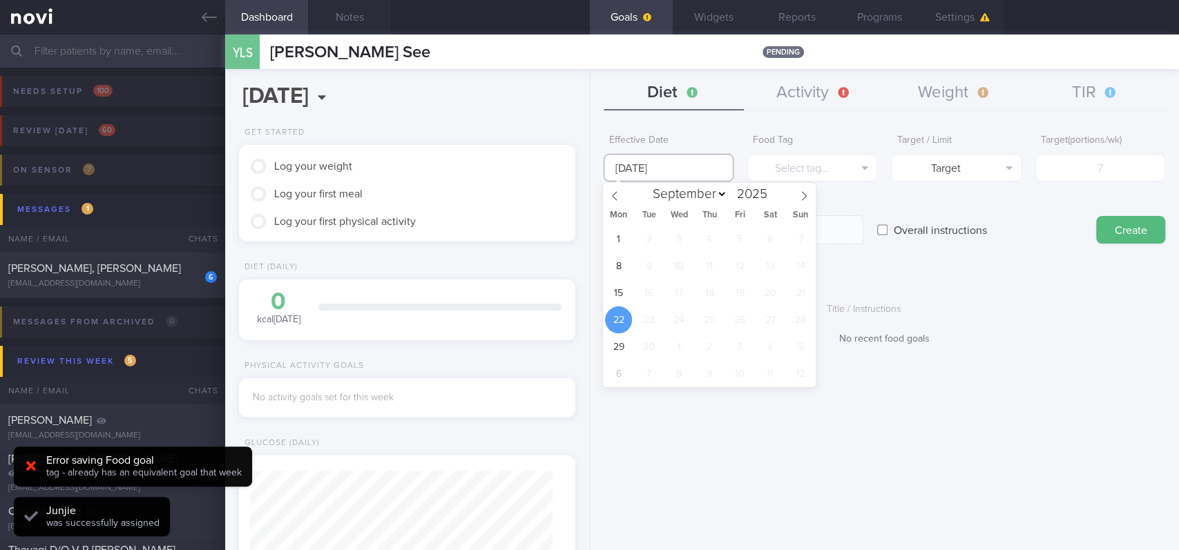
click at [647, 168] on input "[DATE]" at bounding box center [668, 168] width 130 height 28
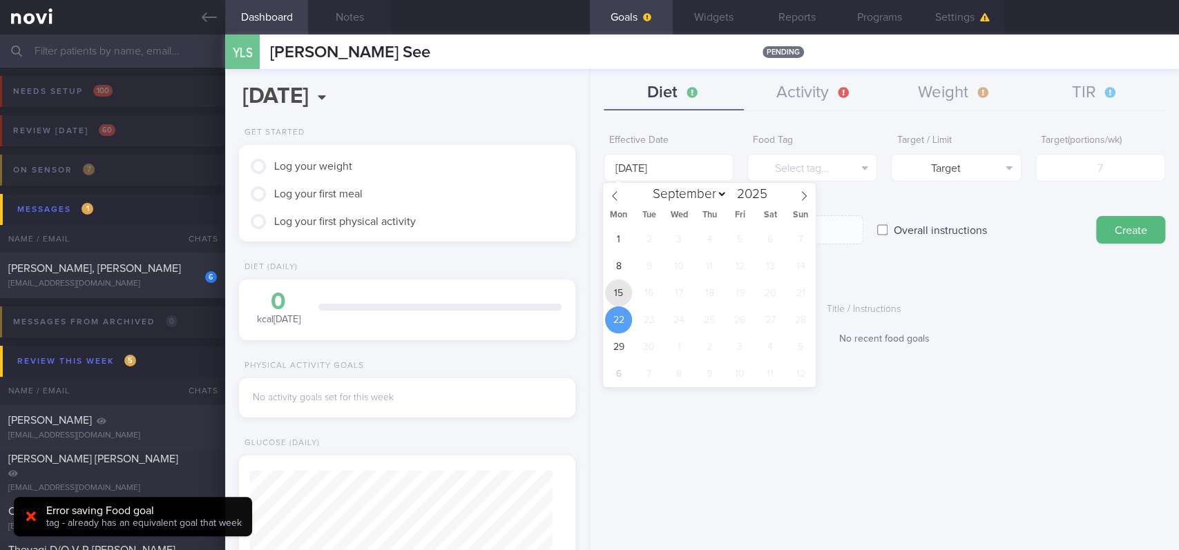
drag, startPoint x: 623, startPoint y: 290, endPoint x: 685, endPoint y: 266, distance: 66.0
click at [623, 291] on span "15" at bounding box center [618, 293] width 27 height 27
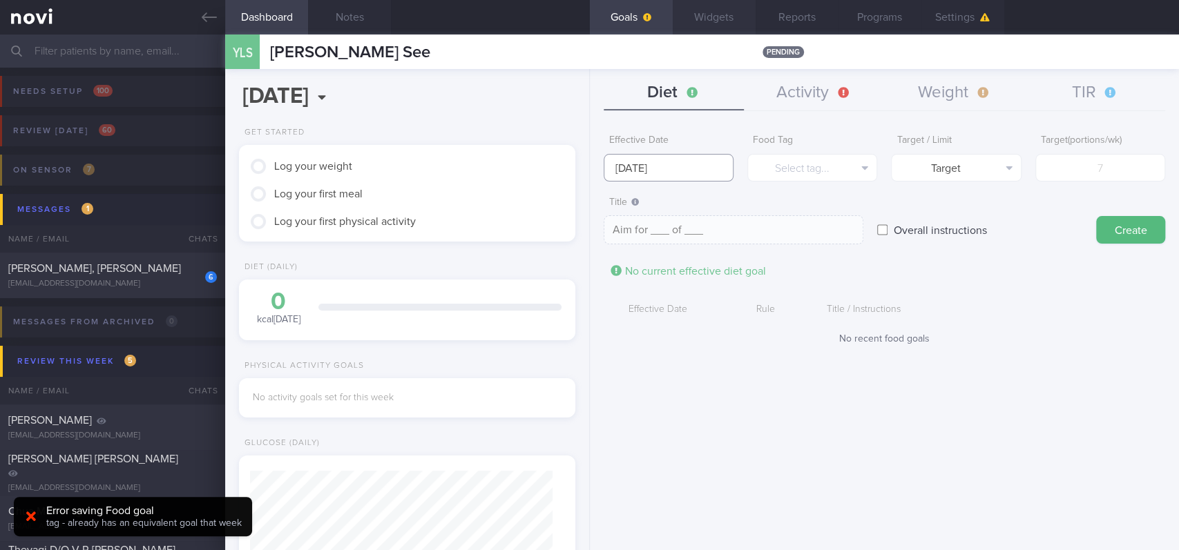
scroll to position [151, 302]
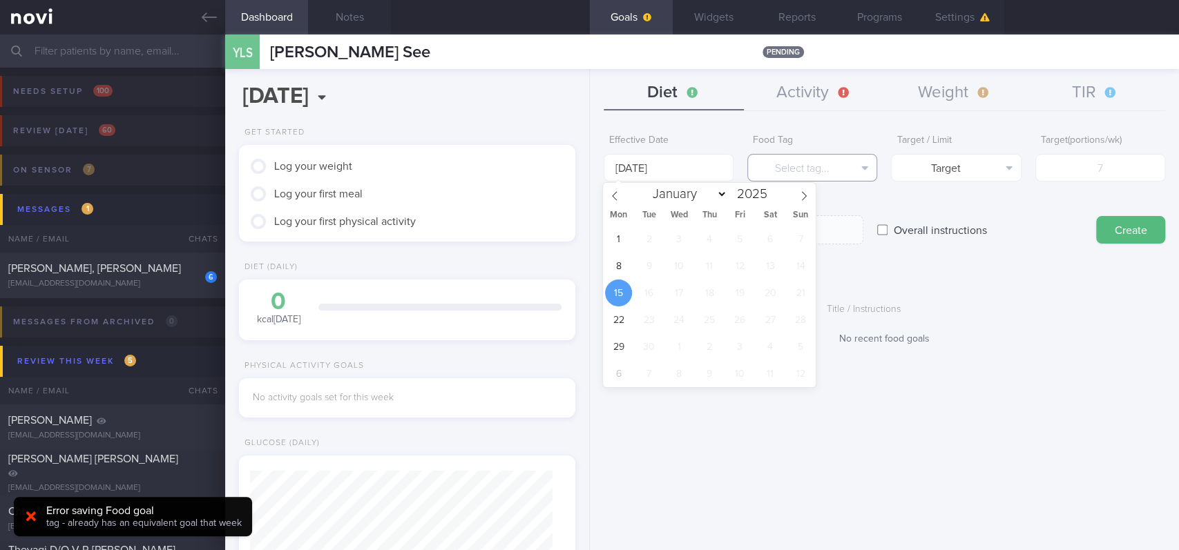
click at [777, 165] on button "Select tag..." at bounding box center [812, 168] width 130 height 28
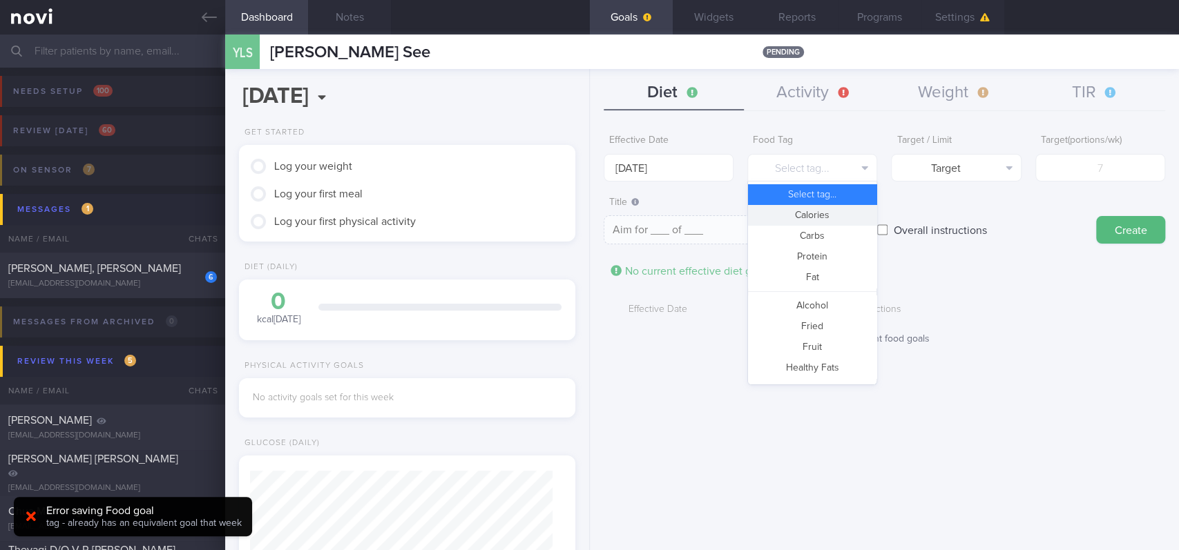
click at [786, 220] on button "Calories" at bounding box center [812, 215] width 128 height 21
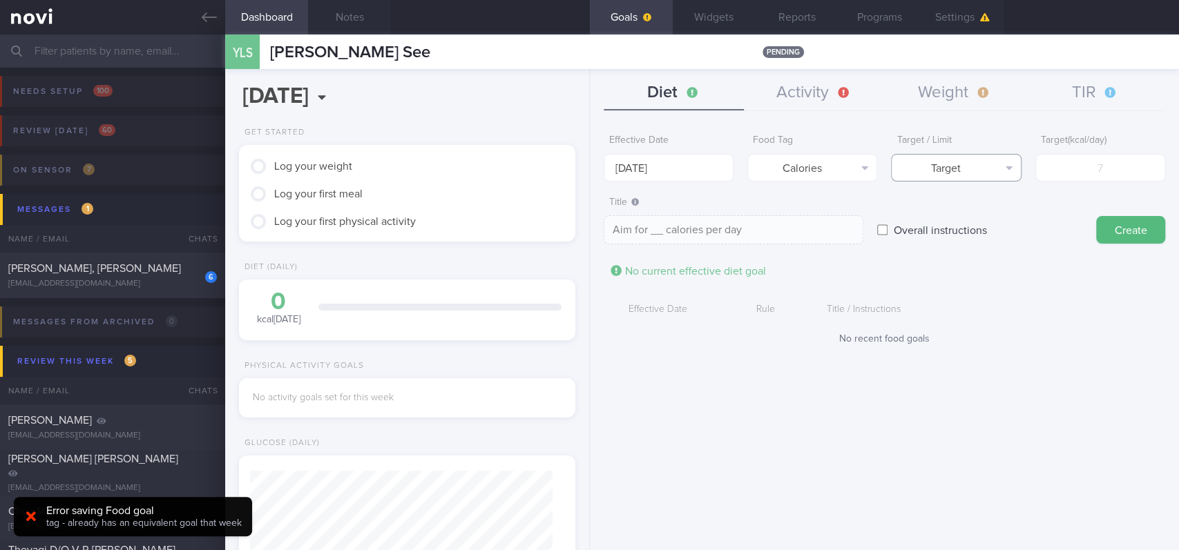
click at [944, 175] on button "Target" at bounding box center [956, 168] width 130 height 28
click at [961, 217] on button "Limit" at bounding box center [955, 215] width 128 height 21
click at [1108, 162] on input "number" at bounding box center [1100, 168] width 130 height 28
click at [634, 172] on body "You are offline! Some functionality will be unavailable Patients New Users Coac…" at bounding box center [589, 275] width 1179 height 550
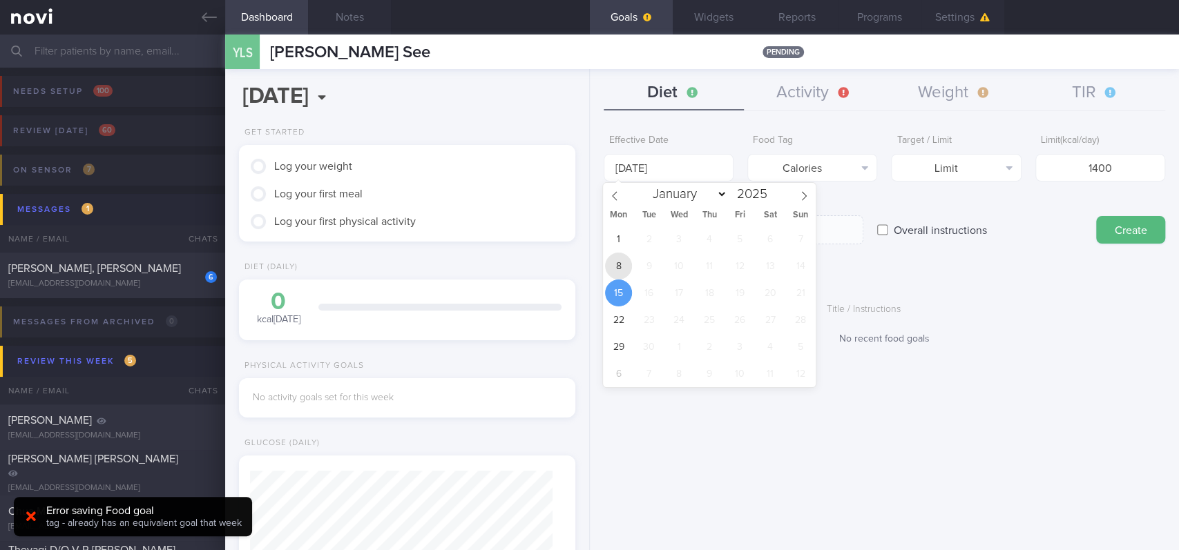
click at [617, 270] on span "8" at bounding box center [618, 266] width 27 height 27
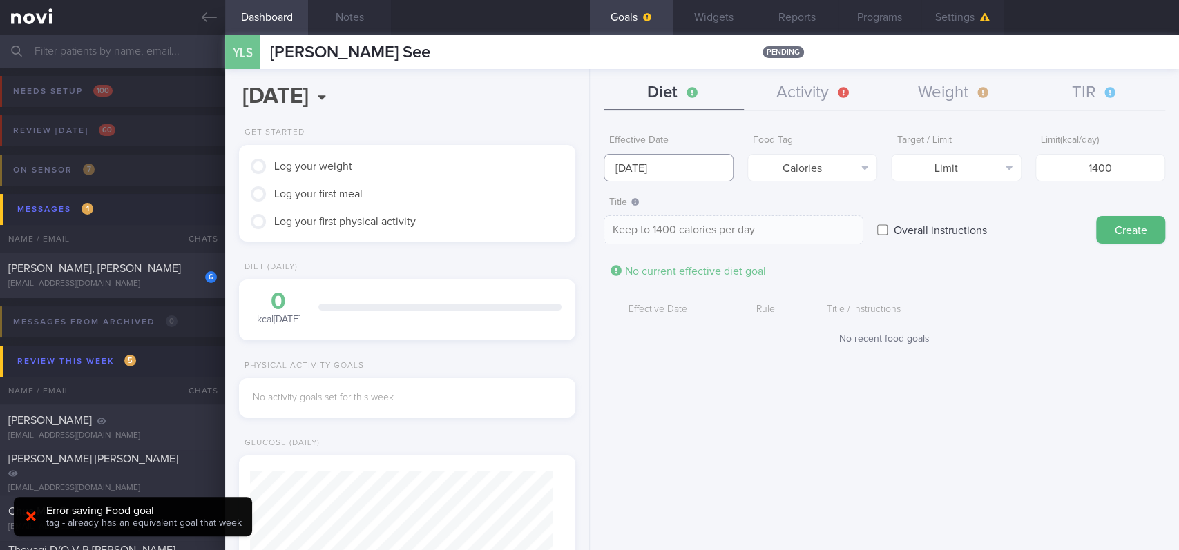
click at [657, 162] on input "[DATE]" at bounding box center [668, 168] width 130 height 28
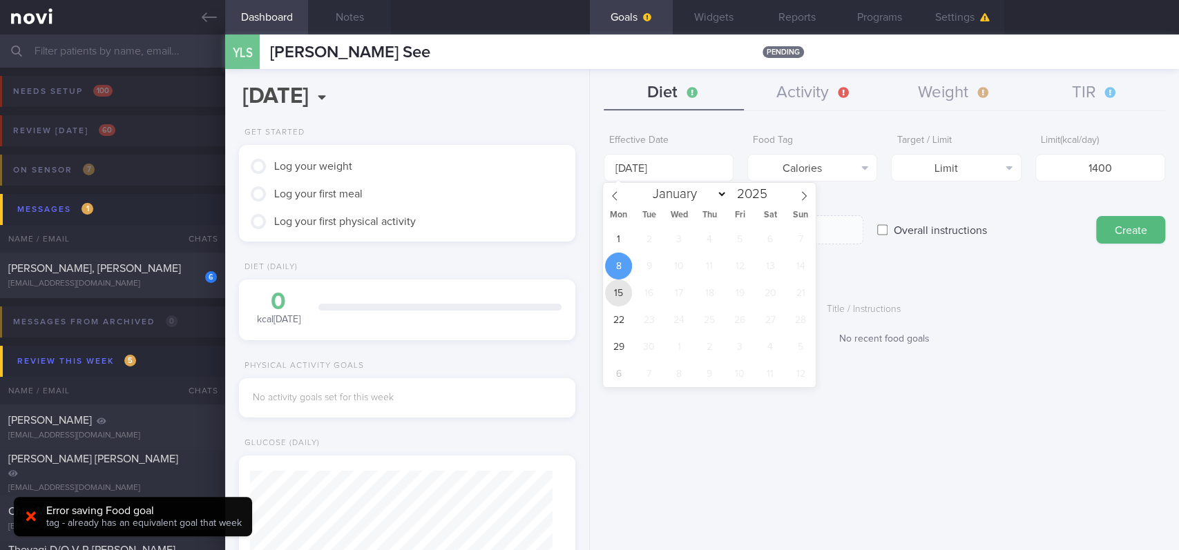
click at [619, 290] on span "15" at bounding box center [618, 293] width 27 height 27
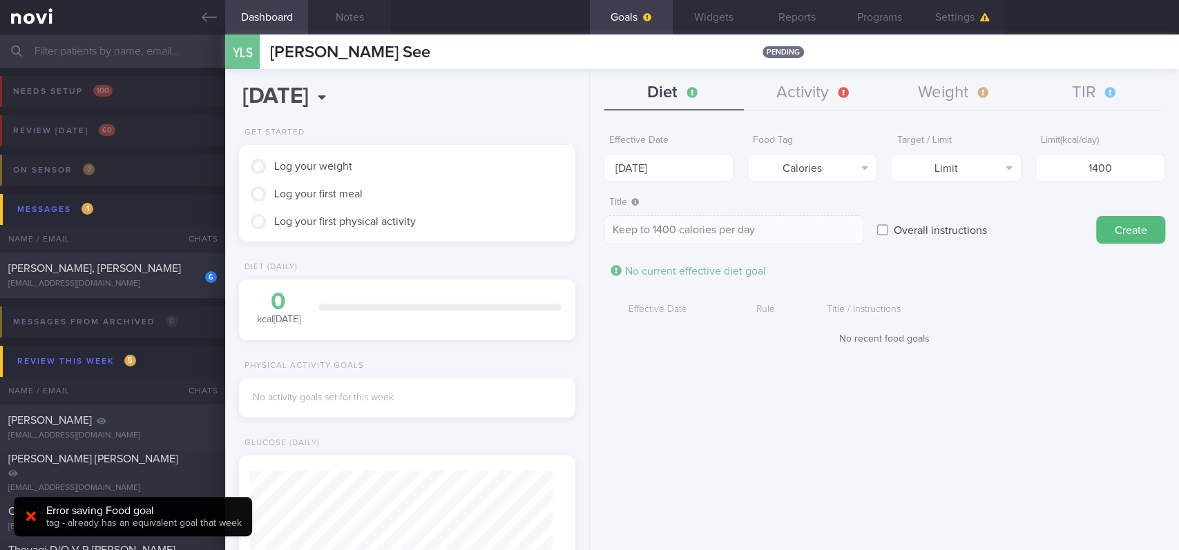
click at [1113, 218] on button "Create" at bounding box center [1130, 230] width 69 height 28
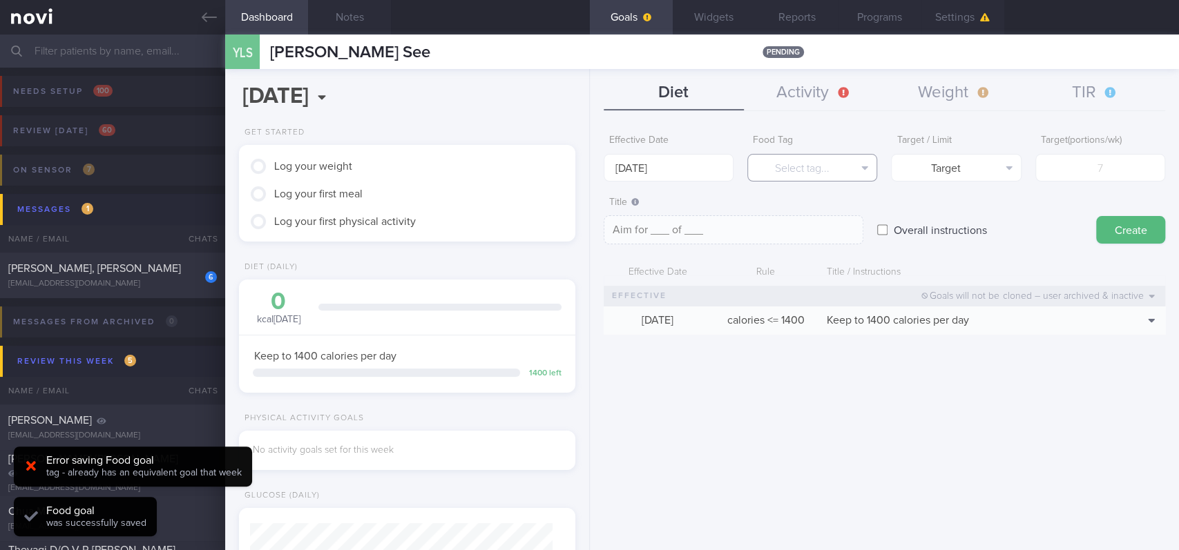
click at [820, 161] on button "Select tag..." at bounding box center [812, 168] width 130 height 28
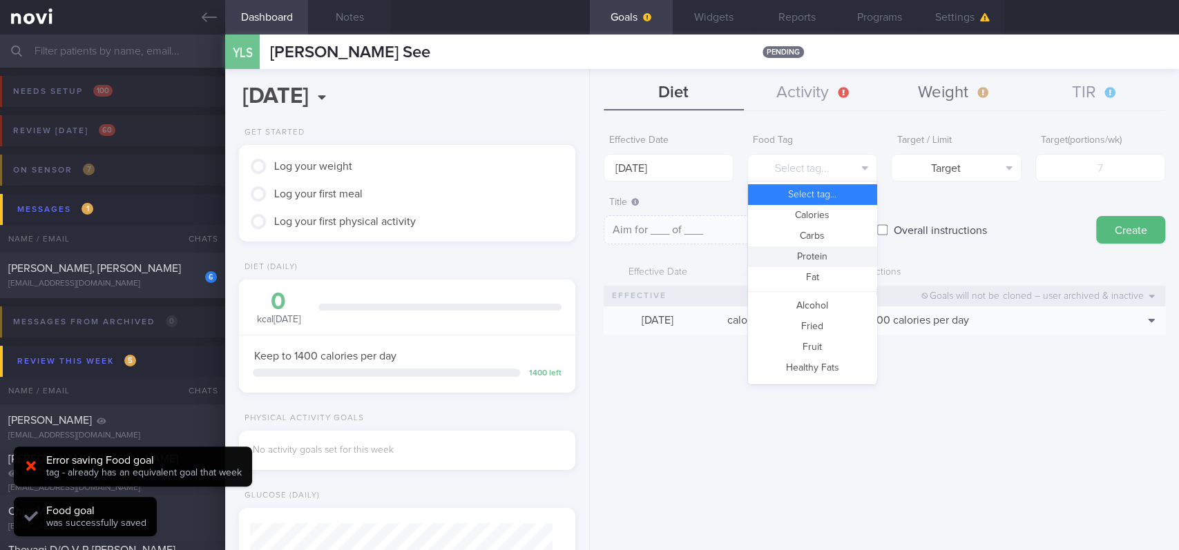
drag, startPoint x: 828, startPoint y: 254, endPoint x: 931, endPoint y: 83, distance: 199.4
click at [831, 253] on button "Protein" at bounding box center [812, 256] width 128 height 21
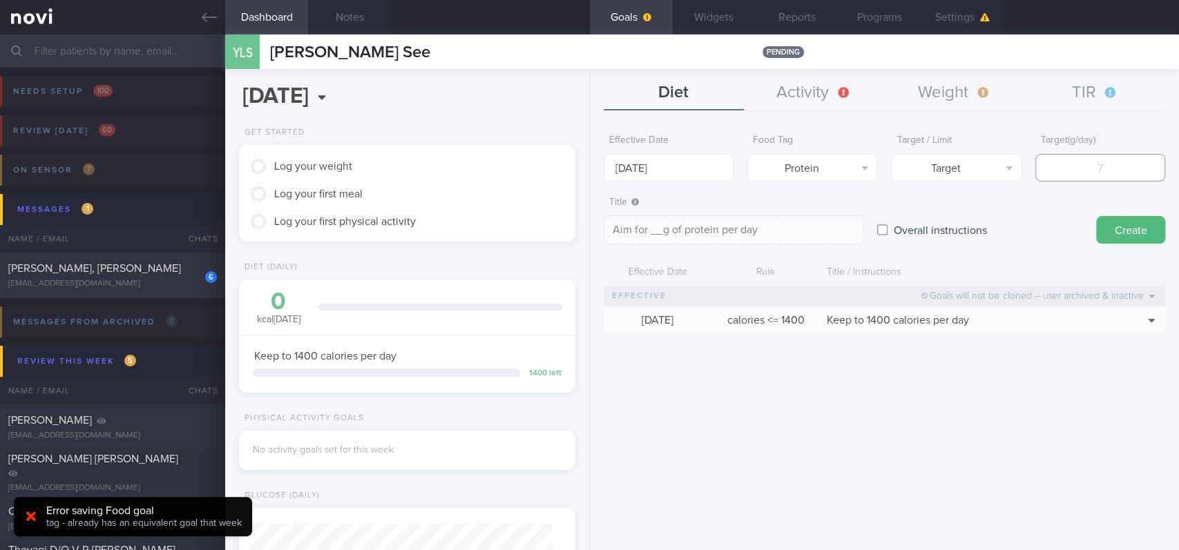
click at [1085, 179] on input "number" at bounding box center [1100, 168] width 130 height 28
click at [652, 169] on body "You are offline! Some functionality will be unavailable Patients New Users Coac…" at bounding box center [589, 275] width 1179 height 550
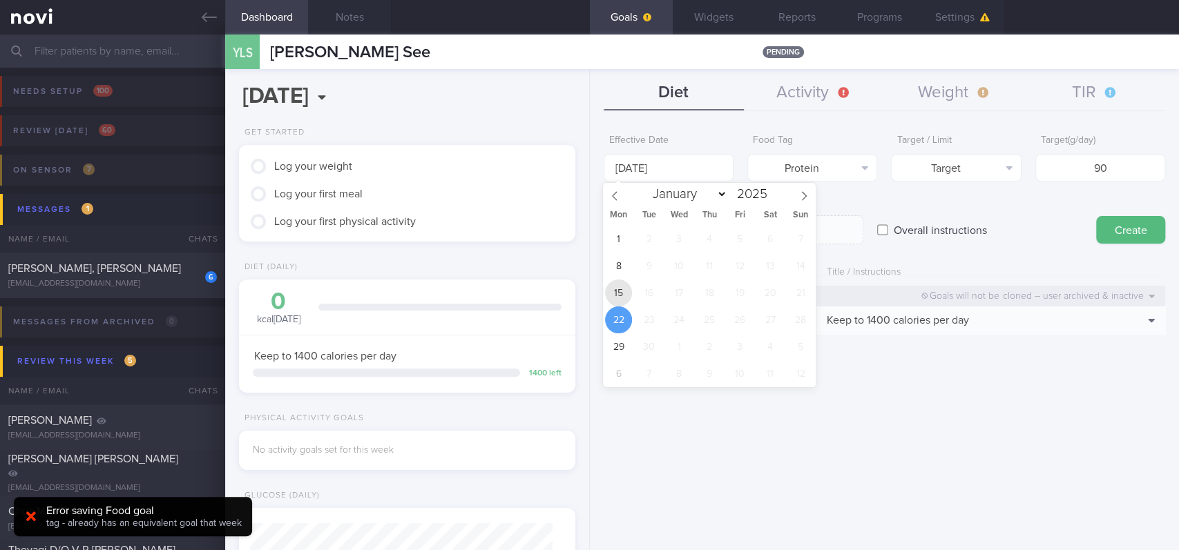
click at [614, 294] on span "15" at bounding box center [618, 293] width 27 height 27
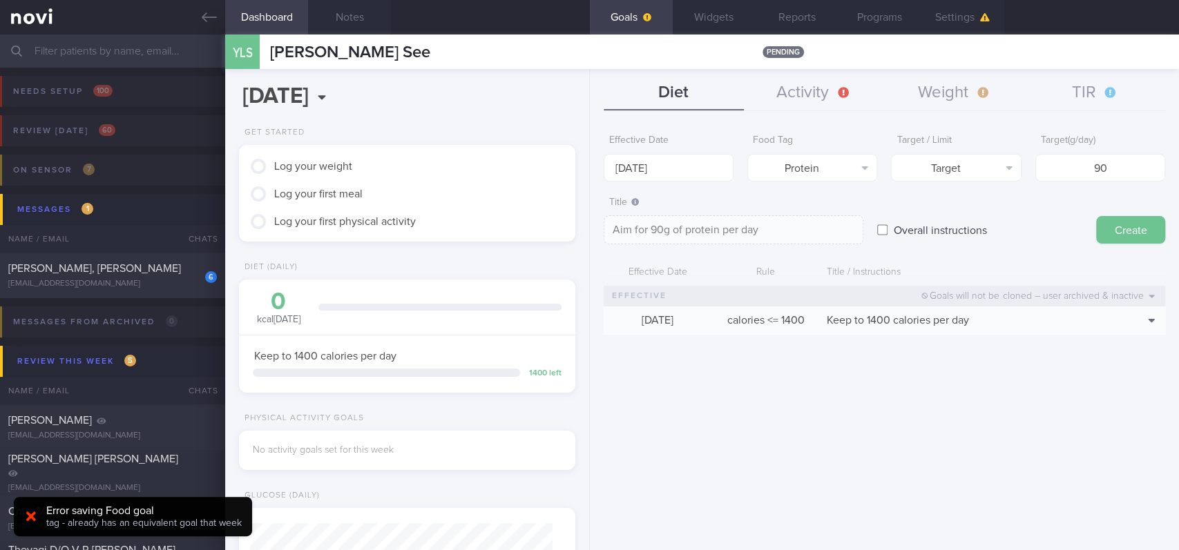
click at [1128, 223] on button "Create" at bounding box center [1130, 230] width 69 height 28
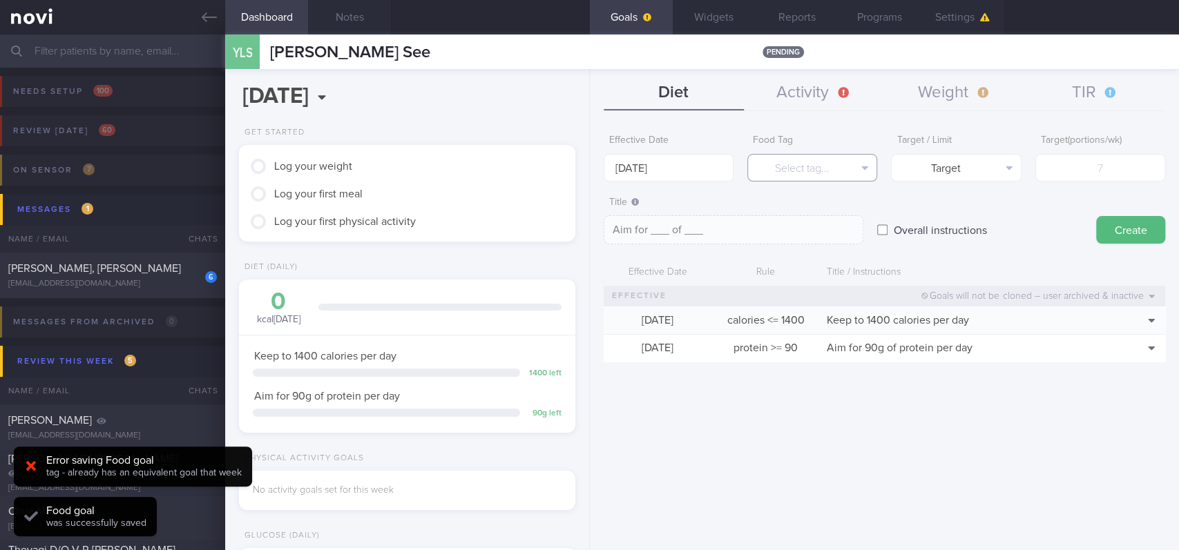
click at [817, 162] on button "Select tag..." at bounding box center [812, 168] width 130 height 28
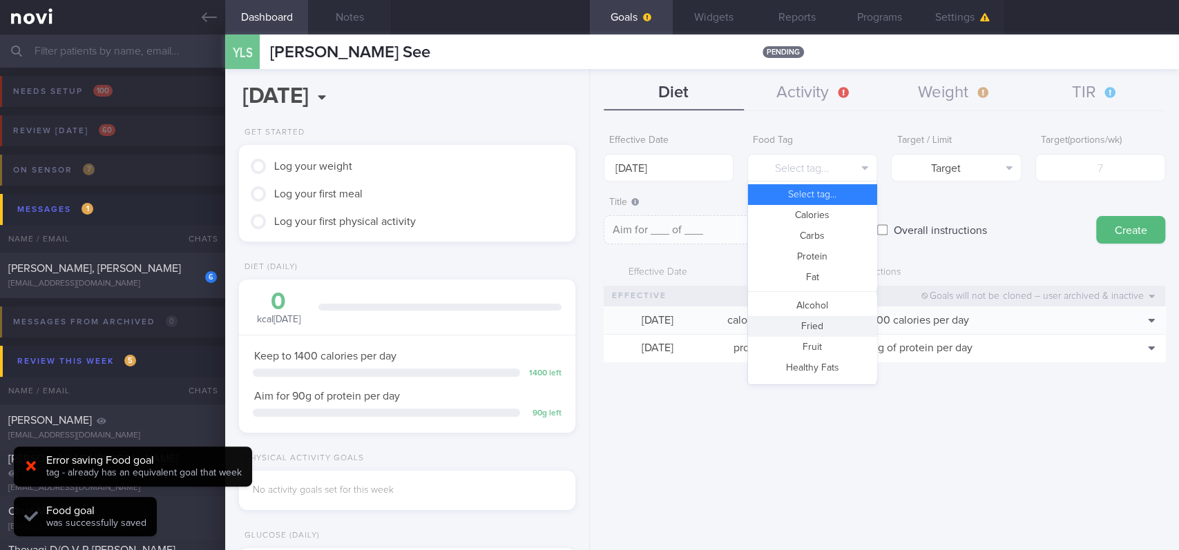
drag, startPoint x: 808, startPoint y: 334, endPoint x: 963, endPoint y: 257, distance: 172.9
click at [808, 333] on button "Fried" at bounding box center [812, 326] width 128 height 21
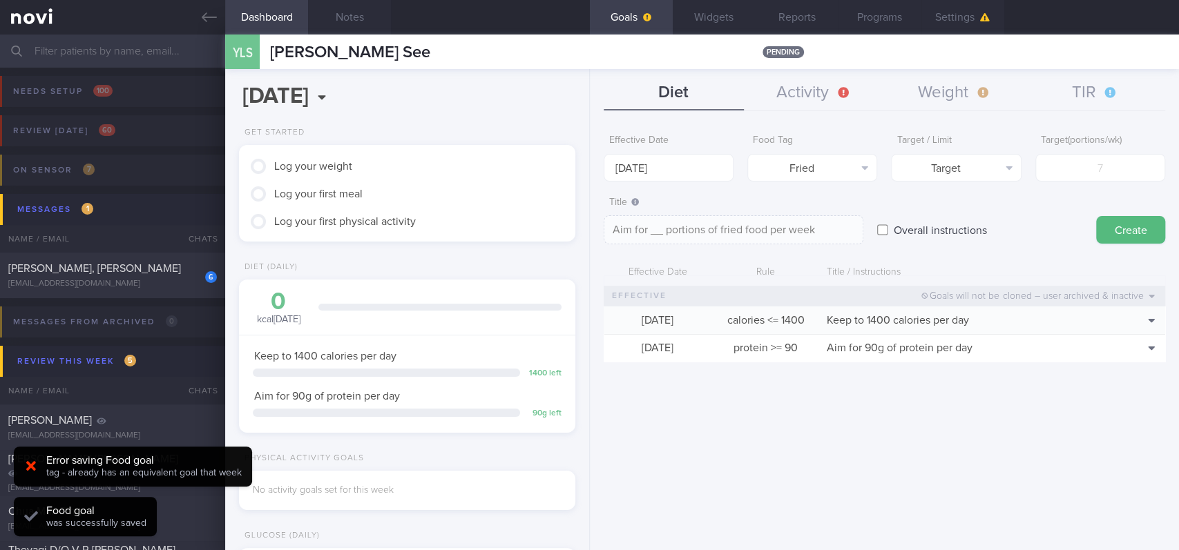
click at [1099, 183] on form "Effective Date [DATE] Food Tag Fried Select tag... Calories Carbs Protein Fat A…" at bounding box center [883, 252] width 561 height 248
click at [933, 172] on button "Target" at bounding box center [956, 168] width 130 height 28
click at [947, 220] on button "Limit" at bounding box center [955, 215] width 128 height 21
click at [1083, 181] on form "Effective Date [DATE] Food Tag Fried Select tag... Calories Carbs Protein Fat A…" at bounding box center [883, 252] width 561 height 248
click at [1089, 171] on input "number" at bounding box center [1100, 168] width 130 height 28
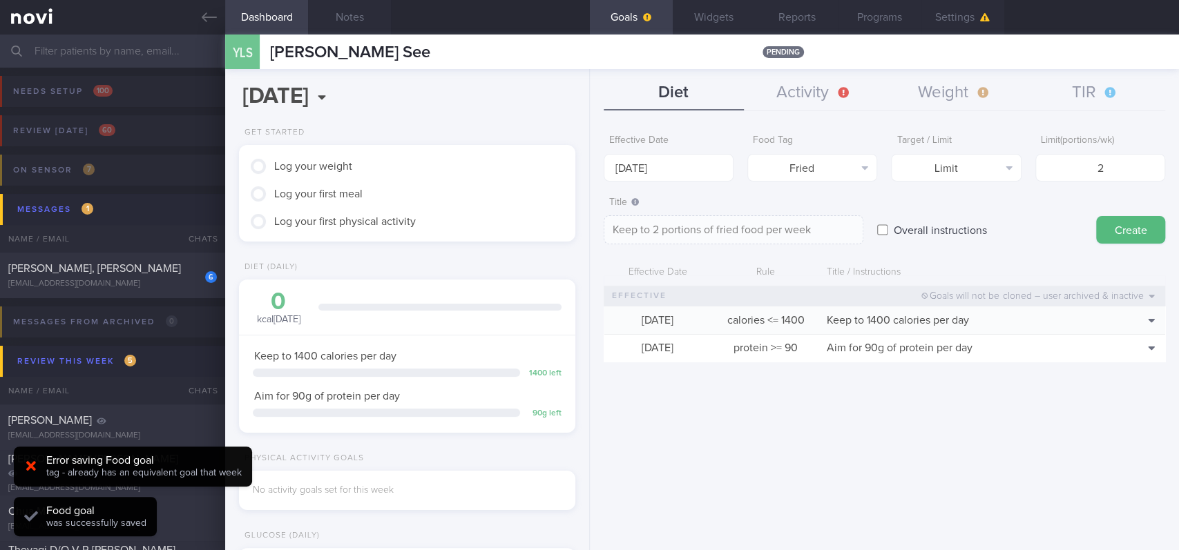
click at [734, 157] on div "Effective Date [DATE] Food Tag Fried Select tag... Calories Carbs Protein Fat A…" at bounding box center [883, 155] width 561 height 54
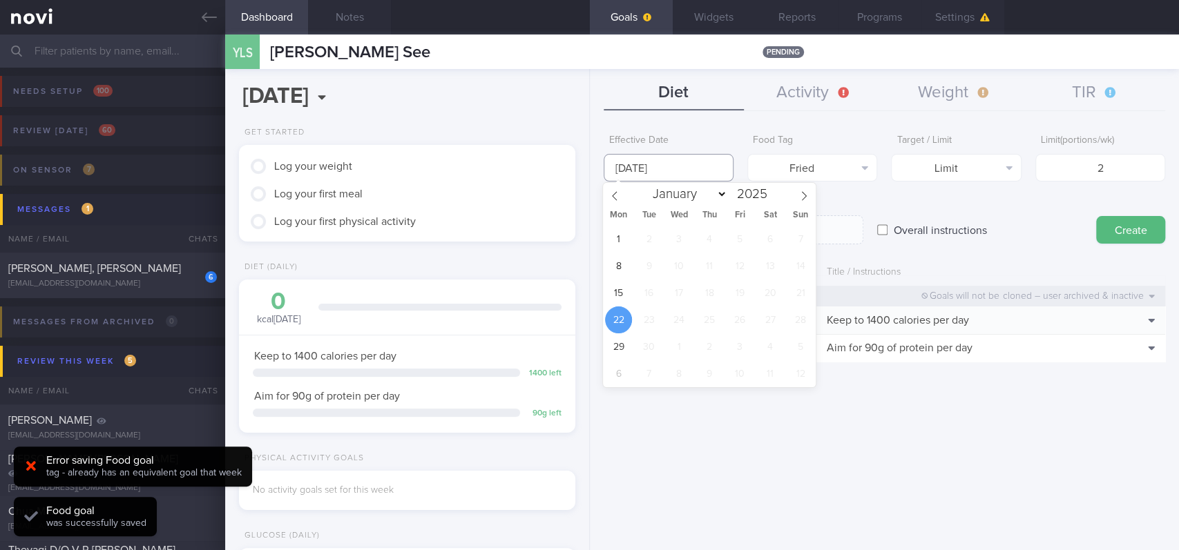
click at [666, 164] on input "[DATE]" at bounding box center [668, 168] width 130 height 28
click at [621, 297] on span "15" at bounding box center [618, 293] width 27 height 27
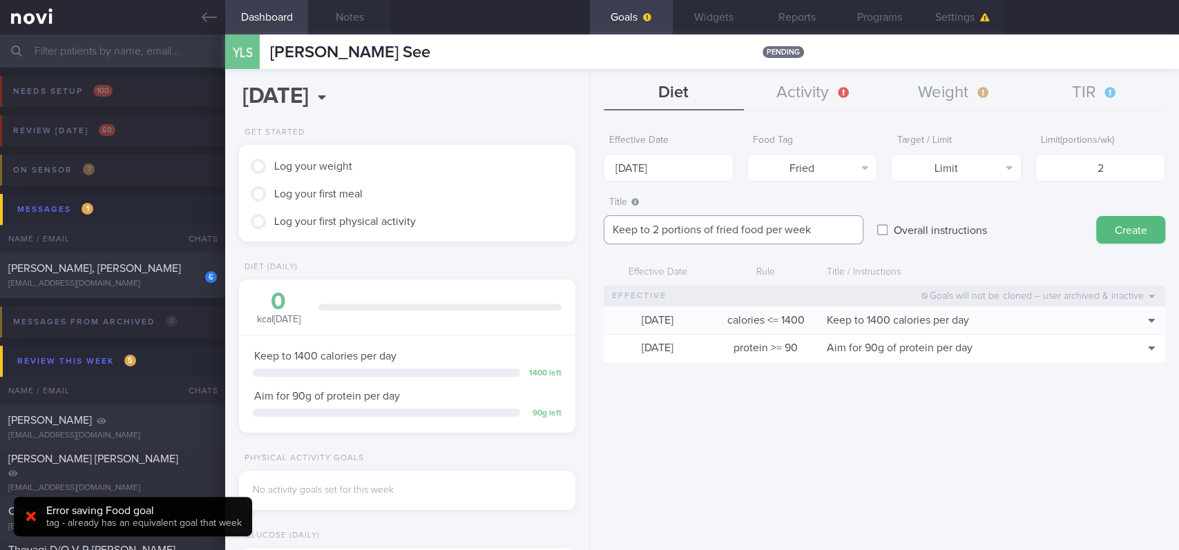
click at [737, 229] on textarea "Keep to 2 portions of fried food per week" at bounding box center [733, 229] width 260 height 29
click at [1124, 226] on button "Create" at bounding box center [1130, 230] width 69 height 28
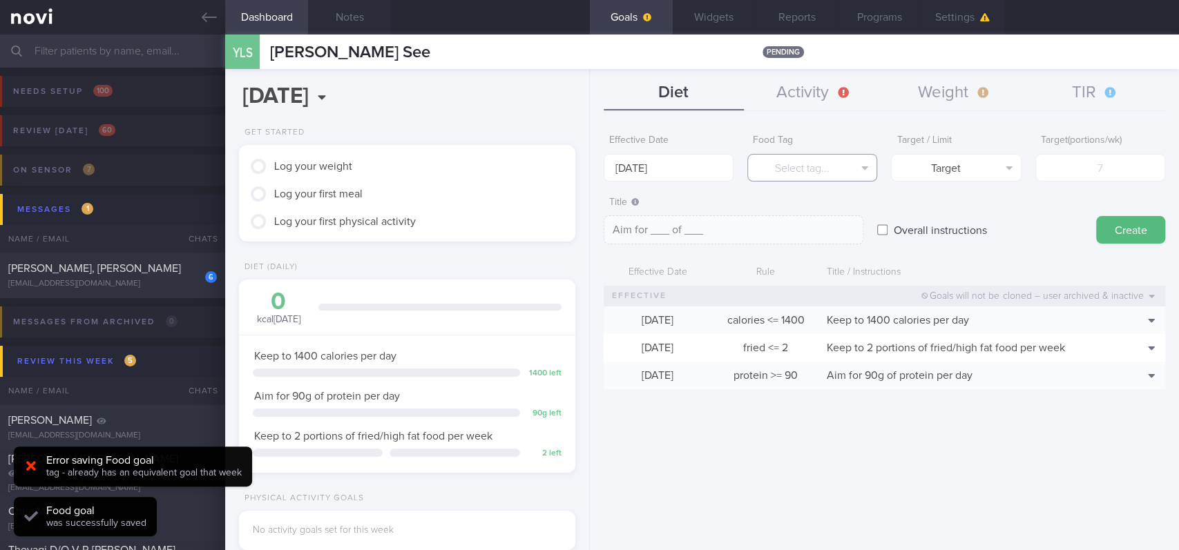
click at [794, 163] on button "Select tag..." at bounding box center [812, 168] width 130 height 28
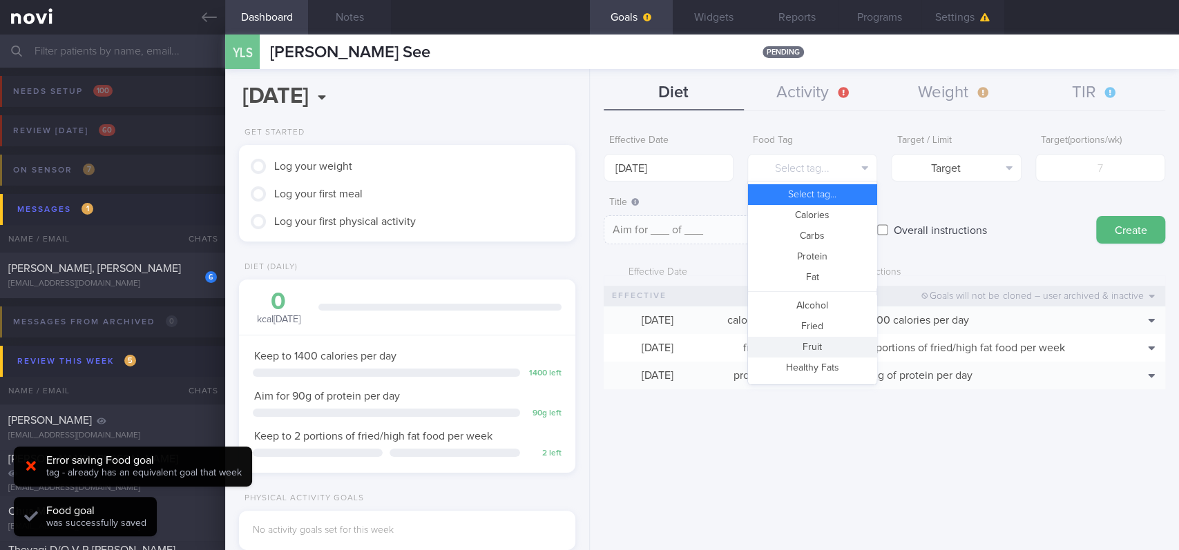
drag, startPoint x: 821, startPoint y: 345, endPoint x: 1126, endPoint y: 200, distance: 338.2
click at [823, 344] on button "Fruit" at bounding box center [812, 347] width 128 height 21
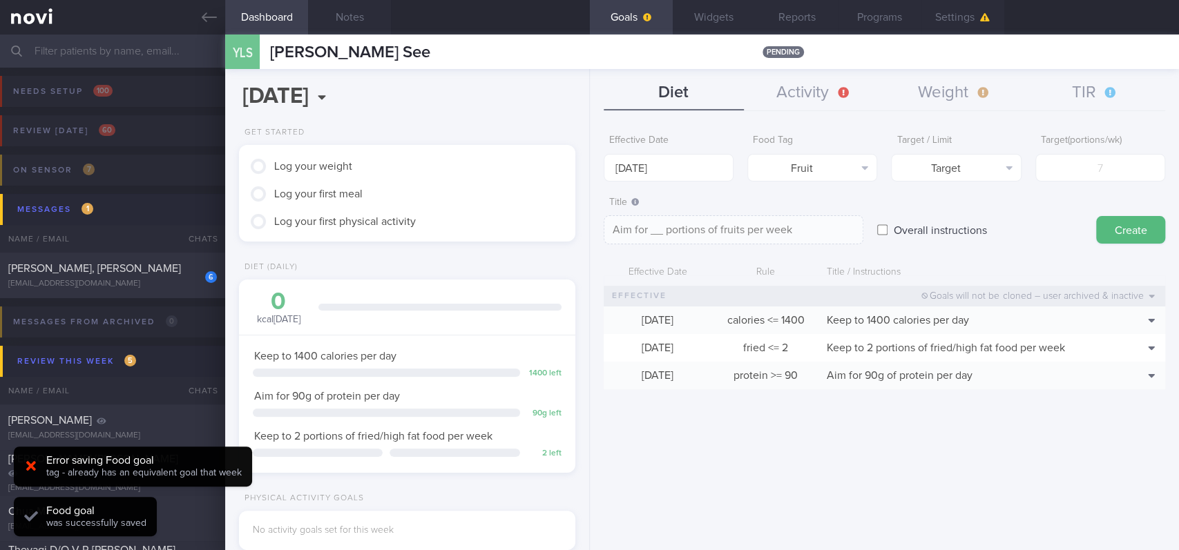
click at [1172, 157] on div "Effective Date [DATE] Food Tag Fruit Select tag... Calories Carbs Protein Fat A…" at bounding box center [884, 333] width 589 height 433
drag, startPoint x: 1013, startPoint y: 166, endPoint x: 1096, endPoint y: 159, distance: 83.8
click at [1014, 166] on button "Target" at bounding box center [956, 168] width 130 height 28
click at [1106, 159] on input "number" at bounding box center [1100, 168] width 130 height 28
click at [978, 163] on button "Target" at bounding box center [956, 168] width 130 height 28
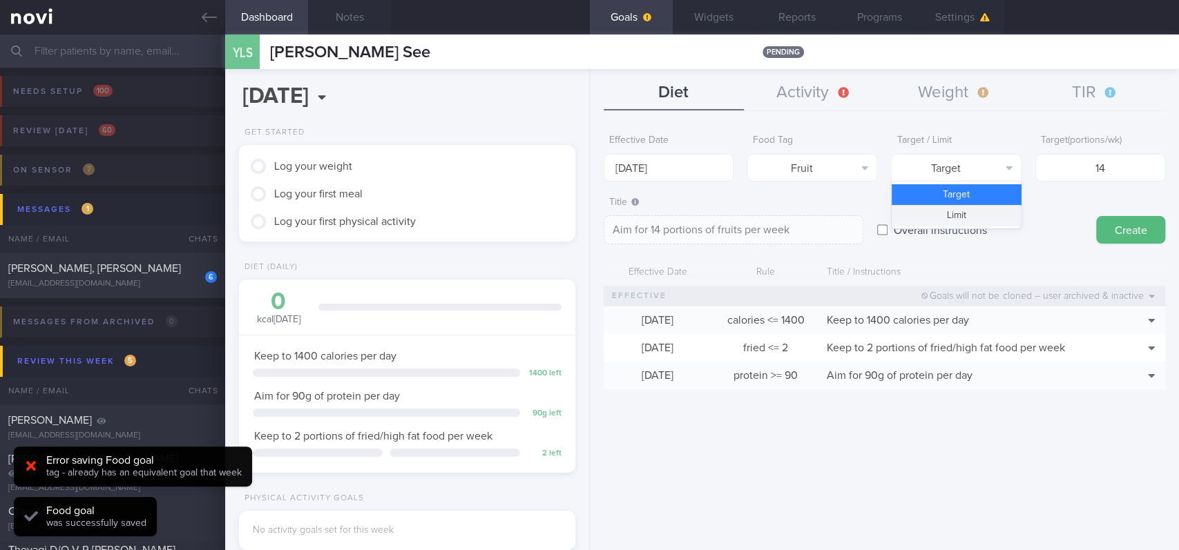
click at [962, 224] on button "Limit" at bounding box center [955, 215] width 128 height 21
click at [683, 170] on body "You are offline! Some functionality will be unavailable Patients New Users Coac…" at bounding box center [589, 275] width 1179 height 550
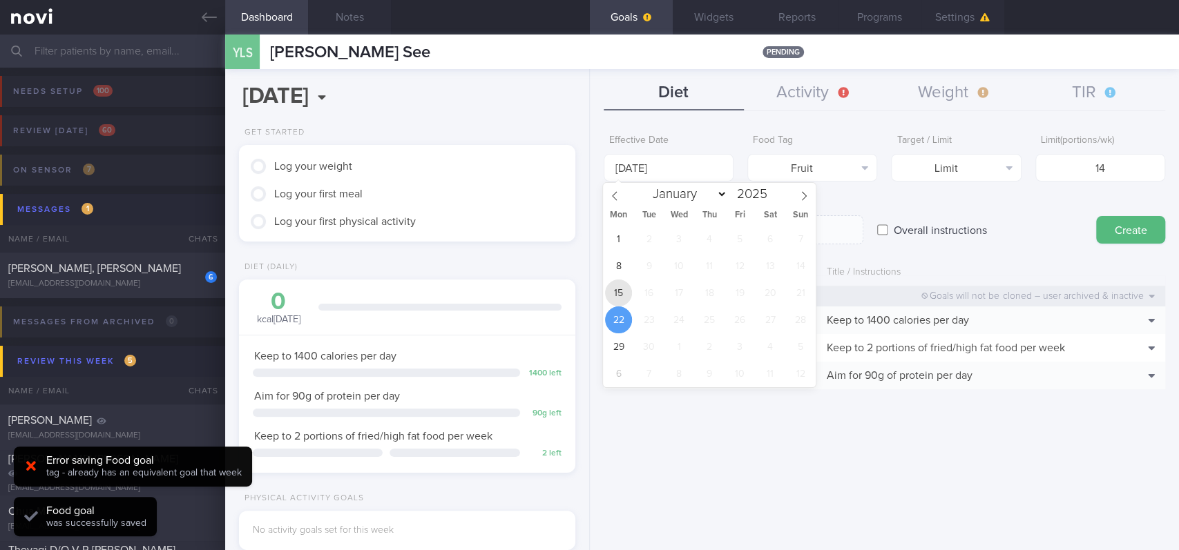
click at [614, 286] on span "15" at bounding box center [618, 293] width 27 height 27
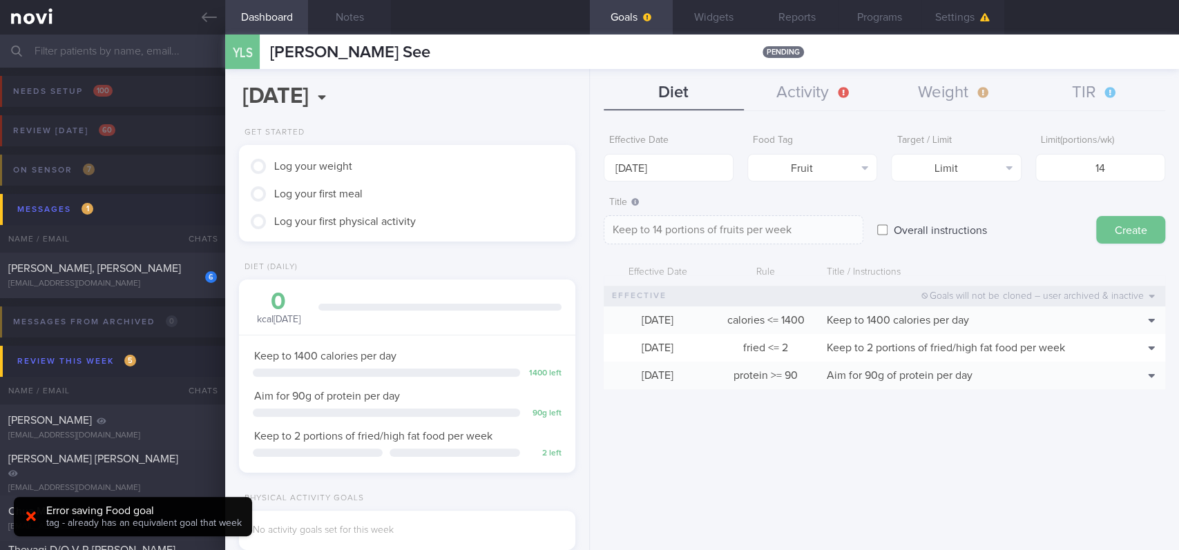
click at [1130, 231] on button "Create" at bounding box center [1130, 230] width 69 height 28
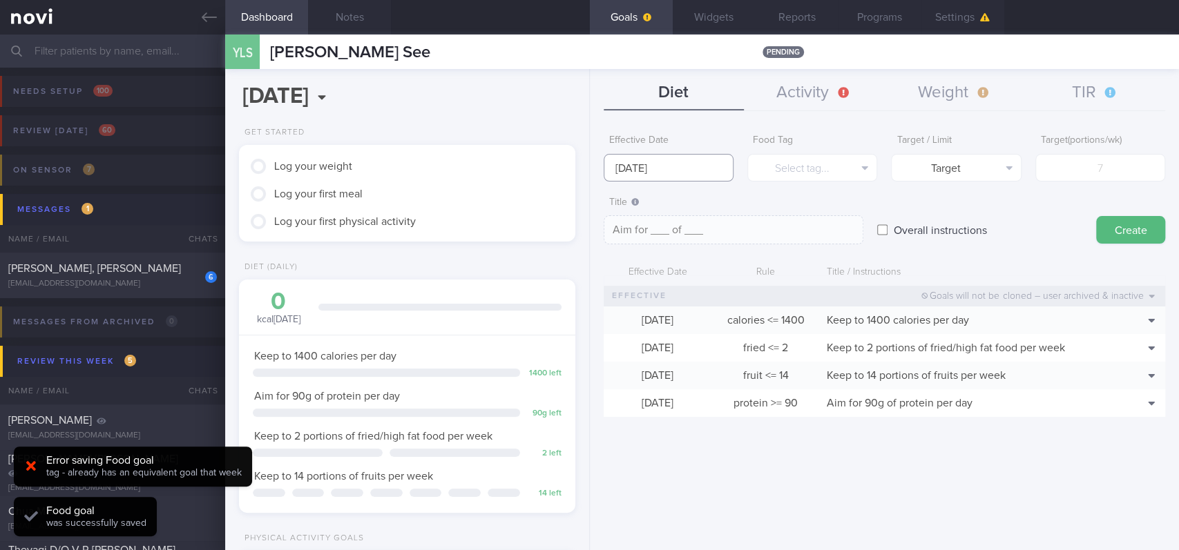
click at [668, 165] on input "[DATE]" at bounding box center [668, 168] width 130 height 28
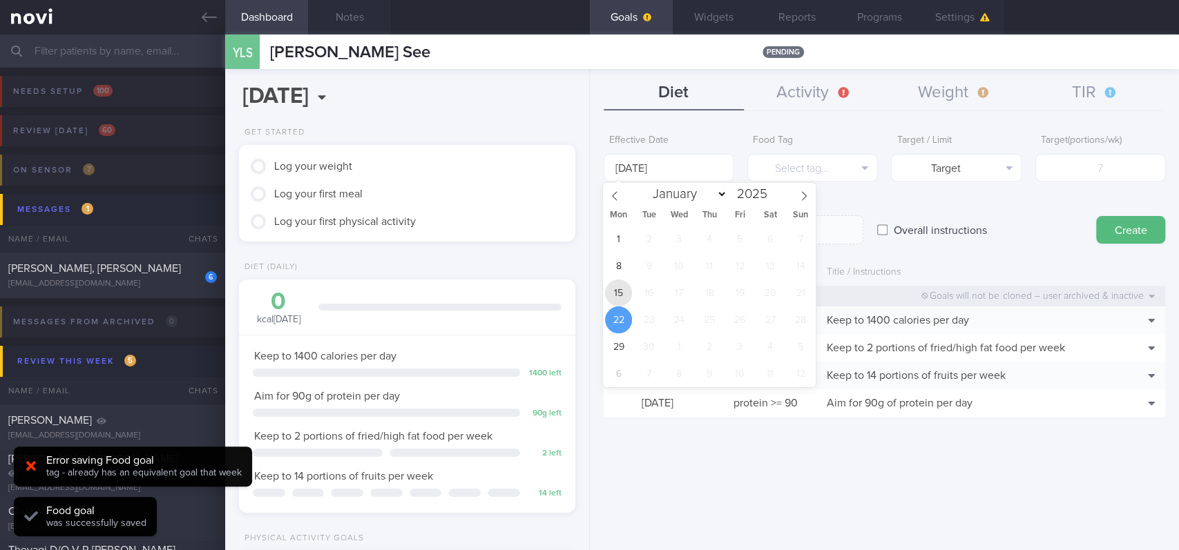
click at [623, 284] on span "15" at bounding box center [618, 293] width 27 height 27
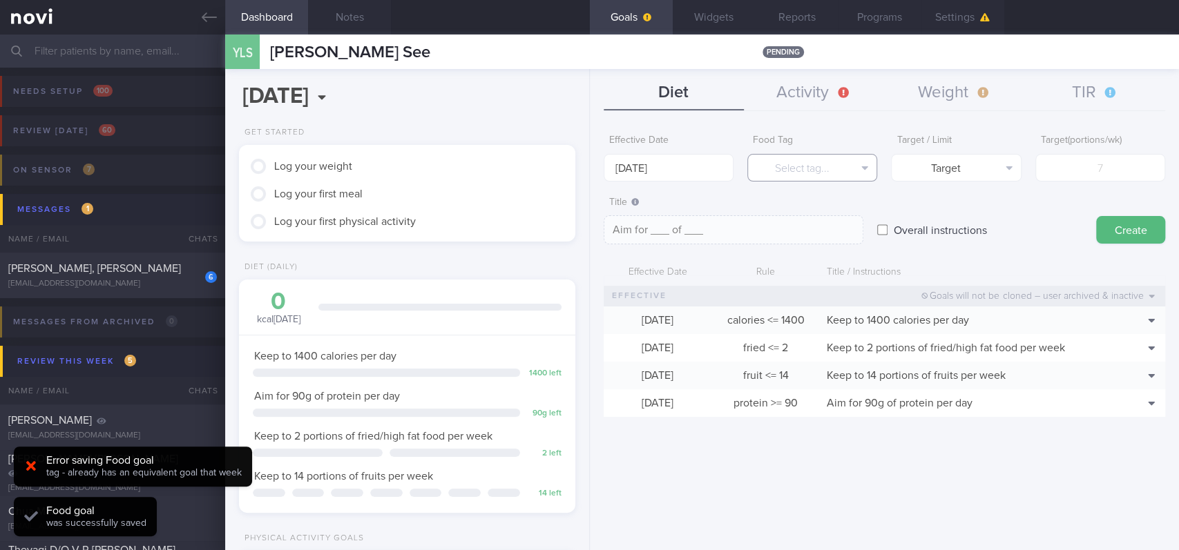
click at [812, 178] on button "Select tag..." at bounding box center [812, 168] width 130 height 28
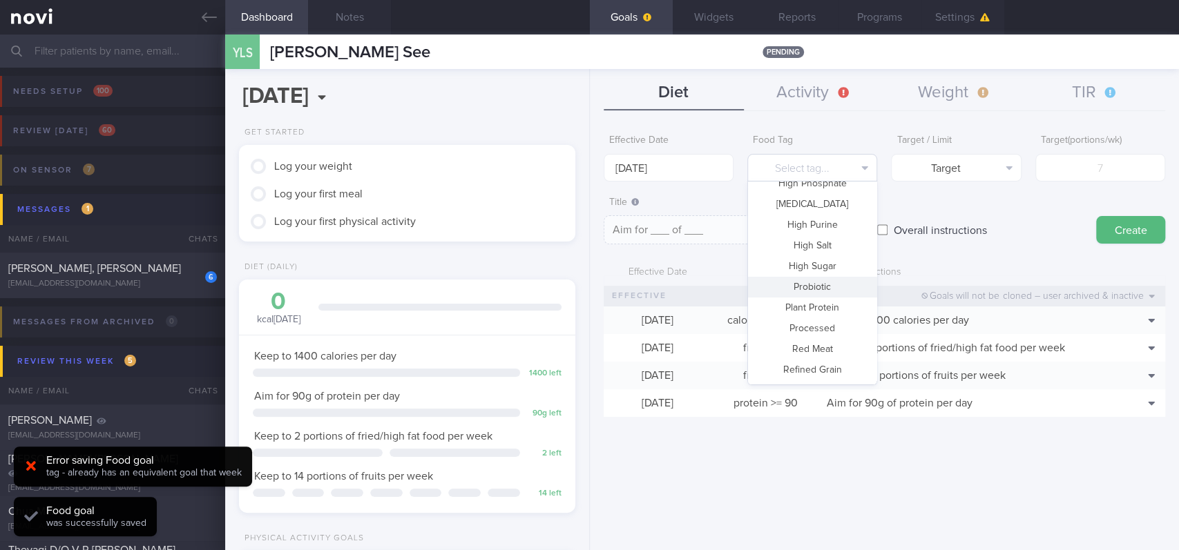
scroll to position [410, 0]
click at [815, 333] on button "Vegetable" at bounding box center [812, 330] width 128 height 21
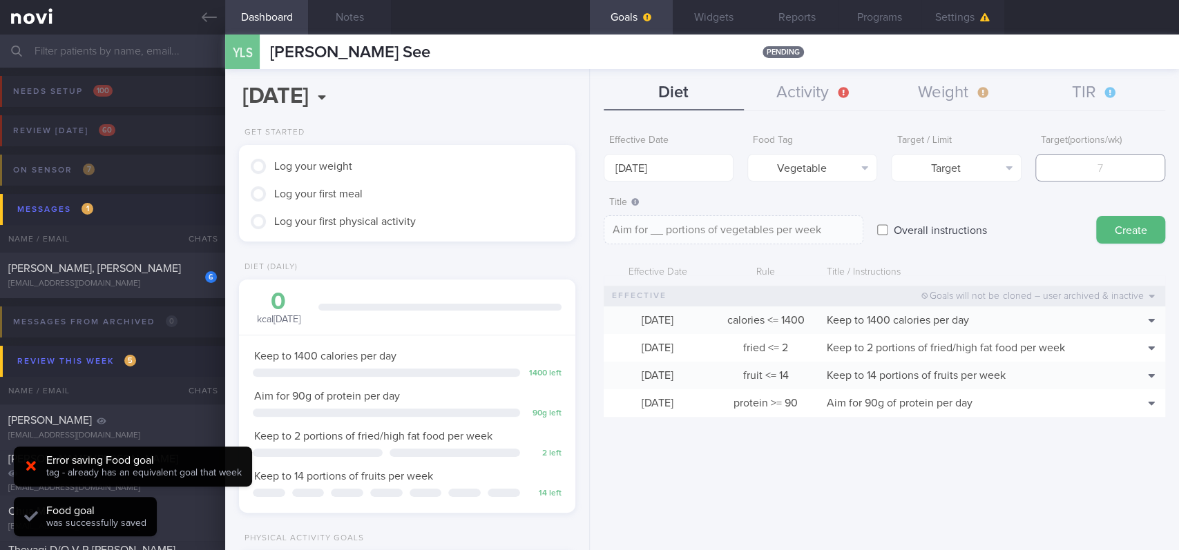
click at [1092, 167] on input "number" at bounding box center [1100, 168] width 130 height 28
click at [682, 169] on body "You are offline! Some functionality will be unavailable Patients New Users Coac…" at bounding box center [589, 275] width 1179 height 550
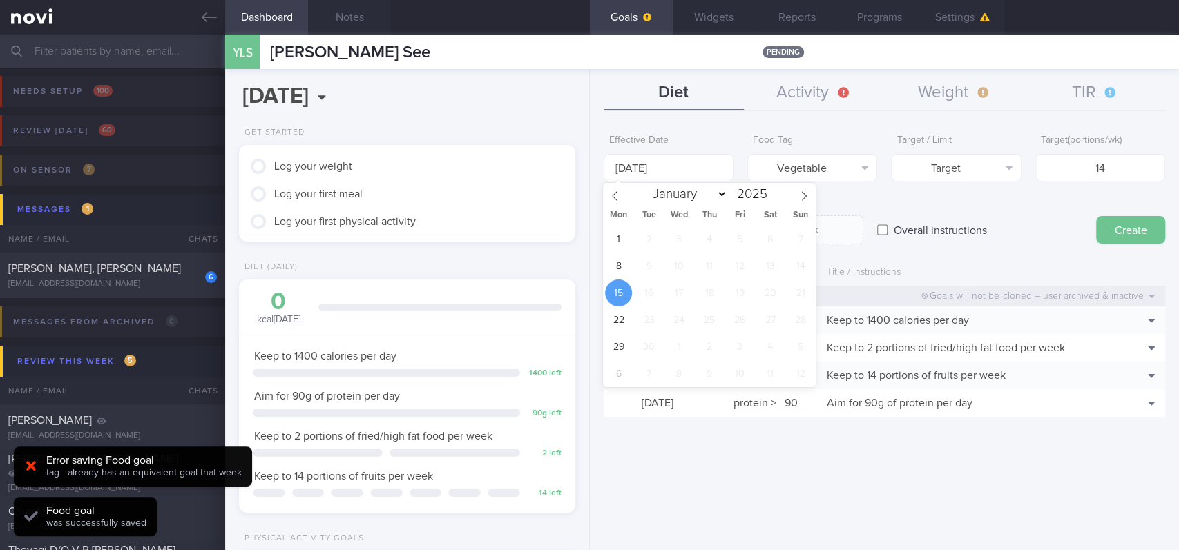
click at [1156, 240] on button "Create" at bounding box center [1130, 230] width 69 height 28
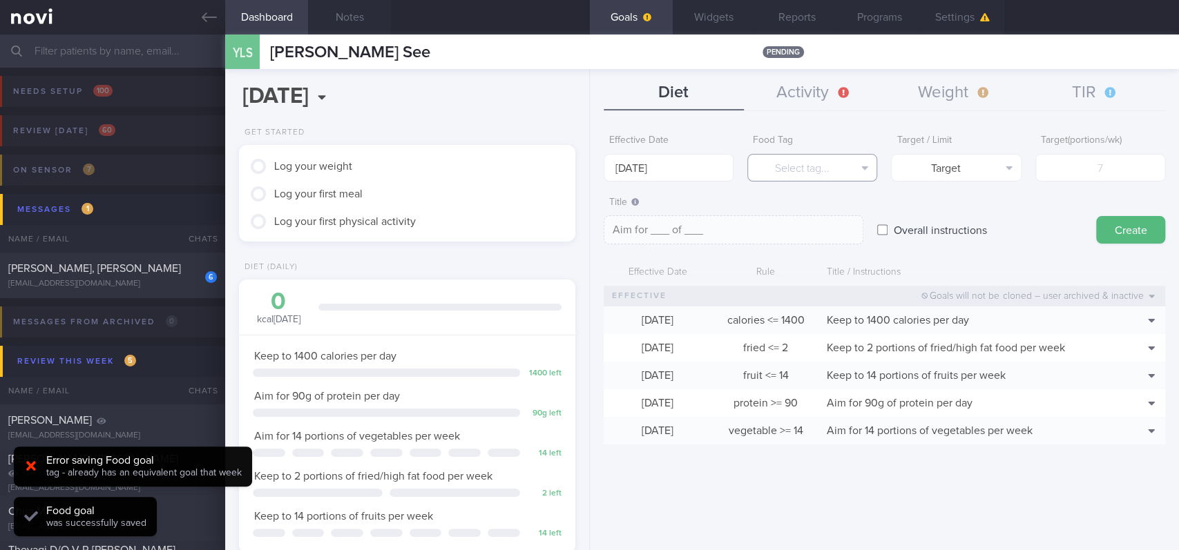
click at [835, 164] on button "Select tag..." at bounding box center [812, 168] width 130 height 28
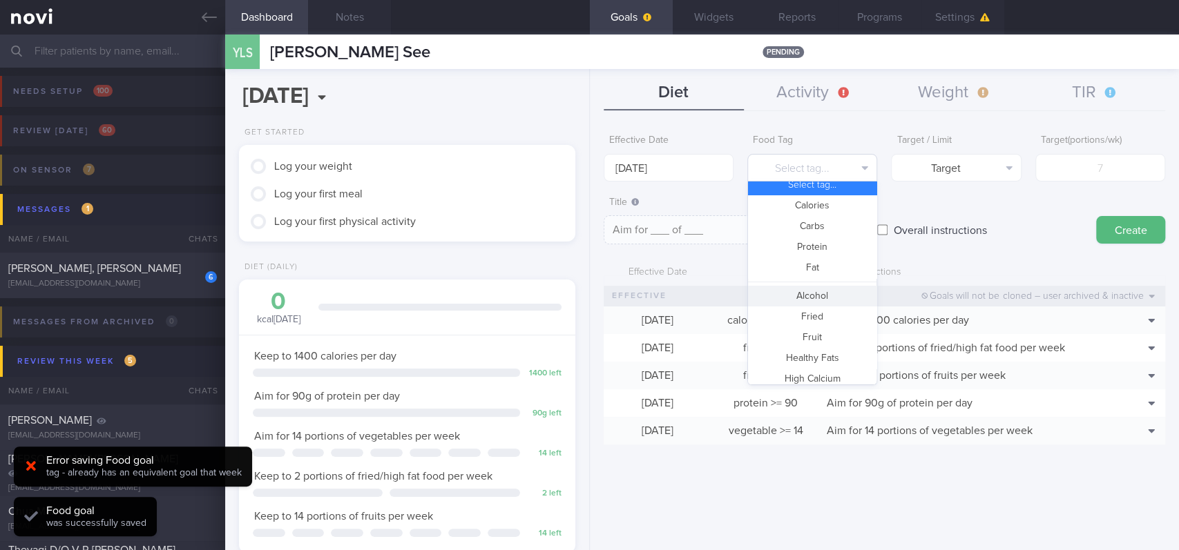
scroll to position [0, 0]
click at [814, 209] on button "Calories" at bounding box center [812, 215] width 128 height 21
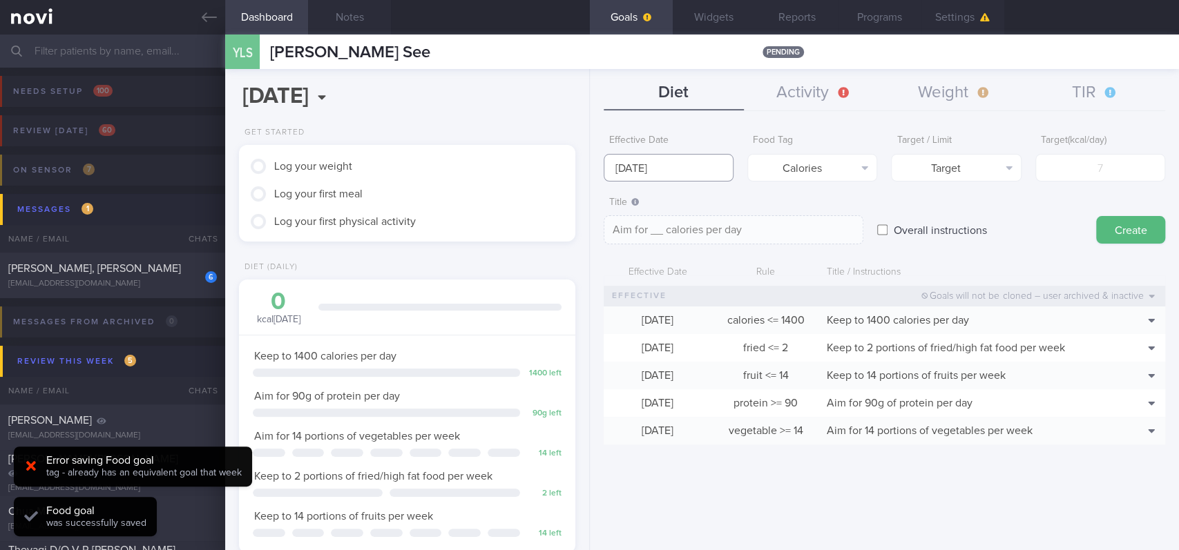
click at [681, 168] on body "You are offline! Some functionality will be unavailable Patients New Users Coac…" at bounding box center [589, 275] width 1179 height 550
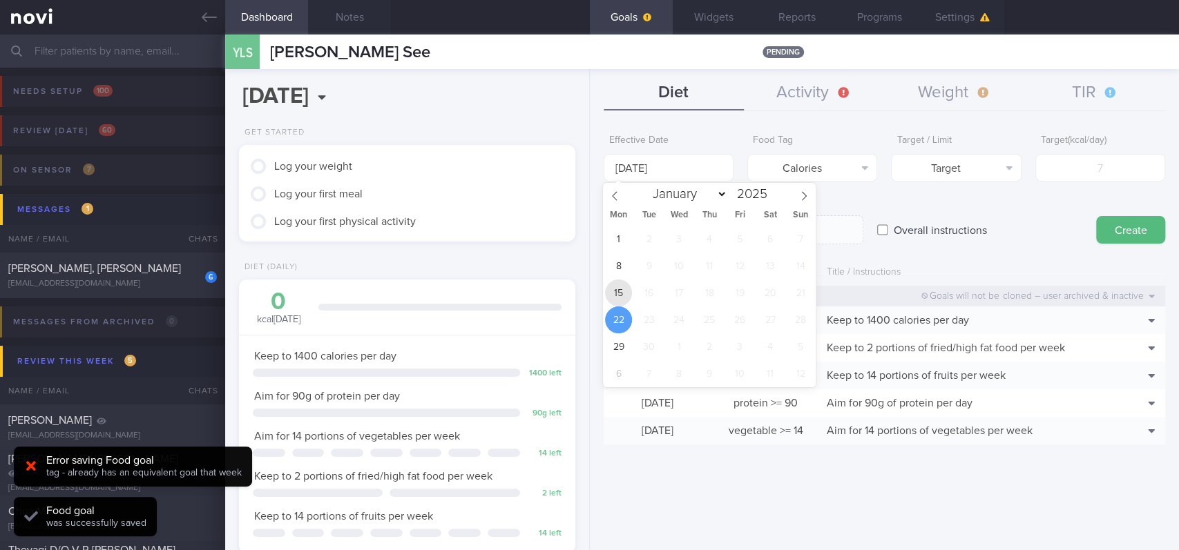
click at [620, 284] on span "15" at bounding box center [618, 293] width 27 height 27
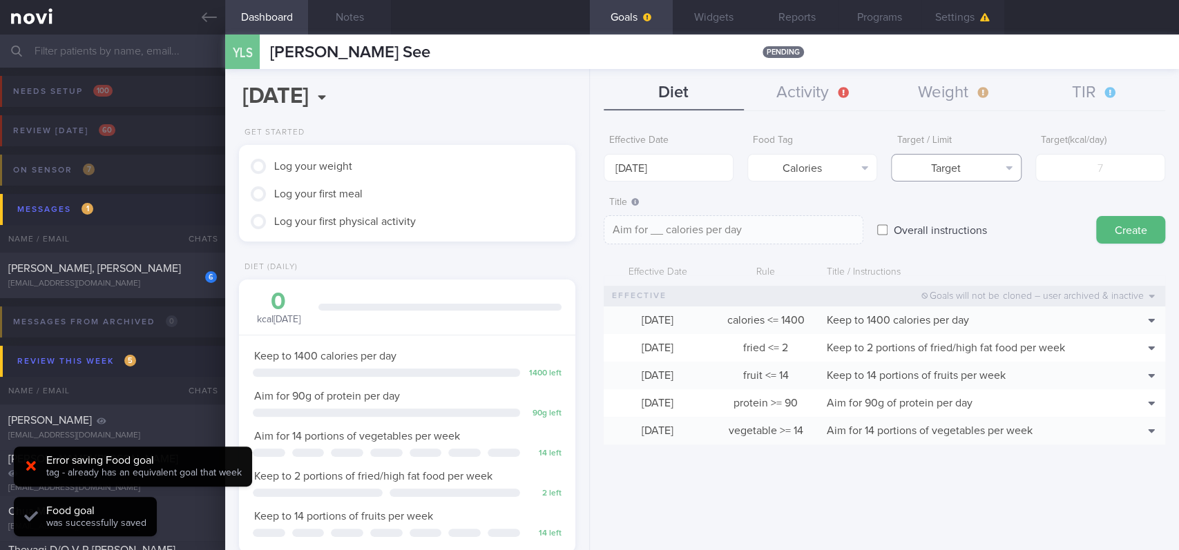
click at [1005, 161] on button "Target" at bounding box center [956, 168] width 130 height 28
click at [967, 215] on button "Limit" at bounding box center [955, 215] width 128 height 21
click at [801, 173] on button "Calories" at bounding box center [812, 168] width 130 height 28
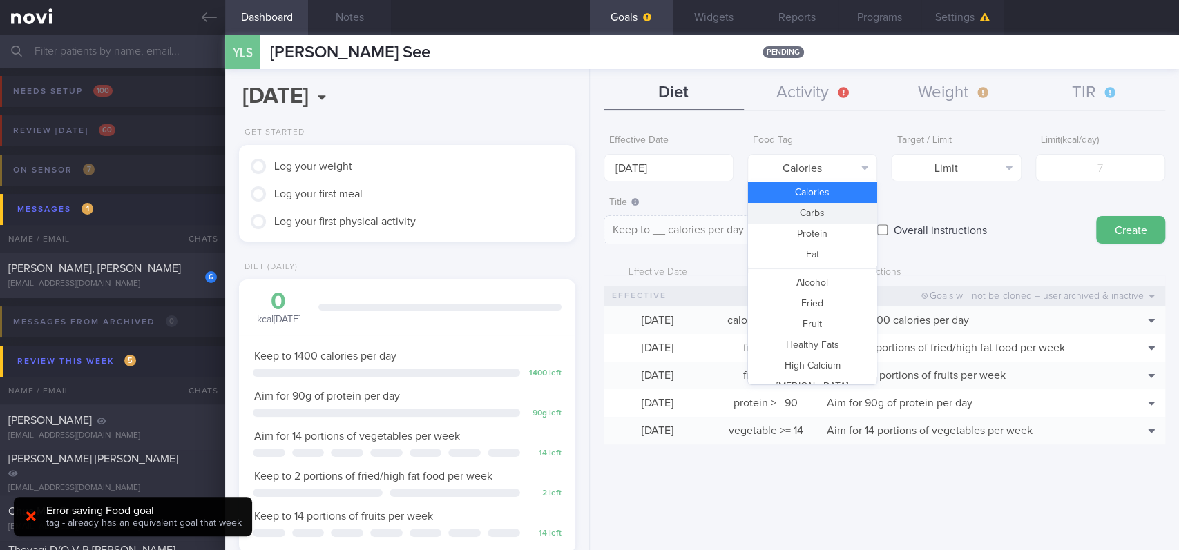
click at [814, 218] on button "Carbs" at bounding box center [812, 213] width 128 height 21
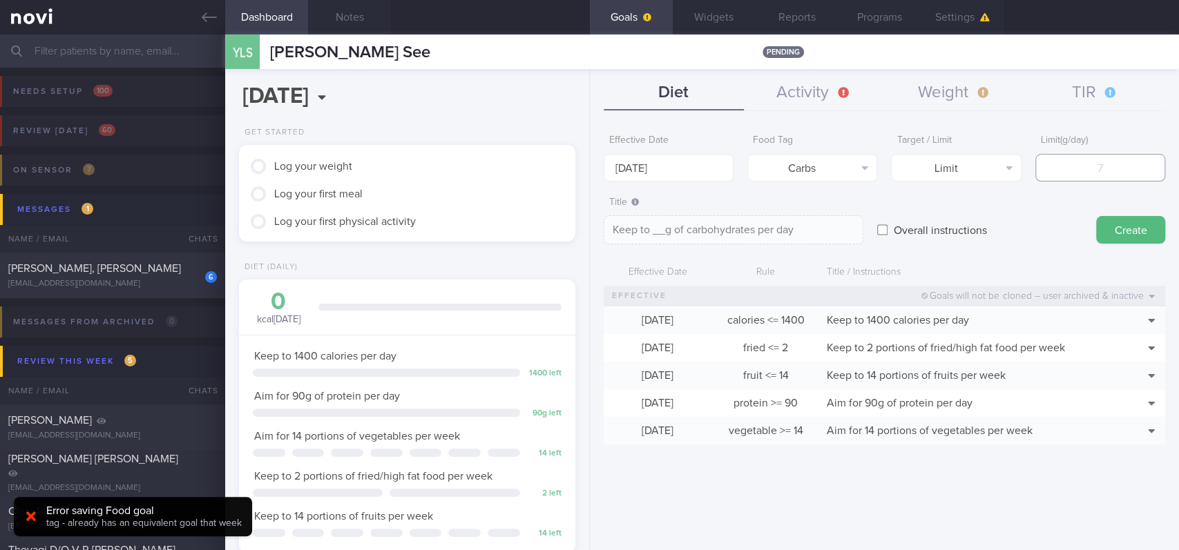
click at [1105, 176] on input "number" at bounding box center [1100, 168] width 130 height 28
click at [1143, 246] on form "Effective Date [DATE] Food Tag Carbs Select tag... Calories Carbs Protein Fat A…" at bounding box center [883, 293] width 561 height 331
click at [1143, 228] on button "Create" at bounding box center [1130, 230] width 69 height 28
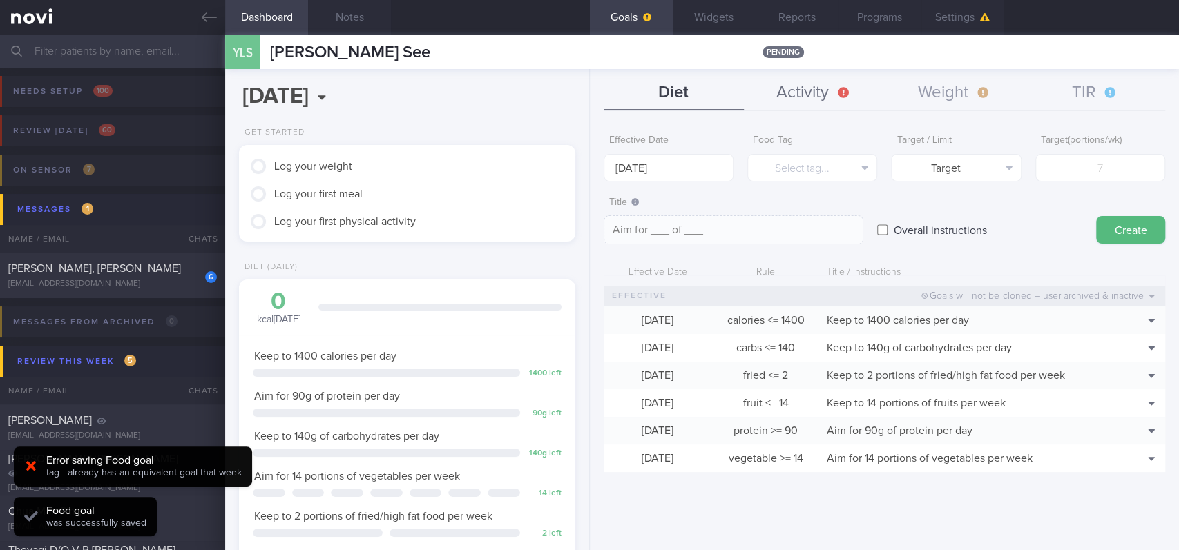
click at [797, 95] on button "Activity" at bounding box center [814, 93] width 140 height 35
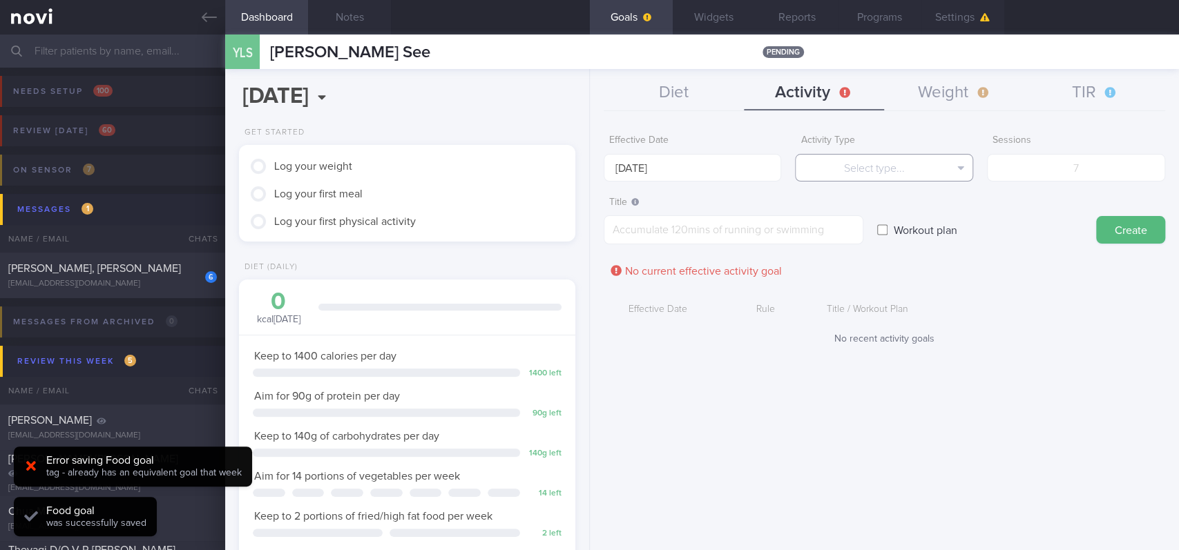
click at [871, 166] on button "Select type..." at bounding box center [884, 168] width 178 height 28
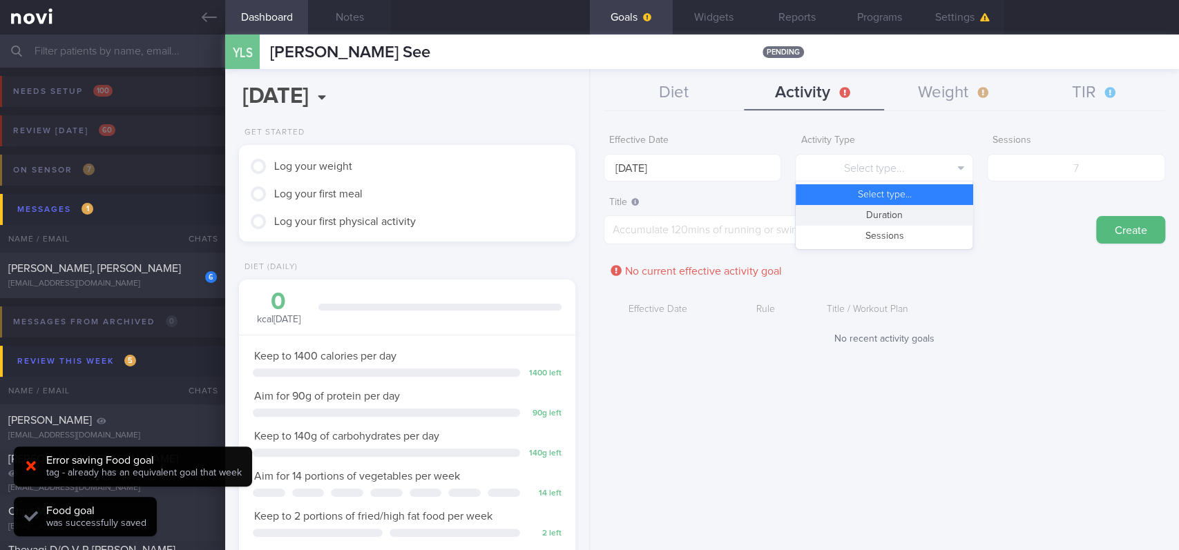
click at [900, 210] on button "Duration" at bounding box center [883, 215] width 177 height 21
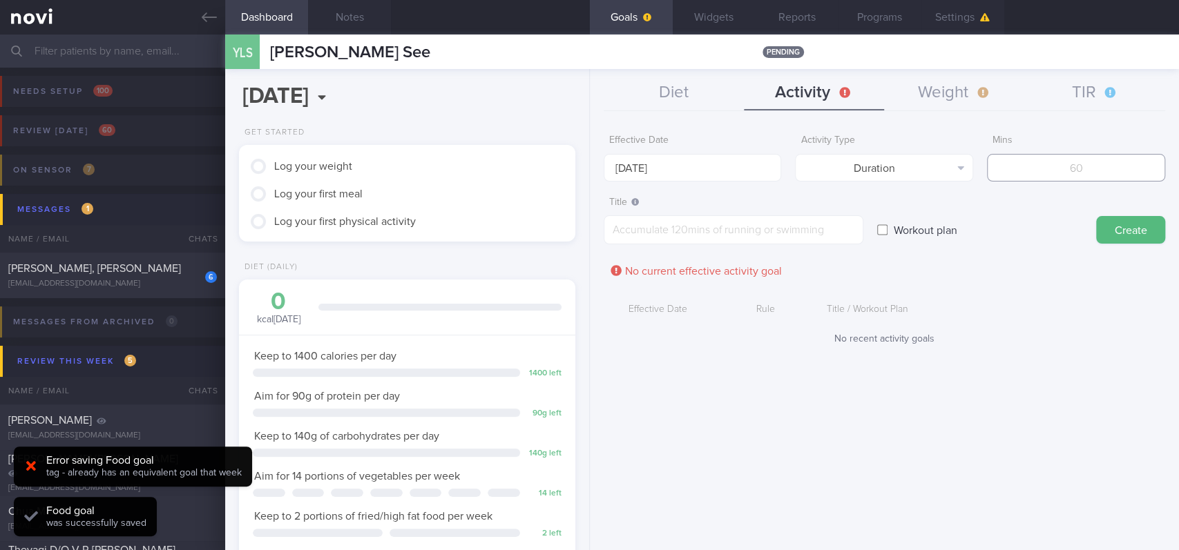
click at [1102, 159] on input "number" at bounding box center [1076, 168] width 178 height 28
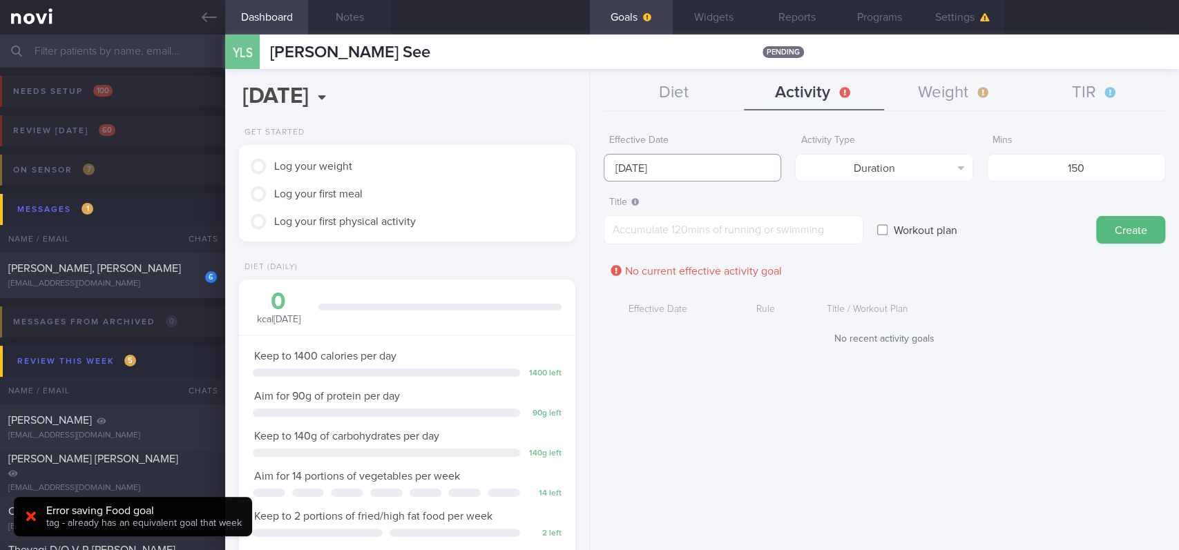
click at [708, 162] on input "[DATE]" at bounding box center [692, 168] width 178 height 28
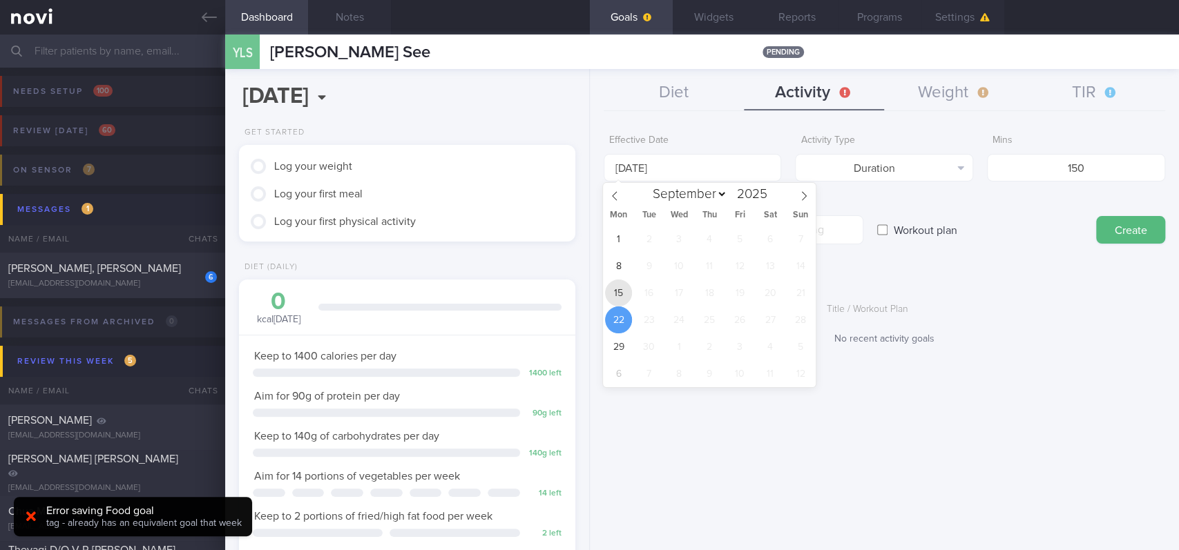
click at [615, 300] on span "15" at bounding box center [618, 293] width 27 height 27
click at [857, 275] on form "Effective Date [DATE] Activity Type Duration Select type... Duration Sessions M…" at bounding box center [883, 243] width 561 height 231
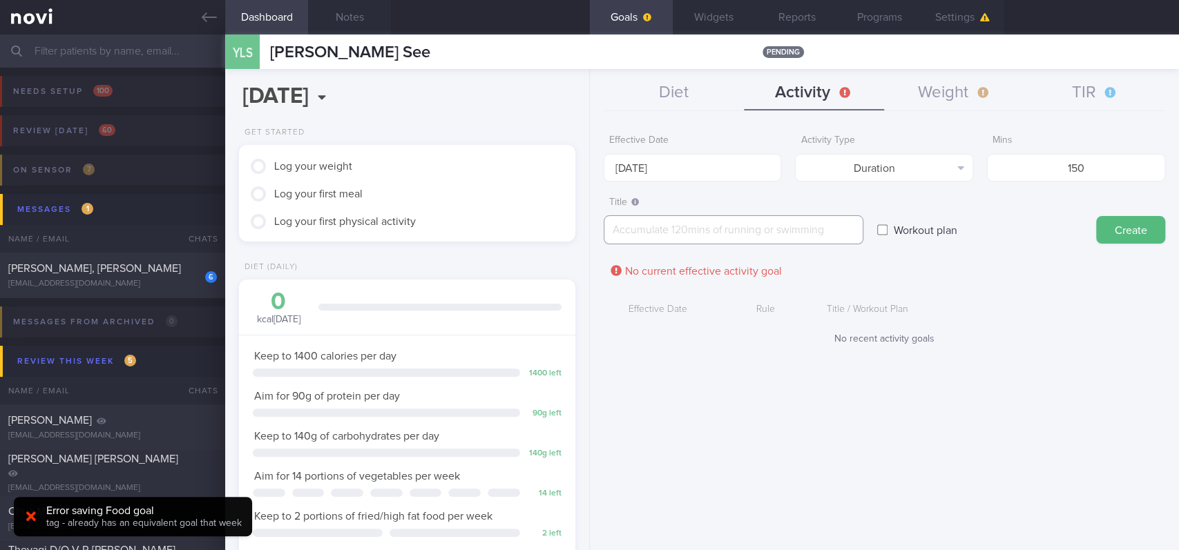
click at [843, 240] on textarea at bounding box center [733, 229] width 260 height 29
click at [843, 226] on textarea at bounding box center [733, 229] width 260 height 29
paste textarea "Aim for 150 mins moderate intensity aerobic training per week (brisk walking, j…"
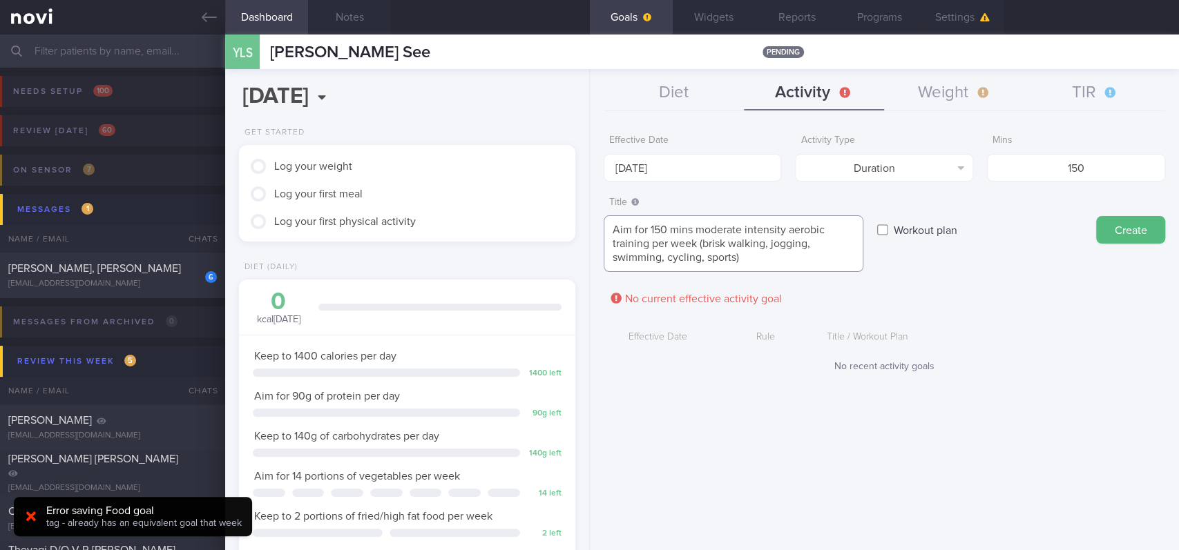
scroll to position [0, 0]
click at [1127, 234] on button "Create" at bounding box center [1130, 230] width 69 height 28
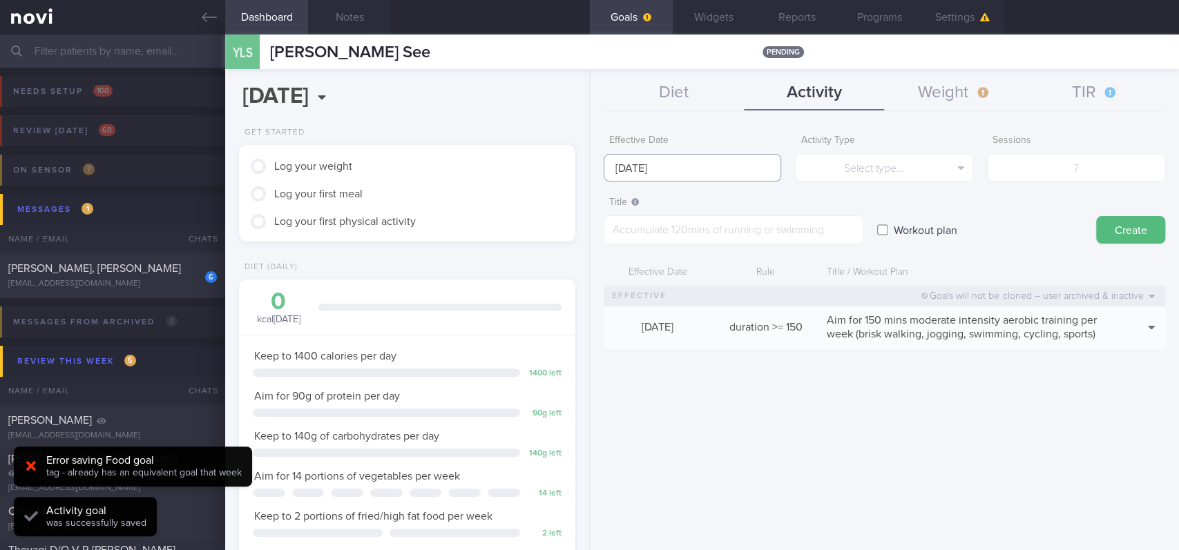
click at [710, 159] on input "[DATE]" at bounding box center [692, 168] width 178 height 28
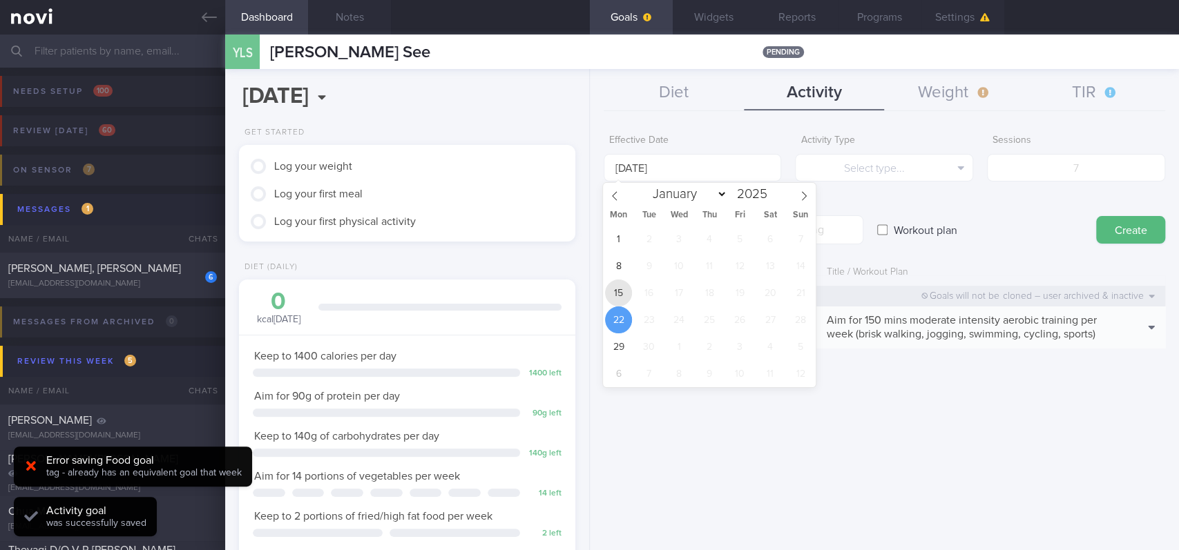
click at [616, 294] on span "15" at bounding box center [618, 293] width 27 height 27
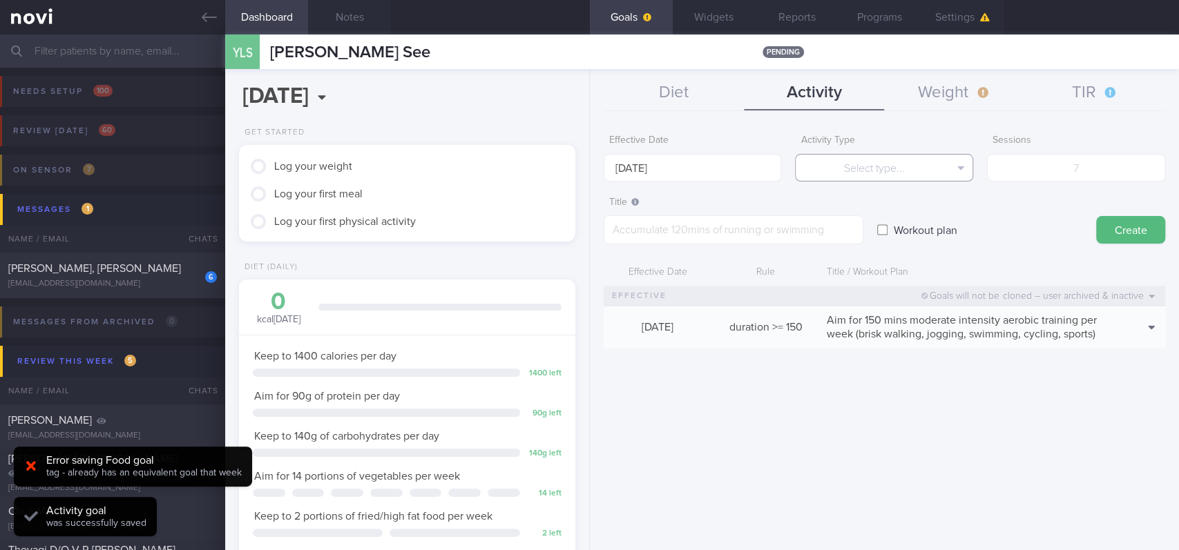
click at [944, 175] on button "Select type..." at bounding box center [884, 168] width 178 height 28
click at [902, 243] on button "Sessions" at bounding box center [883, 236] width 177 height 21
click at [1071, 166] on input "number" at bounding box center [1076, 168] width 178 height 28
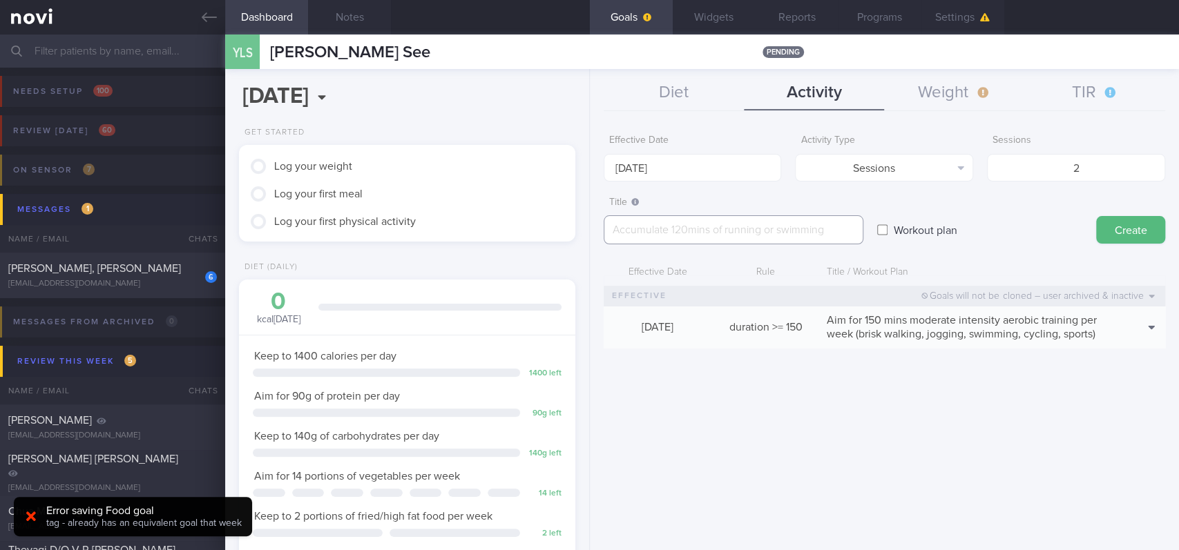
click at [750, 219] on textarea at bounding box center [733, 229] width 260 height 29
paste textarea "Aim for at least 2 strength training sessions per week *Body Weight Exercises -…"
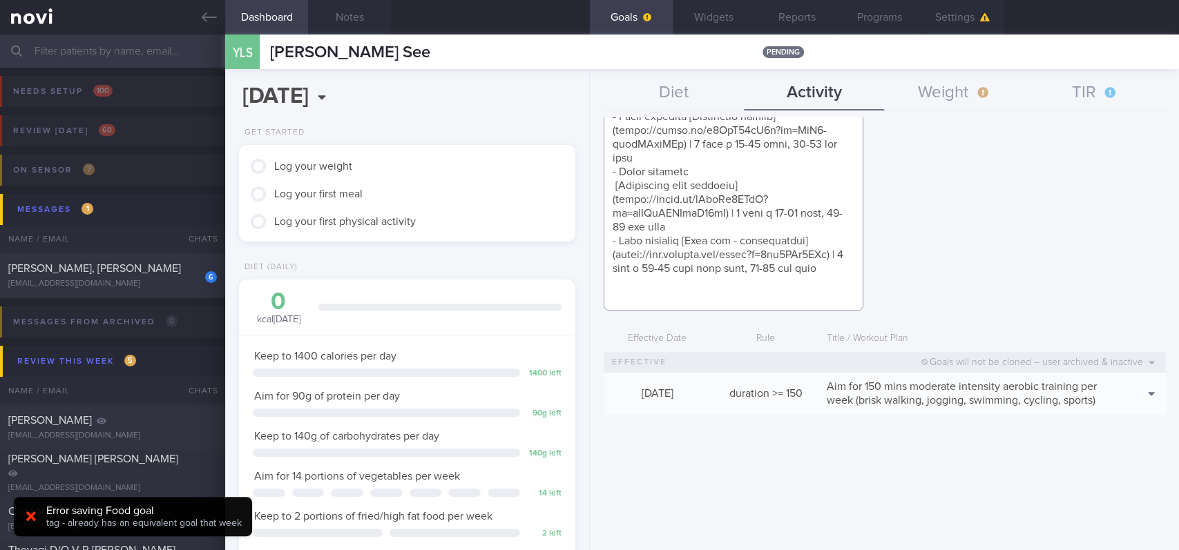
scroll to position [14, 0]
paste textarea "Aim for at least 2 strength training sessions per week *Body Weight Exercises -…"
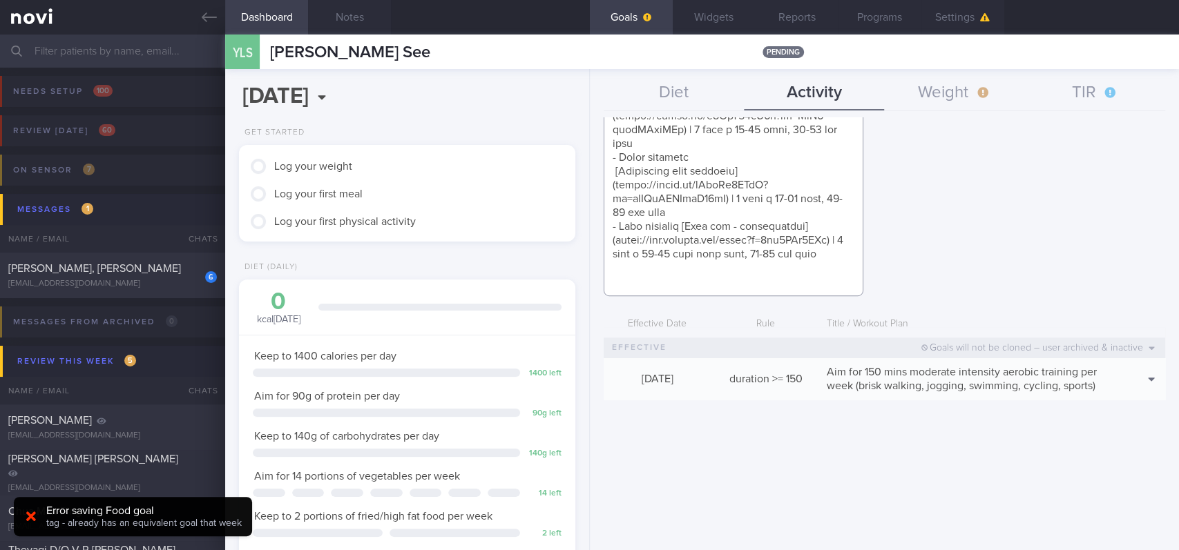
paste textarea "*Gym Exercises - Full Body* - Exercise 1: [Cable Chest Press]([URL][DOMAIN_NAME…"
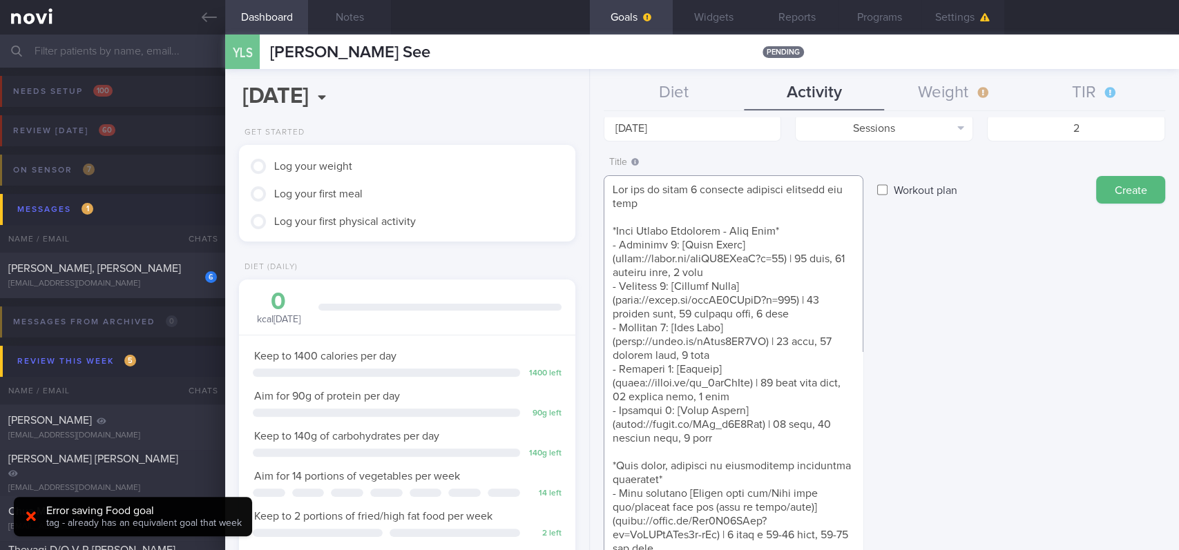
scroll to position [0, 0]
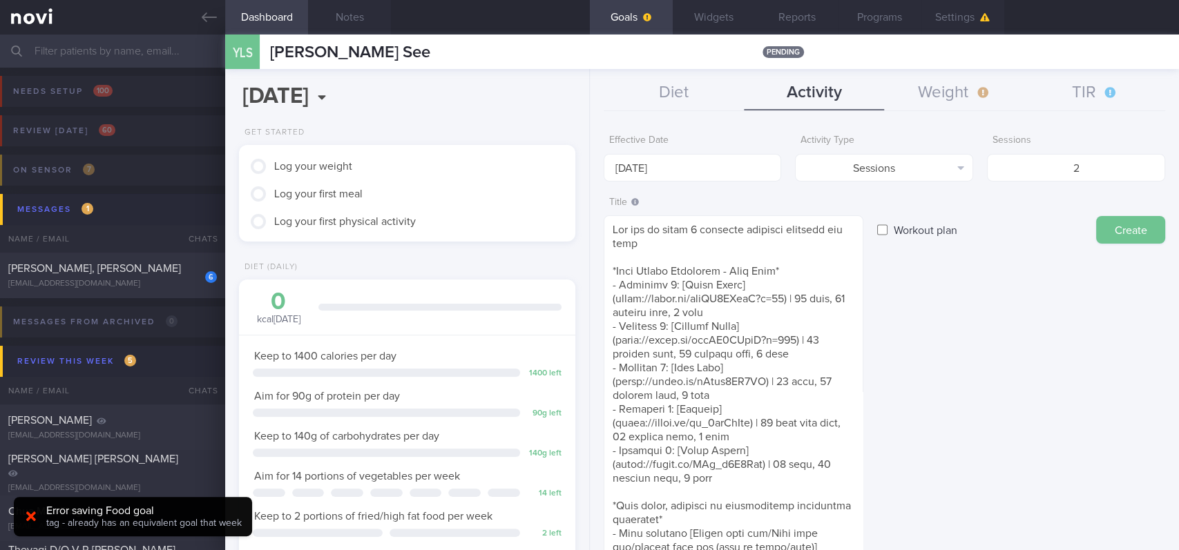
click at [1105, 239] on button "Create" at bounding box center [1130, 230] width 69 height 28
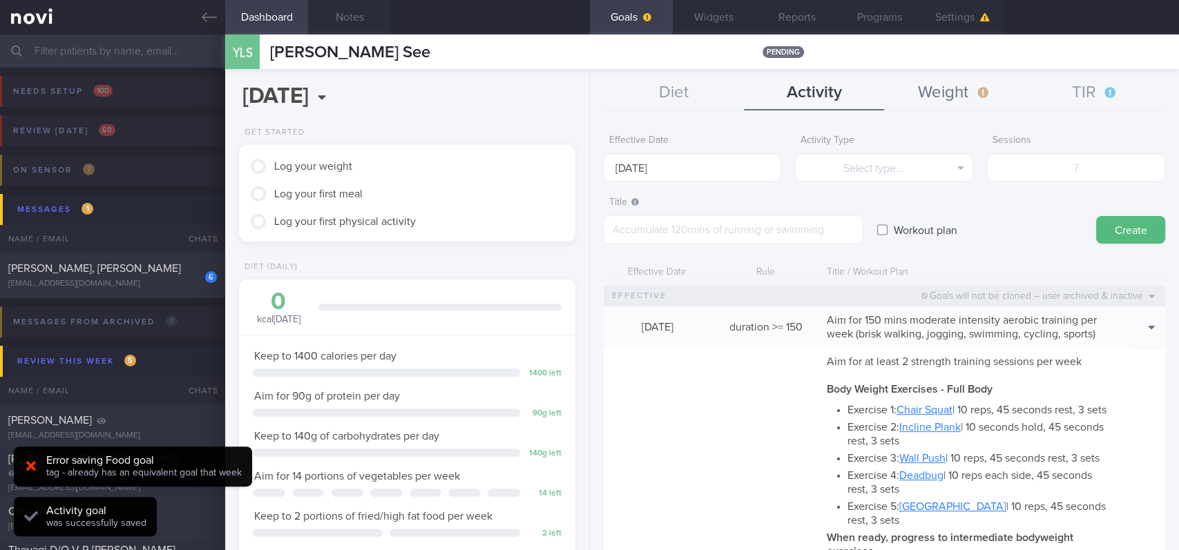
click at [949, 86] on button "Weight" at bounding box center [954, 93] width 140 height 35
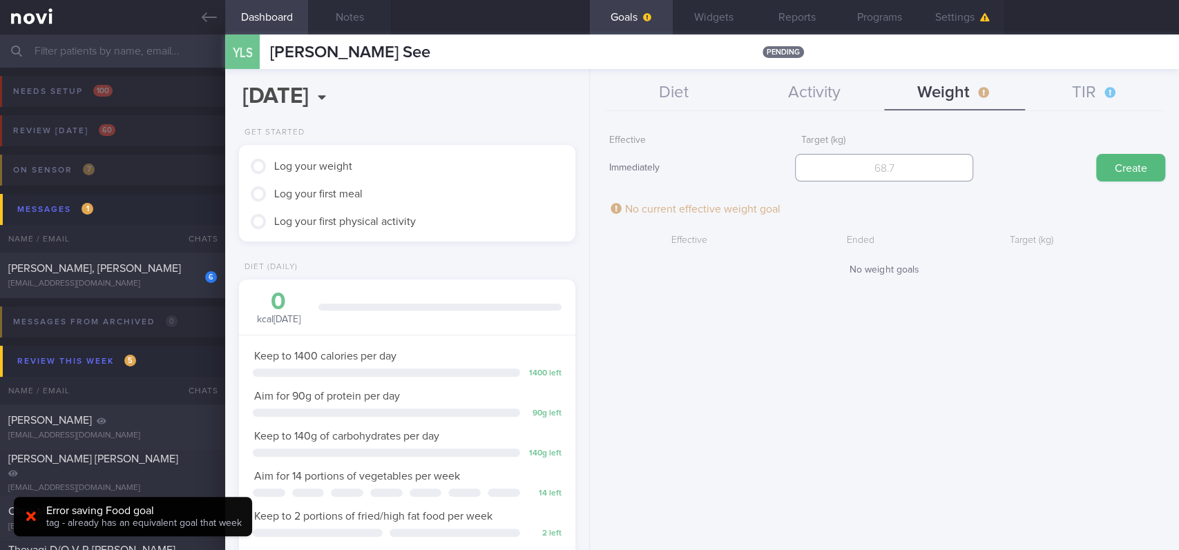
click at [871, 159] on input "number" at bounding box center [884, 168] width 178 height 28
click at [1122, 163] on button "Create" at bounding box center [1130, 168] width 69 height 28
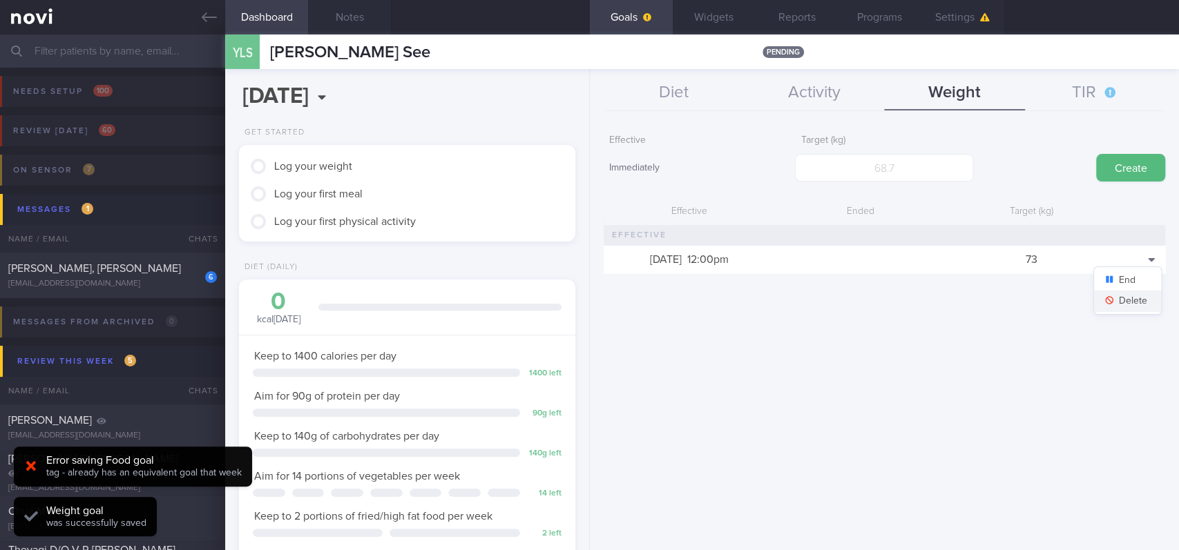
click at [1132, 302] on button "Delete" at bounding box center [1127, 301] width 67 height 21
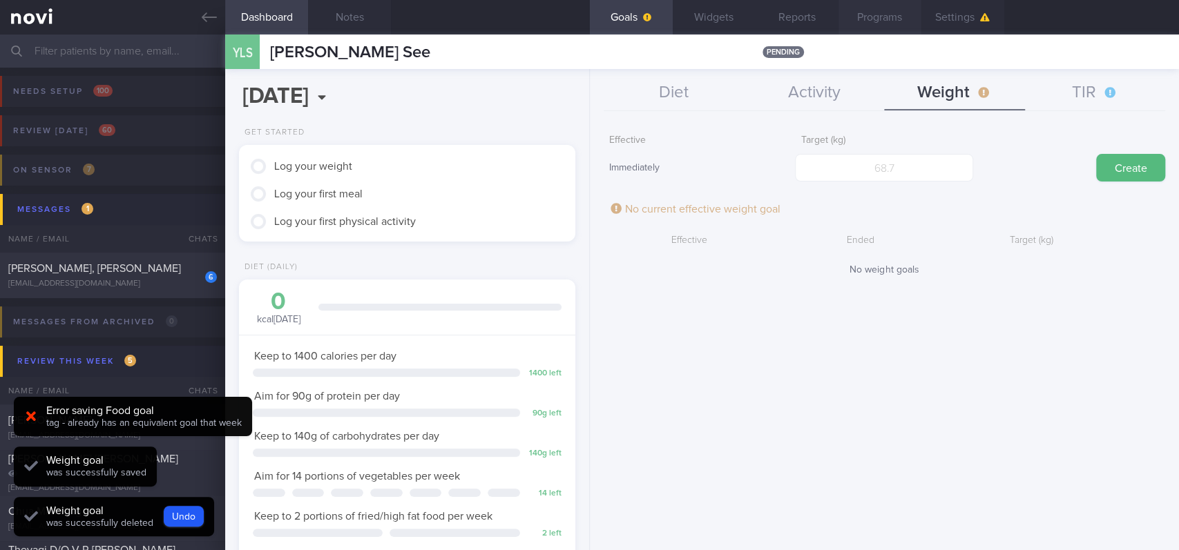
scroll to position [690267, 690118]
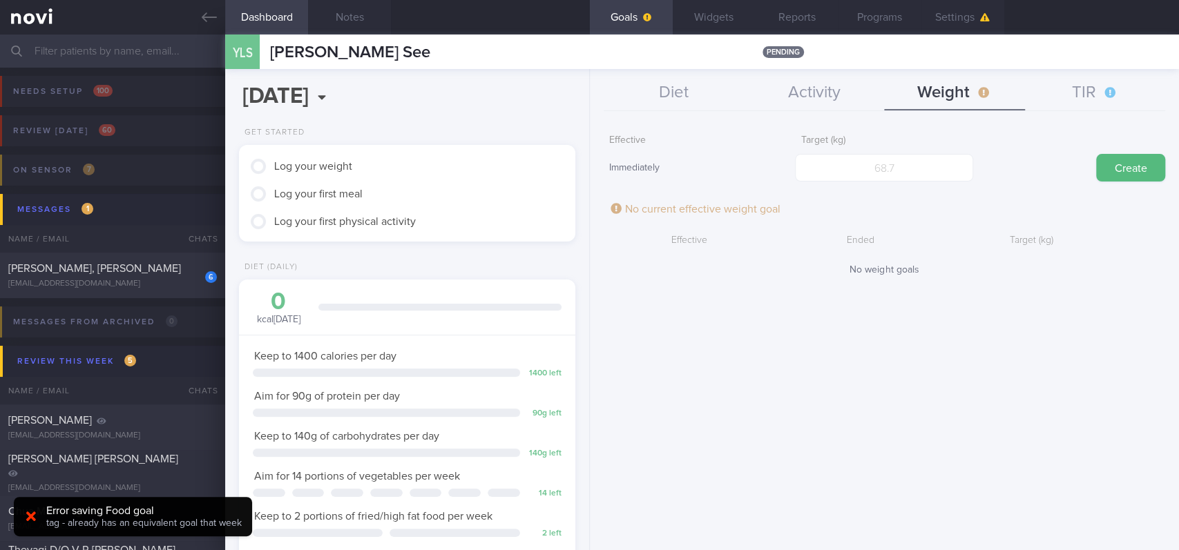
click at [898, 147] on div "Target (kg)" at bounding box center [884, 155] width 178 height 54
click at [895, 157] on input "number" at bounding box center [884, 168] width 178 height 28
click at [1114, 175] on button "Create" at bounding box center [1130, 168] width 69 height 28
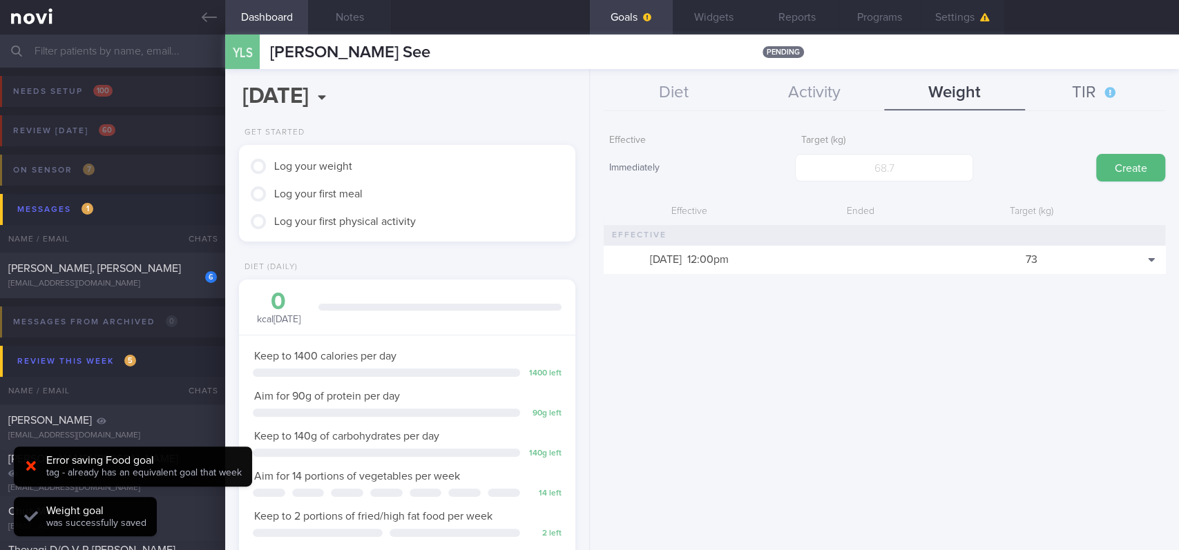
click at [1096, 96] on button "TIR" at bounding box center [1095, 93] width 140 height 35
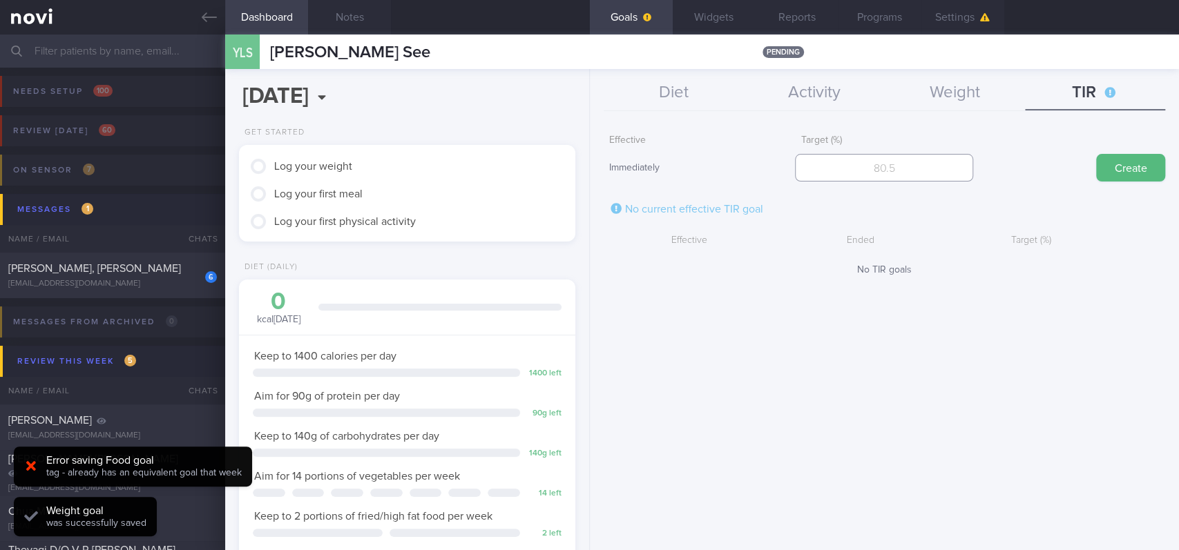
click at [947, 159] on input "number" at bounding box center [884, 168] width 178 height 28
click at [1128, 174] on button "Create" at bounding box center [1130, 168] width 69 height 28
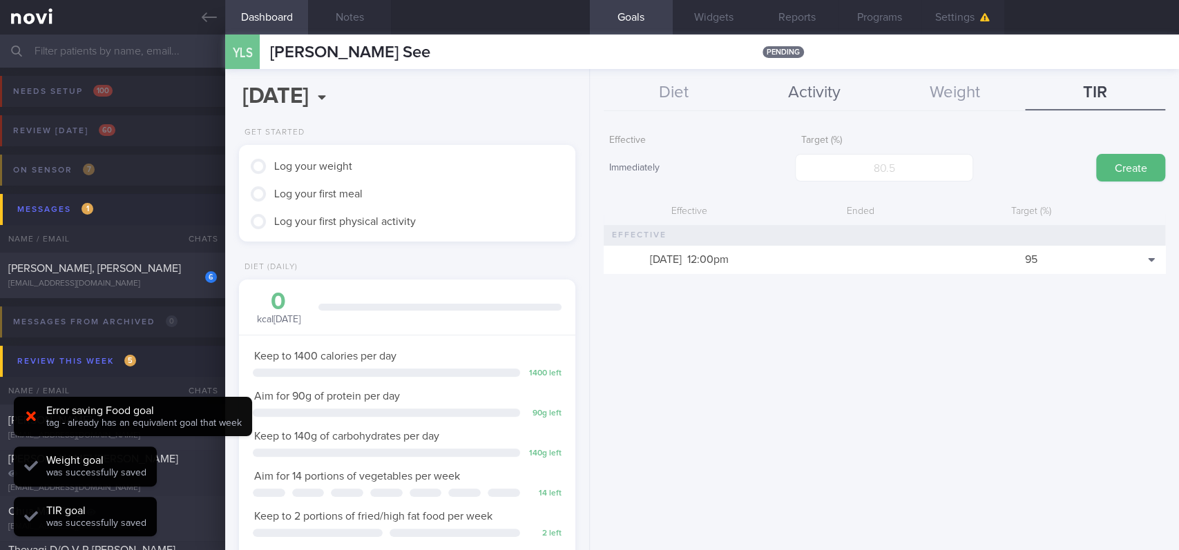
click at [813, 95] on button "Activity" at bounding box center [814, 93] width 140 height 35
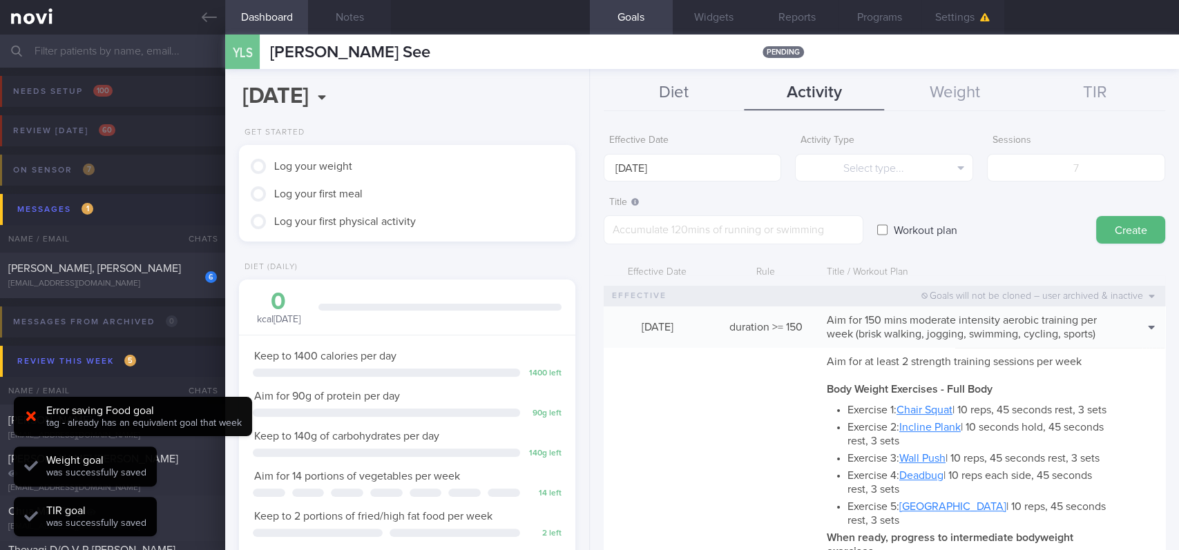
click at [677, 104] on button "Diet" at bounding box center [673, 93] width 140 height 35
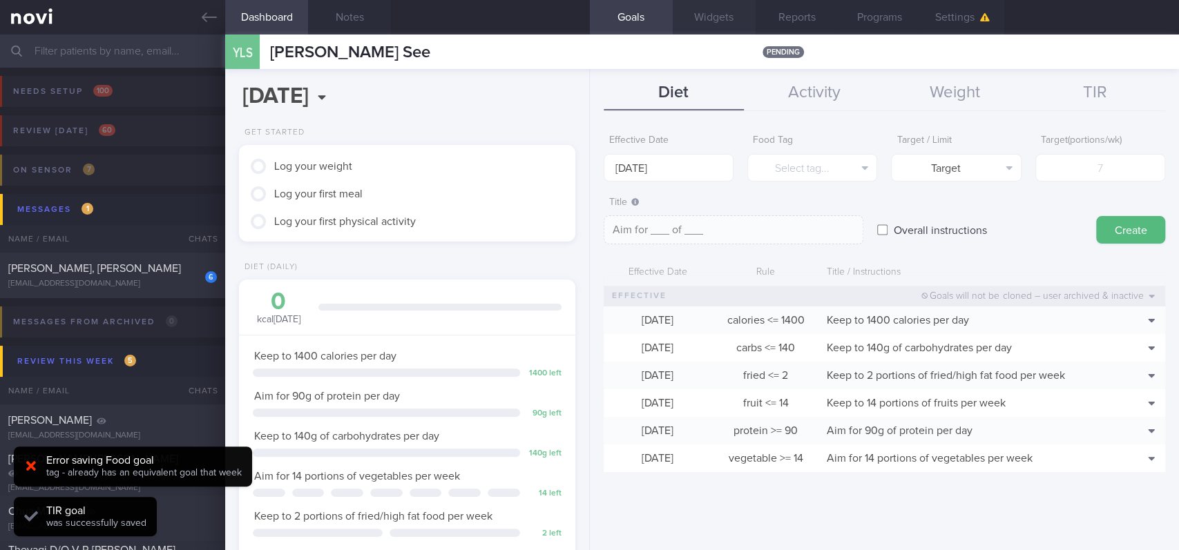
click at [724, 17] on button "Widgets" at bounding box center [713, 17] width 83 height 35
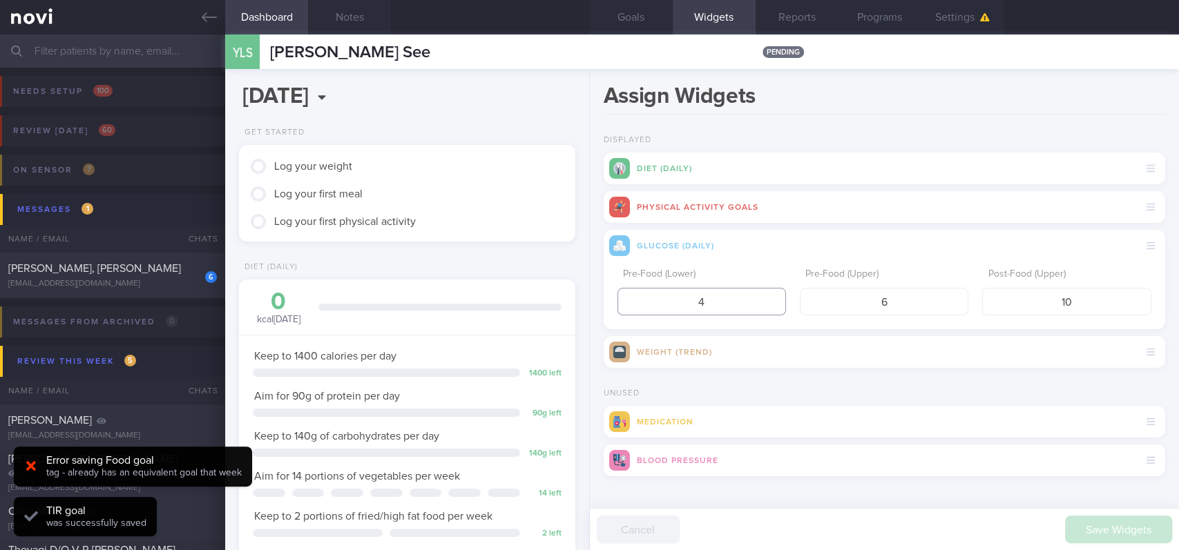
drag, startPoint x: 726, startPoint y: 307, endPoint x: 651, endPoint y: 300, distance: 74.9
click at [651, 300] on input "4" at bounding box center [701, 302] width 168 height 28
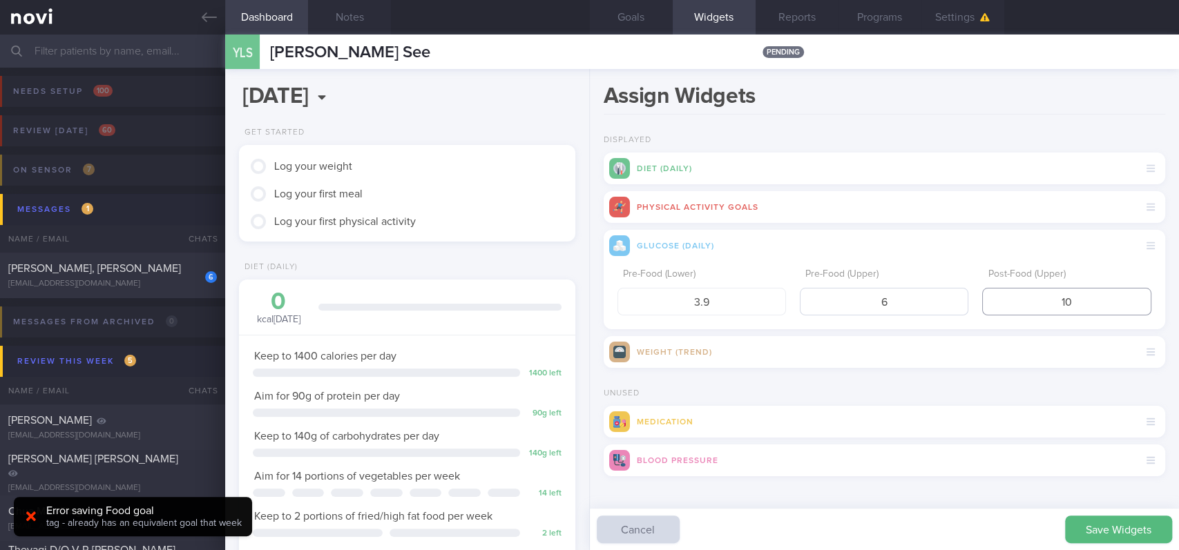
drag, startPoint x: 1059, startPoint y: 301, endPoint x: 933, endPoint y: 301, distance: 126.3
click at [933, 301] on div "Pre-Food (Lower) 3.9 Pre-Food (Upper) 6 Post-Food (Upper) 10" at bounding box center [884, 289] width 534 height 54
drag, startPoint x: 1087, startPoint y: 535, endPoint x: 1090, endPoint y: 525, distance: 10.7
click at [1088, 534] on button "Save Widgets" at bounding box center [1118, 530] width 107 height 28
click at [1090, 532] on div "Save Widgets Cancel" at bounding box center [884, 529] width 589 height 41
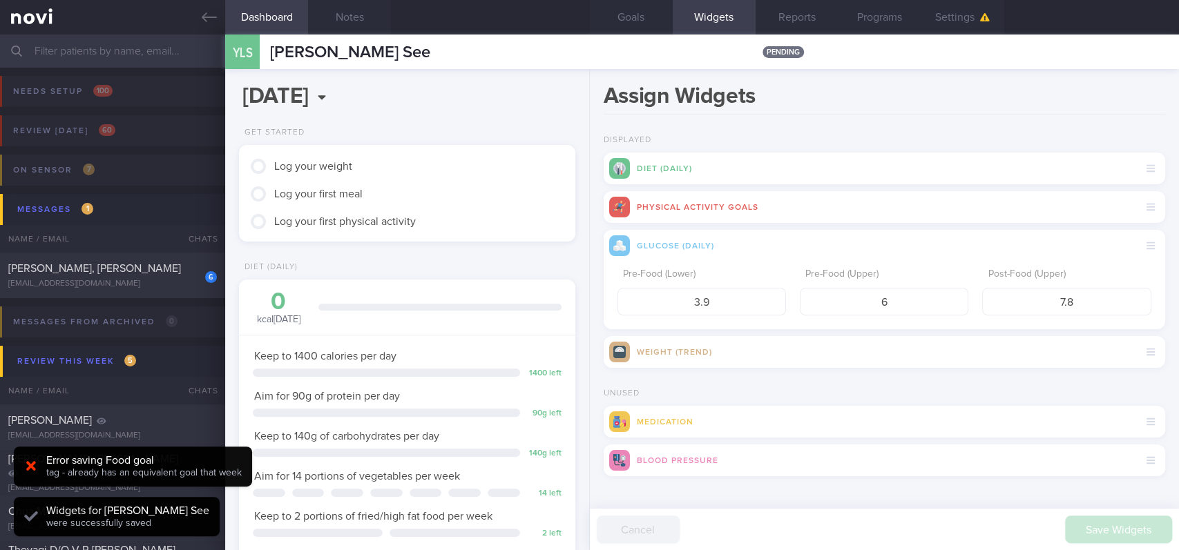
scroll to position [151, 302]
click at [209, 14] on icon at bounding box center [209, 17] width 15 height 15
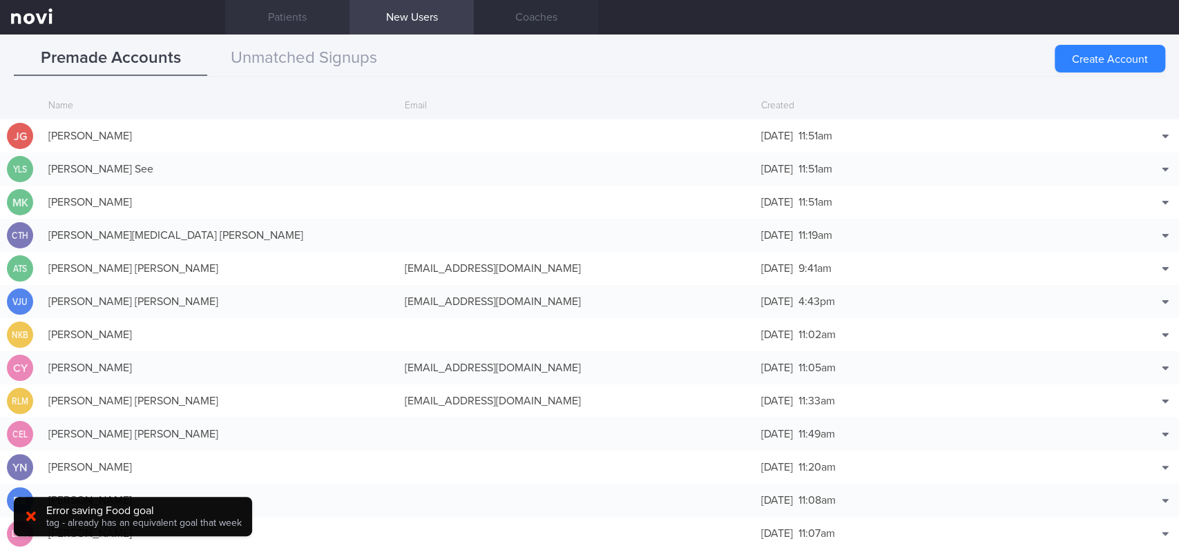
click at [302, 16] on link "Patients" at bounding box center [287, 17] width 124 height 35
